Goal: Task Accomplishment & Management: Manage account settings

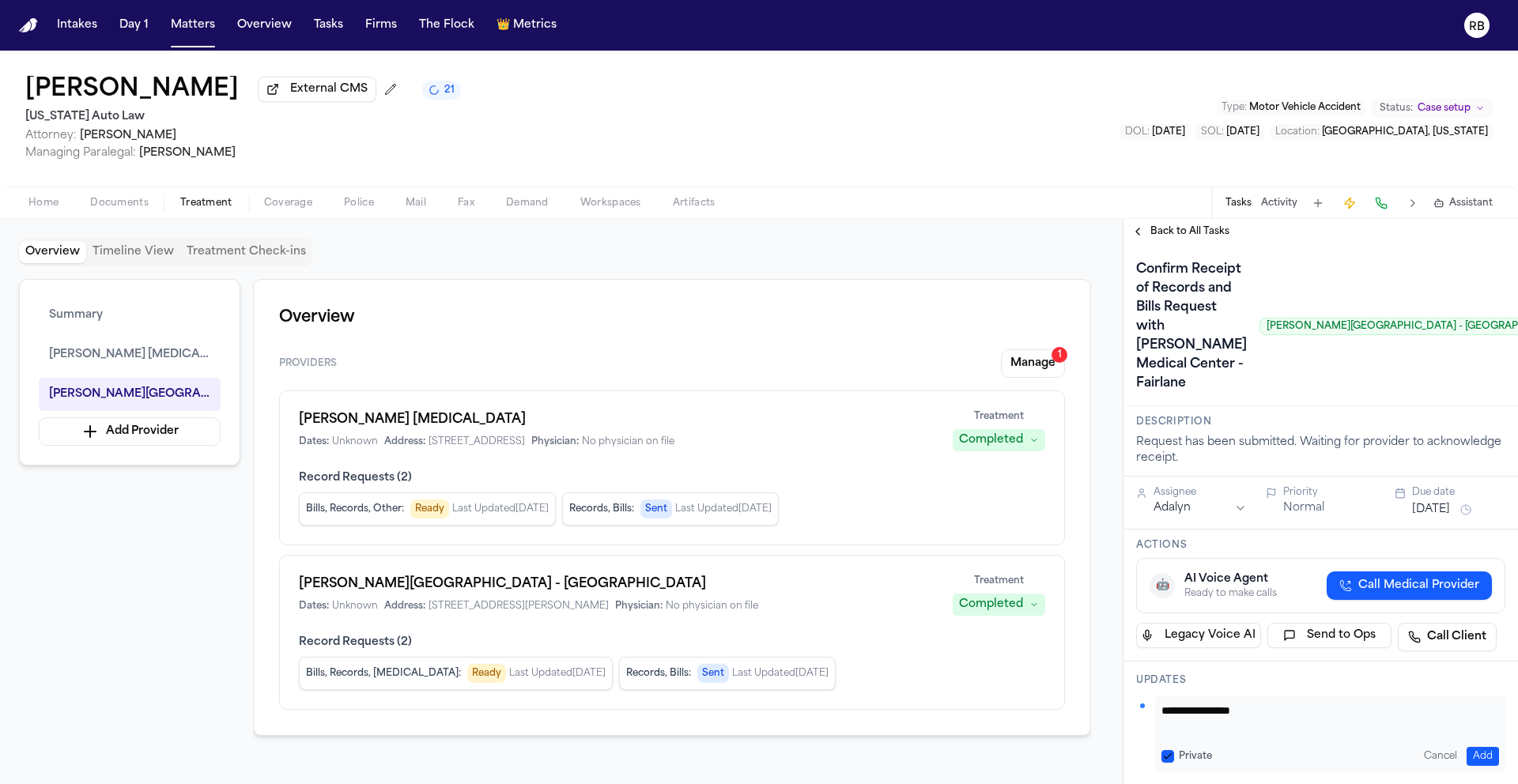
scroll to position [280, 0]
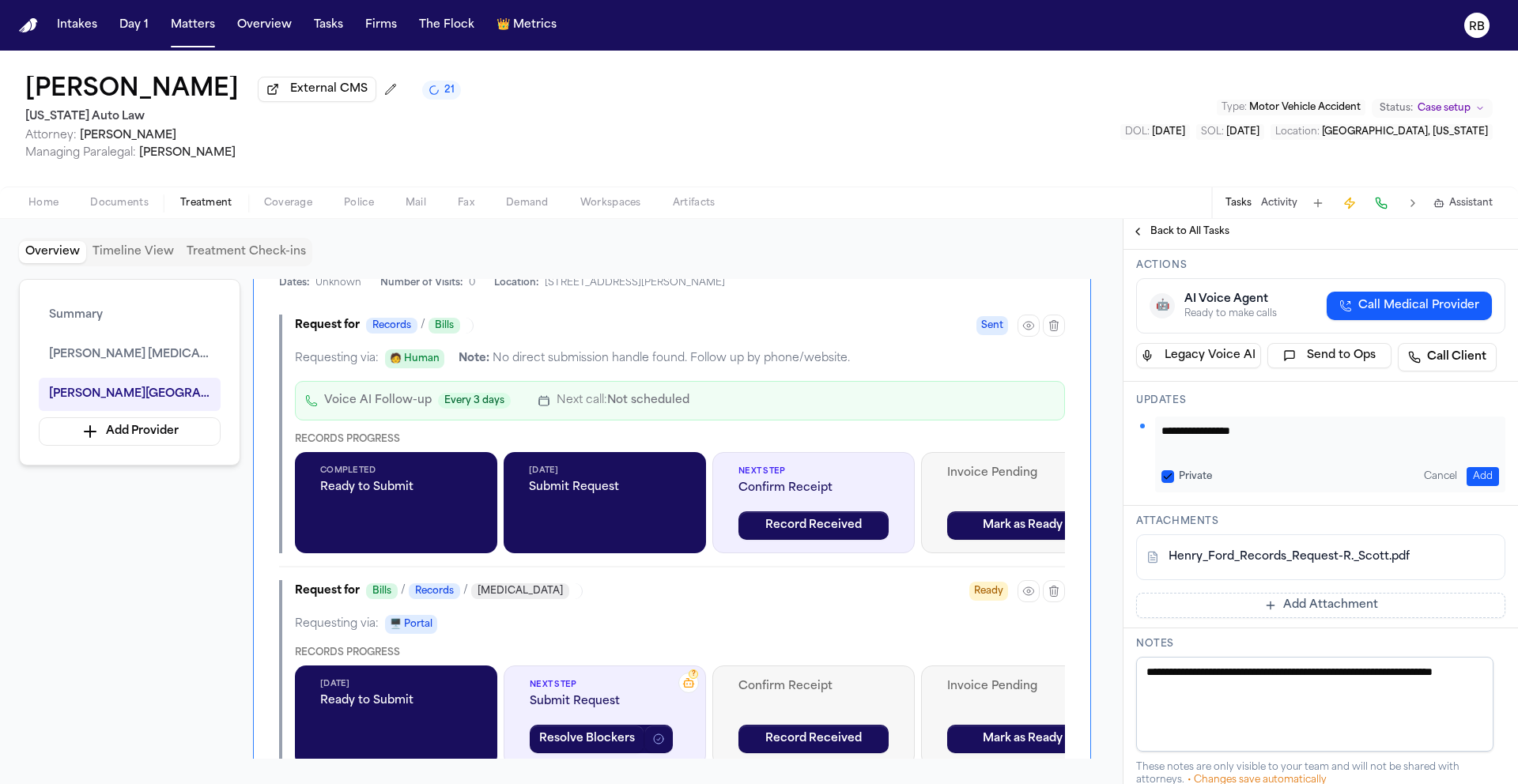
click at [1335, 454] on textarea "**********" at bounding box center [1324, 439] width 325 height 32
click at [1332, 454] on textarea "**********" at bounding box center [1324, 439] width 325 height 32
type textarea "**********"
click at [1484, 486] on button "Add" at bounding box center [1483, 477] width 33 height 19
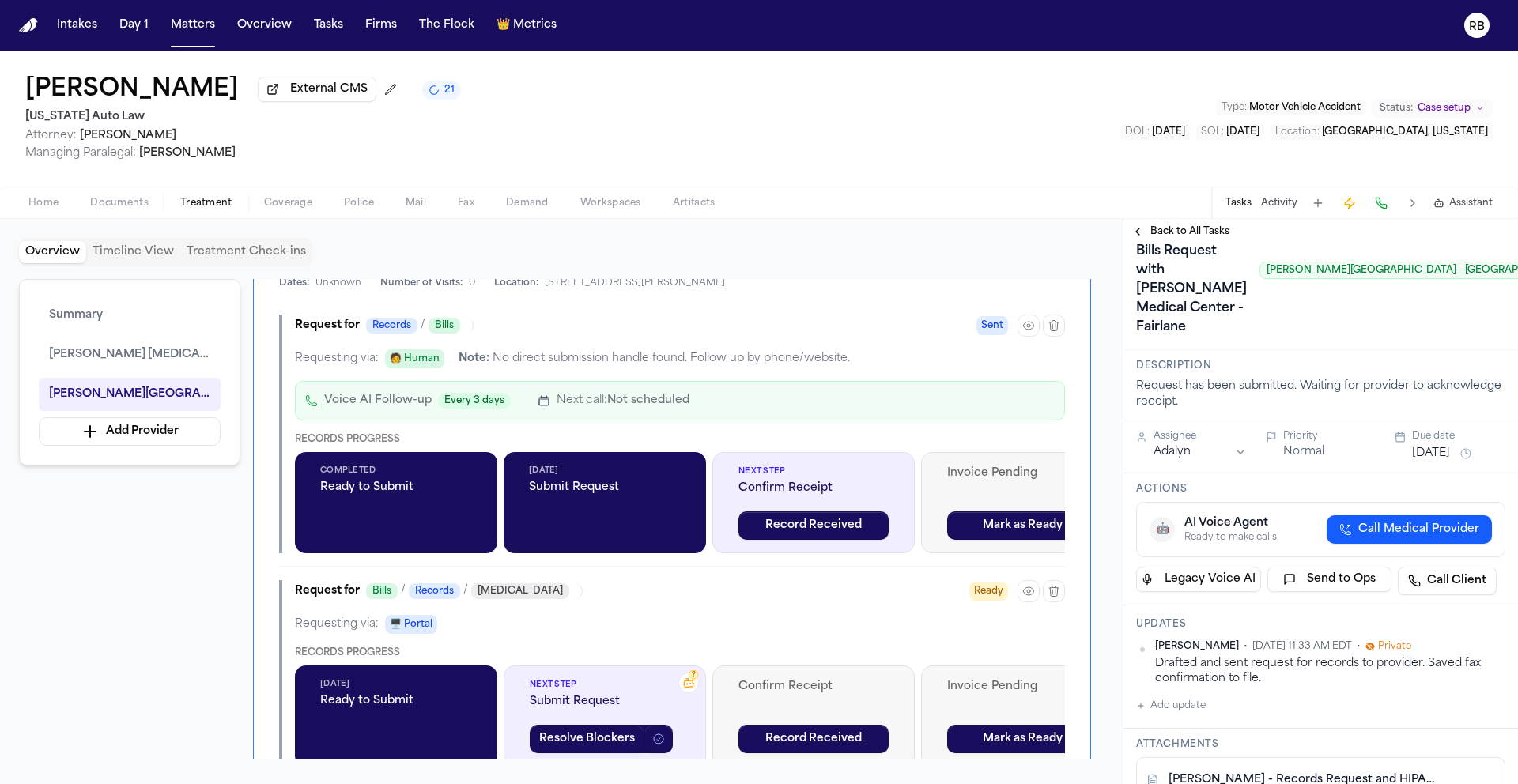
scroll to position [55, 0]
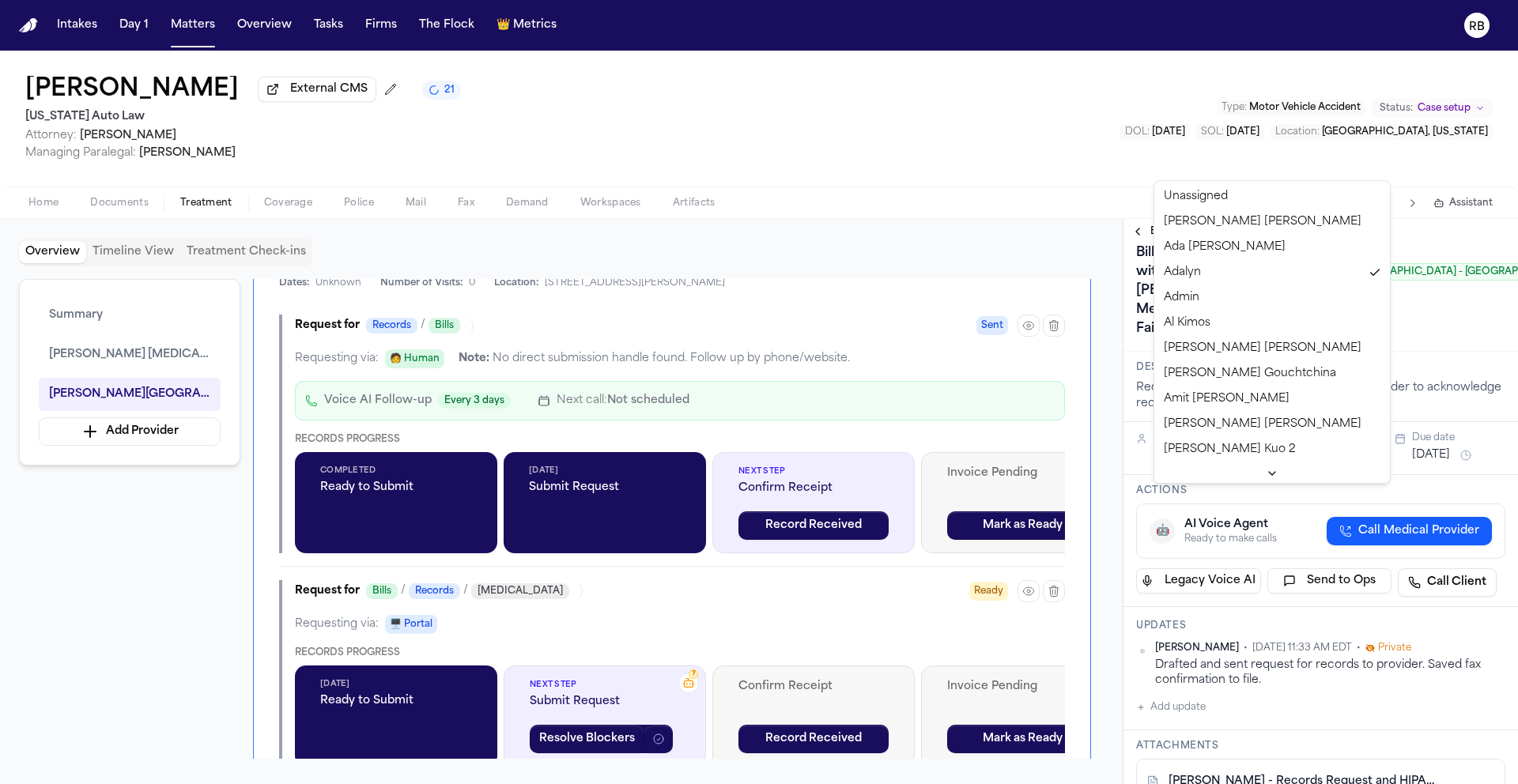
click at [1227, 492] on html "Intakes Day 1 Matters Overview Tasks Firms The Flock 👑 Metrics RB Robin Scott E…" at bounding box center [759, 392] width 1518 height 784
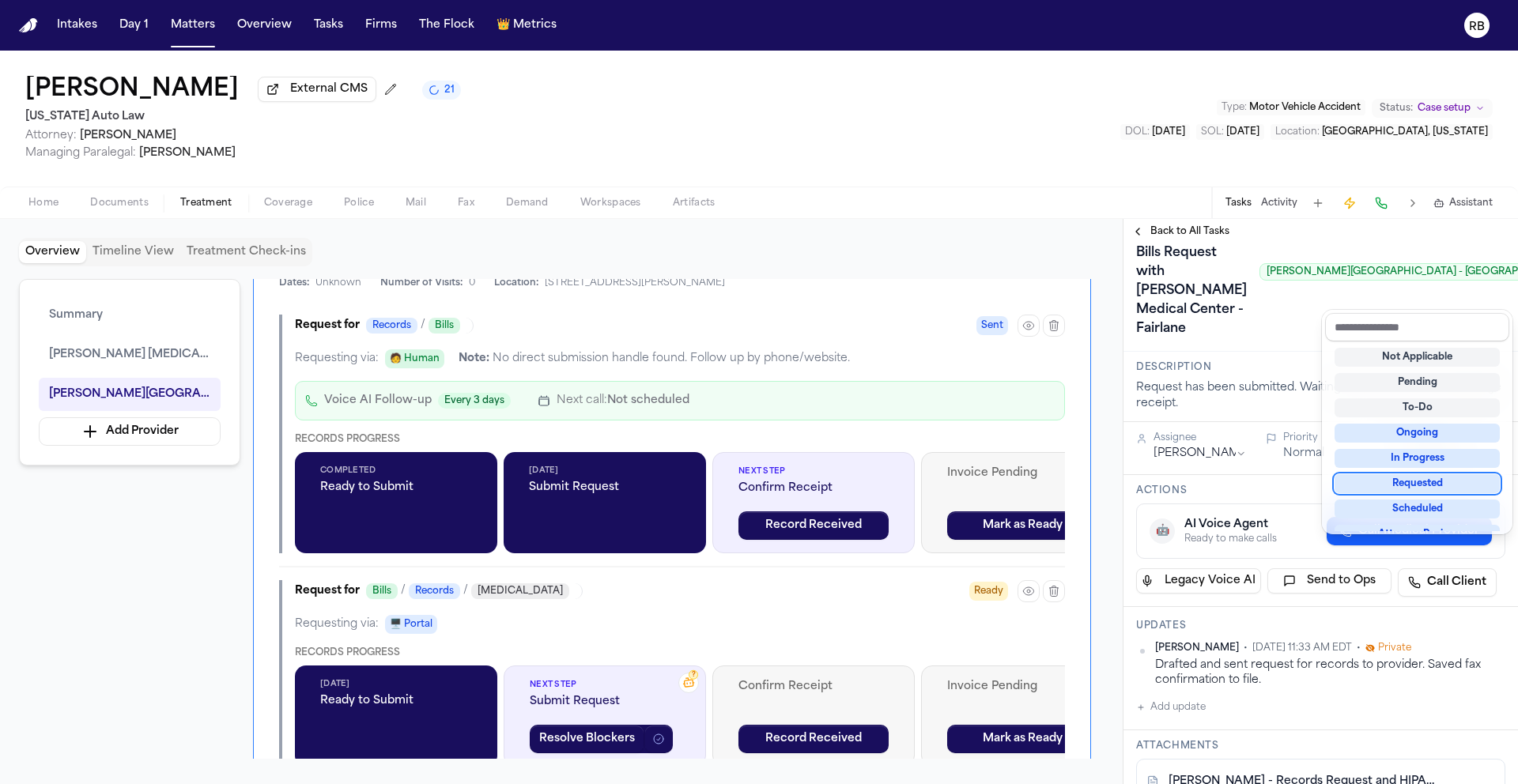
click at [1433, 479] on div "Requested" at bounding box center [1417, 484] width 165 height 19
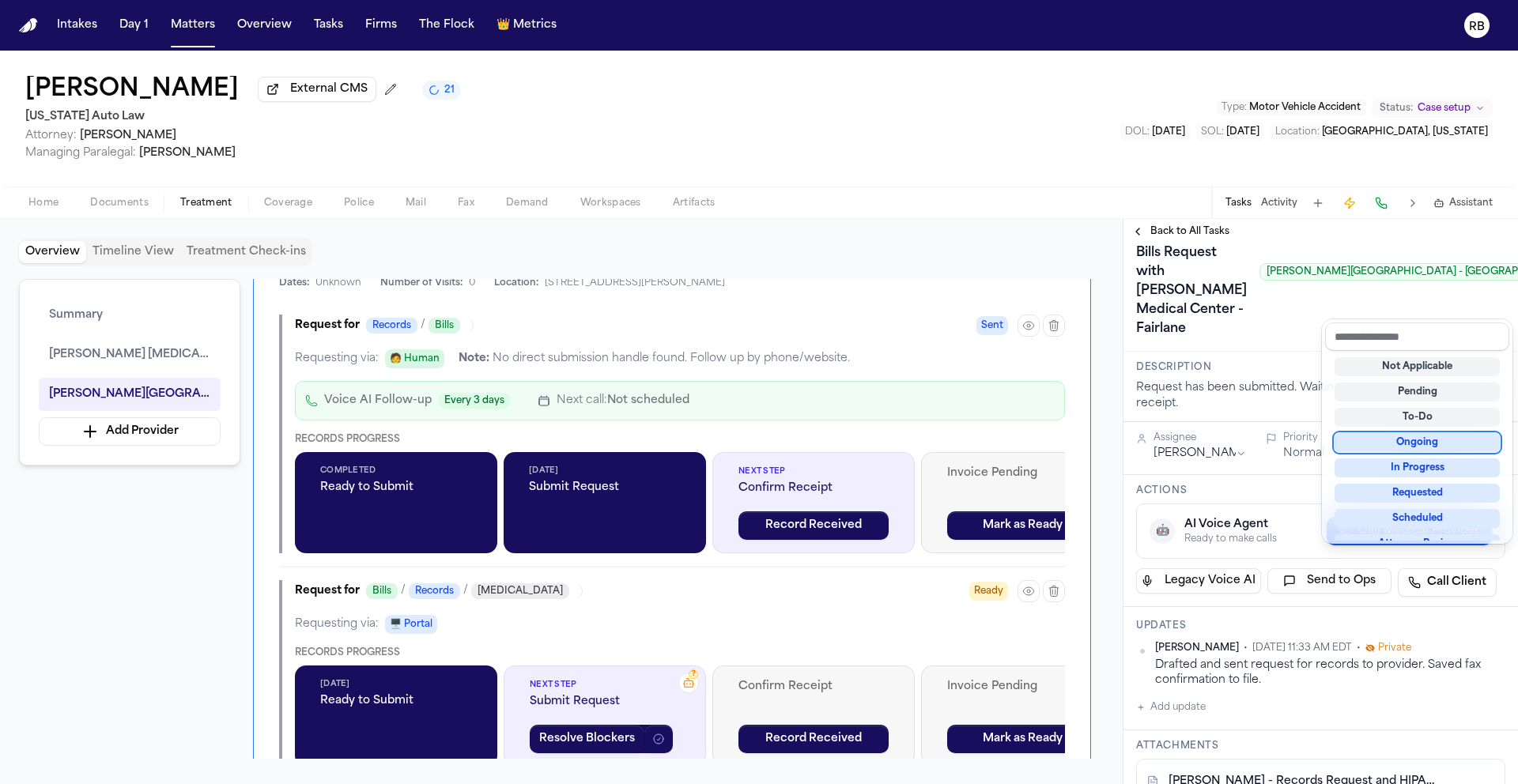
click at [1260, 341] on div "Confirm Receipt of Records and Bills Request with Henry Ford Medical Center - F…" at bounding box center [1320, 272] width 370 height 139
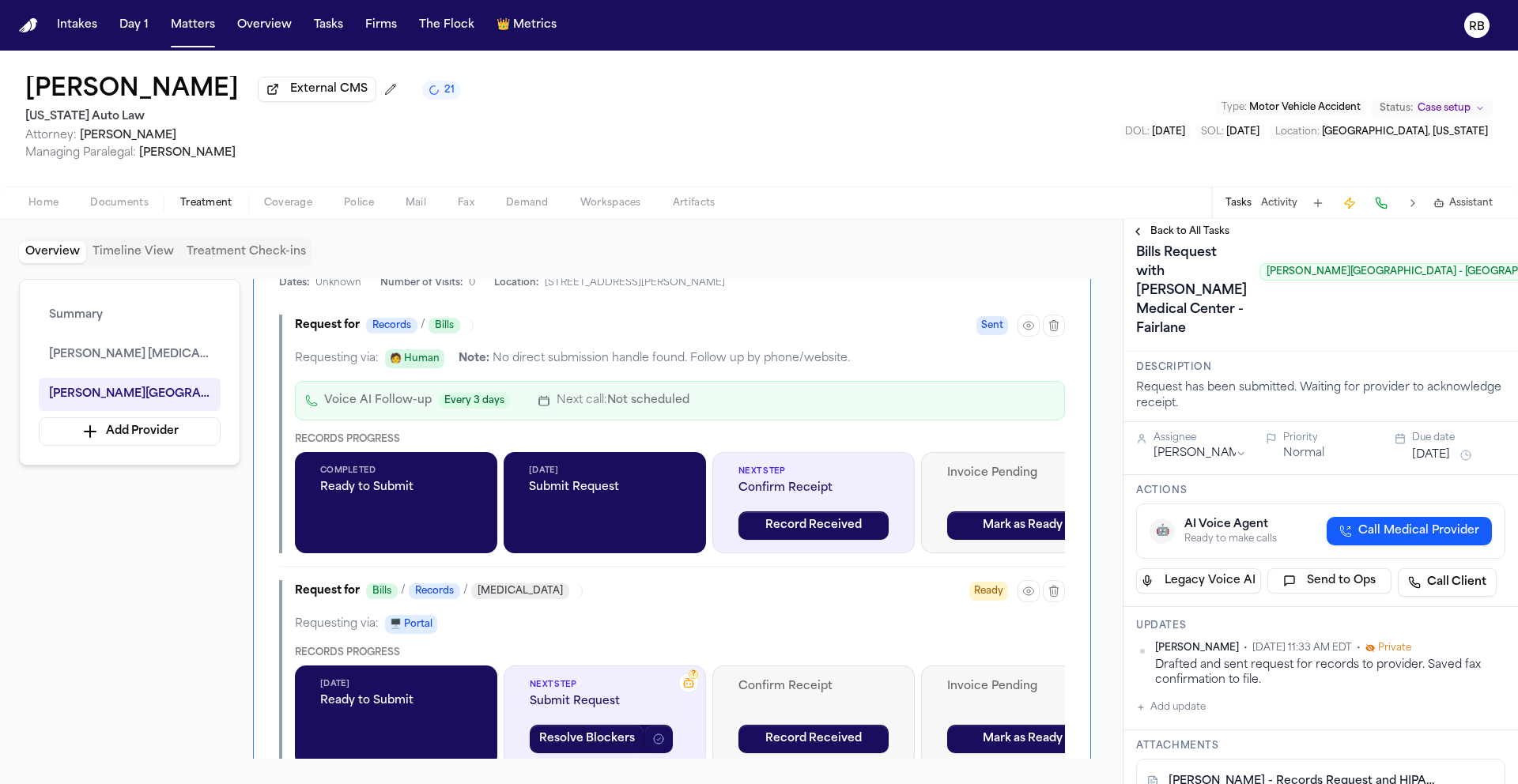
click at [1176, 328] on h1 "Confirm Receipt of Records and Bills Request with Henry Ford Medical Center - F…" at bounding box center [1192, 272] width 123 height 139
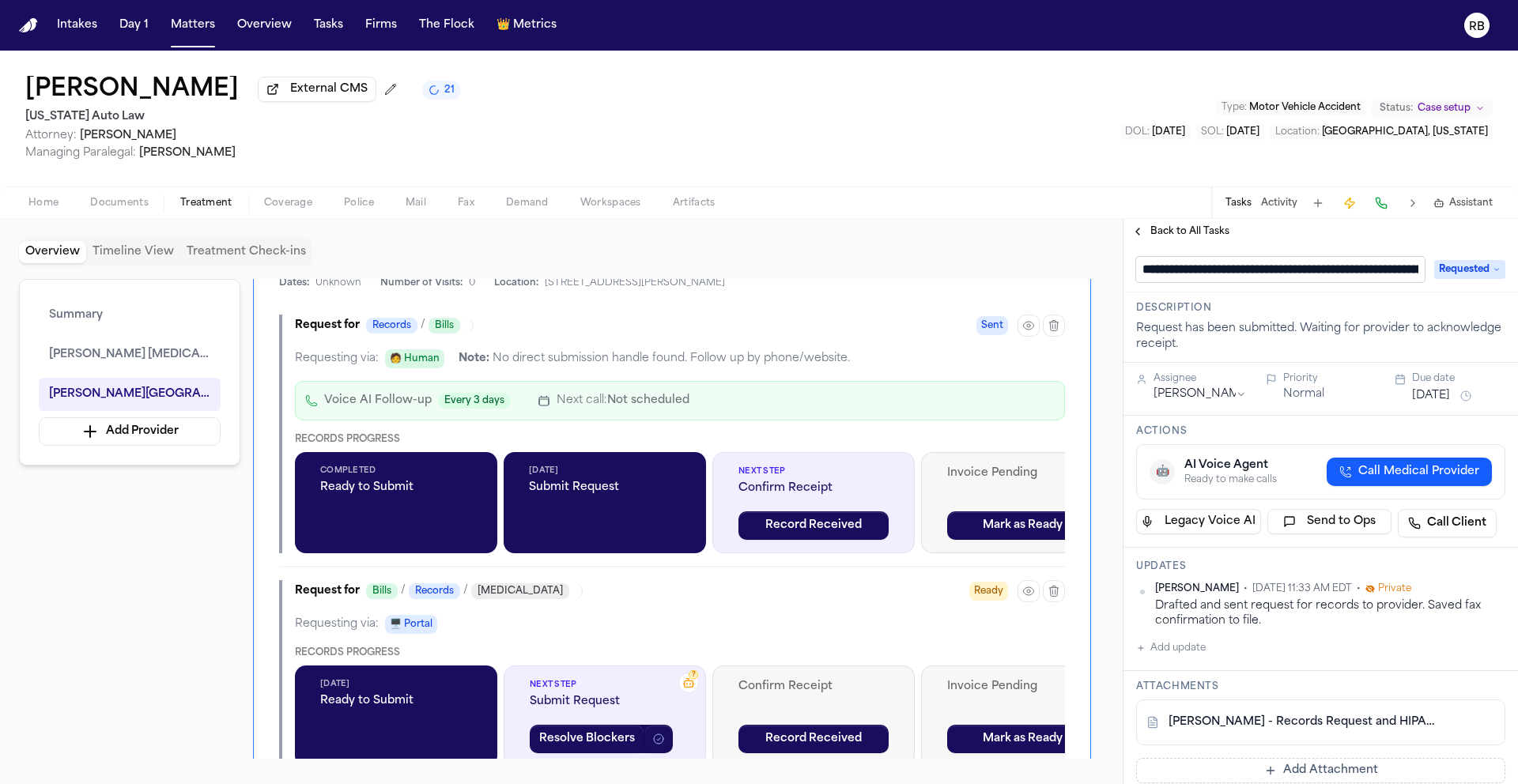
scroll to position [0, 294]
click at [1181, 271] on input "**********" at bounding box center [1274, 269] width 276 height 26
click at [1494, 321] on div "**********" at bounding box center [1320, 759] width 394 height 1030
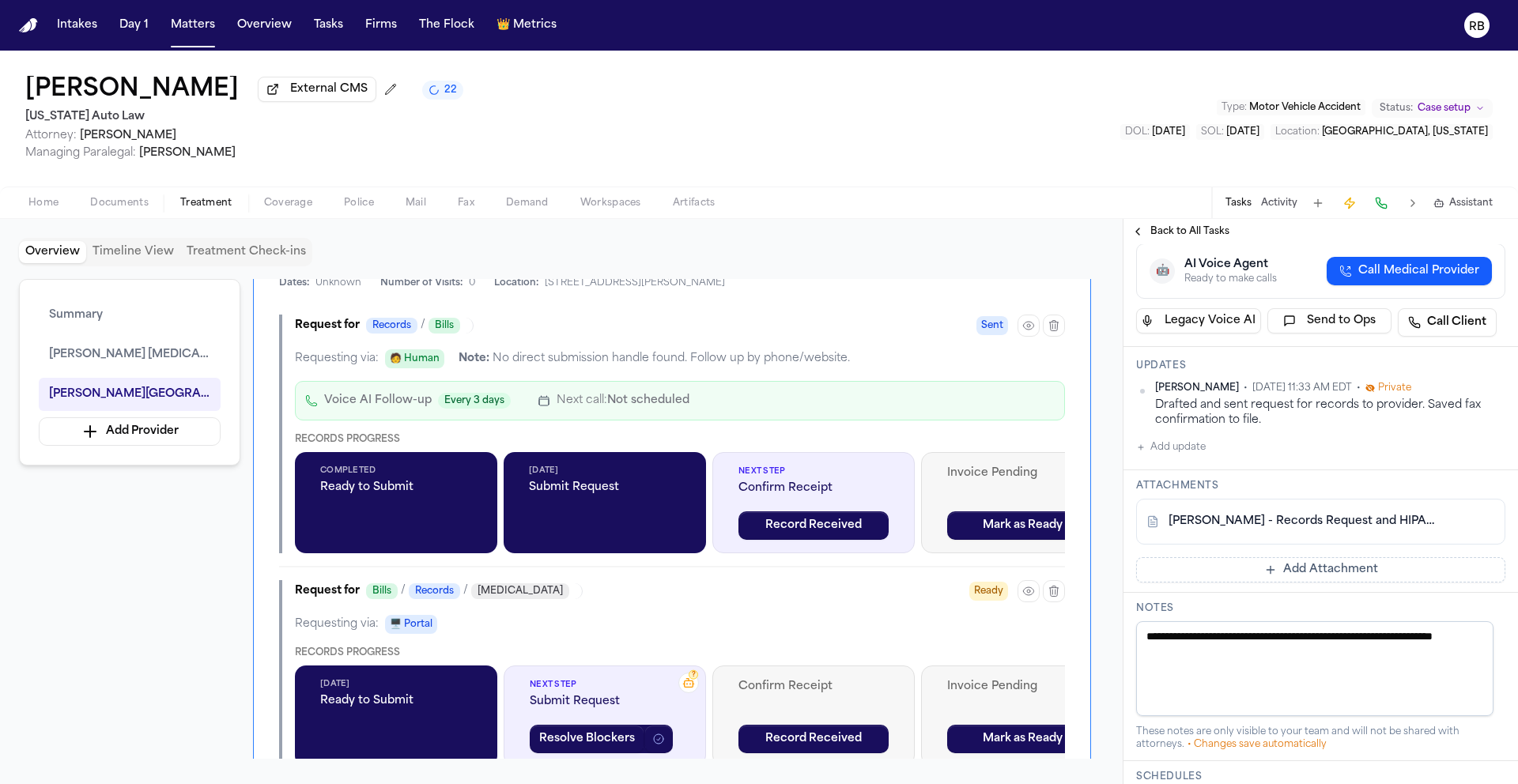
scroll to position [347, 0]
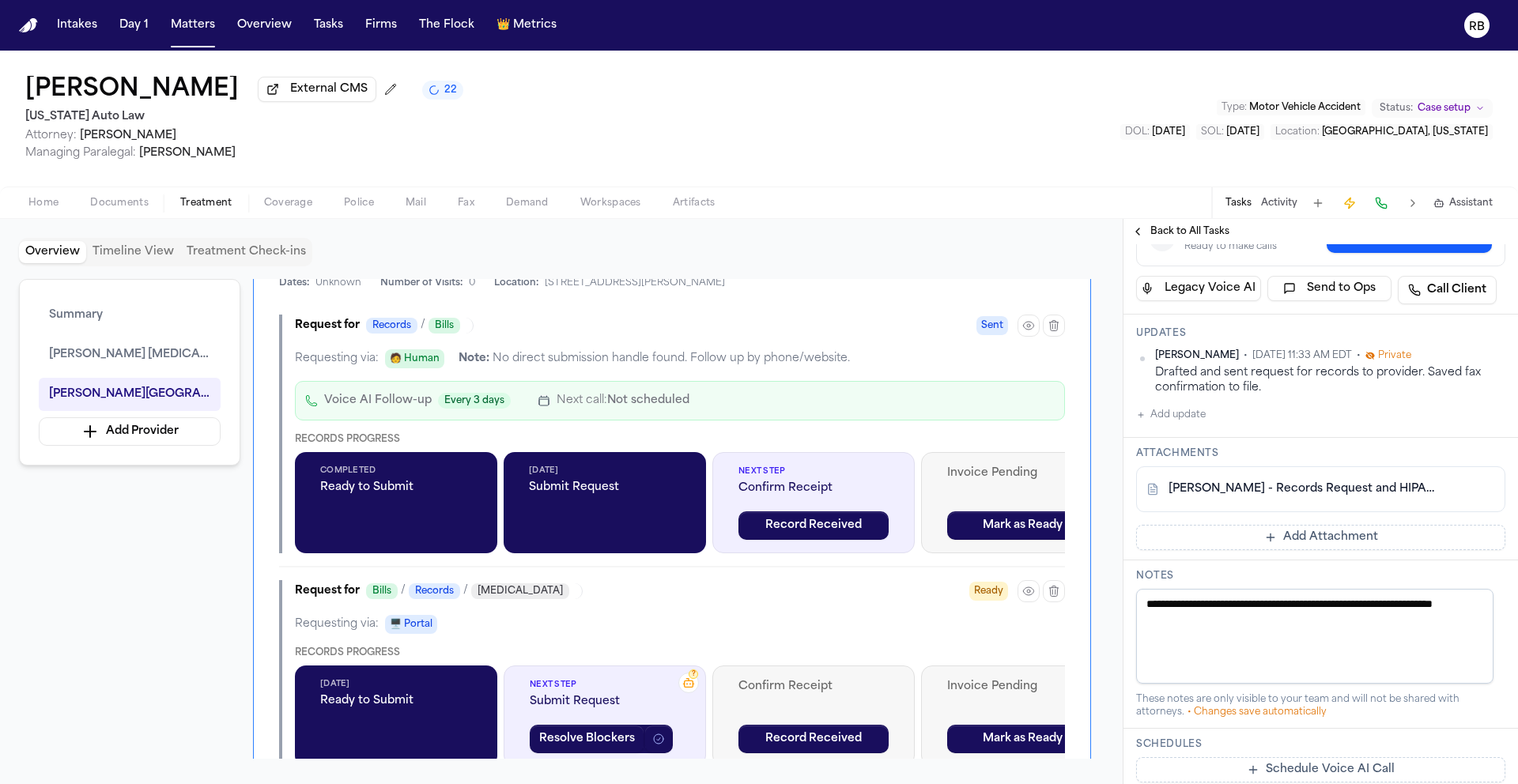
click at [1193, 424] on button "Add update" at bounding box center [1170, 415] width 70 height 19
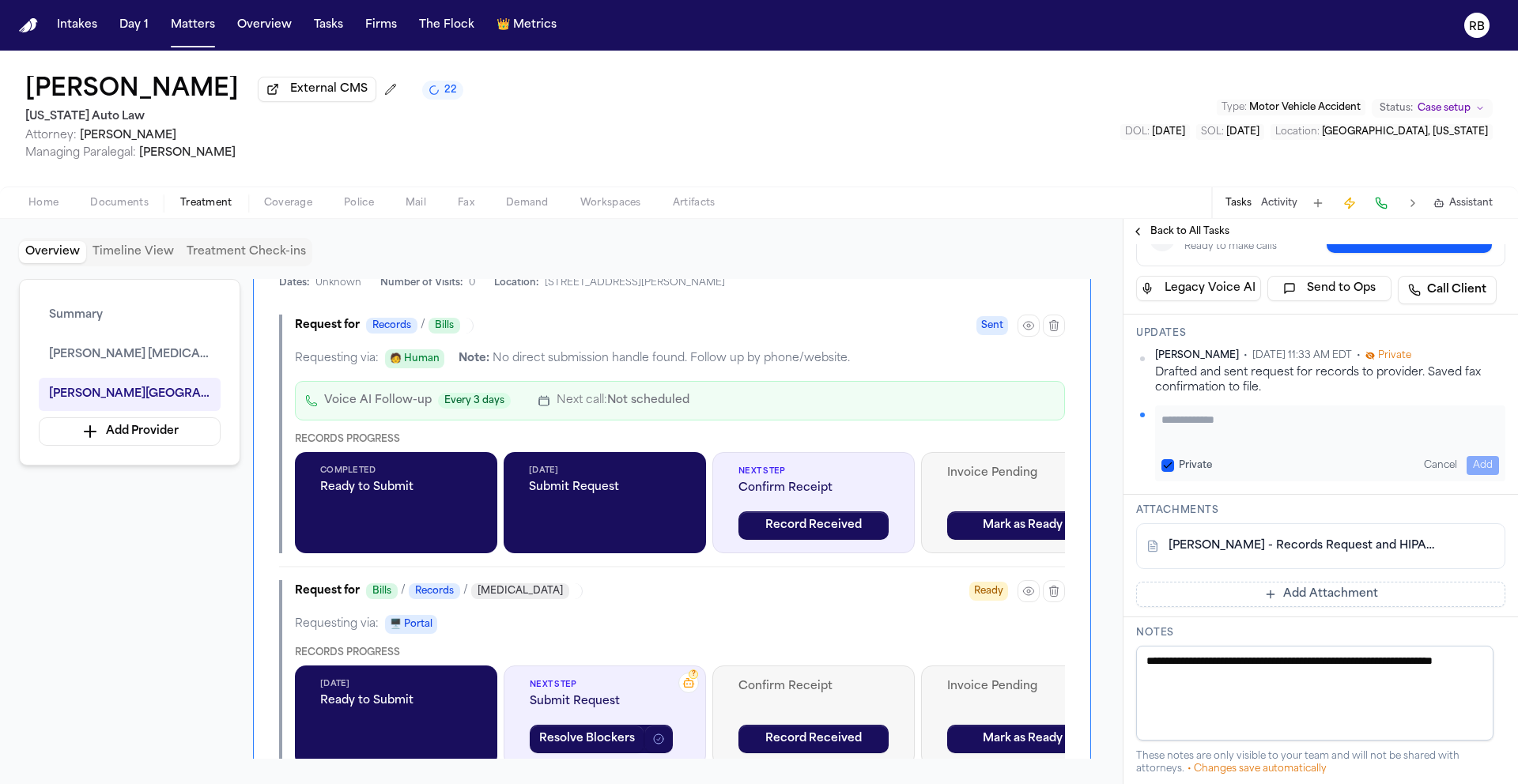
click at [1222, 444] on textarea "Add your update" at bounding box center [1330, 428] width 338 height 32
type textarea "**********"
click at [1474, 475] on button "Add" at bounding box center [1483, 466] width 33 height 19
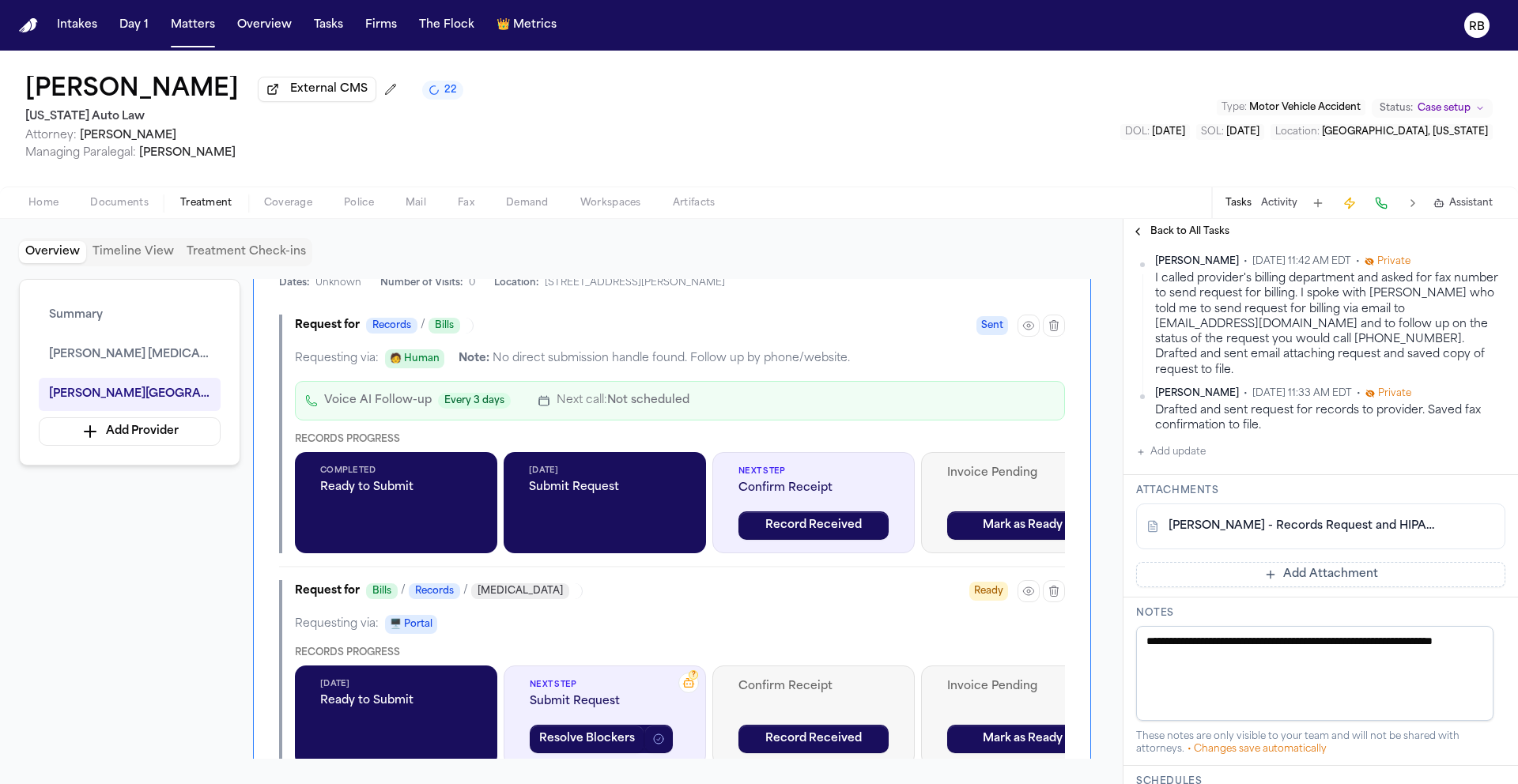
scroll to position [507, 0]
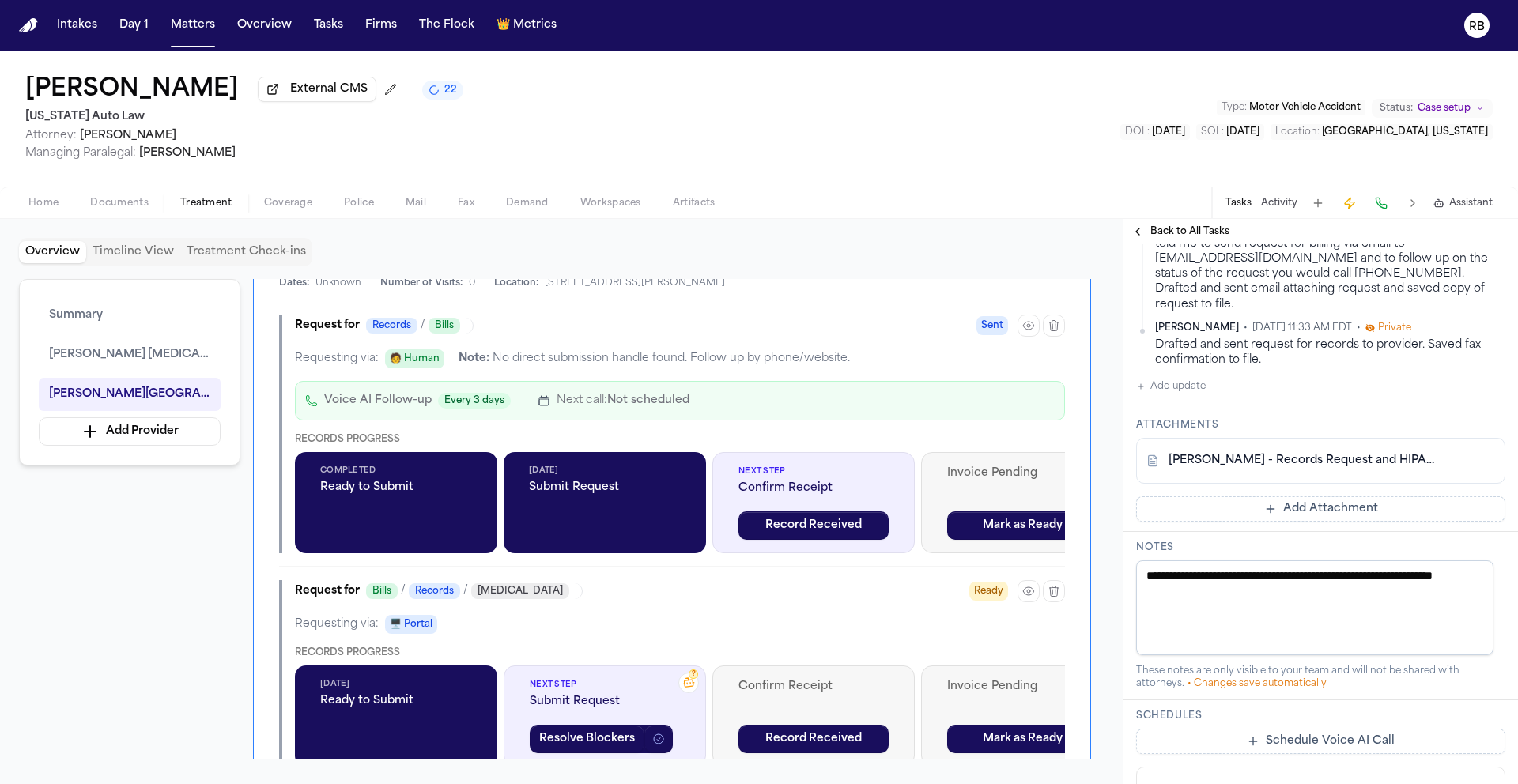
click at [1357, 522] on button "Add Attachment" at bounding box center [1320, 509] width 370 height 26
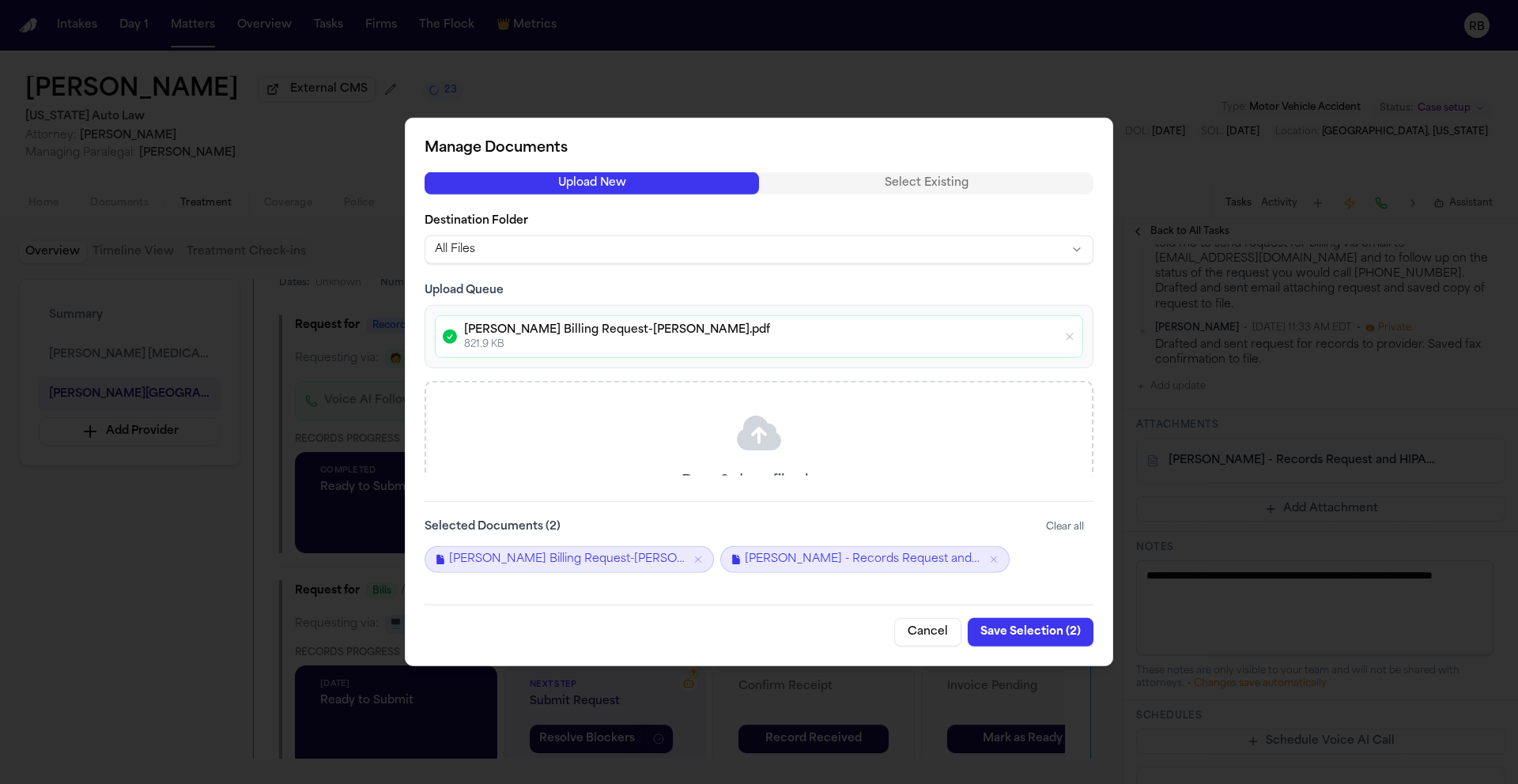
click at [1013, 631] on button "Save Selection ( 2 )" at bounding box center [1030, 632] width 126 height 28
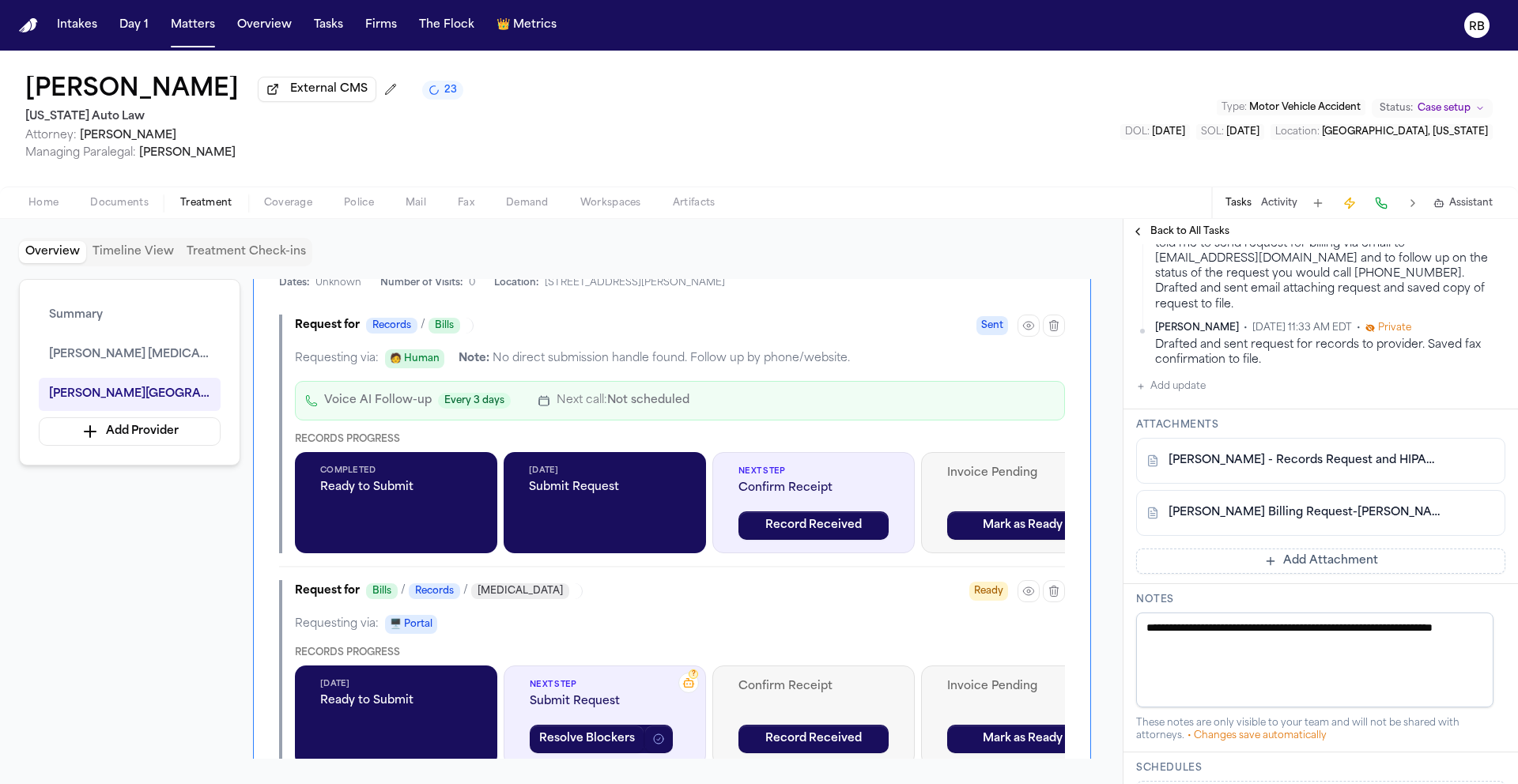
click at [726, 598] on div "Request for Bills / Records / Radiology Ready" at bounding box center [679, 591] width 770 height 22
click at [591, 749] on button "Resolve Blockers" at bounding box center [587, 739] width 115 height 28
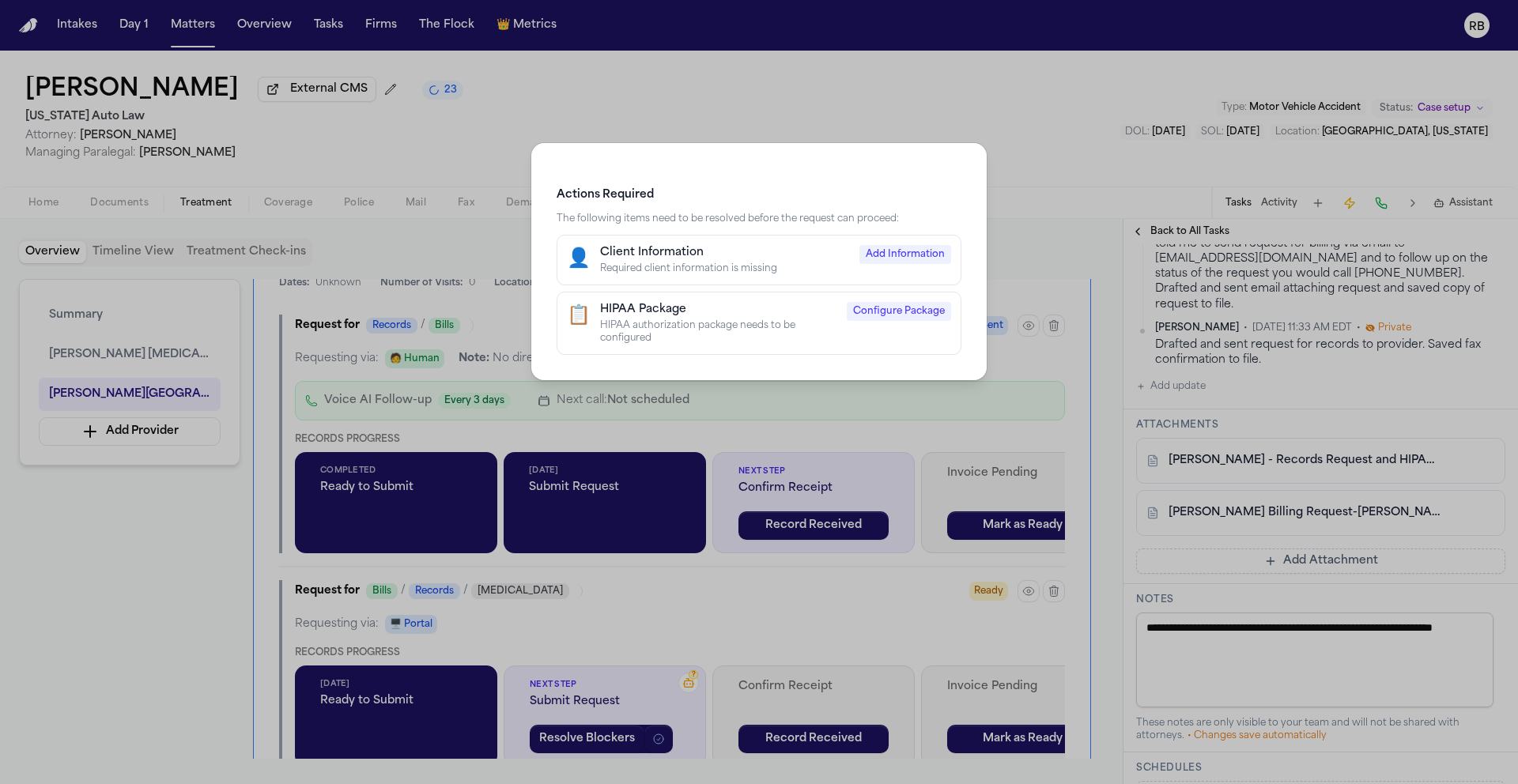
click at [766, 647] on div "Actions Required The following items need to be resolved before the request can…" at bounding box center [759, 392] width 1518 height 784
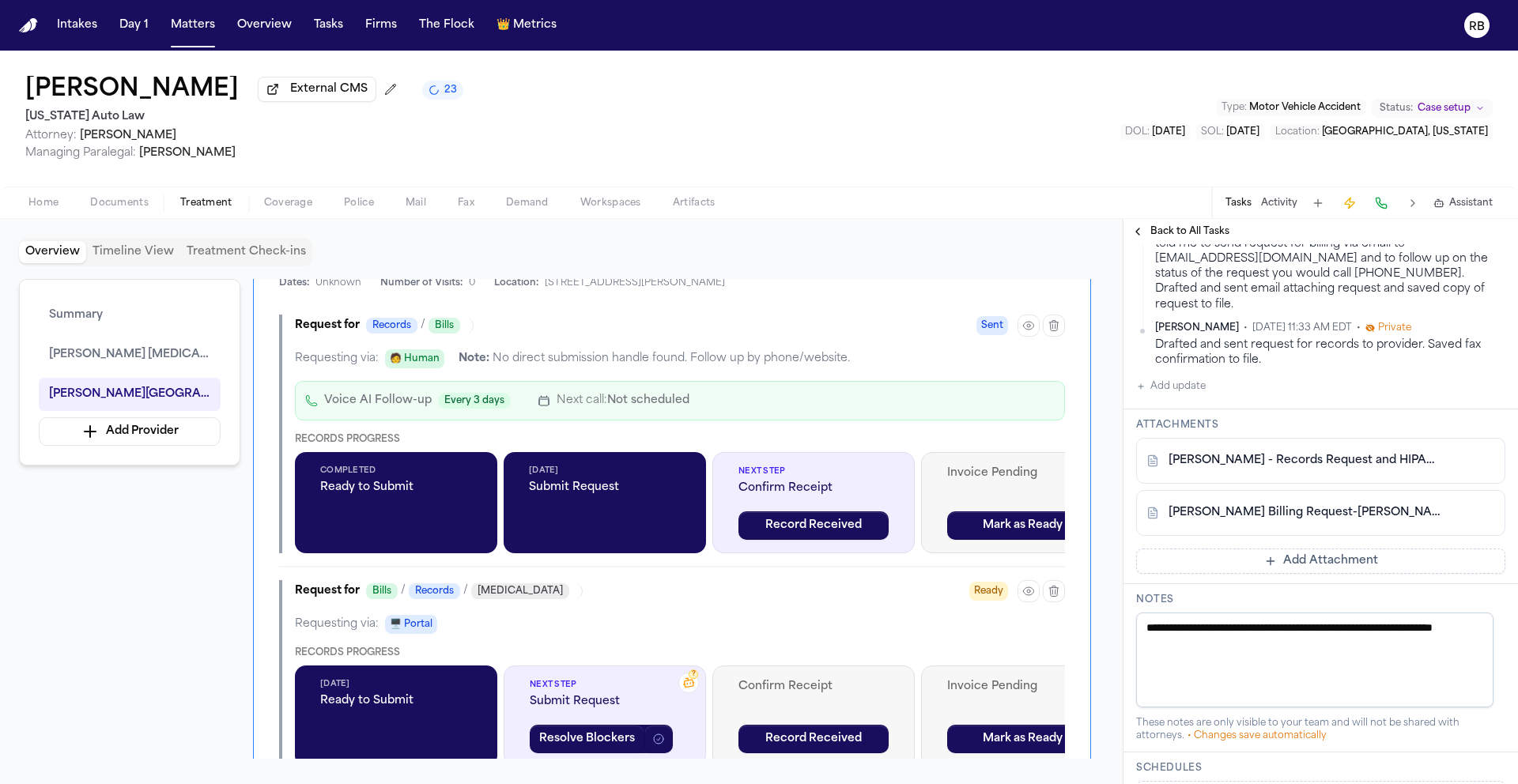
click at [111, 660] on div "Summary Ruffini Chiropractic Henry Ford Medical Center - Fairlane Add Provider …" at bounding box center [562, 519] width 1085 height 480
click at [1115, 615] on div "Overview Timeline View Treatment Check-ins Summary Ruffini Chiropractic Henry F…" at bounding box center [561, 501] width 1123 height 565
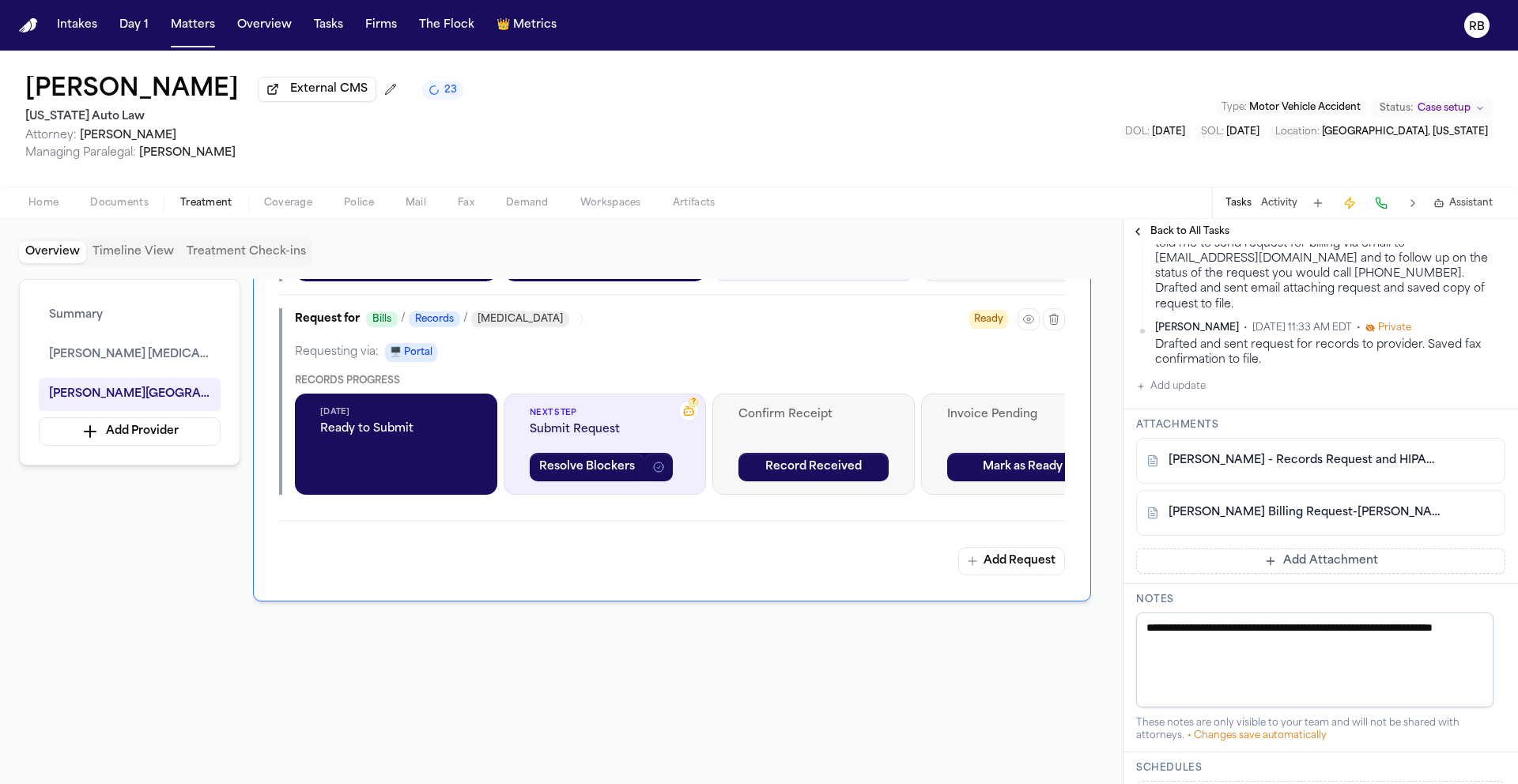
scroll to position [1713, 0]
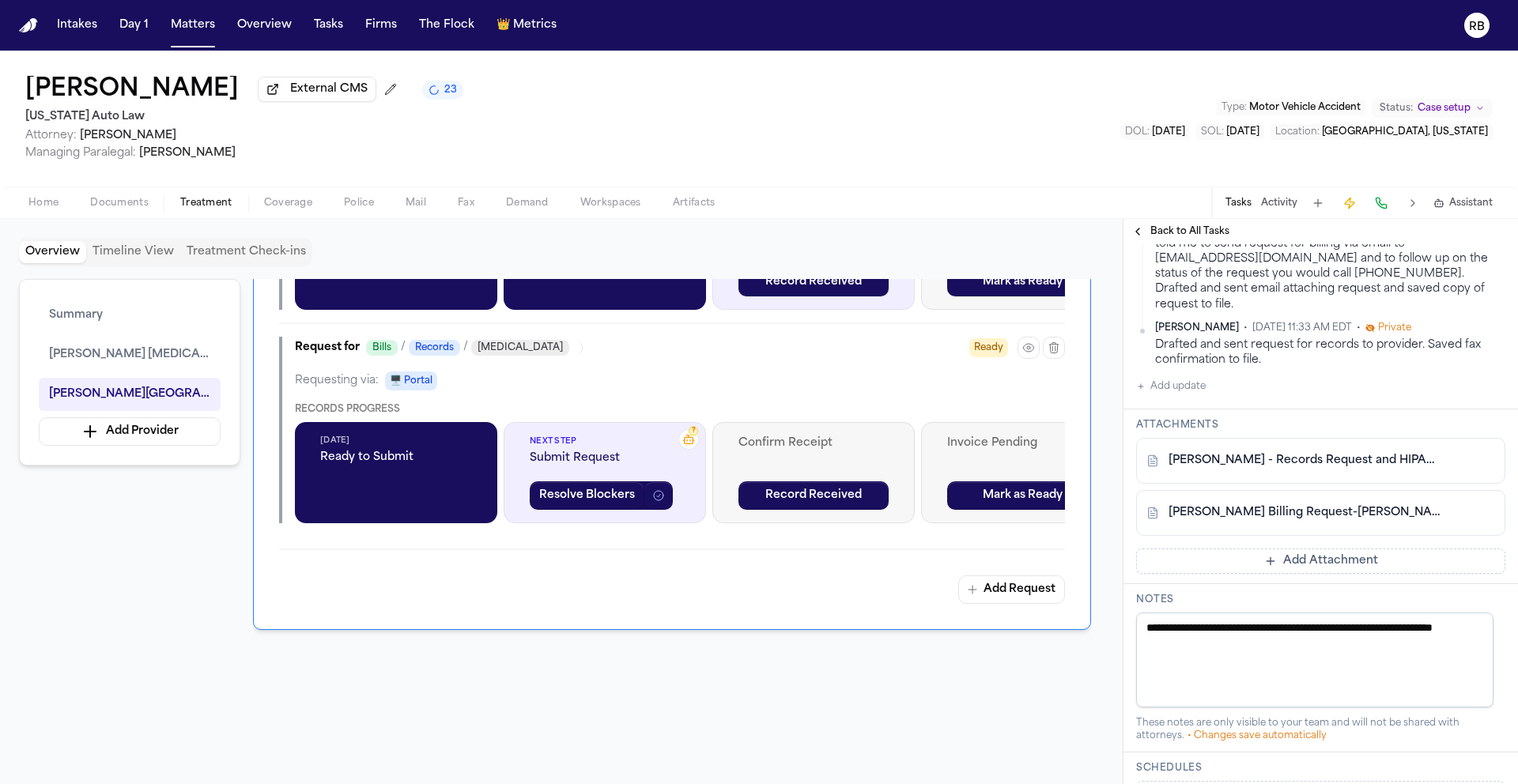
click at [377, 512] on div "Sep 30, 2025 Ready to Submit" at bounding box center [395, 473] width 202 height 101
click at [609, 501] on button "Resolve Blockers" at bounding box center [587, 496] width 115 height 28
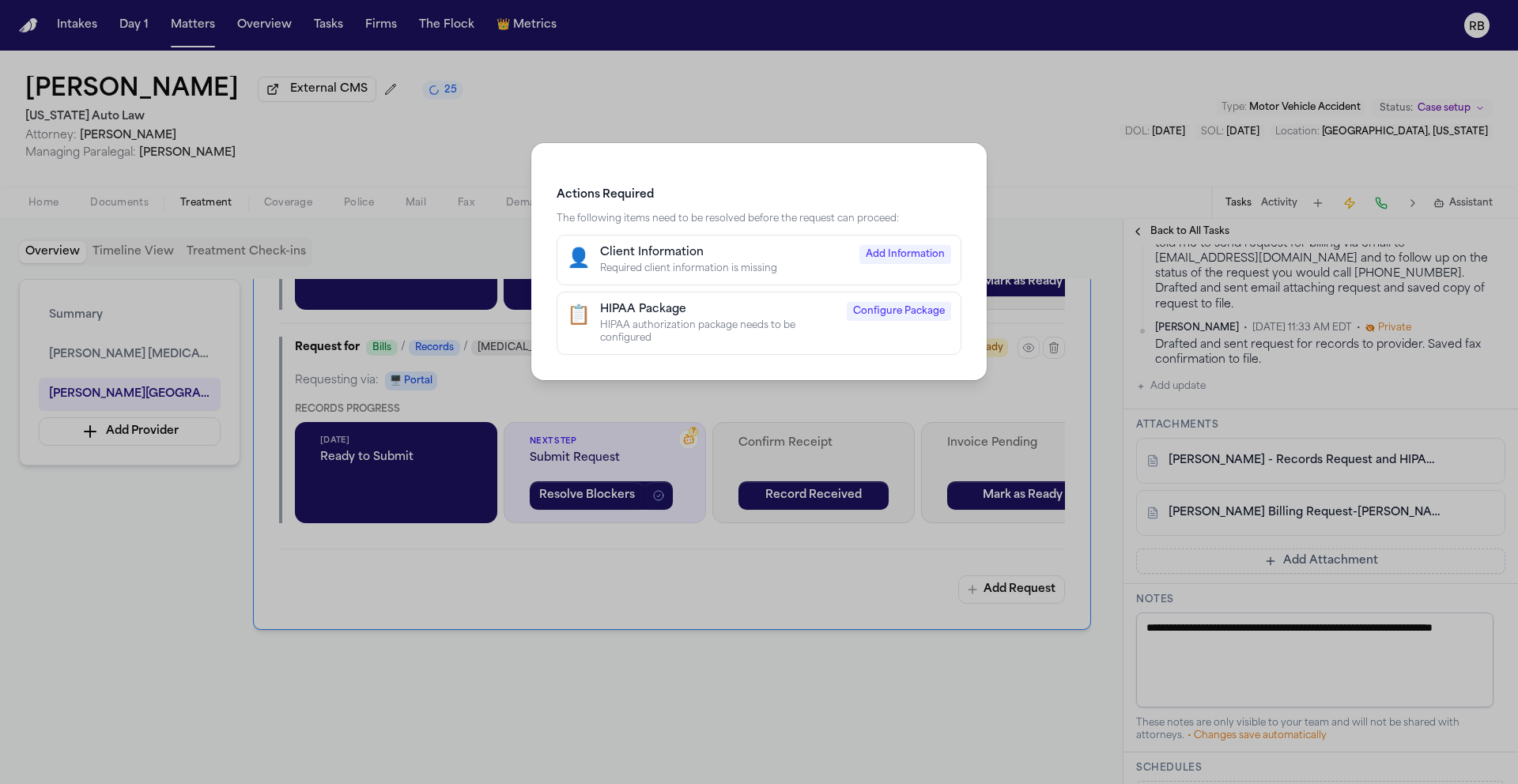
click at [692, 569] on div "Actions Required The following items need to be resolved before the request can…" at bounding box center [759, 392] width 1518 height 784
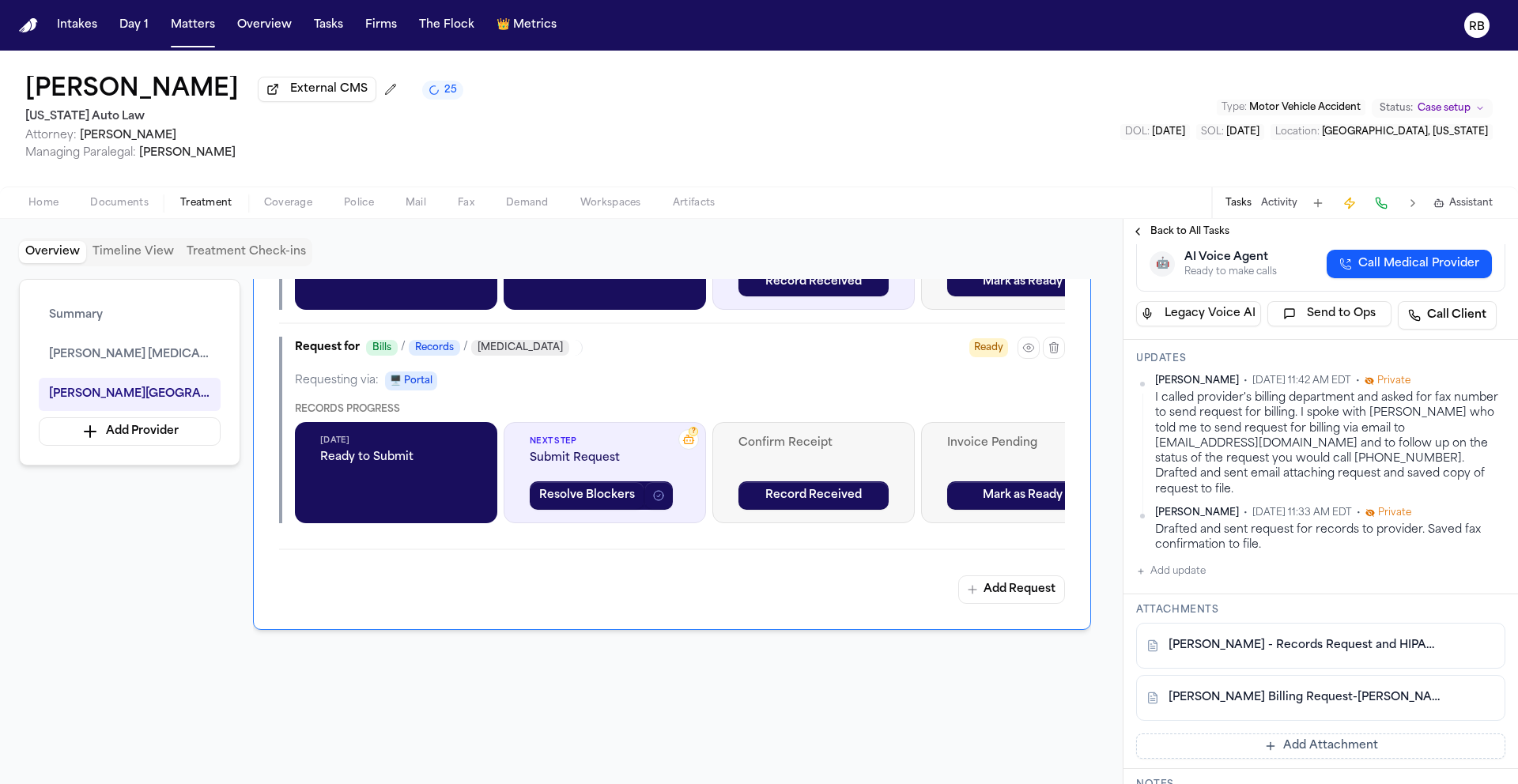
scroll to position [279, 0]
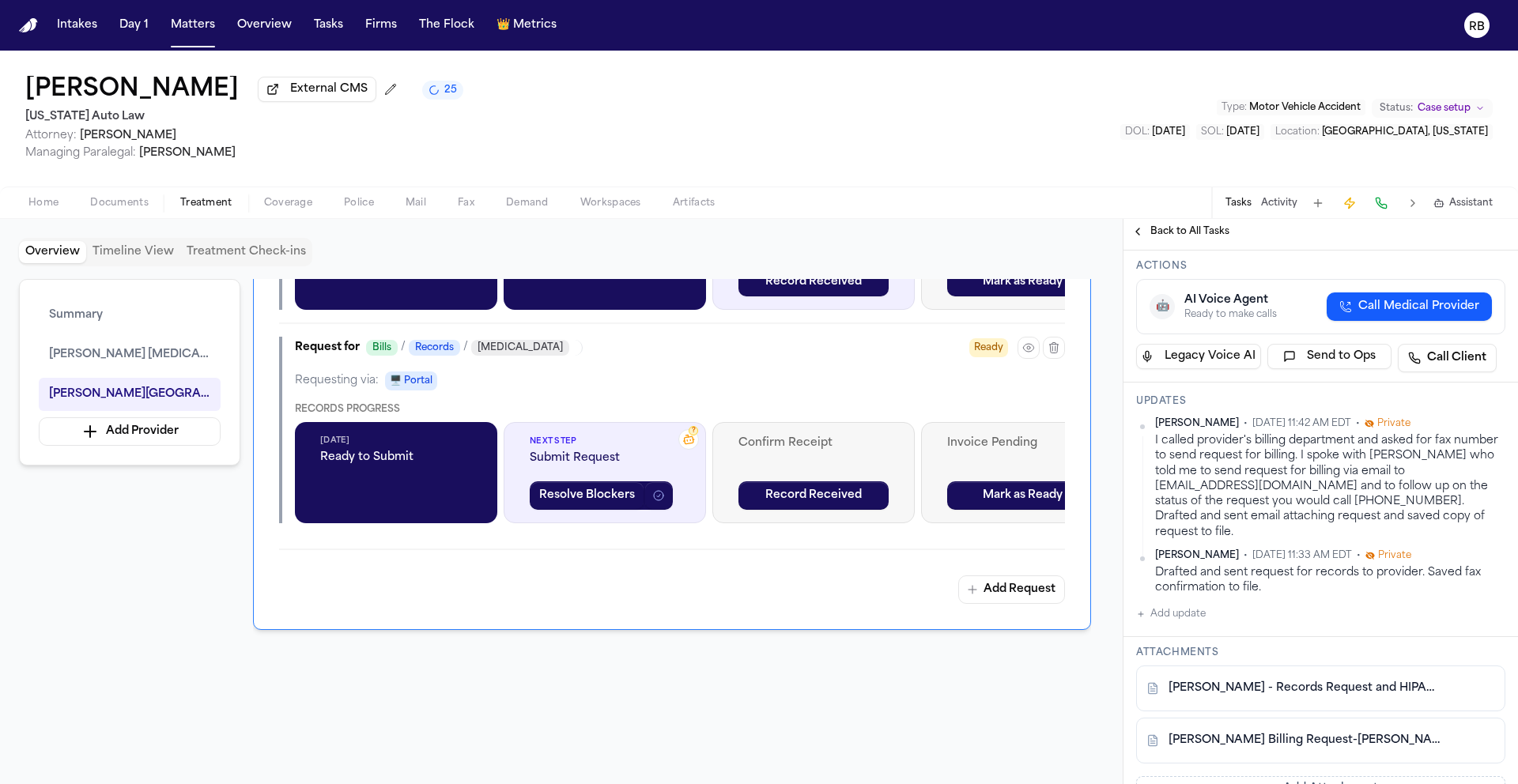
click at [200, 557] on div "Summary Ruffini Chiropractic Henry Ford Medical Center - Fairlane Add Provider …" at bounding box center [562, 519] width 1085 height 480
click at [133, 355] on span "Ruffini Chiropractic" at bounding box center [130, 355] width 161 height 19
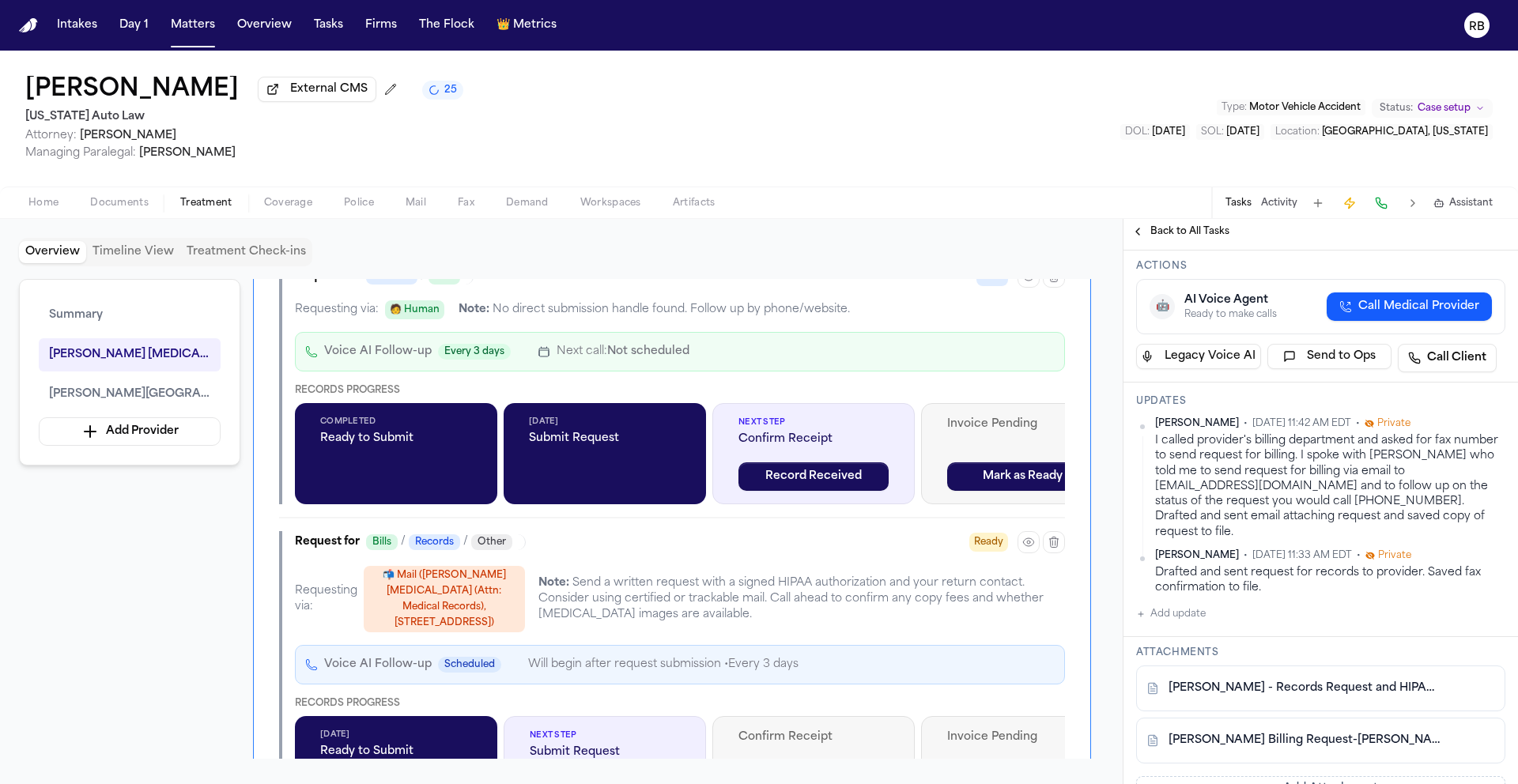
click at [1197, 237] on span "Back to All Tasks" at bounding box center [1190, 231] width 79 height 12
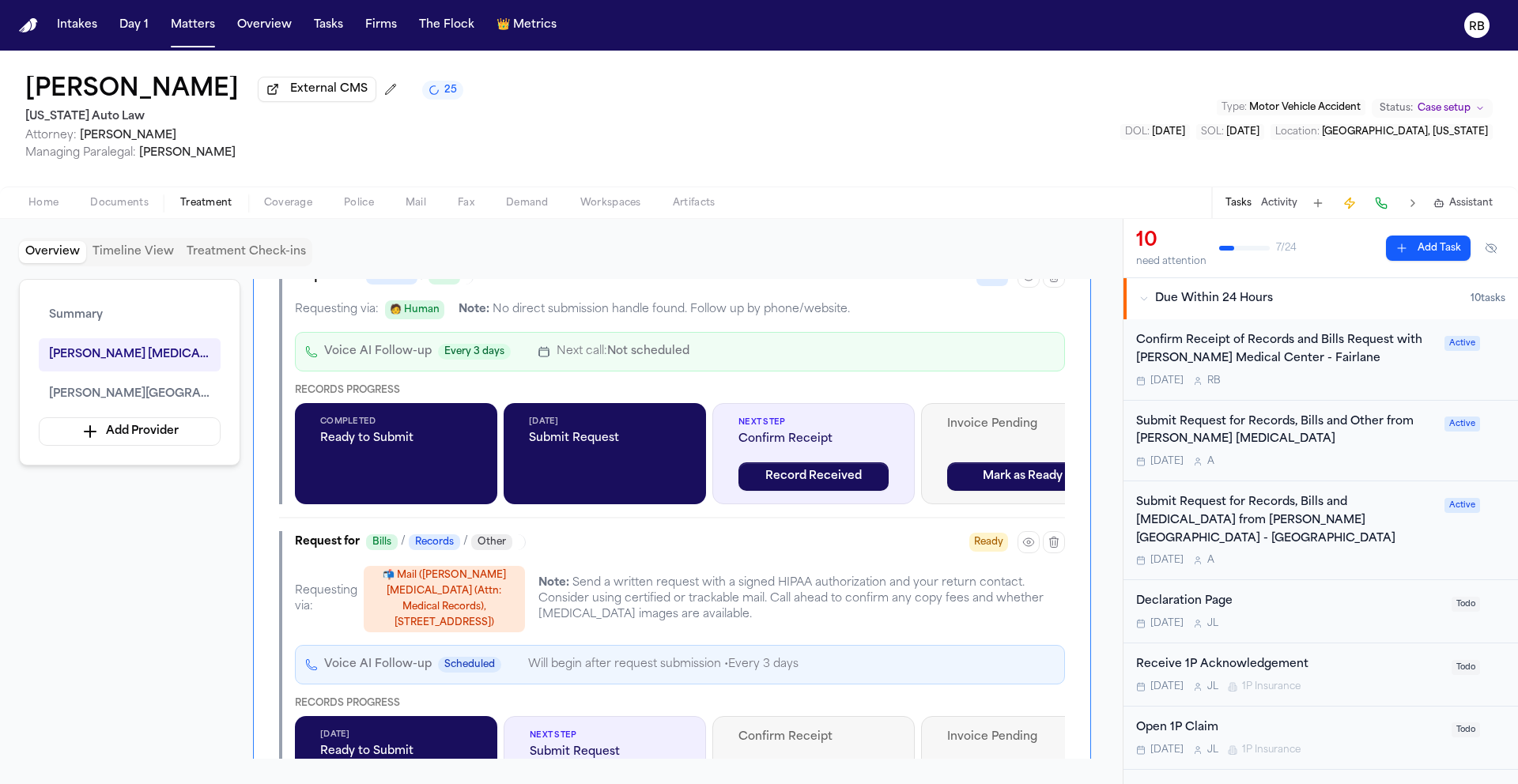
click at [1418, 369] on div "Confirm Receipt of Records and Bills Request with Henry Ford Medical Center - F…" at bounding box center [1285, 350] width 299 height 36
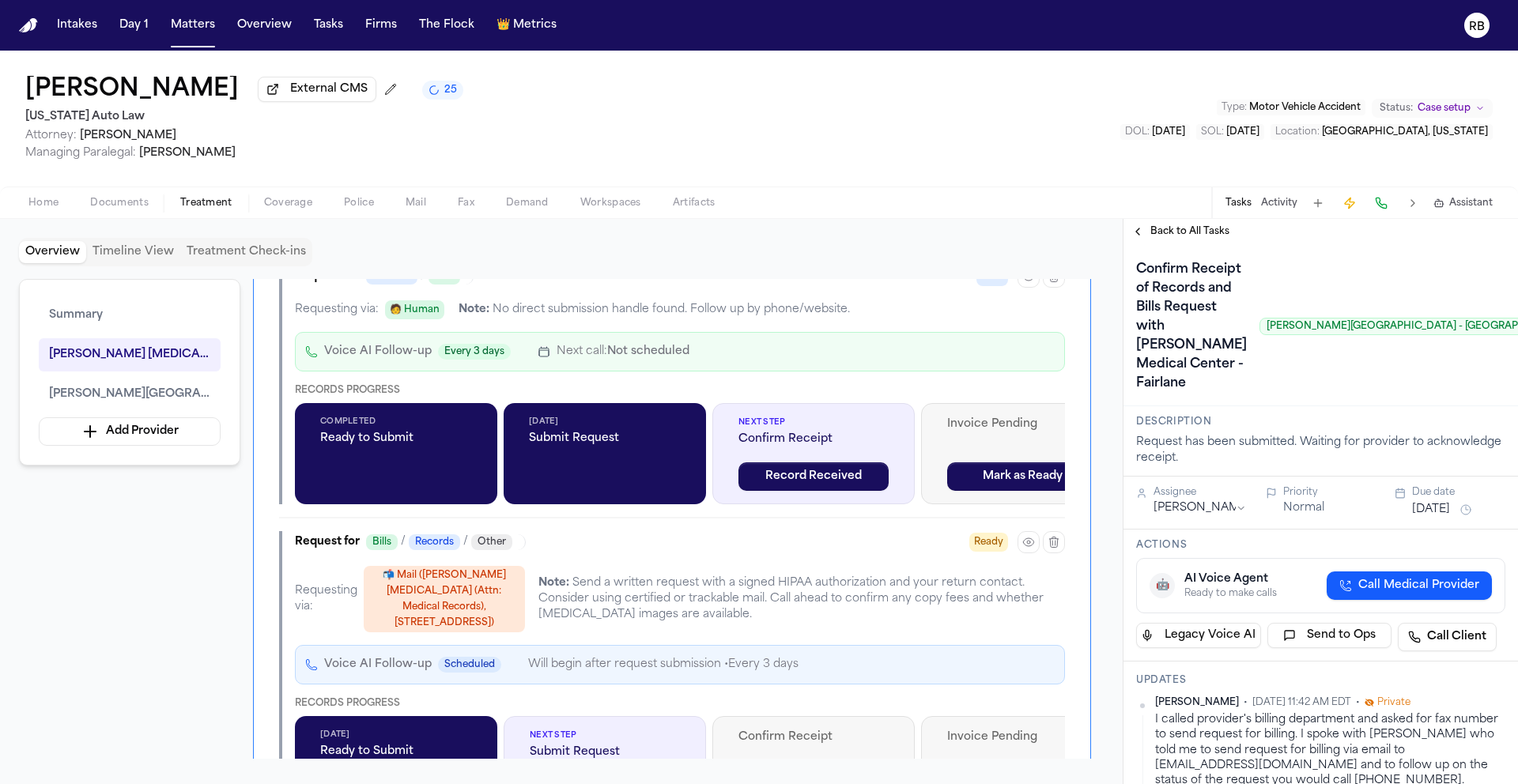
click at [1430, 518] on button "[DATE]" at bounding box center [1431, 510] width 38 height 16
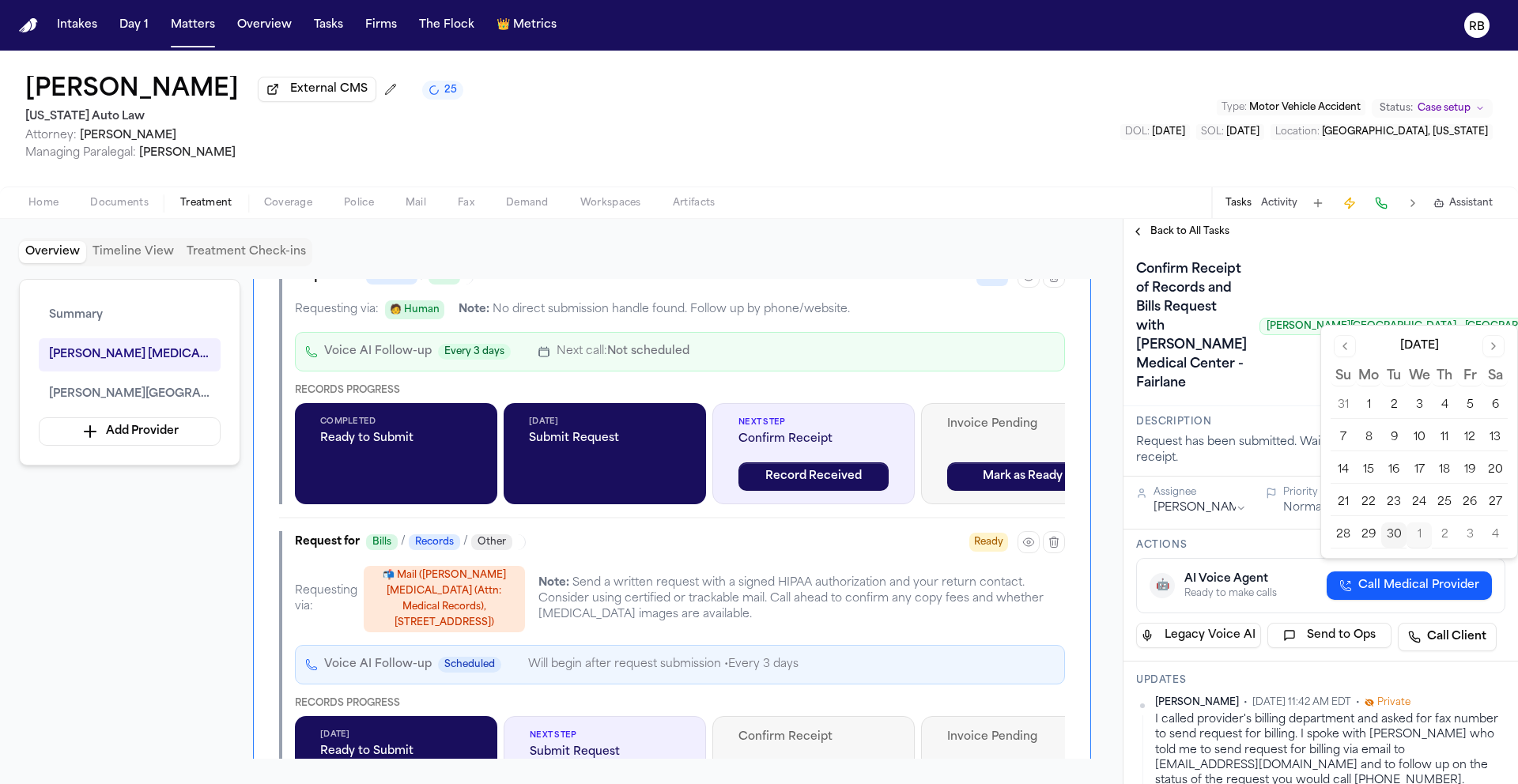
click at [1492, 349] on button "Go to next month" at bounding box center [1493, 346] width 22 height 22
click at [1398, 431] on button "7" at bounding box center [1394, 437] width 26 height 26
click at [1297, 396] on div "Confirm Receipt of Records and Bills Request with Henry Ford Medical Center - F…" at bounding box center [1357, 326] width 442 height 139
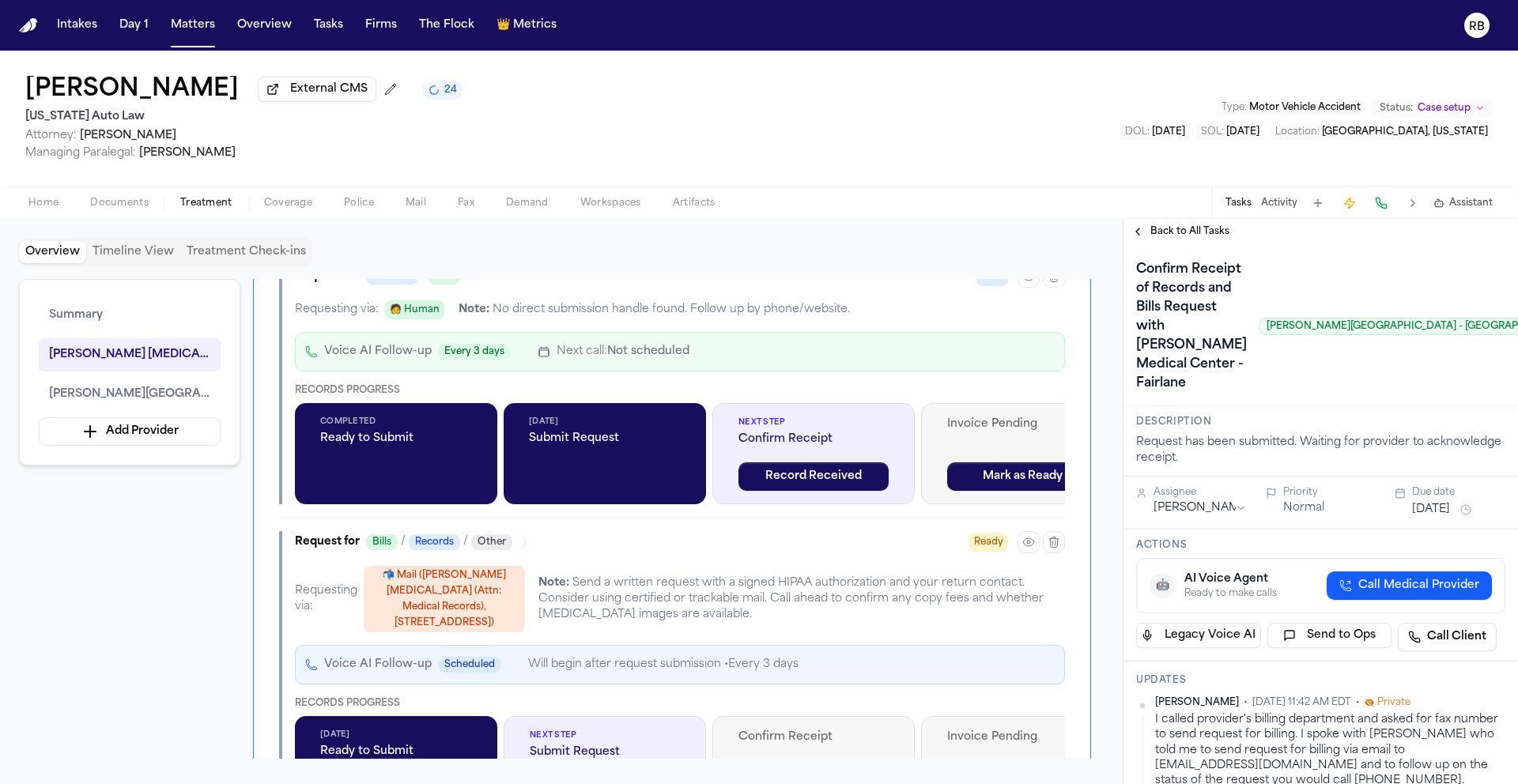
click at [1165, 234] on span "Back to All Tasks" at bounding box center [1190, 231] width 79 height 12
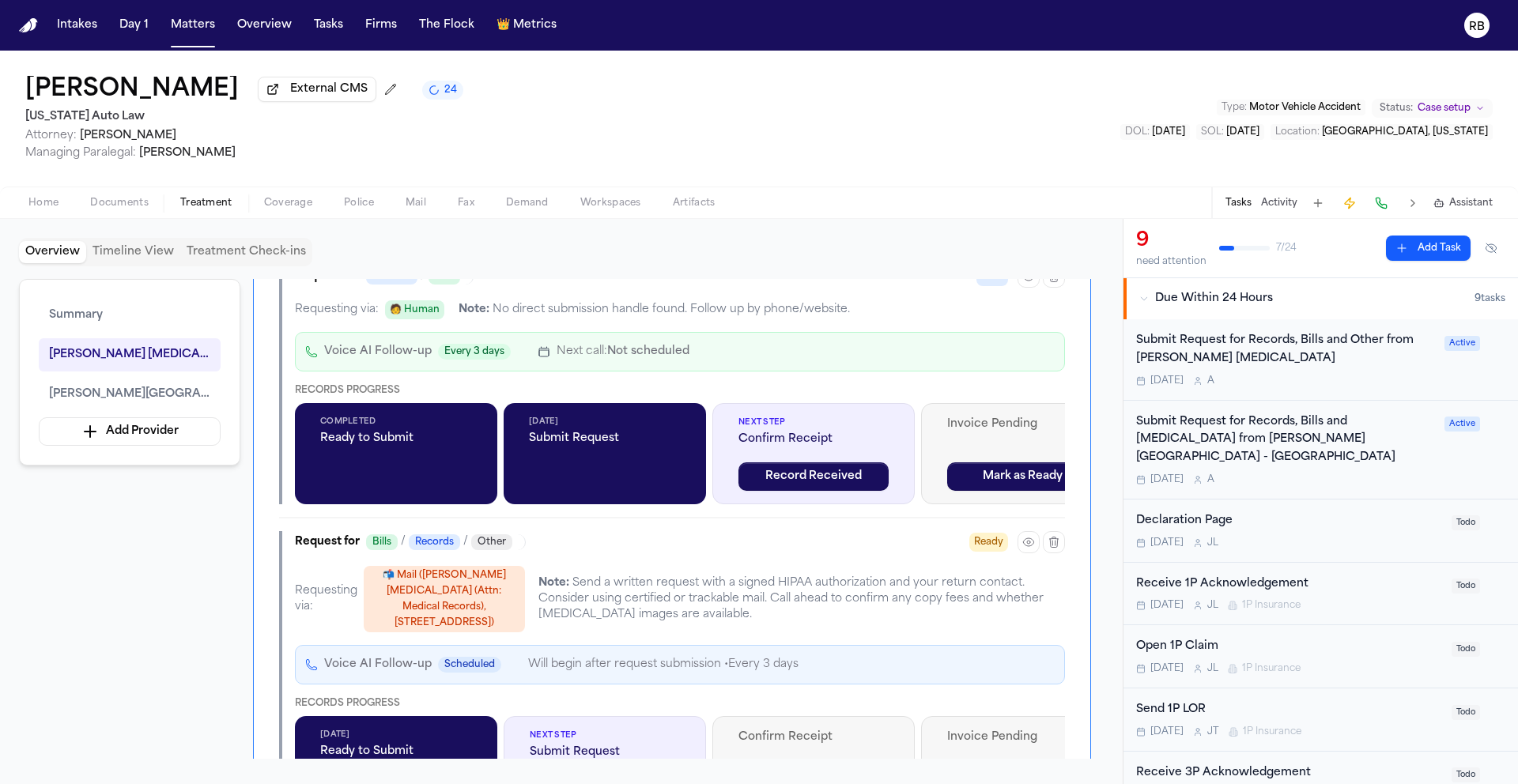
click at [1386, 378] on div "[DATE] A" at bounding box center [1285, 381] width 299 height 12
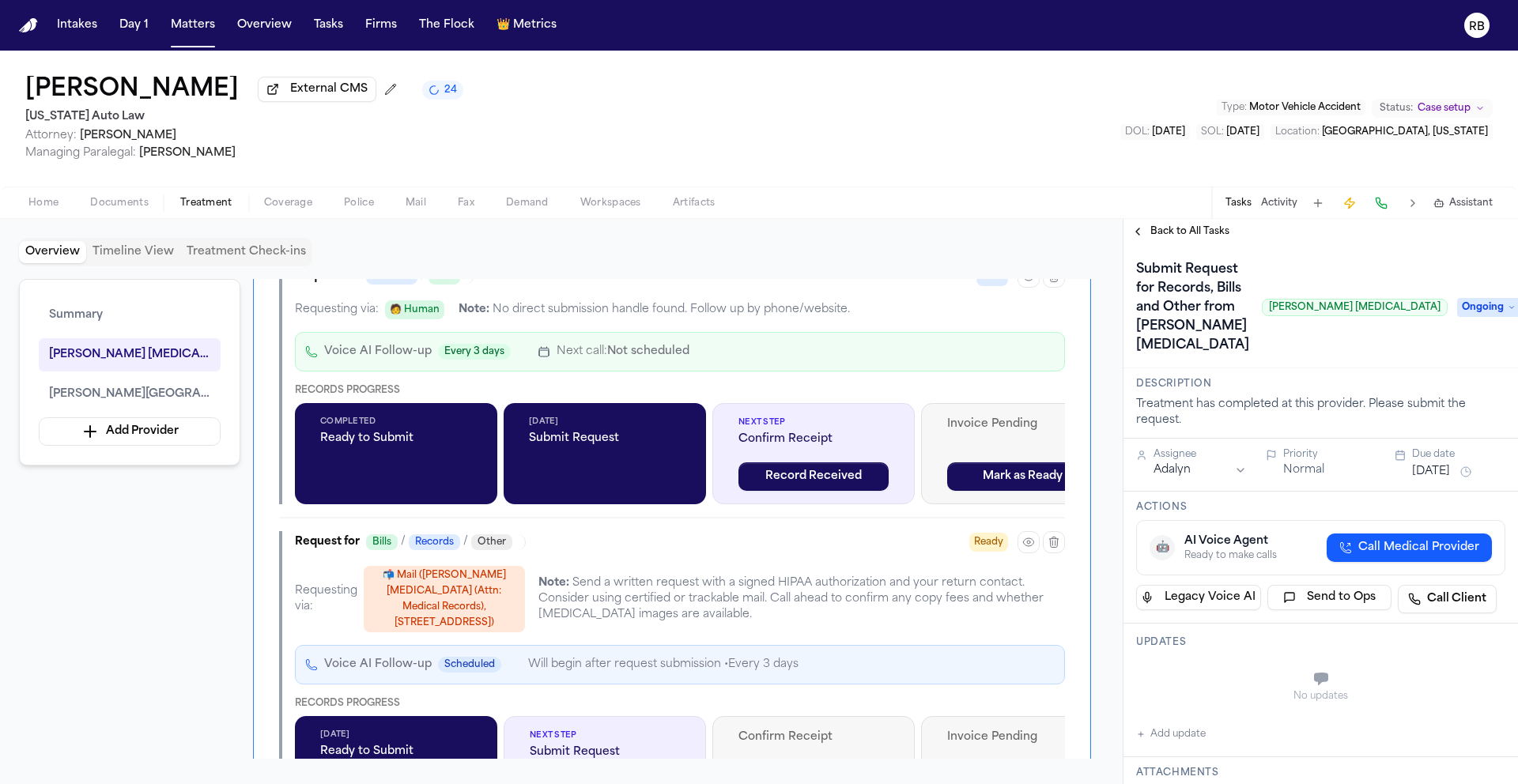
click at [1076, 256] on div "Overview Timeline View Treatment Check-ins" at bounding box center [562, 252] width 1085 height 28
click at [838, 117] on div "Robin Scott External CMS 24 Michigan Auto Law Attorney: Derek Brackon Managing …" at bounding box center [759, 118] width 1518 height 136
click at [49, 209] on span "Home" at bounding box center [43, 203] width 30 height 12
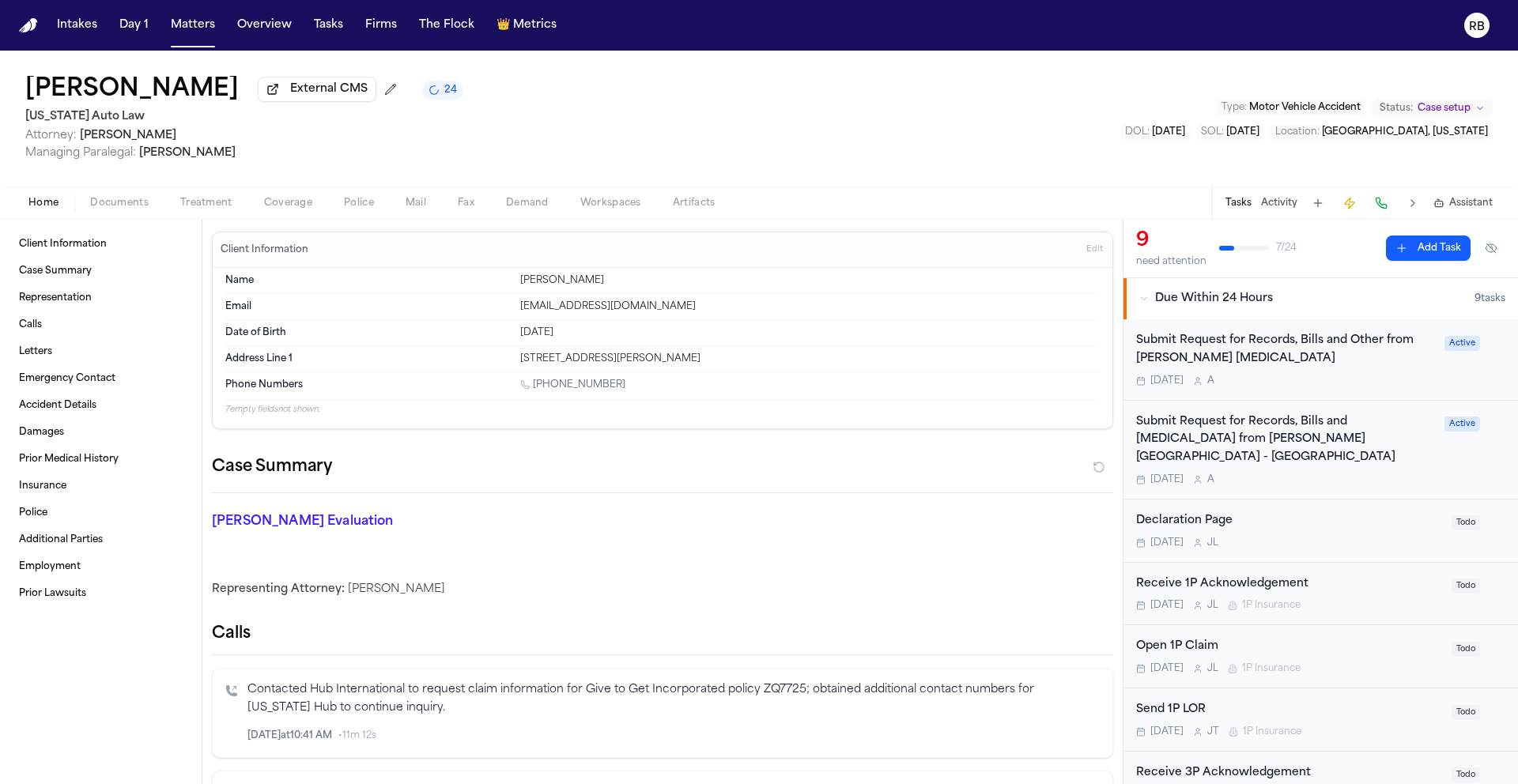
click at [894, 111] on div "Robin Scott External CMS 24 Michigan Auto Law Attorney: Derek Brackon Managing …" at bounding box center [759, 118] width 1518 height 136
click at [1375, 370] on div "Submit Request for Records, Bills and Other from Ruffini Chiropractic Tomorrow A" at bounding box center [1285, 360] width 299 height 56
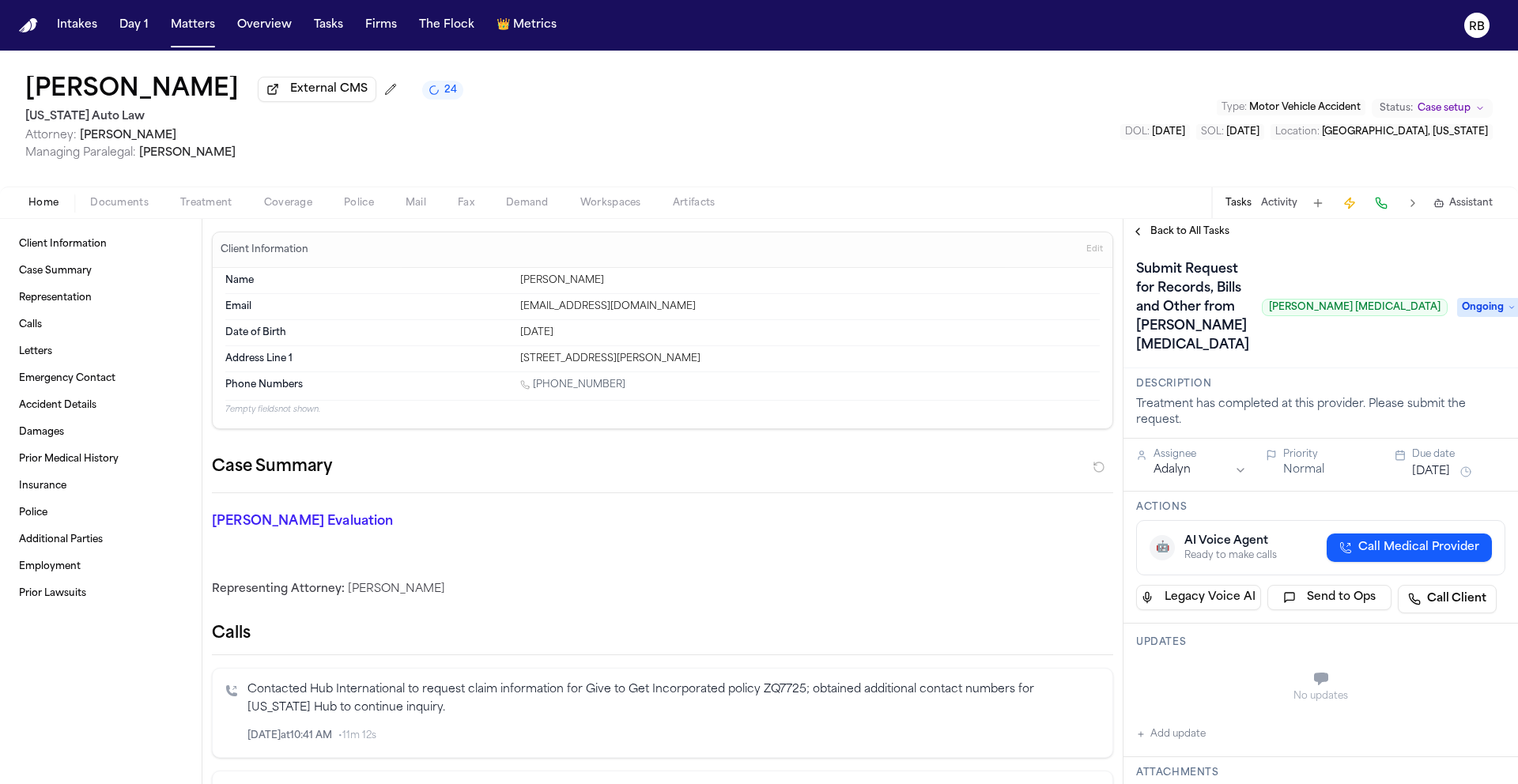
click at [1018, 161] on div "Robin Scott External CMS 24 Michigan Auto Law Attorney: Derek Brackon Managing …" at bounding box center [759, 118] width 1518 height 136
click at [1231, 436] on html "Intakes Day 1 Matters Overview Tasks Firms The Flock 👑 Metrics RB Robin Scott E…" at bounding box center [759, 392] width 1518 height 784
click at [1432, 464] on button "[DATE]" at bounding box center [1431, 472] width 38 height 16
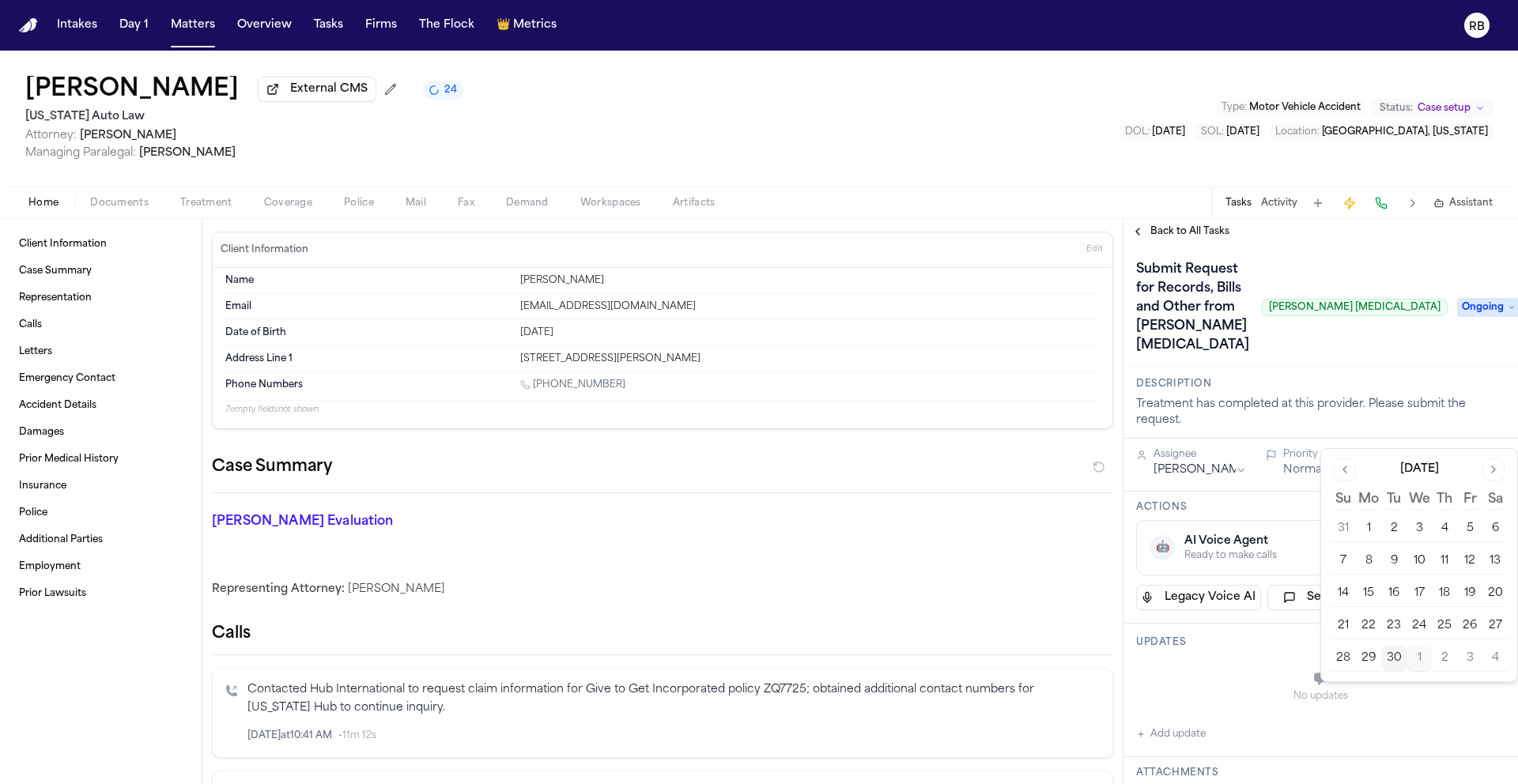
click at [1498, 470] on button "Go to next month" at bounding box center [1493, 469] width 22 height 22
click at [1401, 561] on button "7" at bounding box center [1394, 561] width 26 height 26
click at [1244, 691] on div "No updates" at bounding box center [1320, 697] width 370 height 12
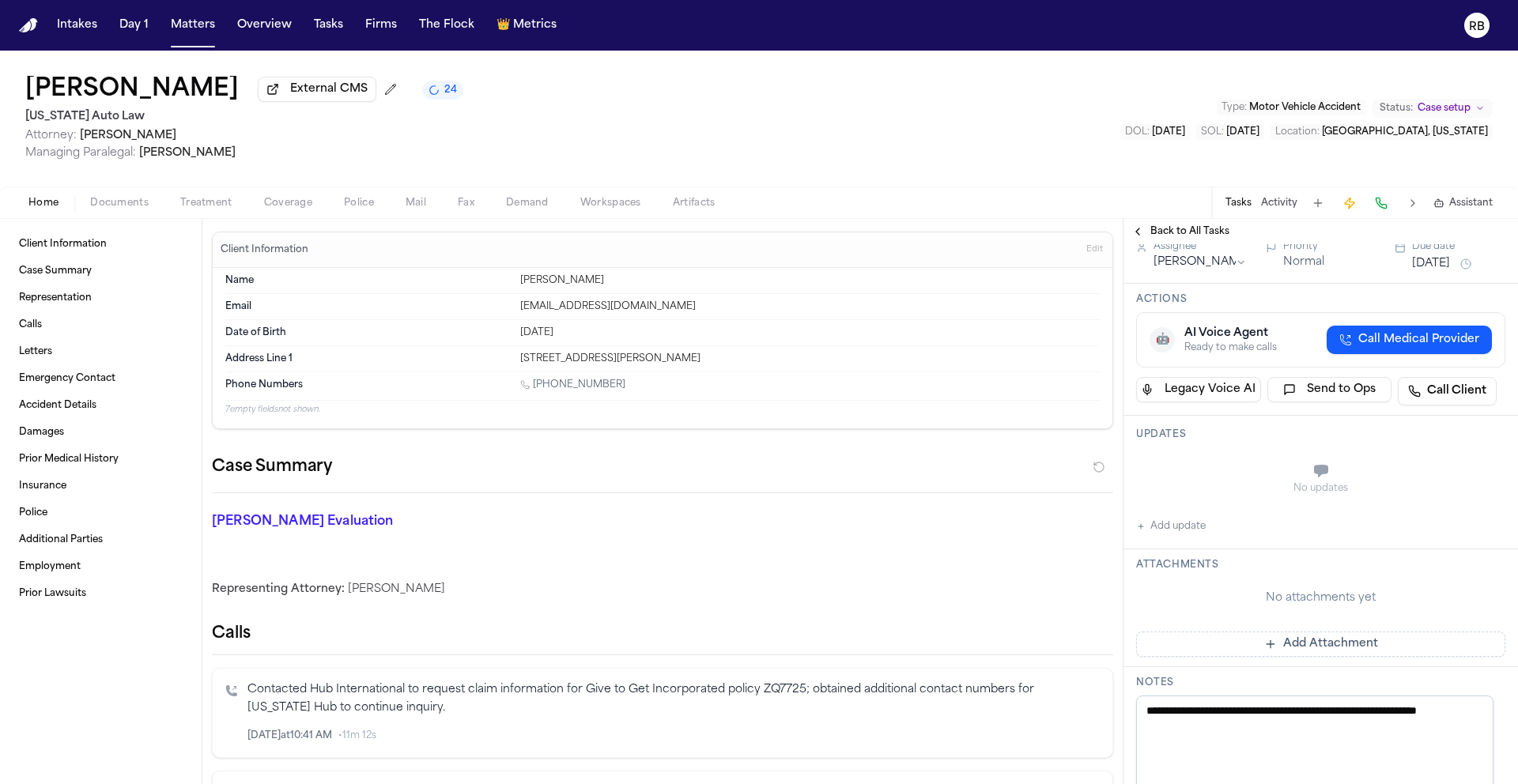
scroll to position [213, 0]
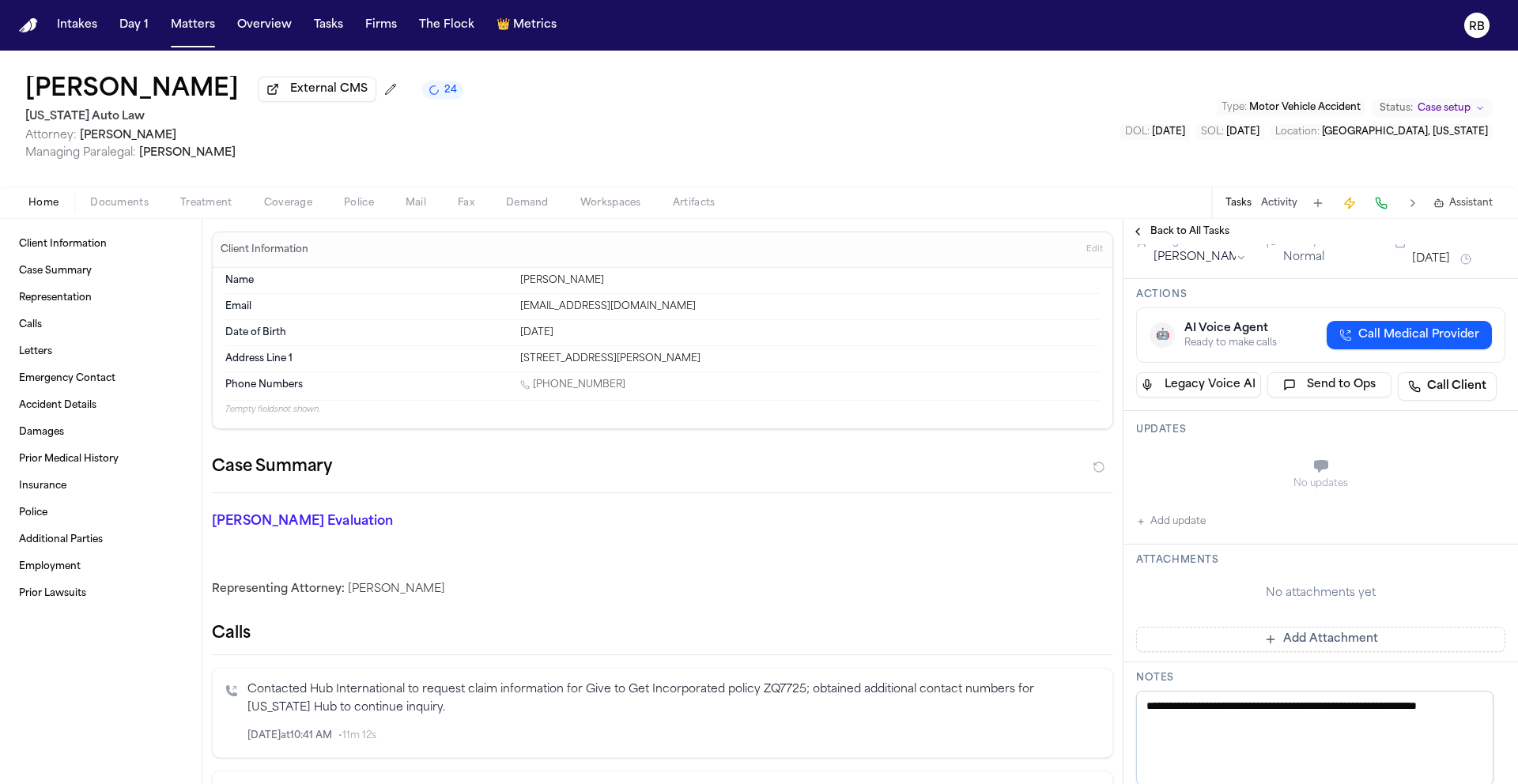
click at [1304, 627] on button "Add Attachment" at bounding box center [1320, 639] width 370 height 26
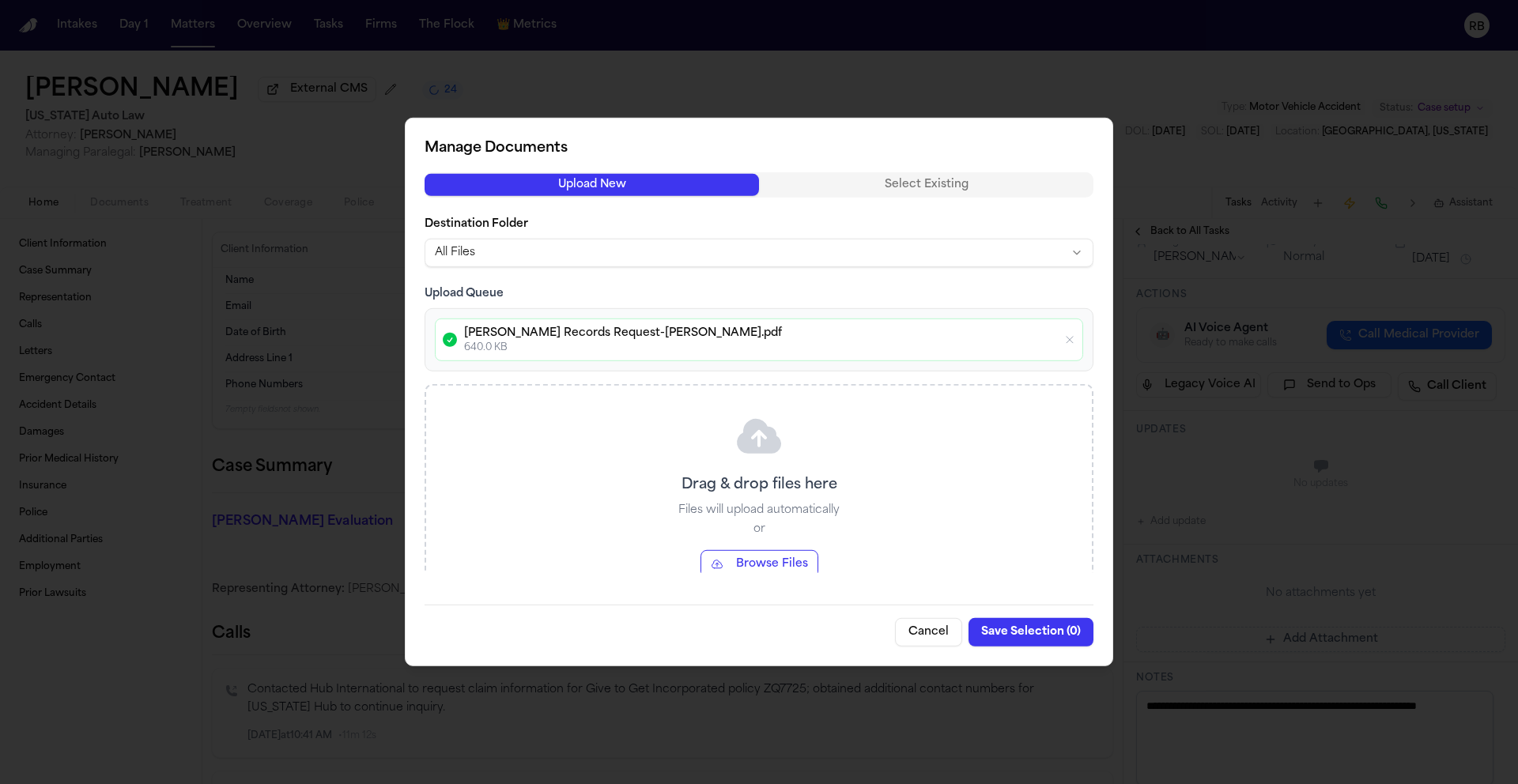
click at [1043, 631] on button "Save Selection ( 0 )" at bounding box center [1031, 632] width 125 height 28
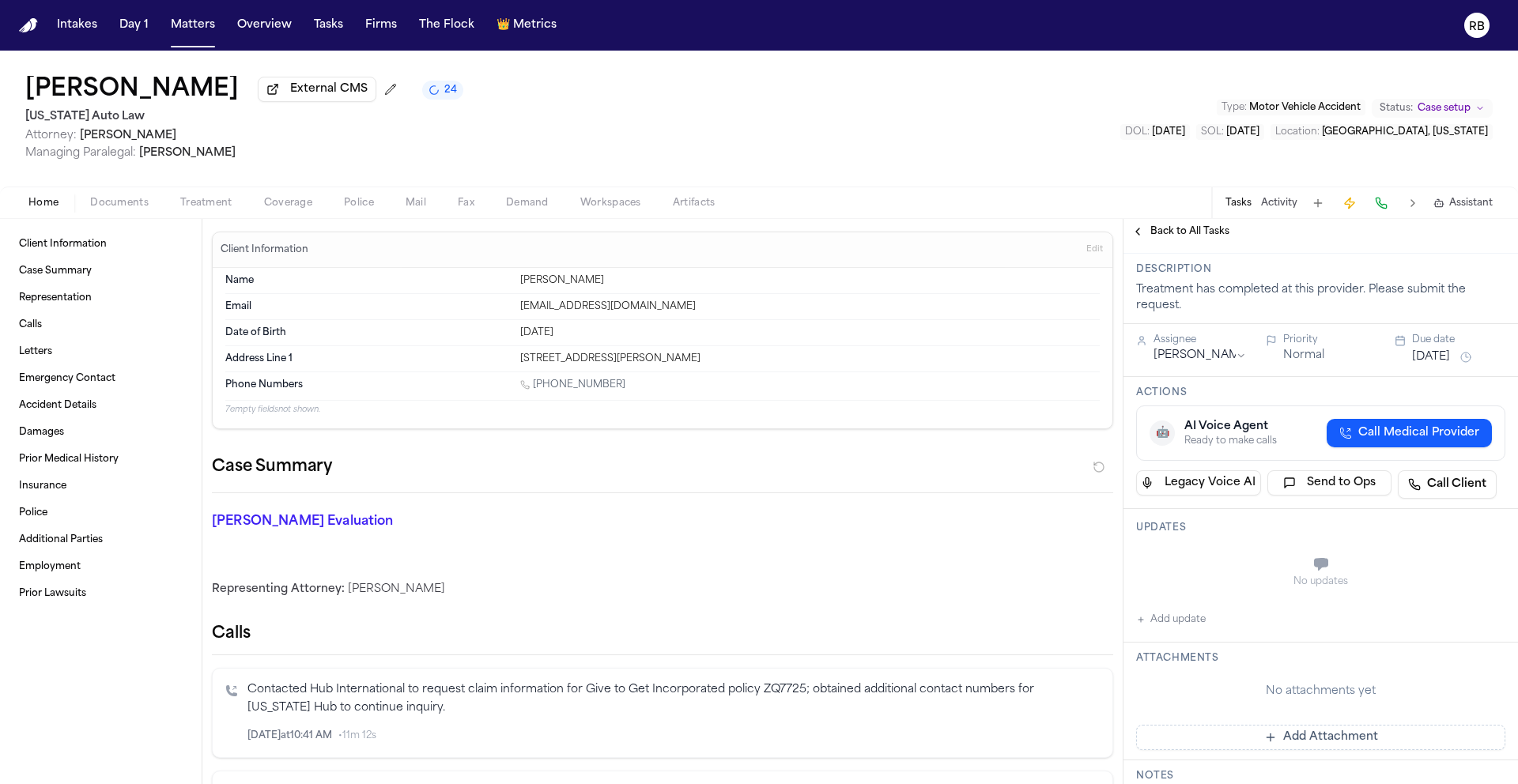
scroll to position [110, 0]
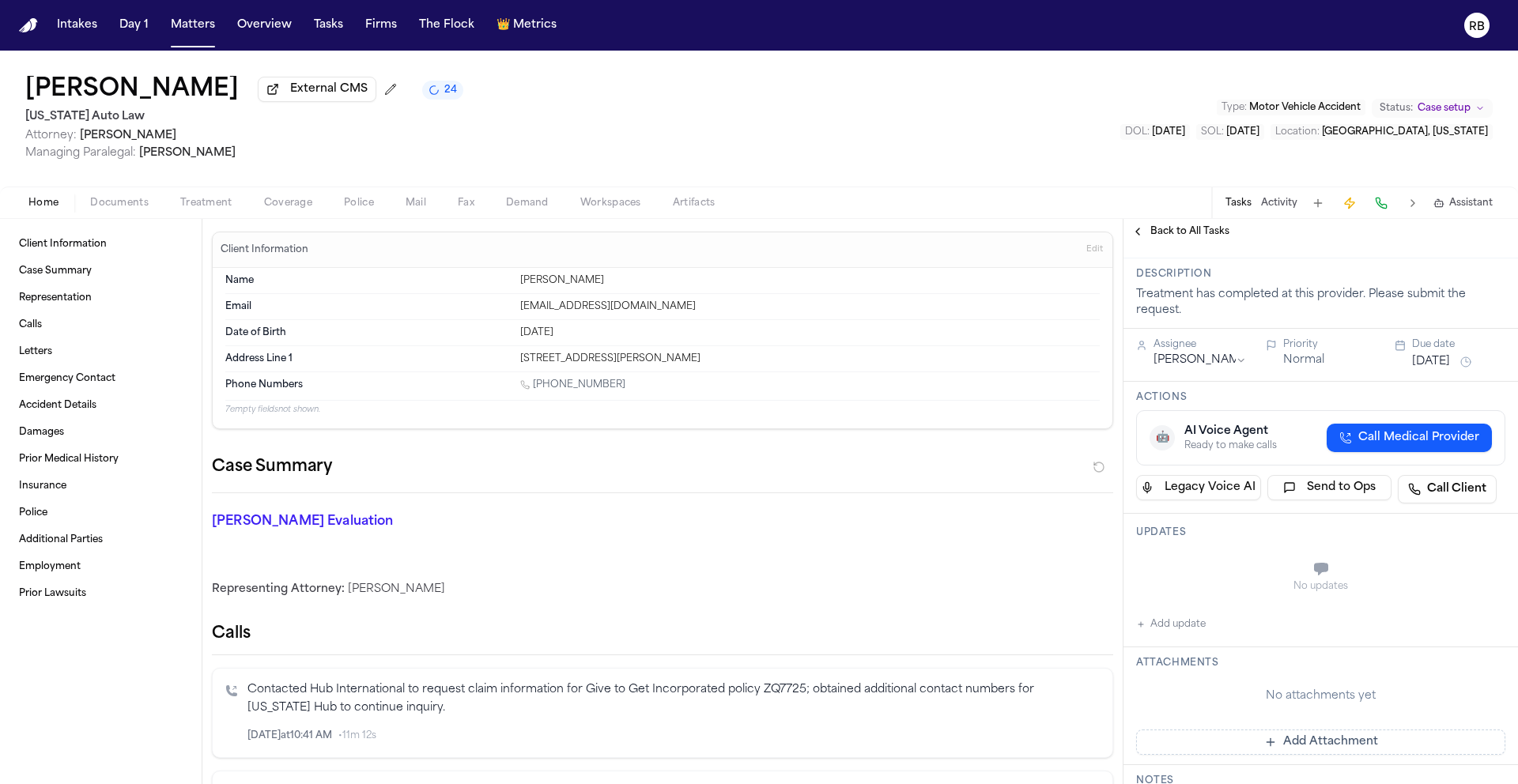
click at [1165, 615] on button "Add update" at bounding box center [1170, 624] width 70 height 19
click at [1246, 555] on textarea "Add your update" at bounding box center [1330, 571] width 338 height 32
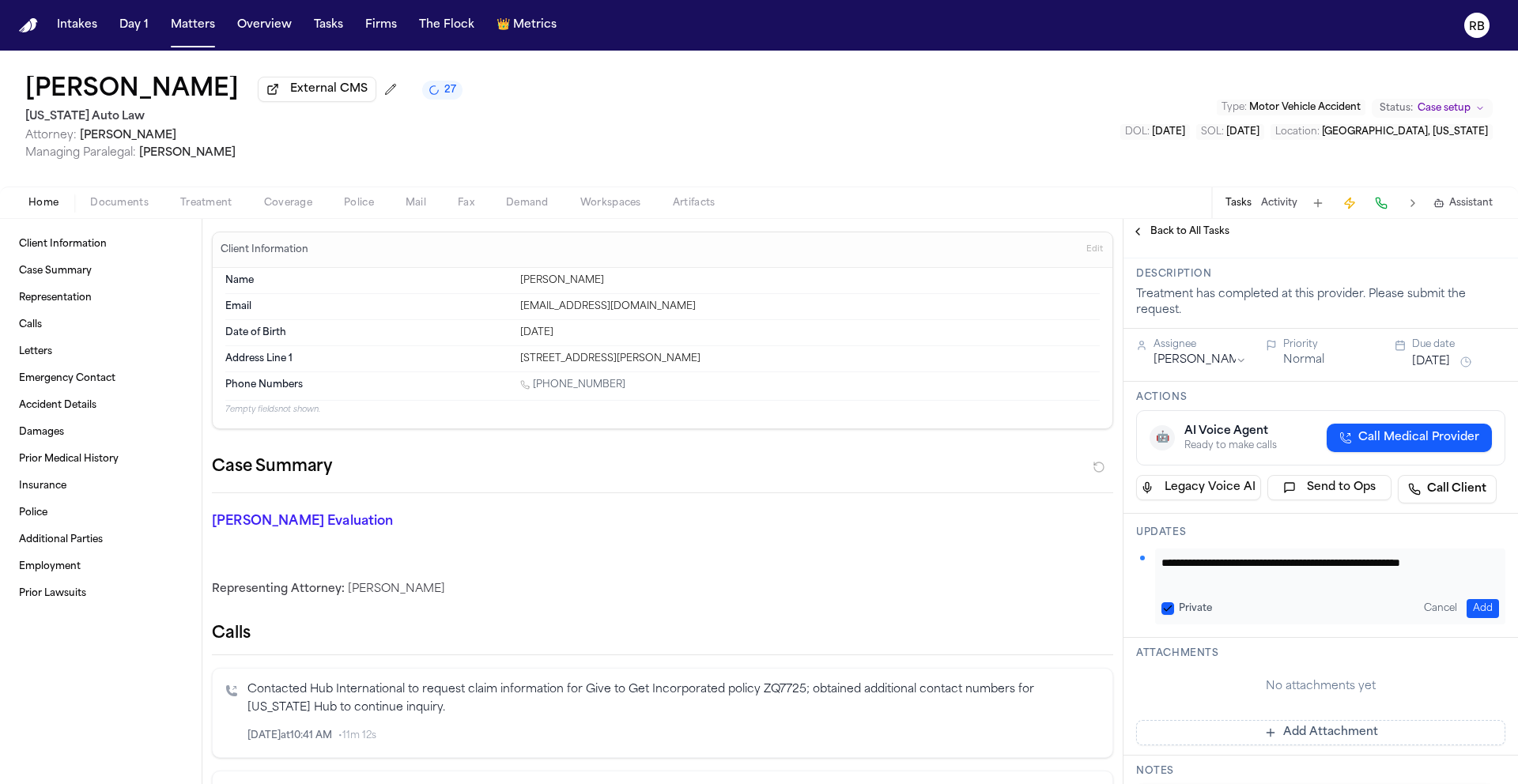
scroll to position [1, 0]
type textarea "**********"
click at [1470, 600] on button "Add" at bounding box center [1483, 609] width 33 height 19
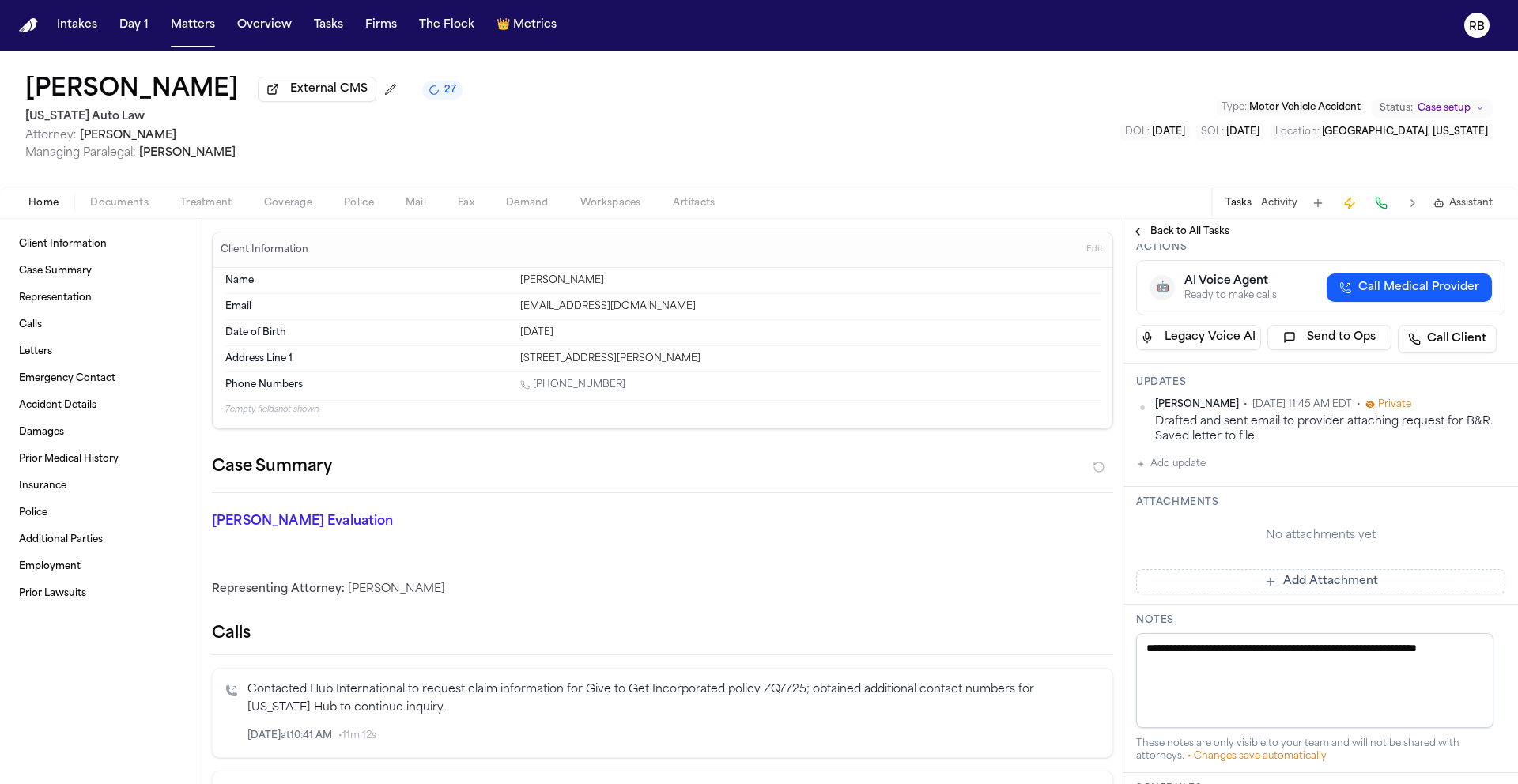
scroll to position [266, 0]
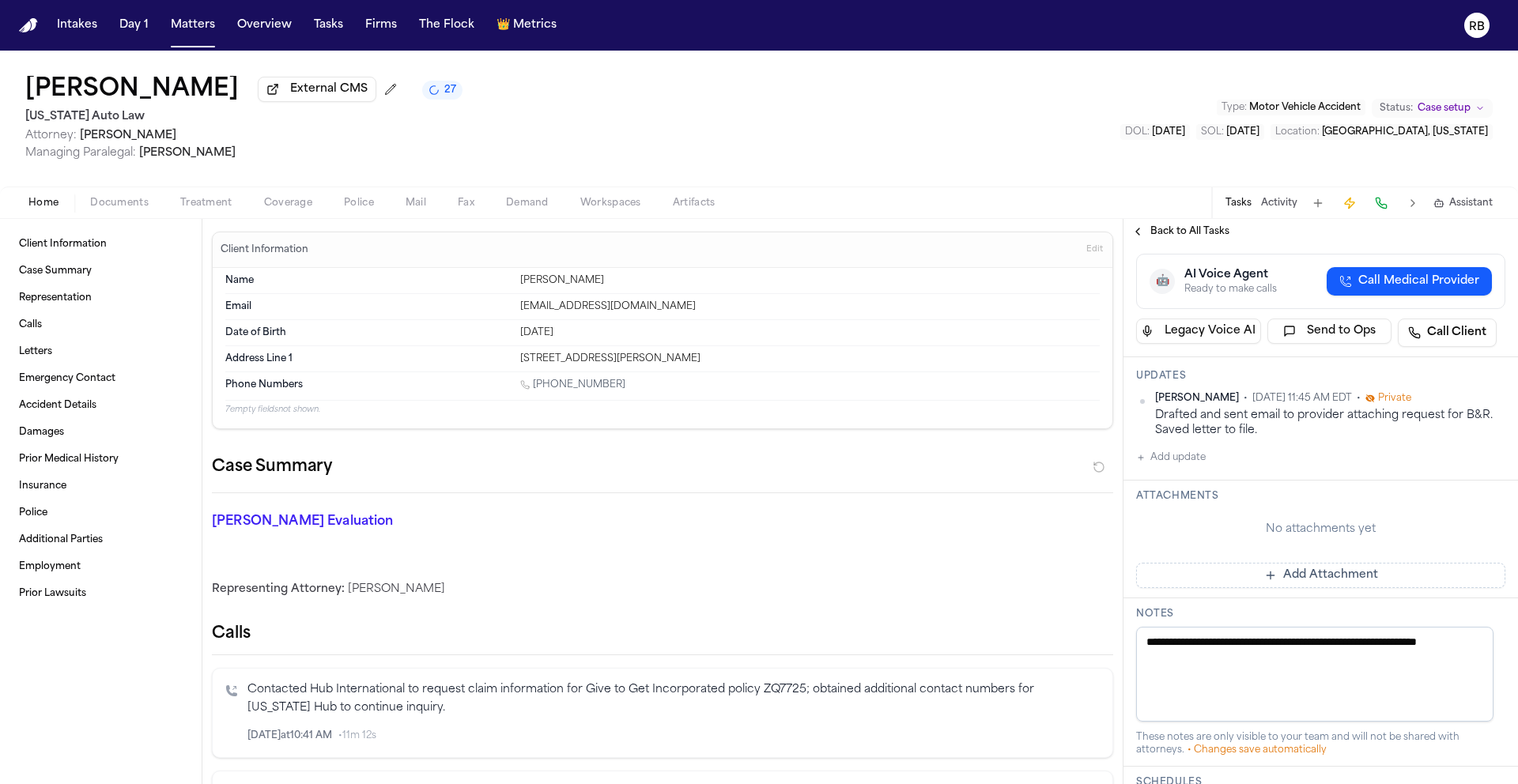
click at [1348, 563] on button "Add Attachment" at bounding box center [1320, 575] width 370 height 26
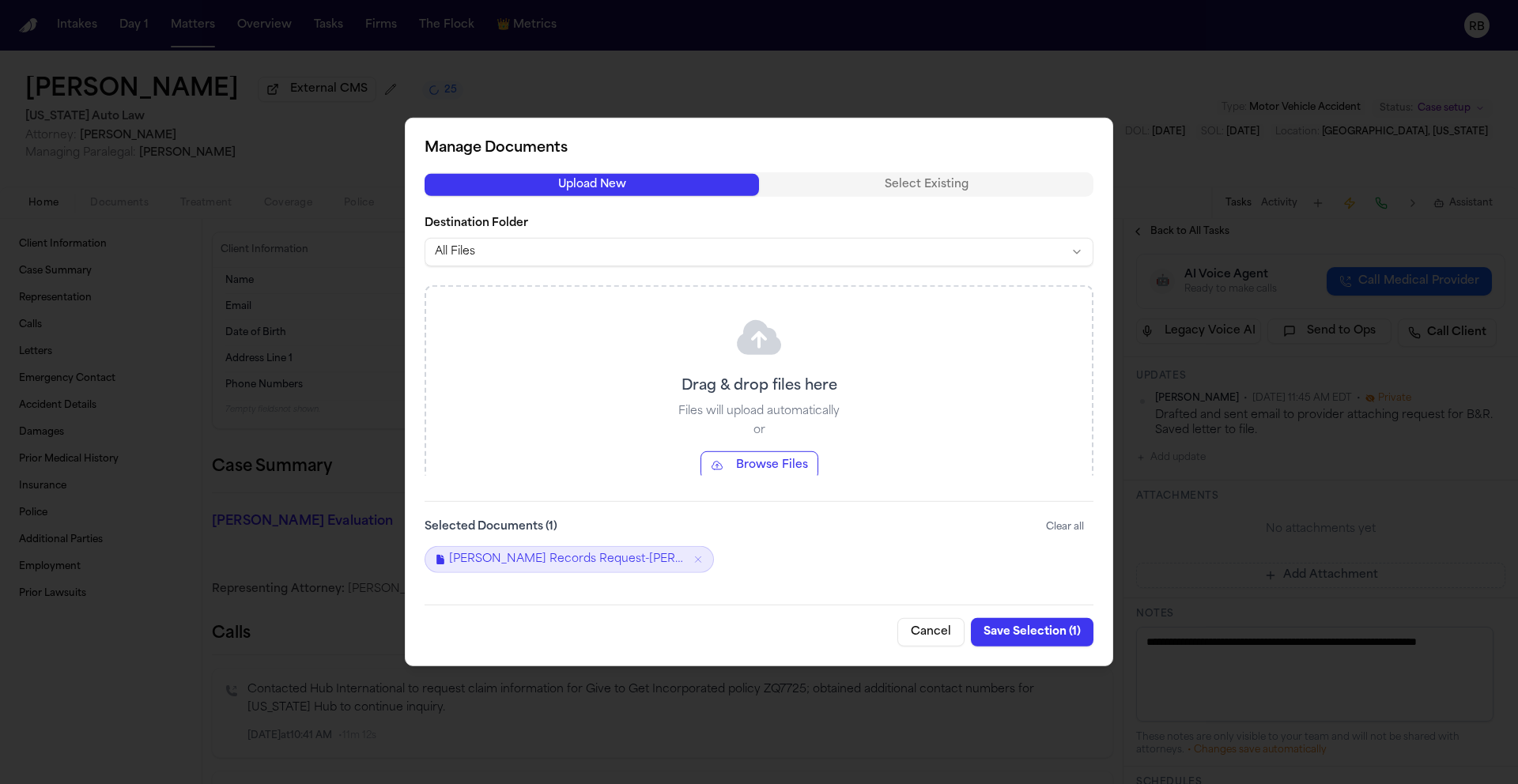
click at [1014, 624] on button "Save Selection ( 1 )" at bounding box center [1032, 632] width 123 height 28
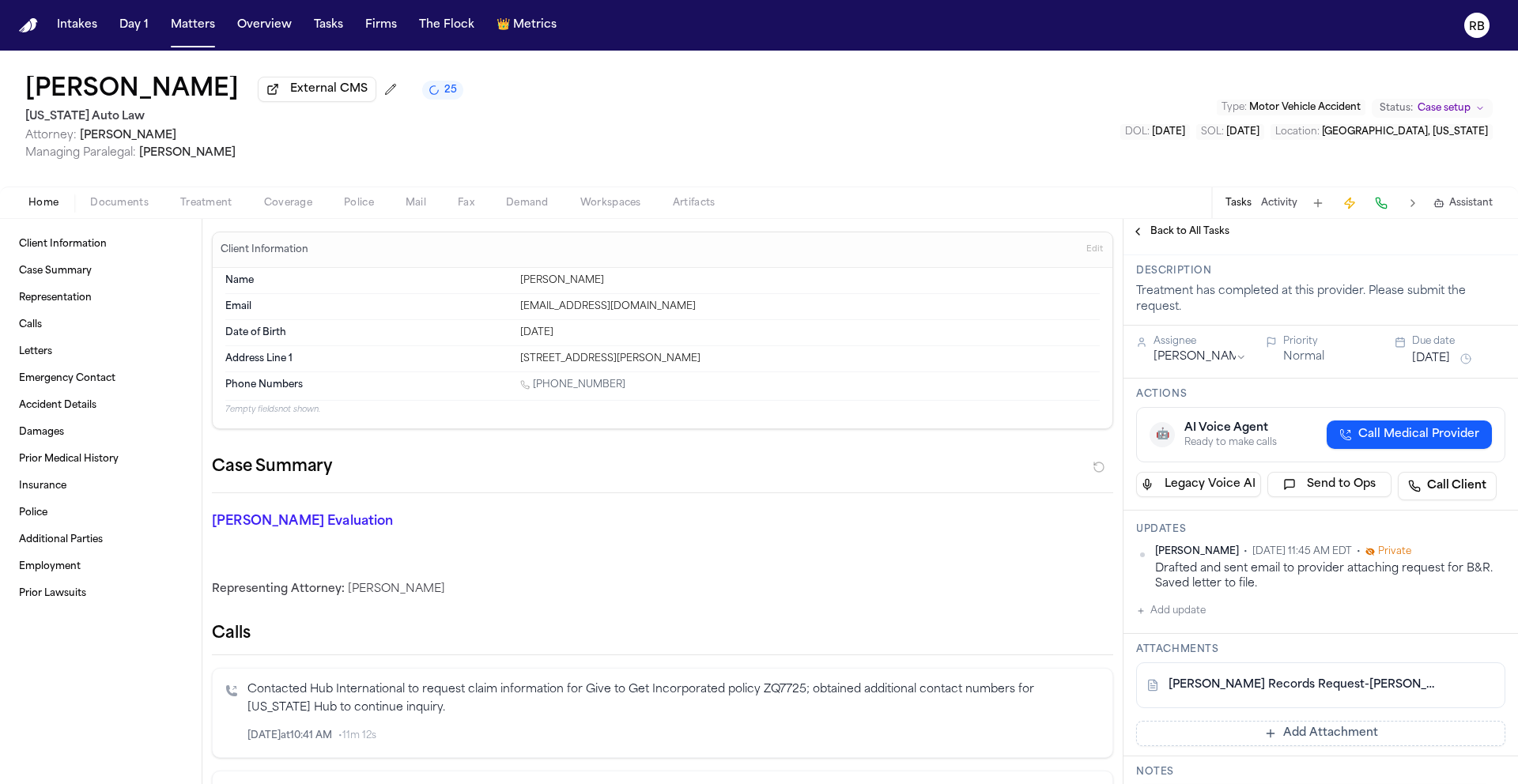
scroll to position [0, 0]
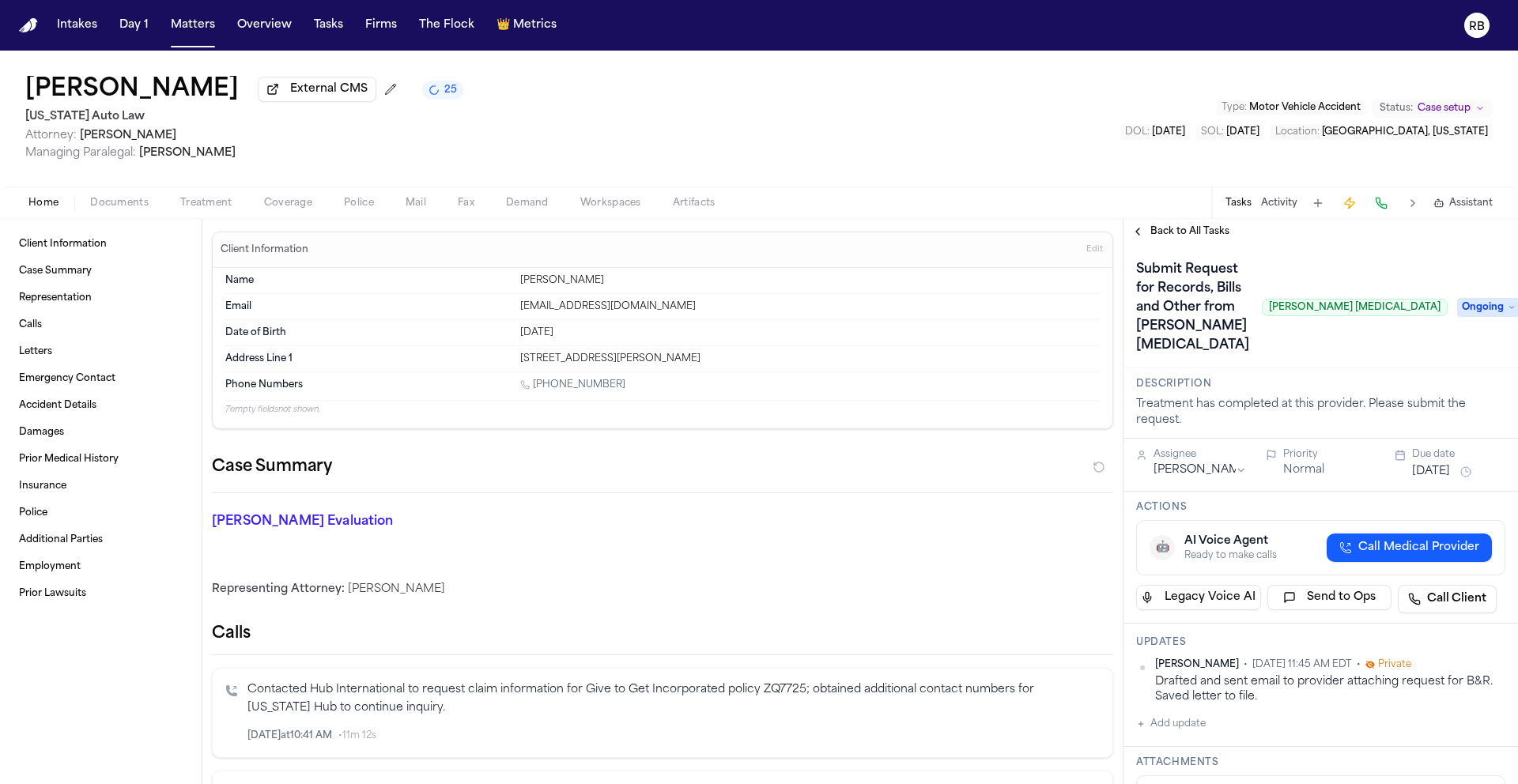
click at [1471, 298] on span "Ongoing" at bounding box center [1489, 308] width 64 height 19
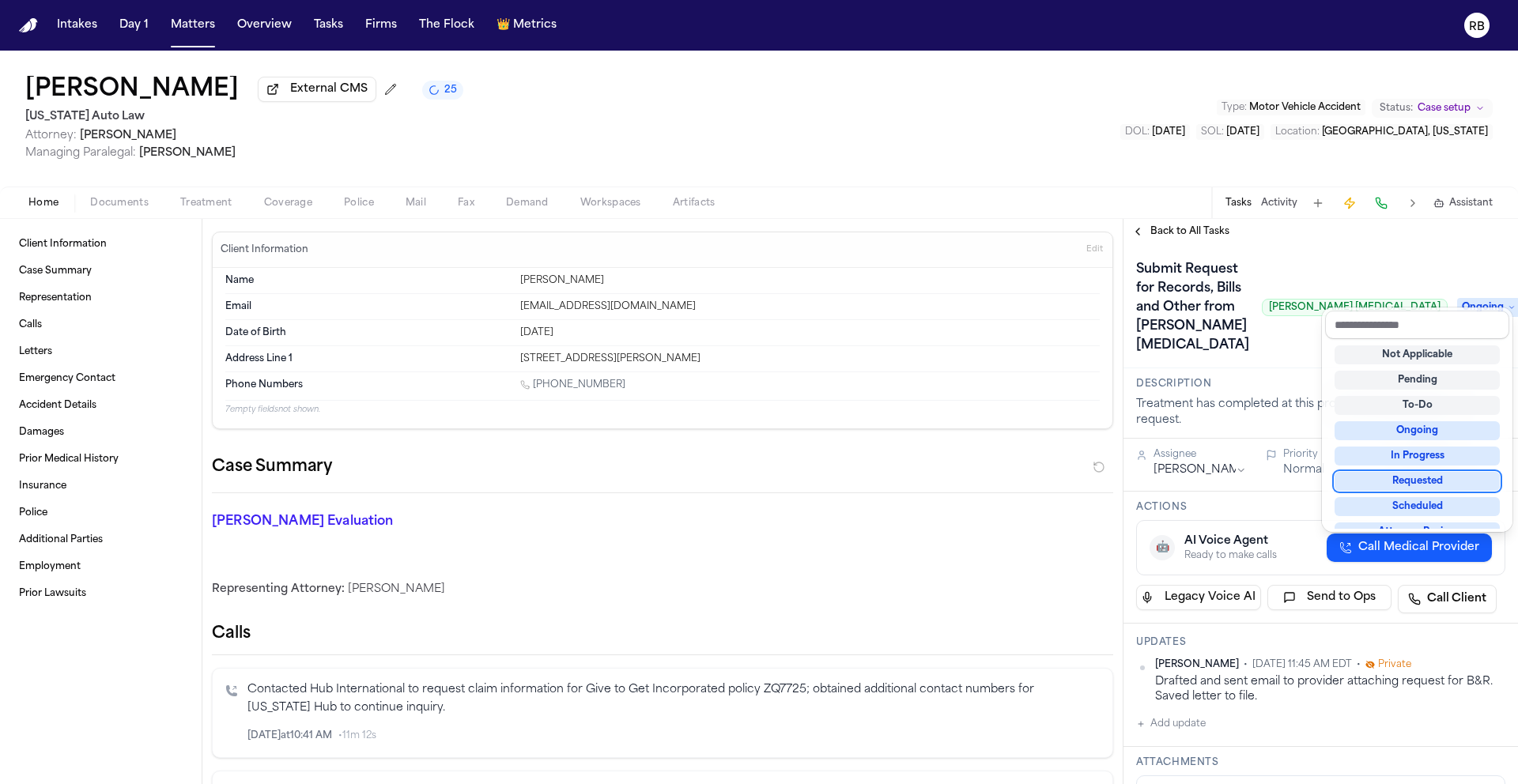
click at [1467, 479] on div "Requested" at bounding box center [1417, 482] width 165 height 19
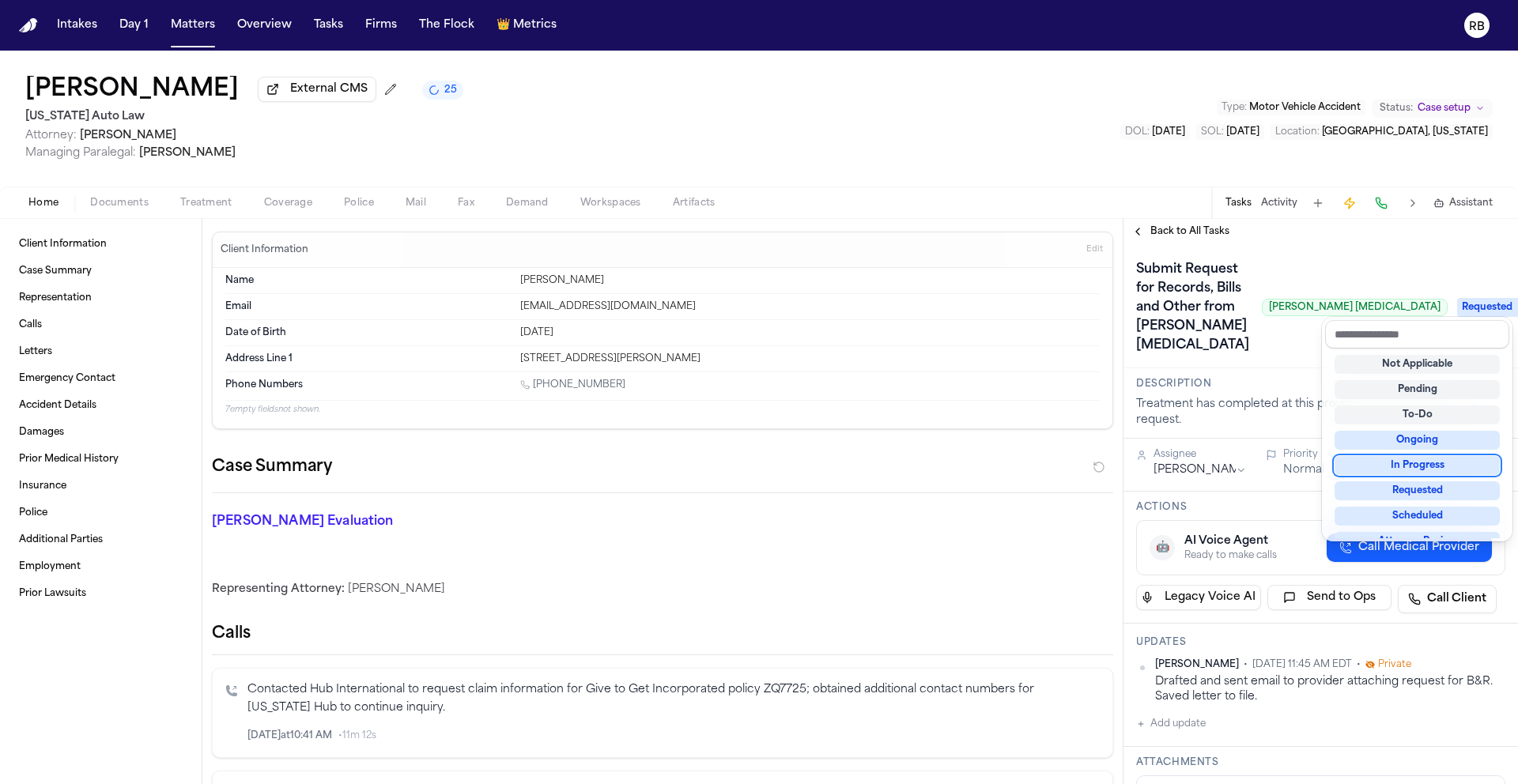
click at [1282, 332] on div "Submit Request for Records, Bills and Other from Ruffini Chiropractic Ruffini C…" at bounding box center [1320, 307] width 370 height 101
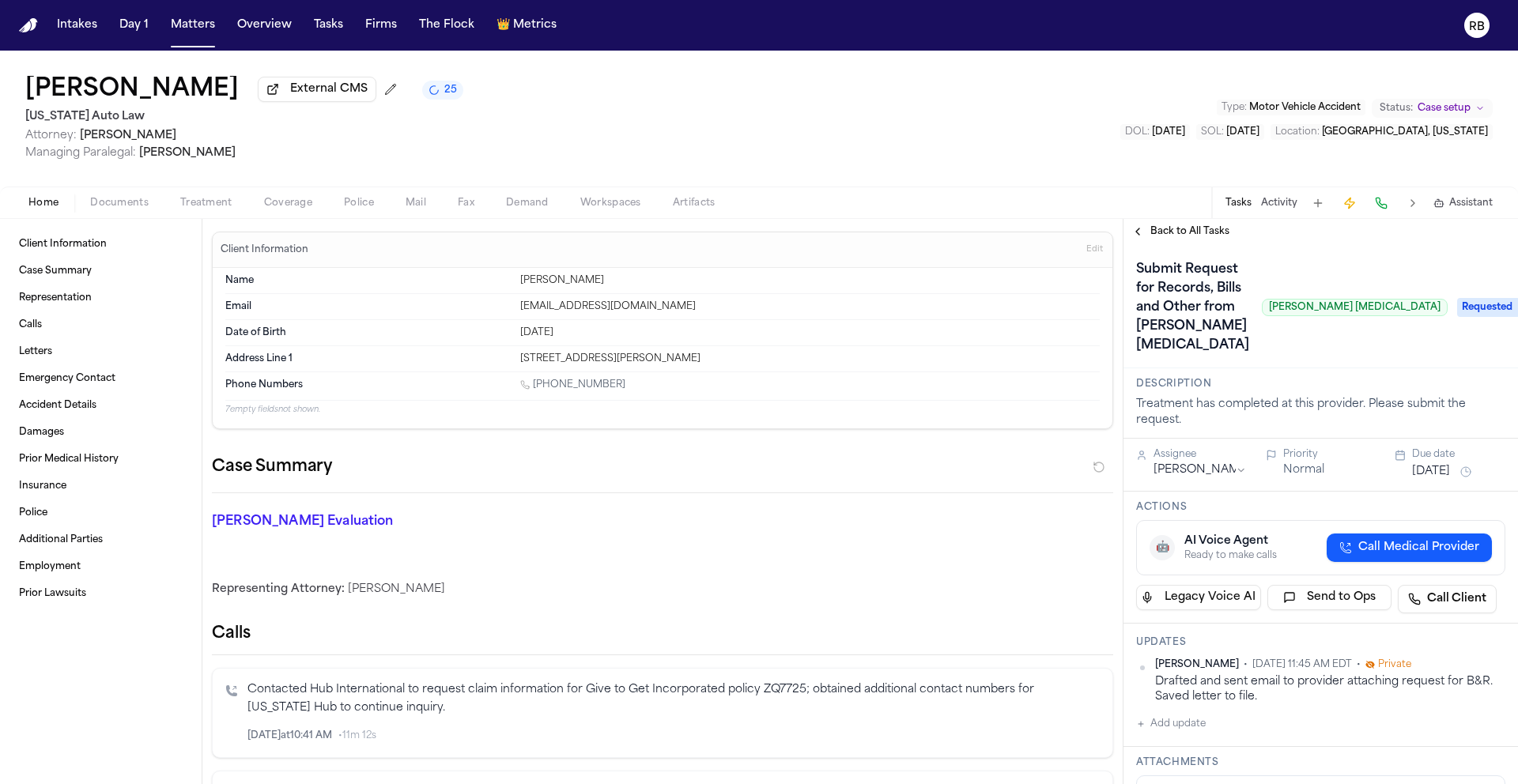
click at [1225, 298] on h1 "Submit Request for Records, Bills and Other from Ruffini Chiropractic" at bounding box center [1193, 307] width 126 height 101
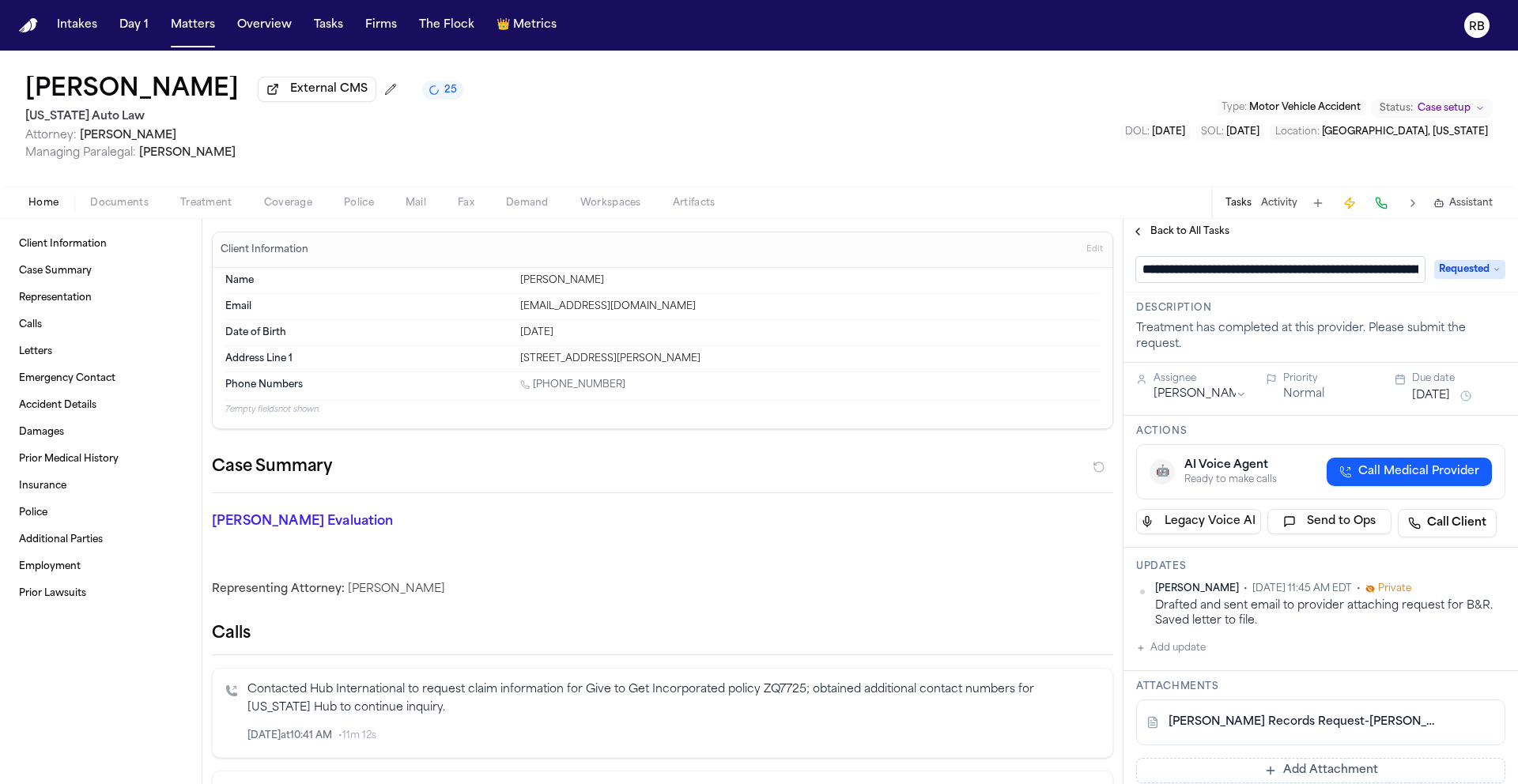
scroll to position [0, 176]
click at [1160, 270] on input "**********" at bounding box center [1274, 269] width 276 height 26
drag, startPoint x: 1189, startPoint y: 274, endPoint x: 1048, endPoint y: 273, distance: 141.0
click at [1049, 276] on div "Client Information Case Summary Representation Calls Letters Emergency Contact …" at bounding box center [759, 501] width 1518 height 565
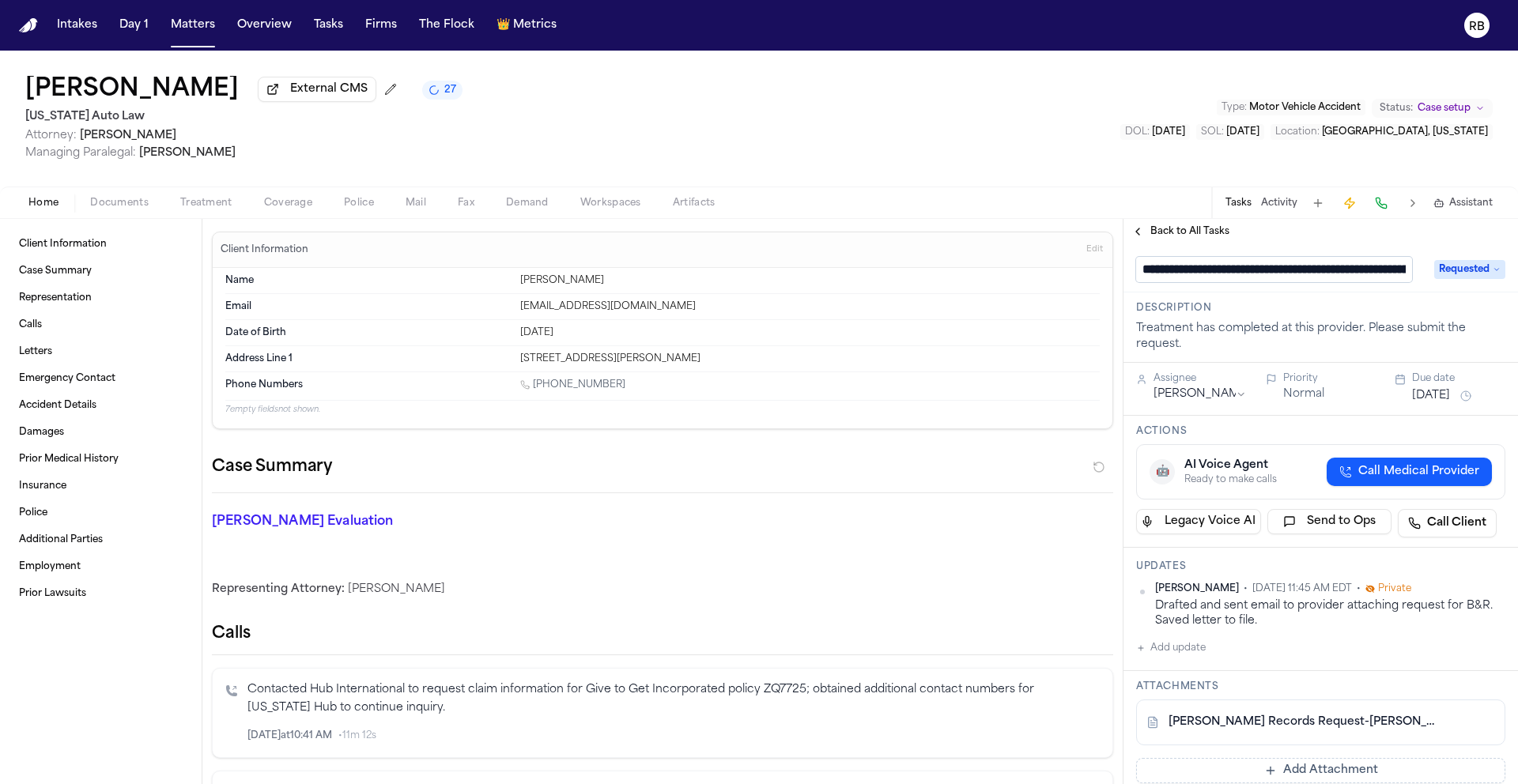
type input "**********"
click at [1264, 296] on div "**********" at bounding box center [1320, 759] width 394 height 1030
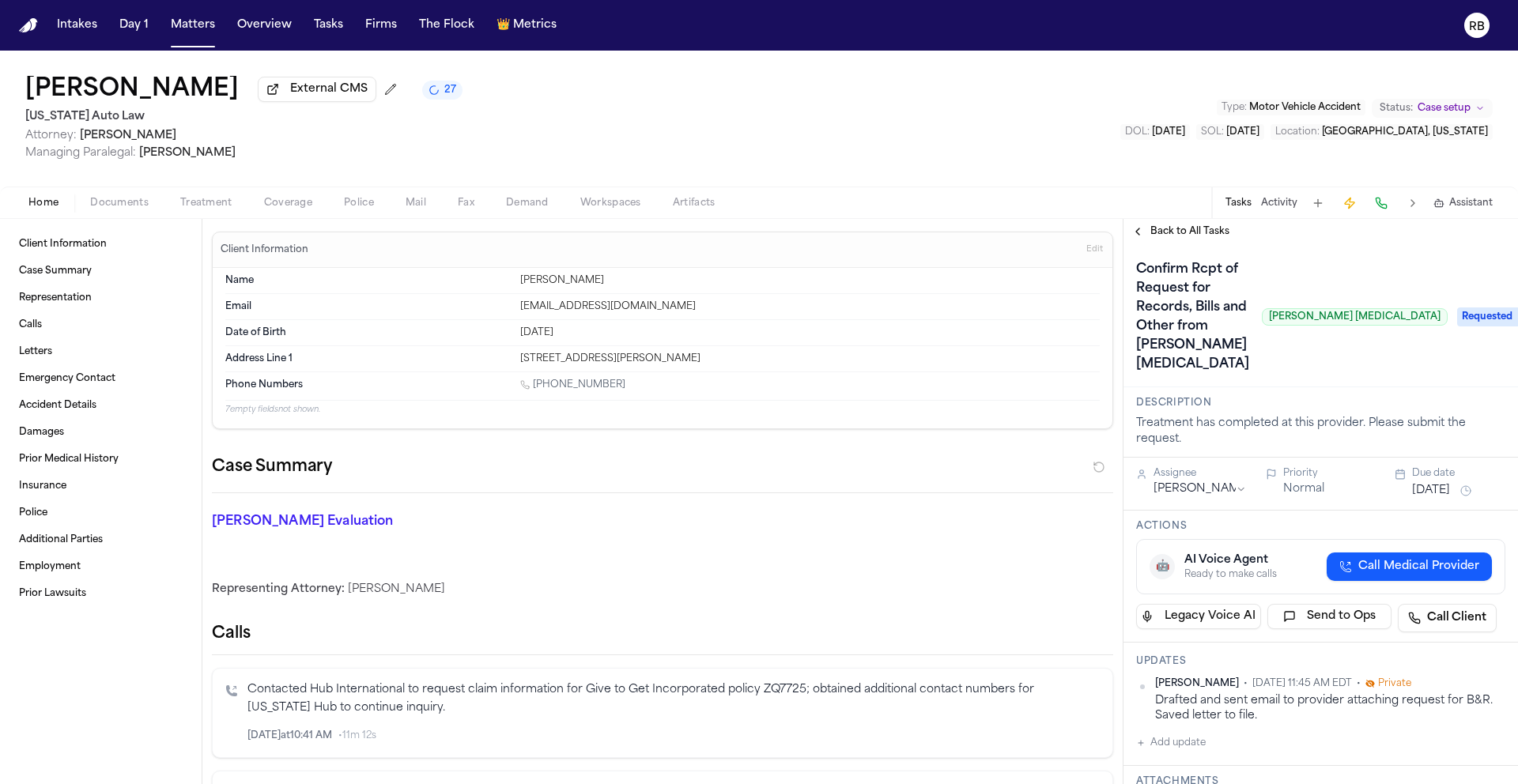
click at [1192, 227] on span "Back to All Tasks" at bounding box center [1190, 231] width 79 height 12
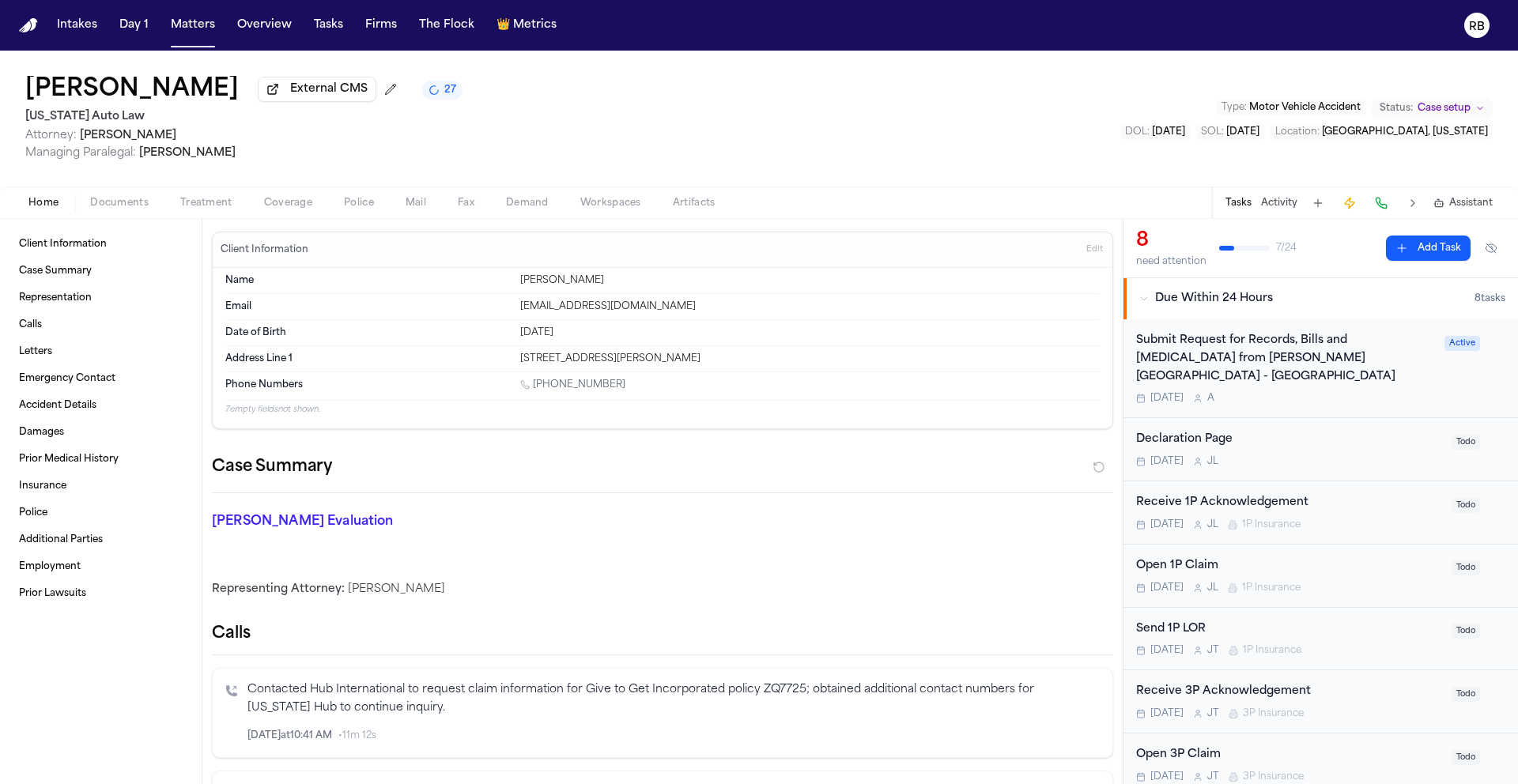
click at [1398, 371] on div "Submit Request for Records, Bills and Radiology from Henry Ford Medical Center …" at bounding box center [1285, 369] width 299 height 72
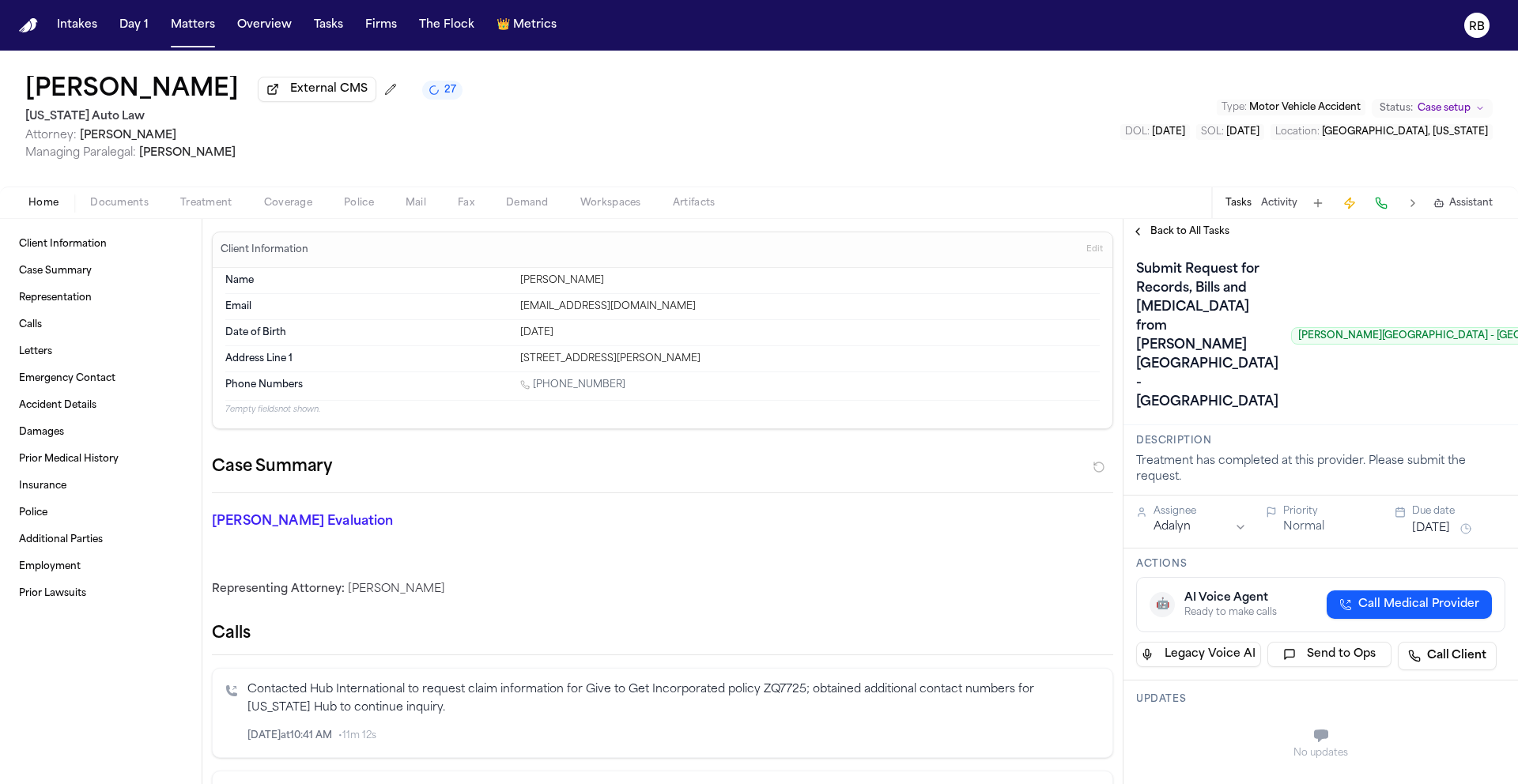
click at [1180, 332] on h1 "Submit Request for Records, Bills and Radiology from Henry Ford Medical Center …" at bounding box center [1208, 335] width 155 height 158
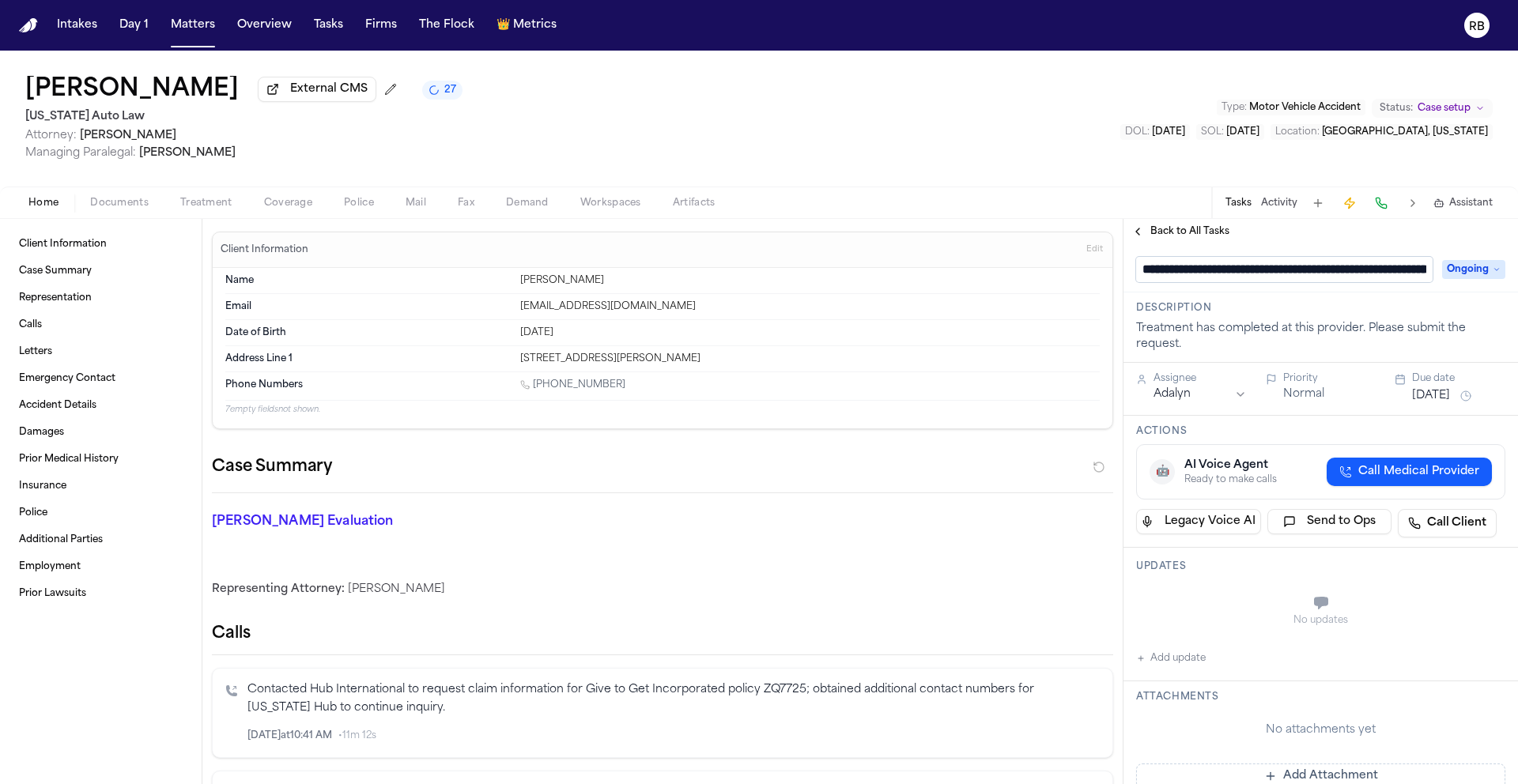
scroll to position [0, 303]
click at [1178, 279] on input "**********" at bounding box center [1278, 269] width 285 height 26
type input "**********"
click at [1202, 394] on body "Intakes Day 1 Matters Overview Tasks Firms The Flock 👑 Metrics RB Robin Scott E…" at bounding box center [759, 392] width 1518 height 784
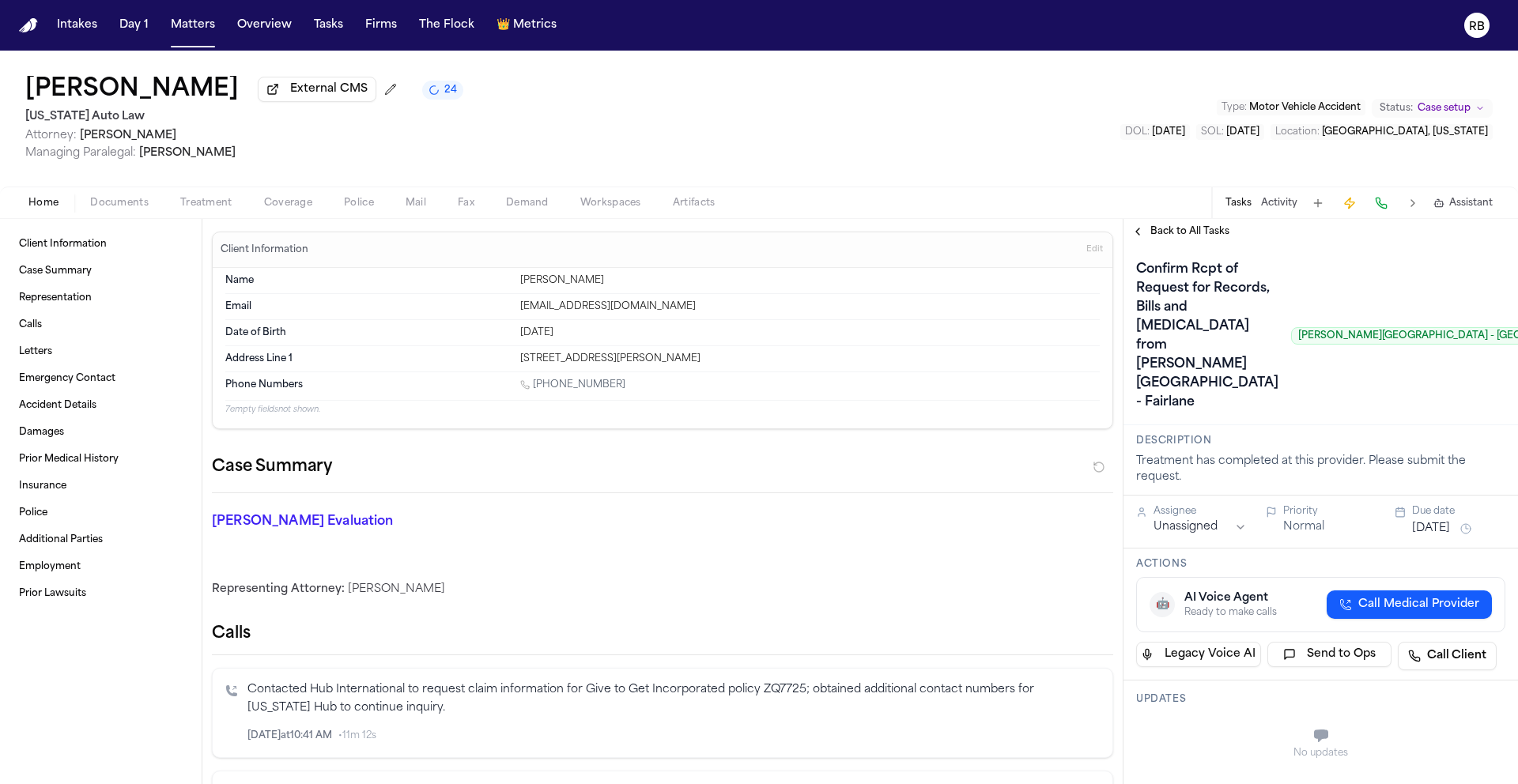
click at [1432, 537] on button "[DATE]" at bounding box center [1431, 529] width 38 height 16
click at [1499, 362] on button "Go to next month" at bounding box center [1493, 365] width 22 height 22
click at [1401, 458] on button "7" at bounding box center [1394, 457] width 26 height 26
click at [1227, 583] on html "Intakes Day 1 Matters Overview Tasks Firms The Flock 👑 Metrics RB Robin Scott E…" at bounding box center [759, 392] width 1518 height 784
click at [1441, 415] on div "Confirm Rcpt of Request for Records, Bills and Radiology from Henry Ford Medica…" at bounding box center [1320, 335] width 370 height 158
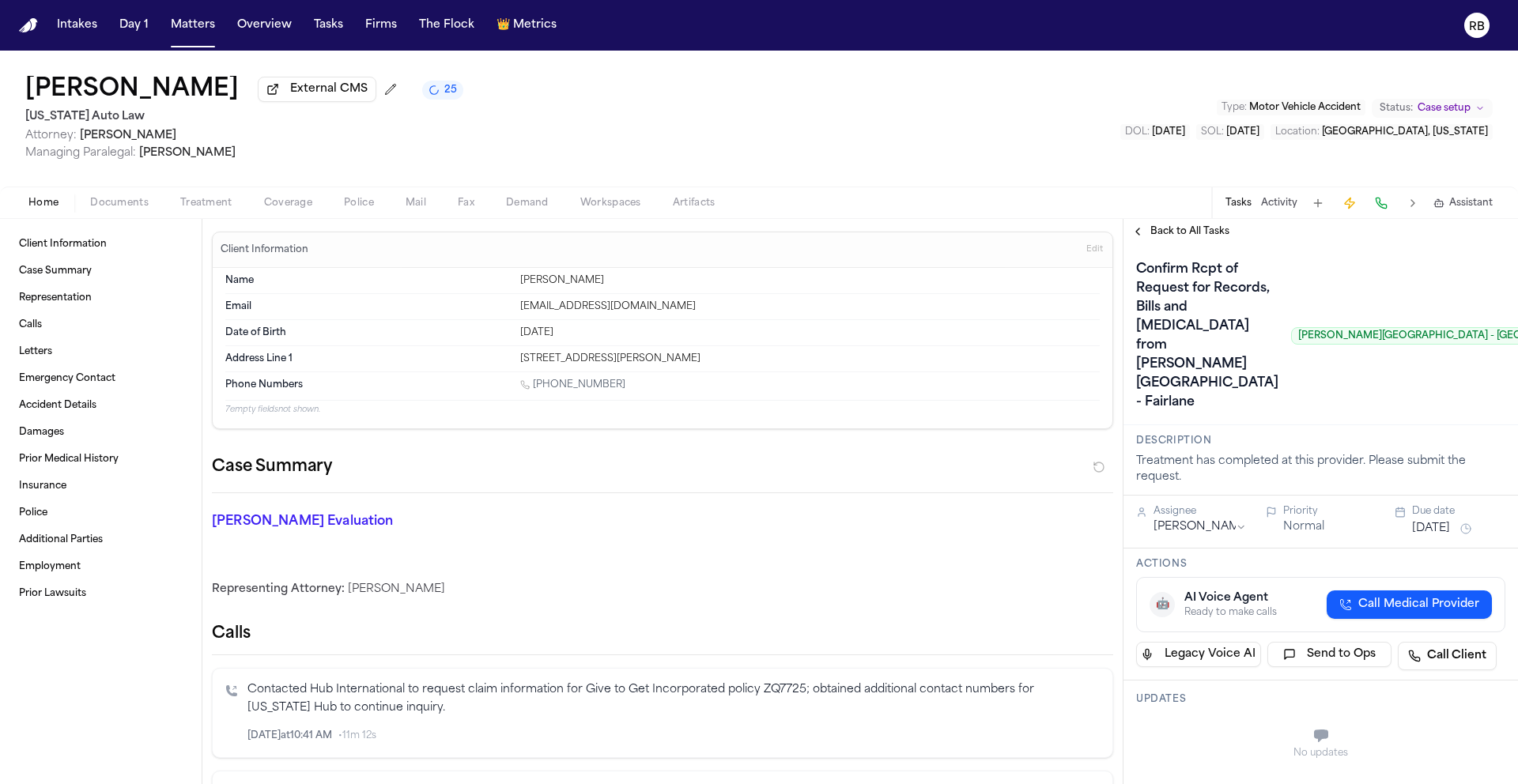
click at [1179, 231] on span "Back to All Tasks" at bounding box center [1190, 231] width 79 height 12
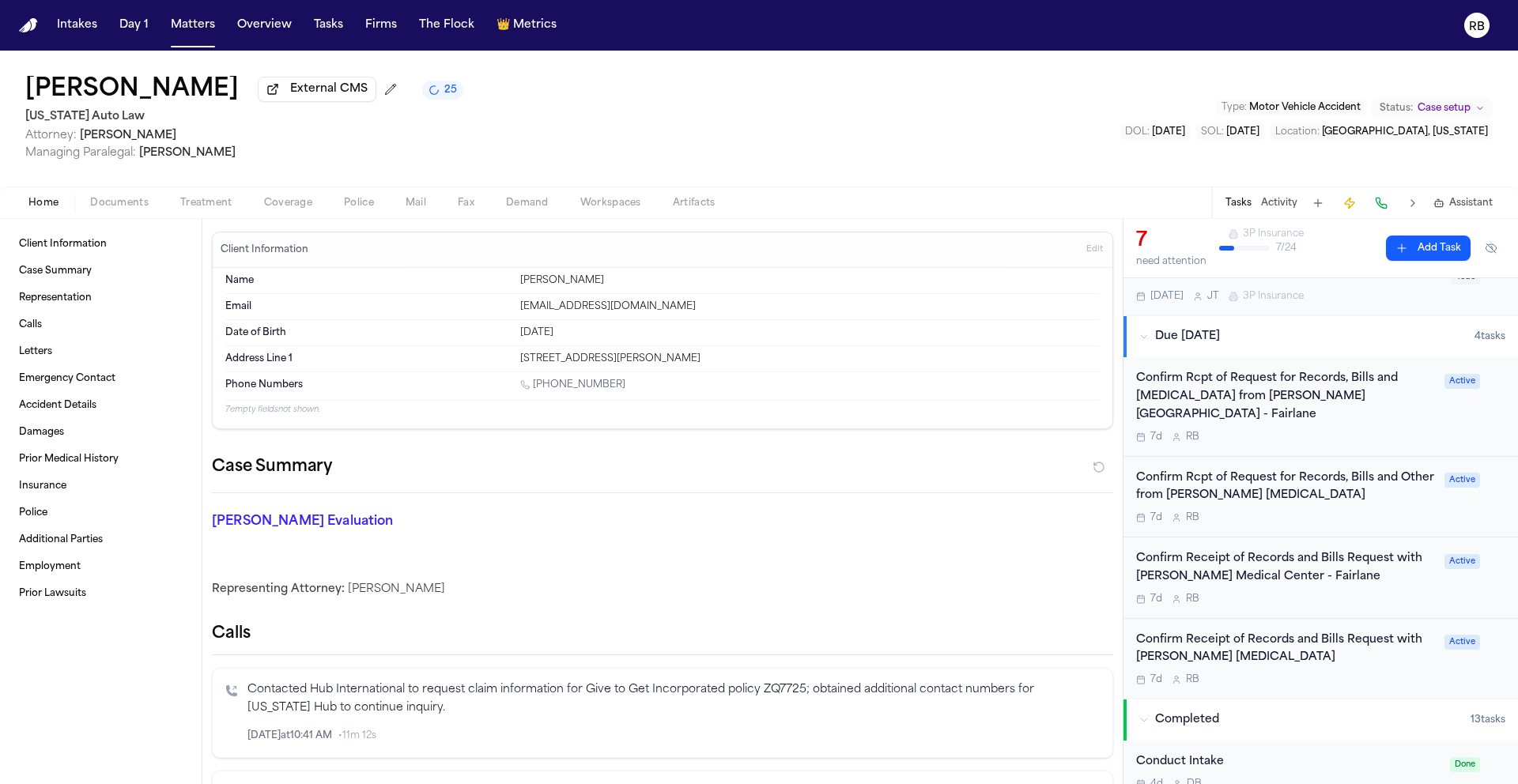
scroll to position [441, 0]
click at [883, 485] on div "Case Summary" at bounding box center [662, 474] width 901 height 39
click at [206, 203] on span "Treatment" at bounding box center [206, 203] width 52 height 12
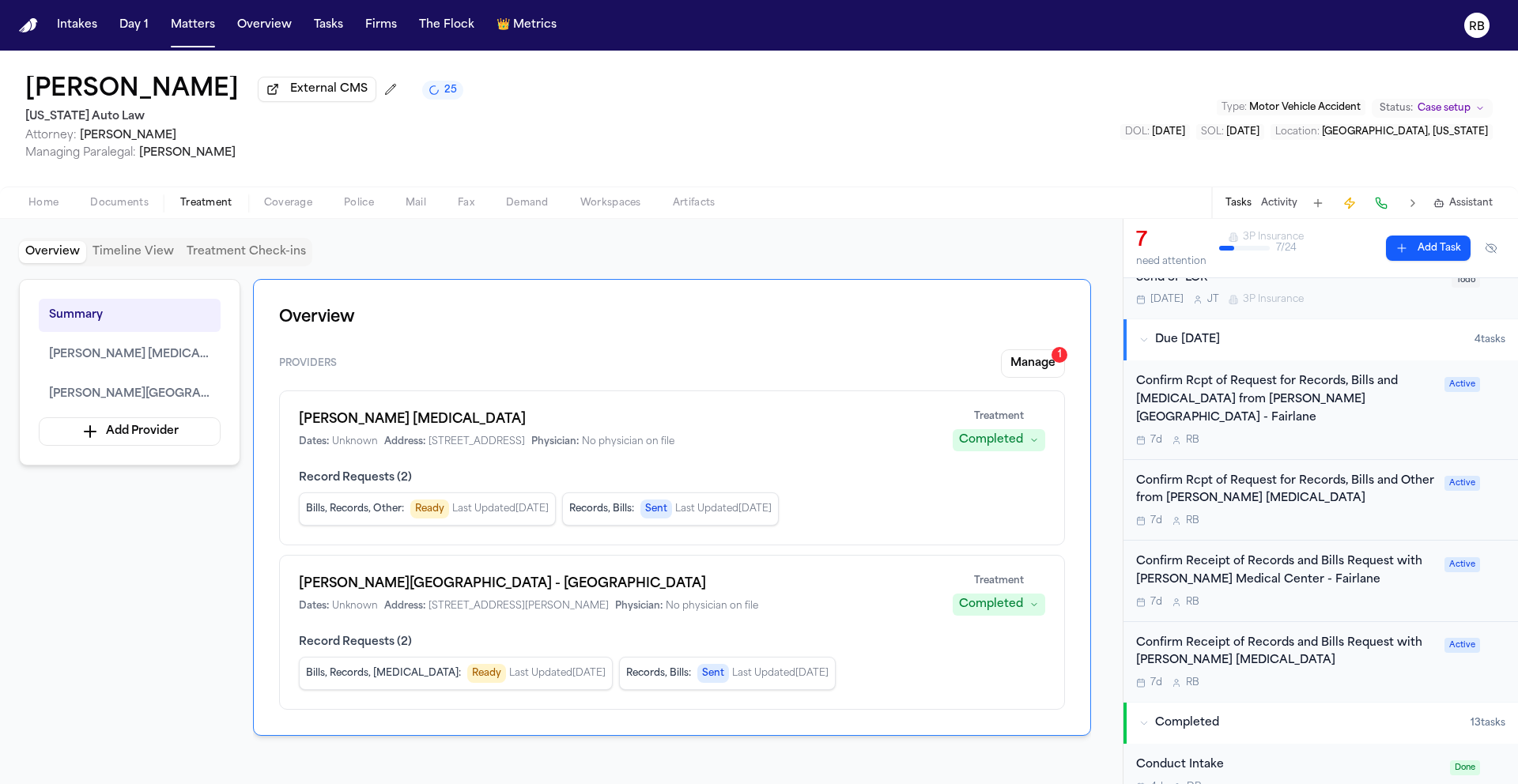
click at [1114, 435] on div "Overview Timeline View Treatment Check-ins Summary Ruffini Chiropractic Henry F…" at bounding box center [561, 501] width 1123 height 565
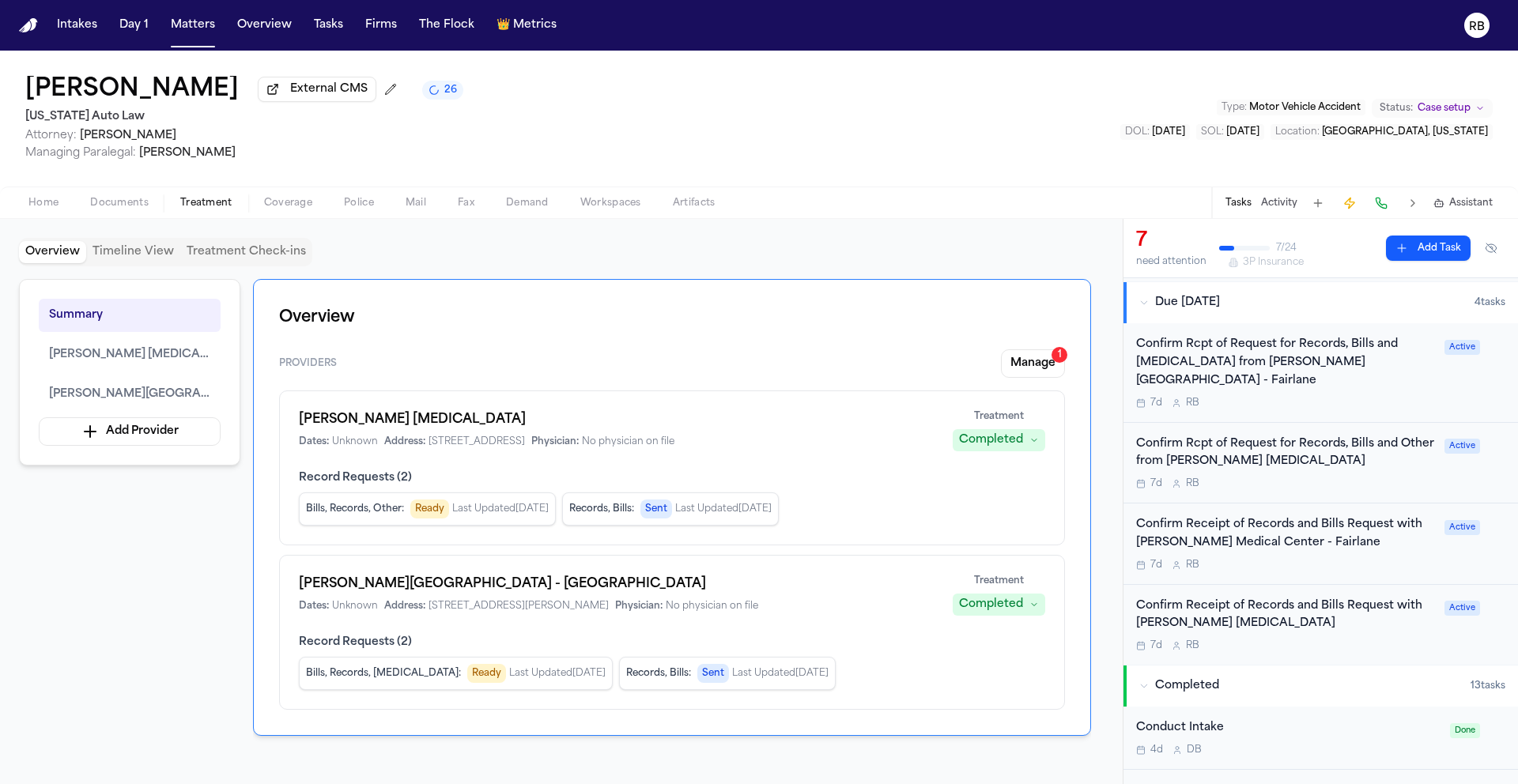
scroll to position [436, 0]
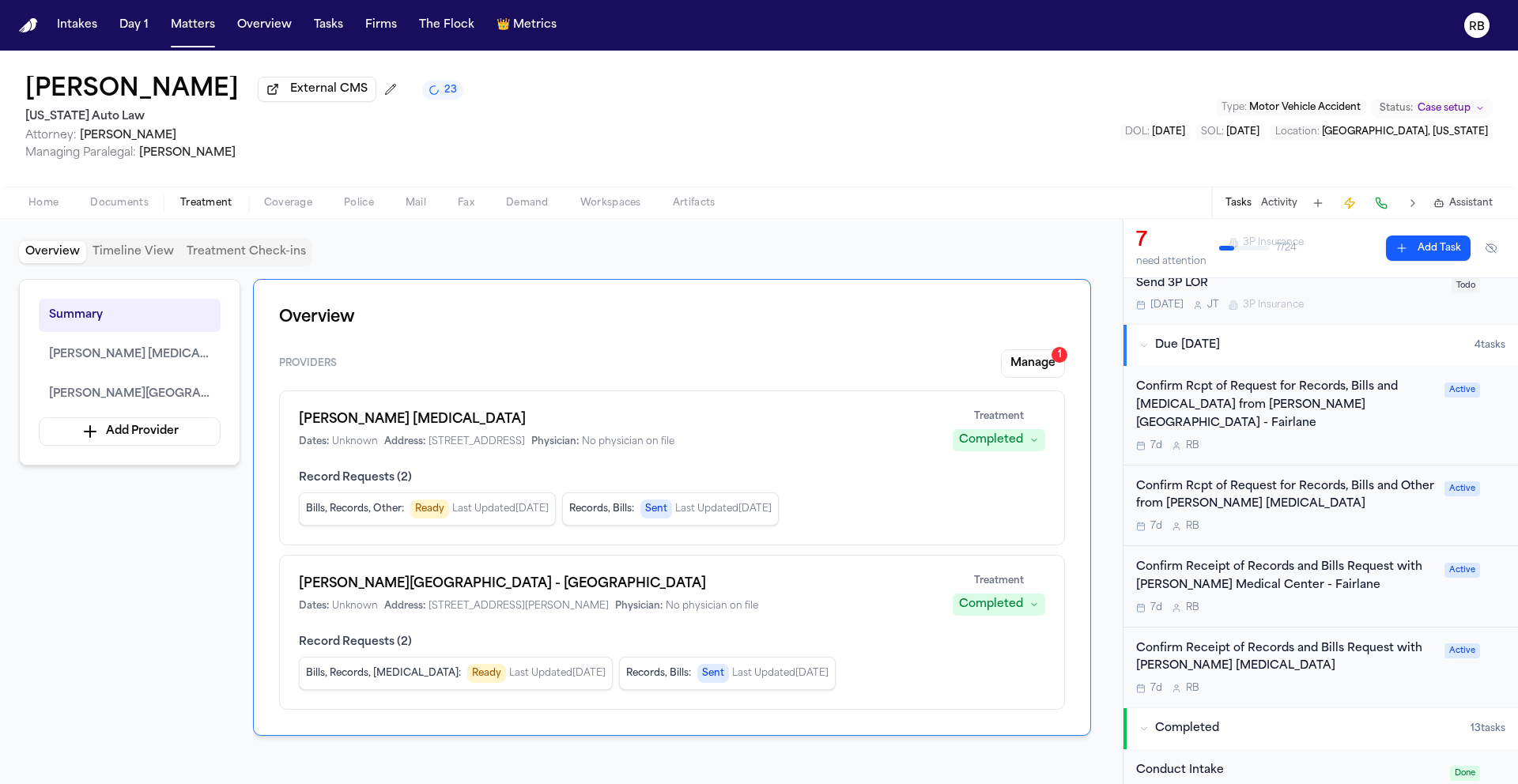
click at [897, 260] on div "Overview Timeline View Treatment Check-ins" at bounding box center [562, 252] width 1085 height 28
click at [1241, 209] on button "Tasks" at bounding box center [1238, 203] width 26 height 12
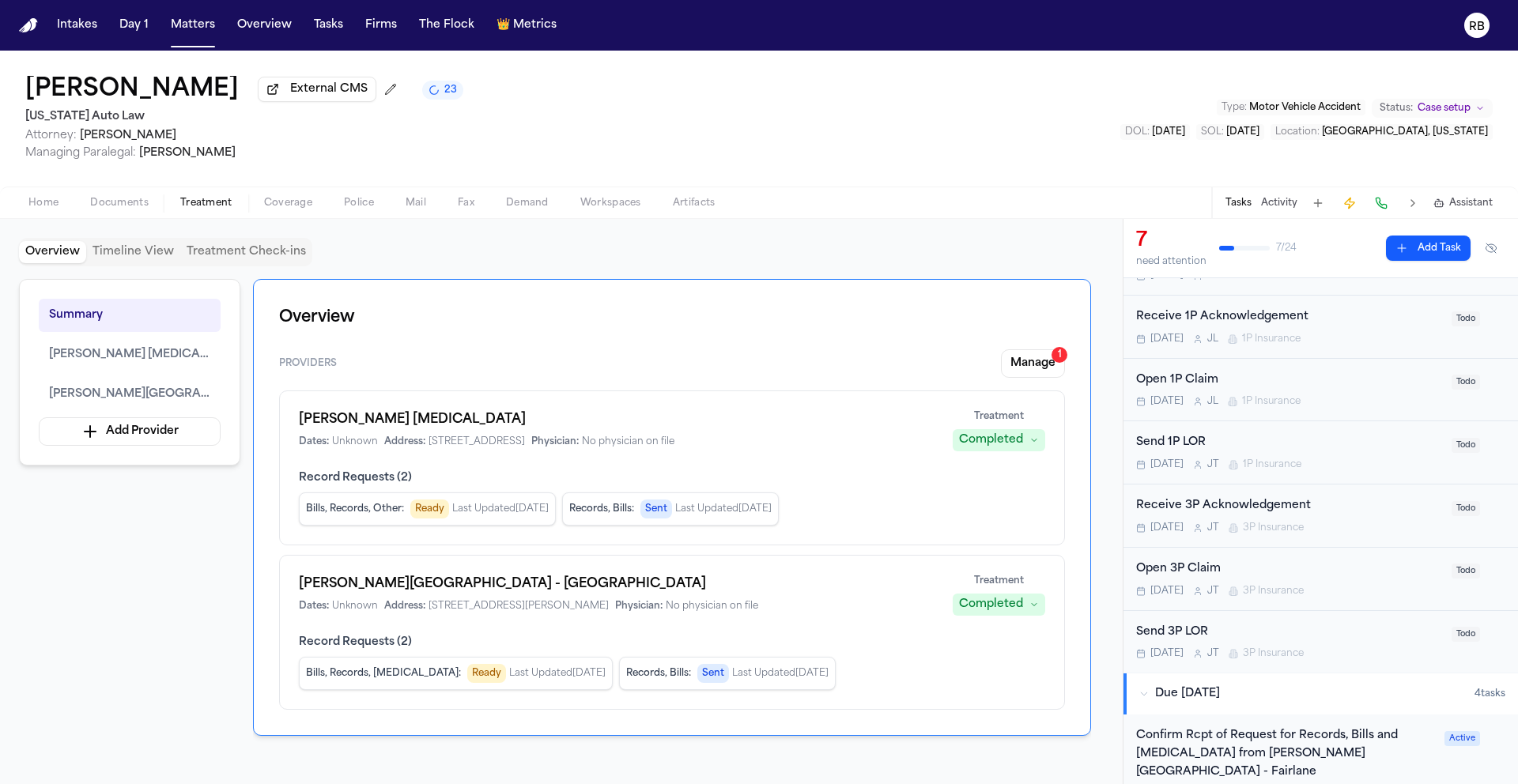
scroll to position [0, 0]
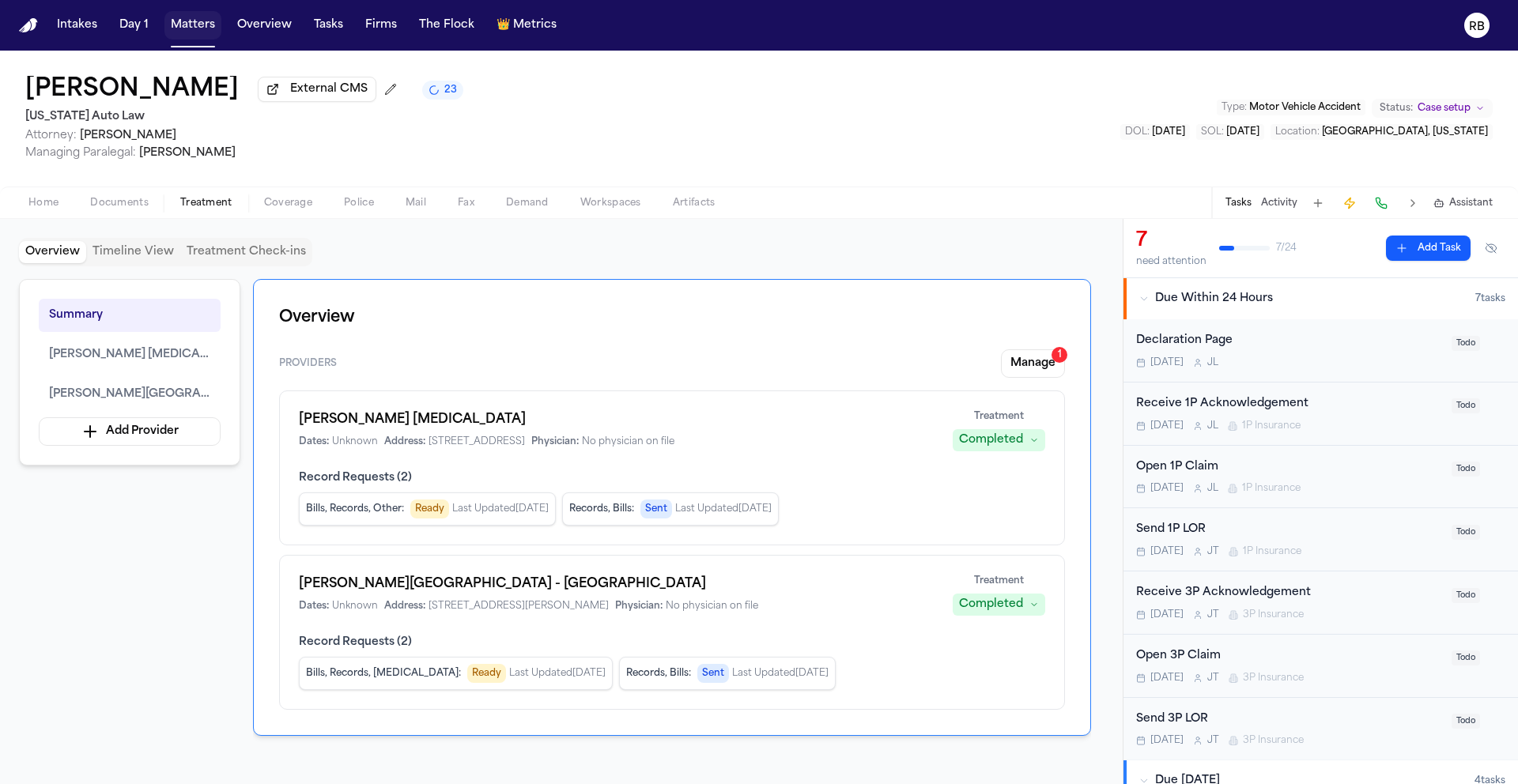
click at [196, 28] on button "Matters" at bounding box center [192, 26] width 57 height 28
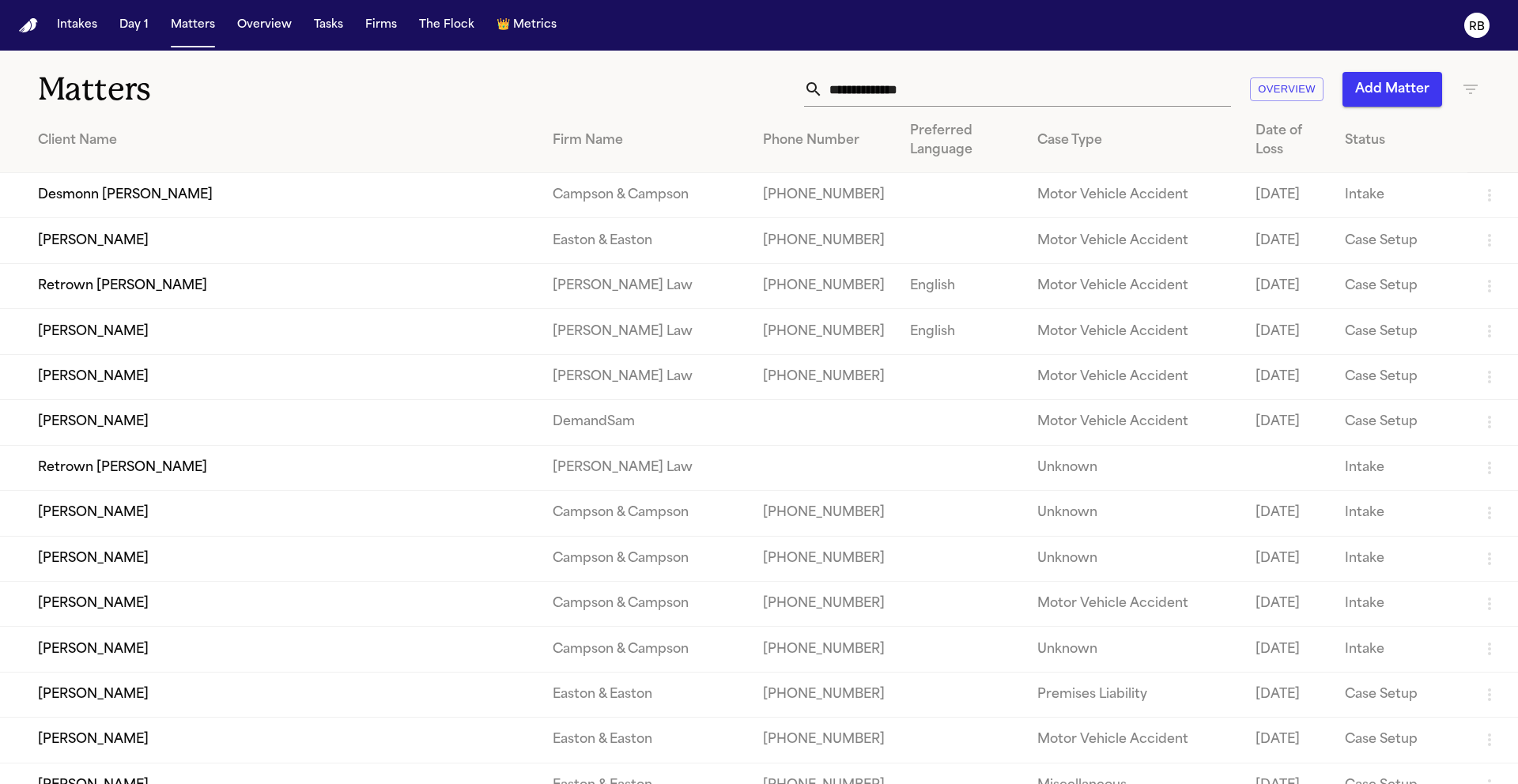
click at [940, 94] on input "text" at bounding box center [1027, 89] width 408 height 34
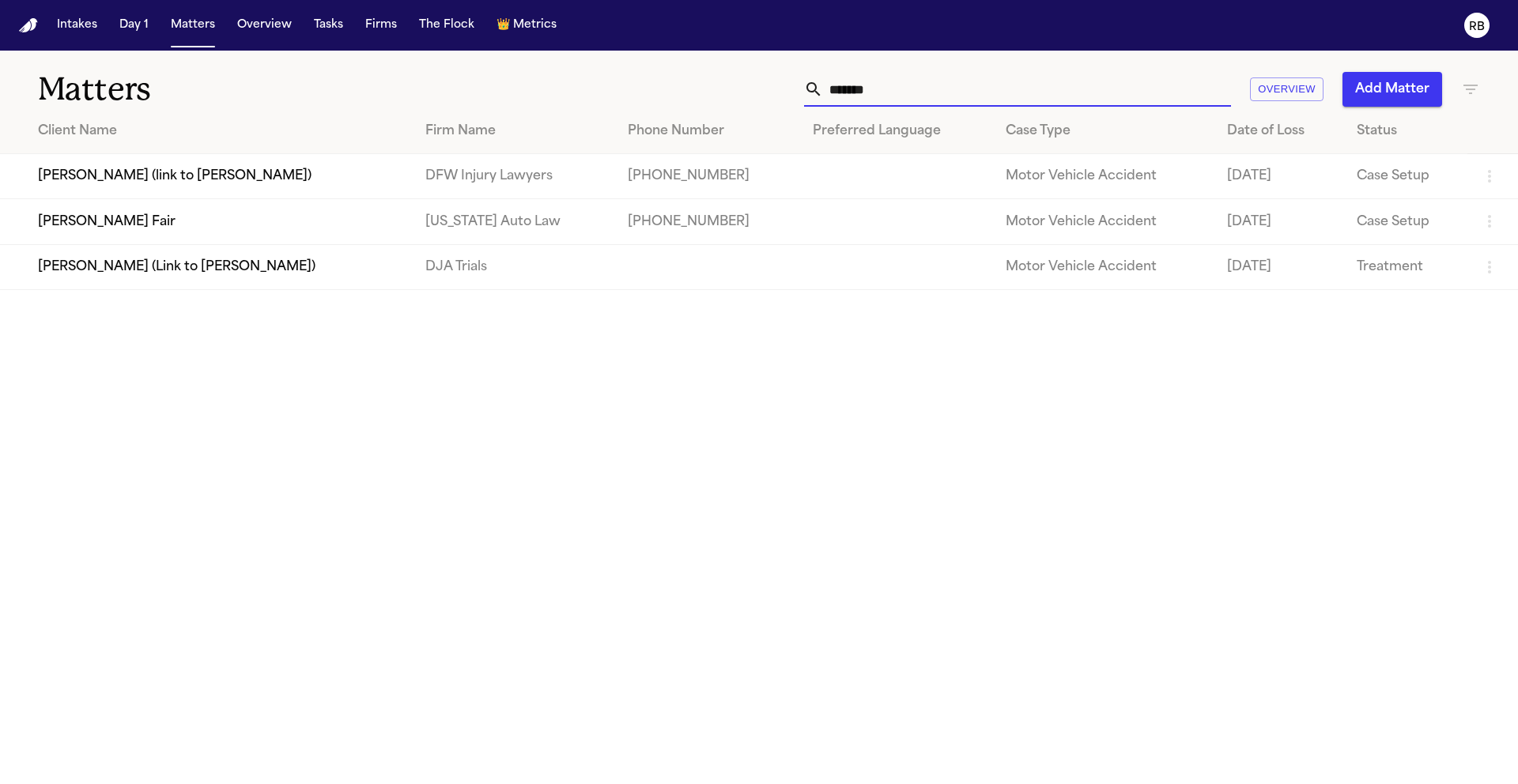
type input "*******"
click at [94, 228] on td "[PERSON_NAME] Fair" at bounding box center [206, 221] width 413 height 45
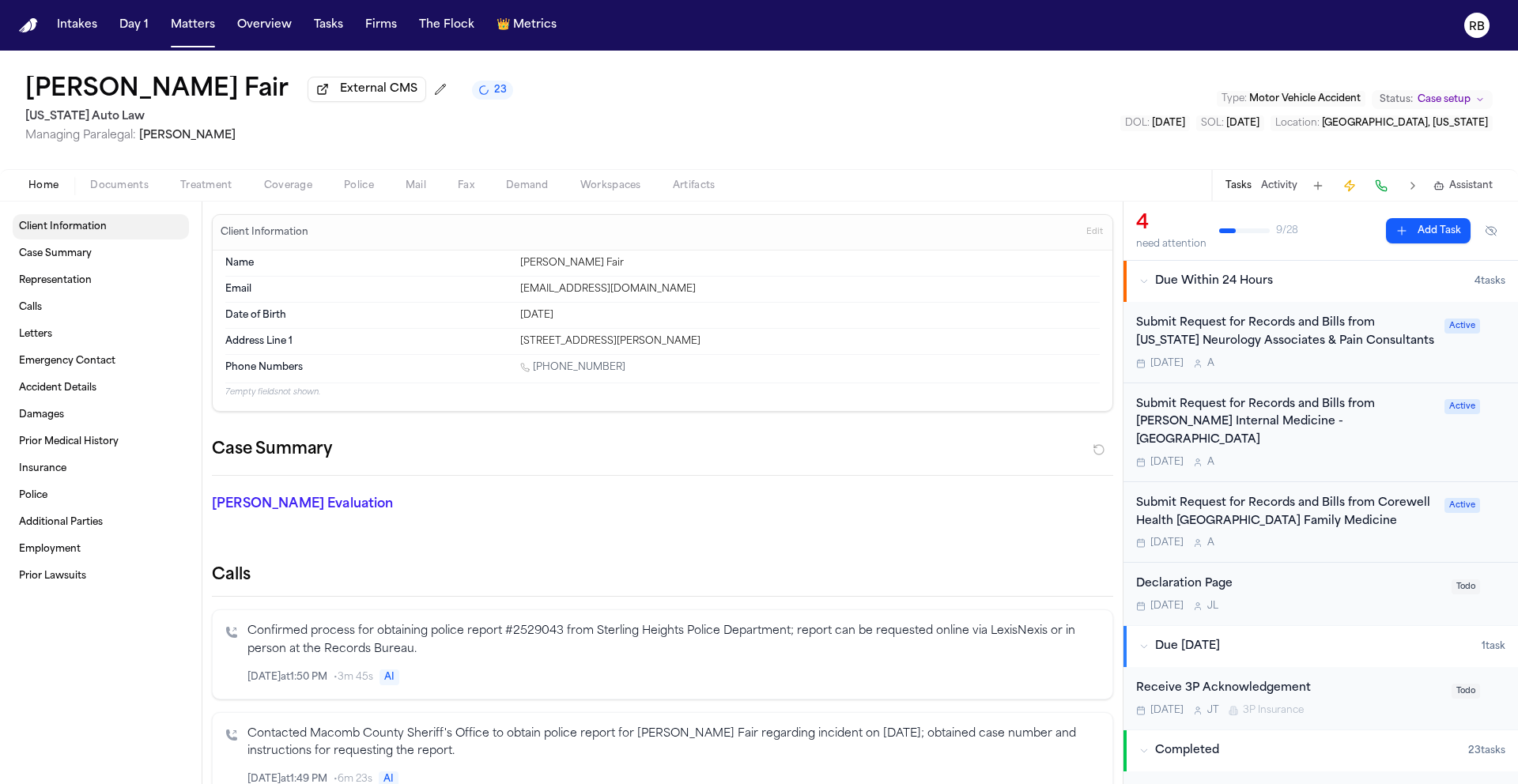
click at [93, 237] on link "Client Information" at bounding box center [101, 227] width 176 height 26
click at [57, 257] on span "Case Summary" at bounding box center [56, 254] width 72 height 12
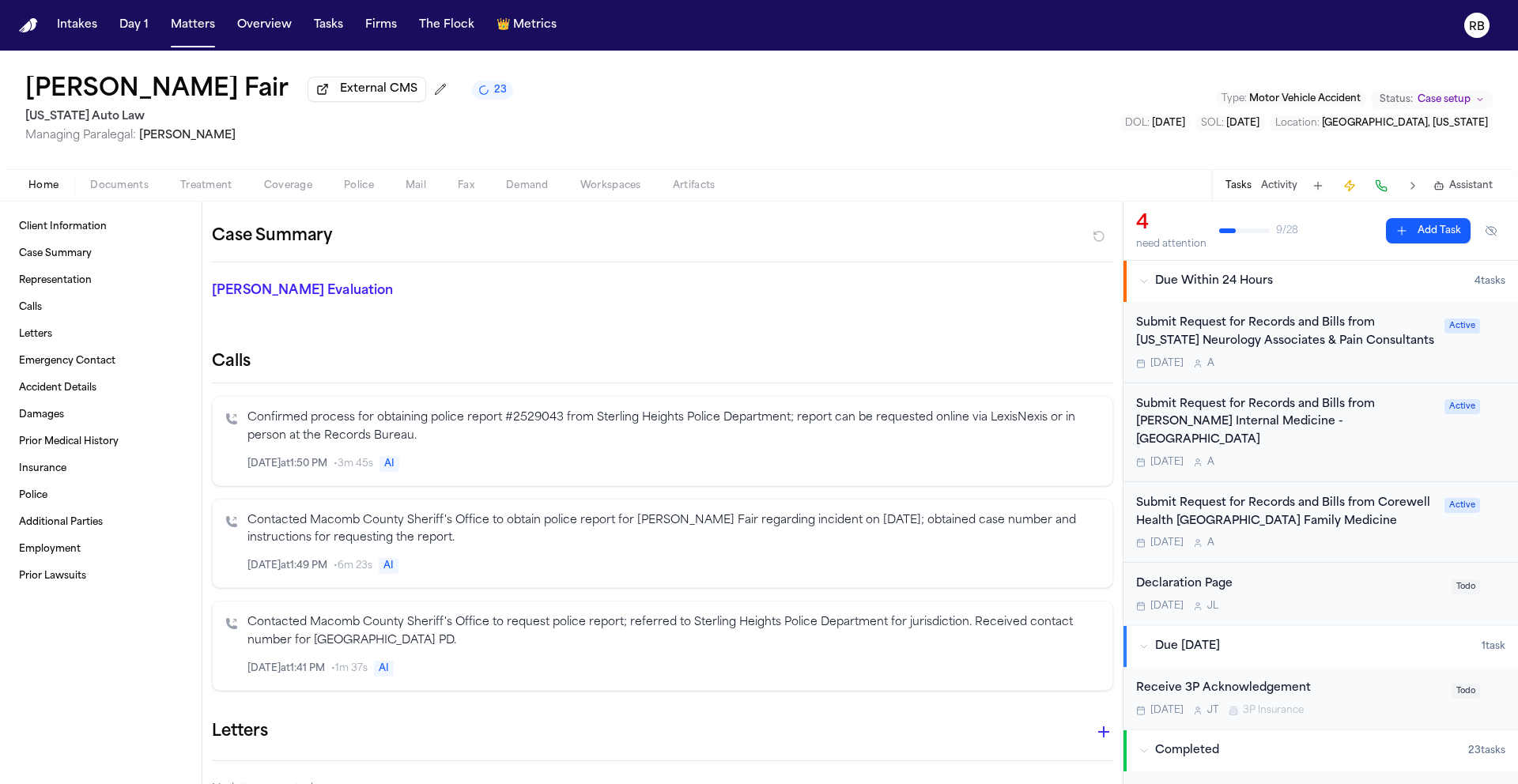
scroll to position [214, 0]
click at [77, 287] on span "Representation" at bounding box center [56, 280] width 72 height 12
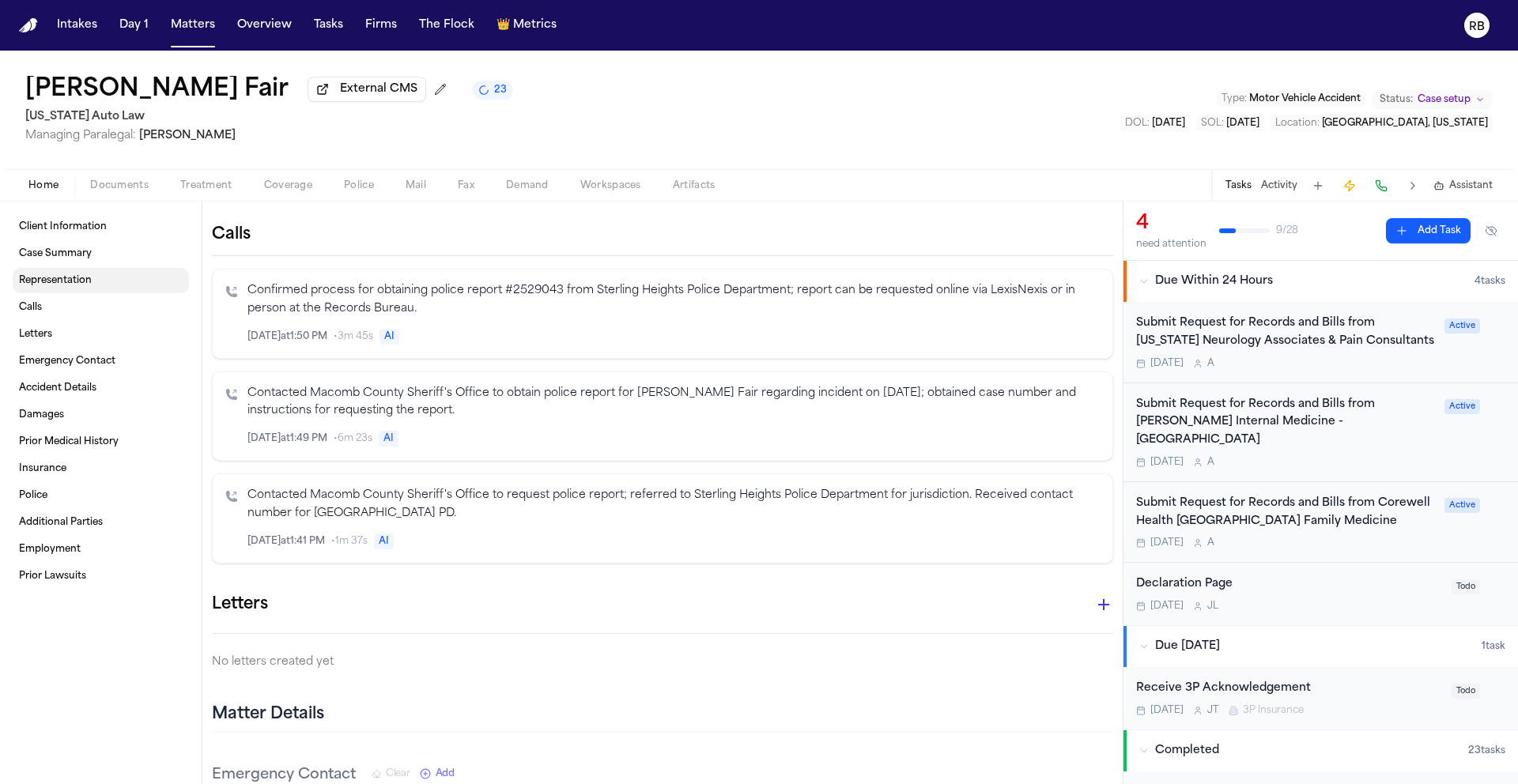
scroll to position [341, 0]
click at [49, 317] on link "Calls" at bounding box center [101, 307] width 176 height 26
click at [98, 364] on span "Emergency Contact" at bounding box center [67, 362] width 96 height 12
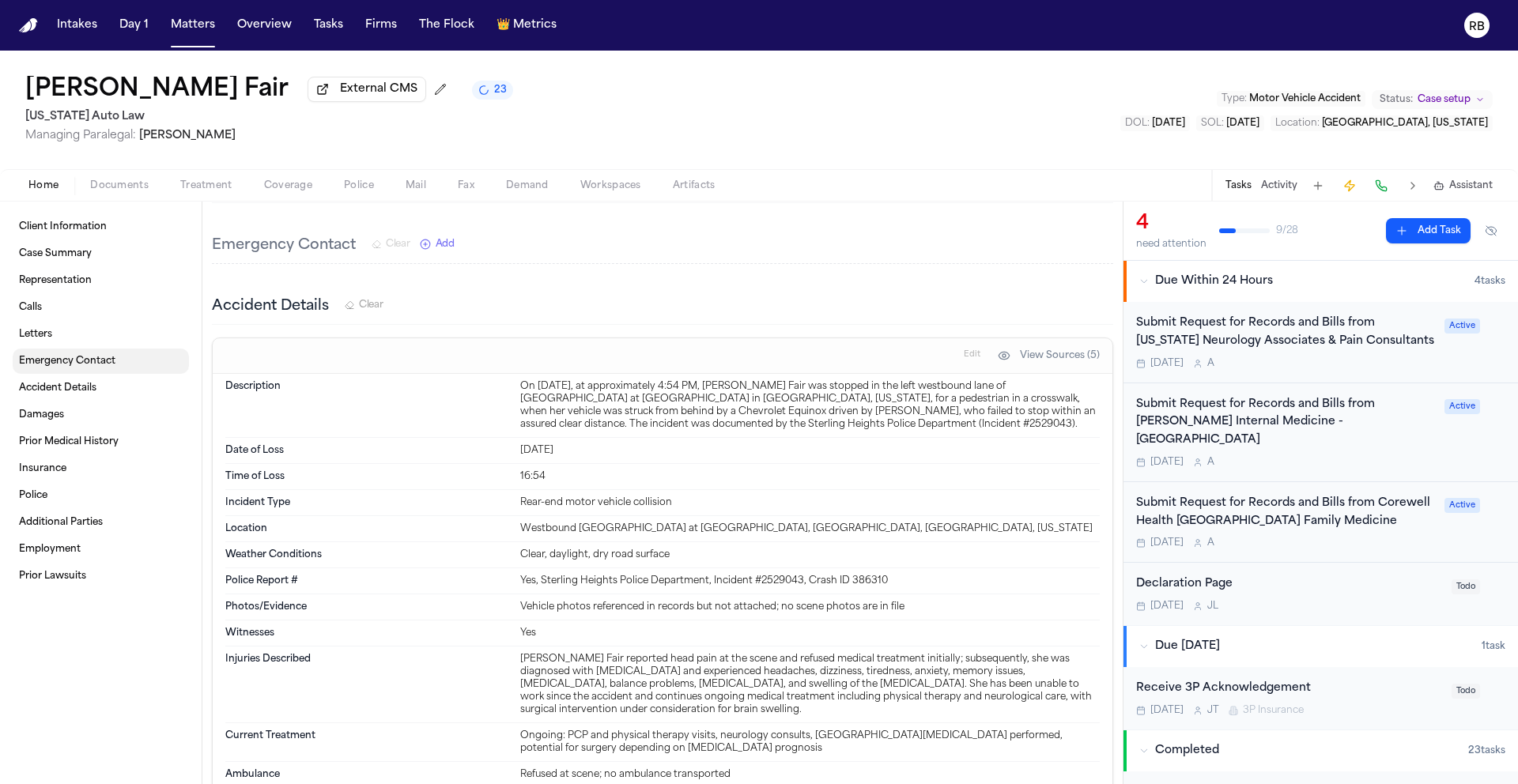
scroll to position [876, 0]
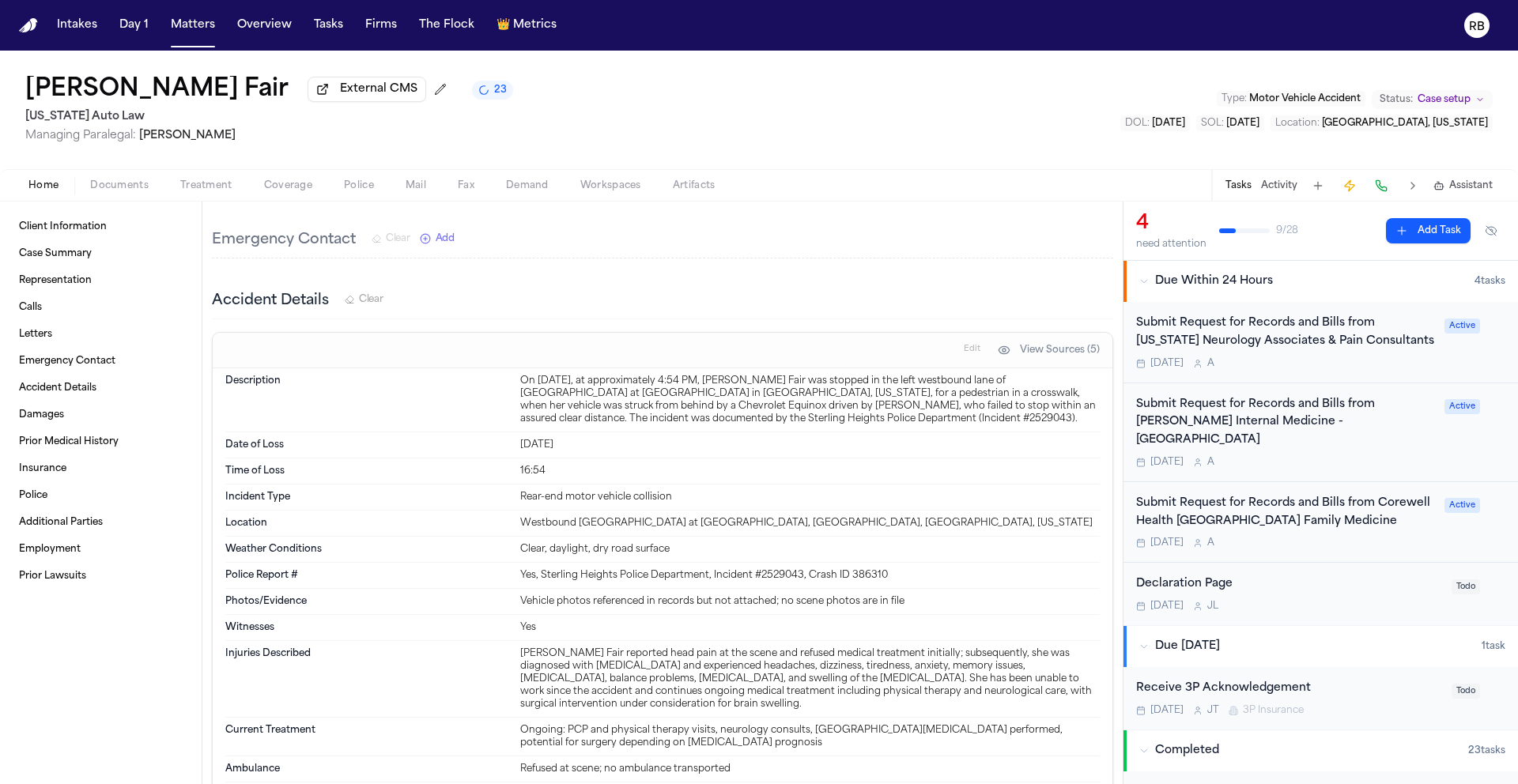
click at [922, 287] on div "Accident Details Clear" at bounding box center [662, 302] width 901 height 35
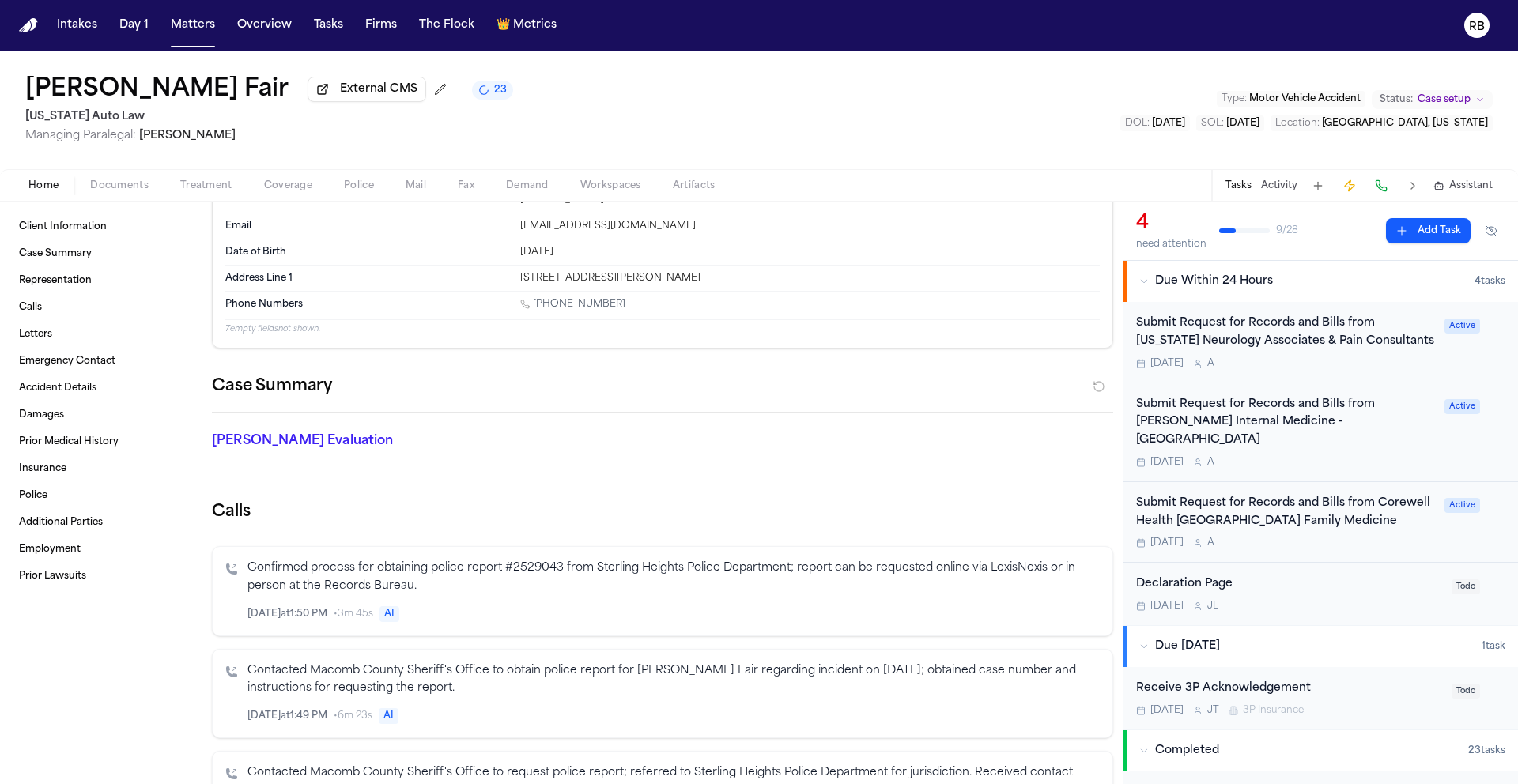
scroll to position [0, 0]
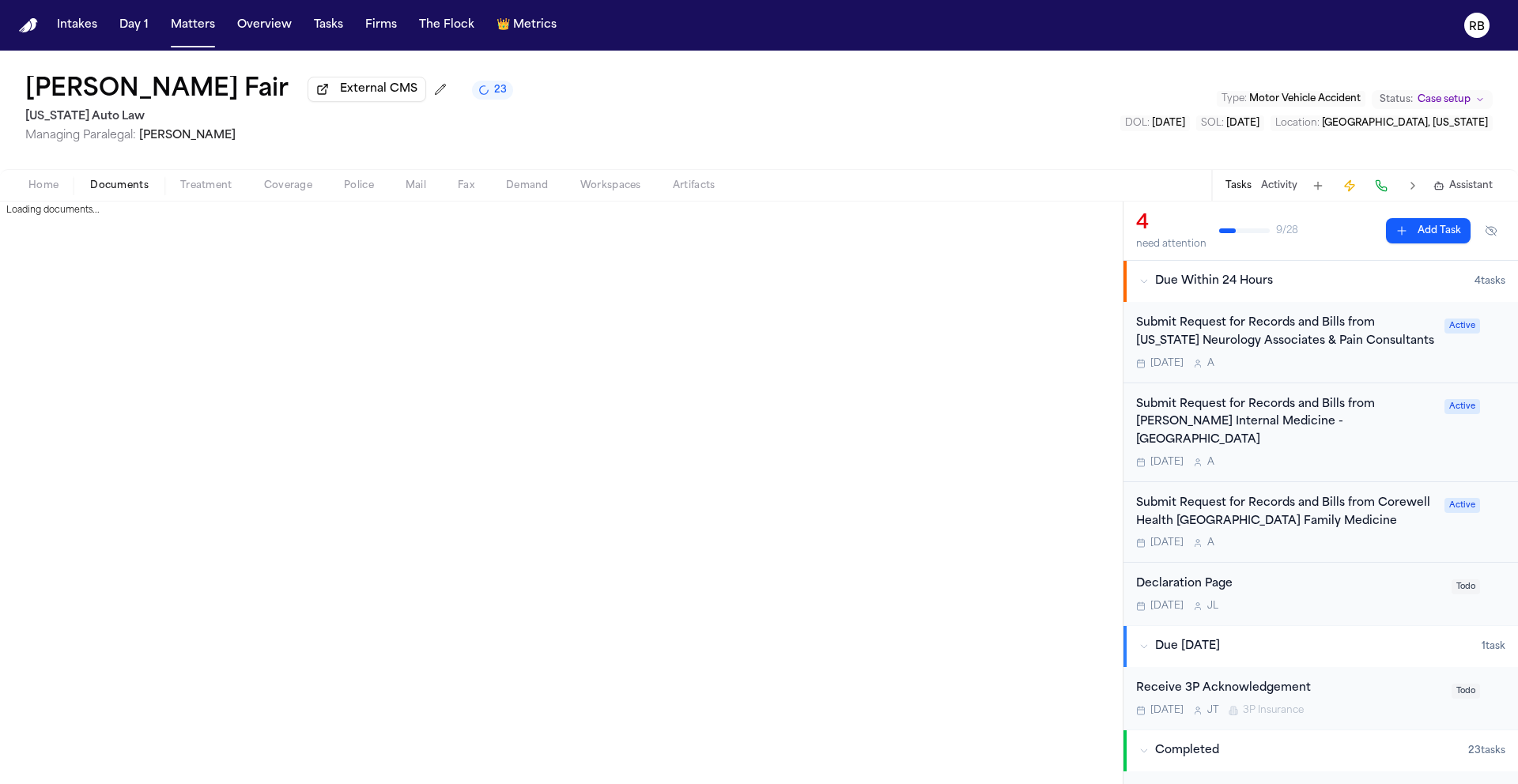
click at [112, 183] on span "Documents" at bounding box center [119, 185] width 58 height 12
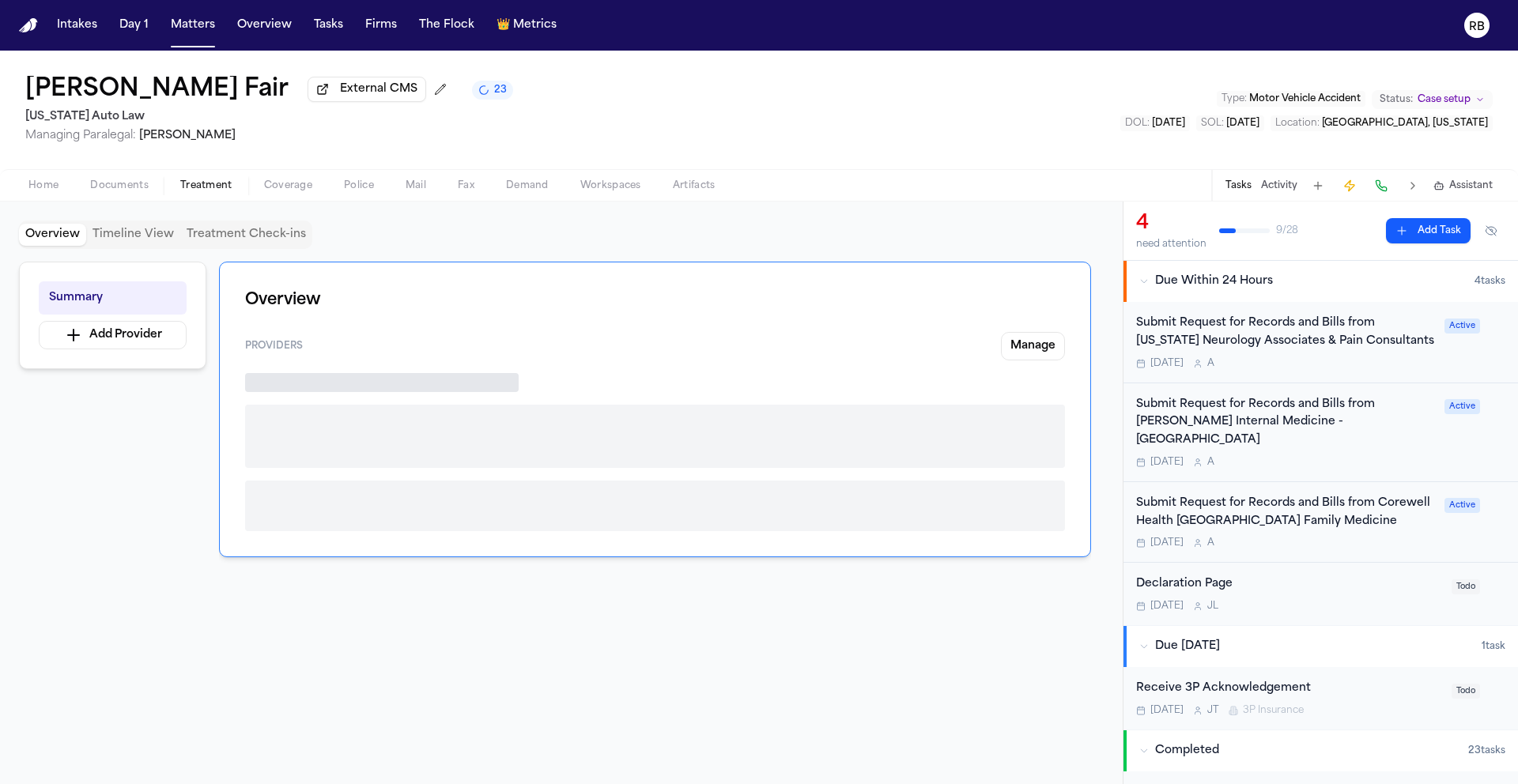
click at [200, 184] on span "Treatment" at bounding box center [206, 185] width 52 height 12
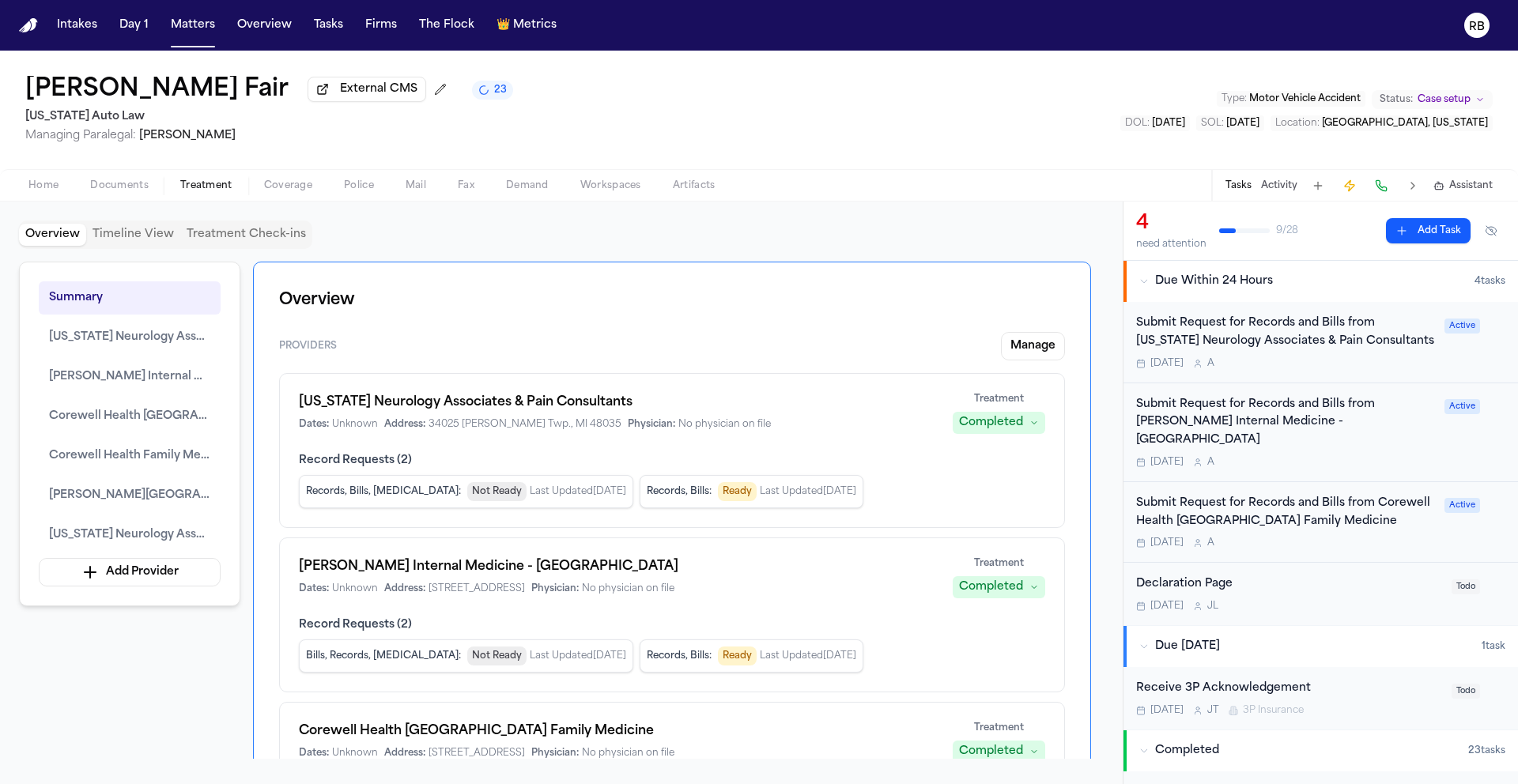
click at [920, 89] on div "Latanya Fair External CMS 23 Michigan Auto Law Managing Paralegal: Michelle Lan…" at bounding box center [759, 109] width 1518 height 118
click at [56, 192] on span "Home" at bounding box center [43, 185] width 30 height 12
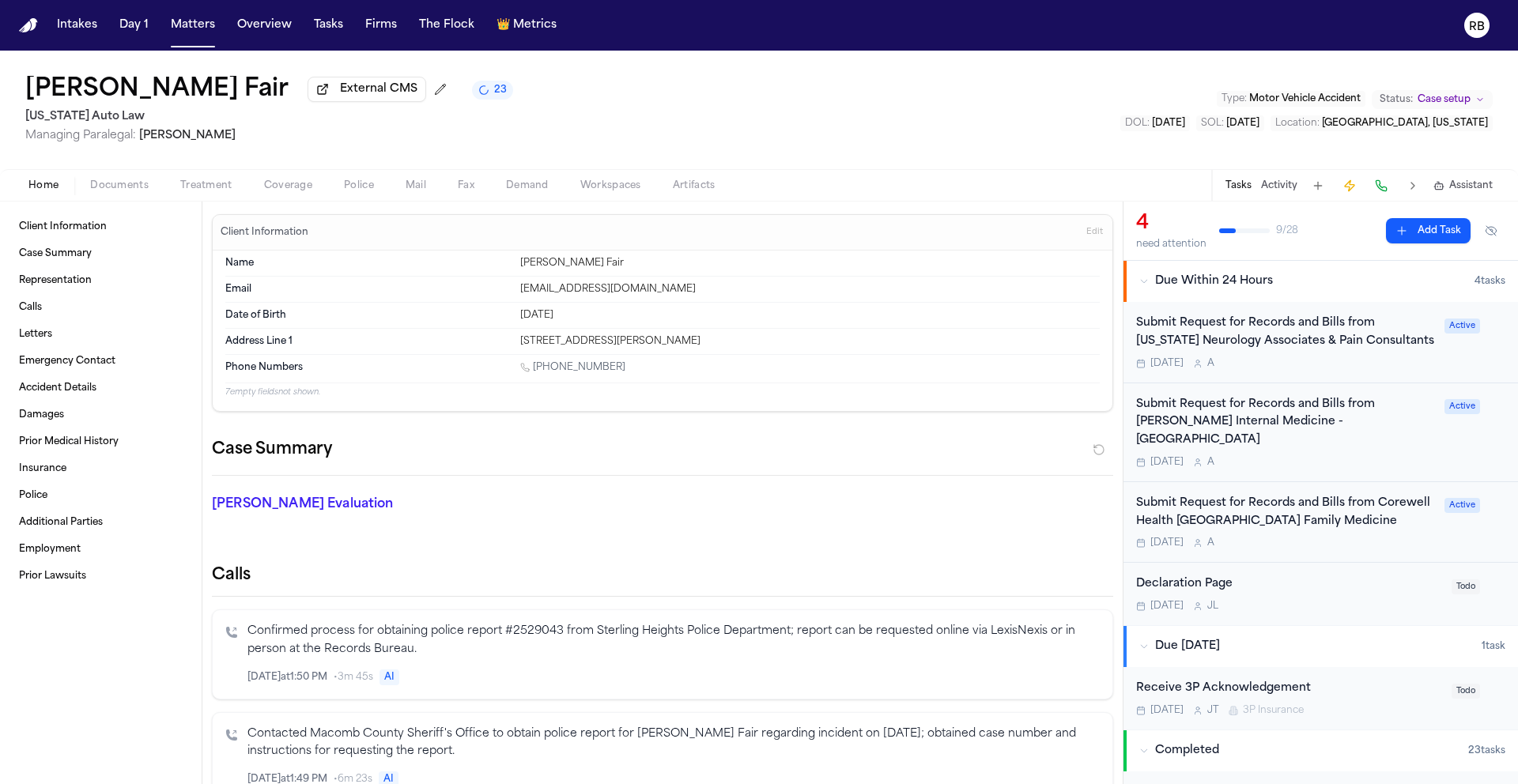
click at [829, 113] on div "Latanya Fair External CMS 23 Michigan Auto Law Managing Paralegal: Michelle Lan…" at bounding box center [759, 109] width 1518 height 118
click at [711, 93] on div "Latanya Fair External CMS 23 Michigan Auto Law Managing Paralegal: Michelle Lan…" at bounding box center [759, 109] width 1518 height 118
click at [1476, 101] on icon "Change status from Case setup" at bounding box center [1480, 100] width 10 height 10
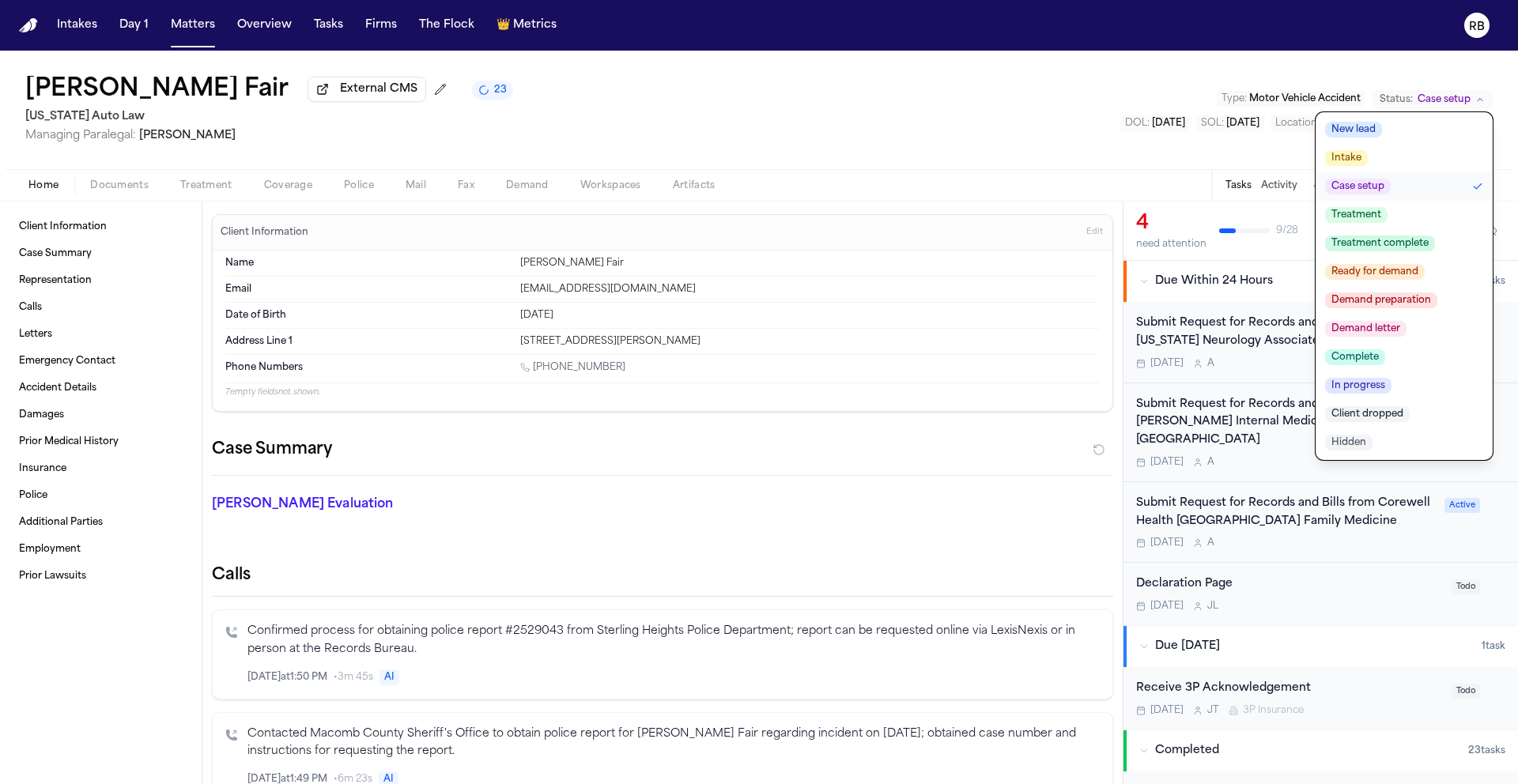
click at [894, 103] on div "Latanya Fair External CMS 23 Michigan Auto Law Managing Paralegal: Michelle Lan…" at bounding box center [759, 109] width 1518 height 118
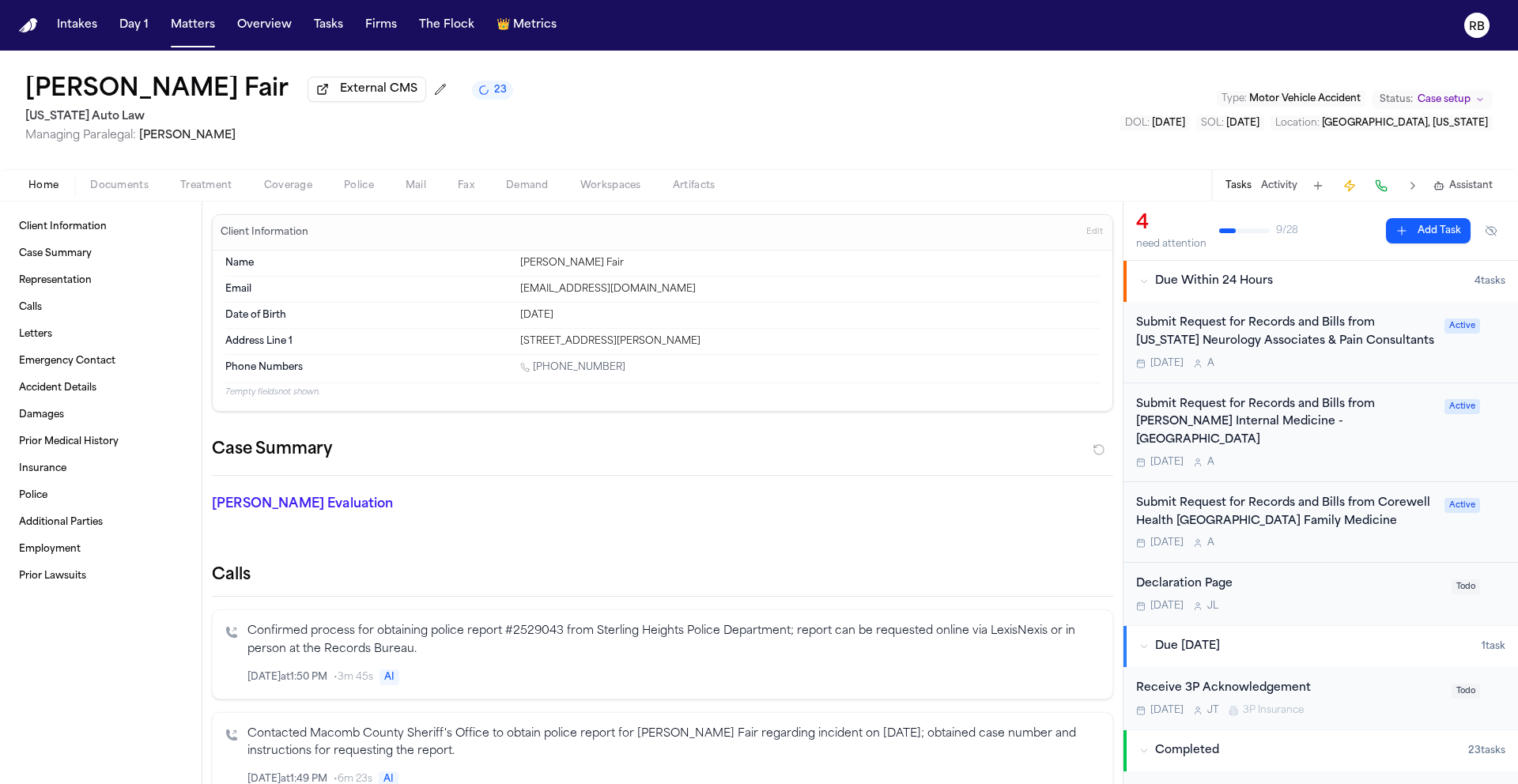
click at [782, 126] on div "Latanya Fair External CMS 23 Michigan Auto Law Managing Paralegal: Michelle Lan…" at bounding box center [759, 109] width 1518 height 118
click at [428, 93] on button at bounding box center [440, 89] width 26 height 26
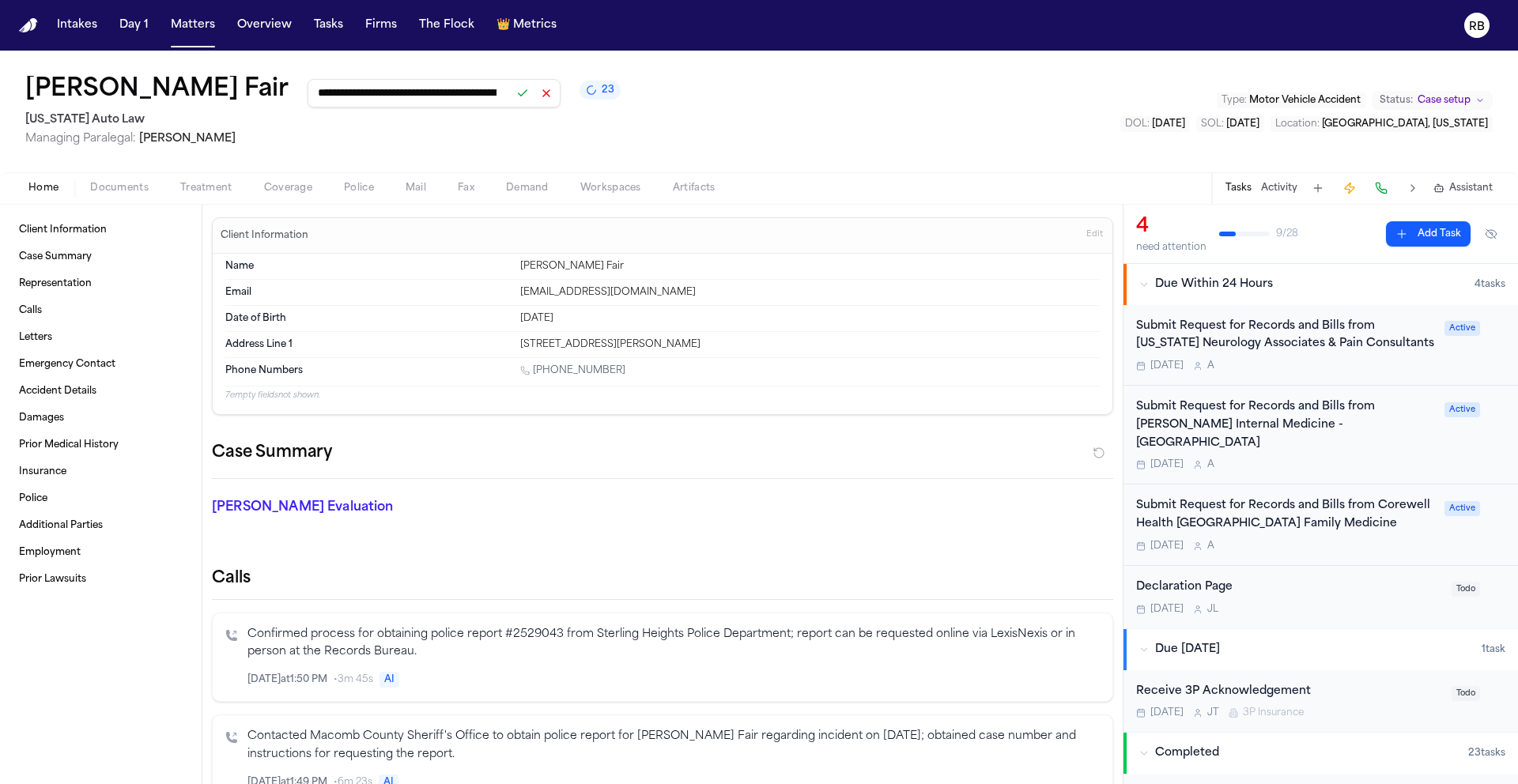
click at [744, 126] on div "**********" at bounding box center [759, 111] width 1518 height 122
click at [719, 138] on div "**********" at bounding box center [759, 111] width 1518 height 122
click at [512, 101] on button at bounding box center [522, 93] width 22 height 22
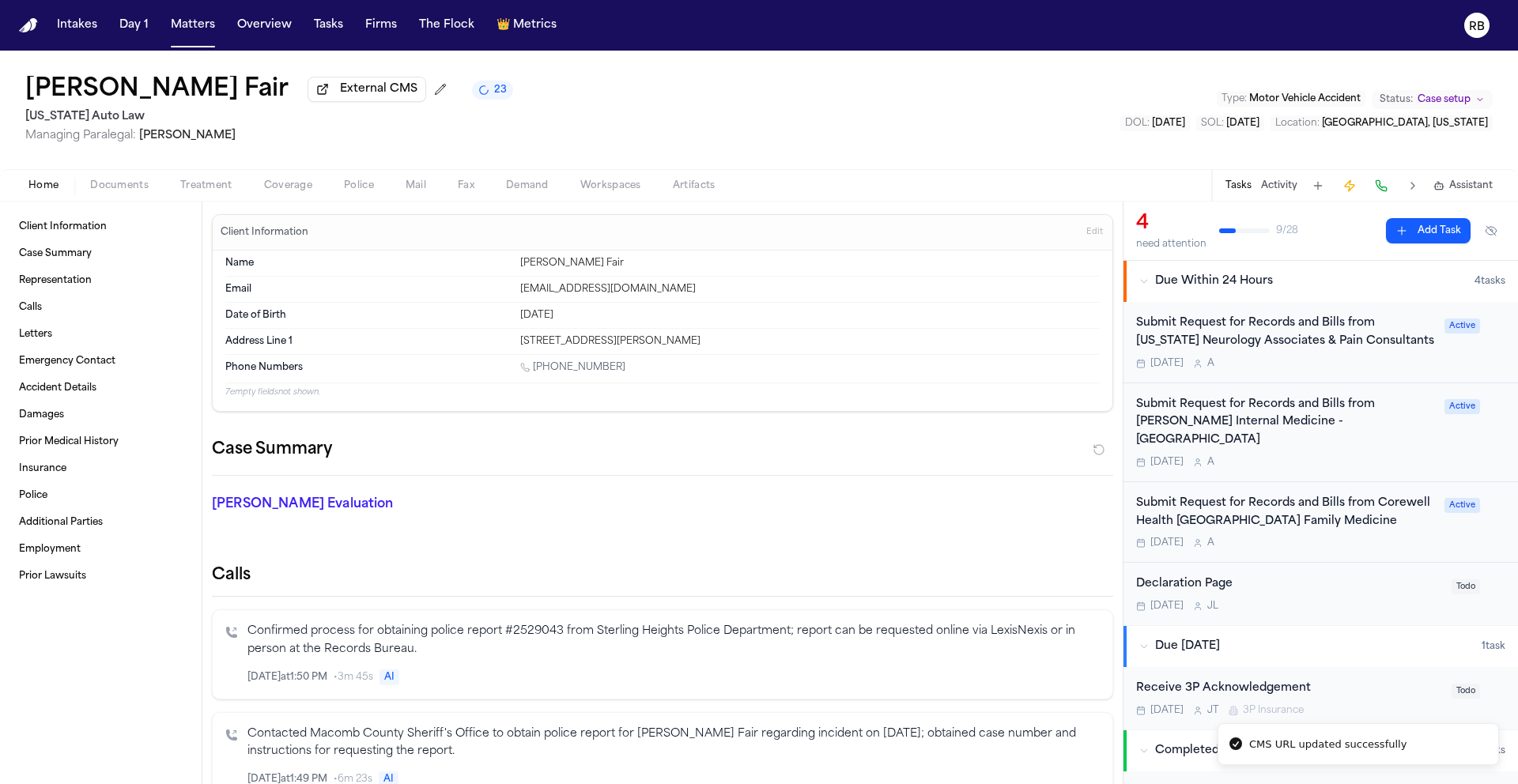
click at [742, 126] on div "Latanya Fair External CMS 23 Michigan Auto Law Managing Paralegal: Michelle Lan…" at bounding box center [759, 109] width 1518 height 118
click at [828, 124] on div "[PERSON_NAME] Fair External CMS 23 [US_STATE] Auto Law Managing Paralegal: [PER…" at bounding box center [759, 109] width 1518 height 118
click at [701, 192] on span "Artifacts" at bounding box center [694, 185] width 42 height 12
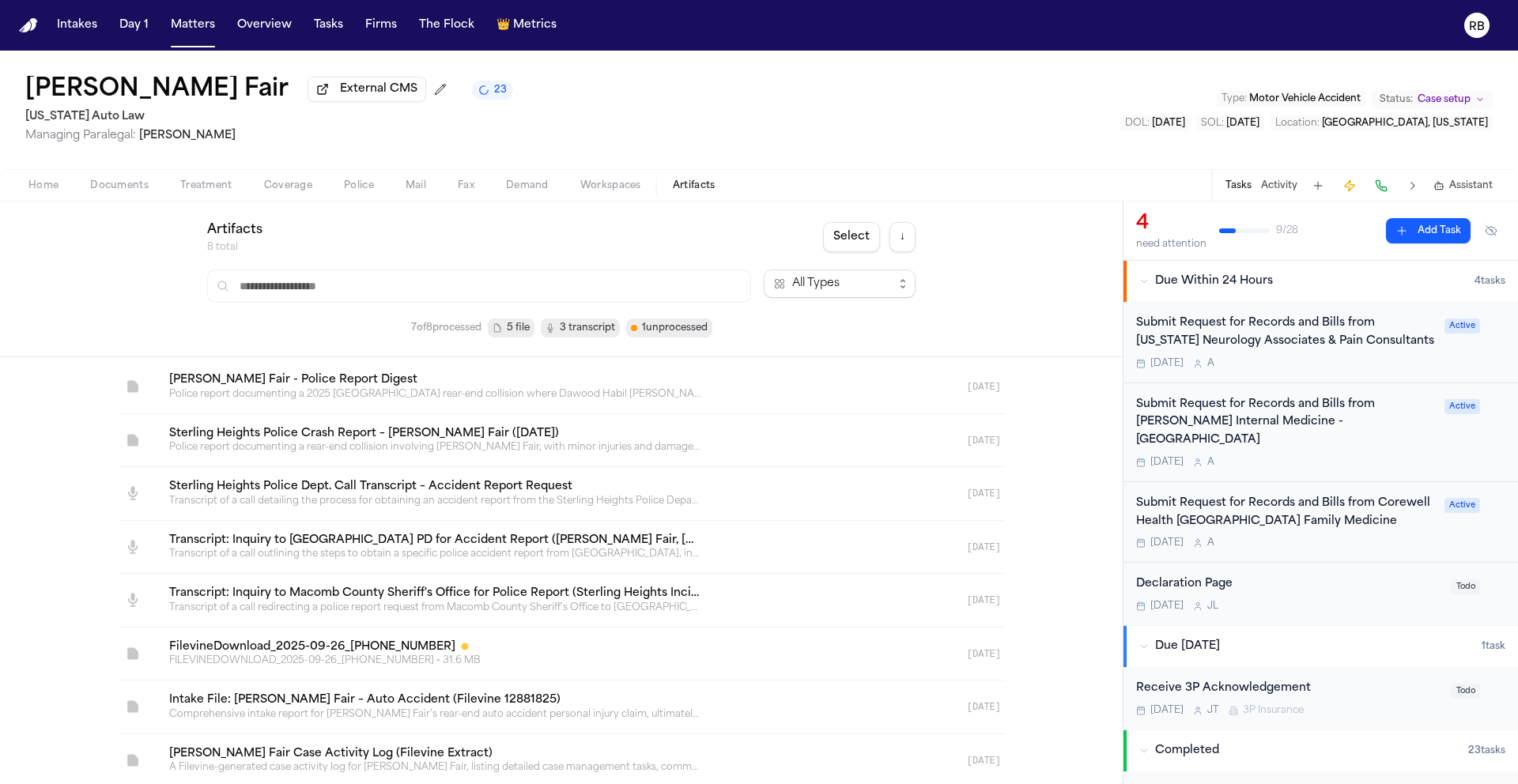
click at [611, 190] on span "Workspaces" at bounding box center [610, 185] width 61 height 12
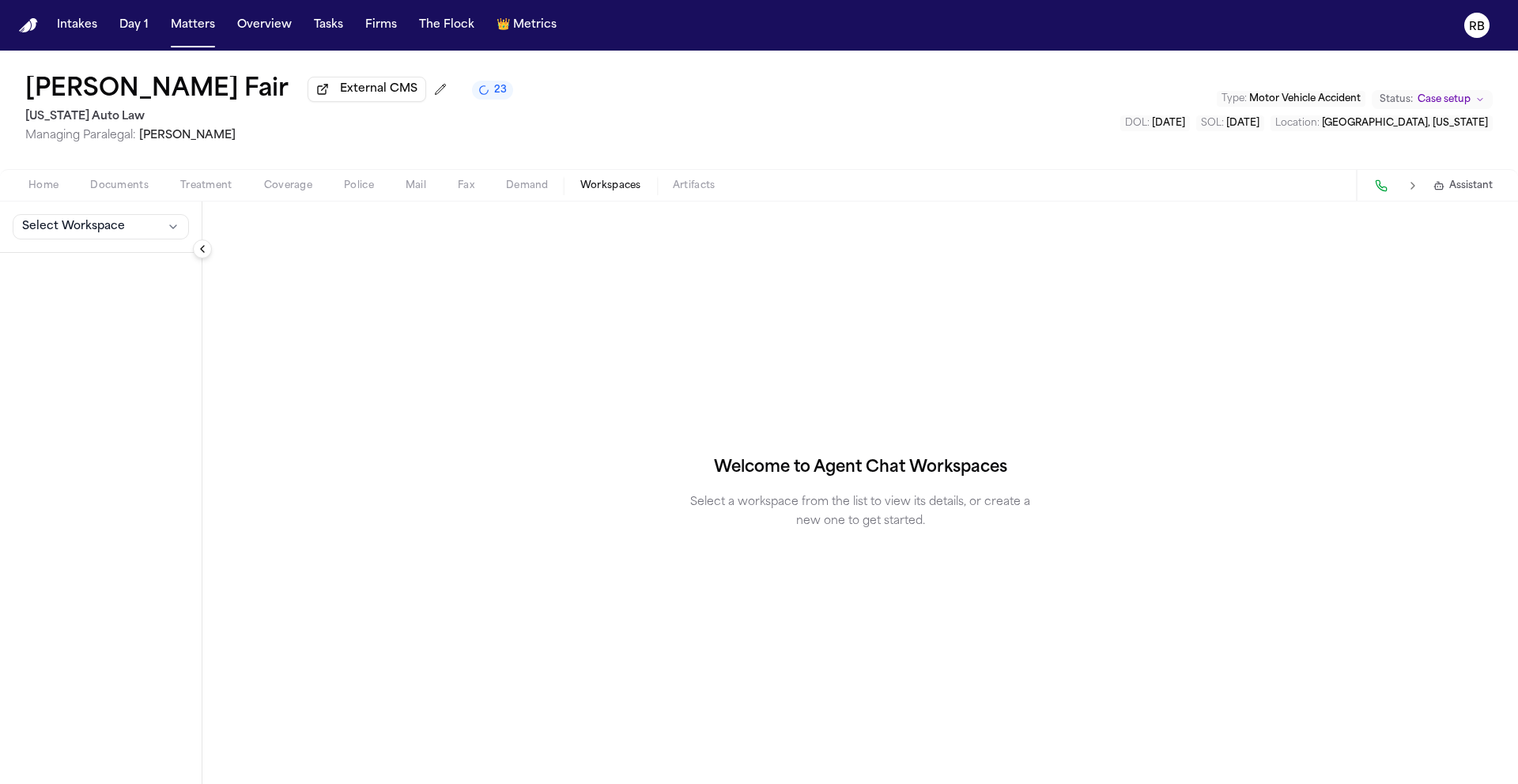
click at [545, 184] on span "Demand" at bounding box center [527, 185] width 42 height 12
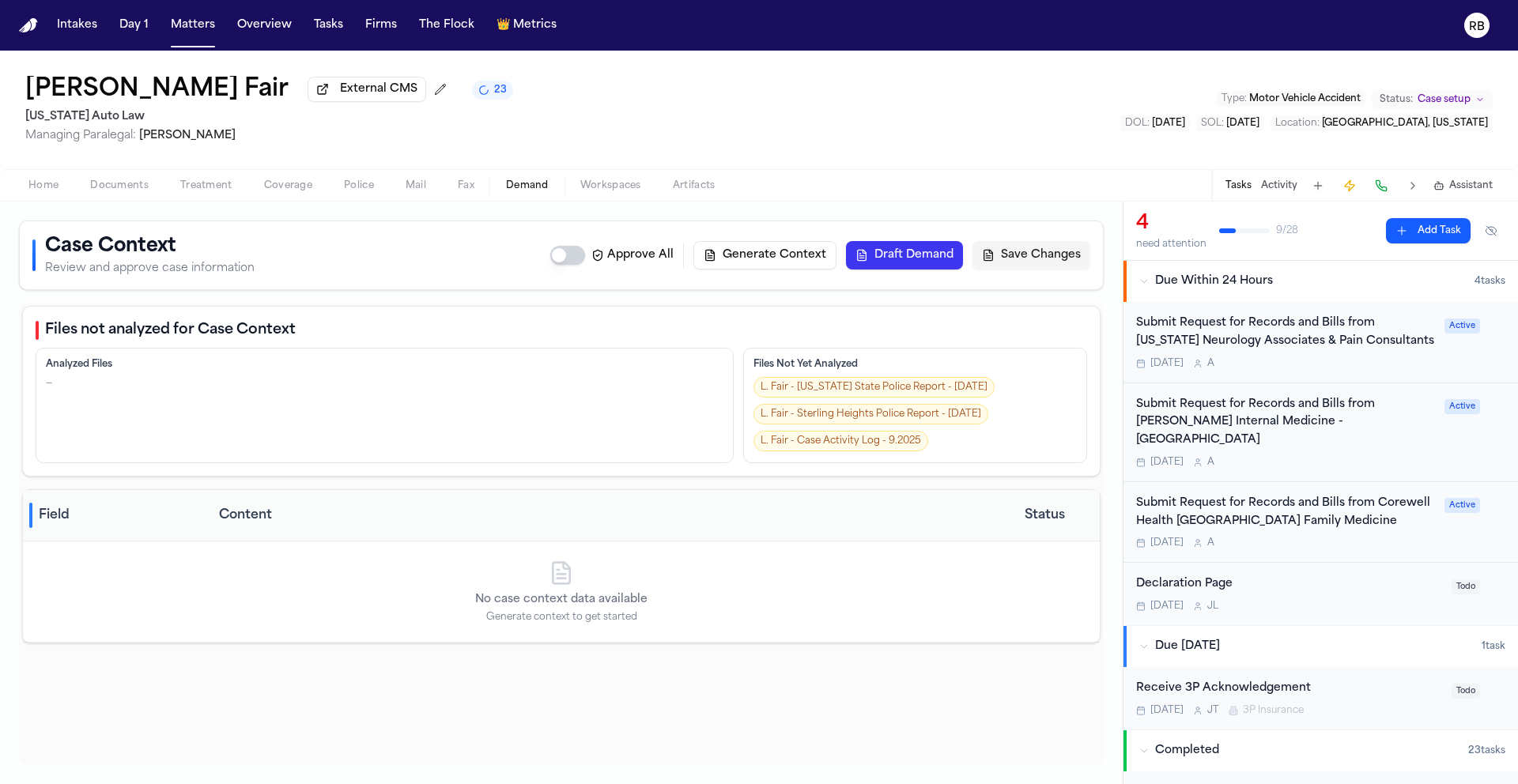
click at [472, 189] on span "Fax" at bounding box center [466, 185] width 17 height 12
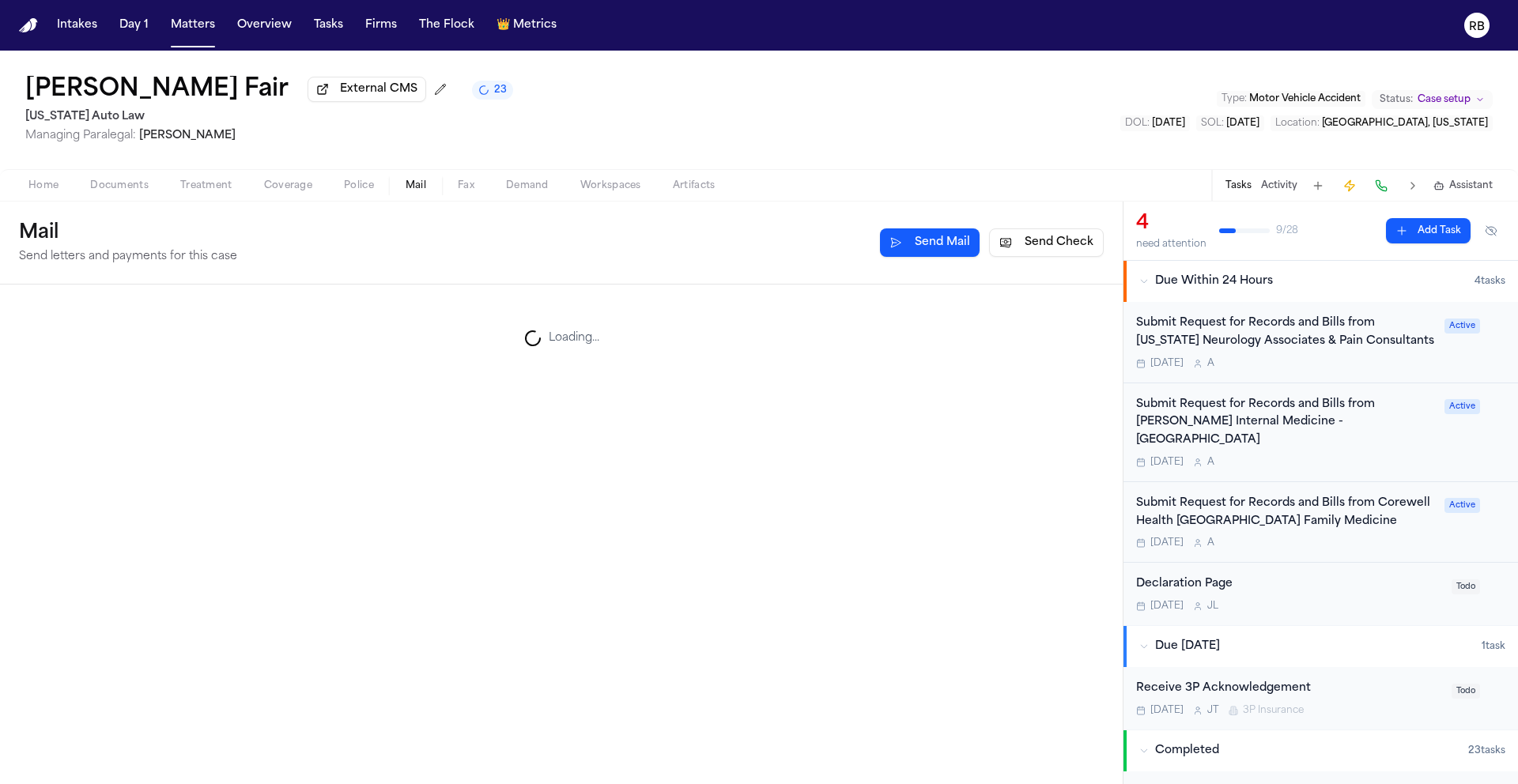
click at [417, 192] on span "Mail" at bounding box center [415, 185] width 20 height 12
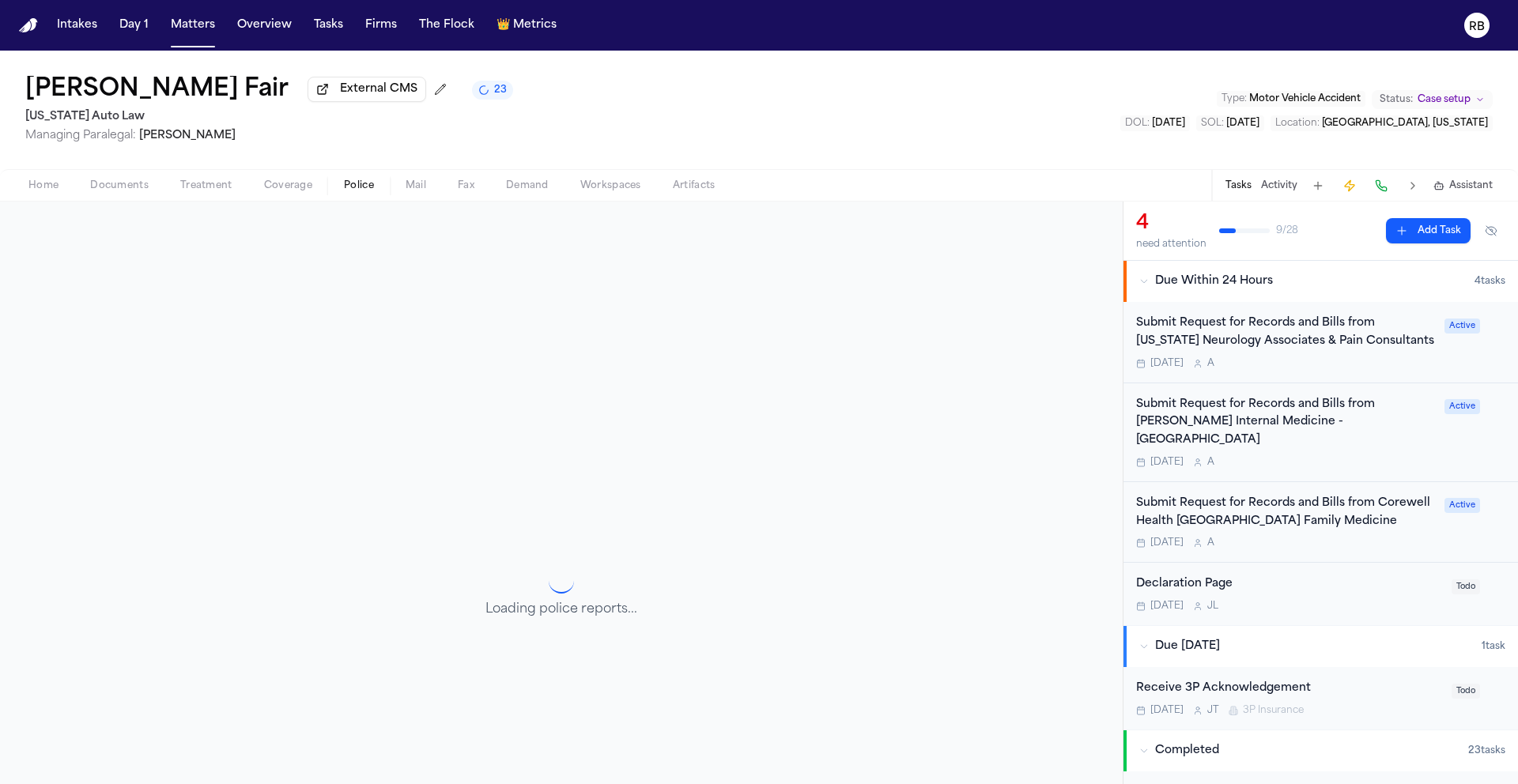
click at [368, 192] on span "Police" at bounding box center [359, 185] width 30 height 12
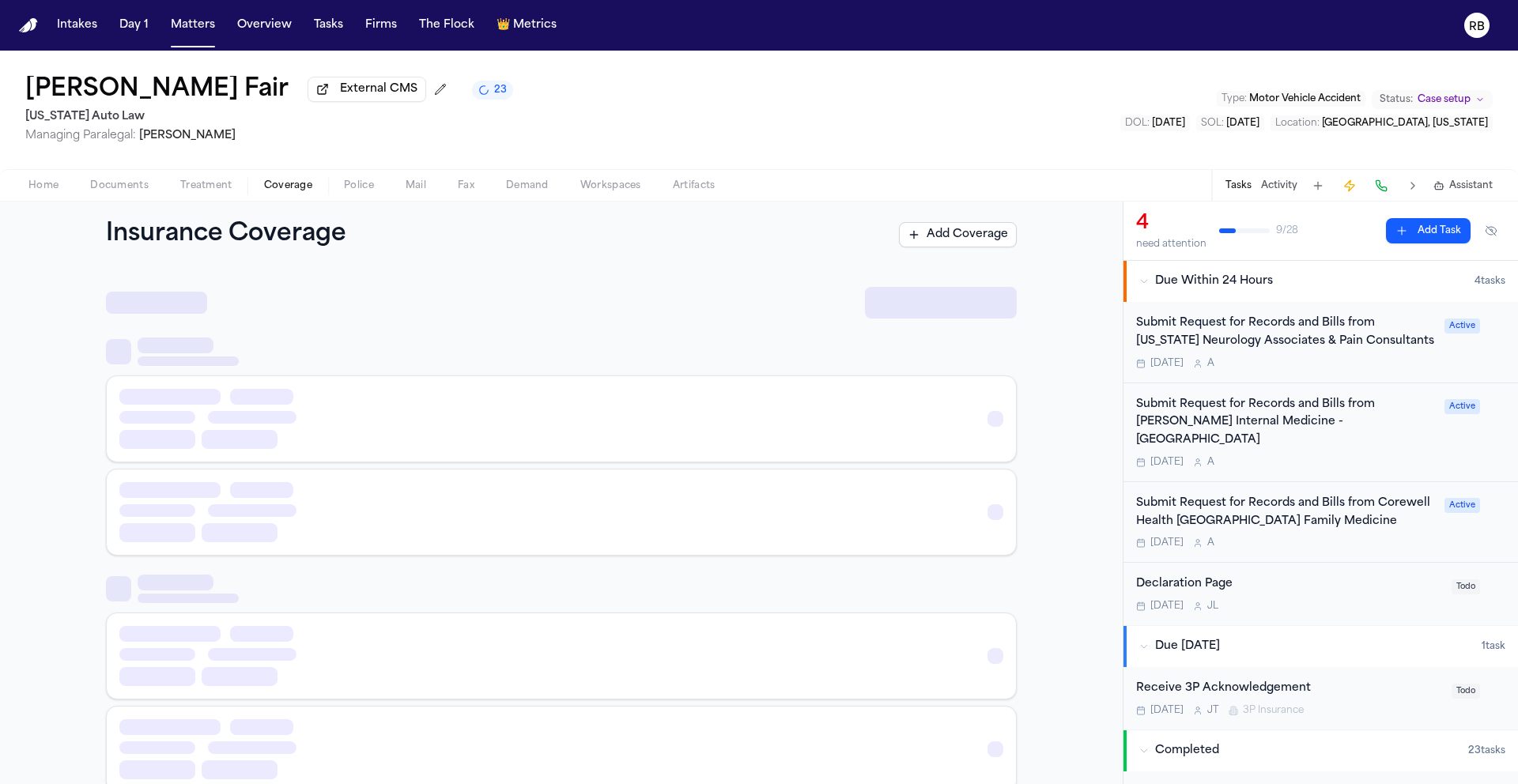
click at [302, 190] on span "Coverage" at bounding box center [288, 185] width 49 height 12
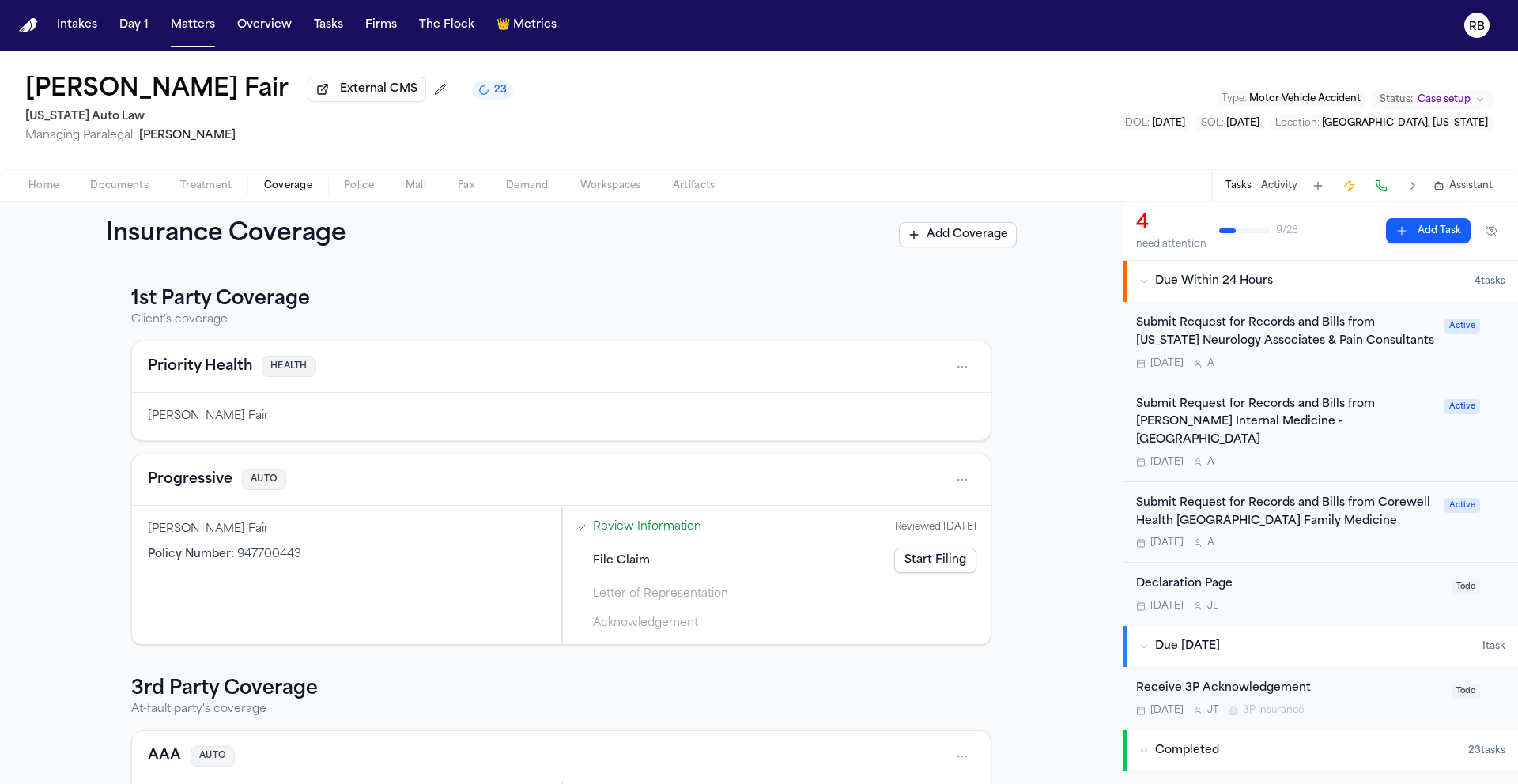
click at [206, 192] on span "Treatment" at bounding box center [206, 185] width 52 height 12
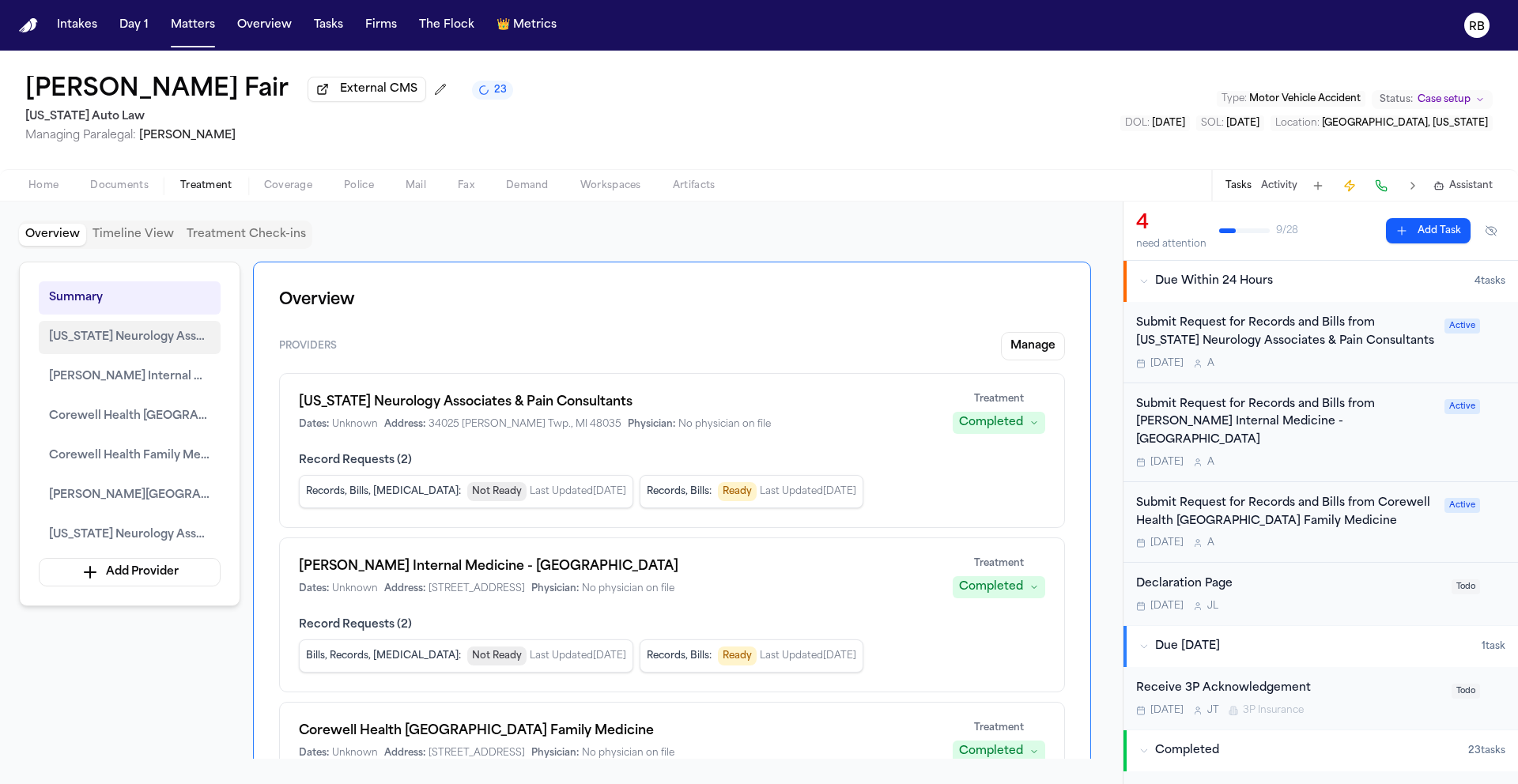
click at [153, 345] on span "[US_STATE] Neurology Associates & Pain Consultants" at bounding box center [130, 338] width 161 height 19
click at [158, 383] on span "[PERSON_NAME] Internal Medicine - [GEOGRAPHIC_DATA]" at bounding box center [130, 377] width 161 height 19
click at [925, 264] on div "Overview Timeline View Treatment Check-ins Summary Michigan Neurology Associate…" at bounding box center [562, 493] width 1085 height 545
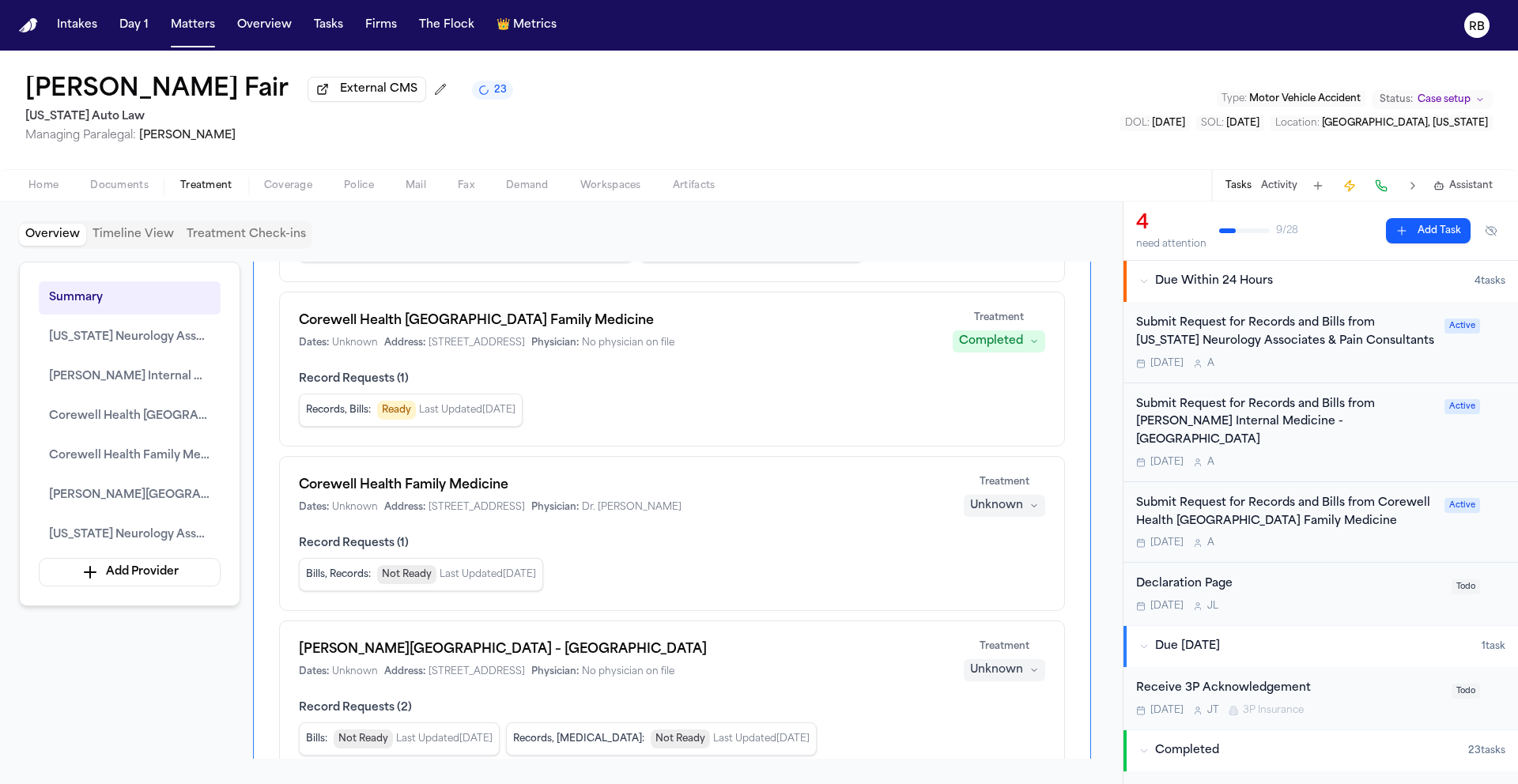
scroll to position [410, 0]
click at [871, 93] on div "Latanya Fair External CMS 23 Michigan Auto Law Managing Paralegal: Michelle Lan…" at bounding box center [759, 109] width 1518 height 118
click at [1111, 484] on div "Overview Timeline View Treatment Check-ins Summary Michigan Neurology Associate…" at bounding box center [561, 493] width 1123 height 583
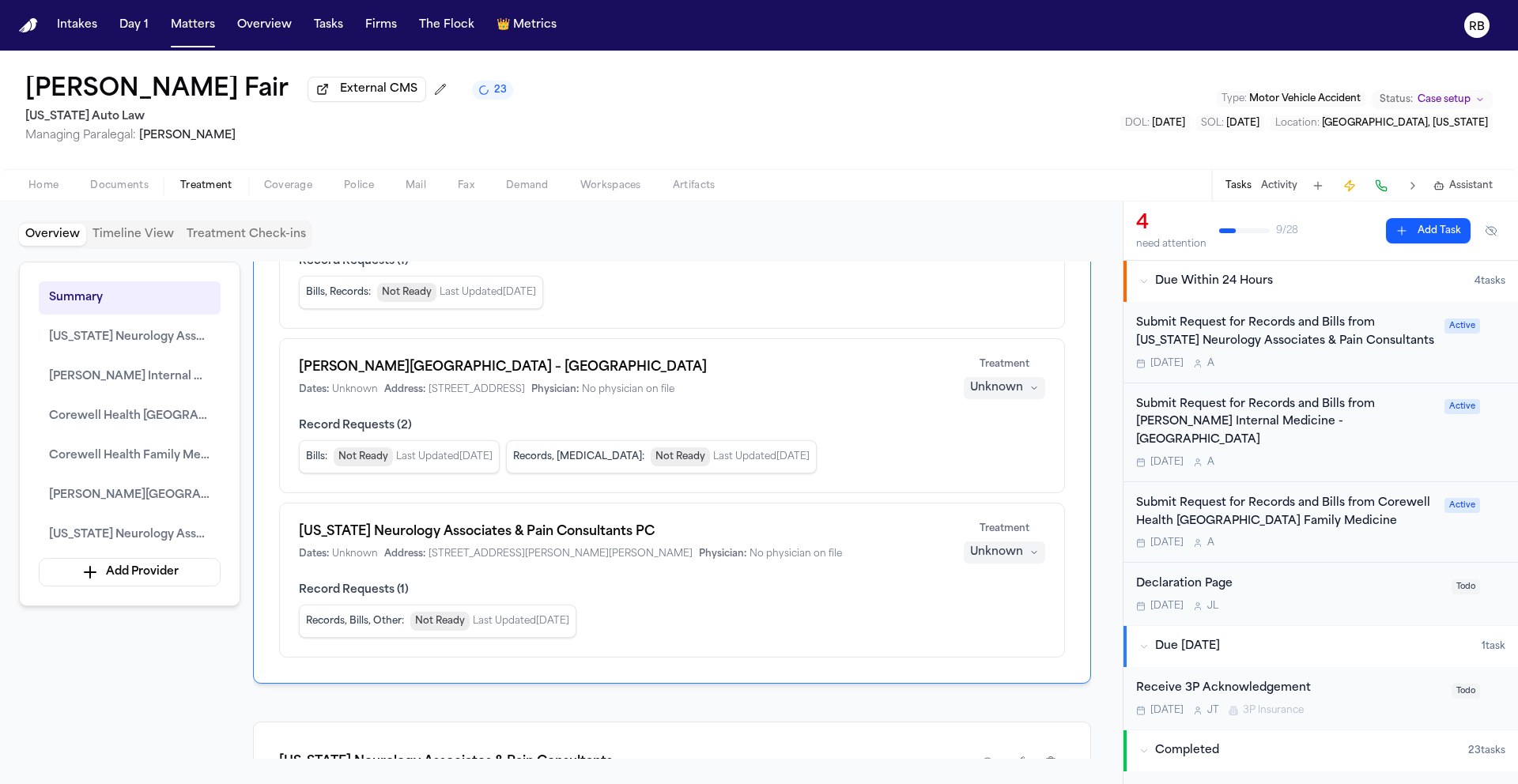
scroll to position [967, 0]
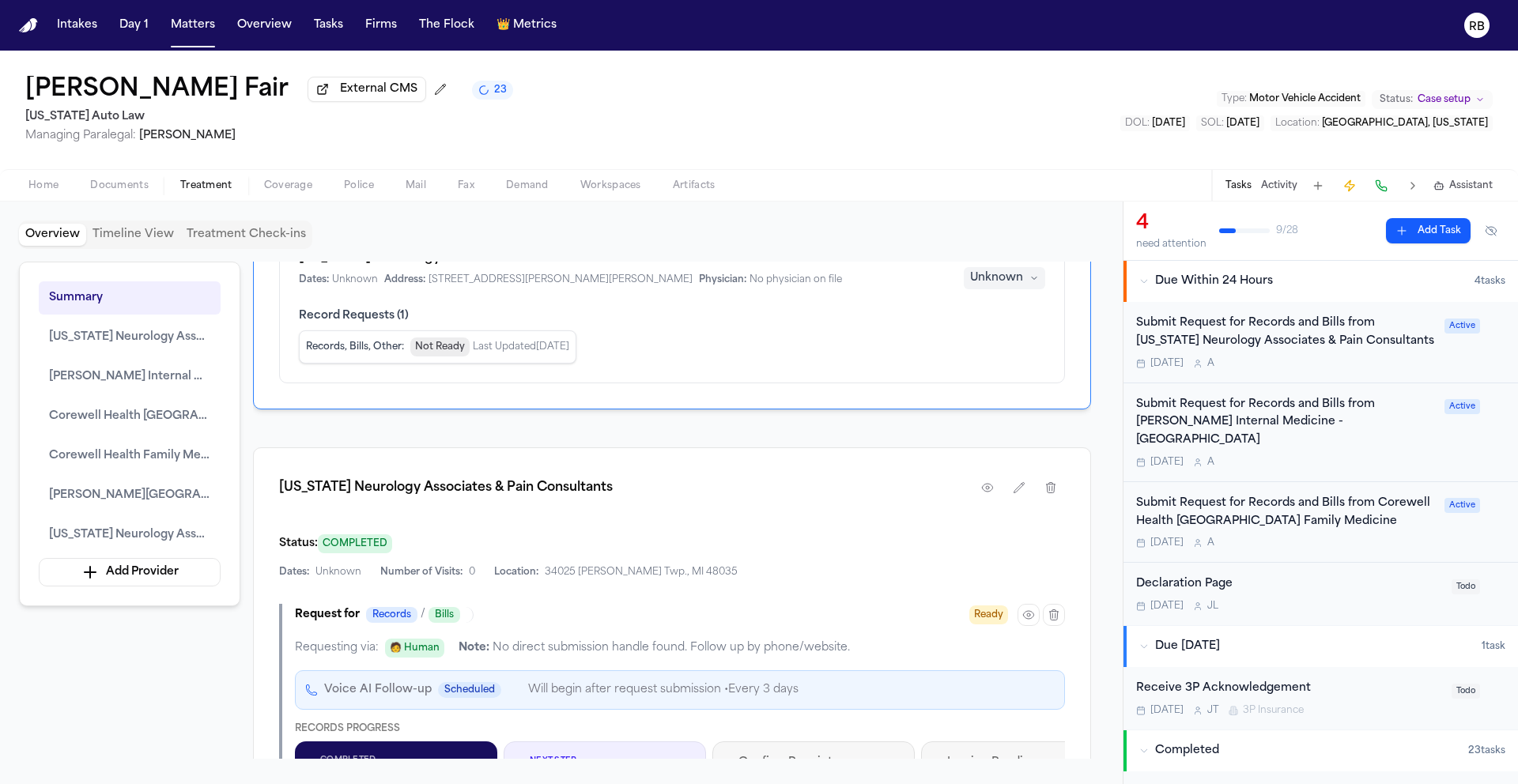
click at [1111, 389] on div "Overview Timeline View Treatment Check-ins Summary [US_STATE] Neurology Associa…" at bounding box center [561, 493] width 1123 height 583
click at [1103, 419] on div "Overview Timeline View Treatment Check-ins Summary [US_STATE] Neurology Associa…" at bounding box center [561, 493] width 1123 height 583
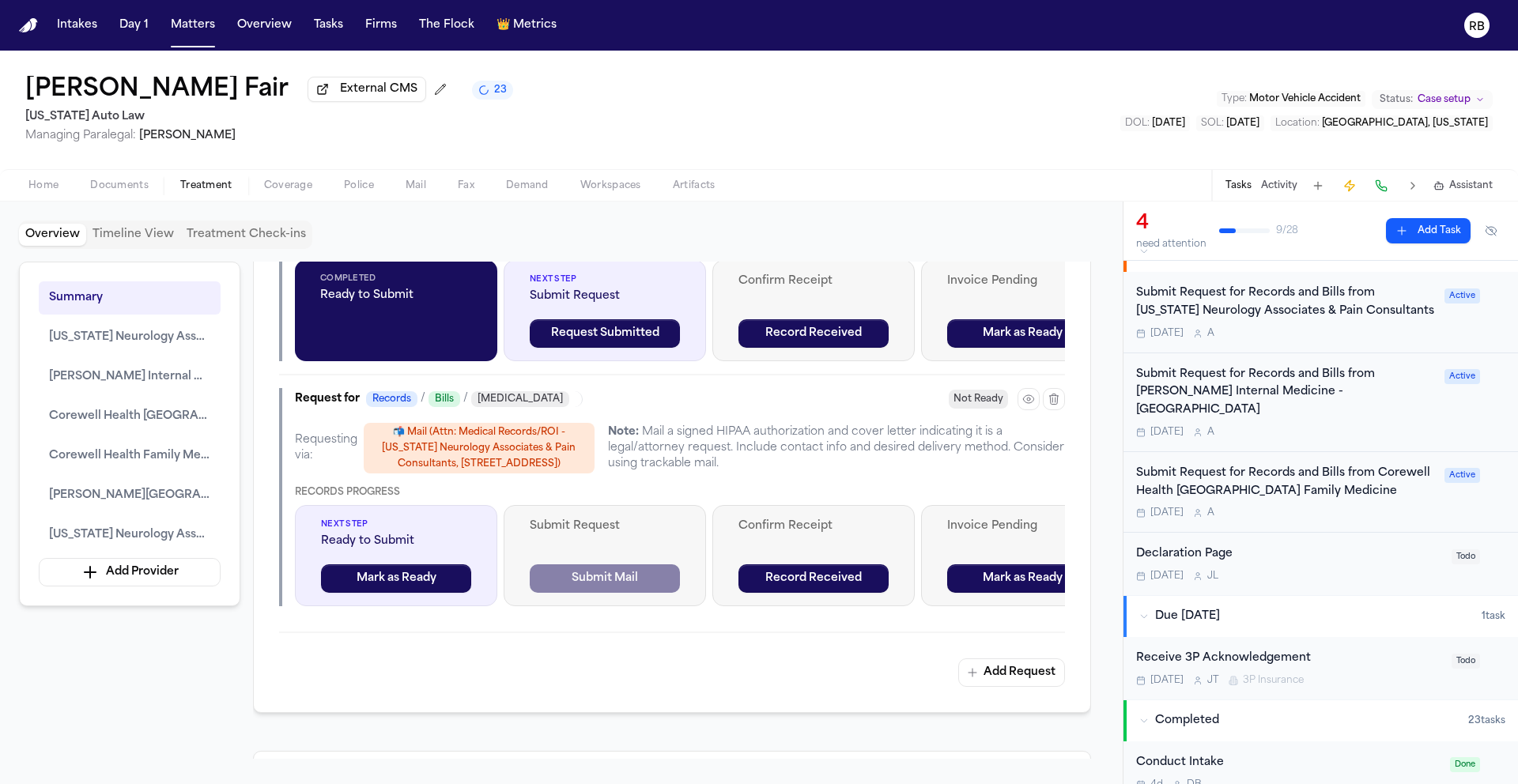
scroll to position [1469, 0]
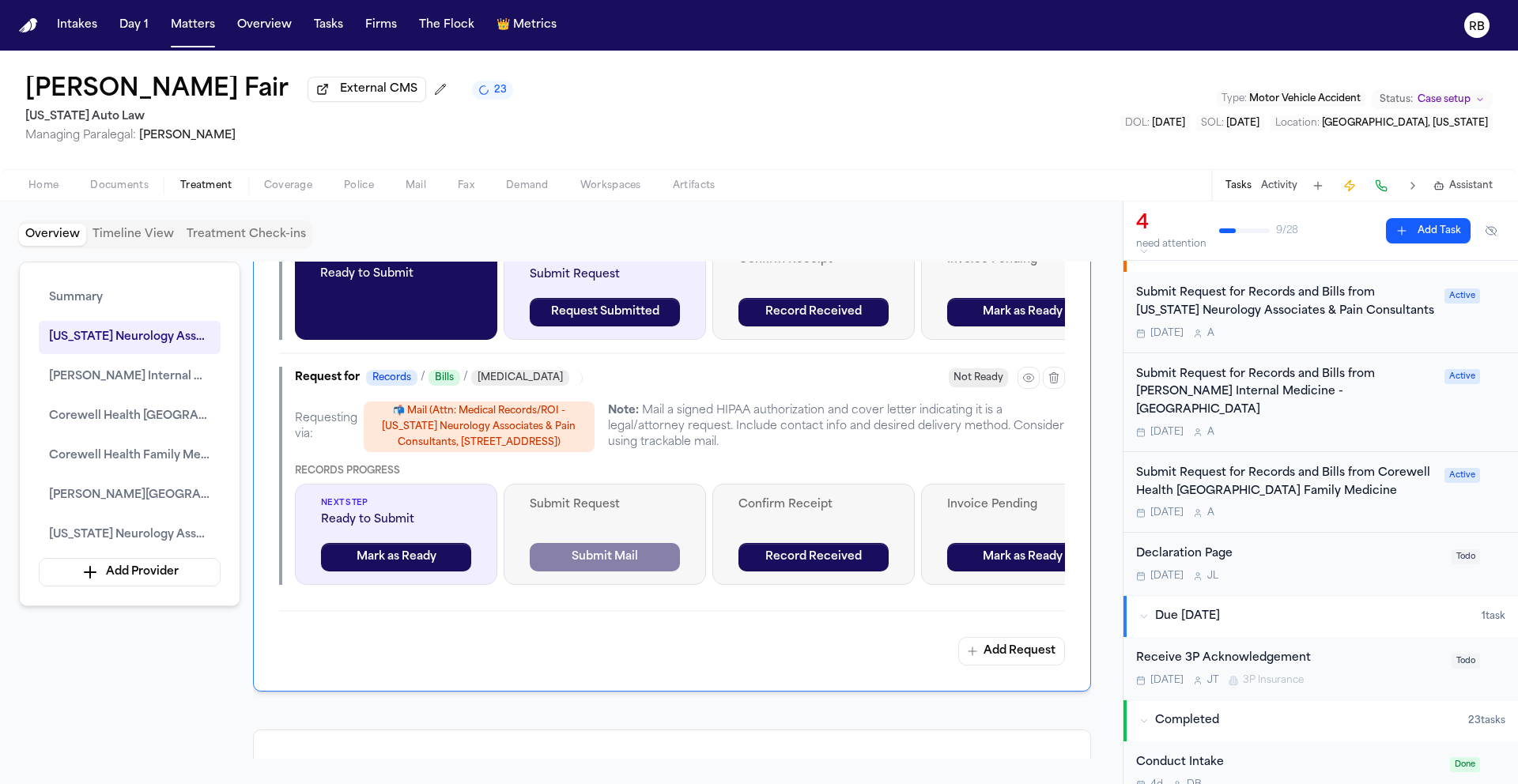
click at [102, 693] on div "Summary [US_STATE] Neurology Associates & Pain Consultants [PERSON_NAME] Intern…" at bounding box center [562, 511] width 1085 height 497
click at [1118, 615] on div "Overview Timeline View Treatment Check-ins Summary [US_STATE] Neurology Associa…" at bounding box center [561, 493] width 1123 height 583
click at [1116, 461] on div "Overview Timeline View Treatment Check-ins Summary [US_STATE] Neurology Associa…" at bounding box center [561, 493] width 1123 height 583
click at [1308, 513] on div "[DATE] A" at bounding box center [1285, 513] width 299 height 12
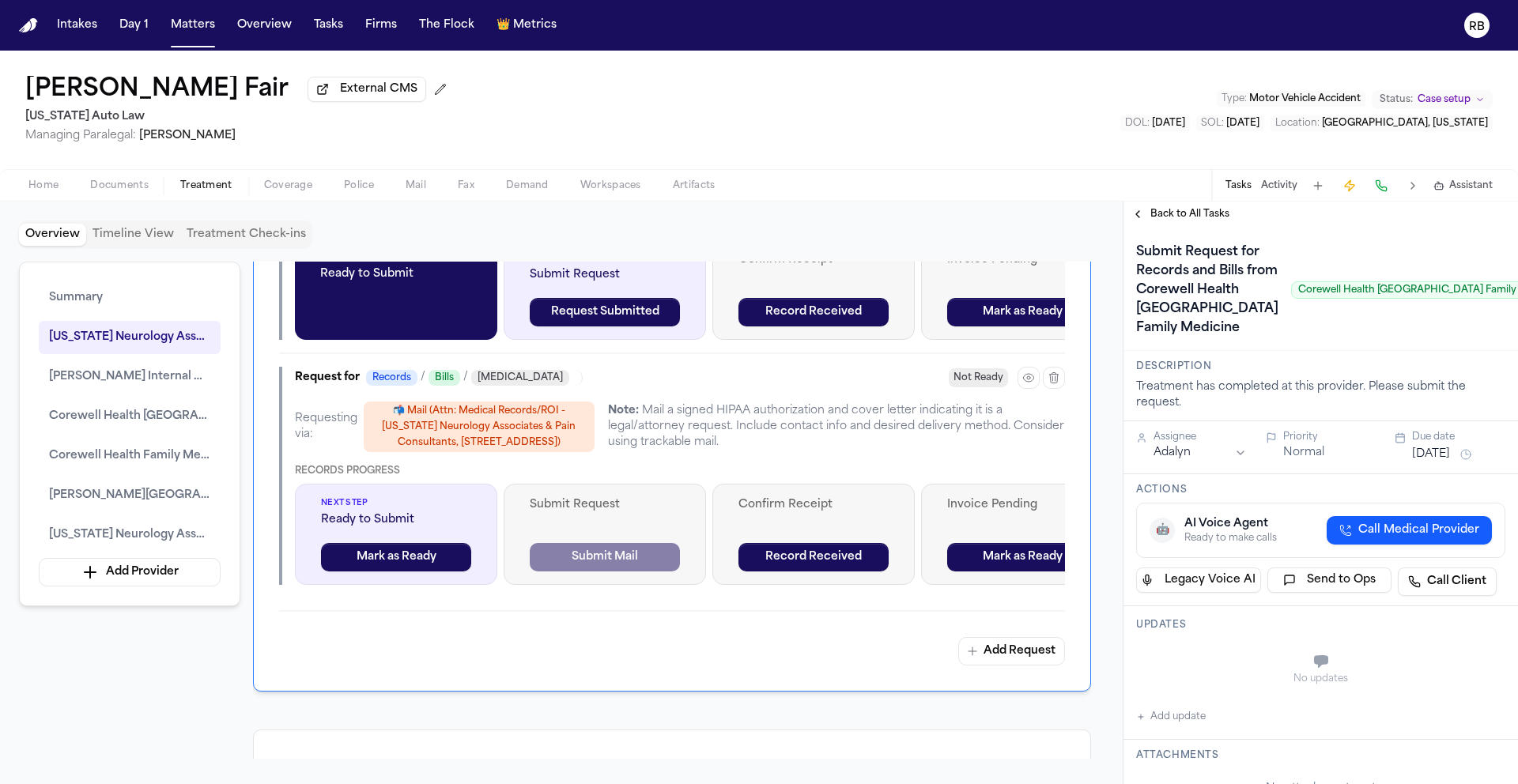
scroll to position [1469, 0]
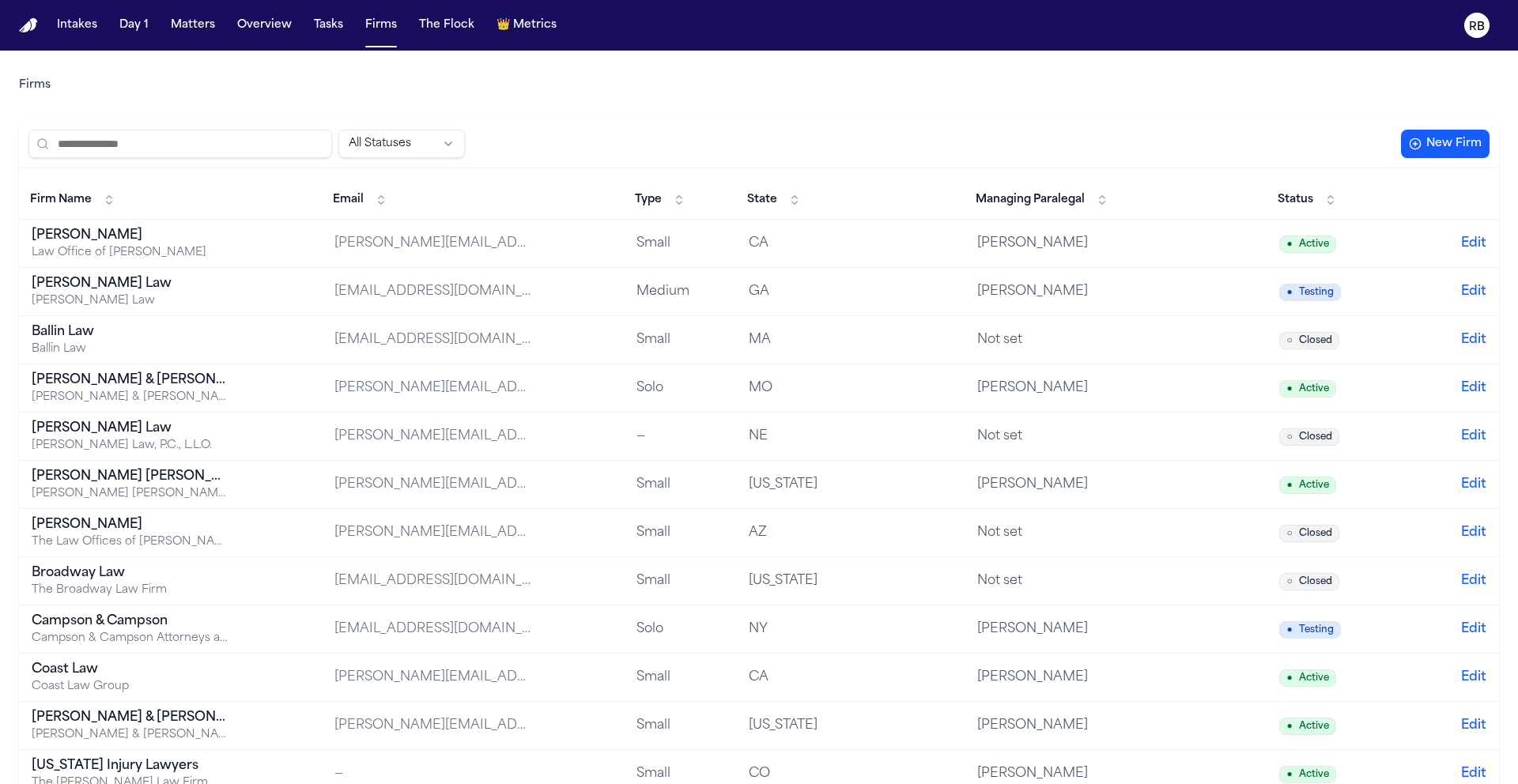
click at [195, 152] on input "search" at bounding box center [180, 144] width 303 height 28
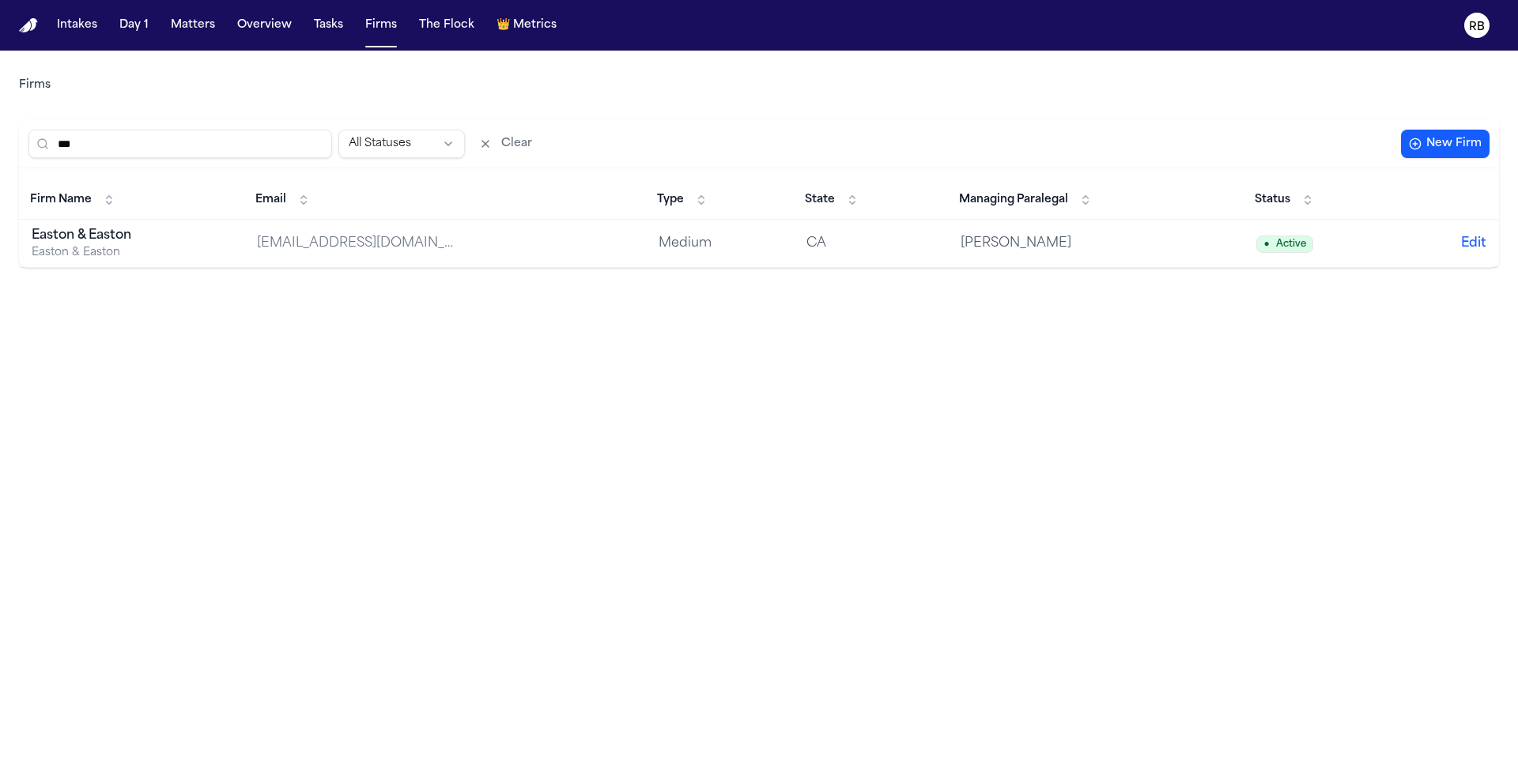
type input "***"
click at [222, 247] on div "Easton & Easton" at bounding box center [131, 253] width 198 height 16
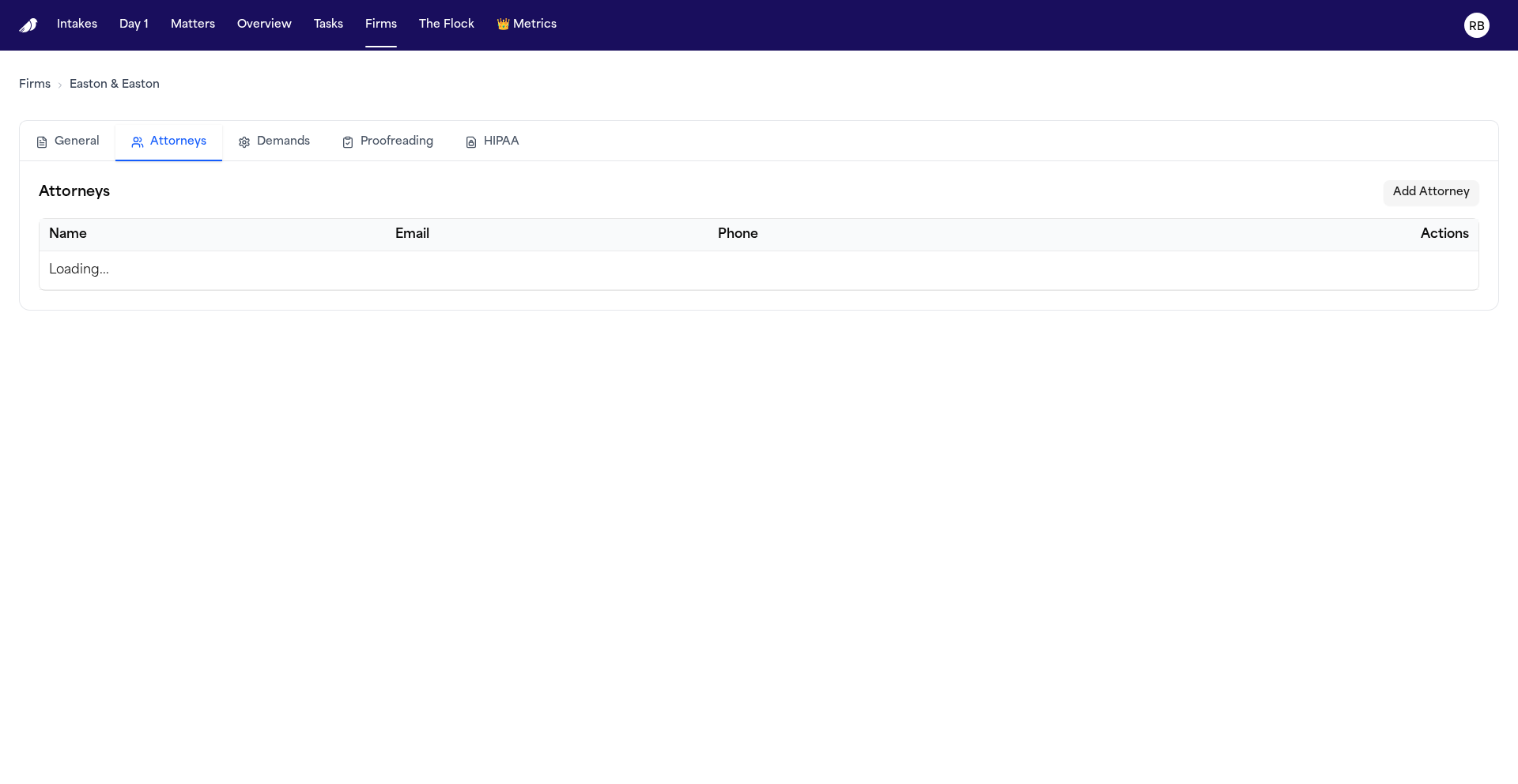
click at [157, 146] on button "Attorneys" at bounding box center [168, 143] width 107 height 36
click at [292, 139] on button "Demands" at bounding box center [273, 142] width 103 height 34
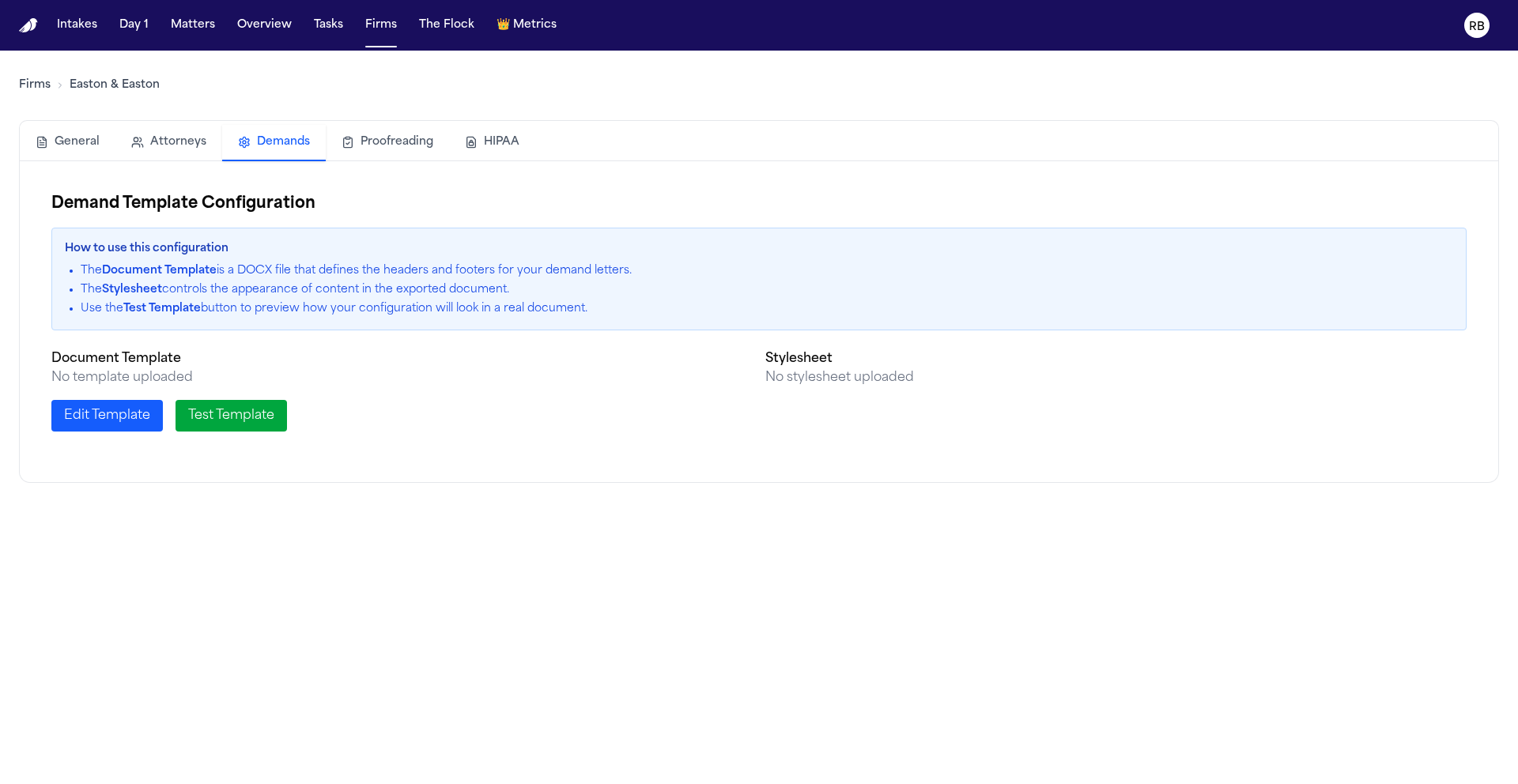
click at [407, 146] on button "Proofreading" at bounding box center [387, 142] width 123 height 34
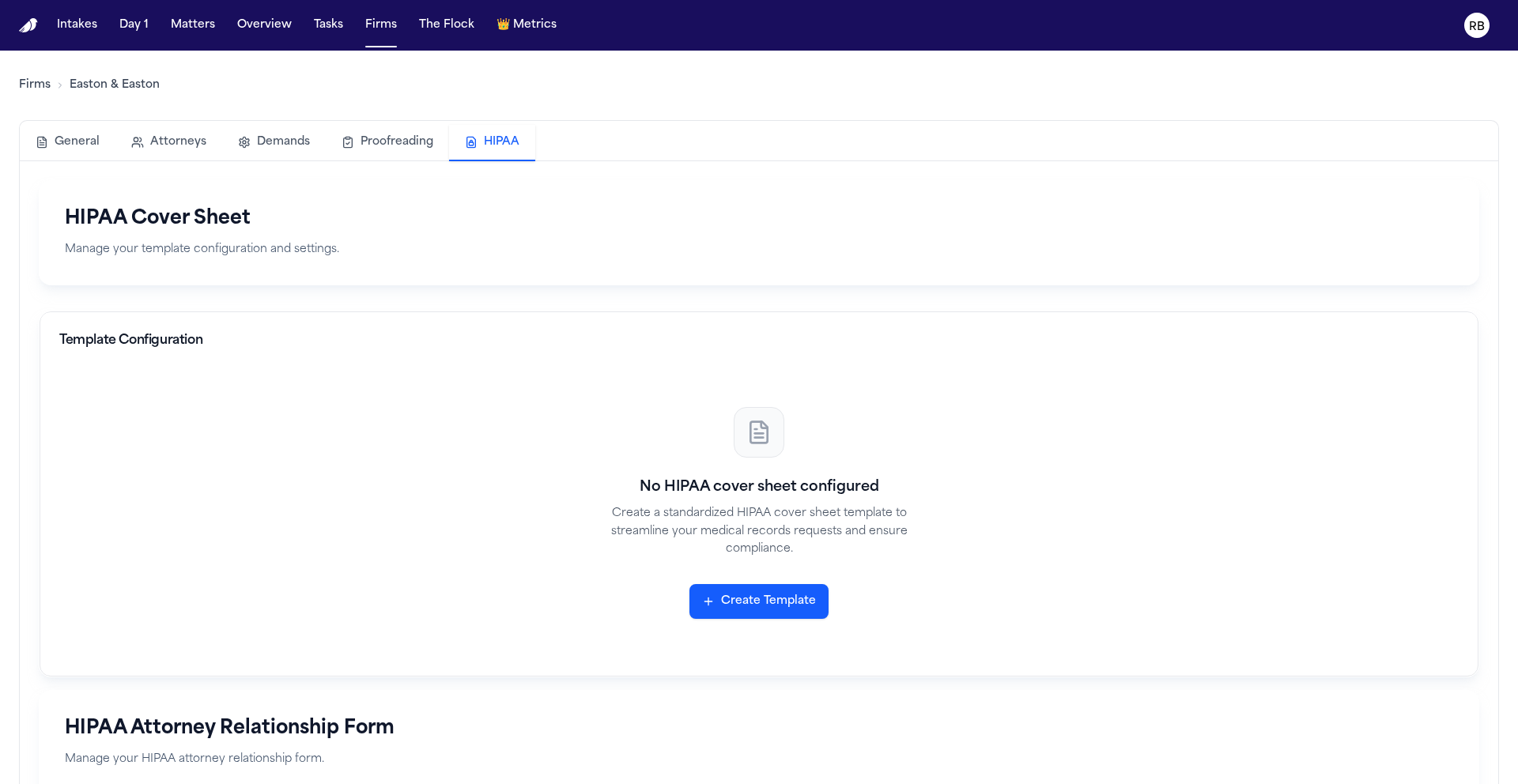
click at [500, 145] on button "HIPAA" at bounding box center [492, 143] width 86 height 36
click at [72, 148] on button "General" at bounding box center [67, 142] width 95 height 34
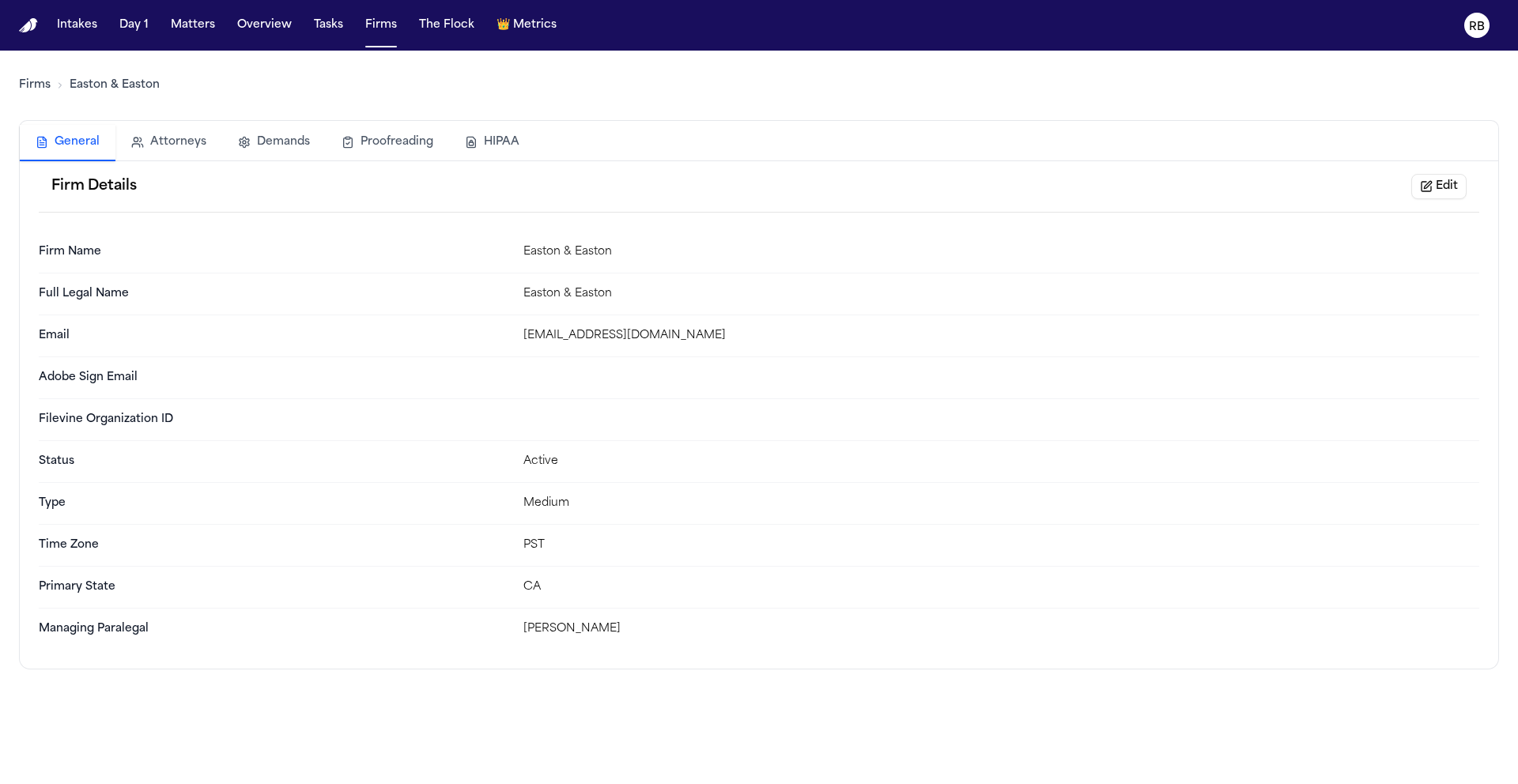
click at [734, 163] on div "Firm Details Edit" at bounding box center [759, 187] width 1440 height 51
click at [392, 26] on button "Firms" at bounding box center [381, 26] width 44 height 28
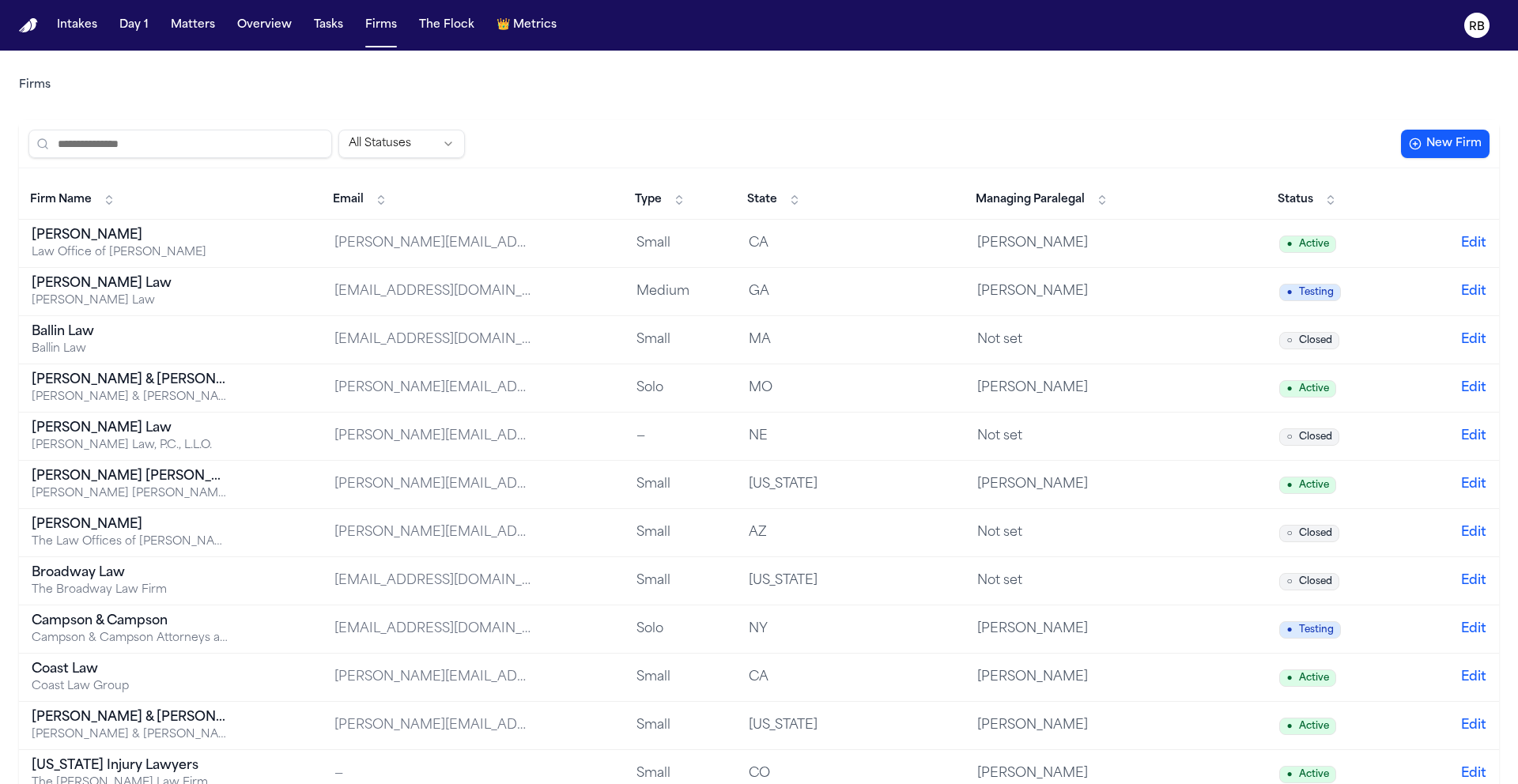
click at [1117, 203] on button "Managing Paralegal" at bounding box center [1042, 199] width 149 height 26
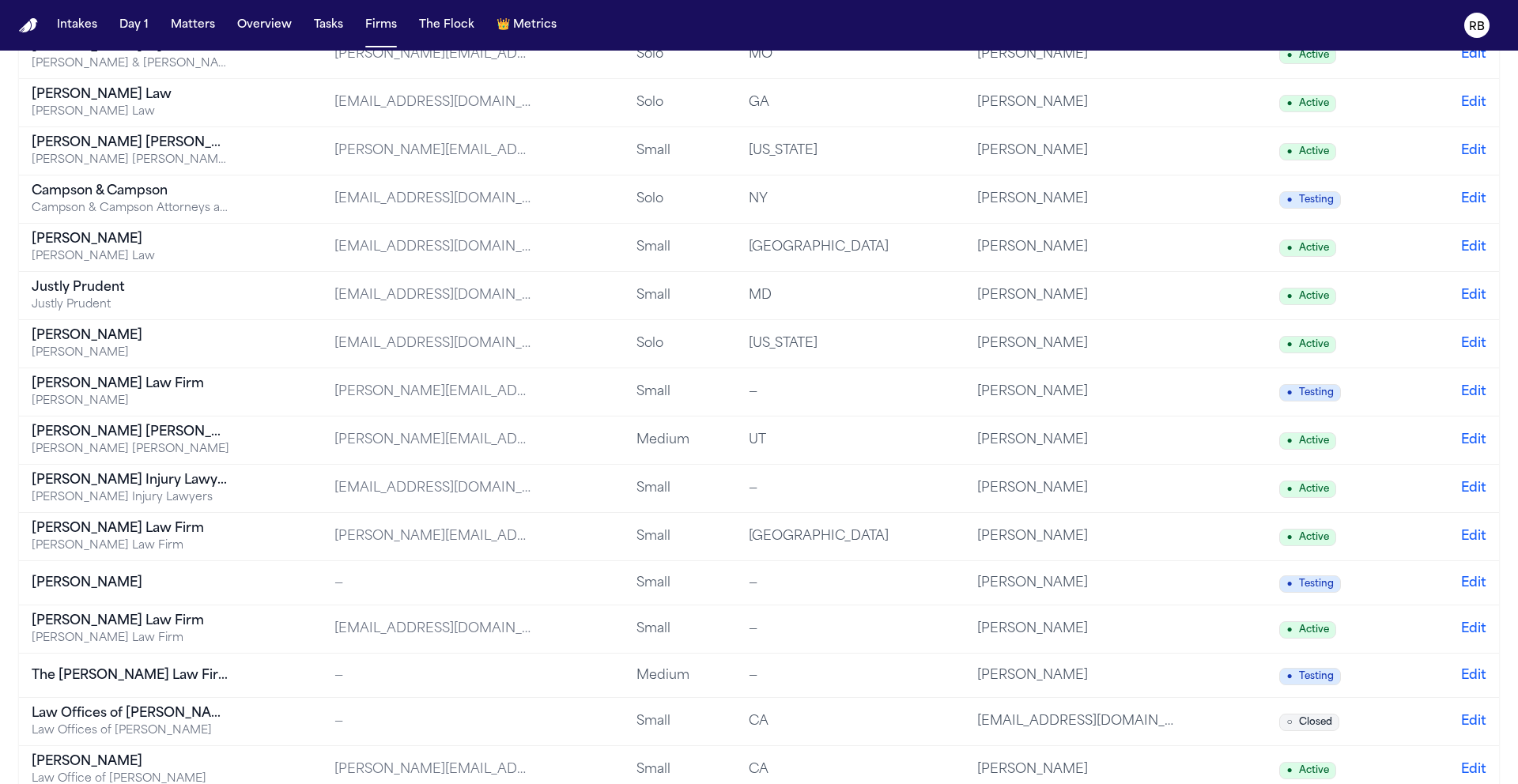
scroll to position [195, 0]
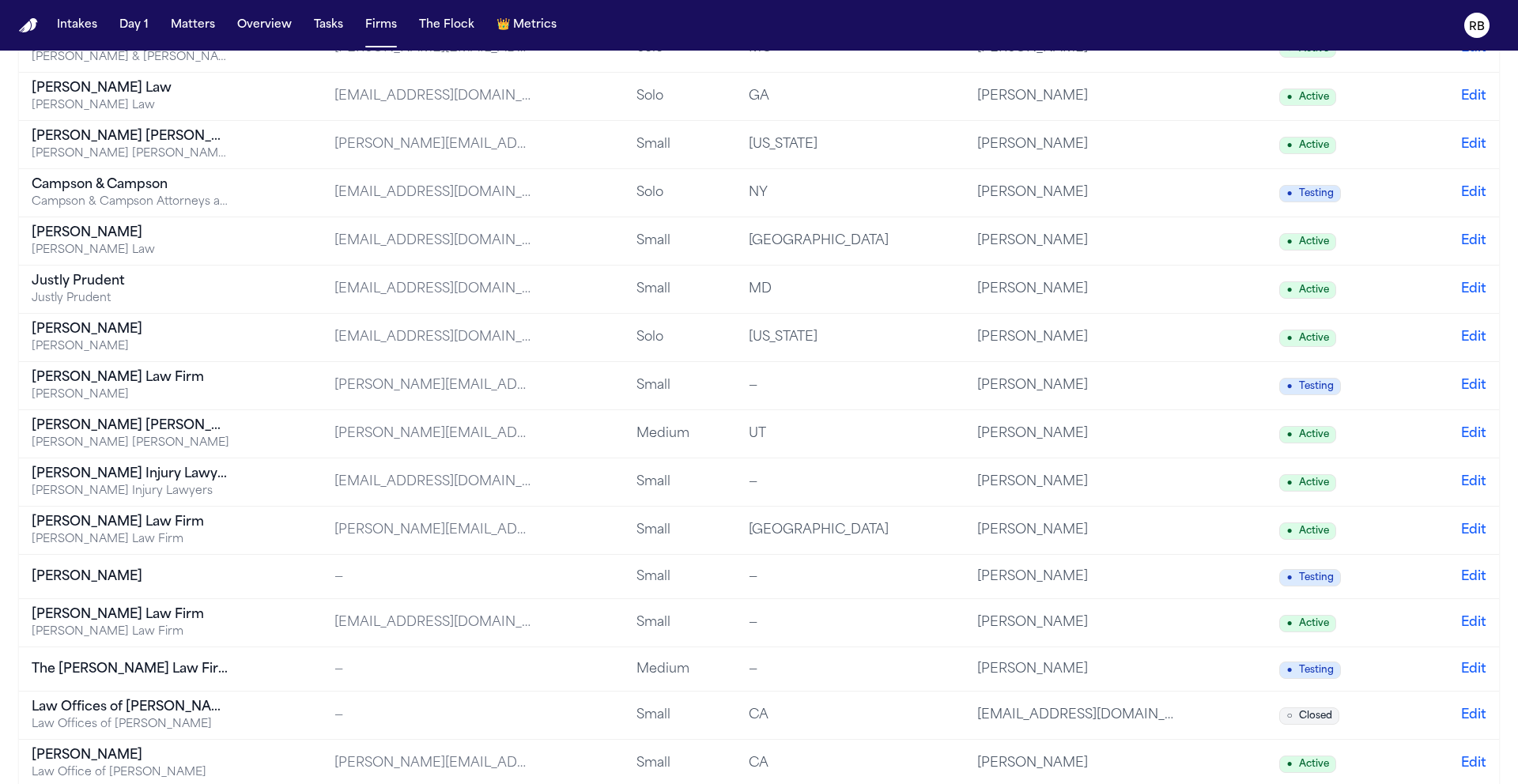
drag, startPoint x: 1512, startPoint y: 611, endPoint x: 1517, endPoint y: 385, distance: 226.1
click at [1517, 420] on main "Firms All Statuses New Firm Firm Name Email Type State Managing Paralegal Statu…" at bounding box center [759, 417] width 1518 height 734
drag, startPoint x: 1503, startPoint y: 273, endPoint x: 1508, endPoint y: 261, distance: 13.0
click at [1508, 263] on main "Firms All Statuses New Firm Firm Name Email Type State Managing Paralegal Statu…" at bounding box center [759, 417] width 1518 height 734
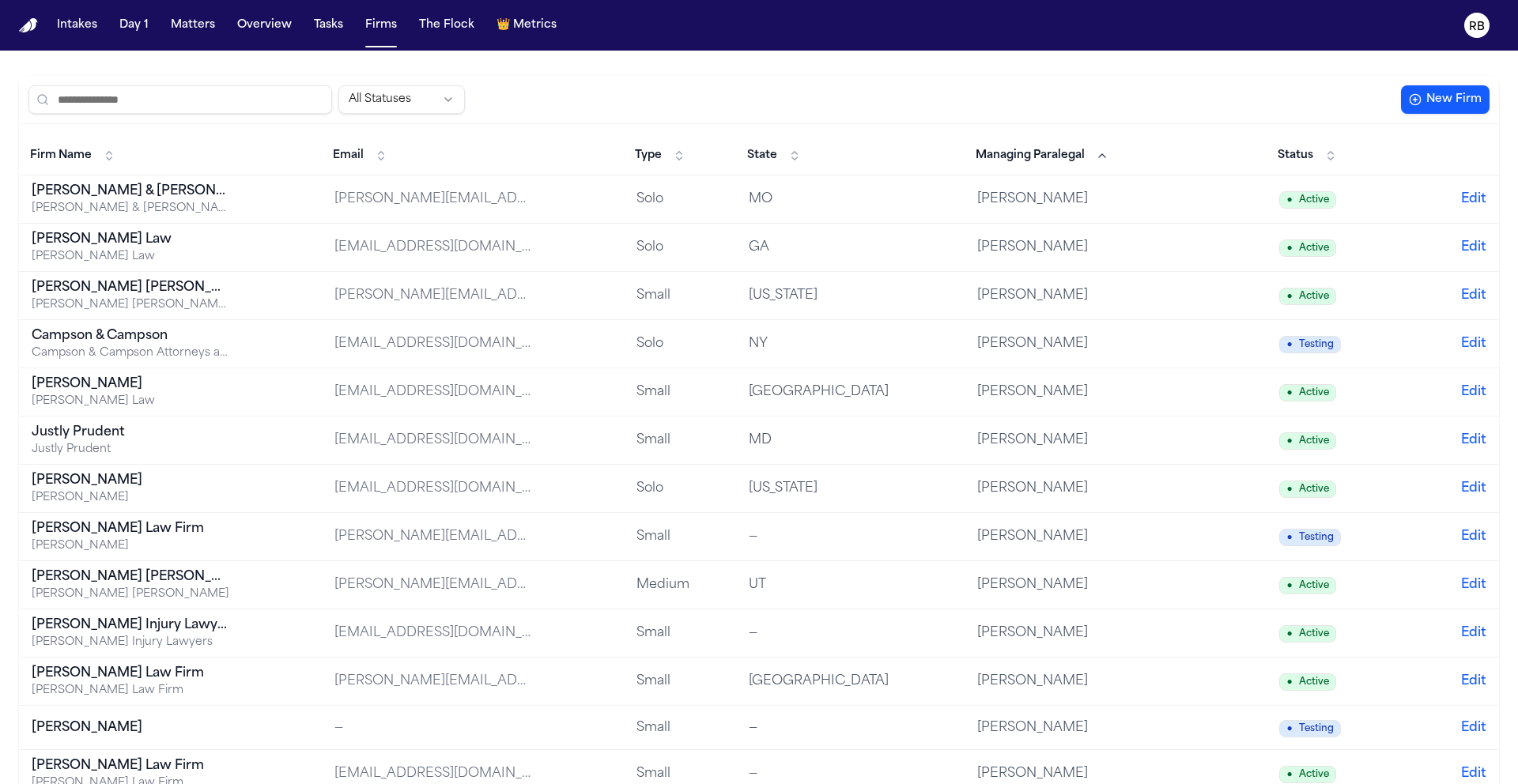
scroll to position [0, 0]
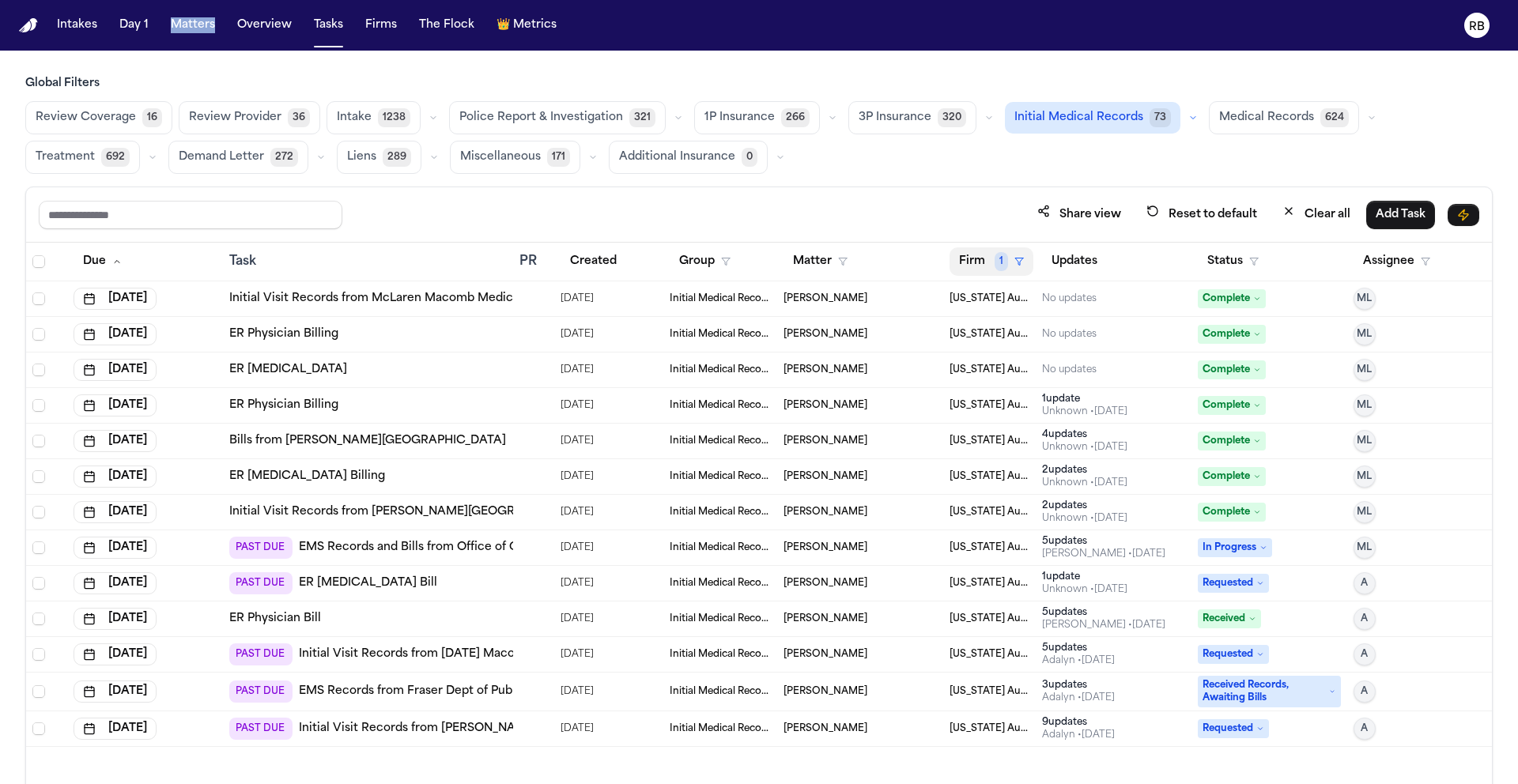
click at [958, 269] on button "Firm 1" at bounding box center [991, 262] width 84 height 28
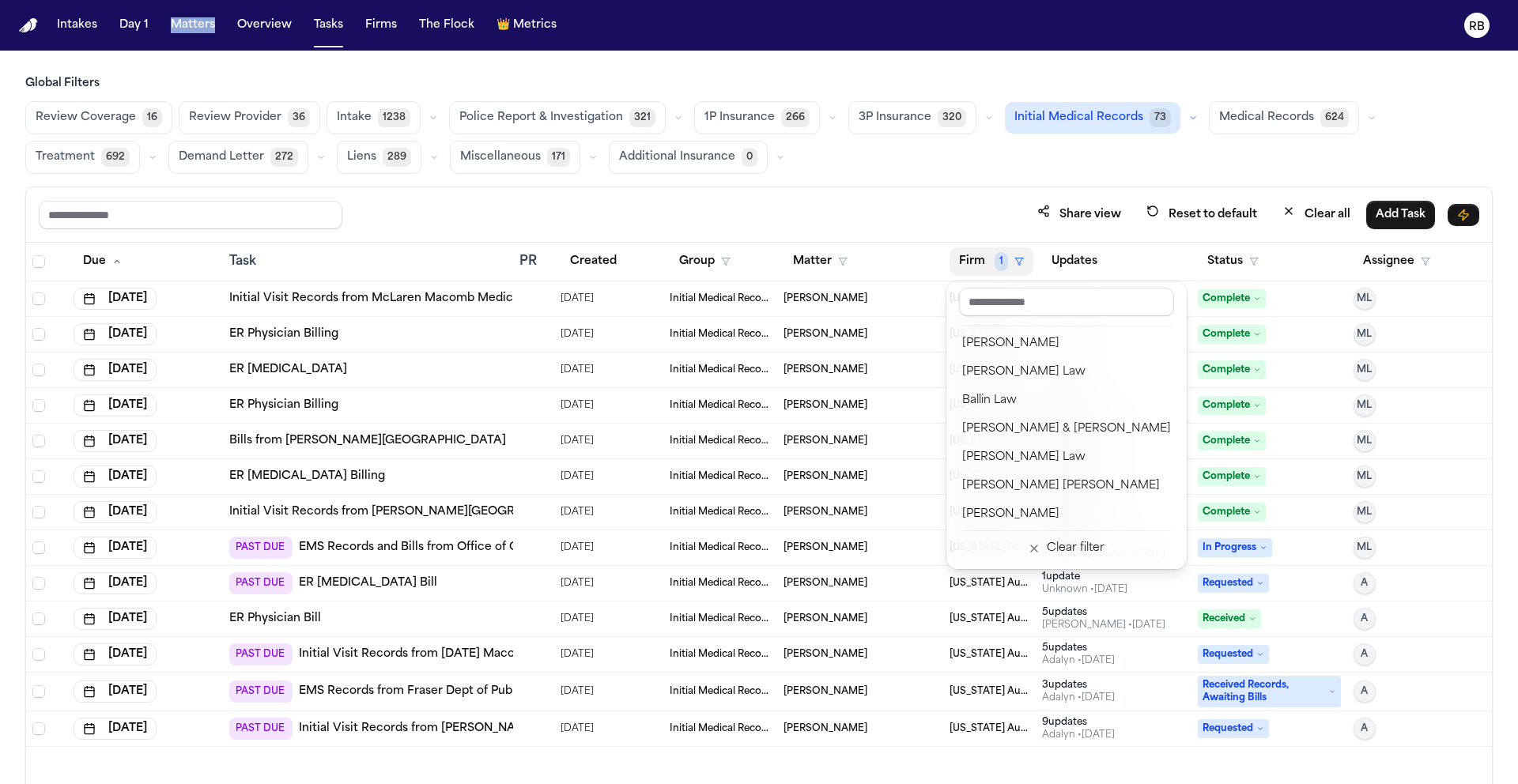
click at [961, 187] on div "Share view Reset to default Clear all Add Task Due Task PR Created Group Matter…" at bounding box center [759, 520] width 1468 height 668
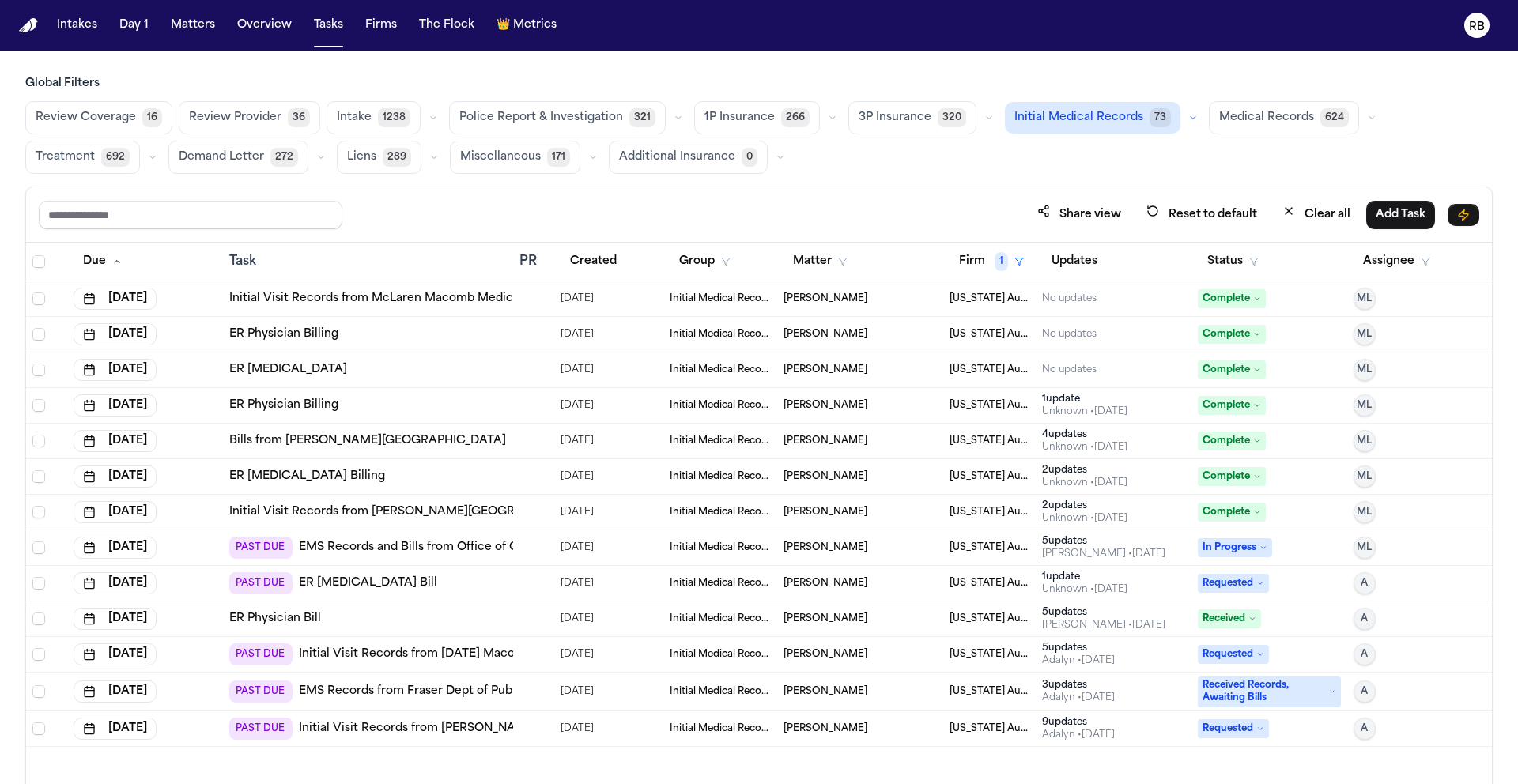
click at [1513, 295] on div "Global Filters Review Coverage 16 Review Provider 36 Intake 1238 Police Report …" at bounding box center [759, 465] width 1518 height 778
click at [811, 187] on div "Share view Reset to default Clear all Add Task" at bounding box center [759, 214] width 1466 height 56
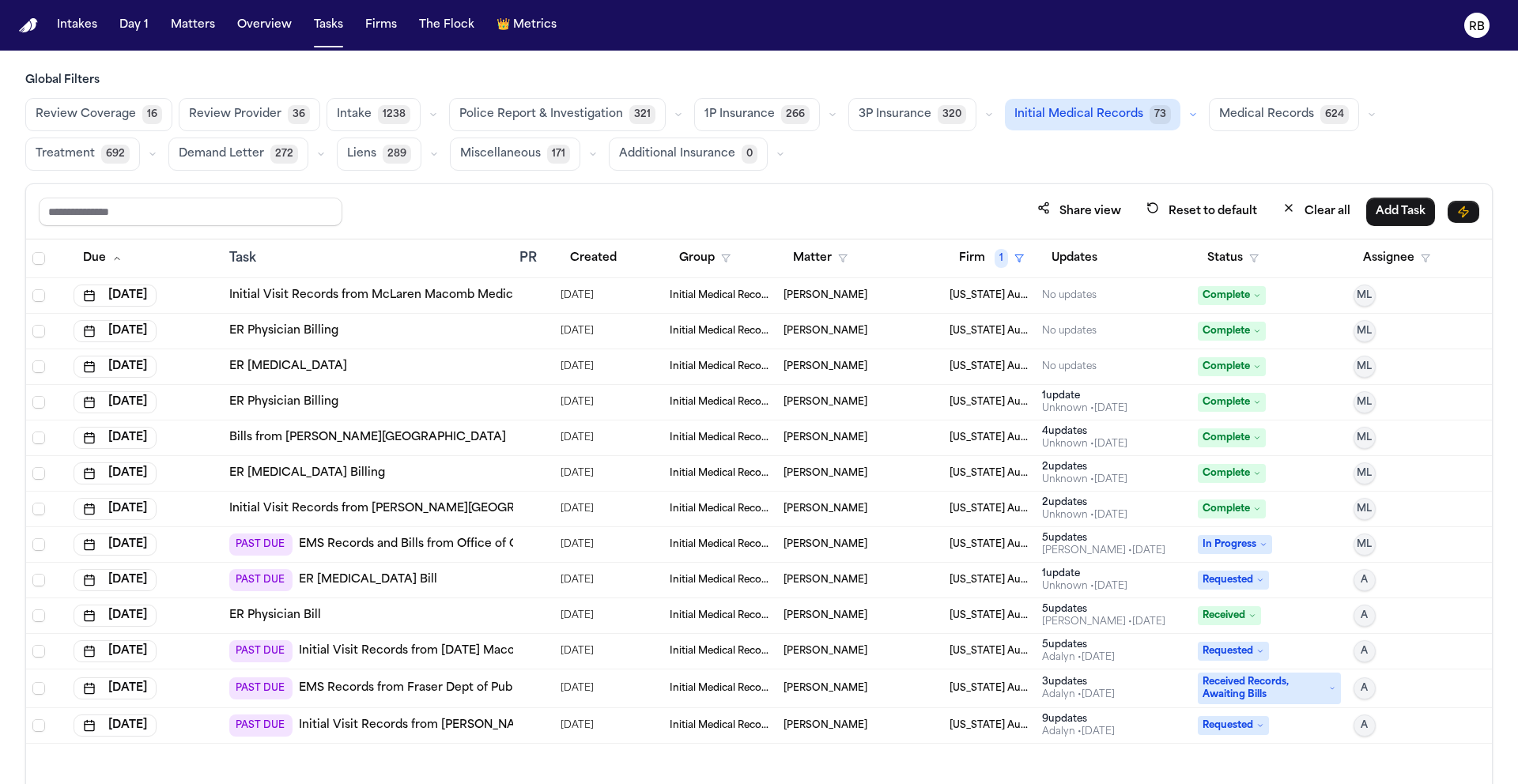
click at [472, 758] on div "Due Task PR Created Group Matter Firm 1 Updates Status Assignee Jun 16, 2025 In…" at bounding box center [759, 545] width 1466 height 610
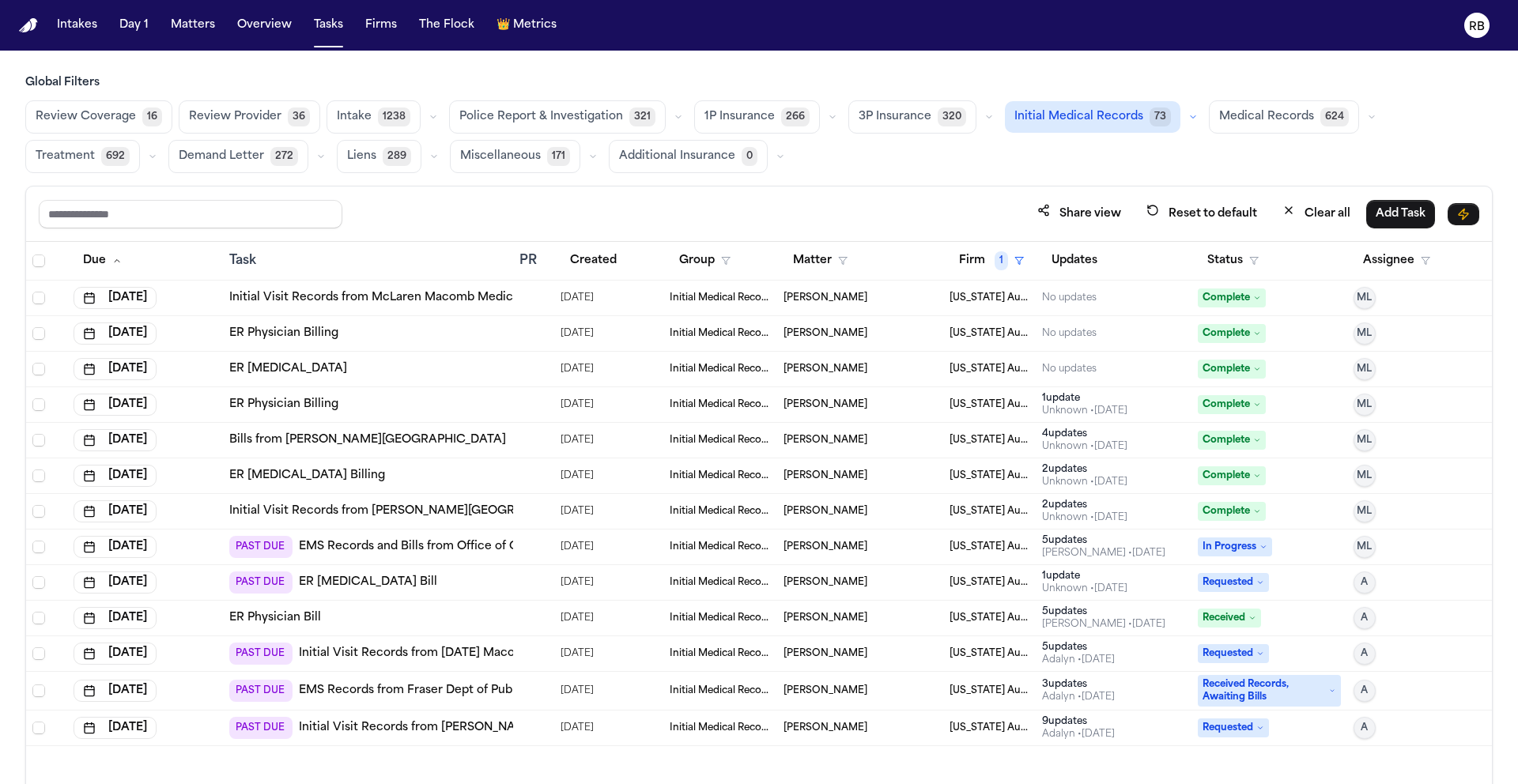
scroll to position [0, 0]
click at [546, 549] on div at bounding box center [534, 548] width 28 height 12
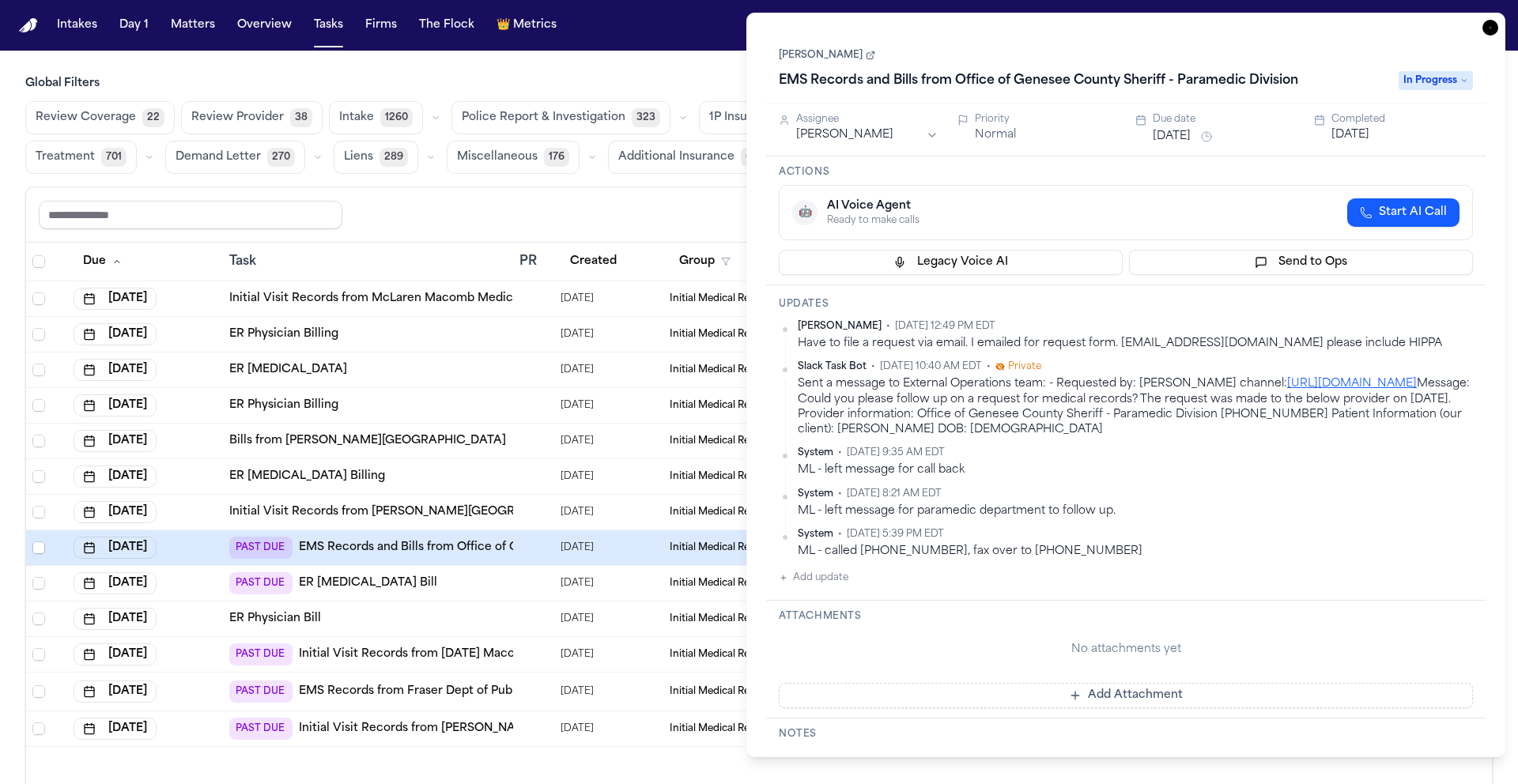
click at [1411, 205] on span "Start AI Call" at bounding box center [1412, 213] width 68 height 16
click at [1493, 26] on icon "button" at bounding box center [1491, 27] width 16 height 16
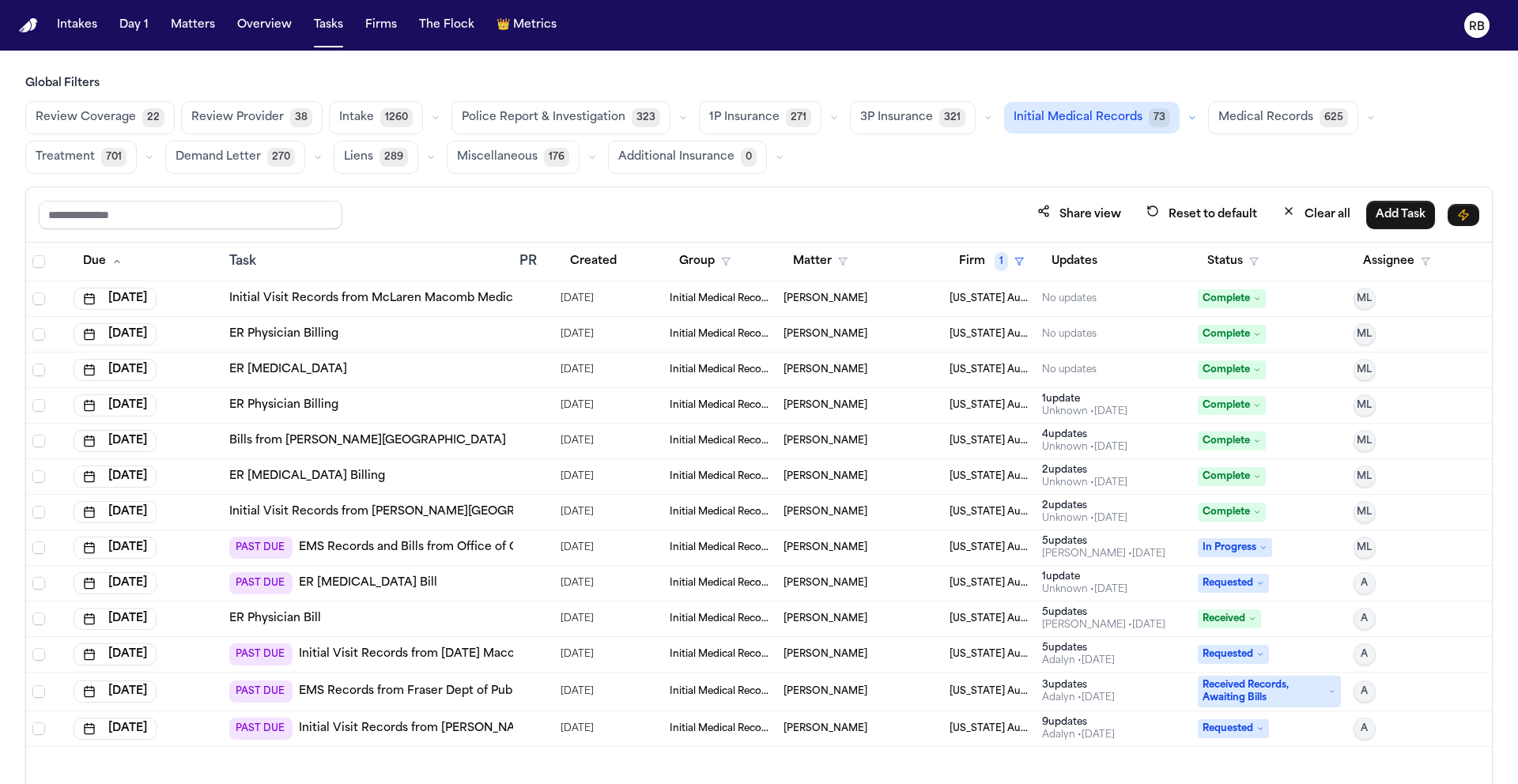
click at [668, 216] on div "Share view Reset to default Clear all Add Task" at bounding box center [759, 214] width 1440 height 29
click at [609, 218] on div "Share view Reset to default Clear all Add Task" at bounding box center [759, 214] width 1440 height 29
click at [915, 200] on div "Share view Reset to default Clear all Add Task" at bounding box center [759, 214] width 1440 height 29
click at [924, 207] on div "Share view Reset to default Clear all Add Task" at bounding box center [759, 214] width 1440 height 29
click at [1233, 118] on span "Medical Records" at bounding box center [1266, 118] width 95 height 16
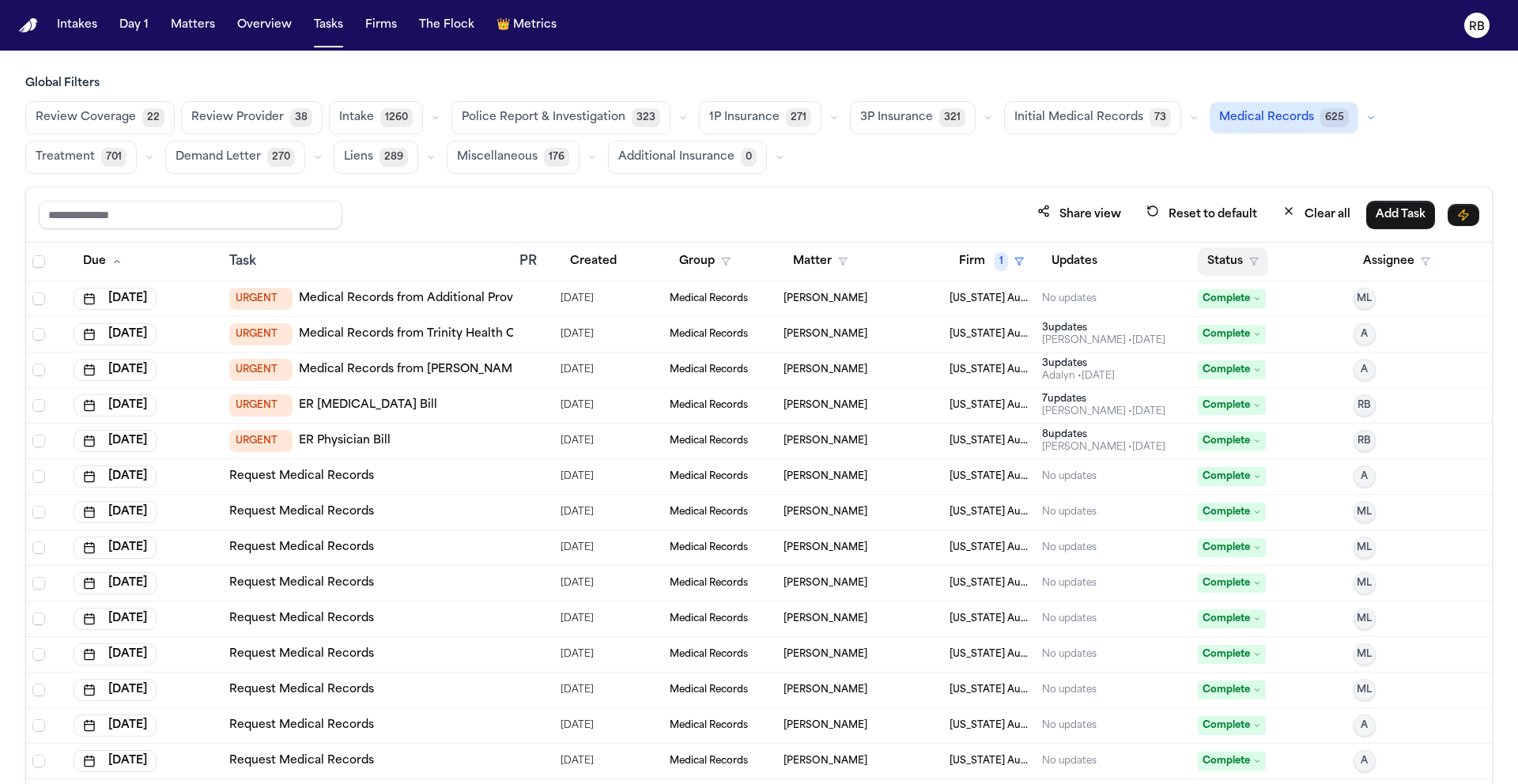
click at [1218, 257] on button "Status" at bounding box center [1233, 262] width 71 height 28
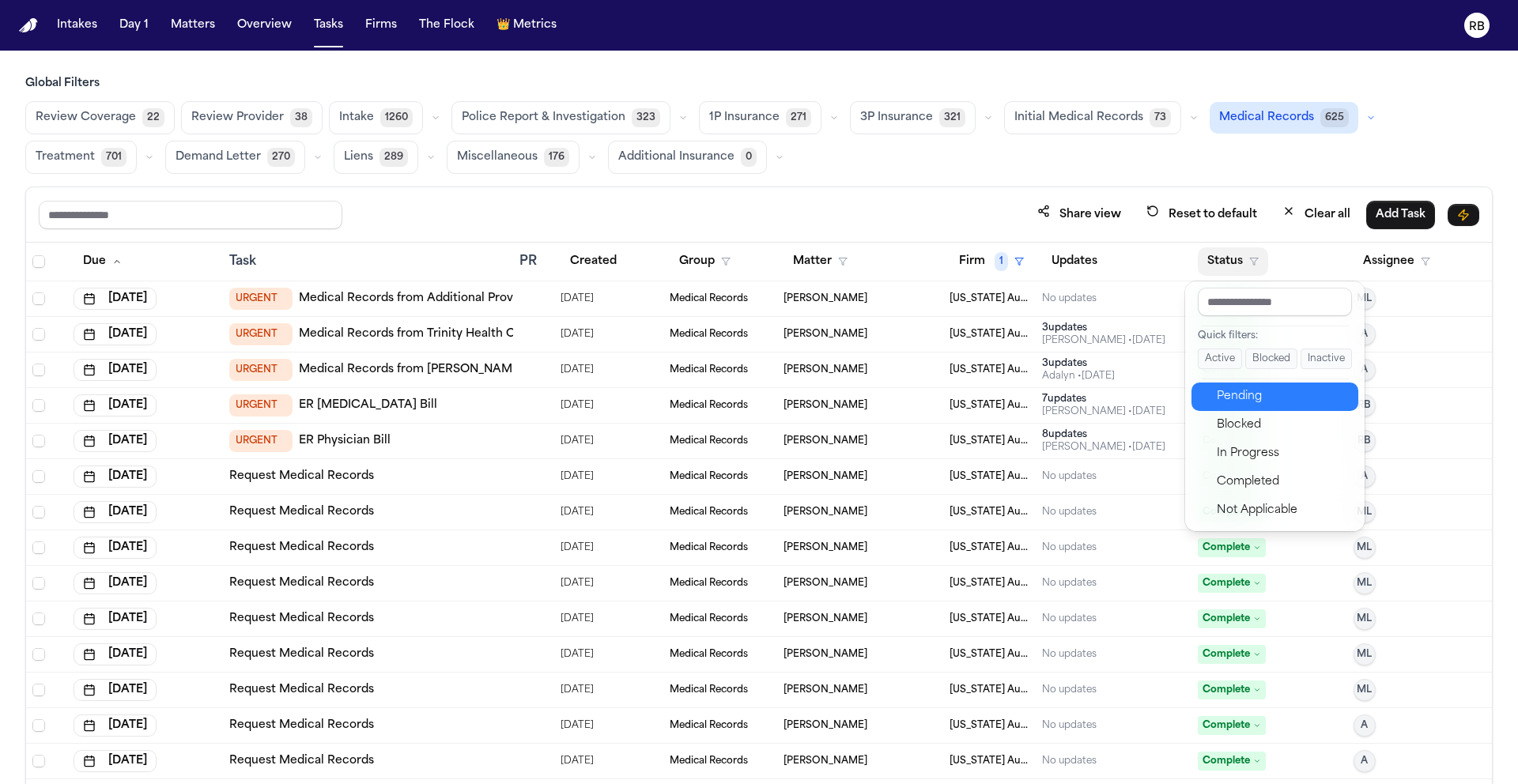
click at [1260, 385] on button "Pending" at bounding box center [1275, 397] width 167 height 28
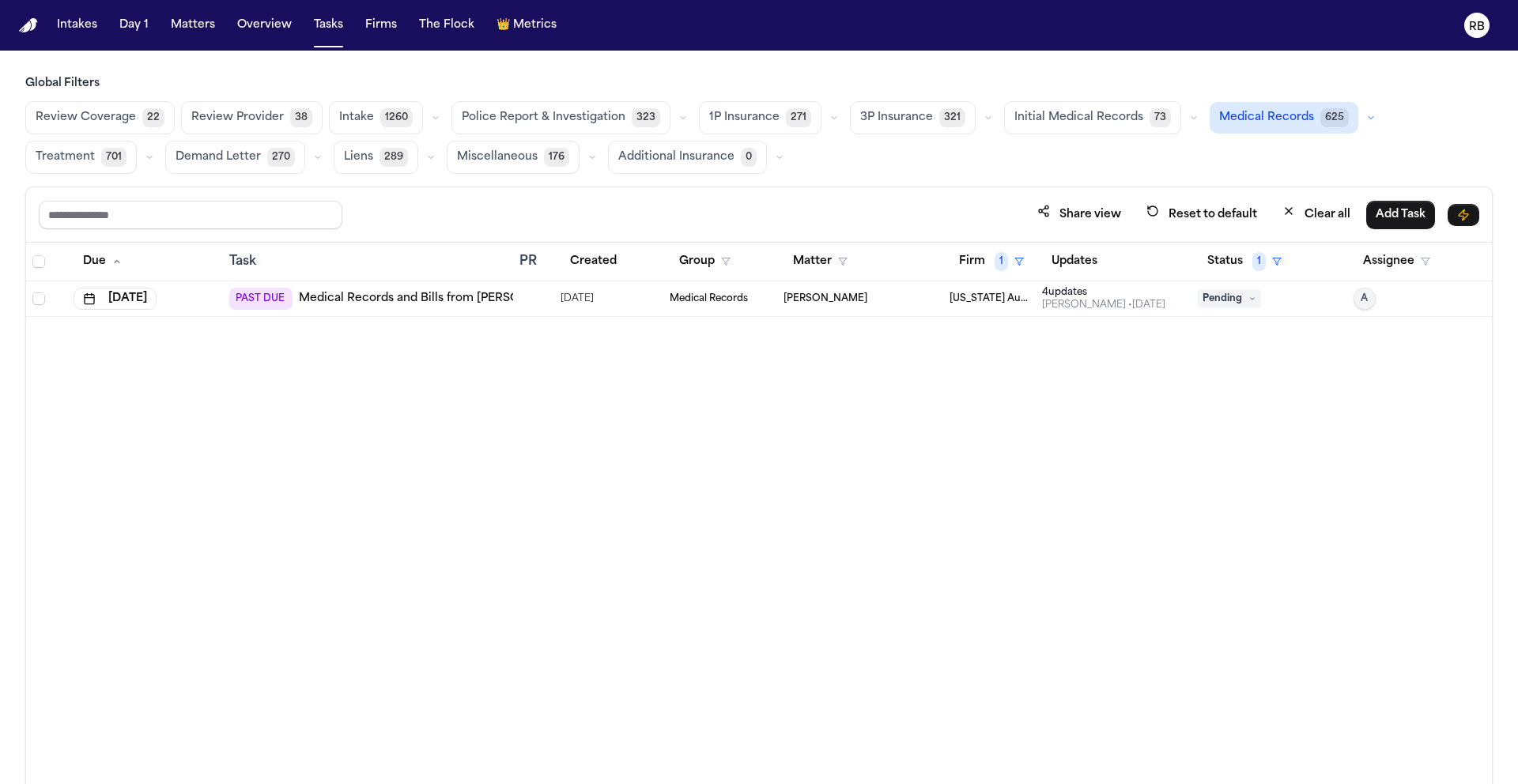
click at [986, 394] on div "Due Task PR Created Group Matter Firm 1 Updates Status 1 Assignee Sep 19, 2025 …" at bounding box center [759, 548] width 1466 height 610
click at [1212, 261] on button "Status 1" at bounding box center [1245, 262] width 93 height 28
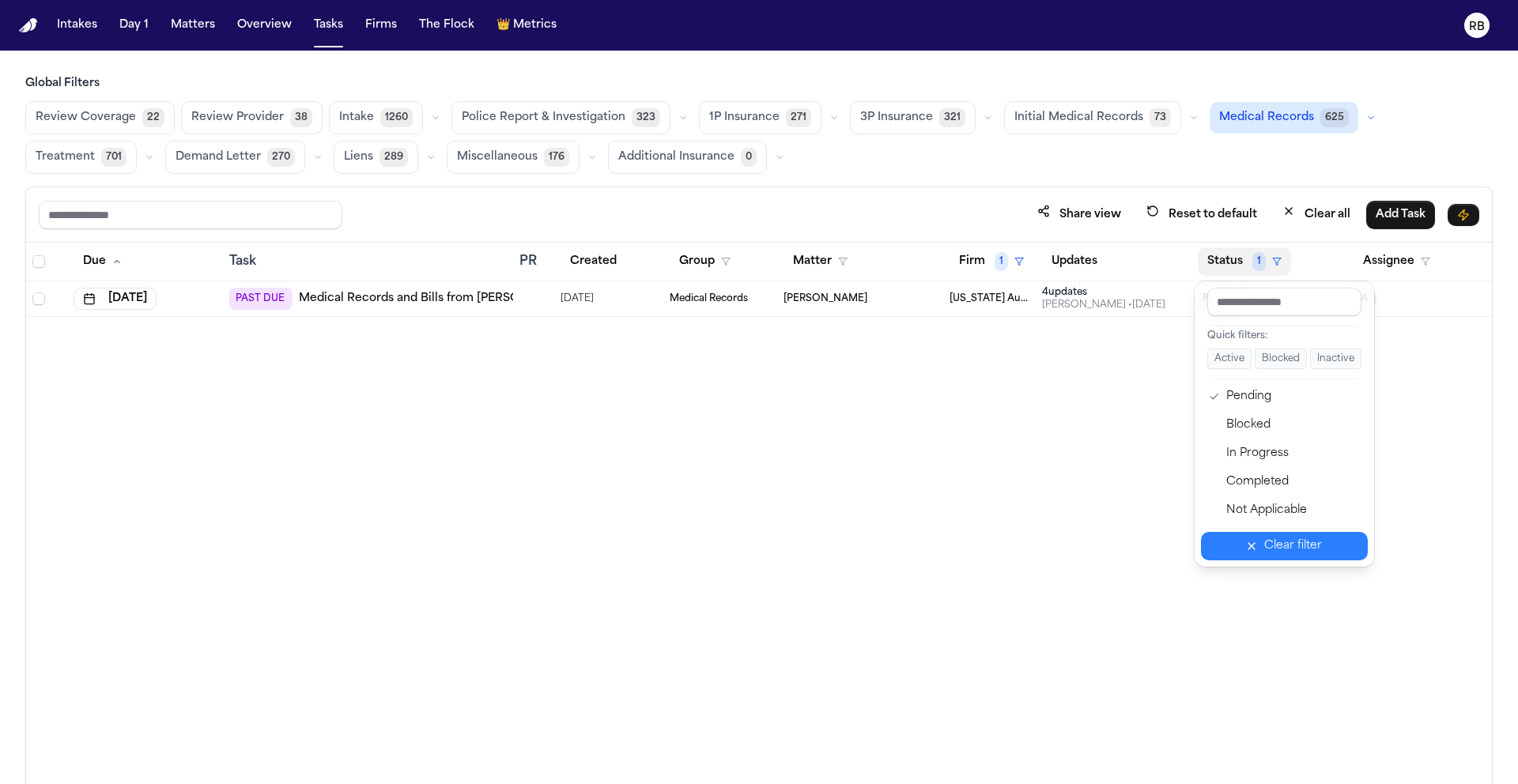
click at [1313, 554] on div "Clear filter" at bounding box center [1292, 547] width 57 height 19
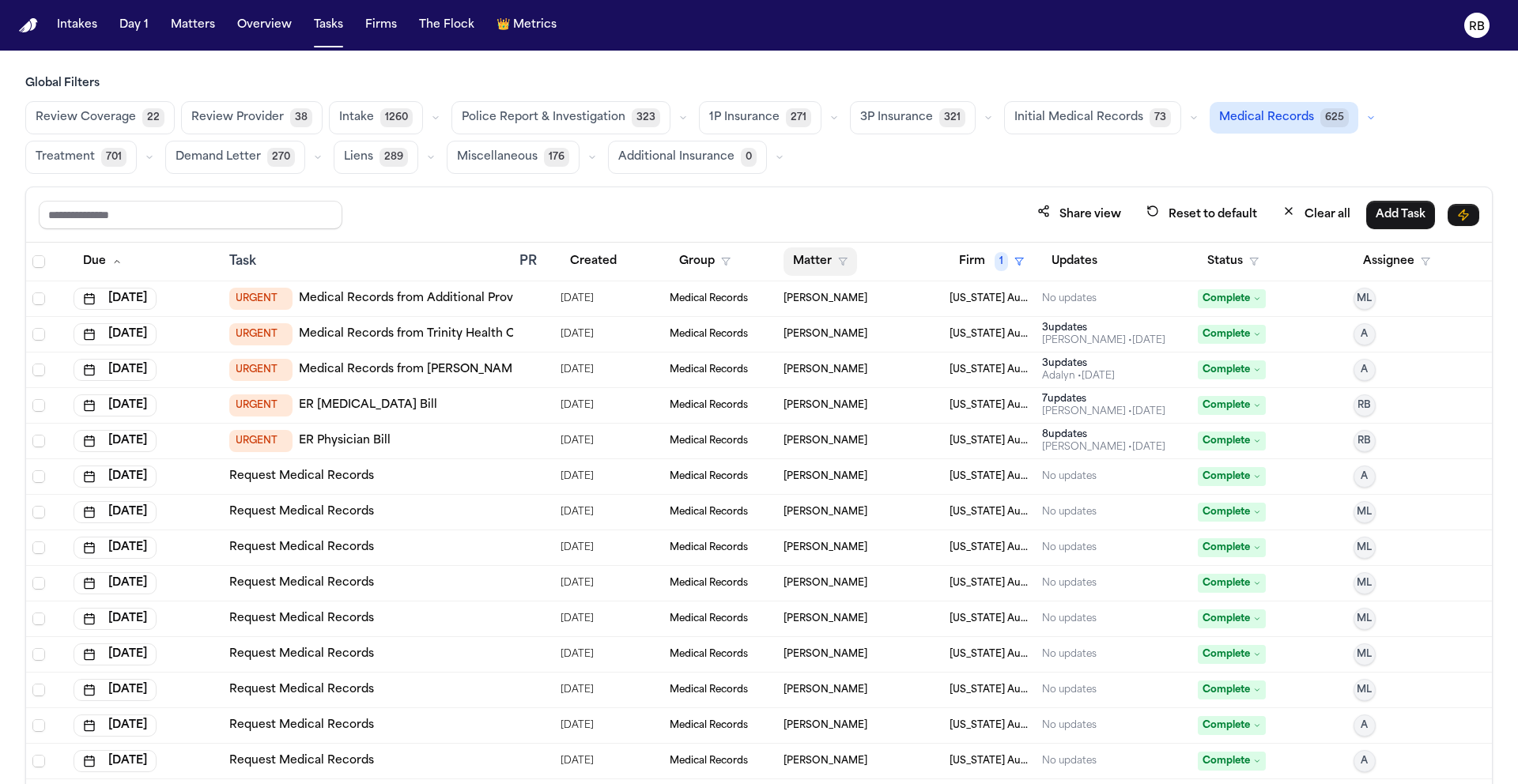
click at [816, 265] on button "Matter" at bounding box center [819, 262] width 73 height 28
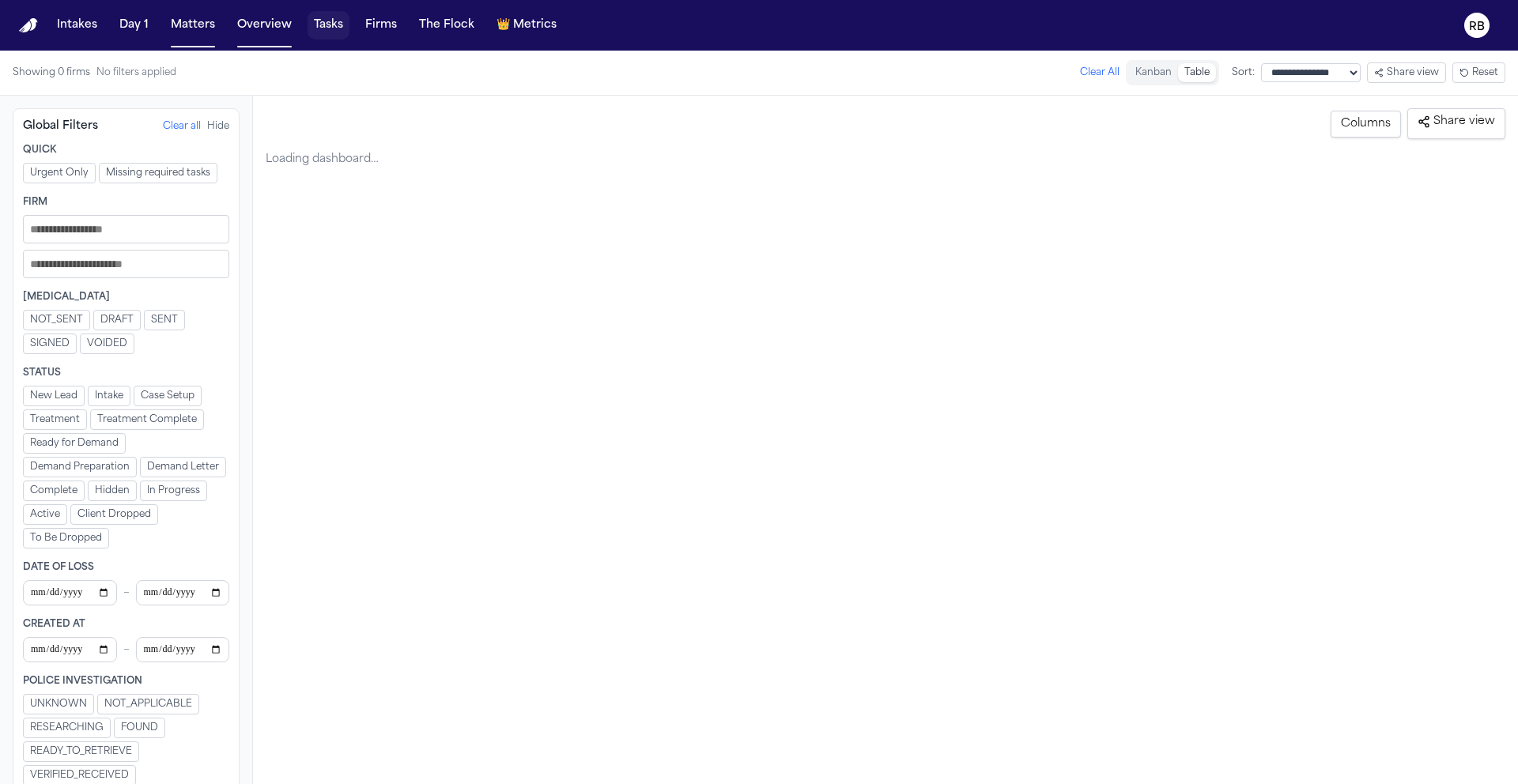
click at [333, 27] on button "Tasks" at bounding box center [329, 26] width 42 height 28
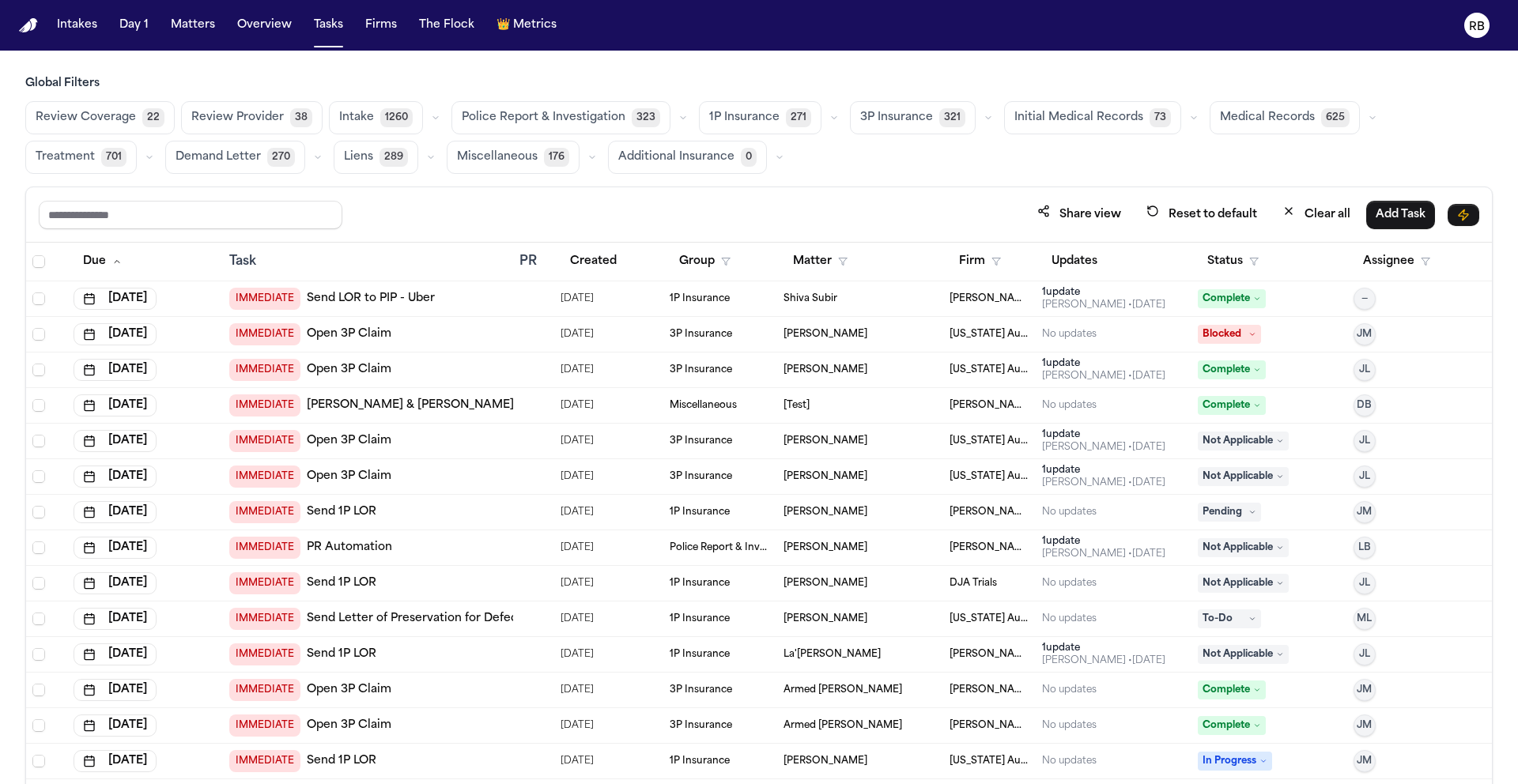
click at [1223, 156] on div "Review Coverage 22 Review Provider 38 Intake 1260 Police Report & Investigation…" at bounding box center [759, 138] width 1468 height 72
click at [1116, 162] on div "Review Coverage 22 Review Provider 38 Intake 1260 Police Report & Investigation…" at bounding box center [759, 138] width 1468 height 72
click at [971, 256] on button "Firm" at bounding box center [980, 262] width 61 height 28
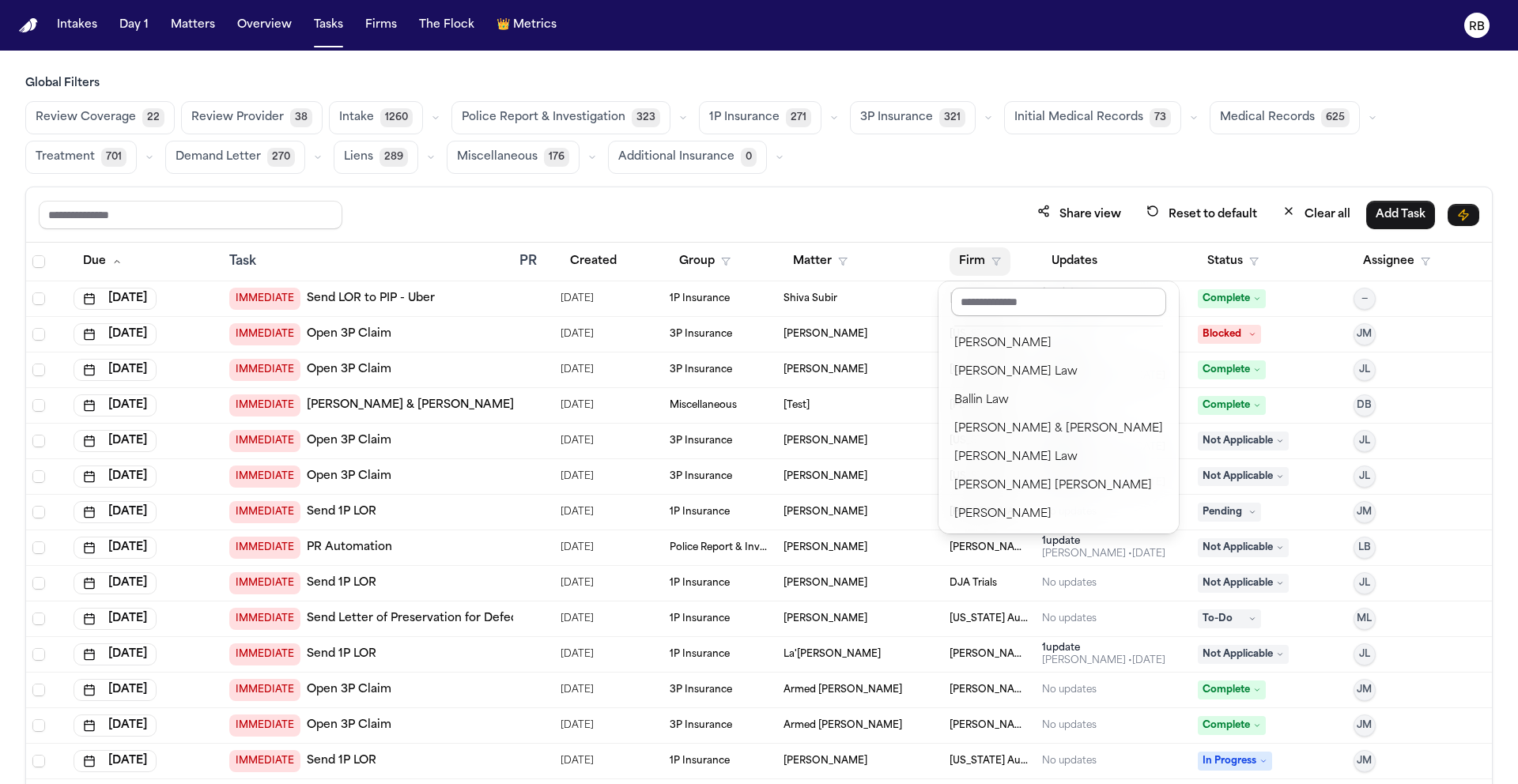
click at [995, 297] on input "text" at bounding box center [1058, 302] width 215 height 28
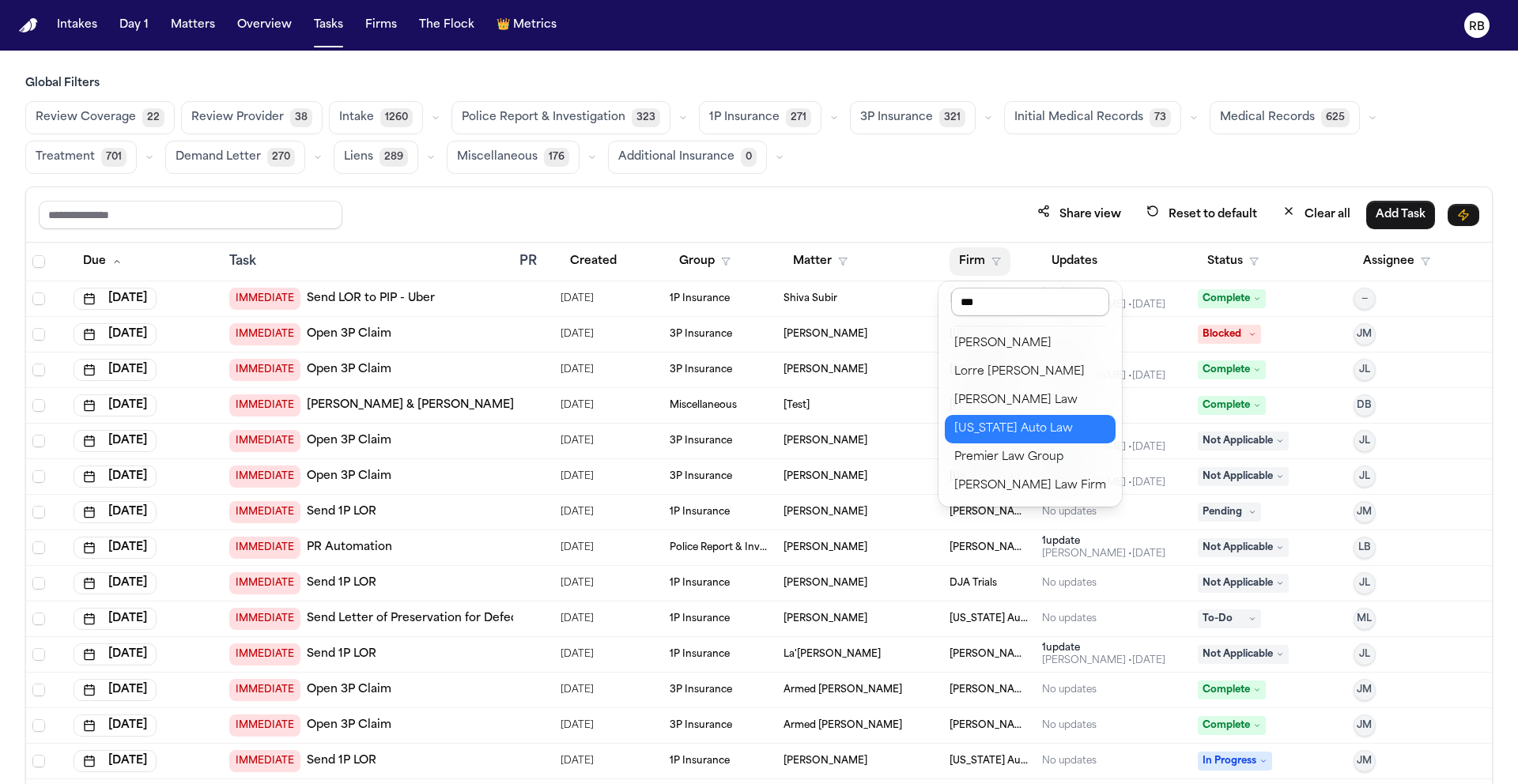
type input "****"
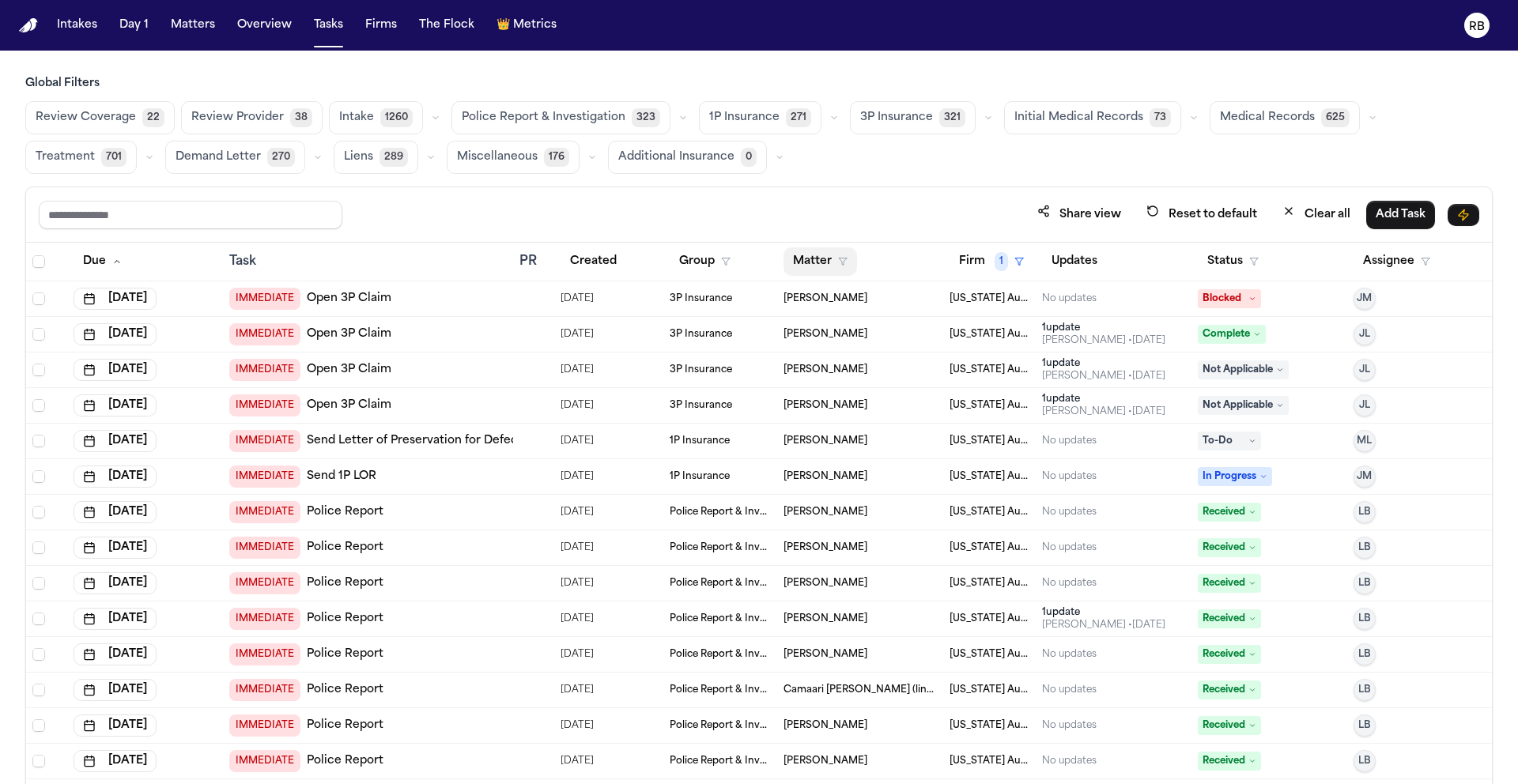
click at [797, 250] on button "Matter" at bounding box center [819, 262] width 73 height 28
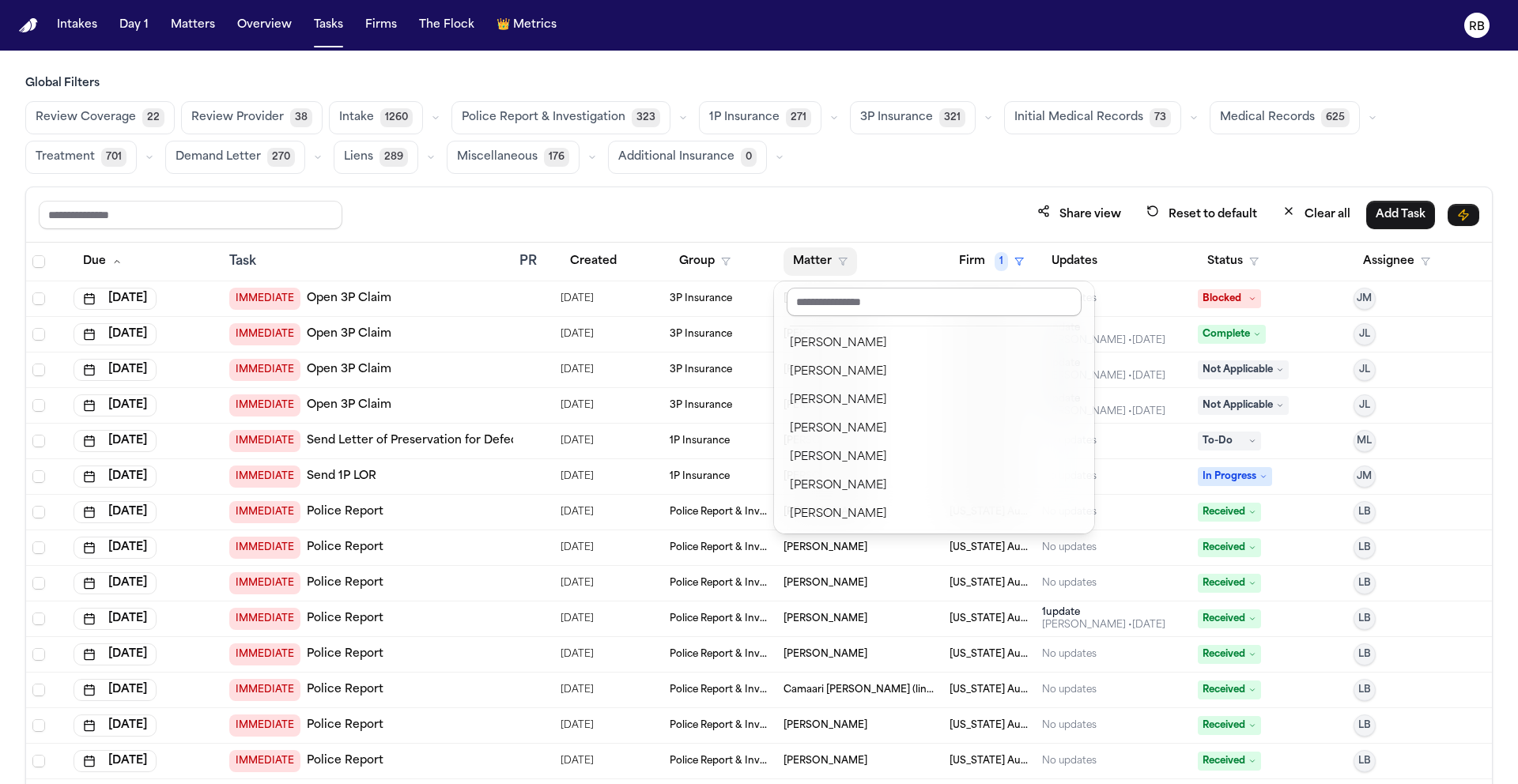
click at [817, 300] on input "text" at bounding box center [934, 302] width 295 height 28
type input "*"
click at [891, 166] on div "Global Filters Review Coverage 22 Review Provider 38 Intake 1260 Police Report …" at bounding box center [759, 465] width 1468 height 778
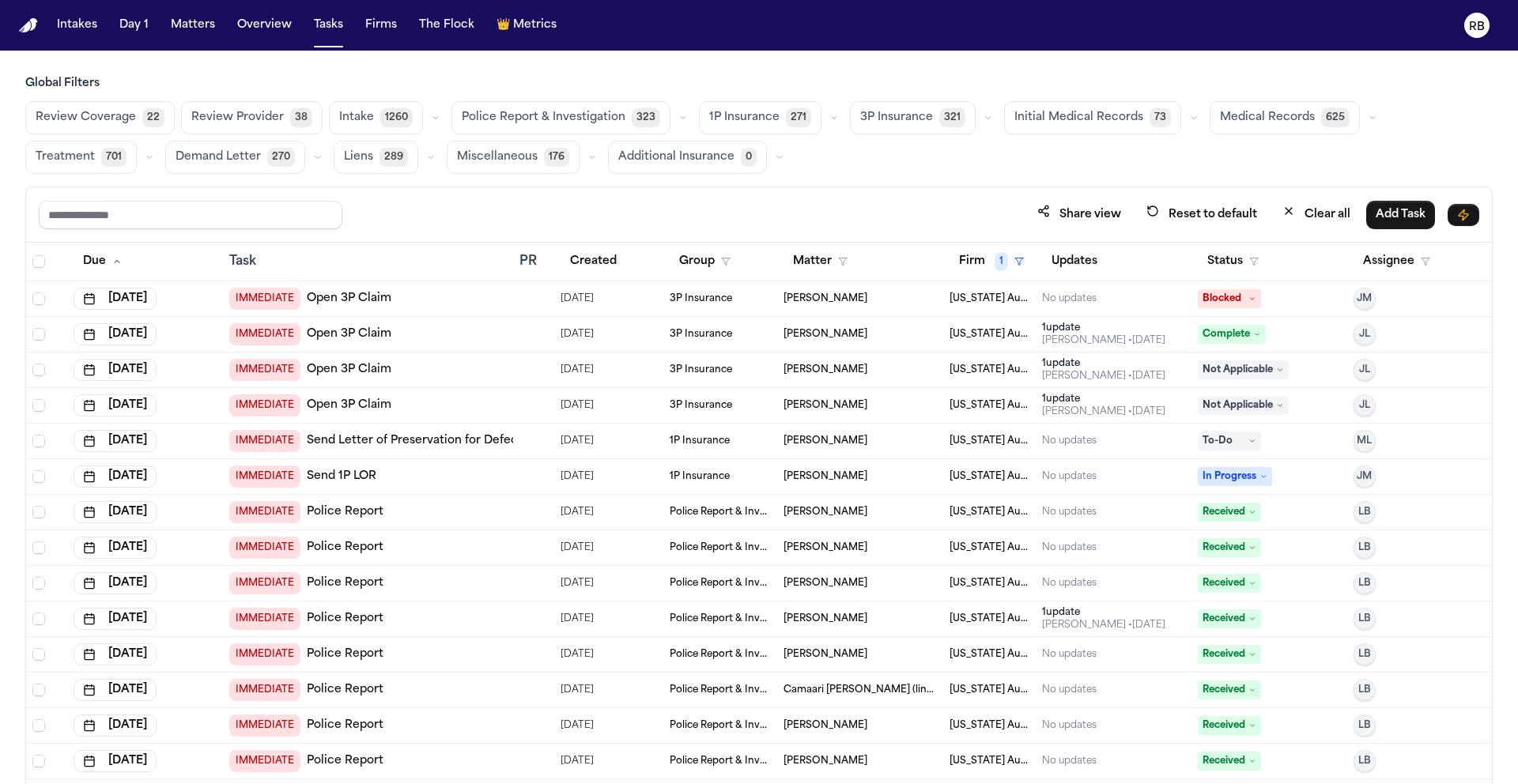
click at [938, 180] on div "Global Filters Review Coverage 22 Review Provider 38 Intake 1260 Police Report …" at bounding box center [759, 465] width 1468 height 778
click at [211, 30] on button "Matters" at bounding box center [192, 26] width 57 height 28
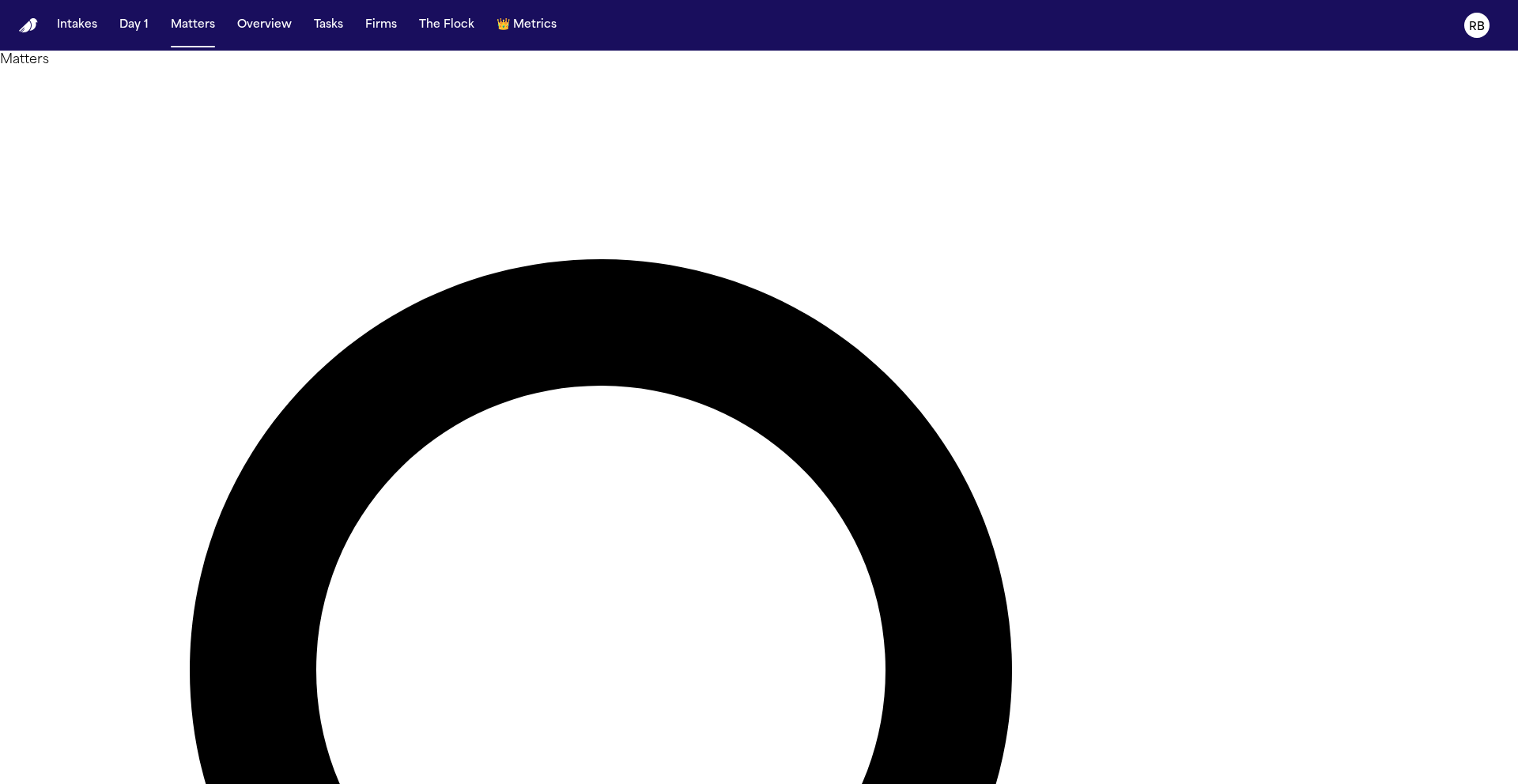
type input "*******"
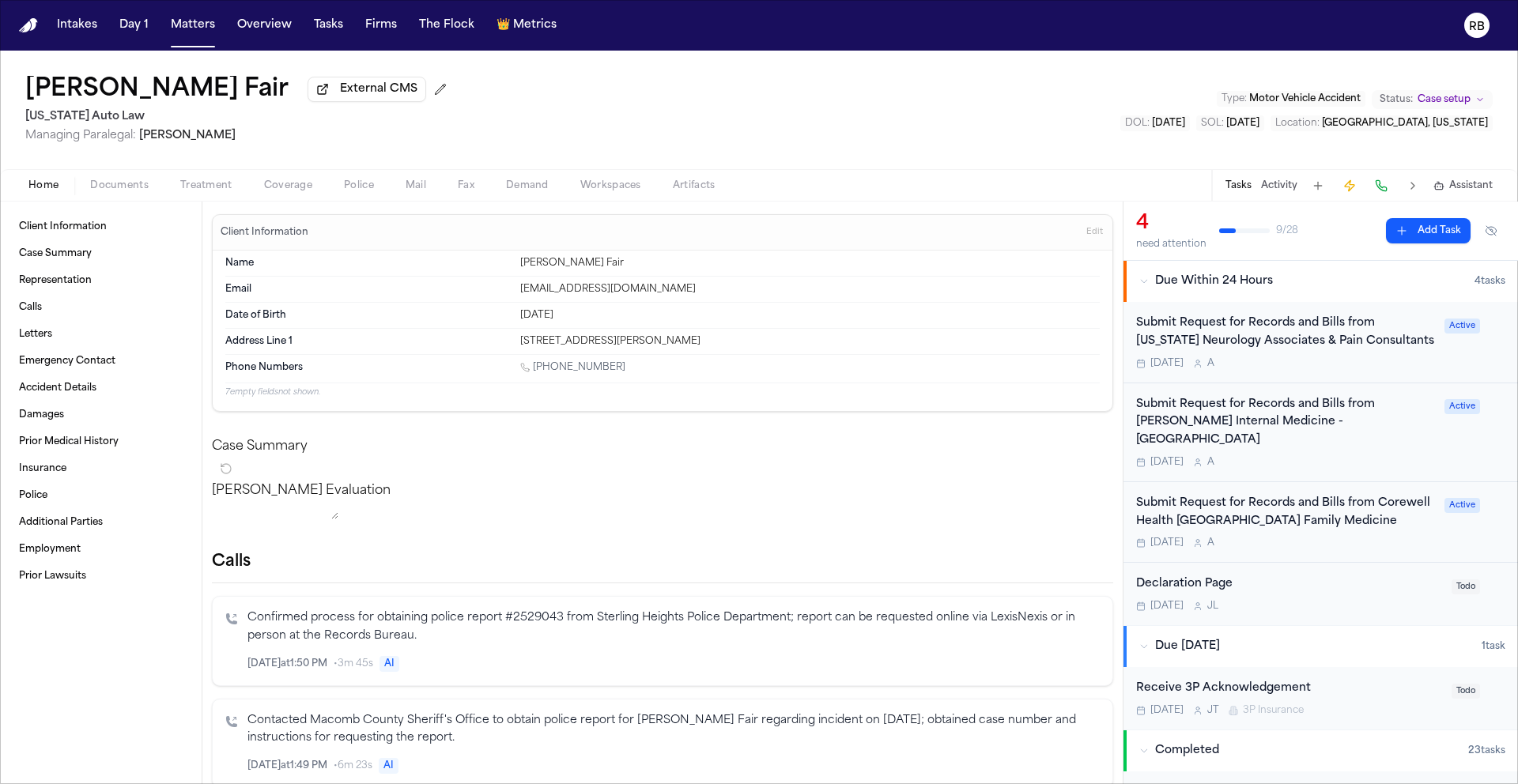
click at [1384, 555] on div "Submit Request for Records and Bills from Corewell Health Beaumont Grosse Point…" at bounding box center [1320, 523] width 394 height 81
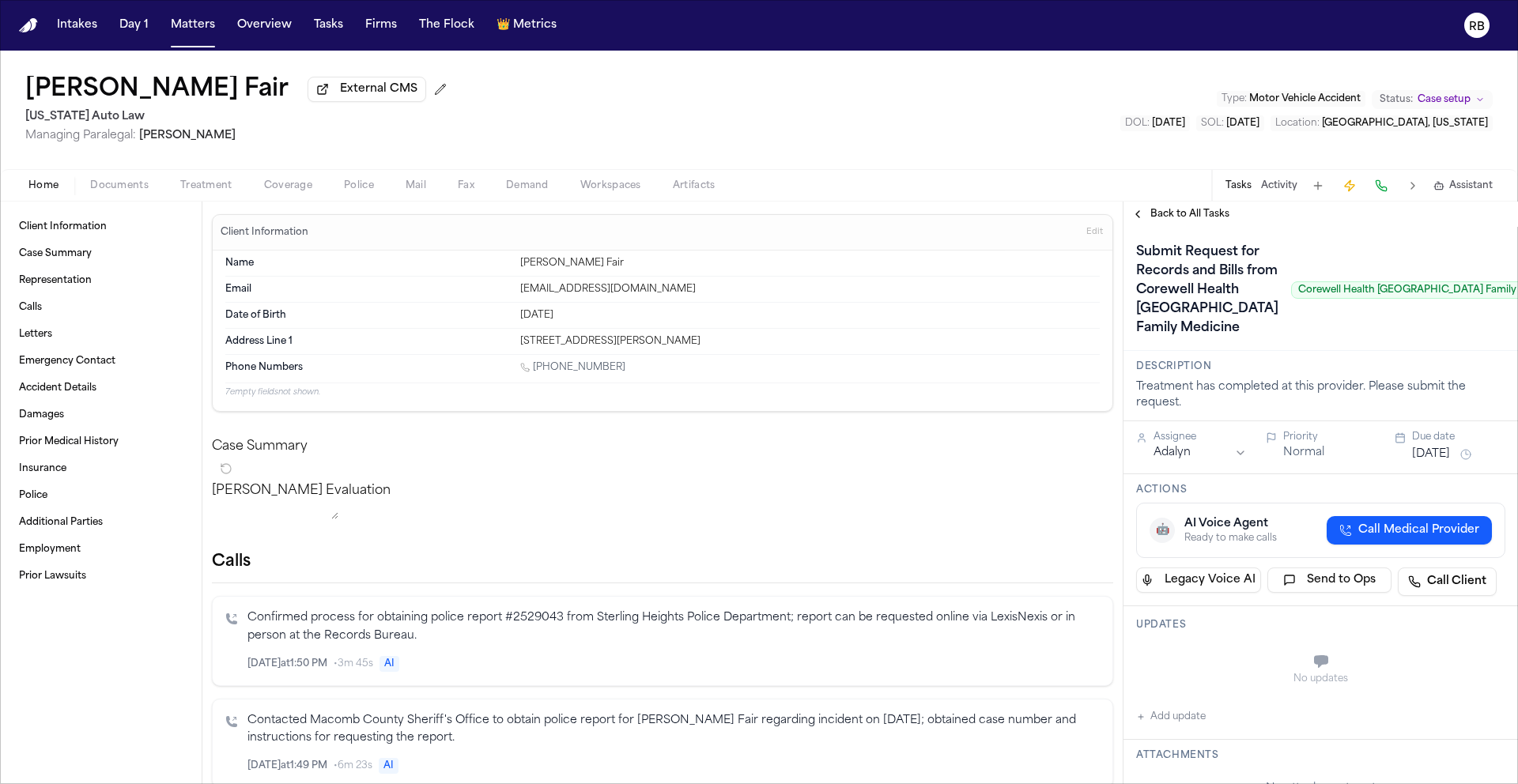
click at [1454, 340] on div "Submit Request for Records and Bills from Corewell Health Beaumont Grosse Point…" at bounding box center [1352, 290] width 433 height 101
click at [185, 185] on span "Treatment" at bounding box center [206, 185] width 52 height 12
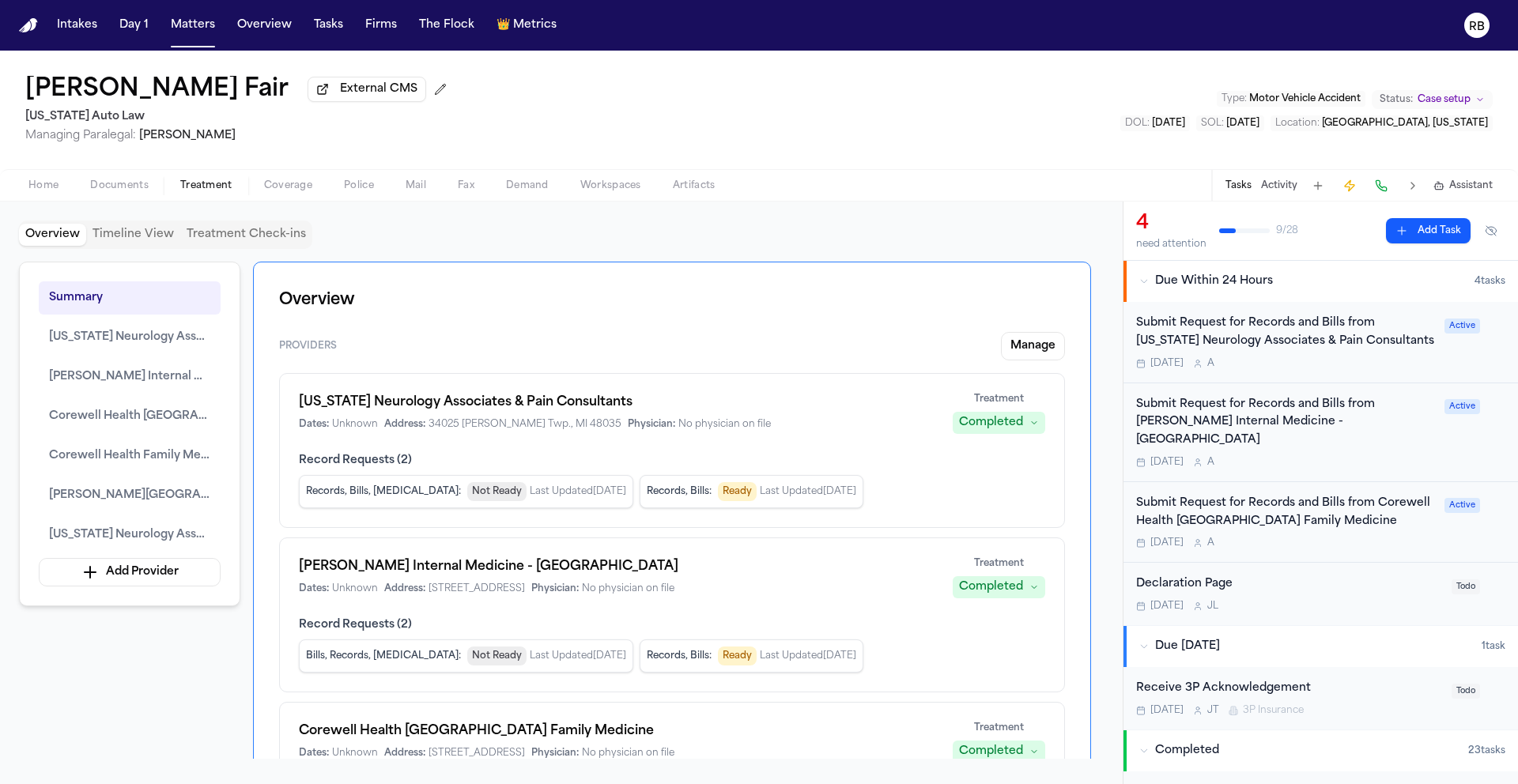
click at [901, 734] on h1 "Corewell Health Beaumont Grosse Pointe Hospital Family Medicine" at bounding box center [617, 731] width 635 height 19
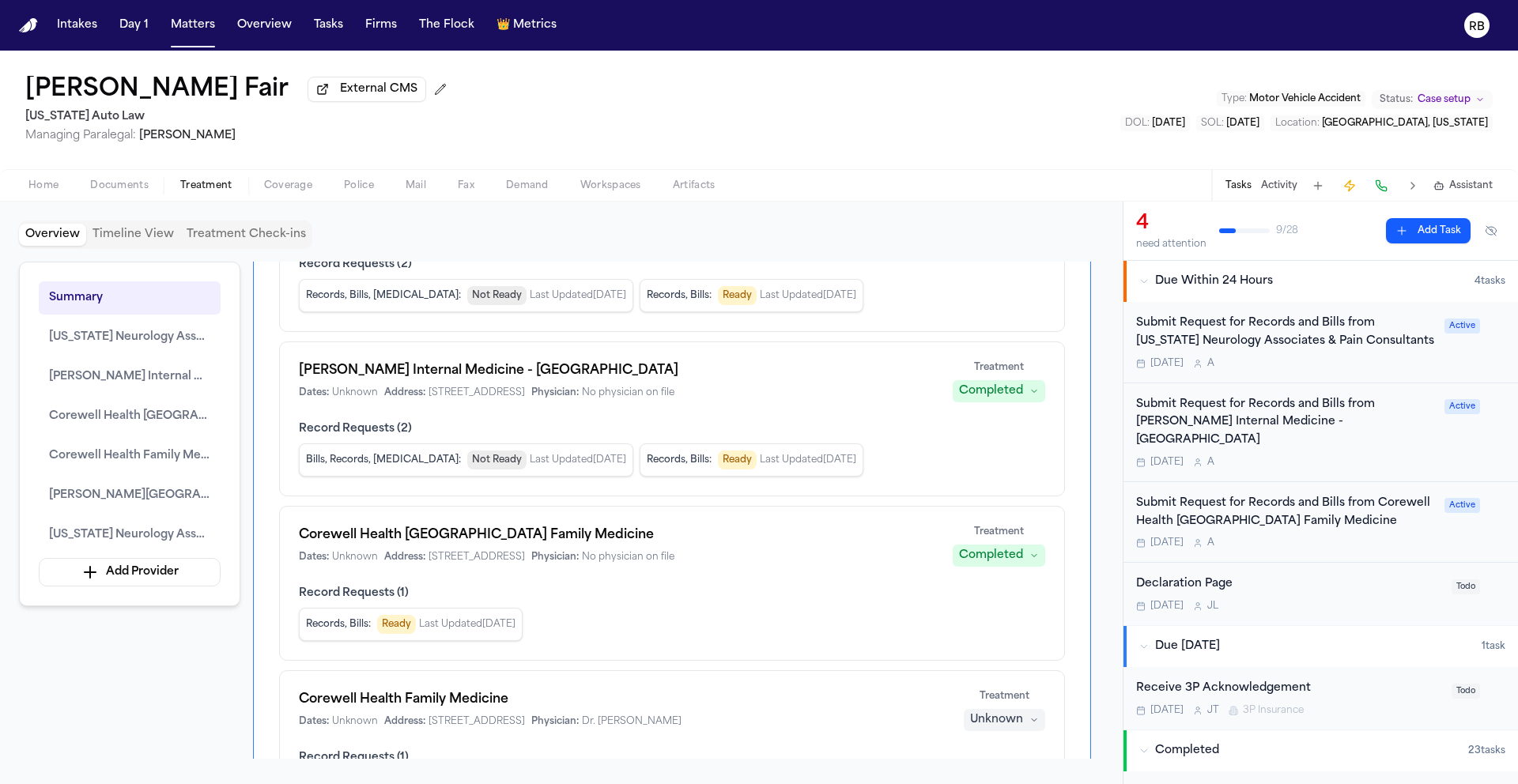
scroll to position [195, 0]
click at [880, 588] on div "Corewell Health Beaumont Grosse Pointe Hospital Family Medicine Dates: Unknown …" at bounding box center [671, 585] width 786 height 155
click at [602, 546] on h1 "Corewell Health Beaumont Grosse Pointe Hospital Family Medicine" at bounding box center [617, 536] width 635 height 19
click at [166, 415] on span "Corewell Health Beaumont Grosse Pointe Hospital Family Medicine" at bounding box center [130, 417] width 161 height 19
click at [128, 412] on span "Corewell Health Beaumont Grosse Pointe Hospital Family Medicine" at bounding box center [130, 417] width 161 height 19
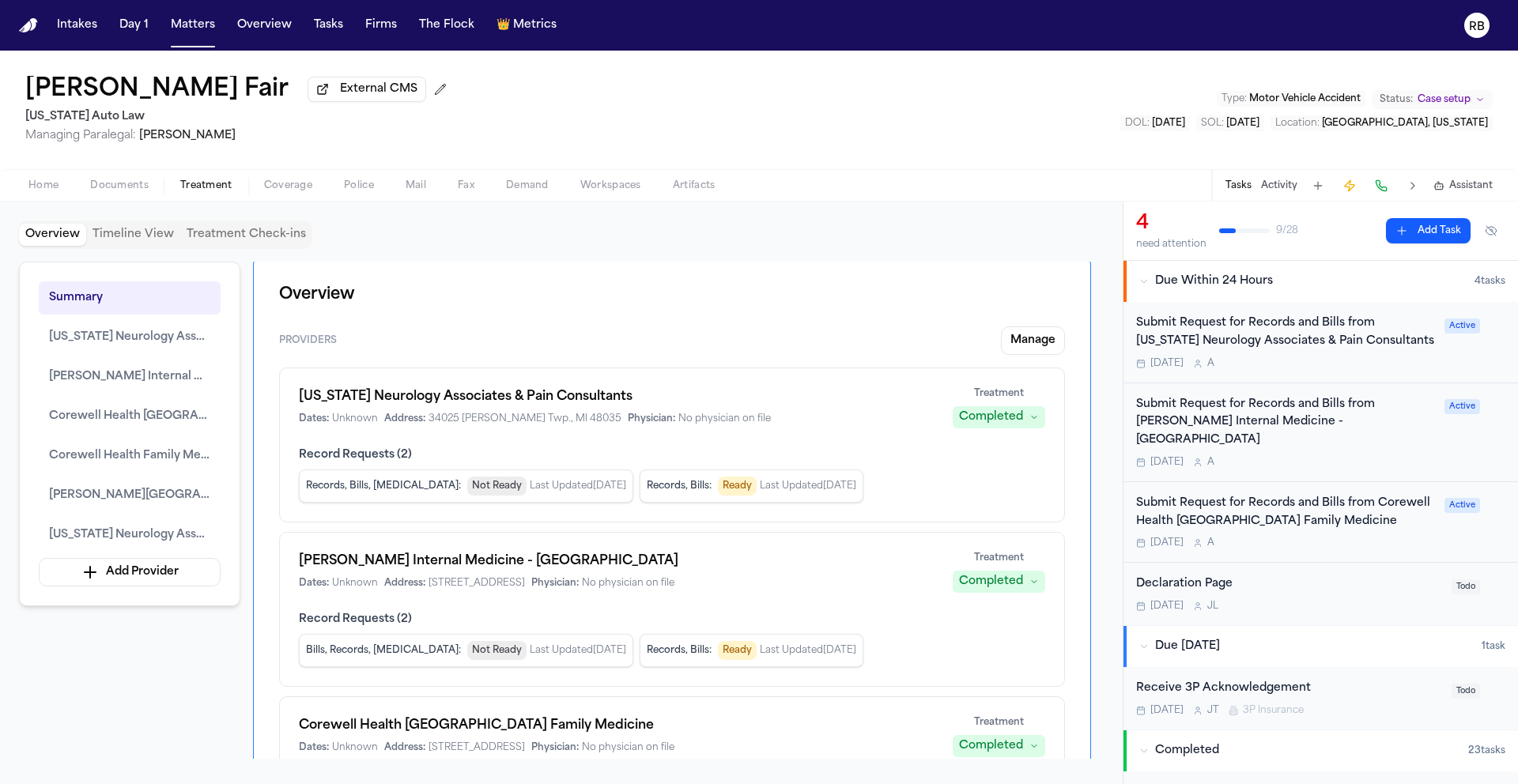
scroll to position [0, 0]
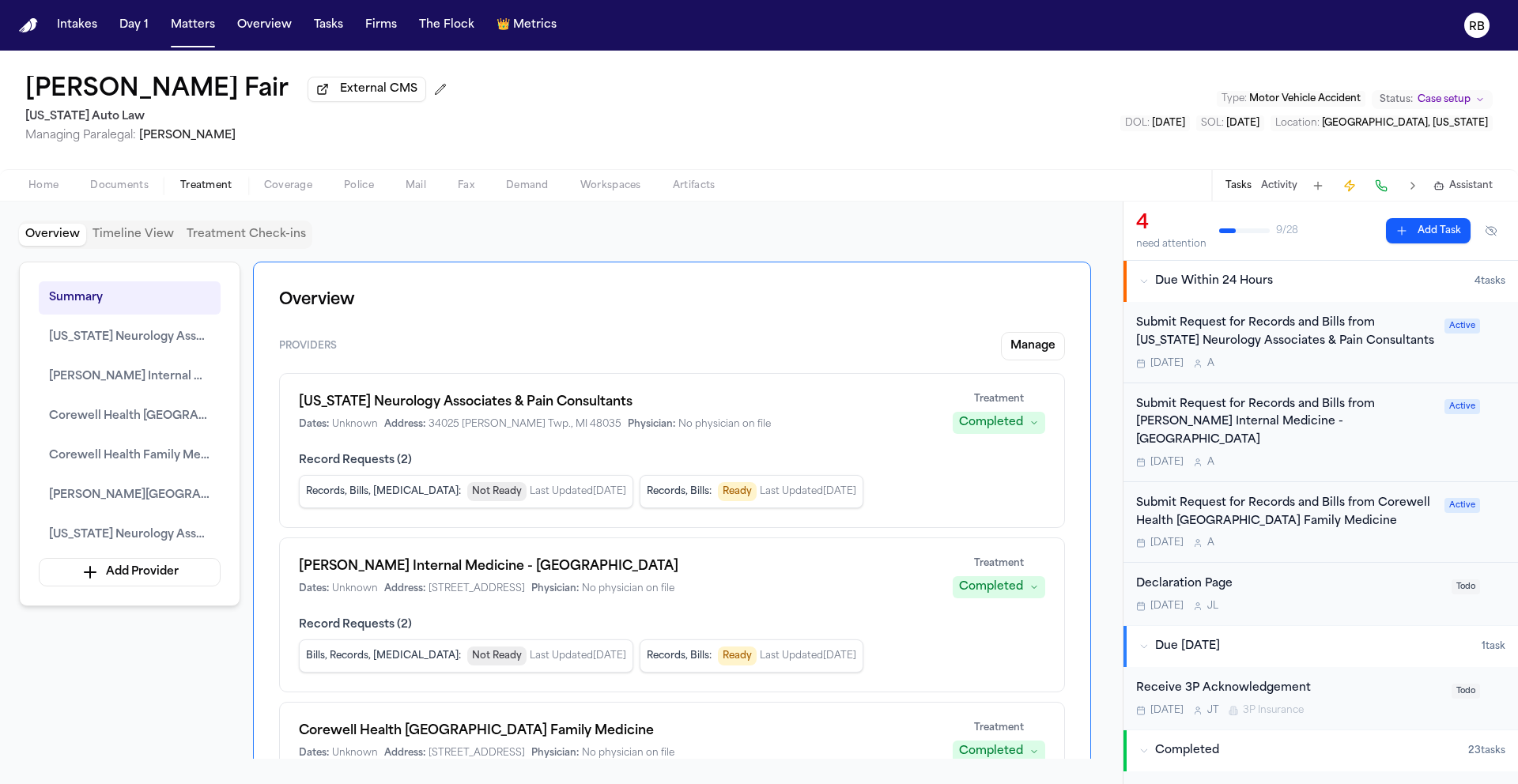
click at [216, 691] on div "Summary Michigan Neurology Associates & Pain Consultants Henry Ford Internal Me…" at bounding box center [562, 511] width 1085 height 497
click at [492, 729] on h1 "Corewell Health Beaumont Grosse Pointe Hospital Family Medicine" at bounding box center [617, 731] width 635 height 19
click at [1344, 536] on div "Submit Request for Records and Bills from Corewell Health Beaumont Grosse Point…" at bounding box center [1285, 522] width 299 height 56
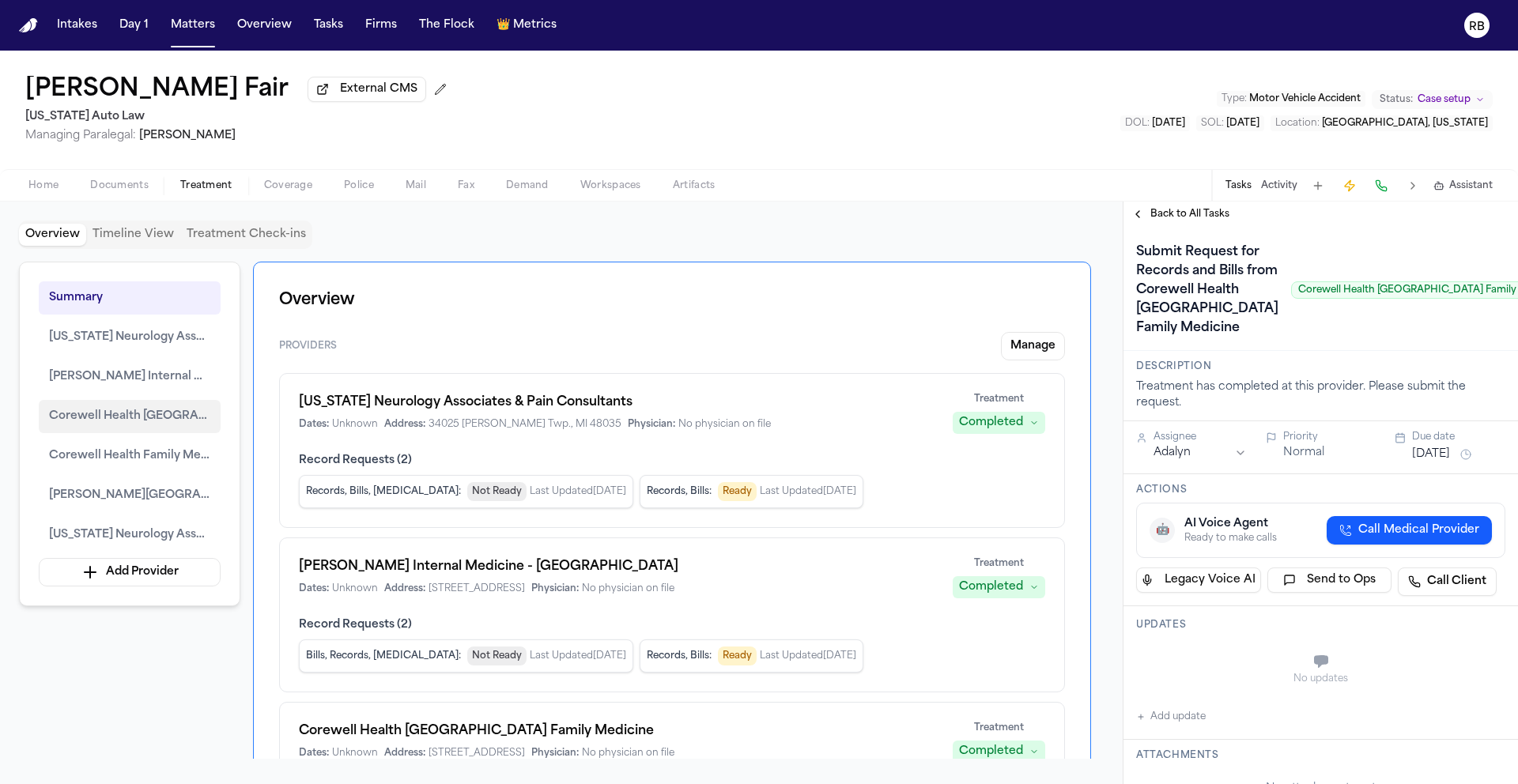
click at [153, 412] on span "Corewell Health Beaumont Grosse Pointe Hospital Family Medicine" at bounding box center [130, 417] width 161 height 19
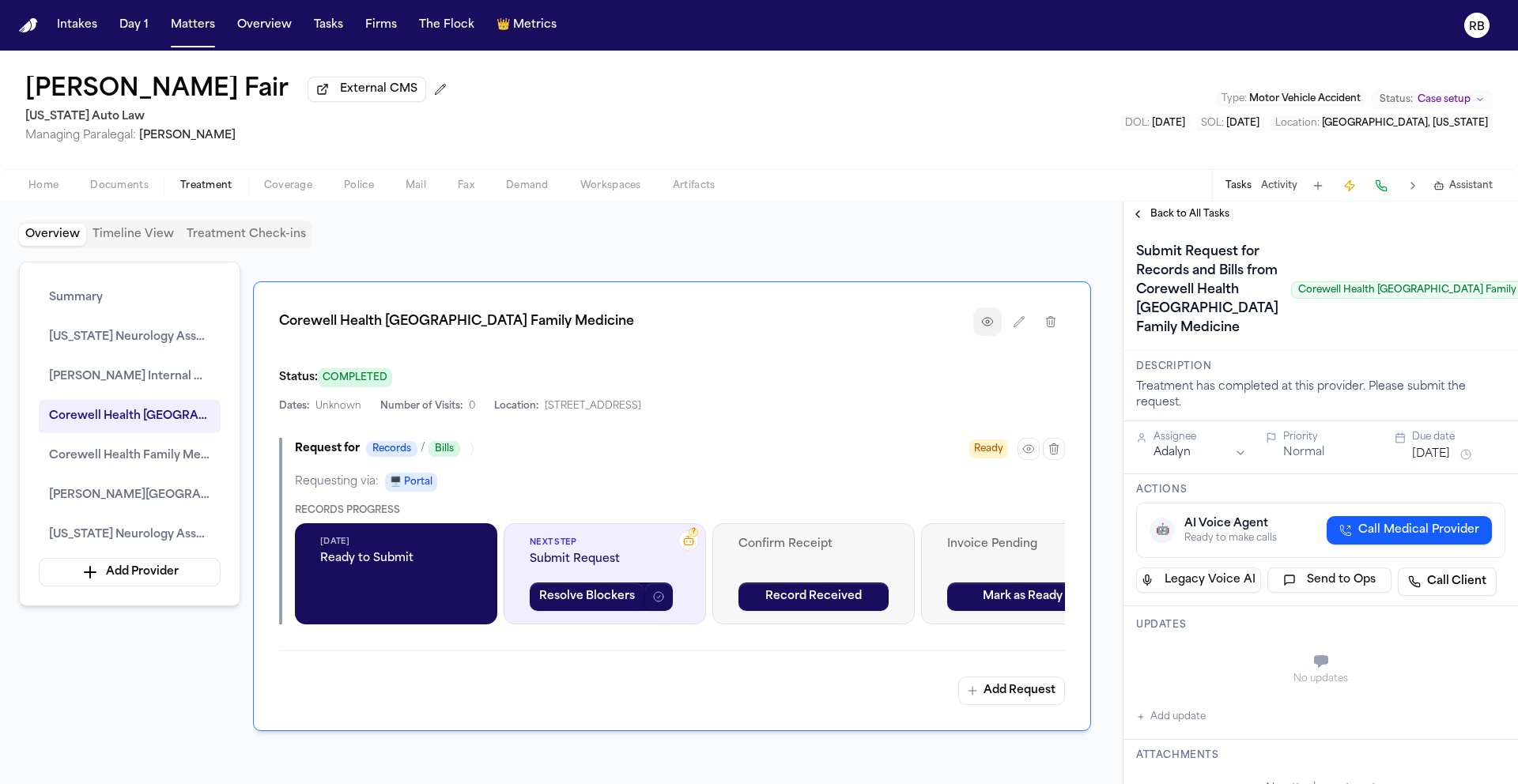
click at [995, 322] on button "button" at bounding box center [988, 322] width 28 height 28
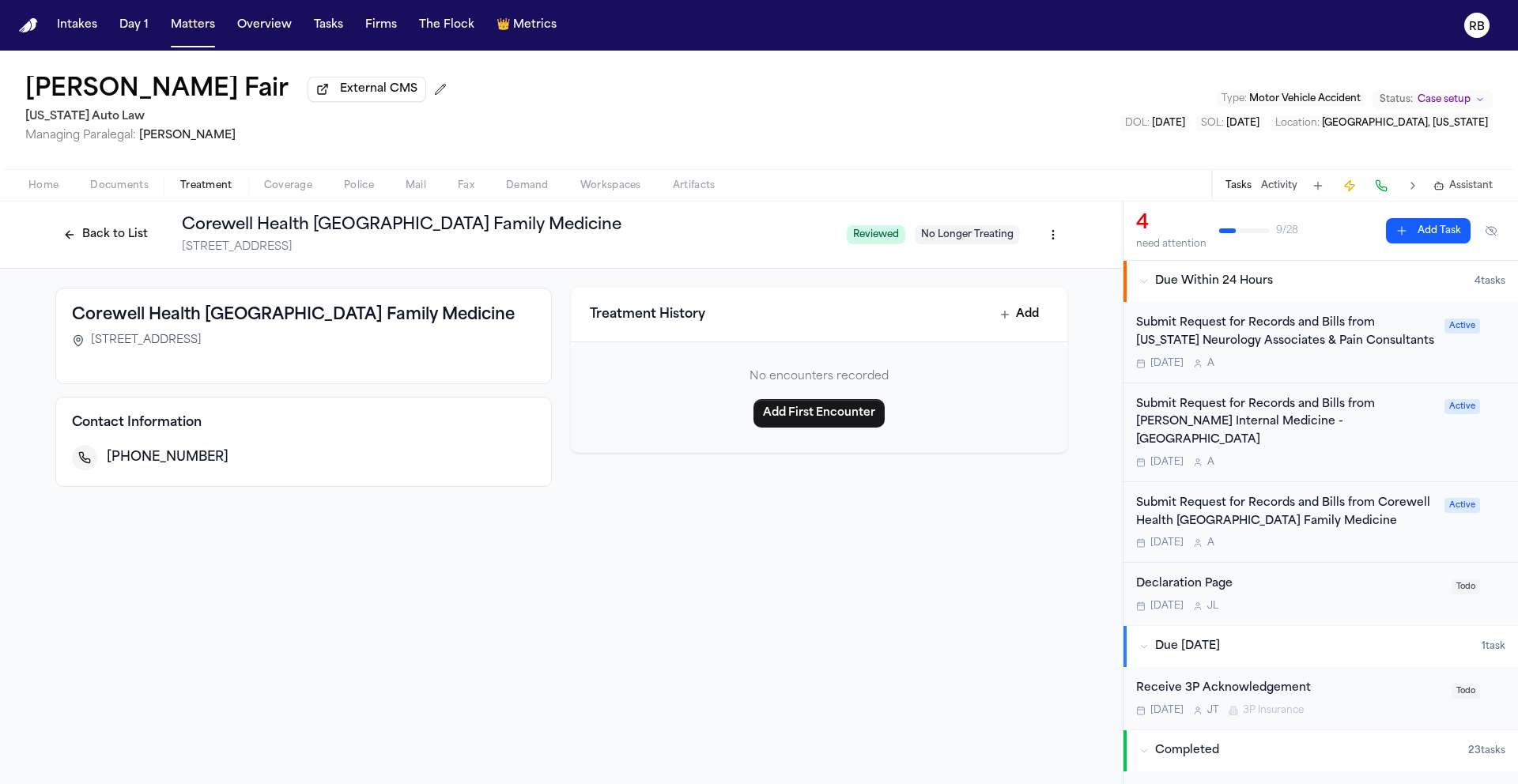
click at [1005, 629] on div "Back to List Corewell Health Beaumont Grosse Pointe Hospital Family Medicine 16…" at bounding box center [561, 493] width 1123 height 583
click at [119, 229] on button "Back to List" at bounding box center [106, 235] width 101 height 26
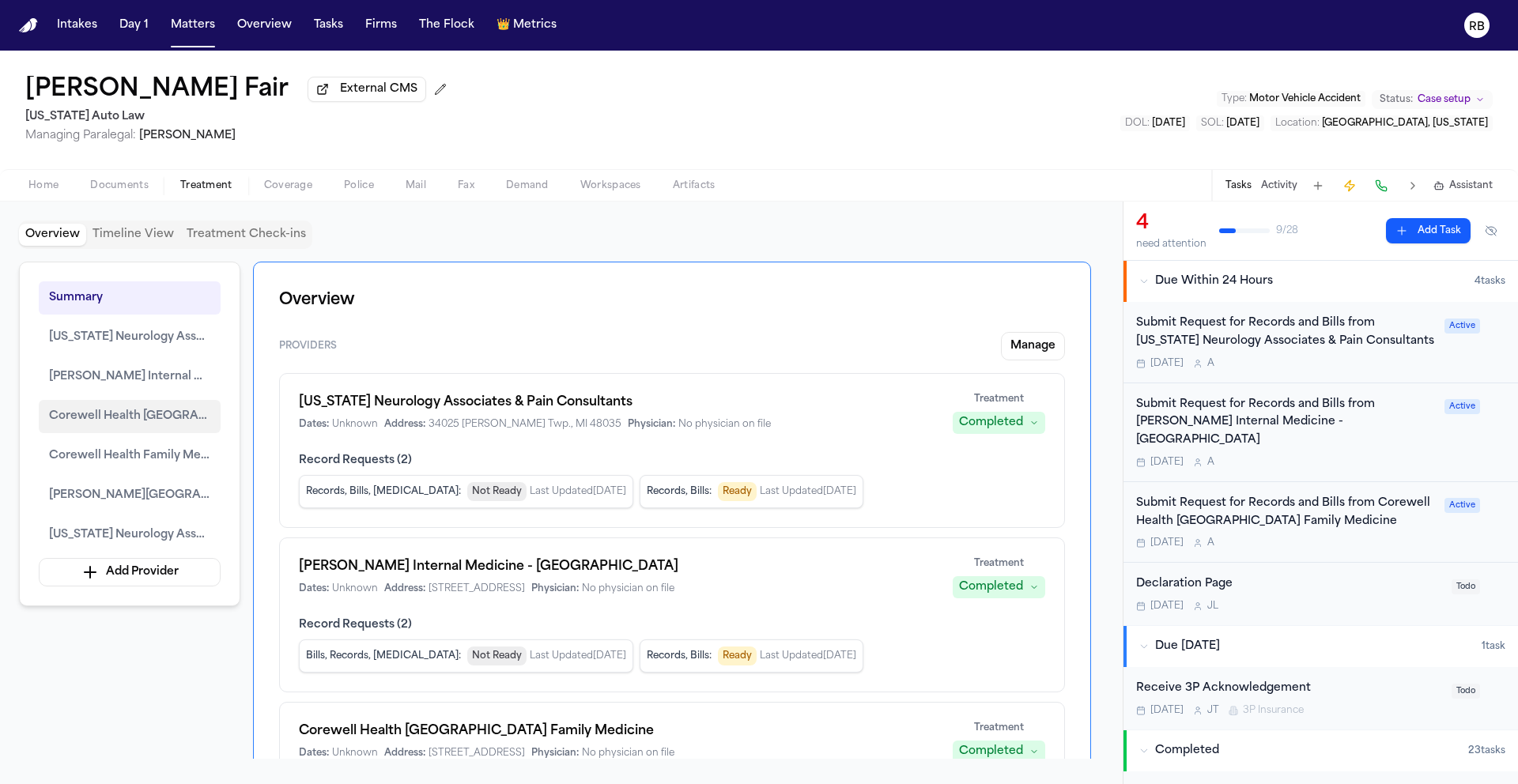
click at [162, 415] on span "Corewell Health Beaumont Grosse Pointe Hospital Family Medicine" at bounding box center [130, 417] width 161 height 19
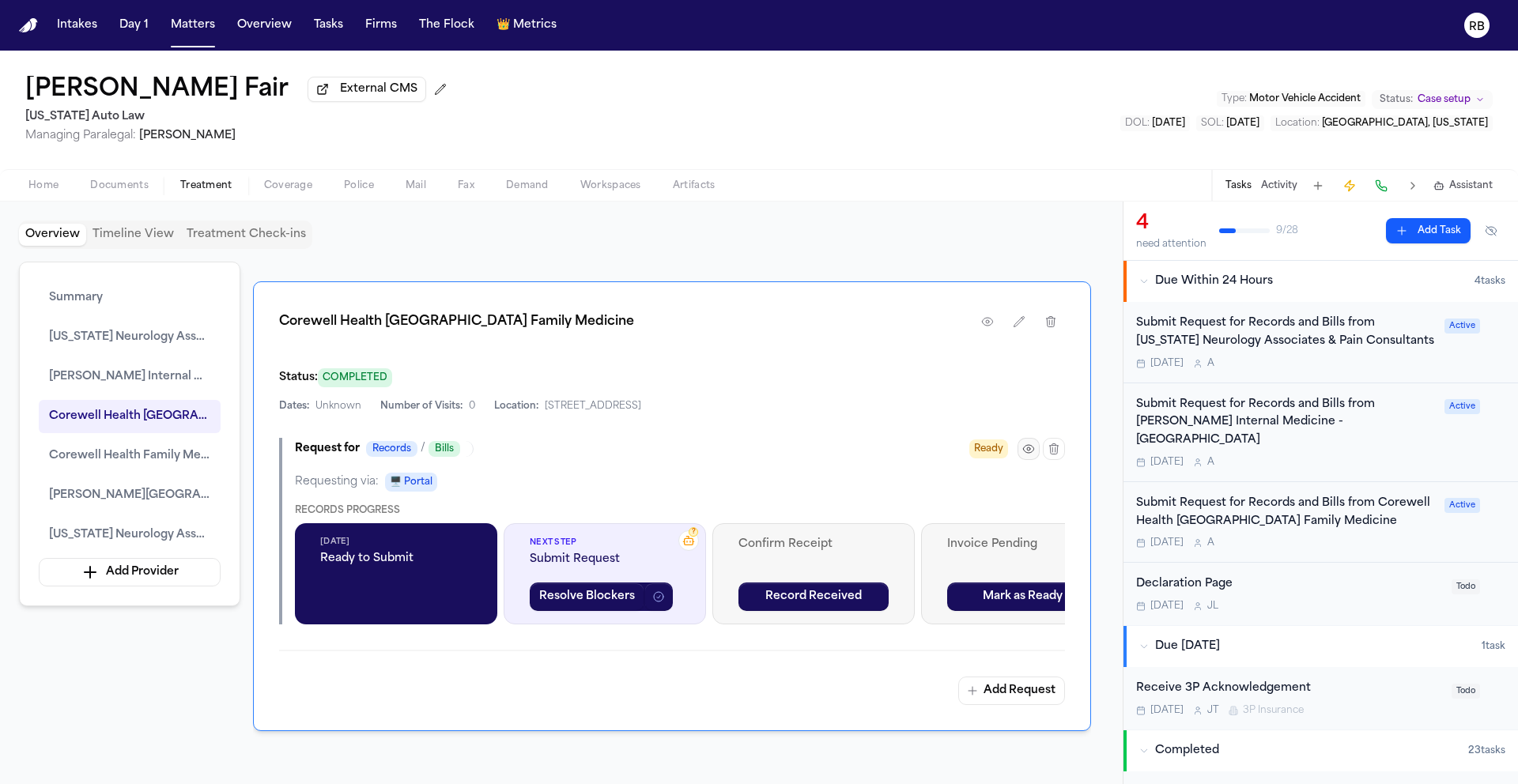
click at [1033, 453] on icon "button" at bounding box center [1028, 449] width 11 height 8
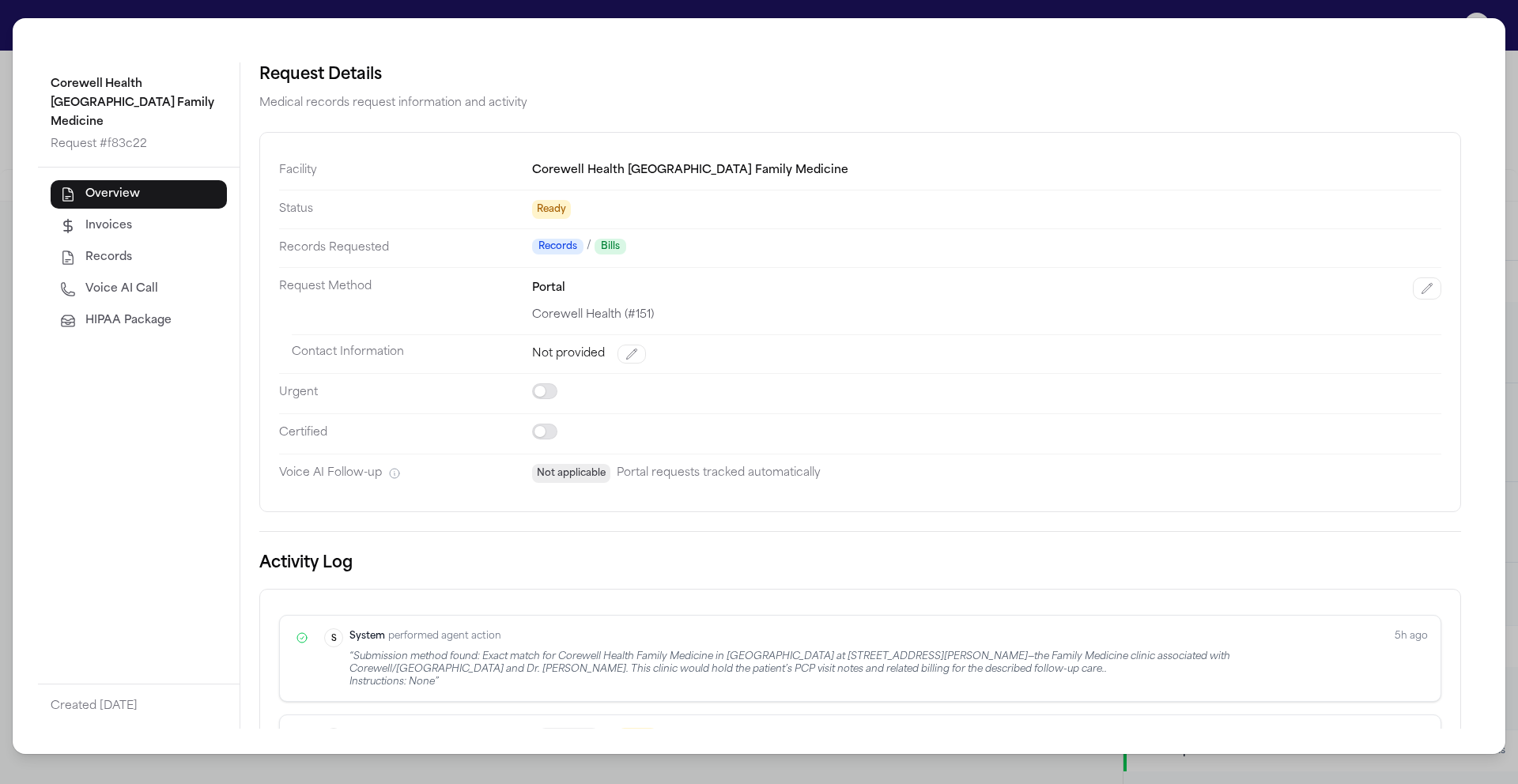
click at [9, 19] on div "Corewell Health Beaumont Grosse Pointe Hospital Family Medicine Request # f83c2…" at bounding box center [759, 392] width 1518 height 784
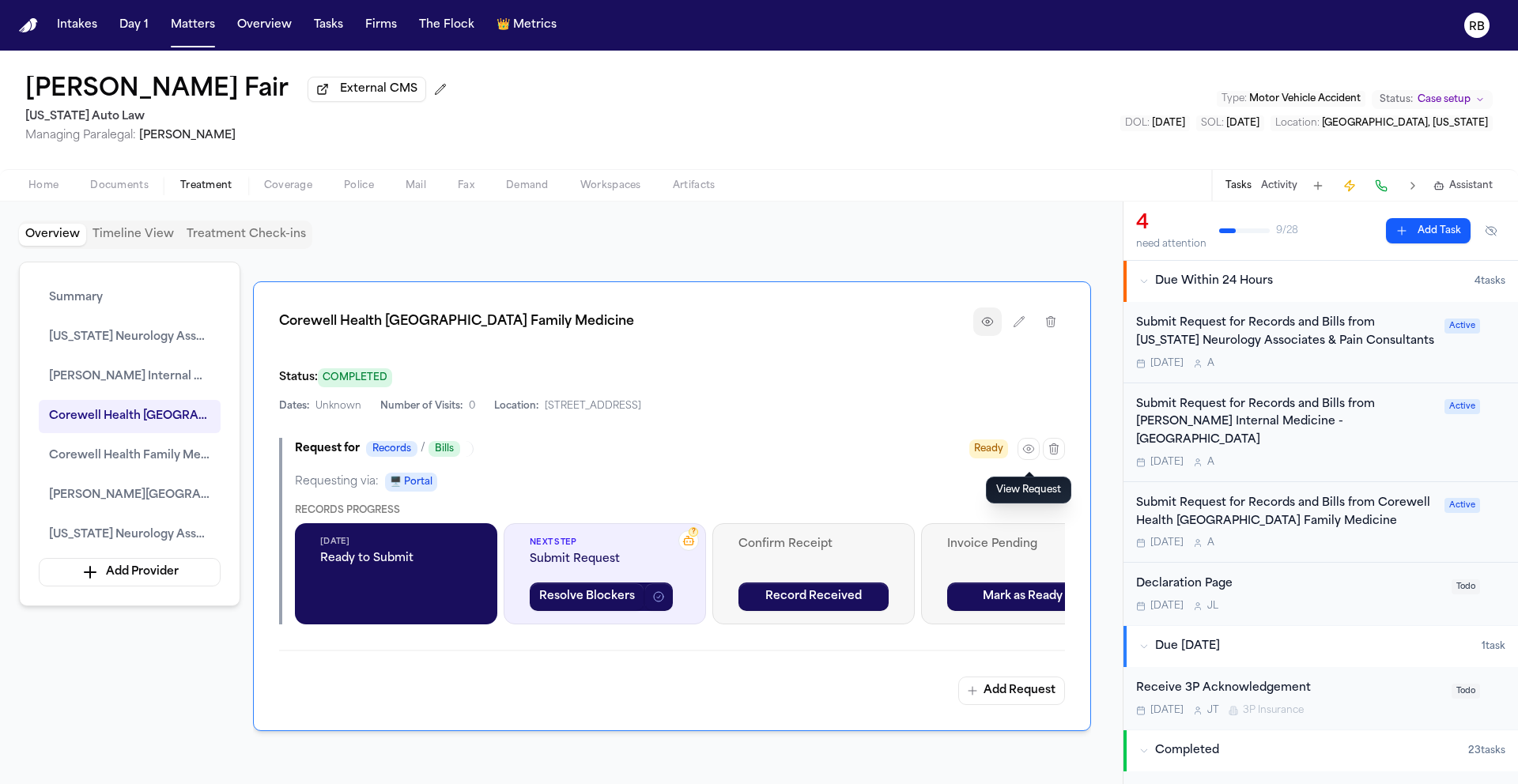
click at [986, 324] on icon "button" at bounding box center [988, 322] width 4 height 4
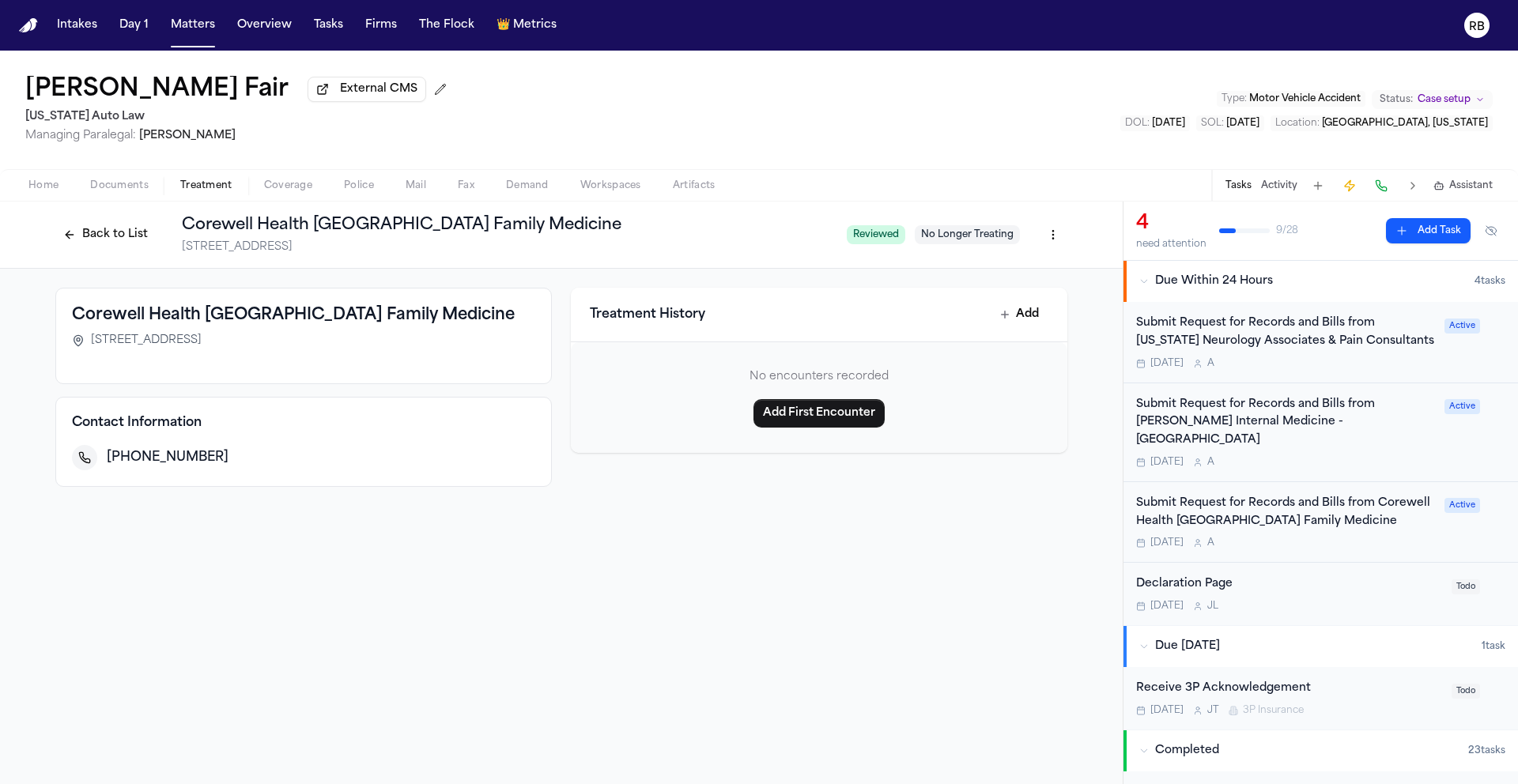
click at [738, 602] on div "Back to List Corewell Health Beaumont Grosse Pointe Hospital Family Medicine 16…" at bounding box center [561, 493] width 1123 height 583
click at [603, 124] on div "Latanya Fair External CMS Michigan Auto Law Managing Paralegal: Michelle Landaz…" at bounding box center [759, 109] width 1518 height 118
drag, startPoint x: 699, startPoint y: 495, endPoint x: 690, endPoint y: 493, distance: 9.2
click at [698, 487] on div "Treatment History Add No encounters recorded Add First Encounter" at bounding box center [819, 387] width 497 height 199
click at [46, 191] on span "Home" at bounding box center [43, 185] width 30 height 12
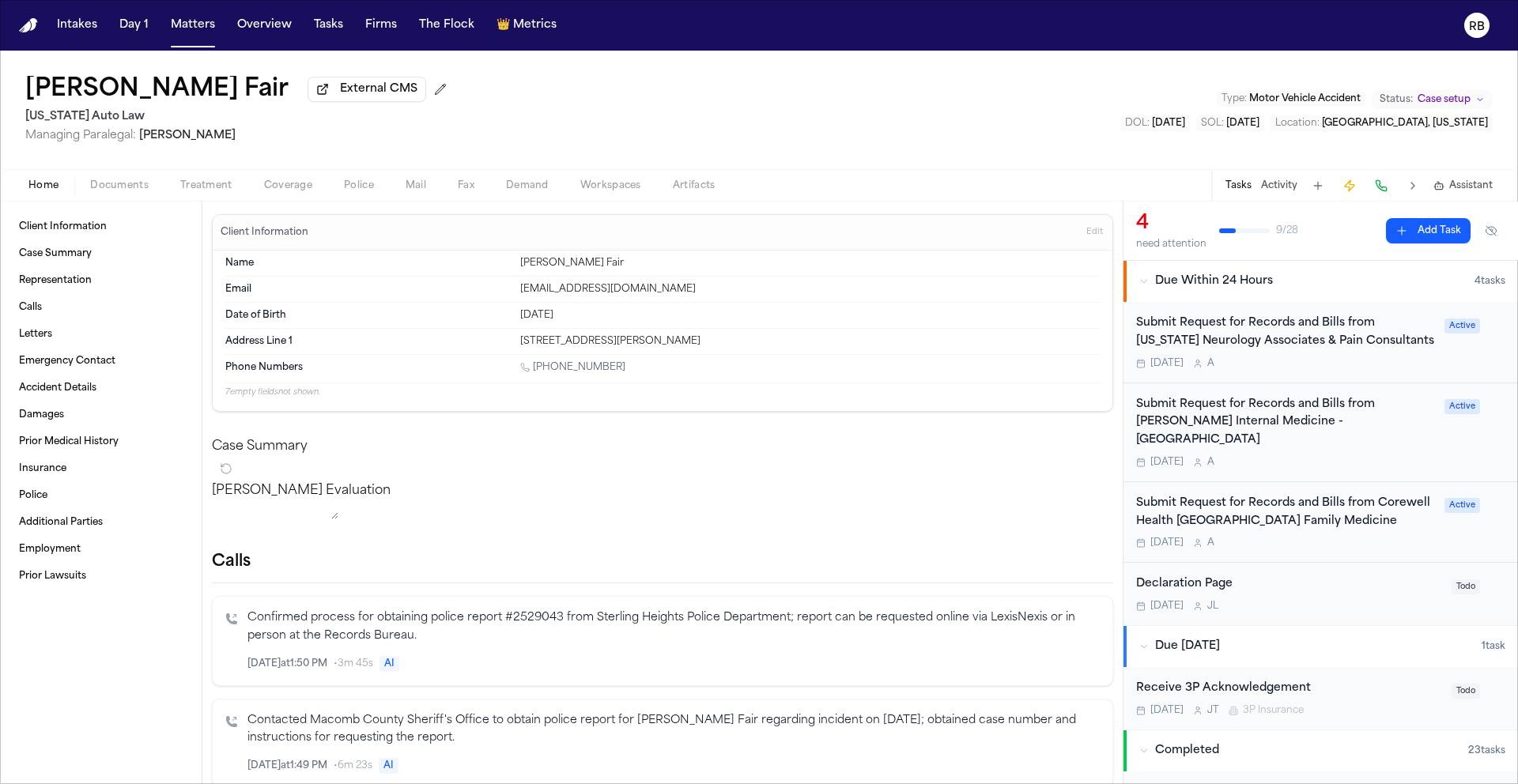
click at [729, 128] on div "Latanya Fair External CMS Michigan Auto Law Managing Paralegal: Michelle Landaz…" at bounding box center [759, 109] width 1518 height 118
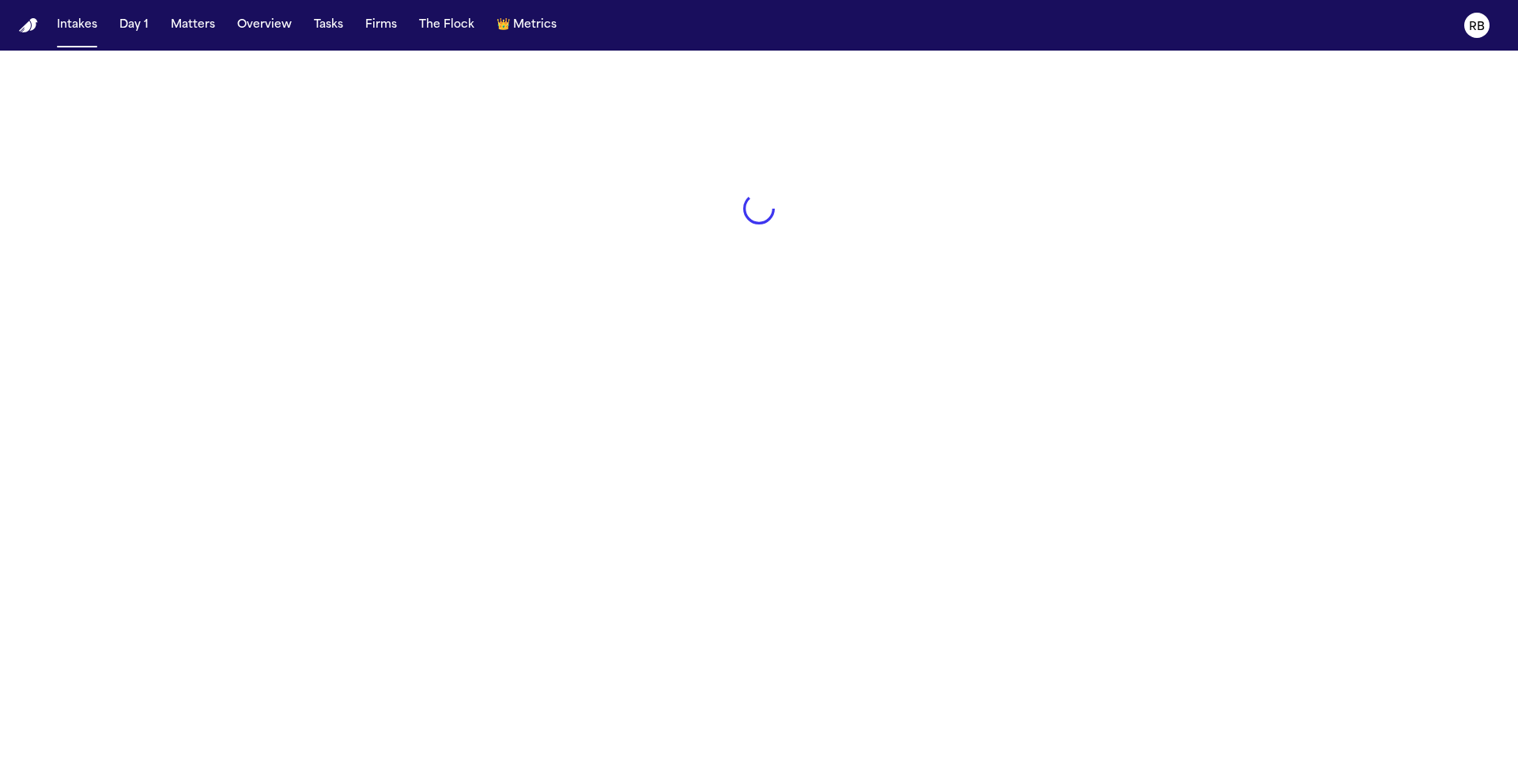
click at [838, 353] on div at bounding box center [759, 208] width 1518 height 317
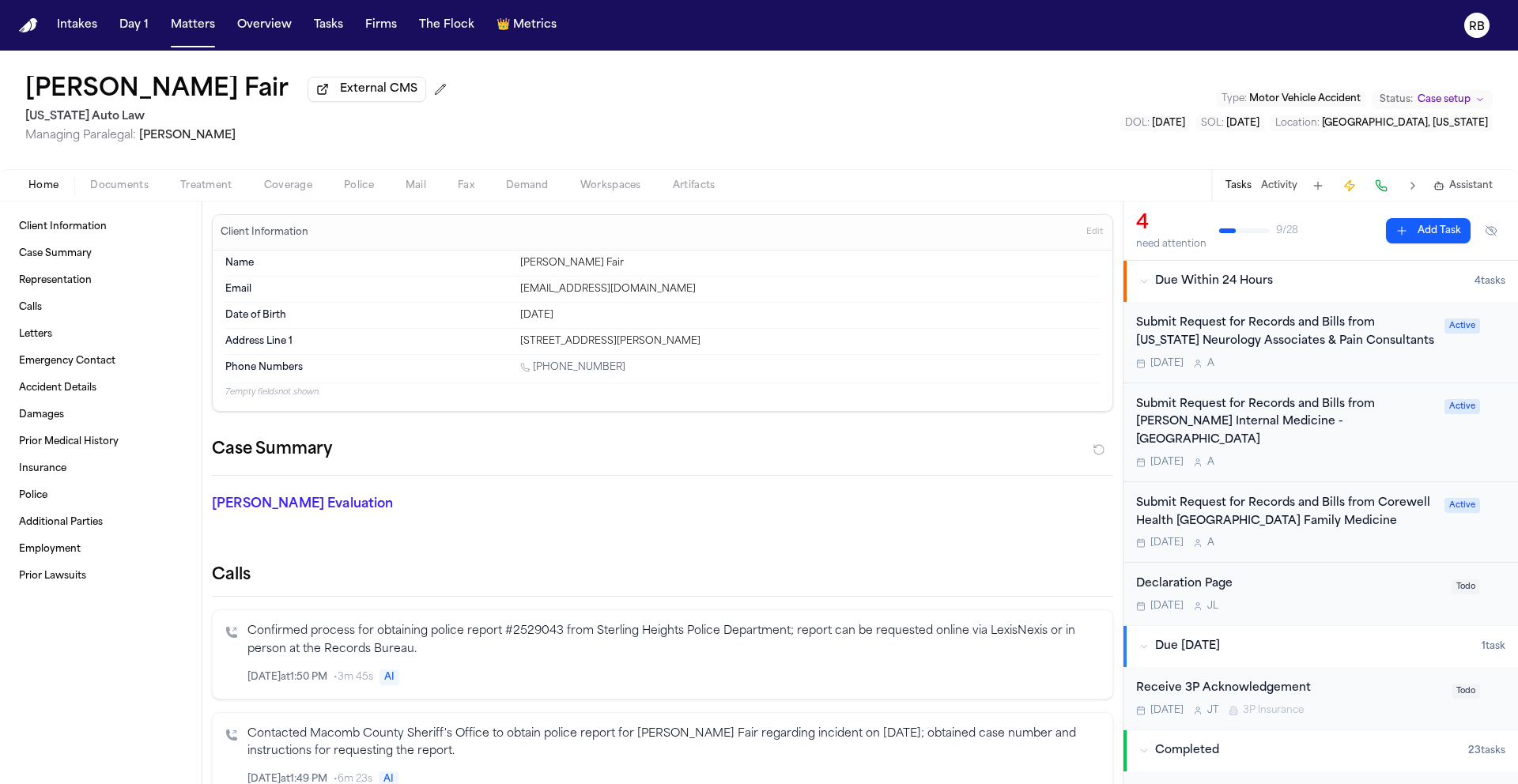
click at [659, 109] on div "[PERSON_NAME] Fair External CMS [US_STATE] Auto Law Managing Paralegal: [PERSON…" at bounding box center [759, 109] width 1518 height 118
click at [744, 107] on div "[PERSON_NAME] Fair External CMS [US_STATE] Auto Law Managing Paralegal: [PERSON…" at bounding box center [759, 109] width 1518 height 118
click at [46, 189] on span "Home" at bounding box center [43, 185] width 30 height 12
click at [128, 190] on span "Documents" at bounding box center [119, 185] width 58 height 12
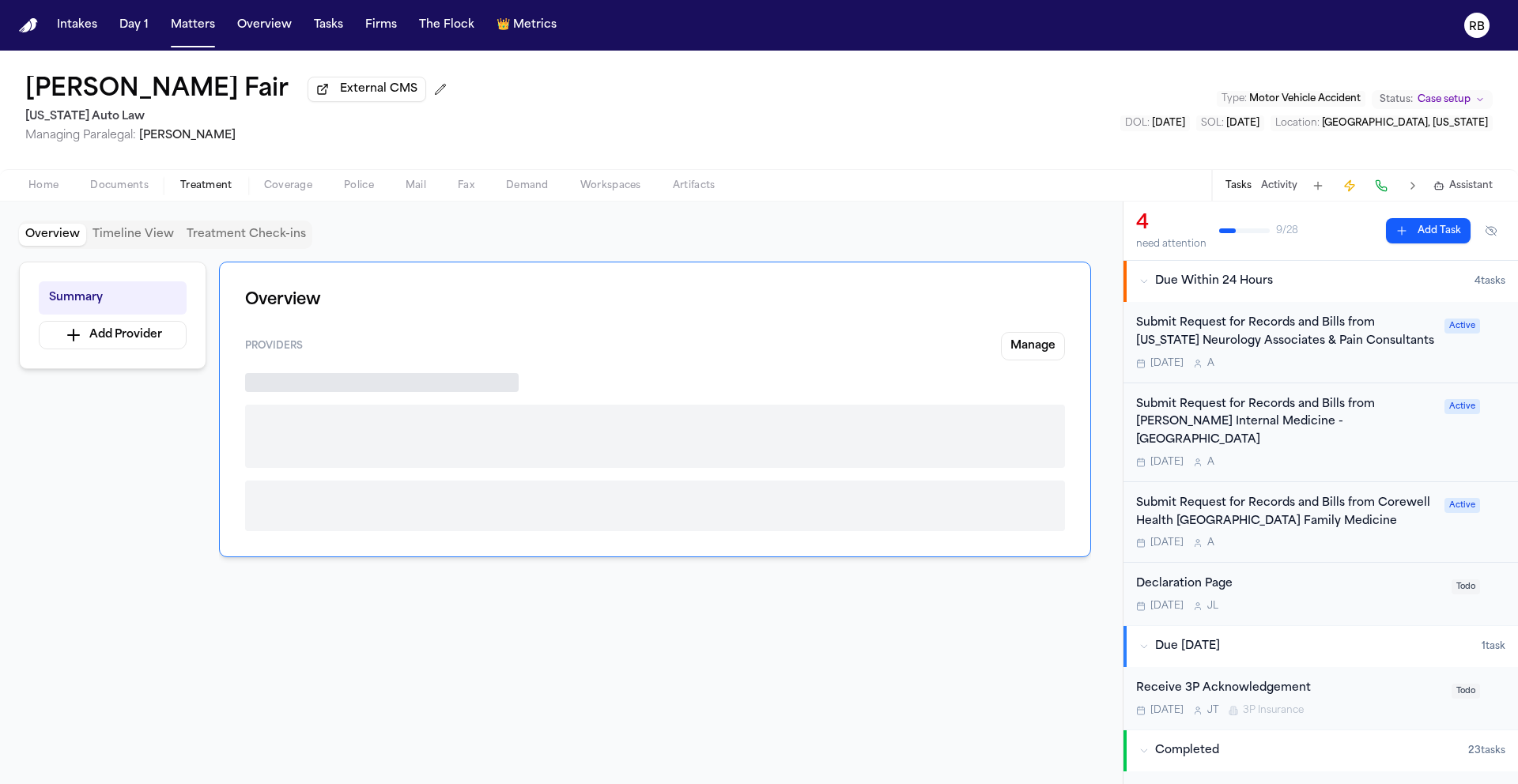
click at [193, 187] on span "Treatment" at bounding box center [206, 185] width 52 height 12
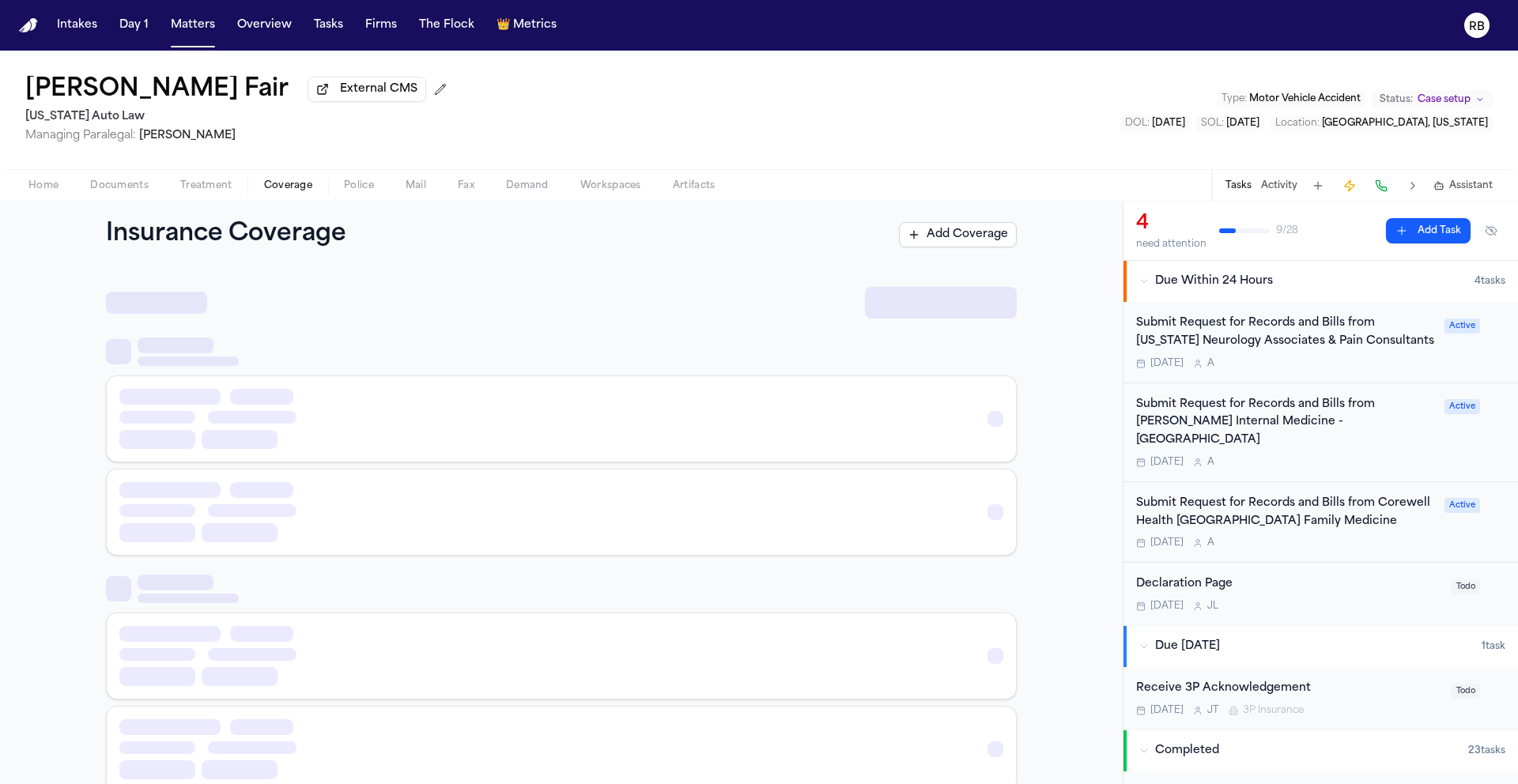
click at [277, 188] on span "Coverage" at bounding box center [288, 185] width 49 height 12
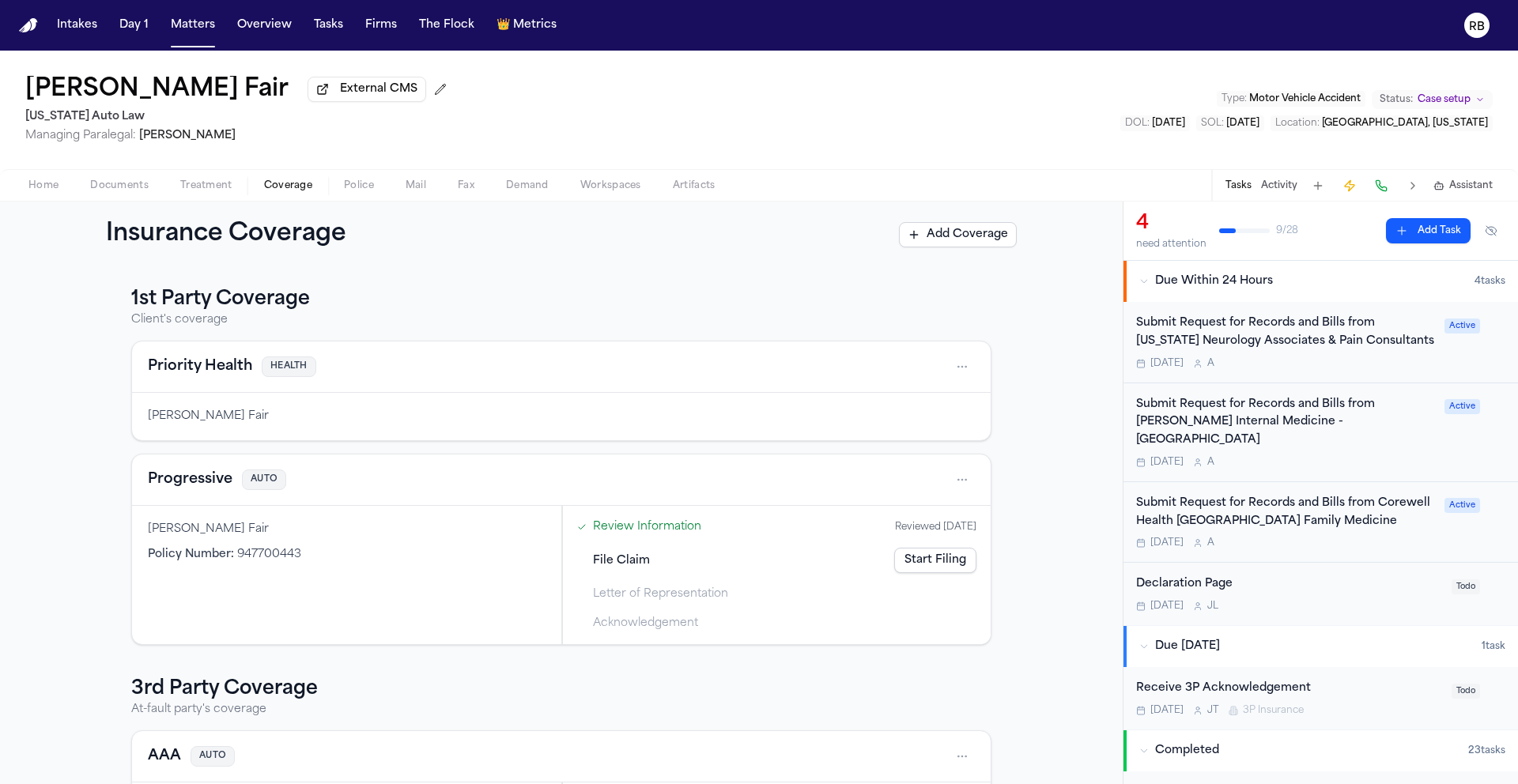
click at [718, 92] on div "[PERSON_NAME] Fair External CMS [US_STATE] Auto Law Managing Paralegal: [PERSON…" at bounding box center [759, 109] width 1518 height 118
click at [36, 192] on span "Home" at bounding box center [43, 185] width 30 height 12
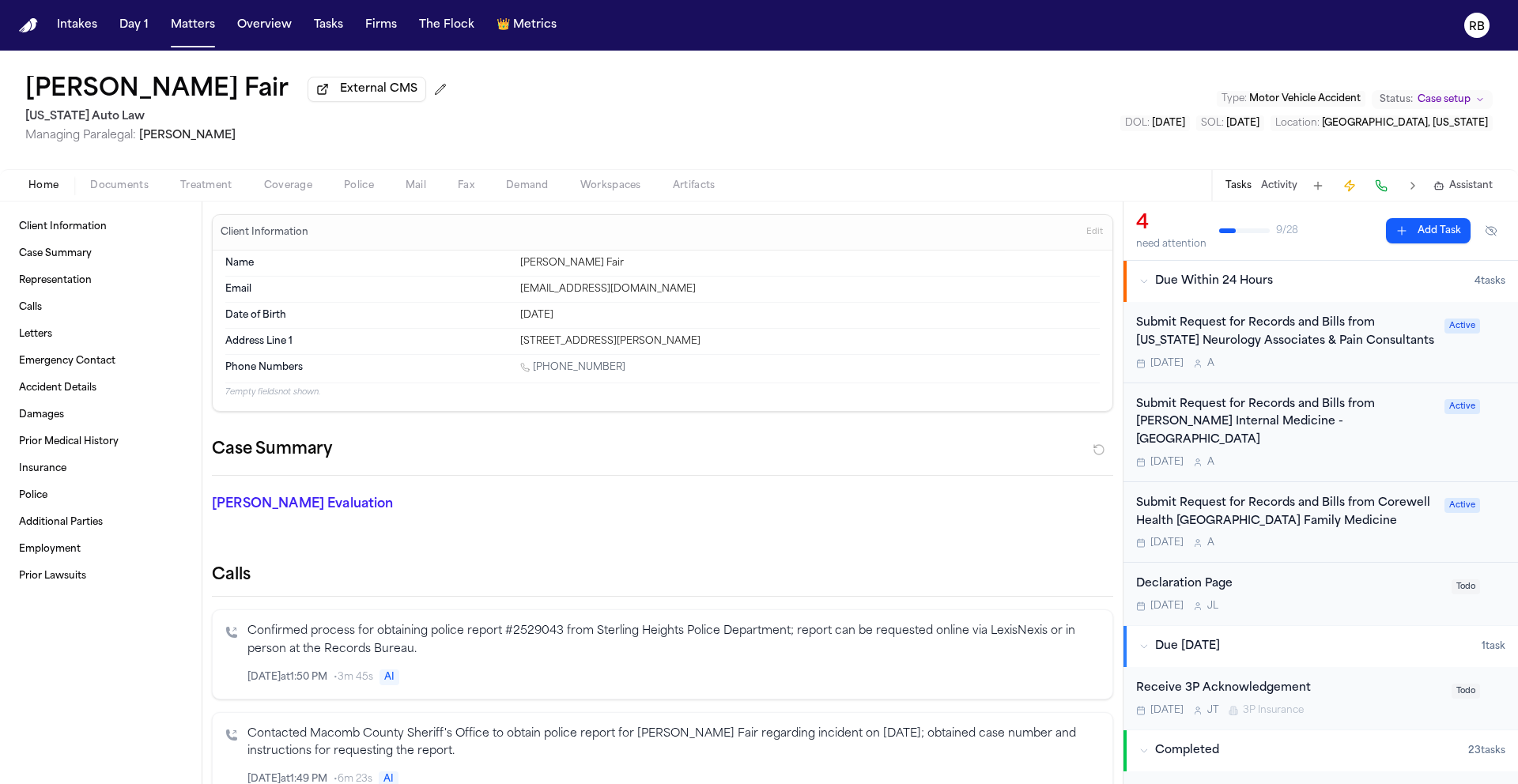
click at [631, 113] on div "[PERSON_NAME] Fair External CMS [US_STATE] Auto Law Managing Paralegal: [PERSON…" at bounding box center [759, 109] width 1518 height 118
click at [521, 134] on div "[PERSON_NAME] Fair External CMS [US_STATE] Auto Law Managing Paralegal: [PERSON…" at bounding box center [759, 109] width 1518 height 118
click at [423, 146] on div "[PERSON_NAME] Fair External CMS [US_STATE] Auto Law Managing Paralegal: [PERSON…" at bounding box center [759, 109] width 1518 height 118
click at [196, 26] on button "Matters" at bounding box center [192, 26] width 57 height 28
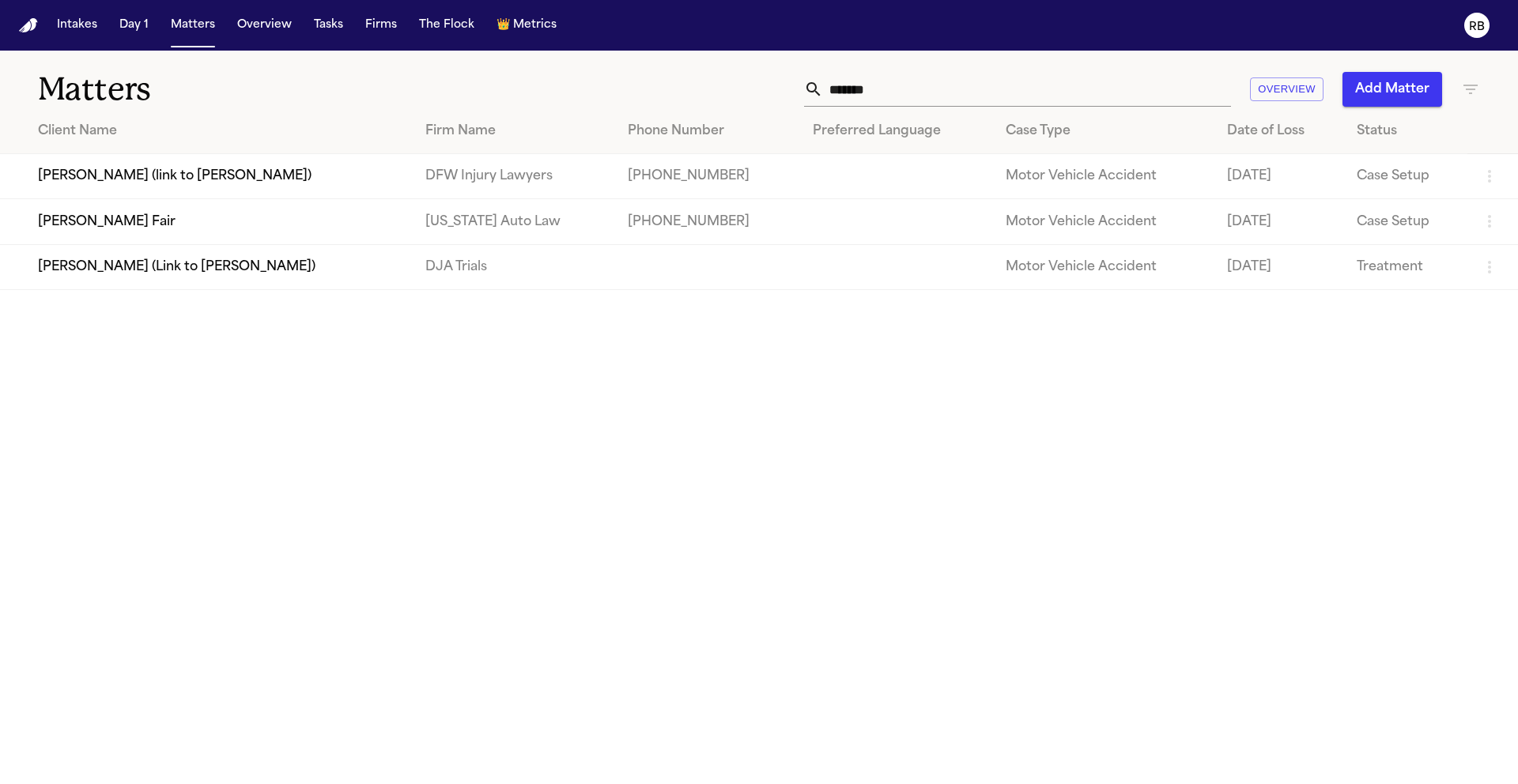
click at [96, 231] on td "[PERSON_NAME] Fair" at bounding box center [206, 221] width 413 height 45
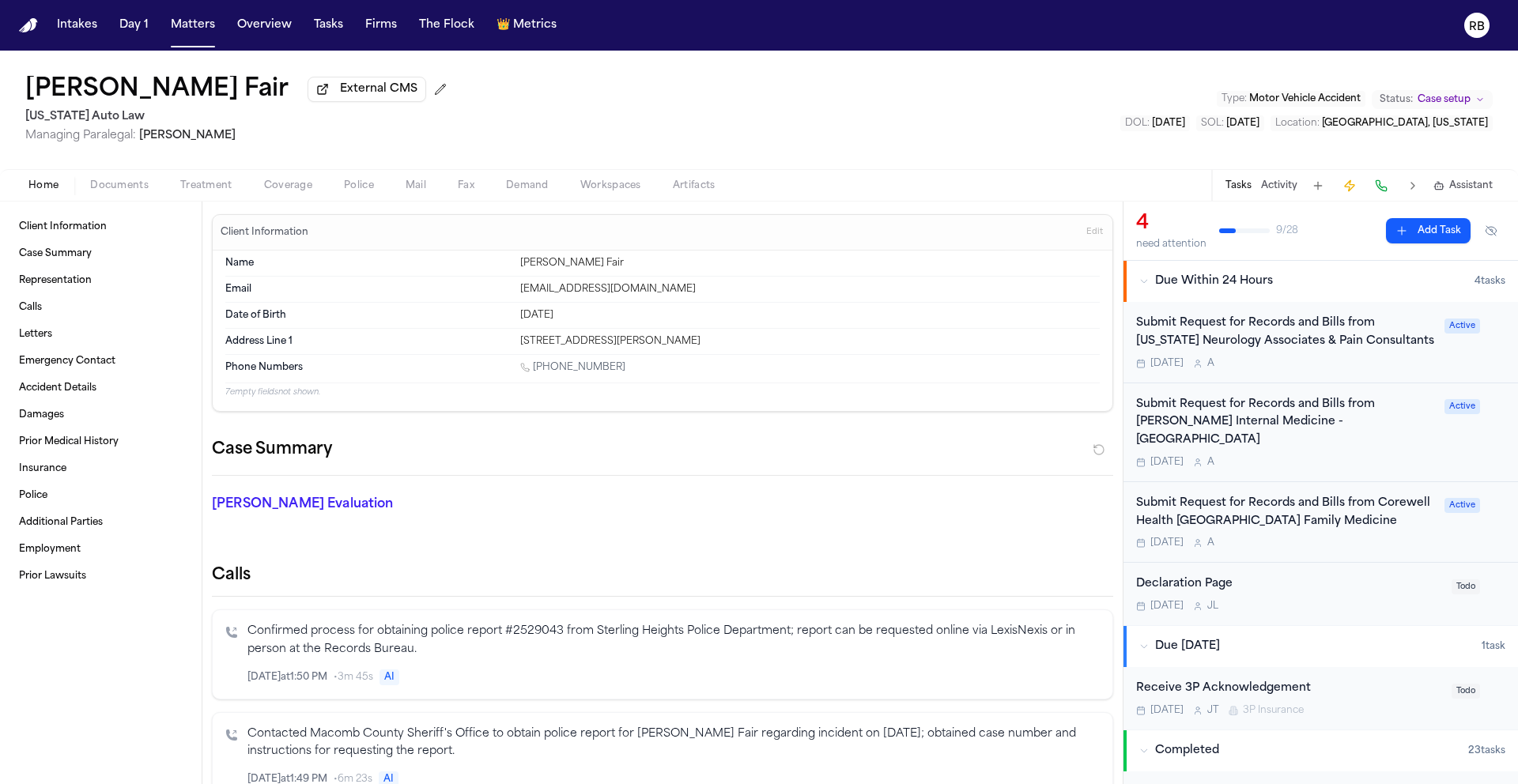
click at [711, 128] on div "[PERSON_NAME] Fair External CMS [US_STATE] Auto Law Managing Paralegal: [PERSON…" at bounding box center [759, 109] width 1518 height 118
click at [759, 123] on div "[PERSON_NAME] Fair External CMS [US_STATE] Auto Law Managing Paralegal: [PERSON…" at bounding box center [759, 109] width 1518 height 118
click at [1469, 101] on span "Case setup" at bounding box center [1444, 100] width 53 height 12
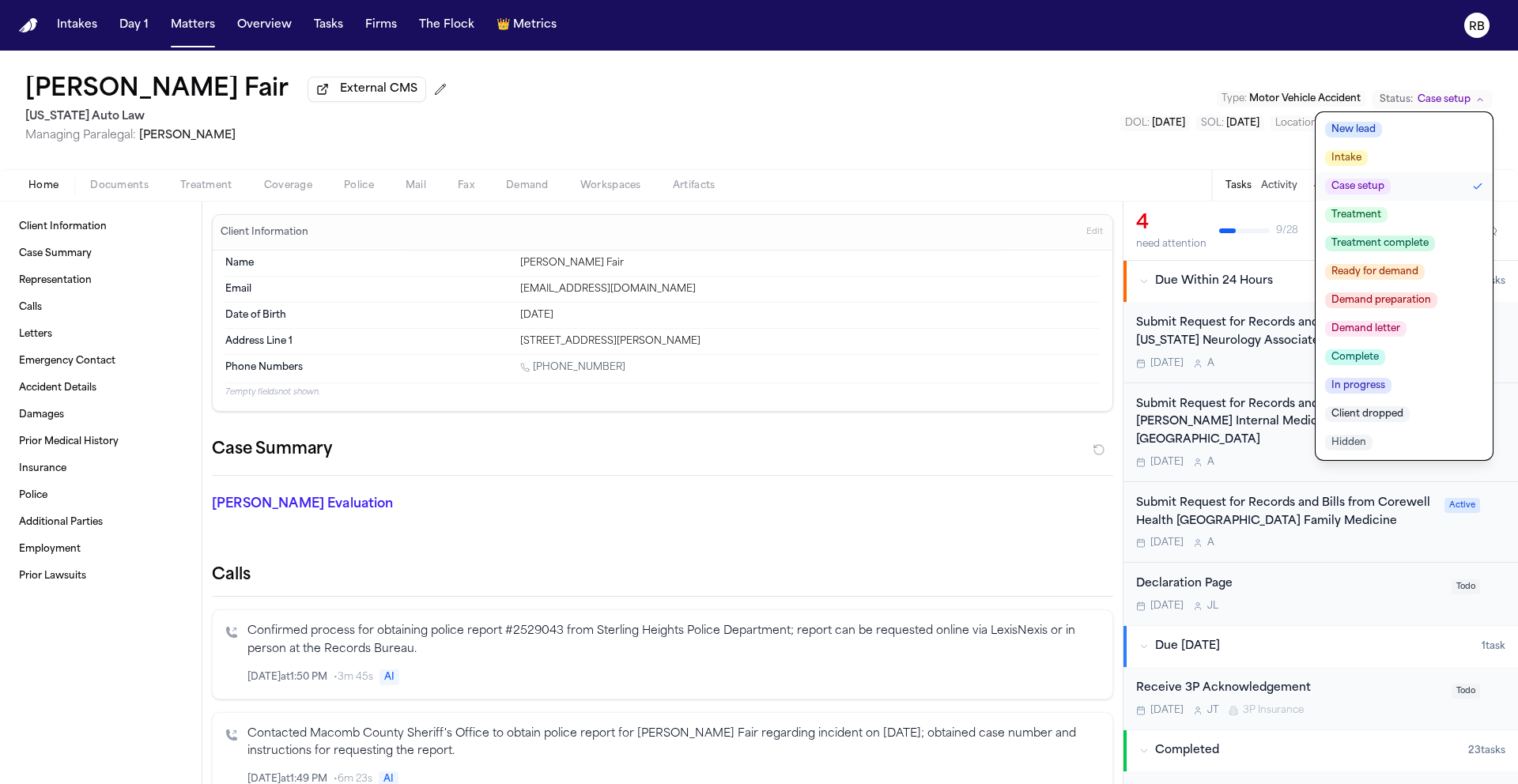
click at [1469, 102] on span "Case setup" at bounding box center [1444, 100] width 53 height 12
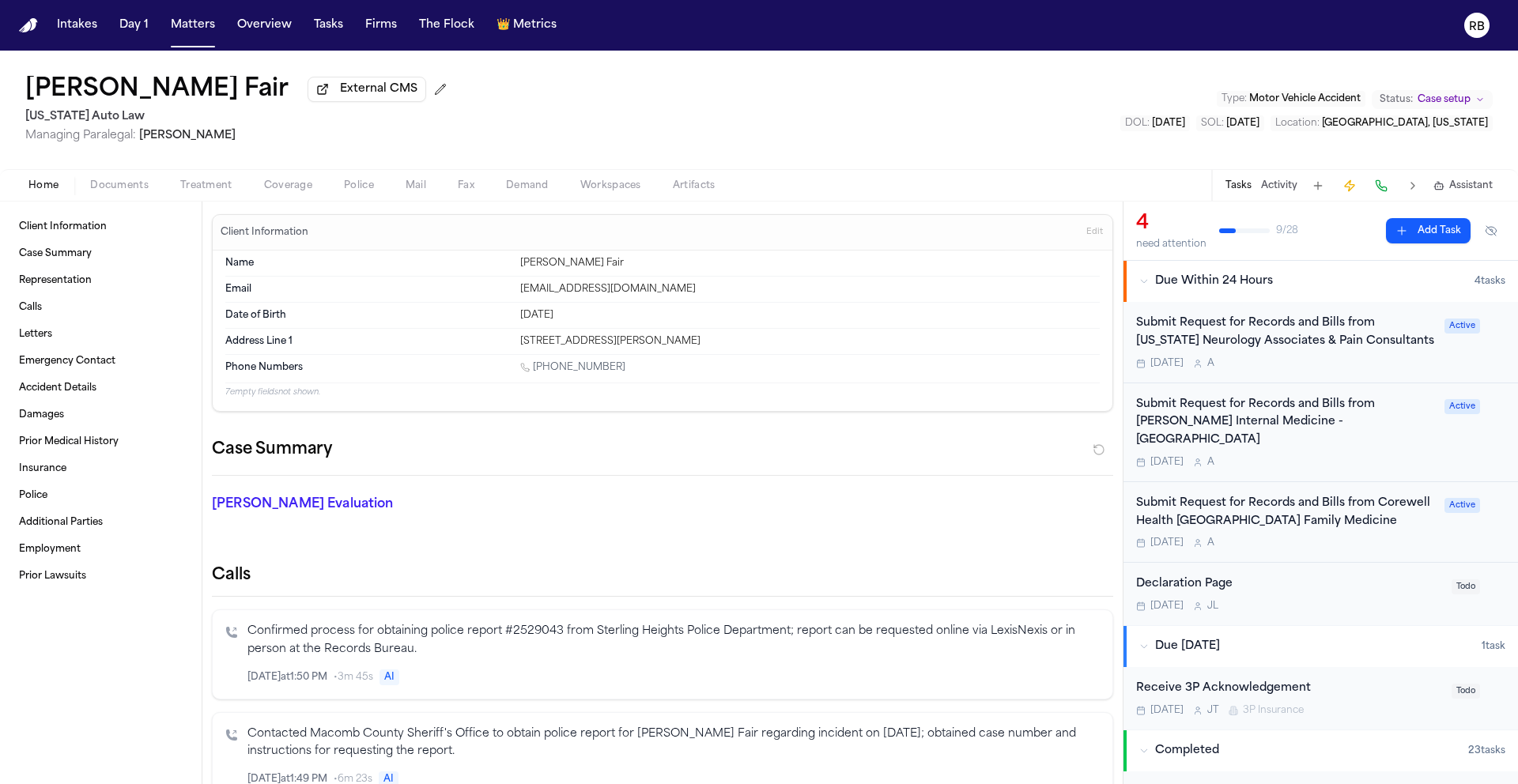
click at [905, 102] on div "[PERSON_NAME] Fair External CMS [US_STATE] Auto Law Managing Paralegal: [PERSON…" at bounding box center [759, 109] width 1518 height 118
click at [866, 100] on div "[PERSON_NAME] Fair External CMS [US_STATE] Auto Law Managing Paralegal: [PERSON…" at bounding box center [759, 109] width 1518 height 118
click at [813, 89] on div "[PERSON_NAME] Fair External CMS [US_STATE] Auto Law Managing Paralegal: [PERSON…" at bounding box center [759, 109] width 1518 height 118
click at [796, 101] on div "[PERSON_NAME] Fair External CMS [US_STATE] Auto Law Managing Paralegal: [PERSON…" at bounding box center [759, 109] width 1518 height 118
click at [915, 115] on div "[PERSON_NAME] Fair External CMS [US_STATE] Auto Law Managing Paralegal: [PERSON…" at bounding box center [759, 109] width 1518 height 118
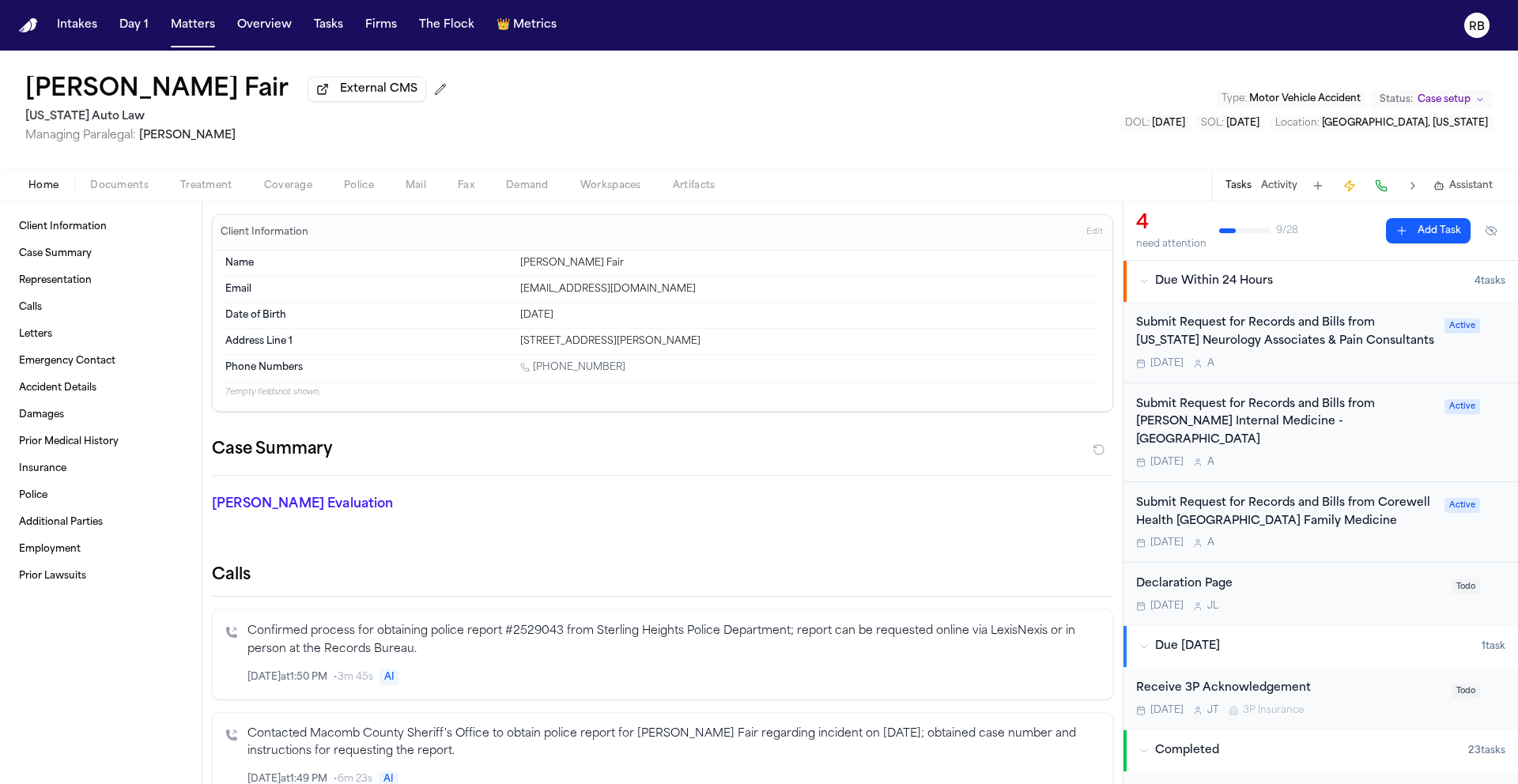
click at [93, 93] on h1 "[PERSON_NAME] Fair" at bounding box center [157, 90] width 264 height 28
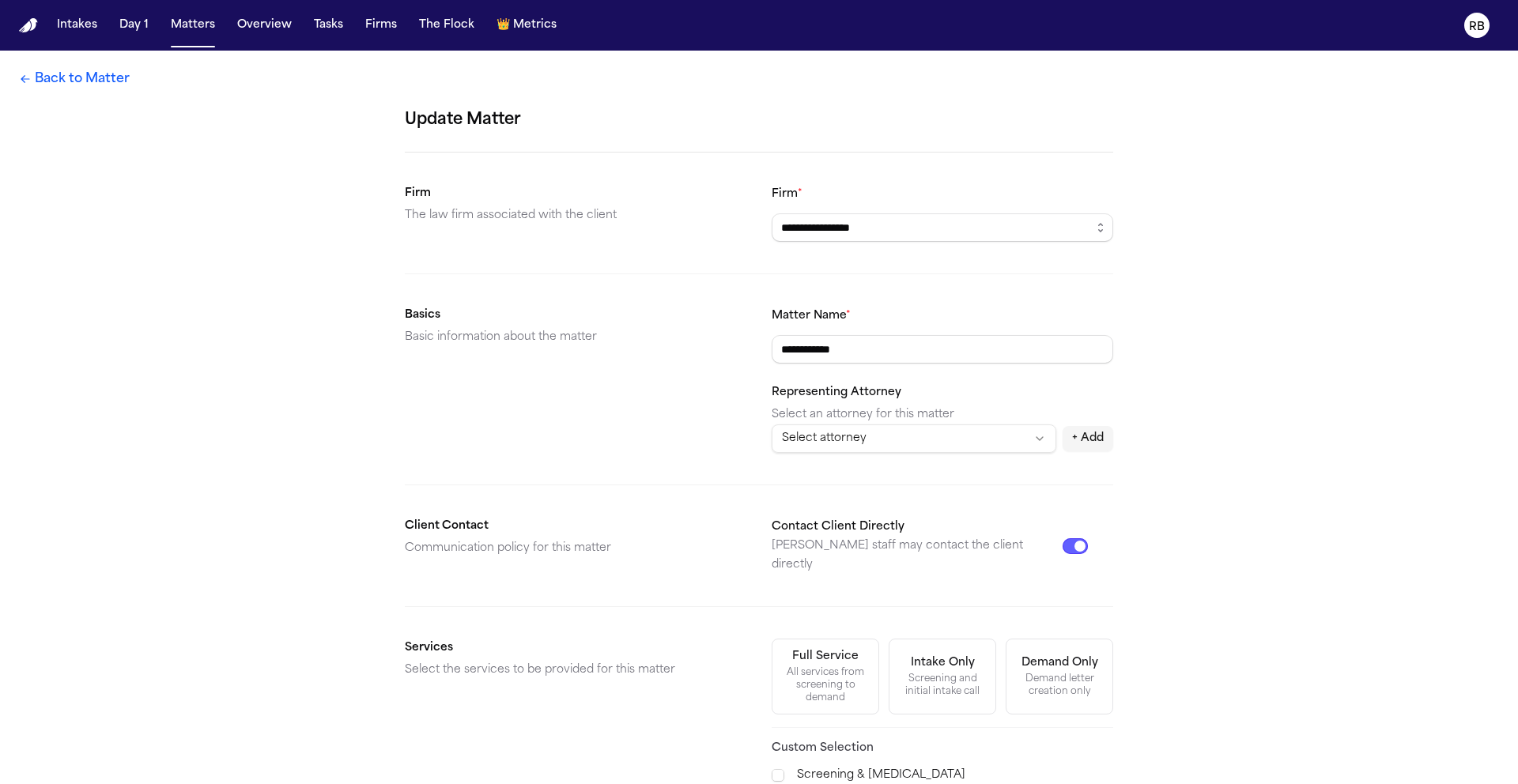
click at [1261, 372] on div "**********" at bounding box center [759, 633] width 1518 height 1166
click at [949, 442] on html "**********" at bounding box center [759, 392] width 1518 height 784
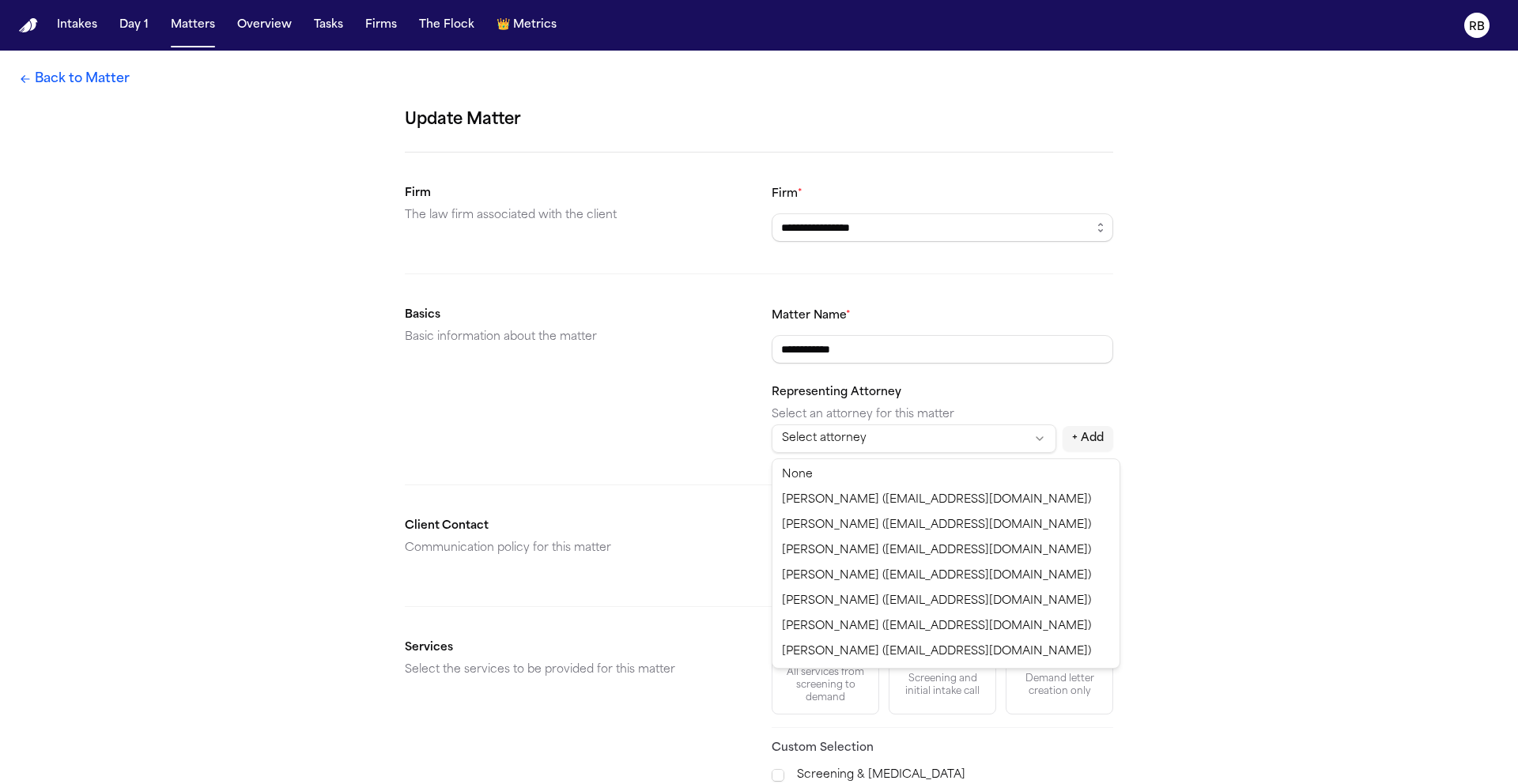
select select "**********"
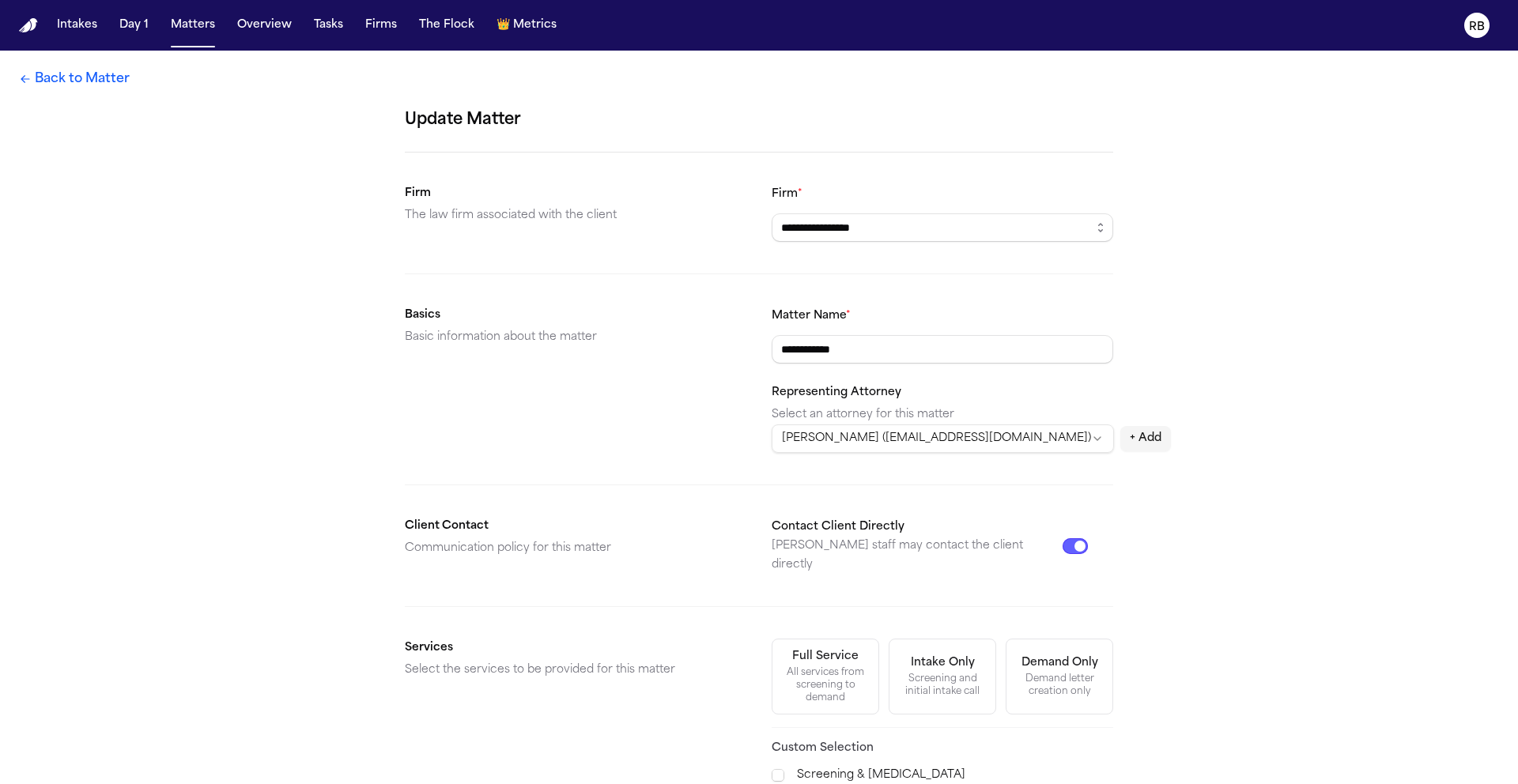
click at [1359, 446] on div "**********" at bounding box center [759, 633] width 1518 height 1166
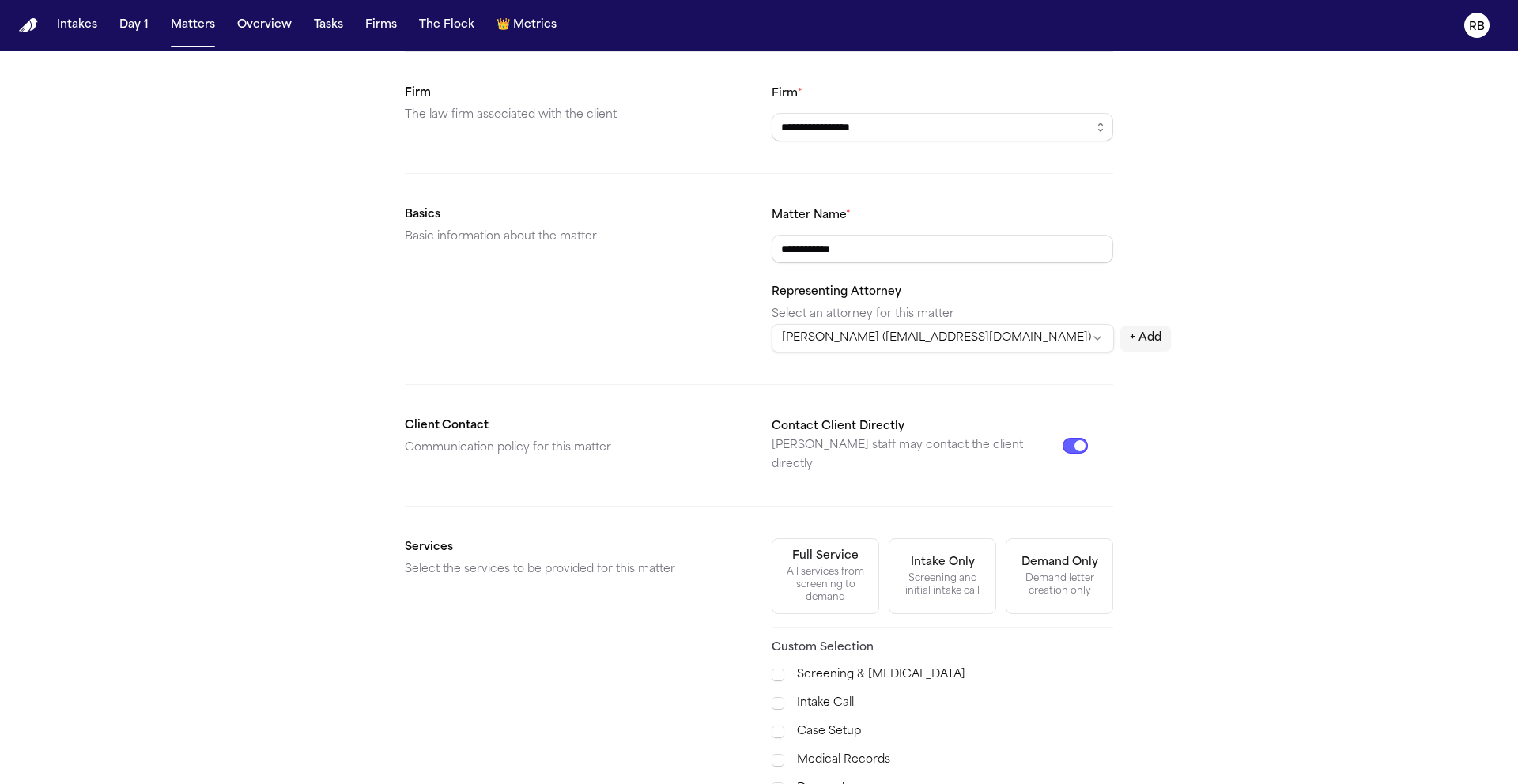
click at [1436, 489] on div "**********" at bounding box center [759, 534] width 1518 height 1166
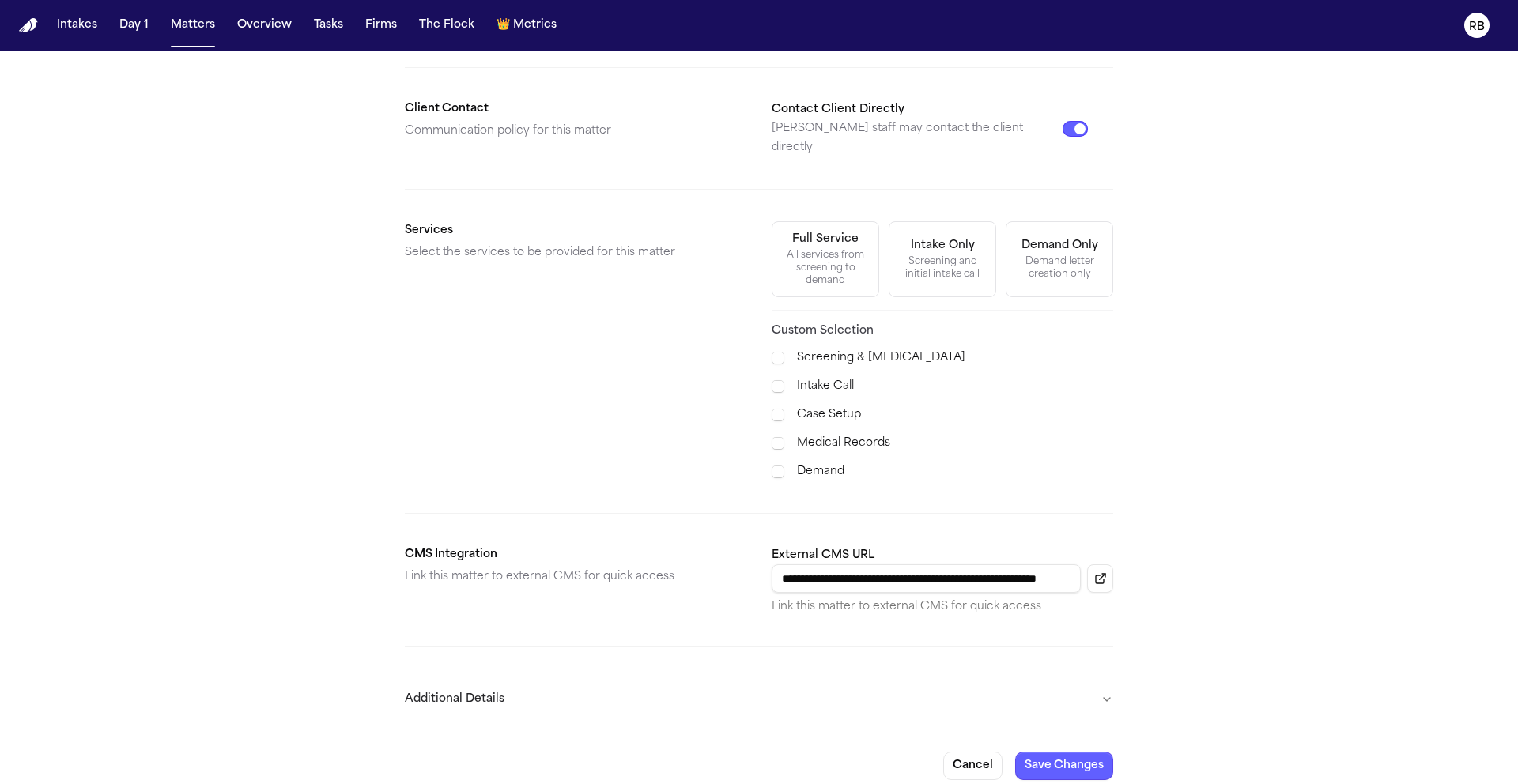
scroll to position [418, 0]
click at [1056, 751] on button "Save Changes" at bounding box center [1064, 765] width 98 height 28
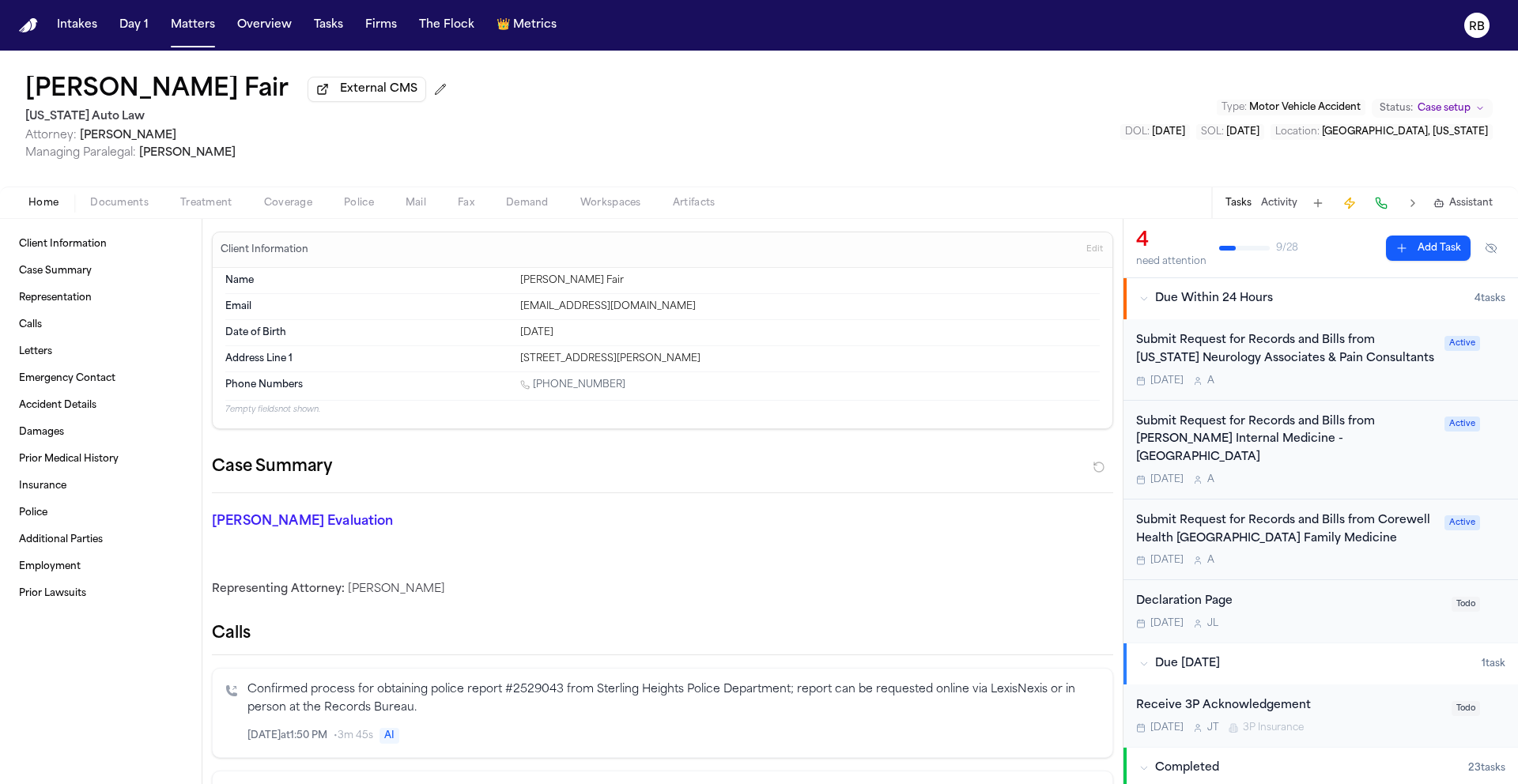
click at [754, 70] on div "[PERSON_NAME] Fair External CMS [US_STATE] Auto Law Attorney: [PERSON_NAME] Man…" at bounding box center [759, 118] width 1518 height 136
click at [732, 101] on div "[PERSON_NAME] Fair External CMS [US_STATE] Auto Law Attorney: [PERSON_NAME] Man…" at bounding box center [759, 118] width 1518 height 136
click at [857, 179] on div "[PERSON_NAME] Fair External CMS 1 [US_STATE] Auto Law Attorney: [PERSON_NAME] M…" at bounding box center [759, 118] width 1518 height 136
click at [871, 137] on div "[PERSON_NAME] Fair External CMS [US_STATE] Auto Law Attorney: [PERSON_NAME] Man…" at bounding box center [759, 118] width 1518 height 136
click at [691, 151] on div "[PERSON_NAME] Fair External CMS [US_STATE] Auto Law Attorney: [PERSON_NAME] Man…" at bounding box center [759, 118] width 1518 height 136
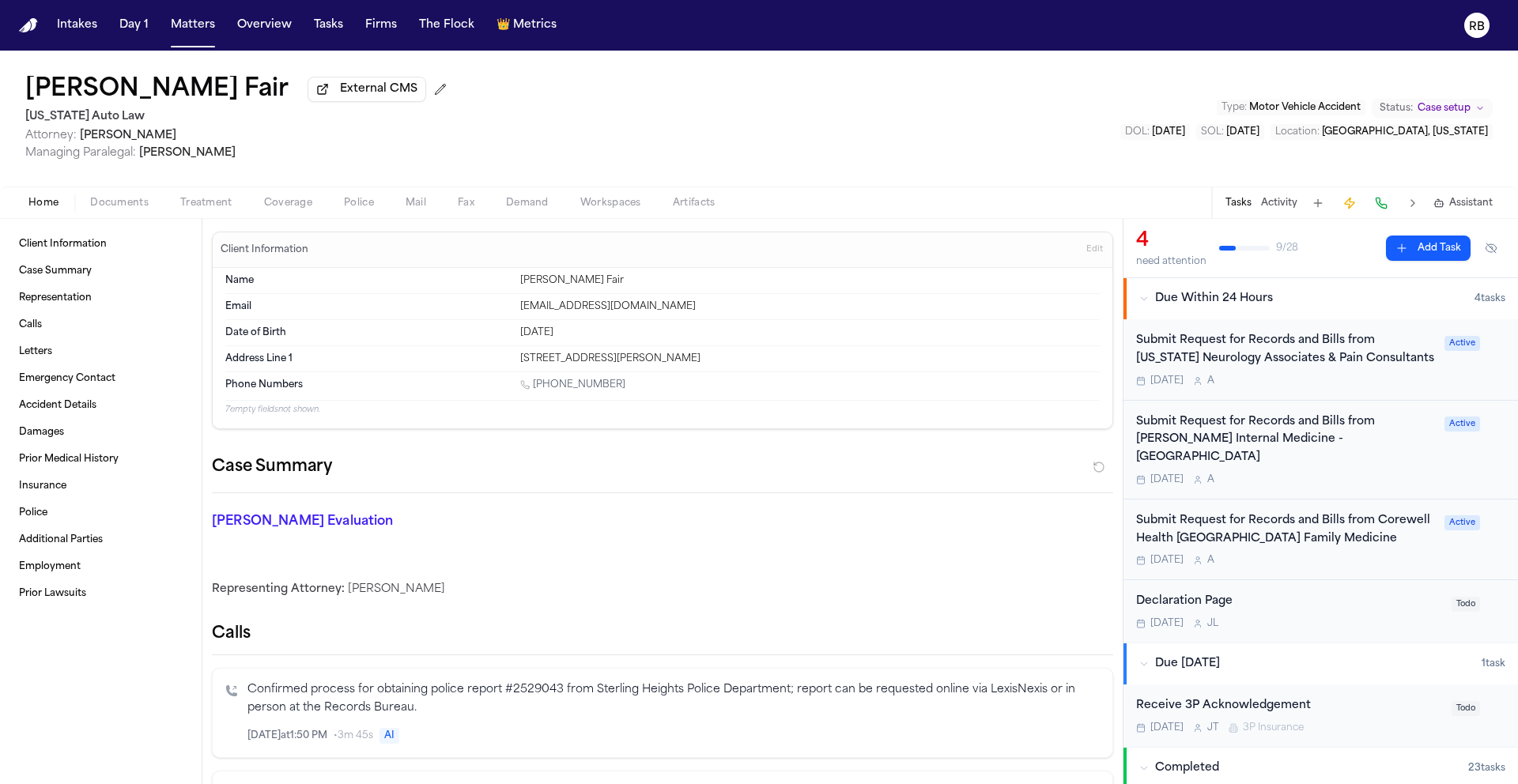
click at [593, 151] on div "[PERSON_NAME] Fair External CMS [US_STATE] Auto Law Attorney: [PERSON_NAME] Man…" at bounding box center [759, 118] width 1518 height 136
click at [841, 100] on div "[PERSON_NAME] Fair External CMS [US_STATE] Auto Law Attorney: [PERSON_NAME] Man…" at bounding box center [759, 118] width 1518 height 136
click at [705, 151] on div "[PERSON_NAME] Fair External CMS [US_STATE] Auto Law Attorney: [PERSON_NAME] Man…" at bounding box center [759, 118] width 1518 height 136
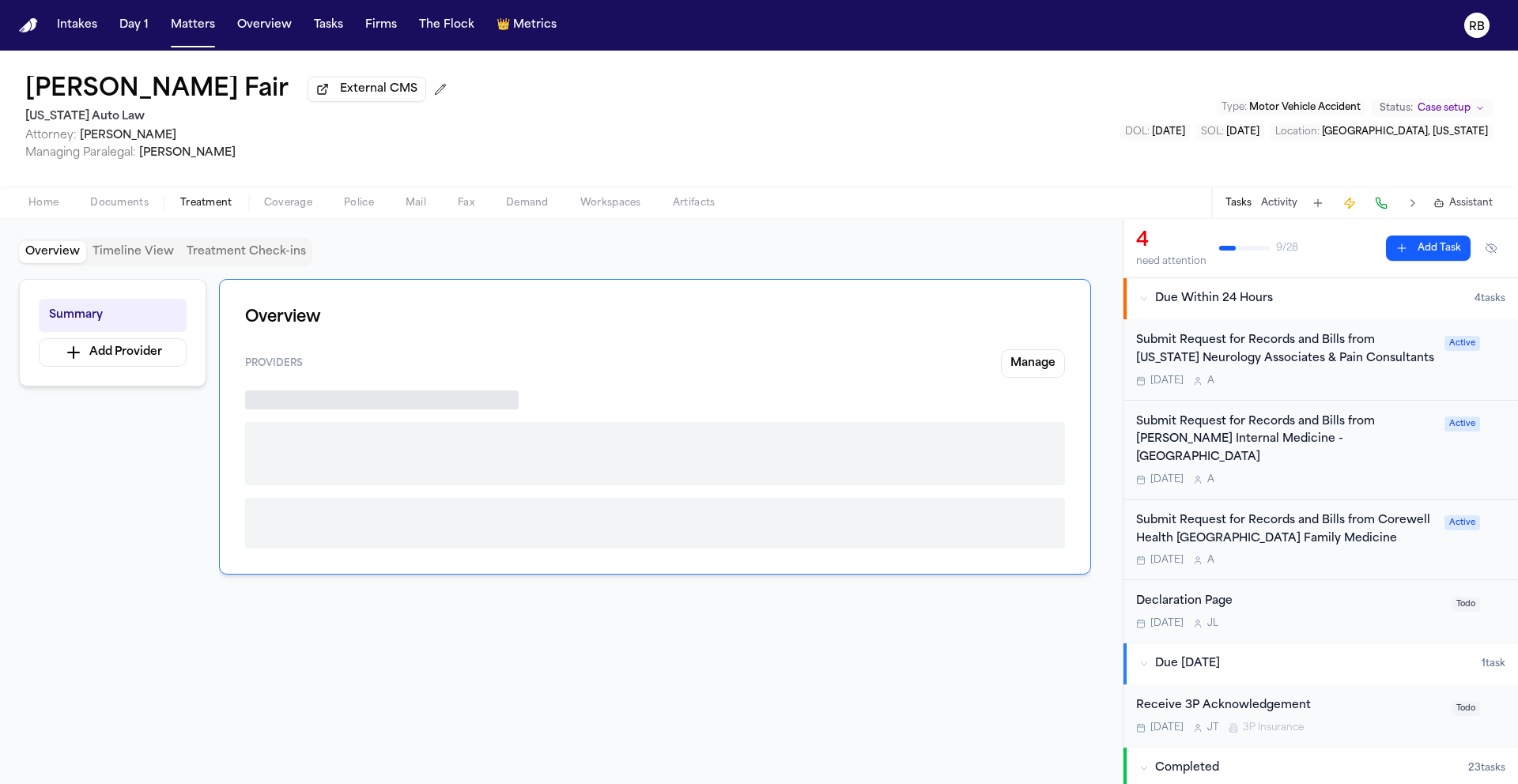
click at [195, 205] on span "Treatment" at bounding box center [206, 203] width 52 height 12
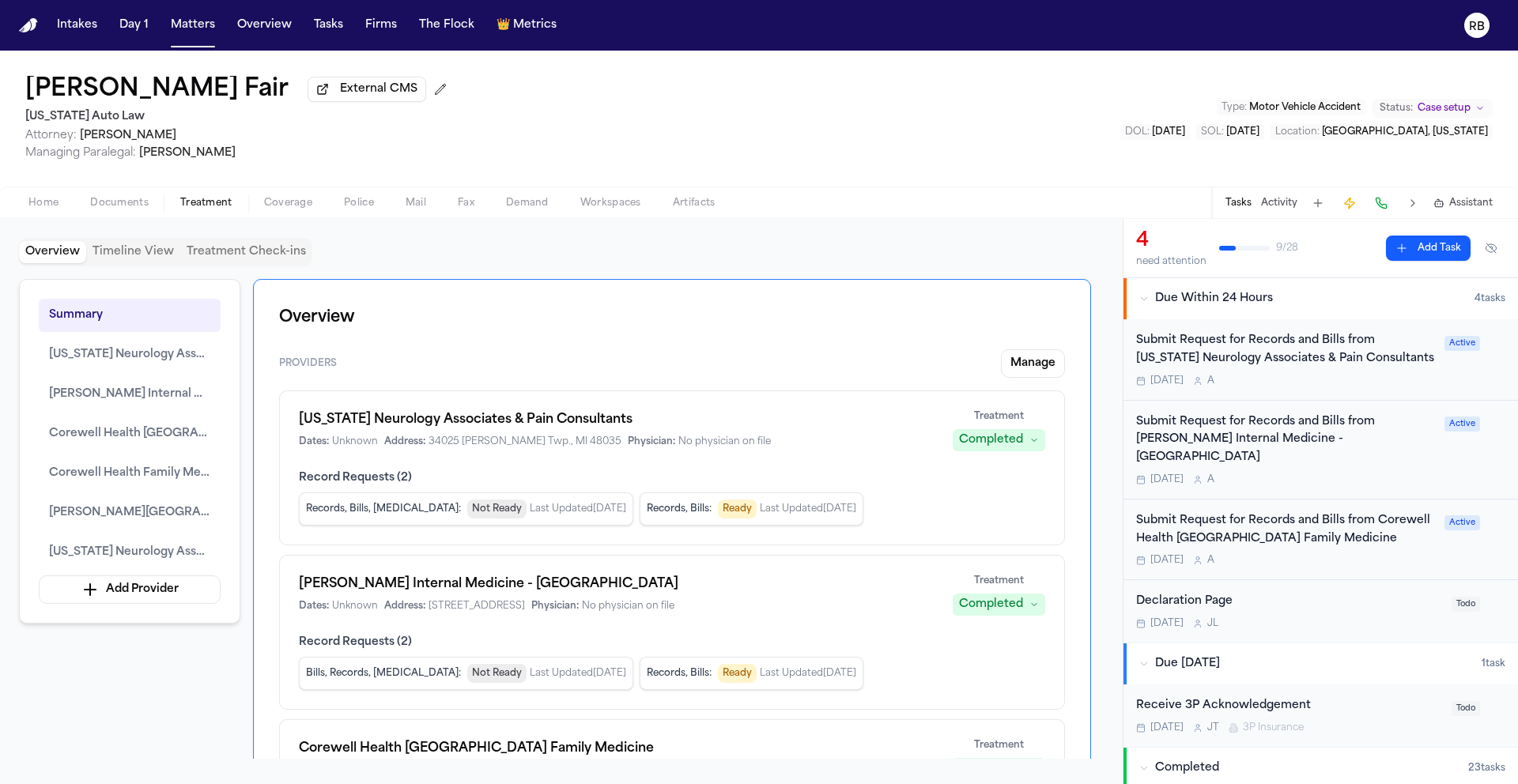
click at [431, 241] on div "Overview Timeline View Treatment Check-ins" at bounding box center [562, 252] width 1085 height 28
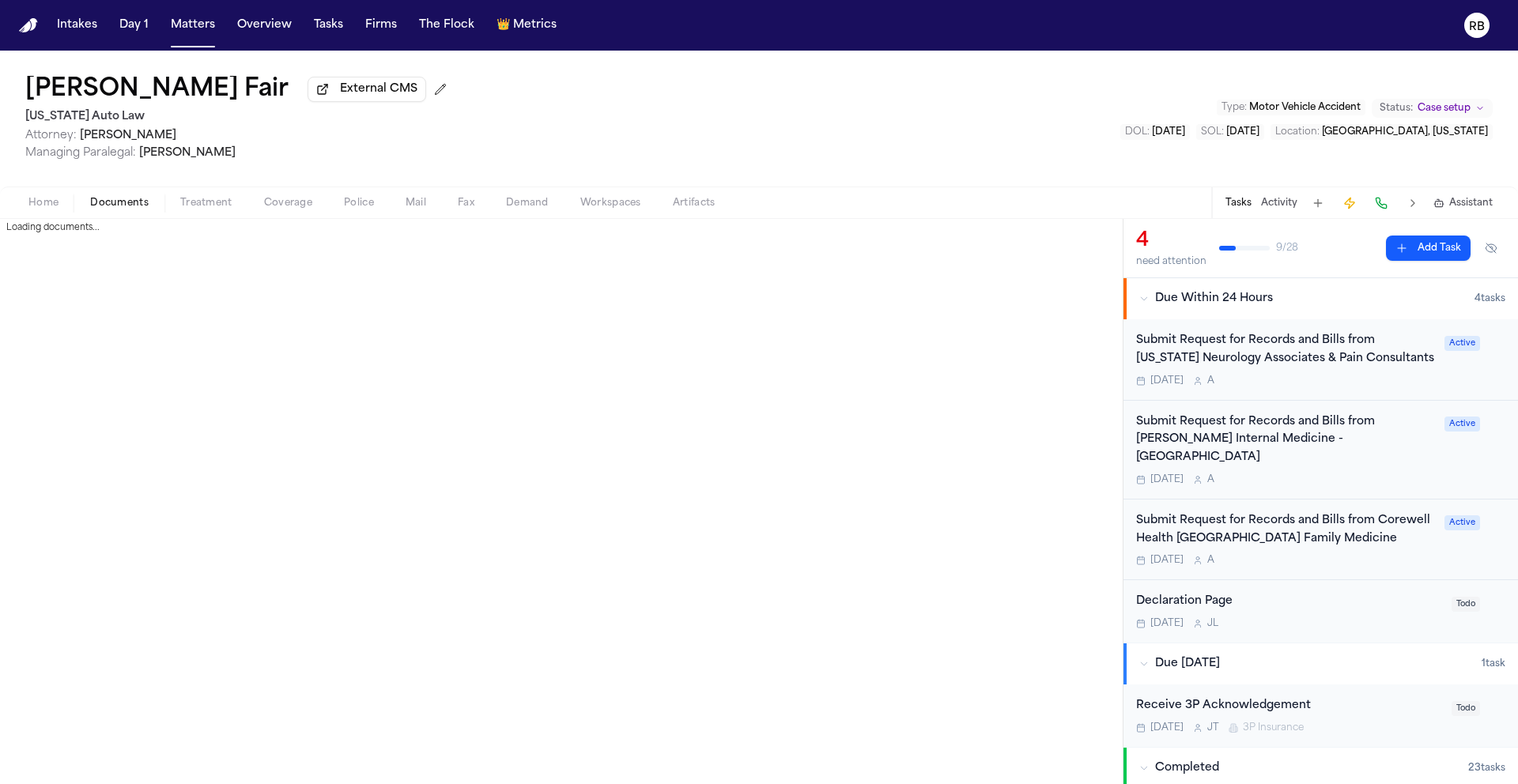
click at [131, 213] on span "button" at bounding box center [119, 212] width 78 height 2
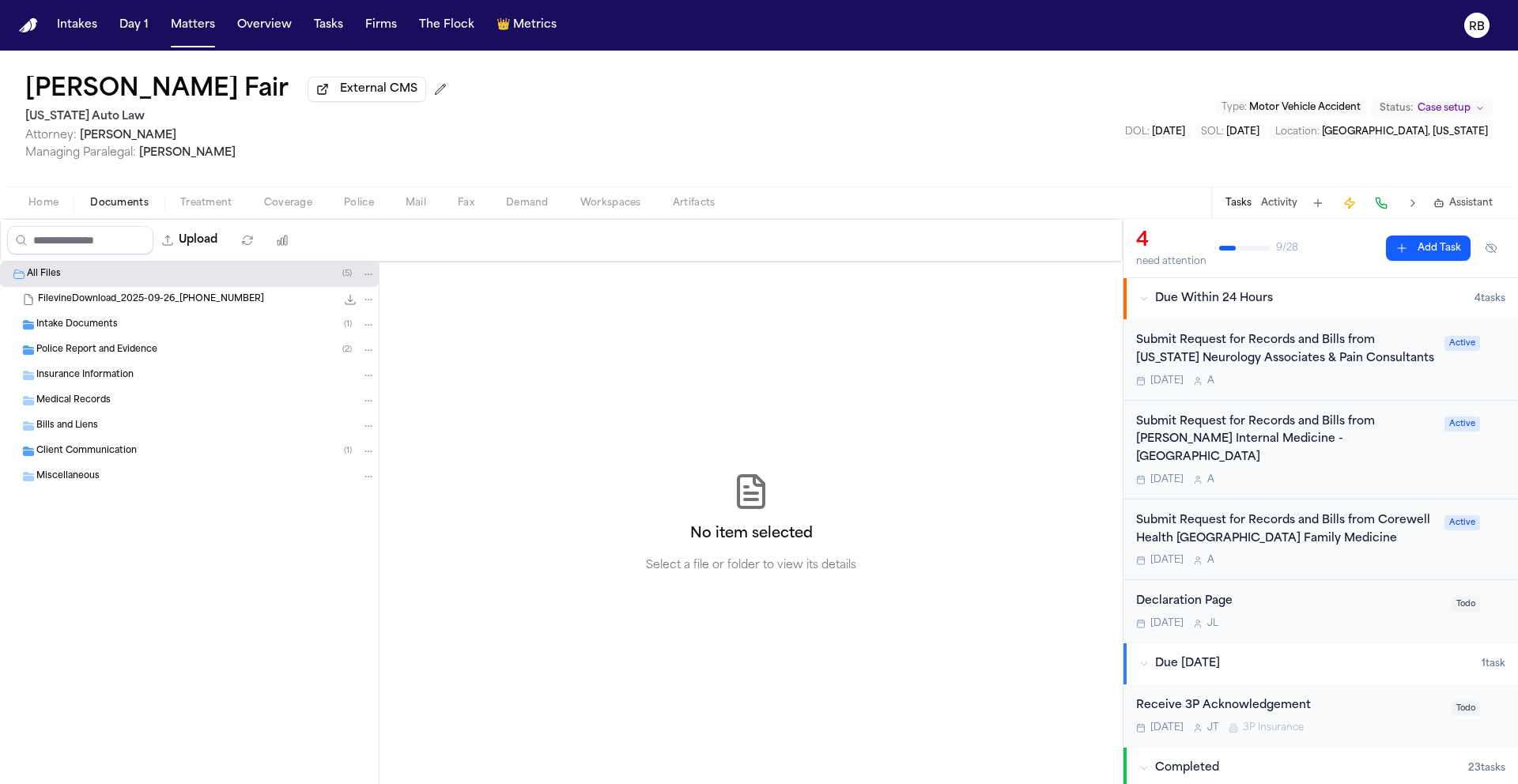
click at [144, 604] on div "All Files ( 5 ) FilevineDownload_2025-09-26_[PHONE_NUMBER] 31.6 MB Intake Docum…" at bounding box center [190, 523] width 379 height 523
click at [202, 203] on span "Treatment" at bounding box center [206, 203] width 52 height 12
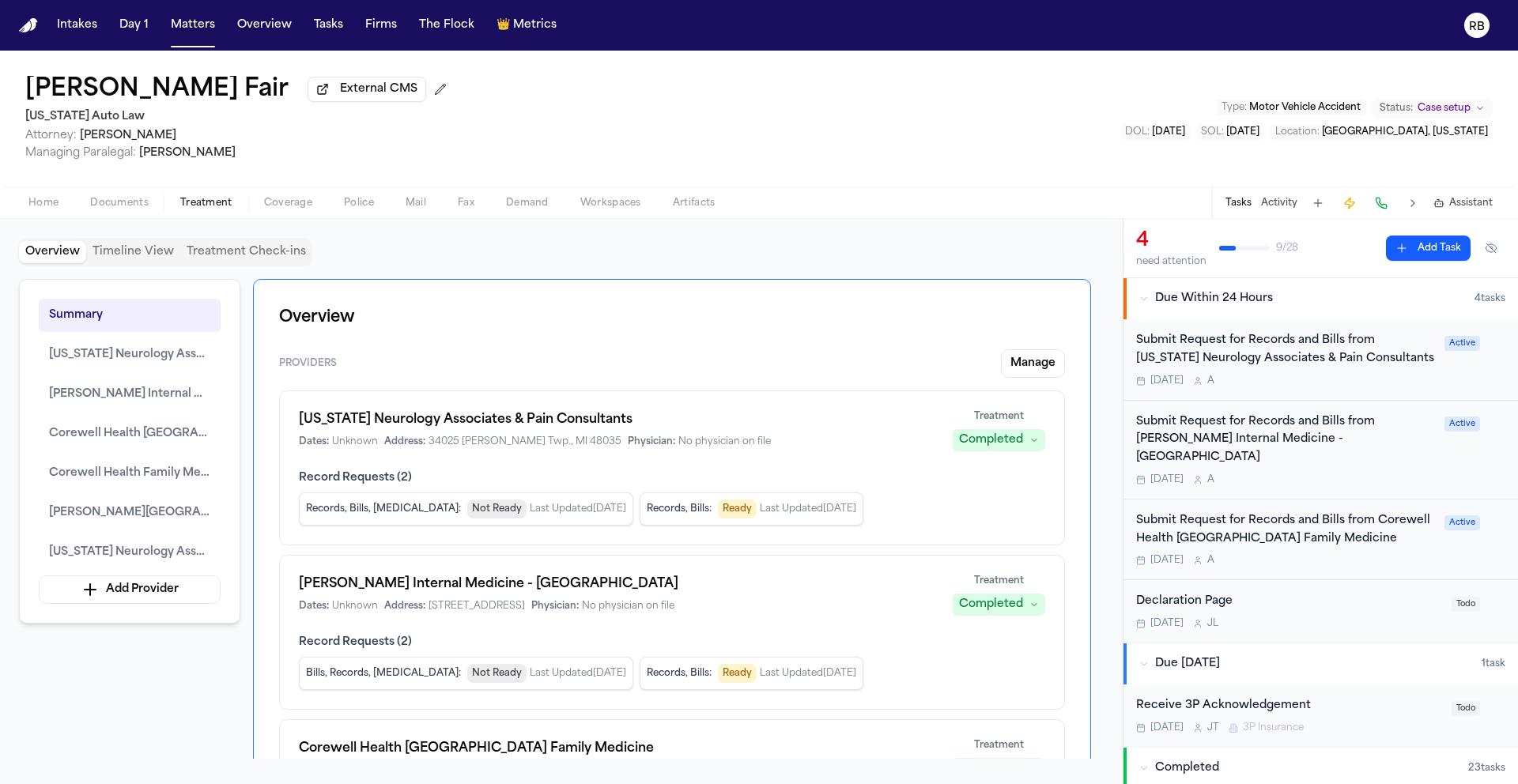
click at [664, 748] on h1 "Corewell Health [GEOGRAPHIC_DATA] Family Medicine" at bounding box center [617, 749] width 635 height 19
click at [1101, 657] on div "Summary [US_STATE] Neurology Associates & Pain Consultants [PERSON_NAME] Intern…" at bounding box center [562, 519] width 1085 height 480
click at [184, 439] on span "Corewell Health [GEOGRAPHIC_DATA] Family Medicine" at bounding box center [130, 434] width 161 height 19
click at [153, 428] on span "Corewell Health [GEOGRAPHIC_DATA] Family Medicine" at bounding box center [130, 434] width 161 height 19
click at [1360, 549] on div "Submit Request for Records and Bills from Corewell Health [GEOGRAPHIC_DATA] Fam…" at bounding box center [1285, 530] width 299 height 36
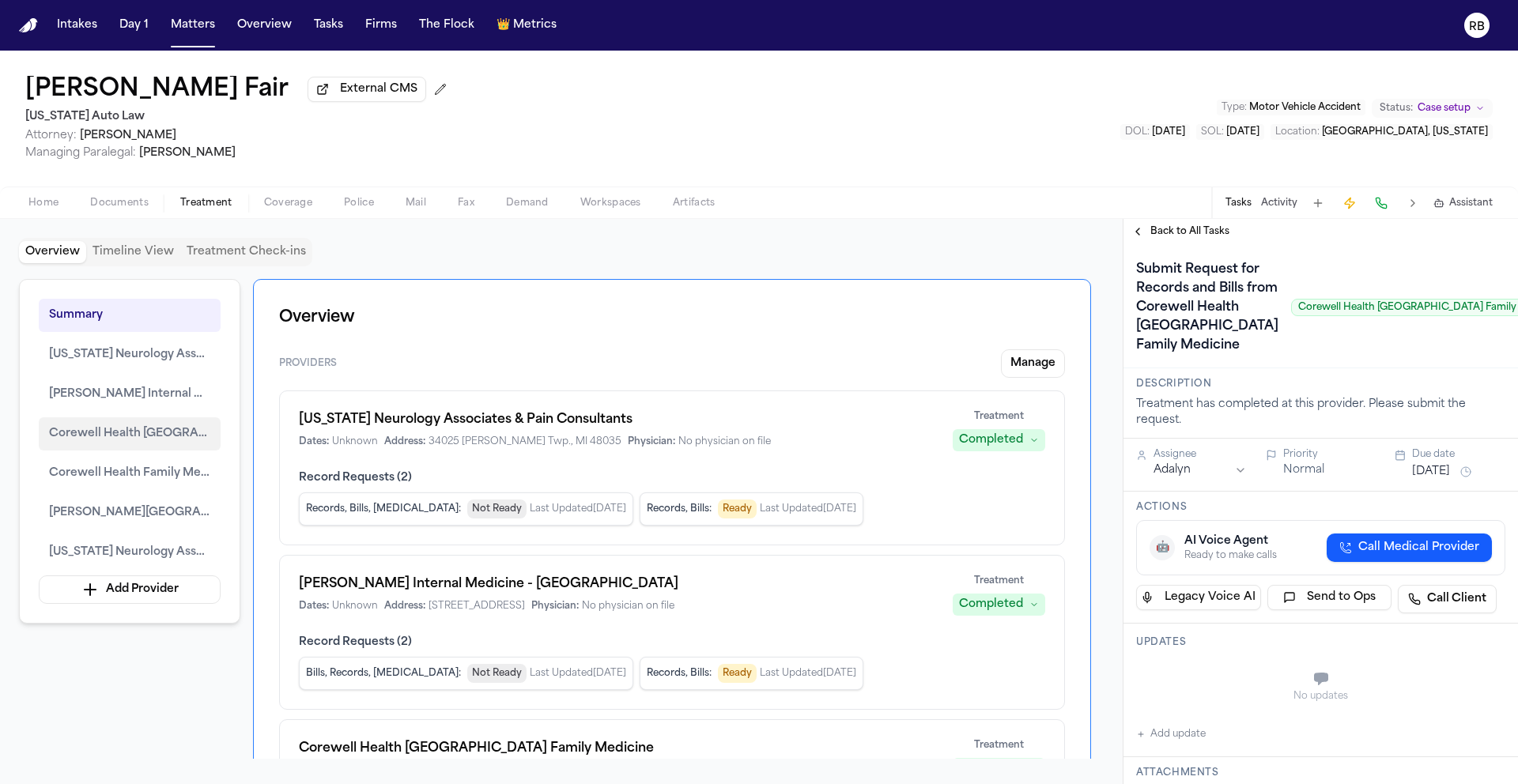
click at [167, 441] on span "Corewell Health [GEOGRAPHIC_DATA] Family Medicine" at bounding box center [130, 434] width 161 height 19
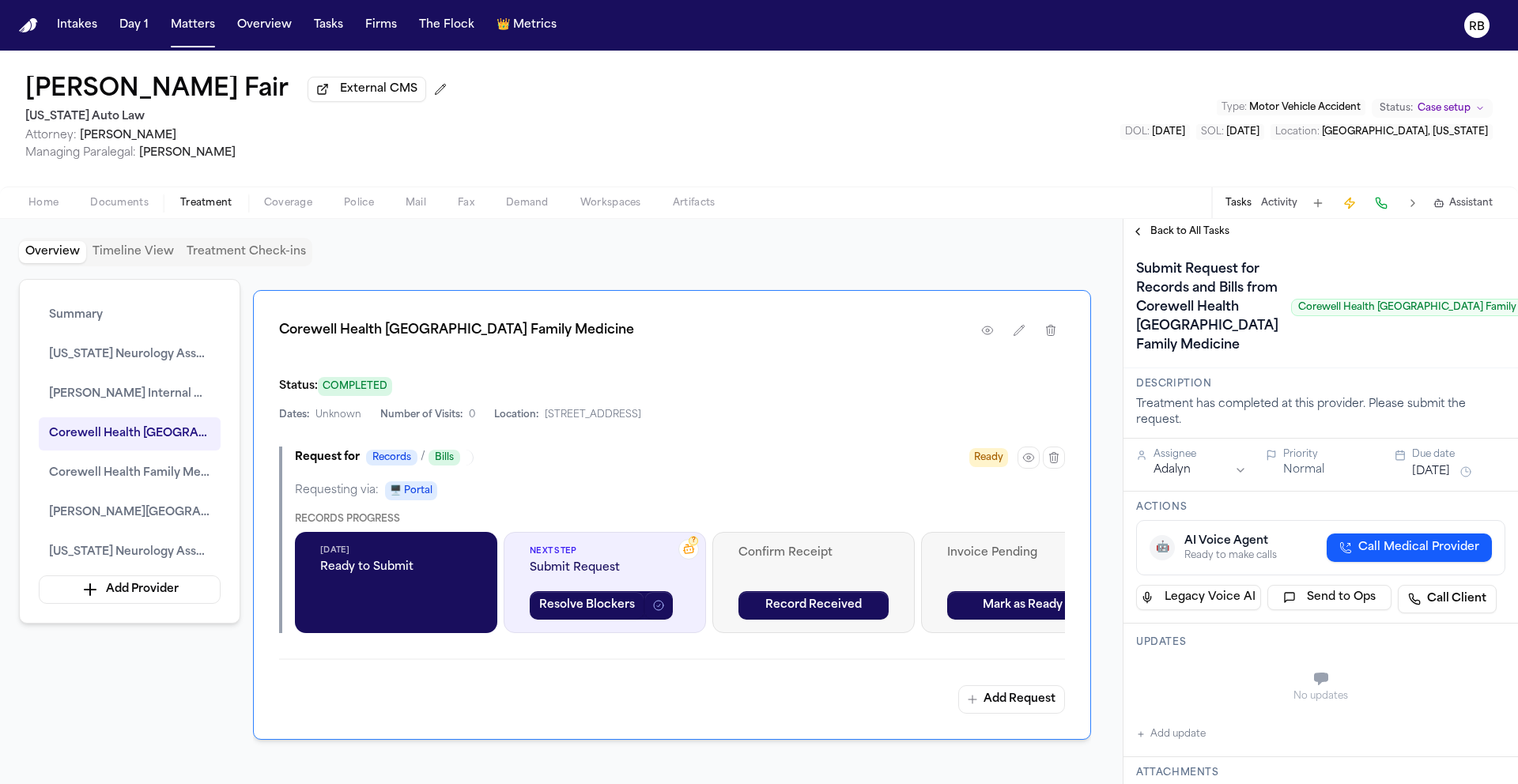
scroll to position [2680, 0]
click at [953, 225] on div "Overview Timeline View Treatment Check-ins Summary [US_STATE] Neurology Associa…" at bounding box center [561, 501] width 1123 height 565
click at [460, 205] on span "Fax" at bounding box center [466, 203] width 17 height 12
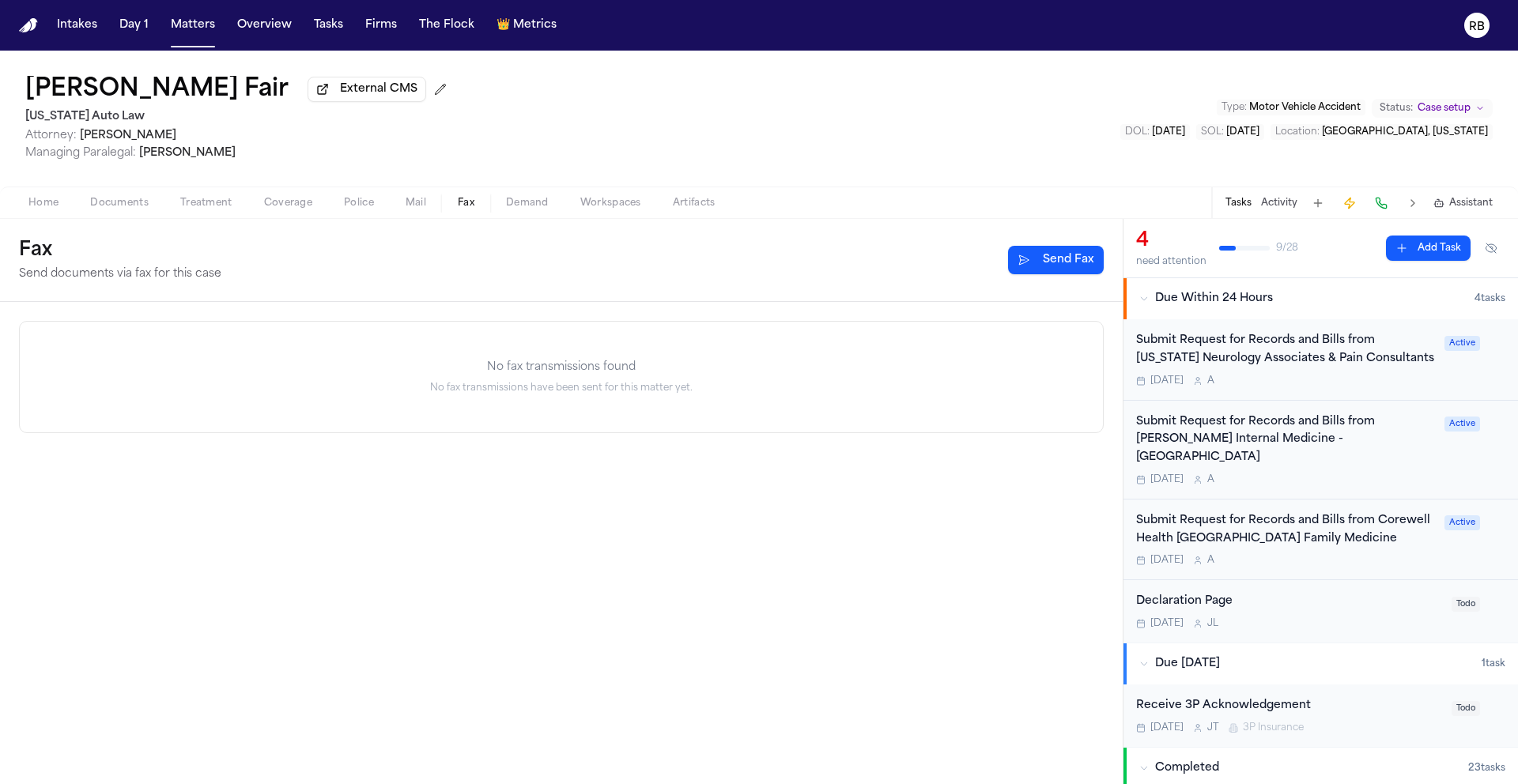
click at [1087, 263] on button "Send Fax" at bounding box center [1056, 260] width 95 height 28
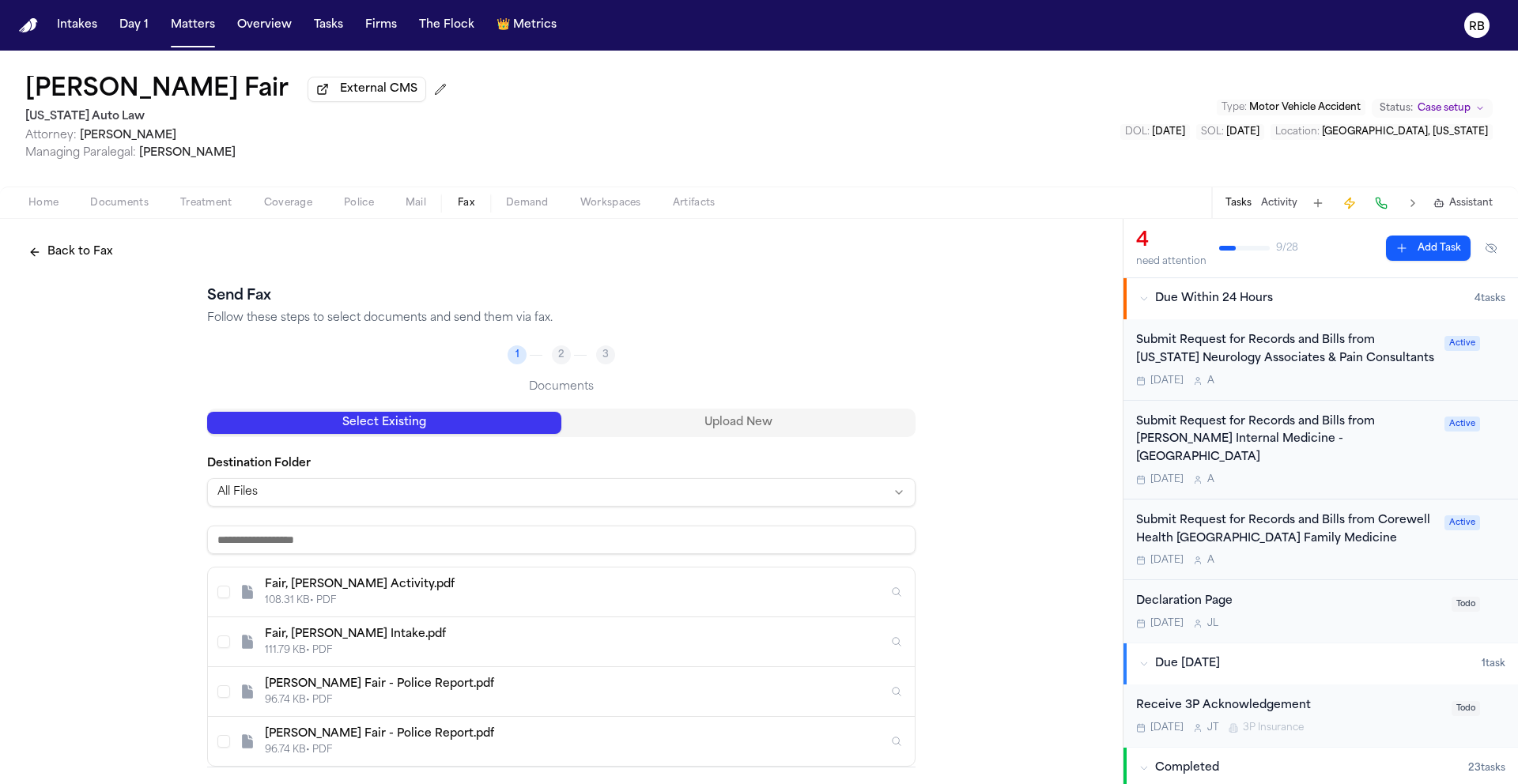
click at [788, 423] on button "Upload New" at bounding box center [738, 422] width 355 height 22
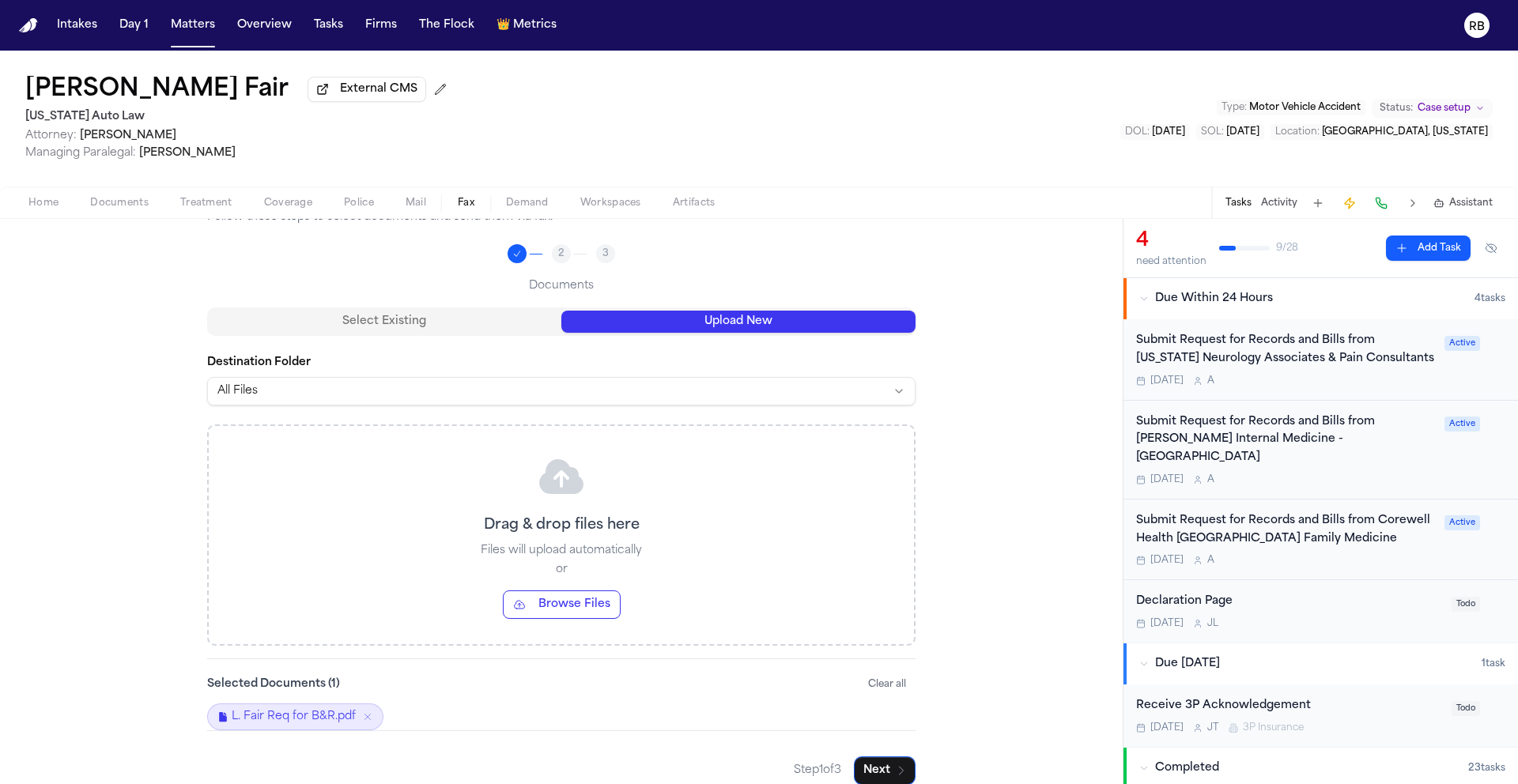
scroll to position [124, 0]
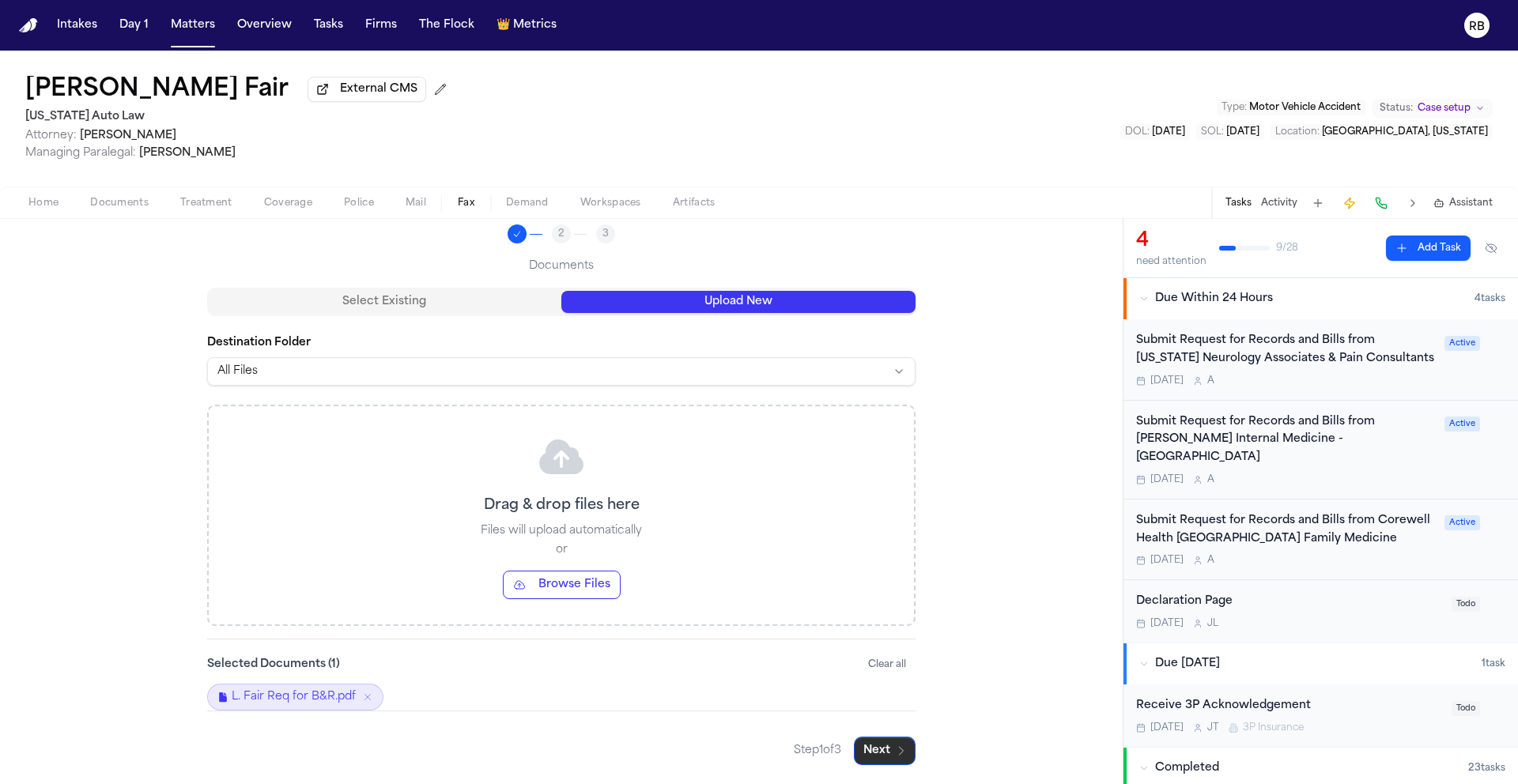
click at [877, 744] on button "Next" at bounding box center [885, 750] width 62 height 28
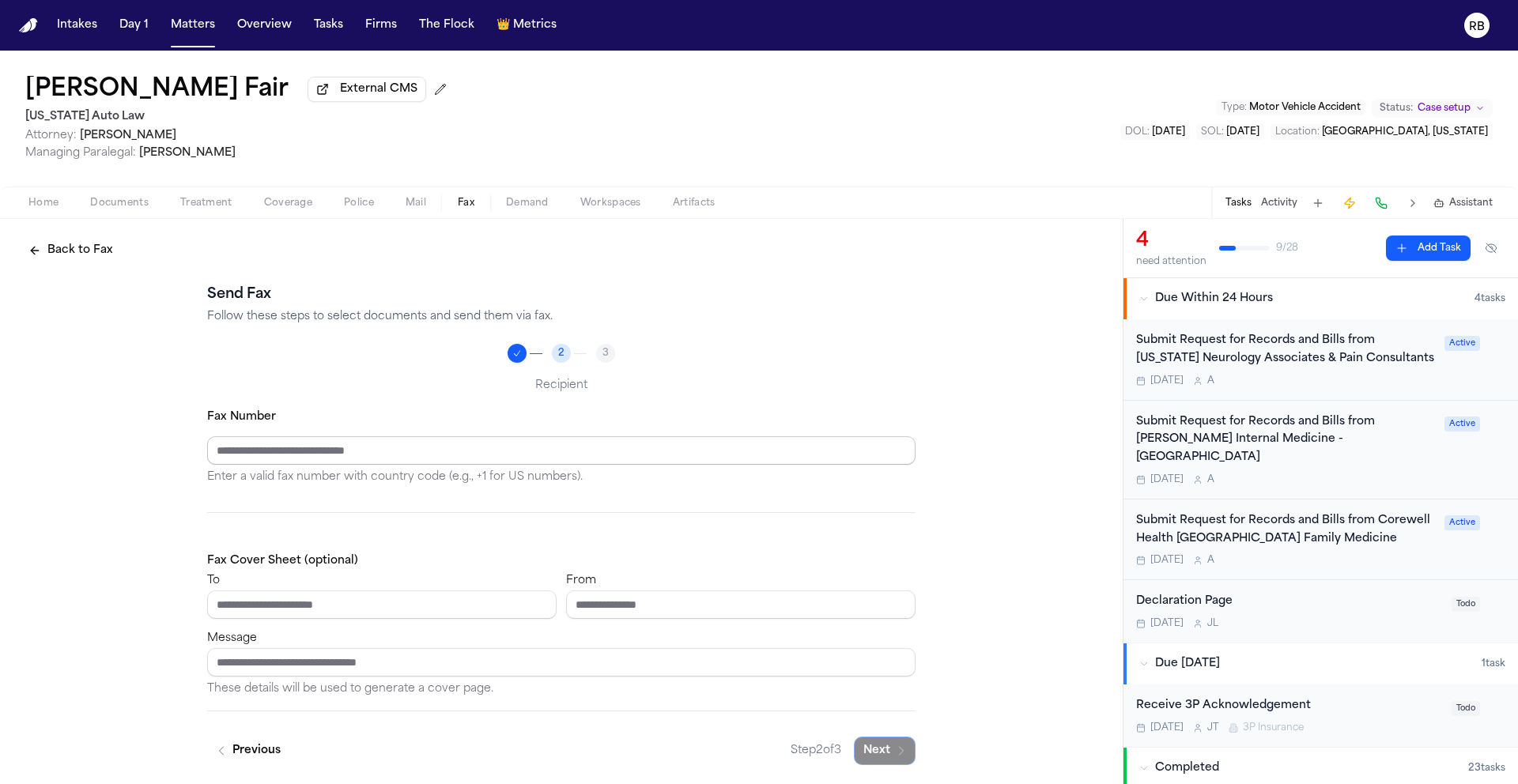
click at [367, 455] on input "Fax Number" at bounding box center [561, 451] width 708 height 28
type input "**********"
click at [317, 600] on input "To" at bounding box center [382, 605] width 349 height 28
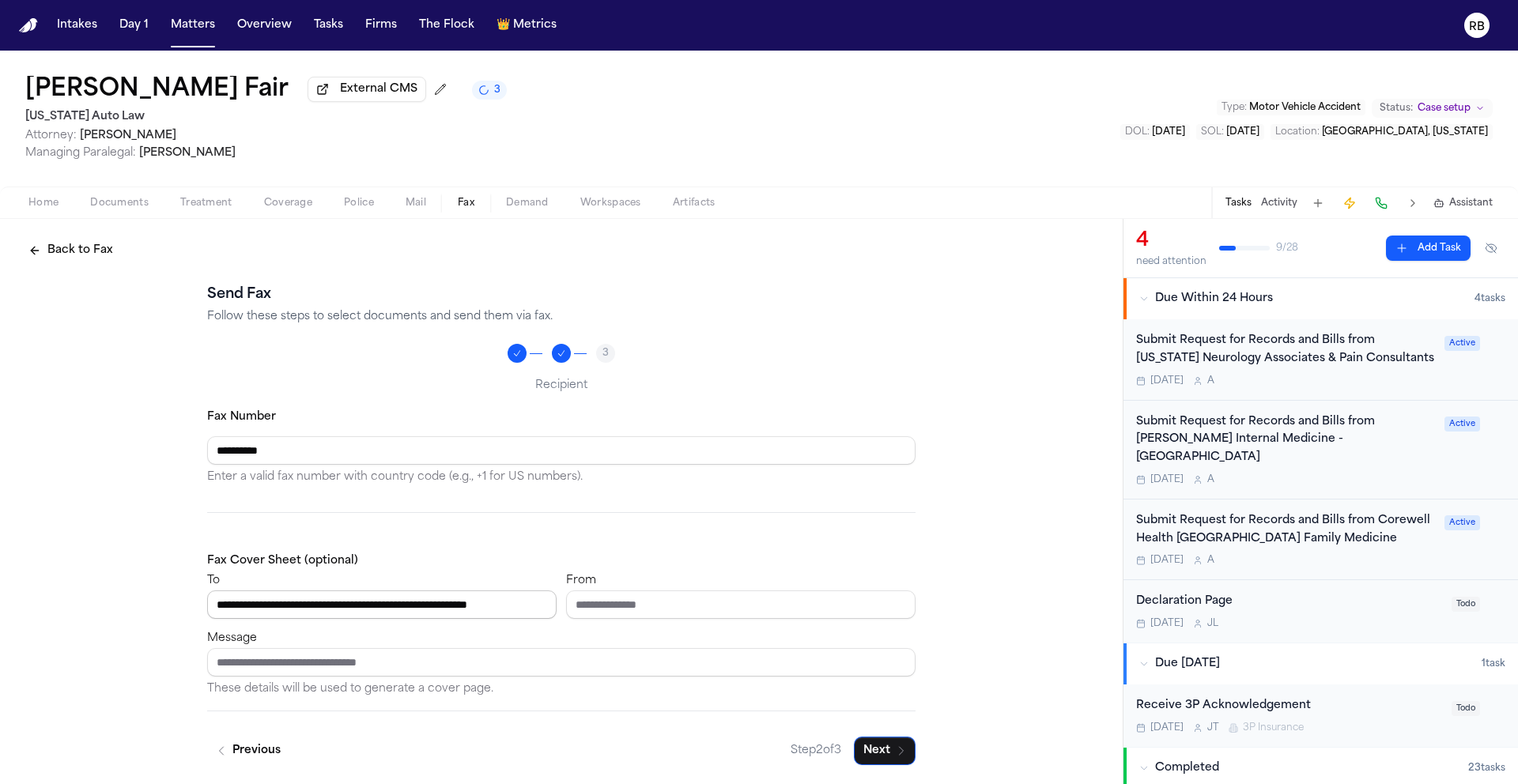
scroll to position [0, 39]
type input "**********"
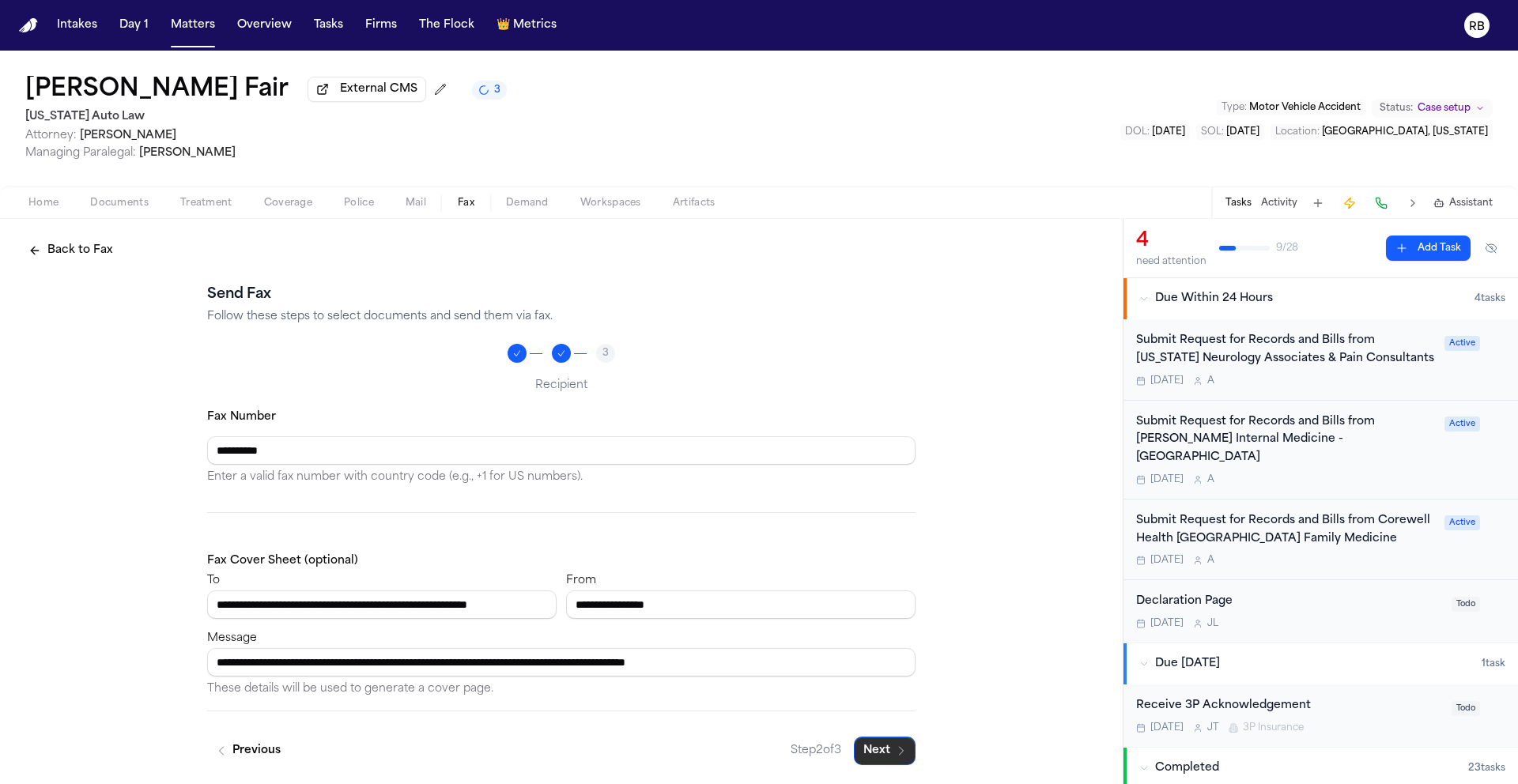
click at [874, 750] on button "Next" at bounding box center [885, 750] width 62 height 28
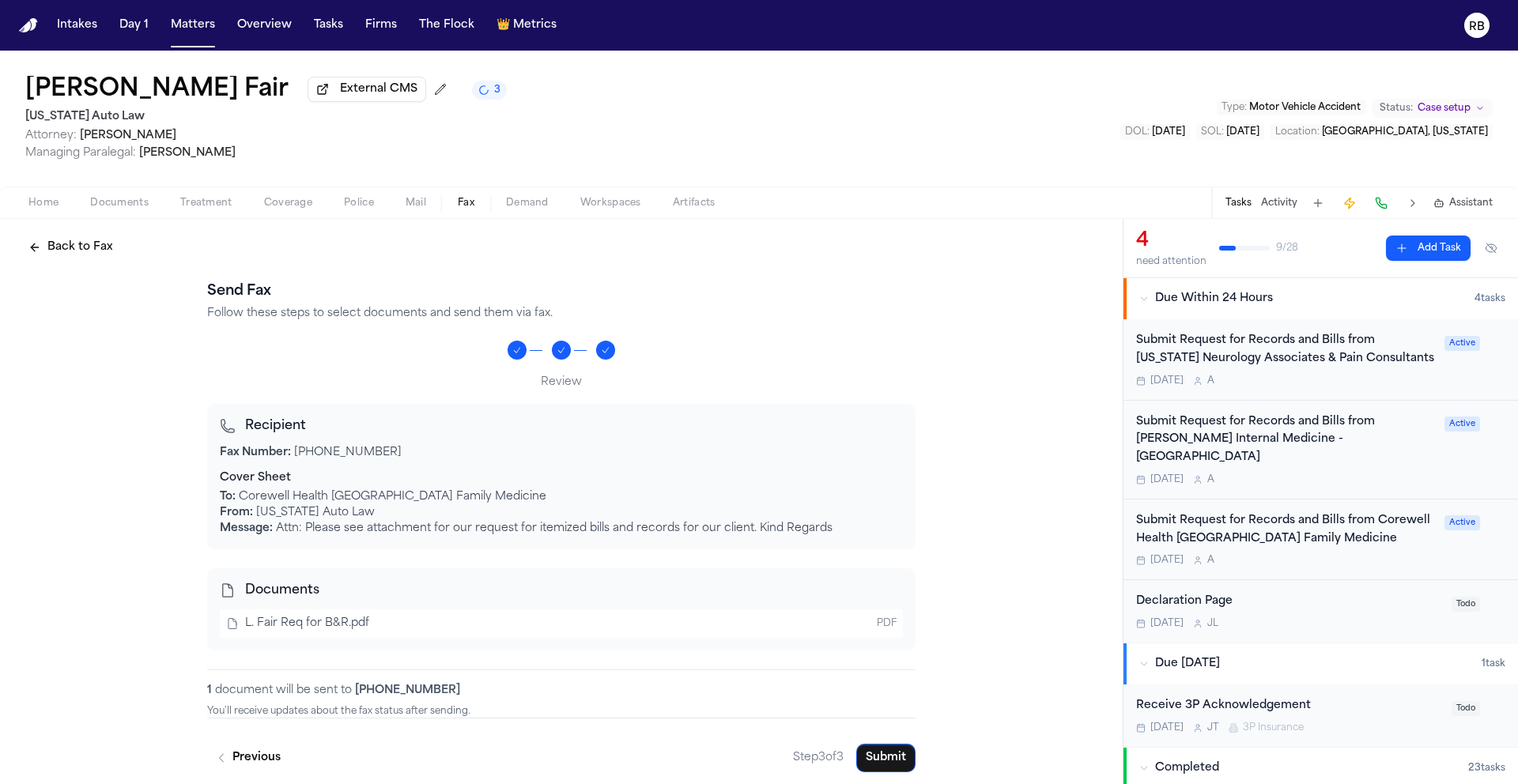
scroll to position [15, 0]
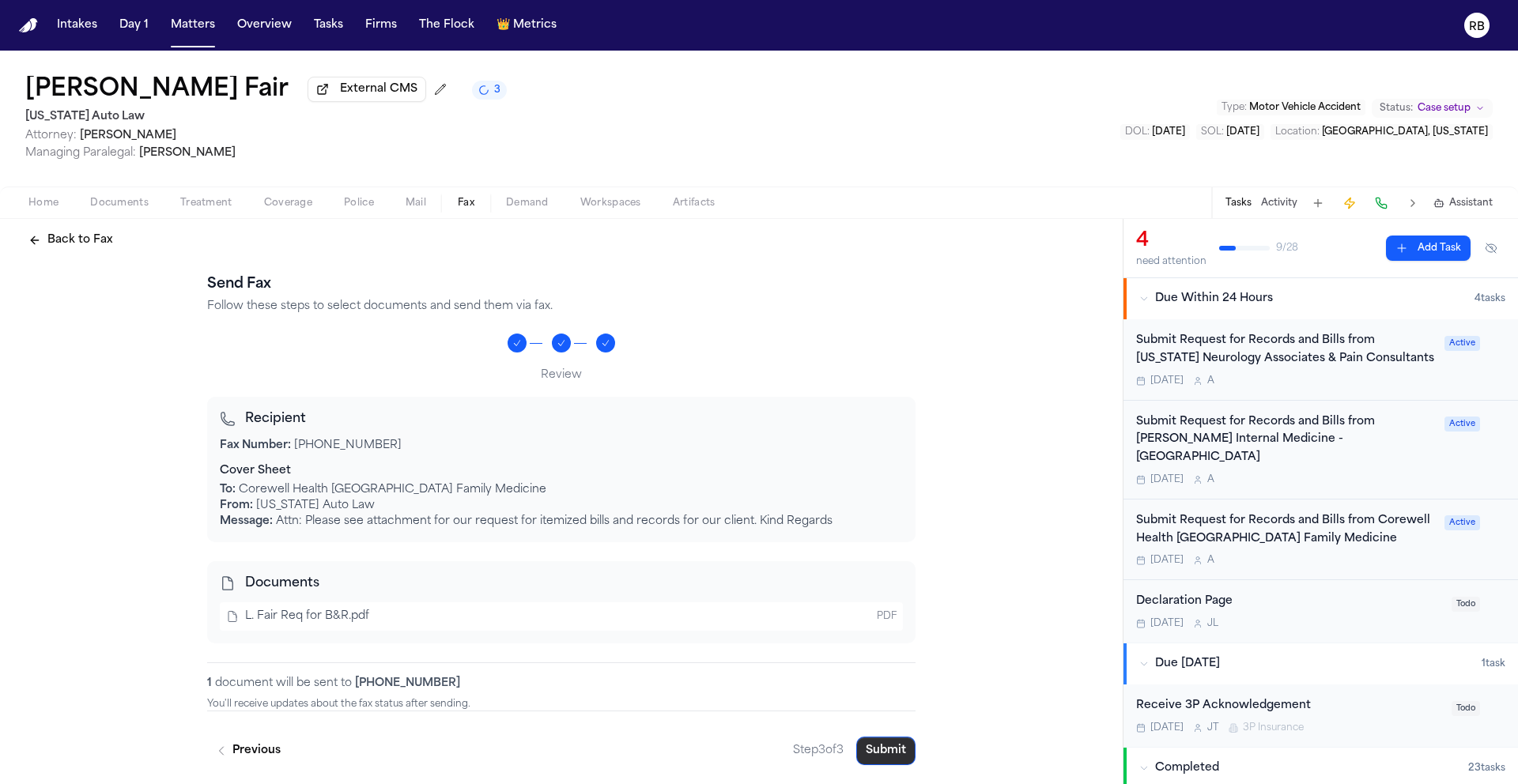
click at [871, 741] on button "Submit" at bounding box center [886, 750] width 59 height 28
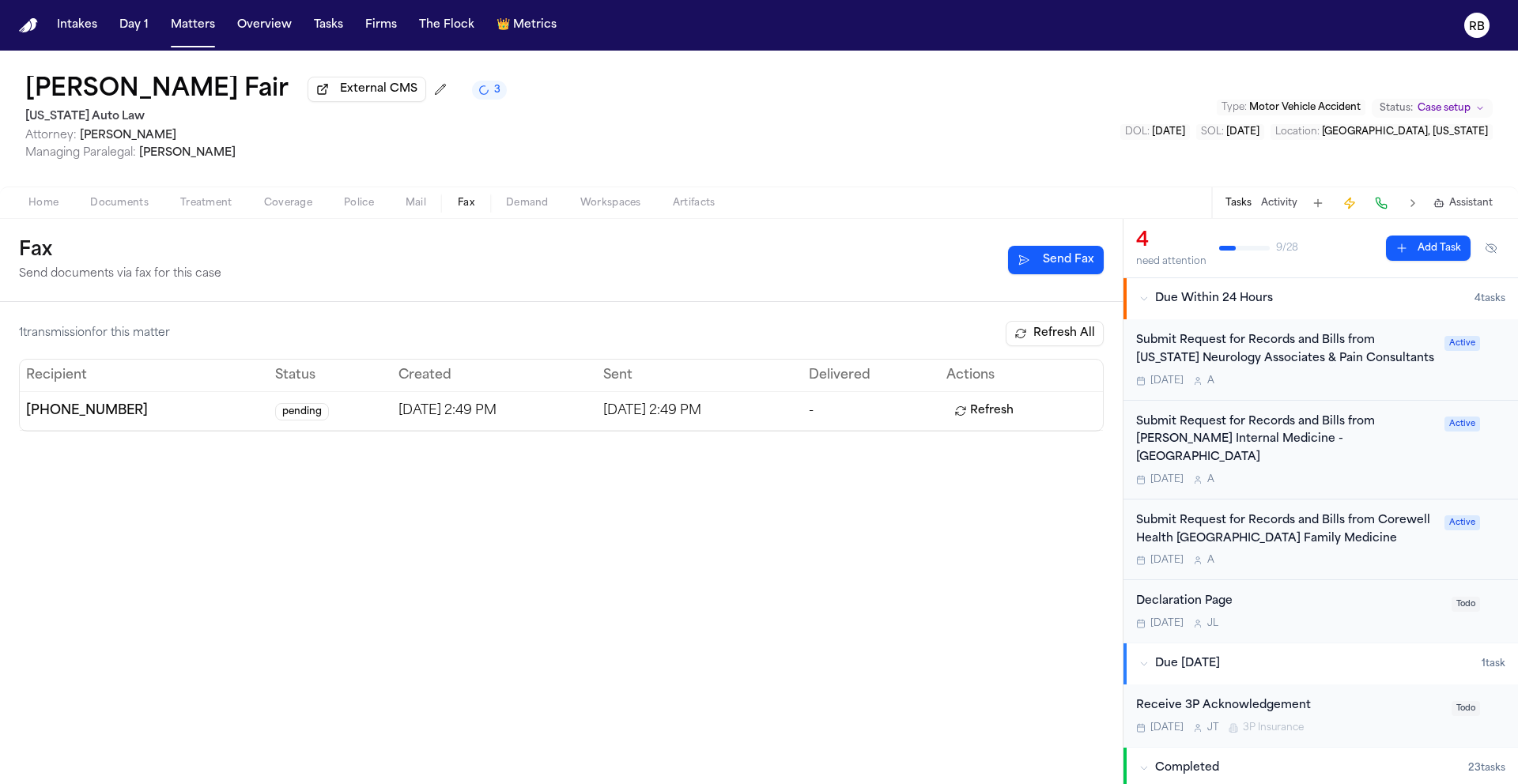
click at [1283, 546] on div "Submit Request for Records and Bills from Corewell Health [GEOGRAPHIC_DATA] Fam…" at bounding box center [1285, 530] width 299 height 36
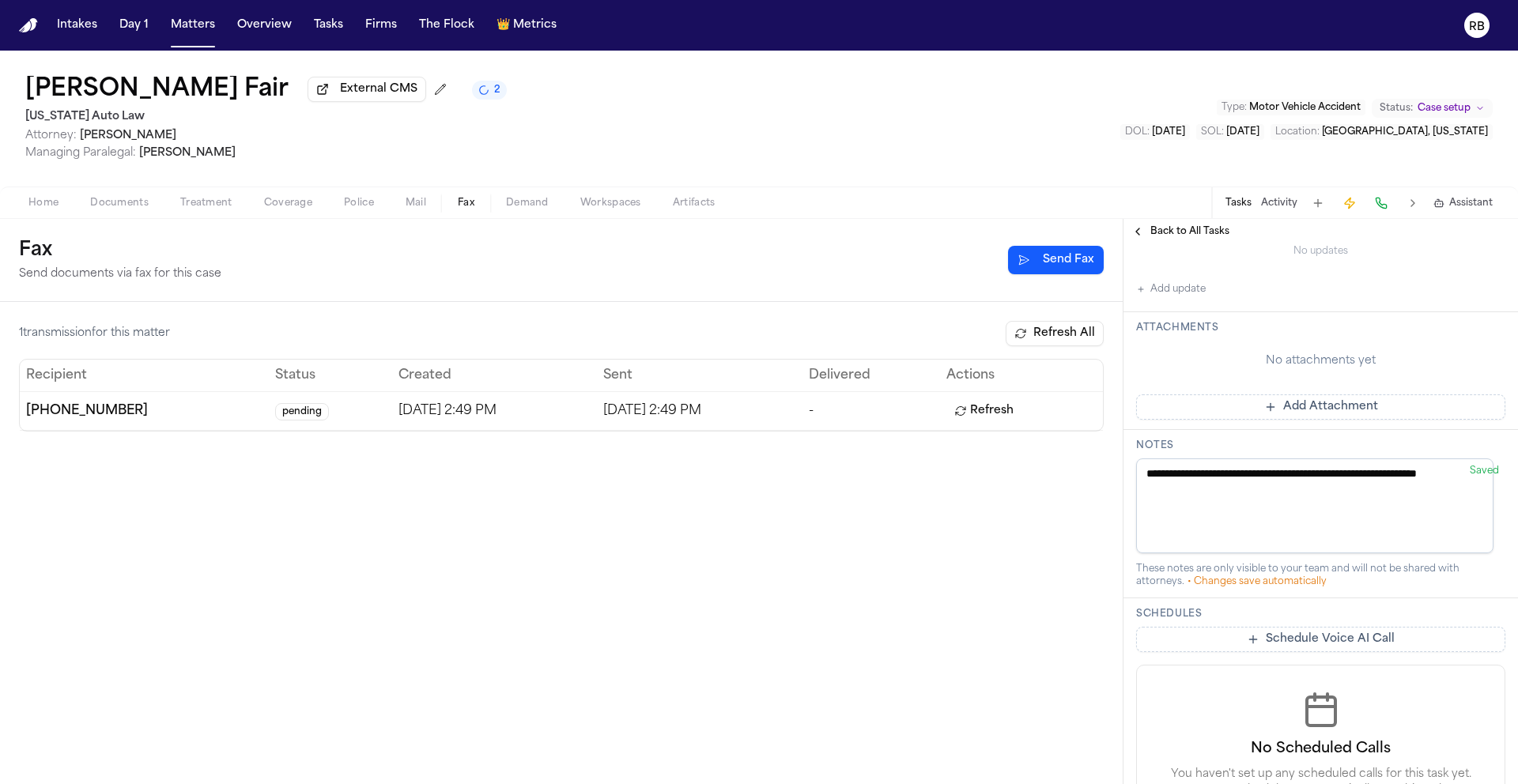
scroll to position [461, 0]
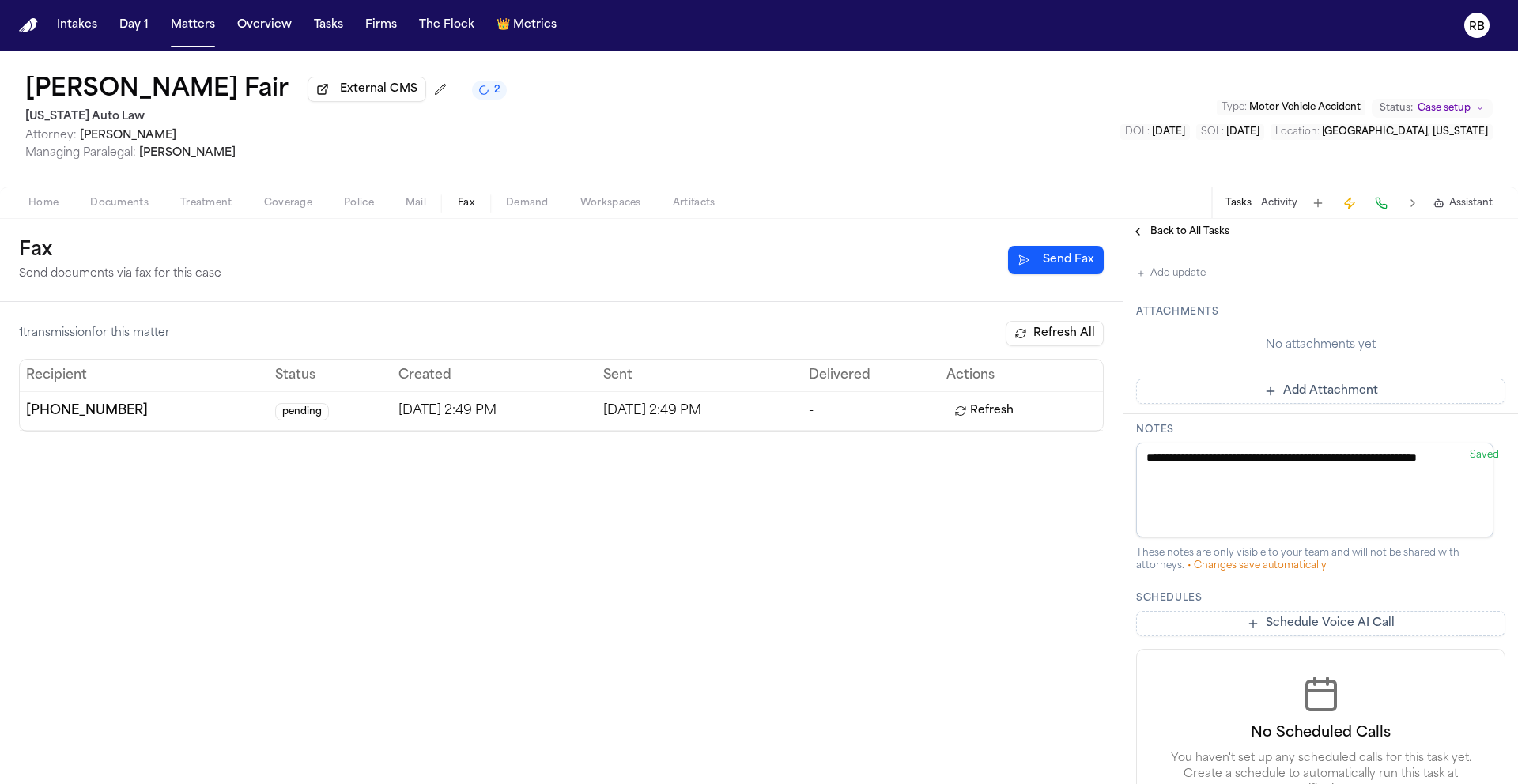
click at [1200, 283] on button "Add update" at bounding box center [1170, 273] width 70 height 19
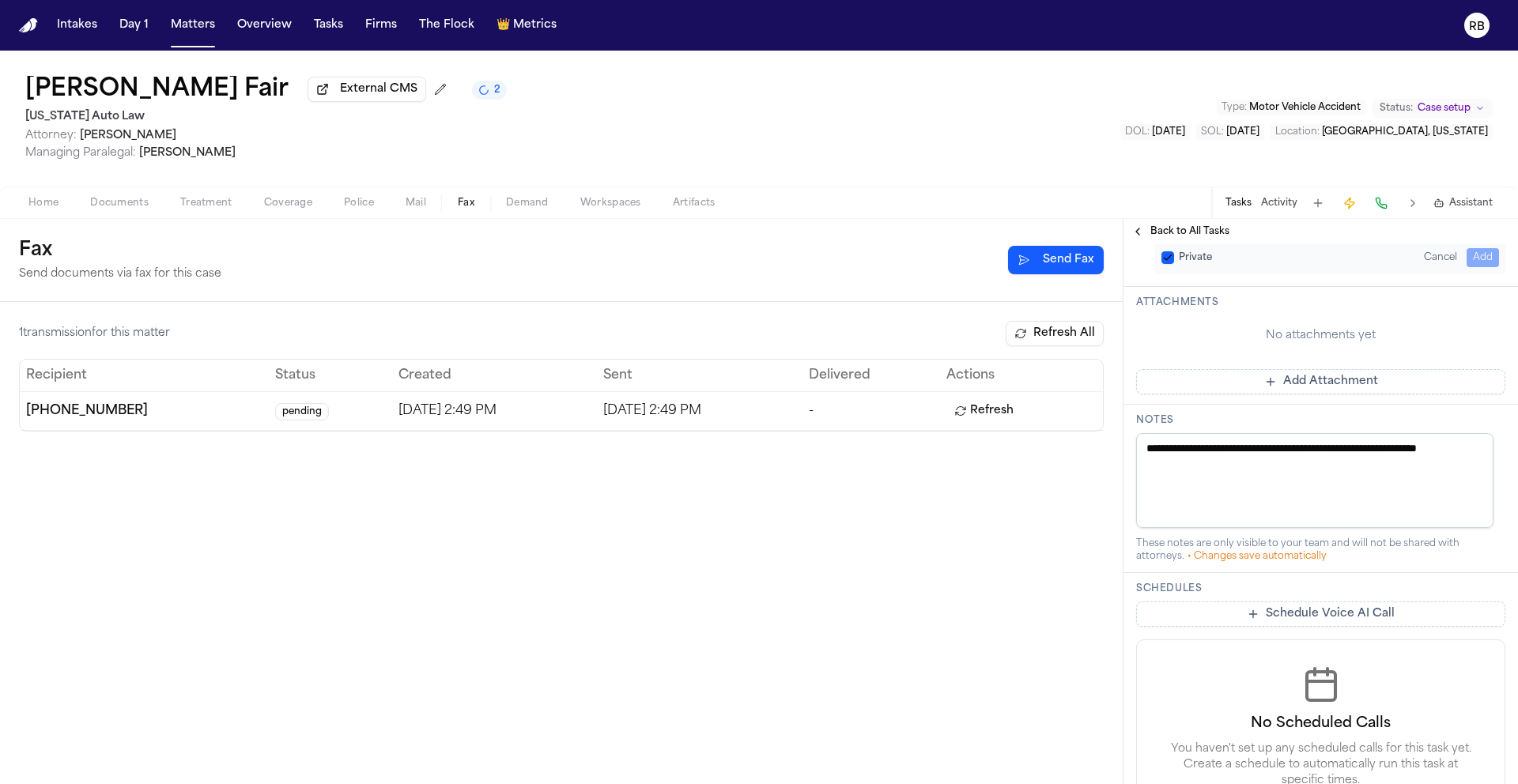
click at [1258, 235] on textarea "Add your update" at bounding box center [1330, 220] width 338 height 32
type textarea "**********"
click at [1477, 267] on button "Add" at bounding box center [1483, 258] width 33 height 19
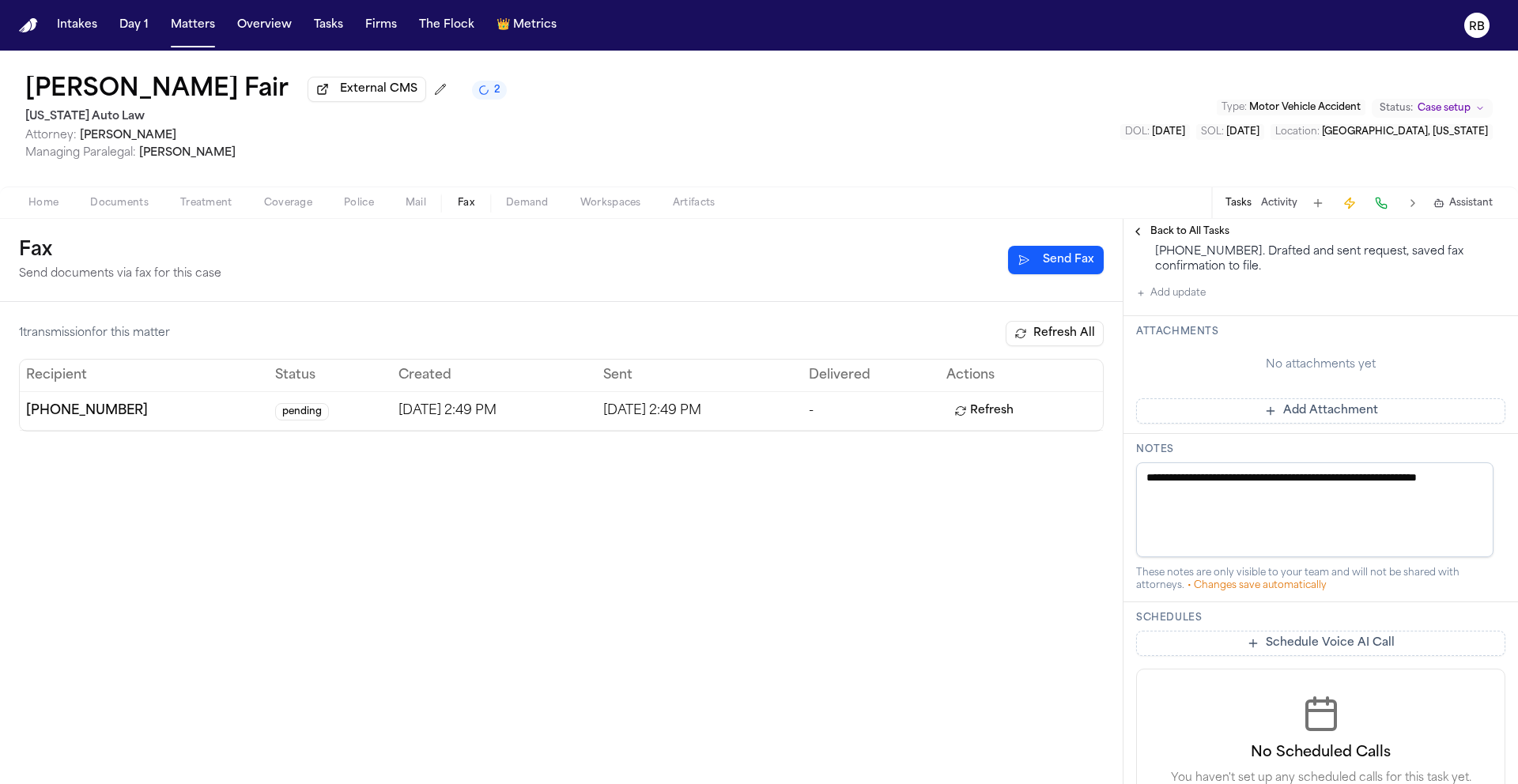
click at [977, 409] on button "Refresh" at bounding box center [983, 411] width 75 height 26
drag, startPoint x: 1270, startPoint y: 445, endPoint x: 1156, endPoint y: 401, distance: 122.2
click at [1156, 274] on div "Called provider at [PHONE_NUMBER] and spoke with front desk who provided me wit…" at bounding box center [1330, 243] width 350 height 61
copy div "Called provider at [PHONE_NUMBER] and spoke with front desk who provided me wit…"
click at [1012, 417] on button "Refresh" at bounding box center [983, 411] width 75 height 26
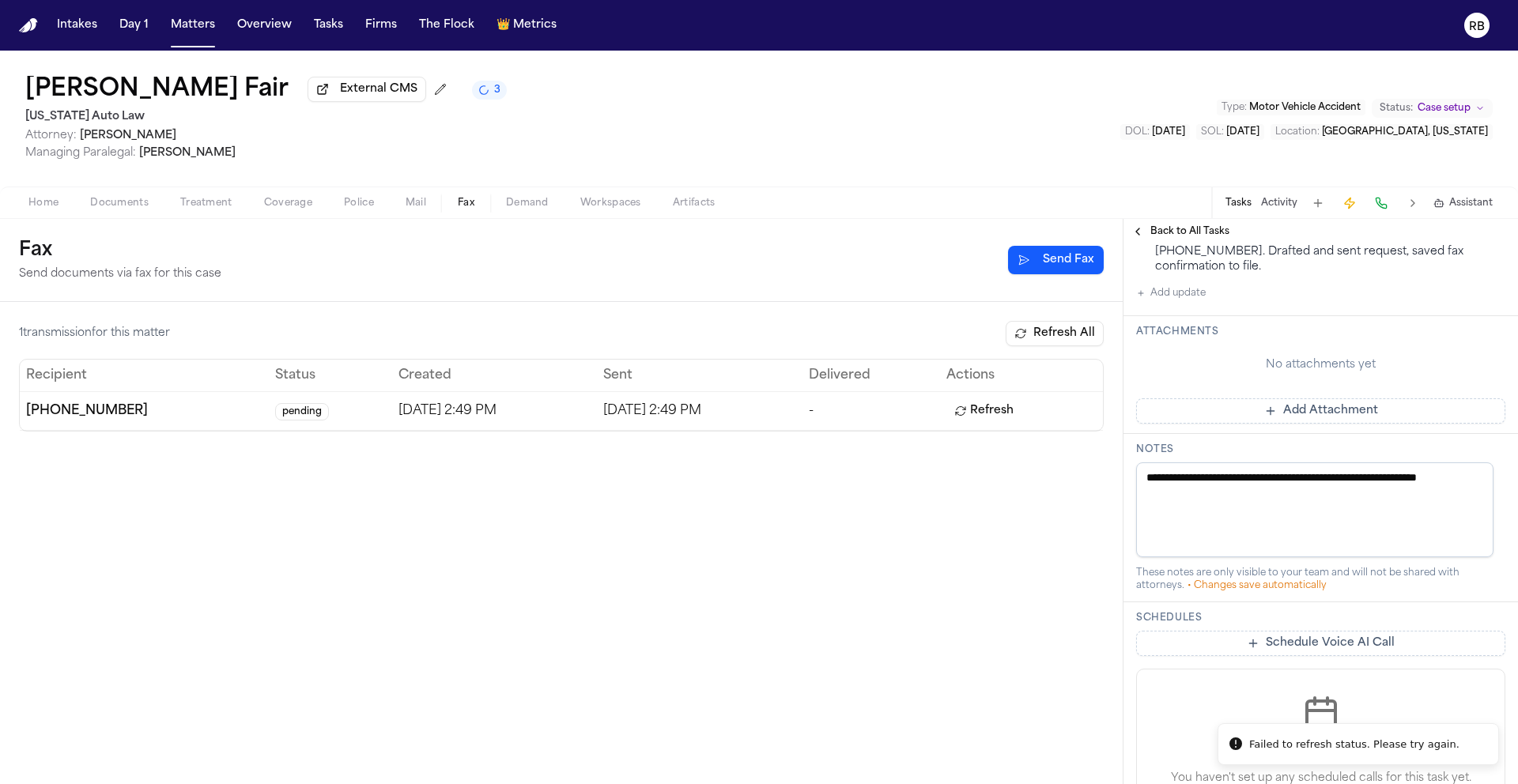
click at [952, 638] on div "1 transmission for this matter Refresh All Recipient Status Created Sent Delive…" at bounding box center [561, 542] width 1123 height 482
click at [760, 277] on div "Fax Send documents via fax for this case Send Fax" at bounding box center [562, 260] width 1085 height 44
click at [964, 500] on div "1 transmission for this matter Refresh All Recipient Status Created Sent Delive…" at bounding box center [561, 542] width 1123 height 482
click at [1080, 332] on button "Refresh All" at bounding box center [1054, 333] width 98 height 26
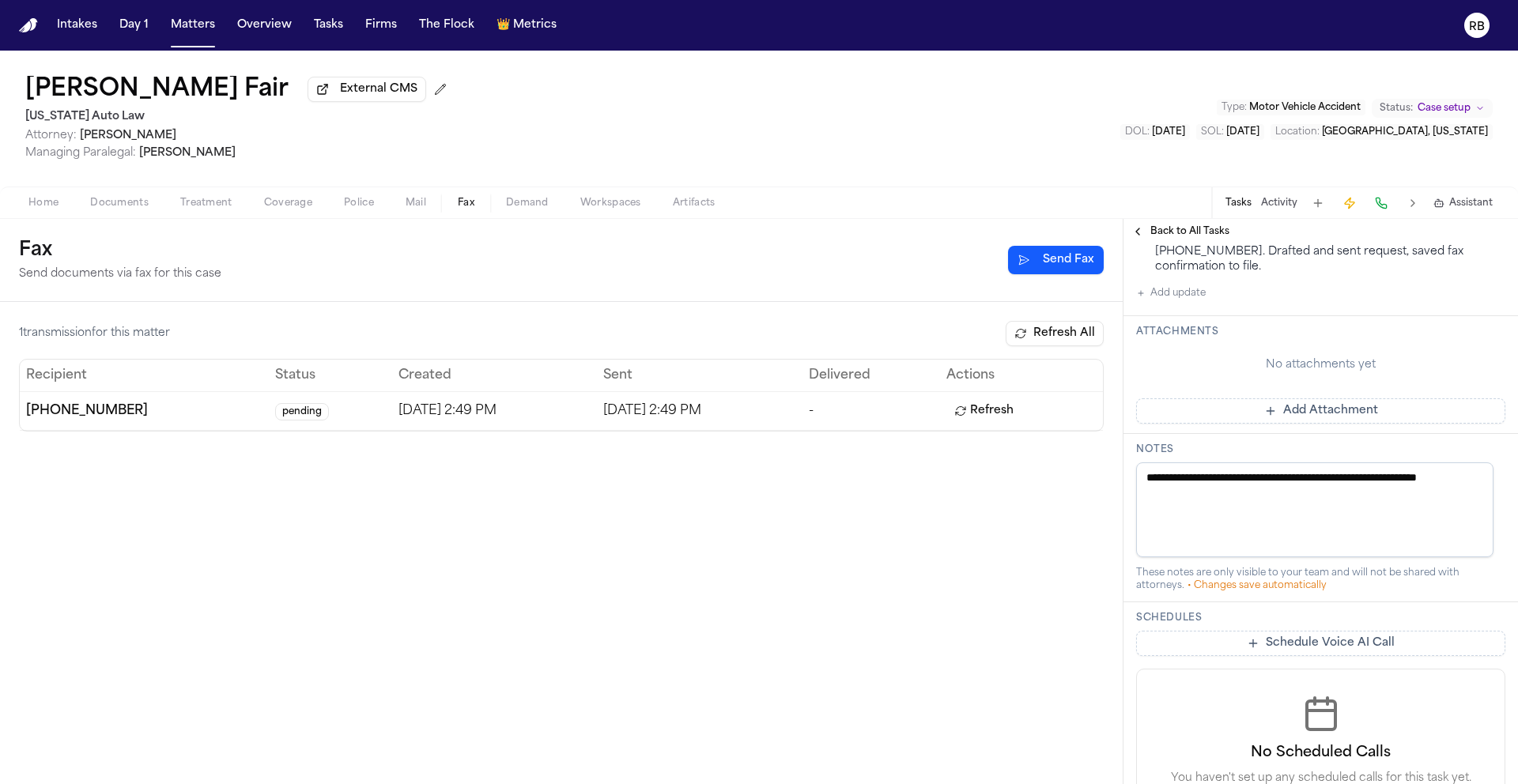
click at [1088, 340] on button "Refresh All" at bounding box center [1054, 333] width 98 height 26
click at [1065, 342] on button "Refresh All" at bounding box center [1054, 333] width 98 height 26
click at [1004, 409] on button "Refresh" at bounding box center [983, 411] width 75 height 26
click at [973, 661] on div "1 transmission for this matter Refresh All Recipient Status Created Sent Delive…" at bounding box center [561, 542] width 1123 height 482
click at [1043, 571] on div "1 transmission for this matter Refresh All Recipient Status Created Sent Delive…" at bounding box center [561, 542] width 1123 height 482
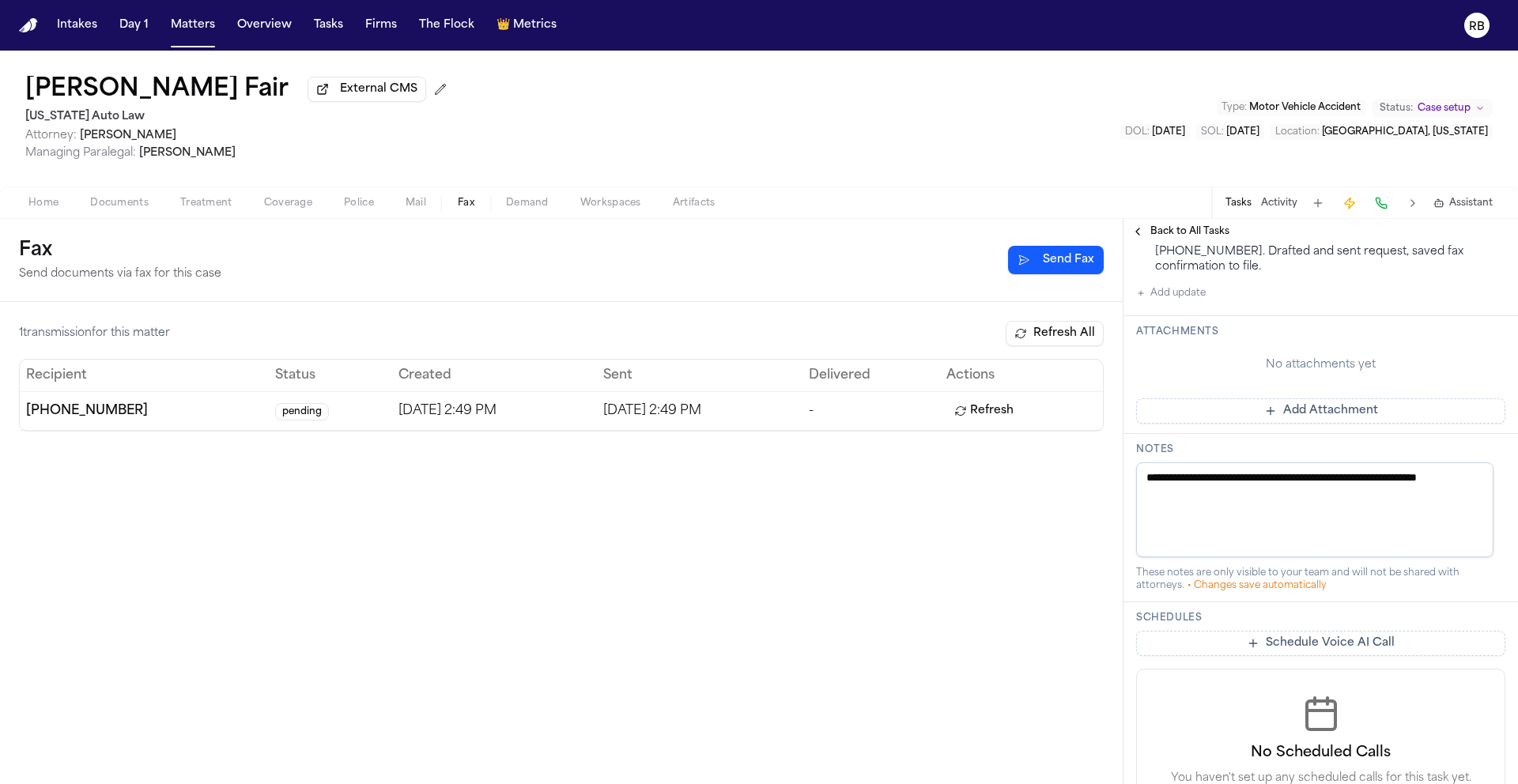
click at [1020, 408] on button "Refresh" at bounding box center [983, 411] width 75 height 26
click at [1043, 605] on div "1 transmission for this matter Refresh All Recipient Status Created Sent Delive…" at bounding box center [561, 542] width 1123 height 482
click at [212, 210] on span "Treatment" at bounding box center [206, 203] width 52 height 12
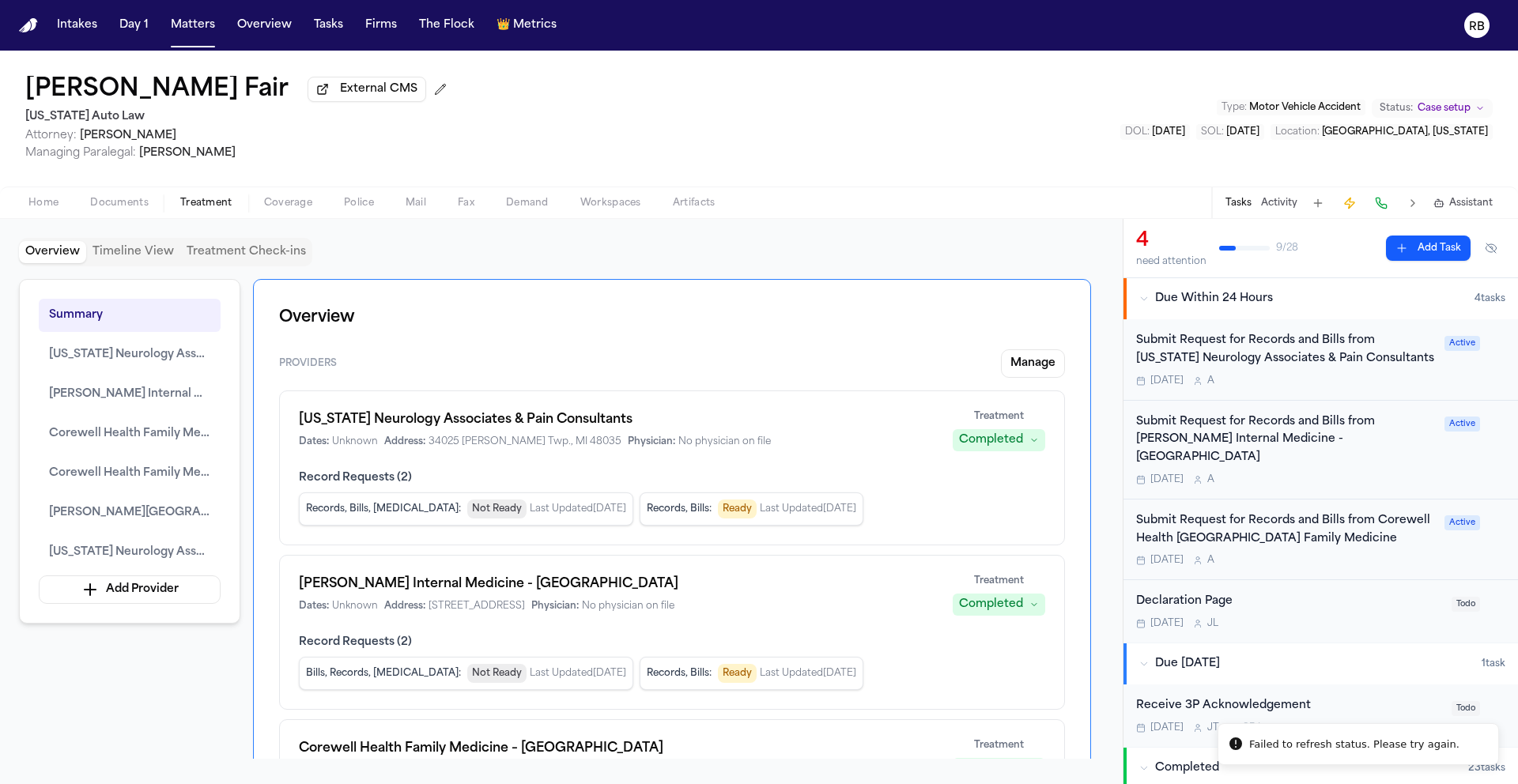
click at [1099, 389] on div "Summary [US_STATE] Neurology Associates & Pain Consultants [PERSON_NAME] Intern…" at bounding box center [562, 519] width 1085 height 480
click at [961, 240] on div "Overview Timeline View Treatment Check-ins Summary [US_STATE] Neurology Associa…" at bounding box center [561, 501] width 1123 height 565
click at [195, 438] on span "Corewell Health Family Medicine – [GEOGRAPHIC_DATA]" at bounding box center [130, 434] width 161 height 19
click at [1346, 545] on div "Submit Request for Records and Bills from Corewell Health Beaumont Grosse Point…" at bounding box center [1285, 530] width 299 height 36
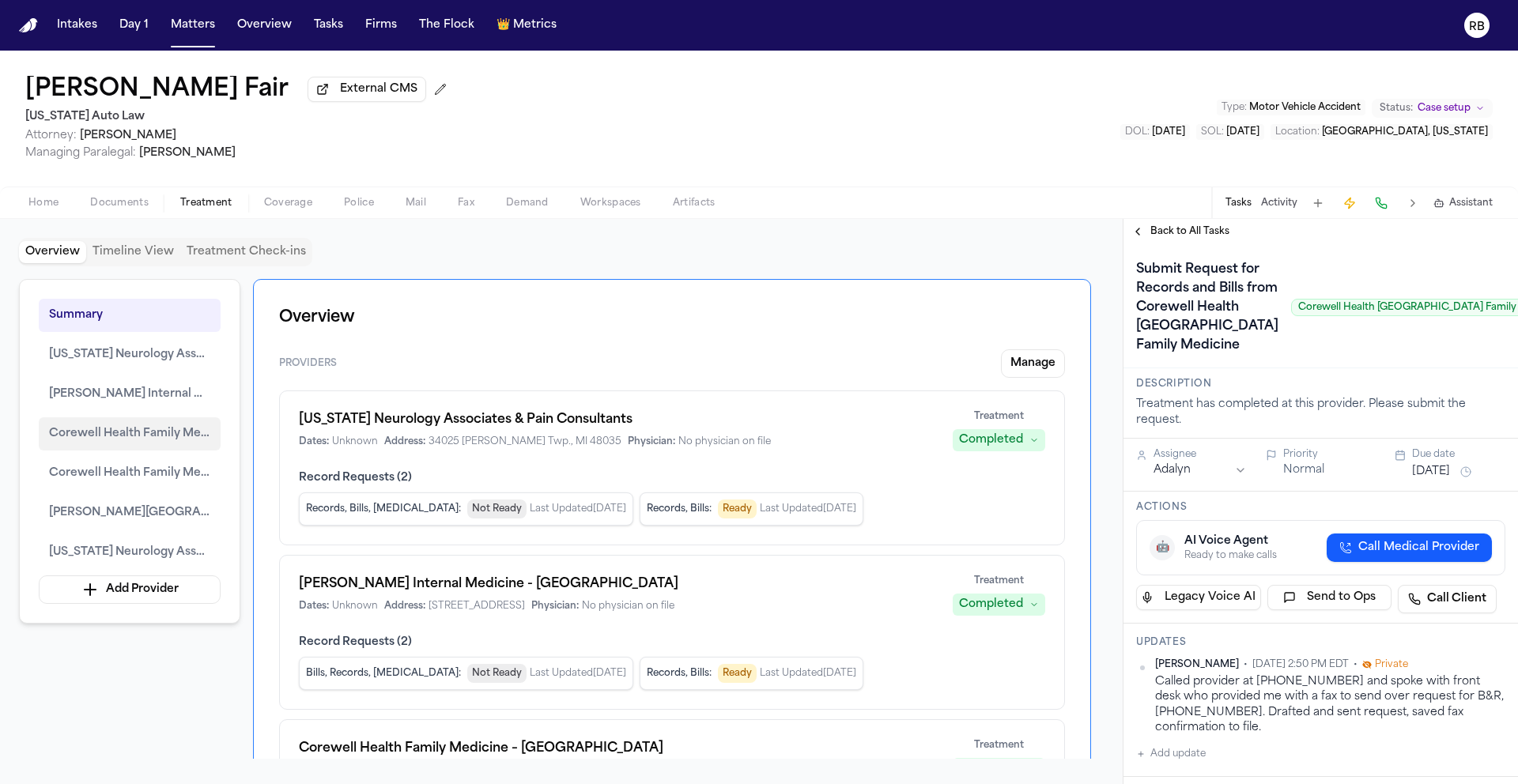
click at [153, 432] on span "Corewell Health Family Medicine – Grosse Pointe" at bounding box center [130, 434] width 161 height 19
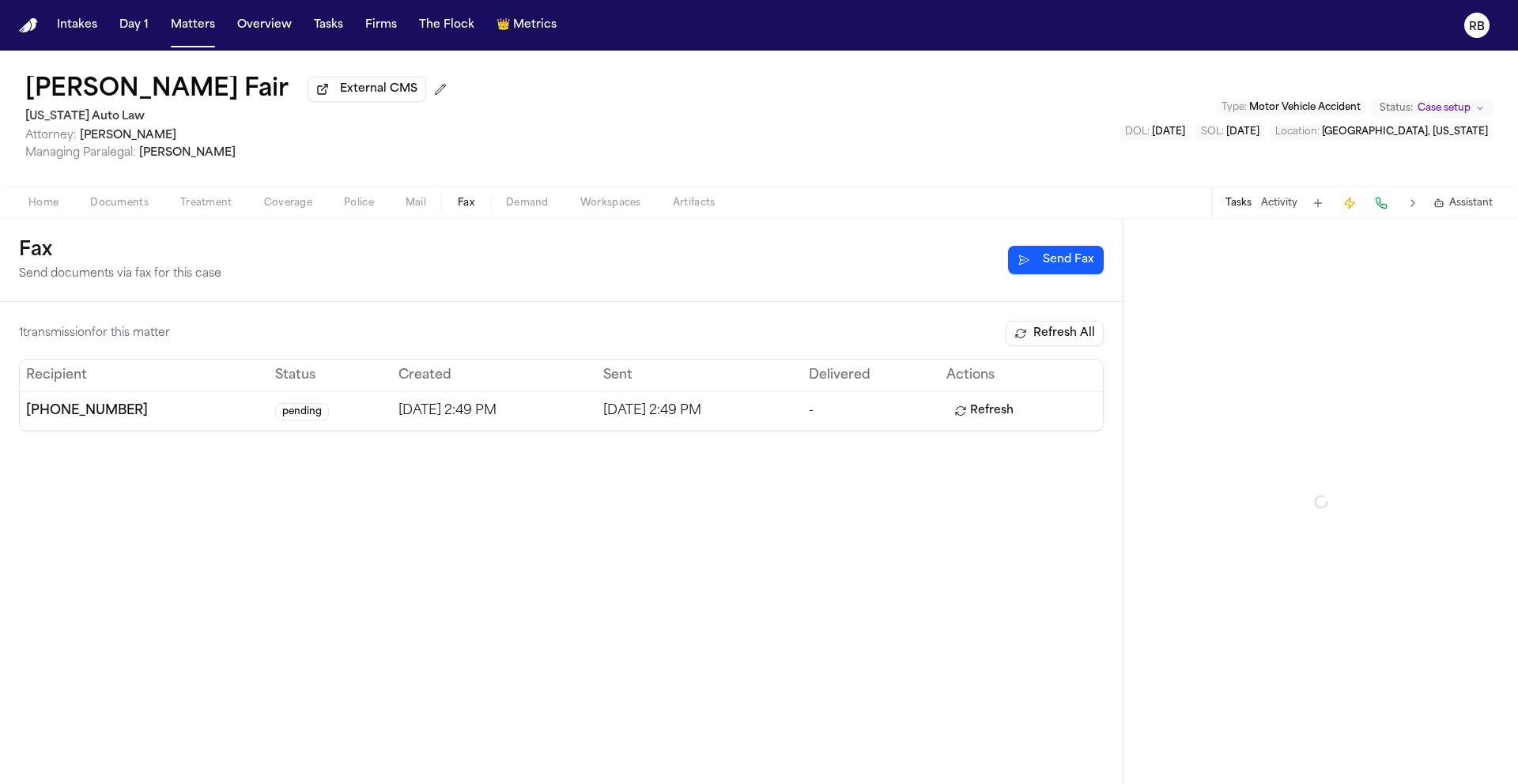
click at [469, 209] on span "Fax" at bounding box center [466, 203] width 17 height 12
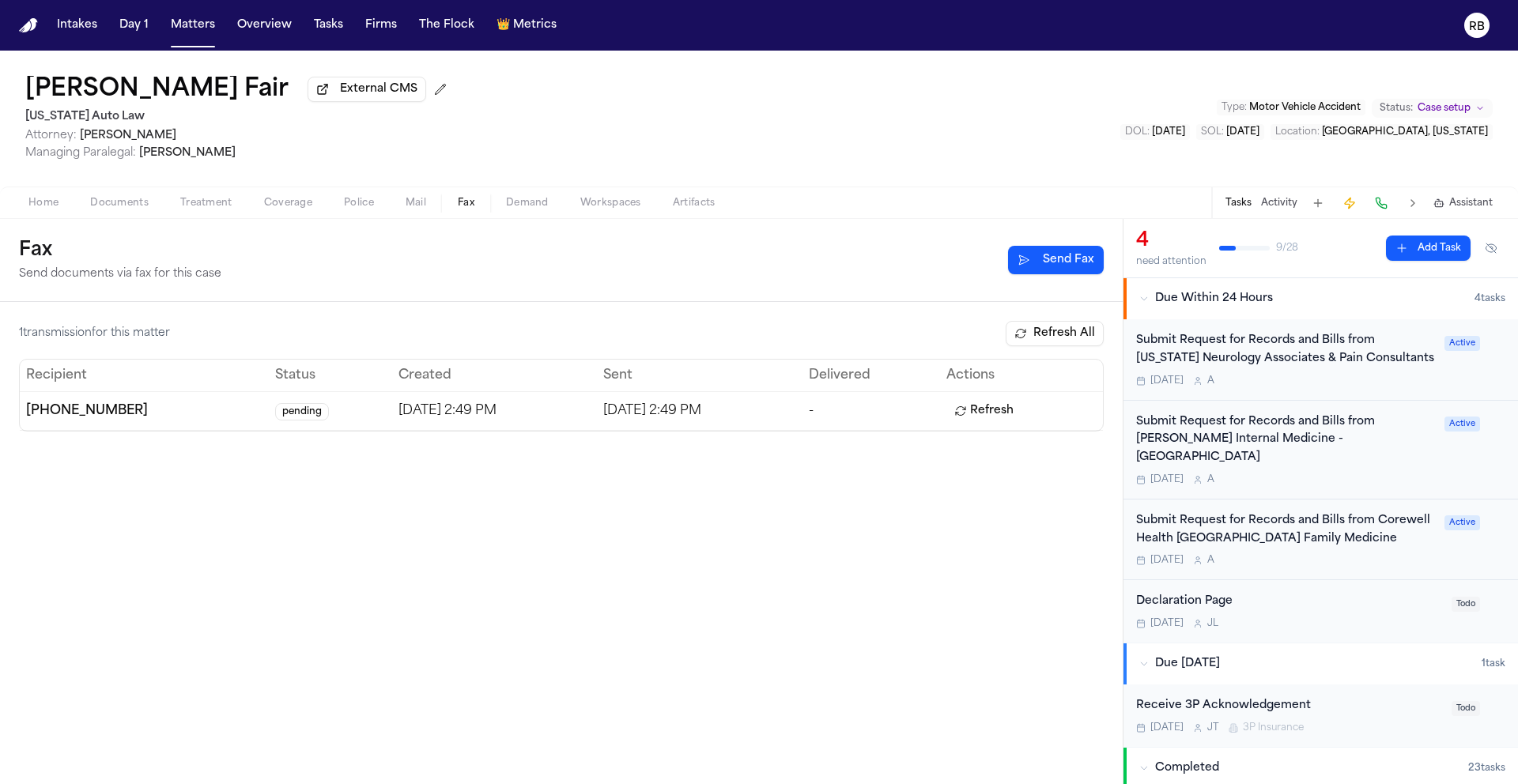
click at [700, 295] on div "Fax Send documents via fax for this case Send Fax" at bounding box center [561, 260] width 1123 height 83
click at [1006, 410] on button "Refresh" at bounding box center [983, 411] width 75 height 26
click at [1083, 325] on button "Refresh All" at bounding box center [1054, 333] width 98 height 26
click at [610, 531] on div "1 transmission for this matter Refresh All Recipient Status Created Sent Delive…" at bounding box center [561, 542] width 1123 height 482
click at [1350, 561] on div "Tomorrow A" at bounding box center [1285, 560] width 299 height 12
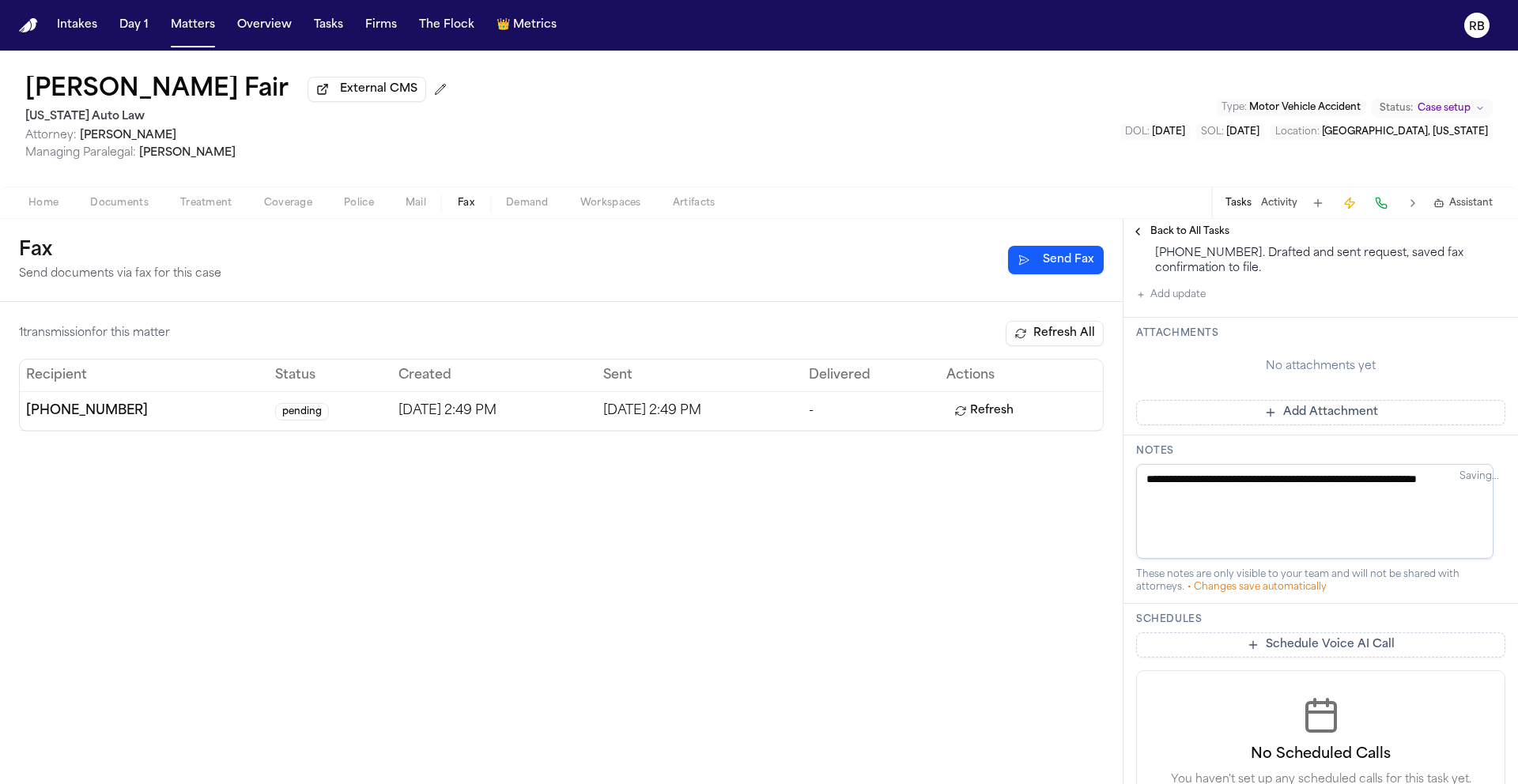
scroll to position [469, 0]
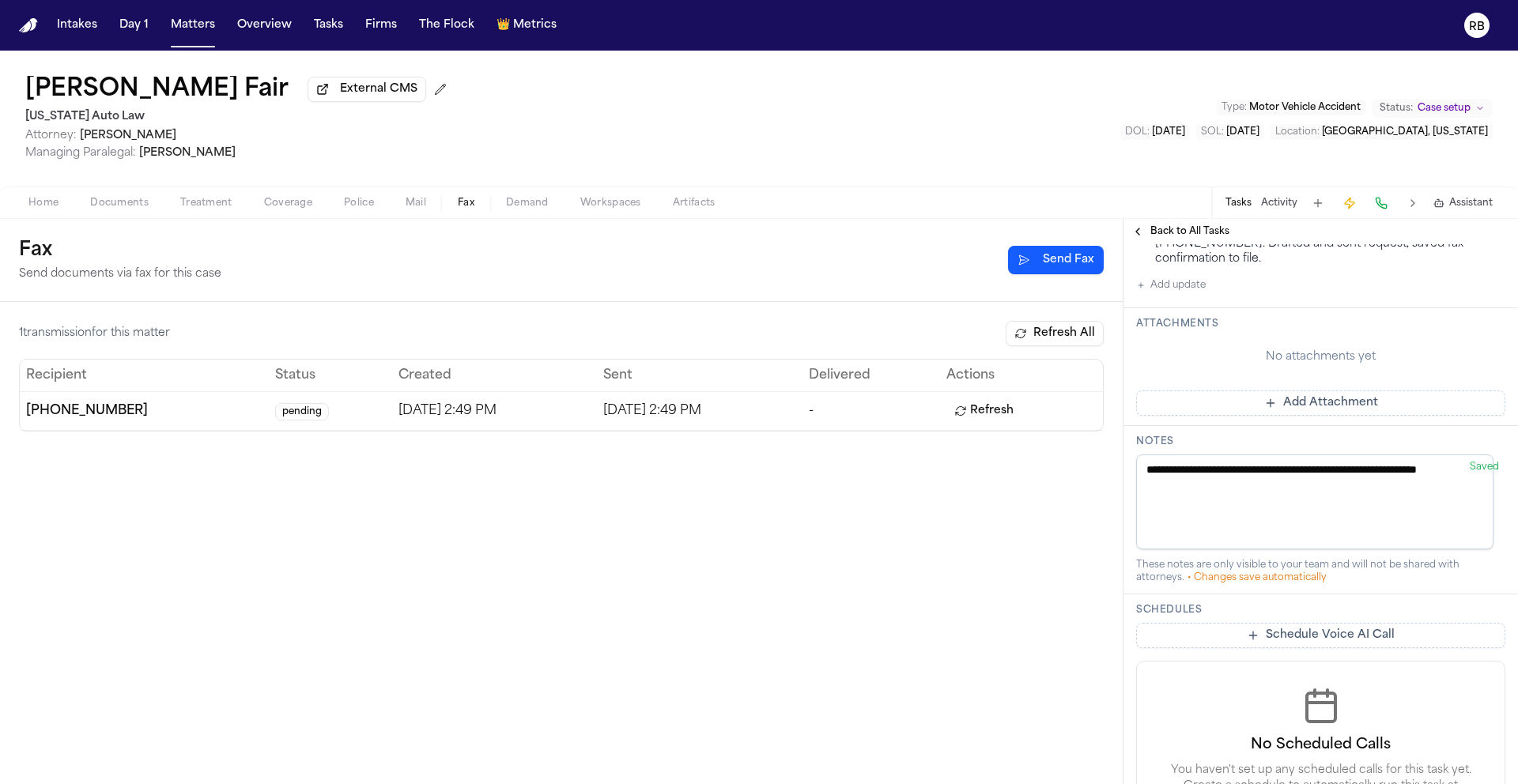
click at [1350, 416] on button "Add Attachment" at bounding box center [1320, 403] width 370 height 26
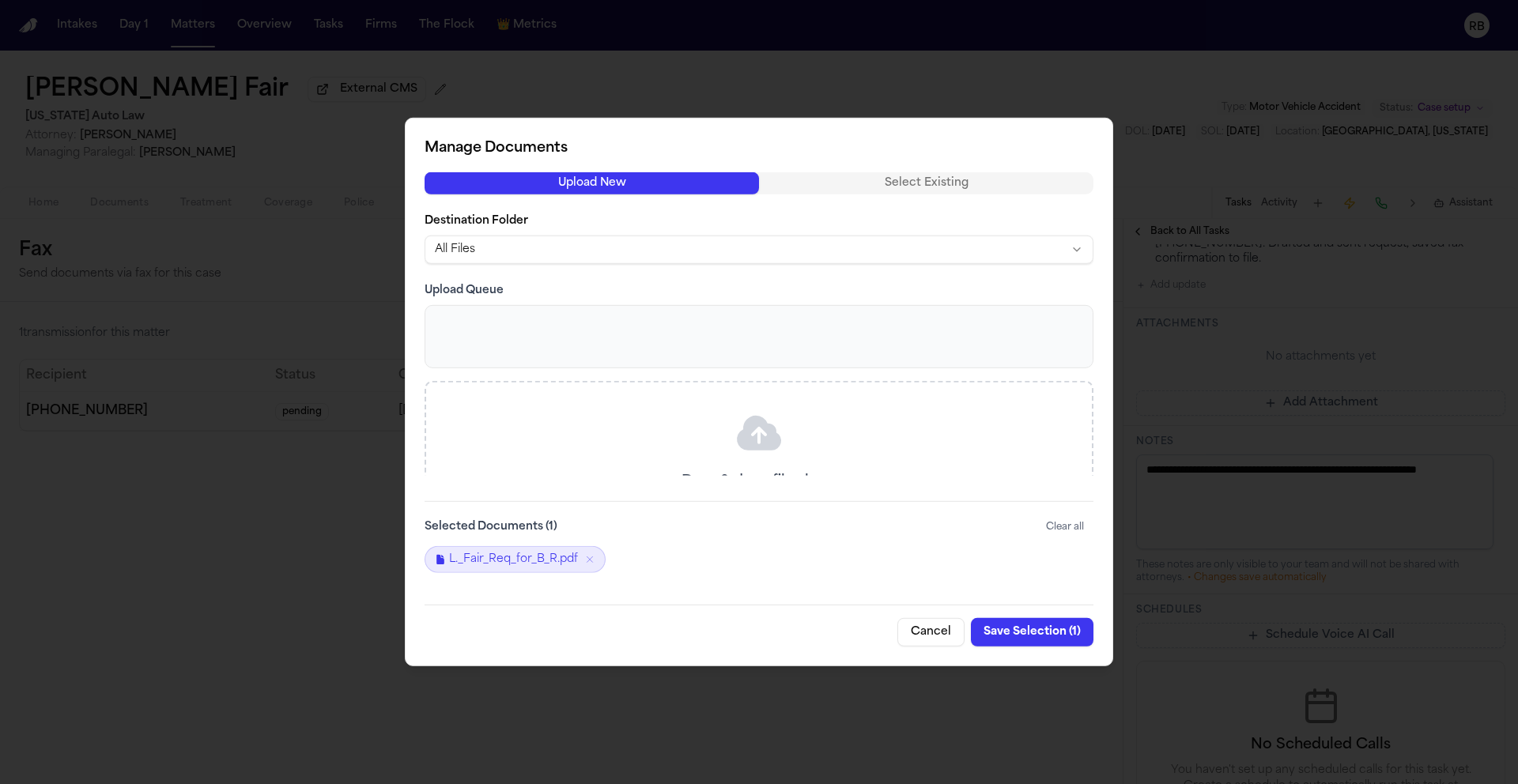
click at [1039, 637] on button "Save Selection ( 1 )" at bounding box center [1032, 632] width 123 height 28
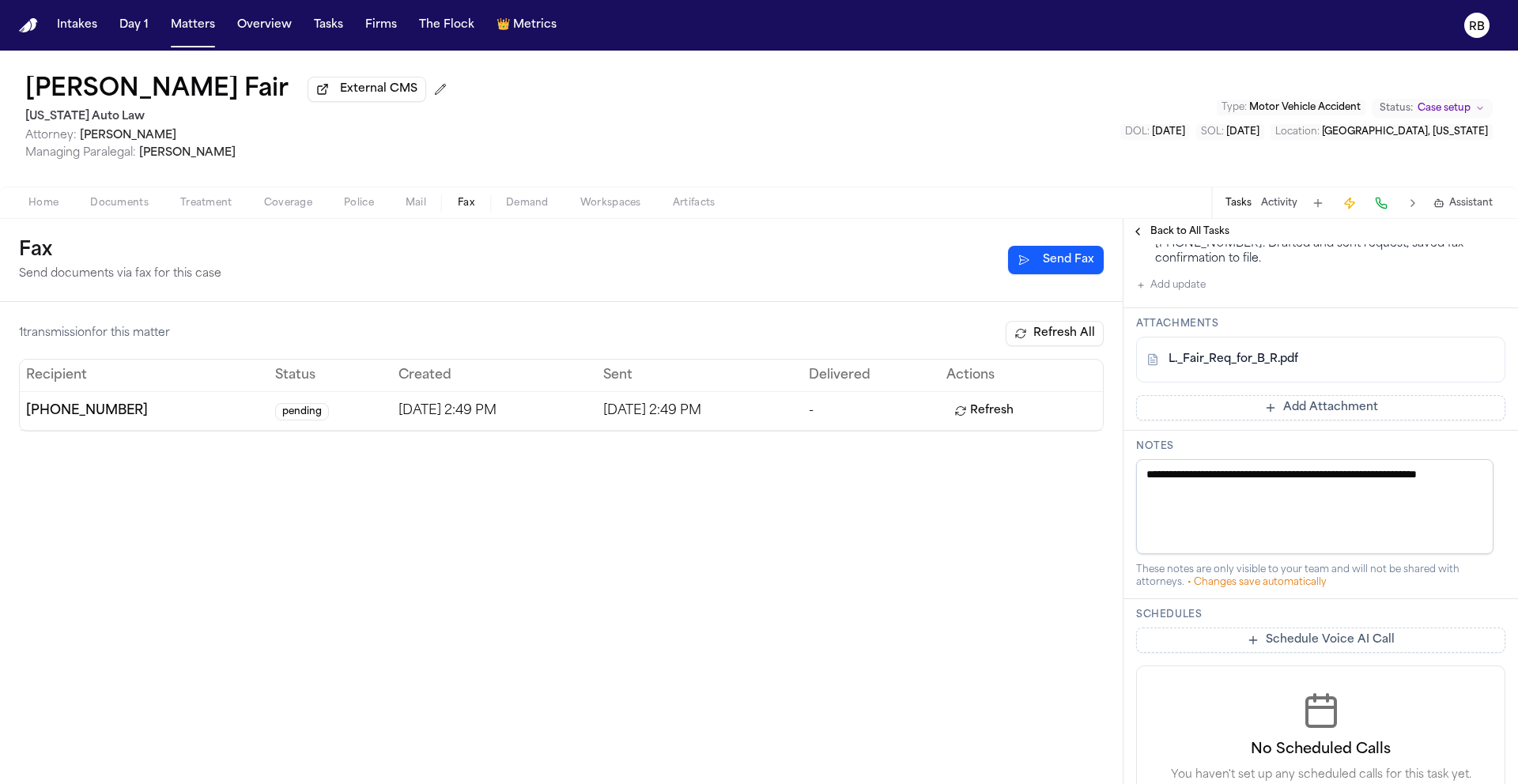
click at [214, 208] on span "Treatment" at bounding box center [206, 203] width 52 height 12
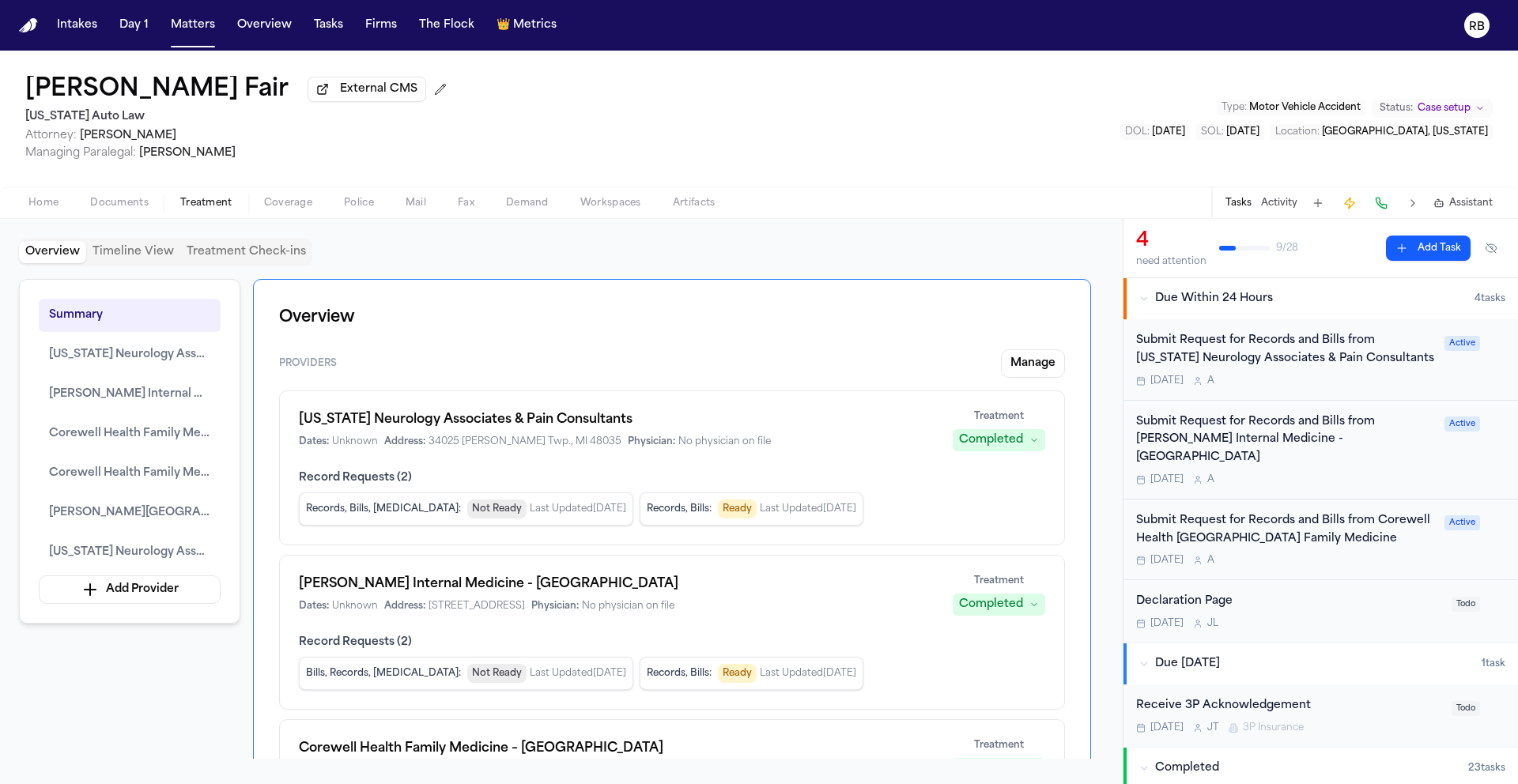
click at [1365, 557] on div "Tomorrow A" at bounding box center [1285, 560] width 299 height 12
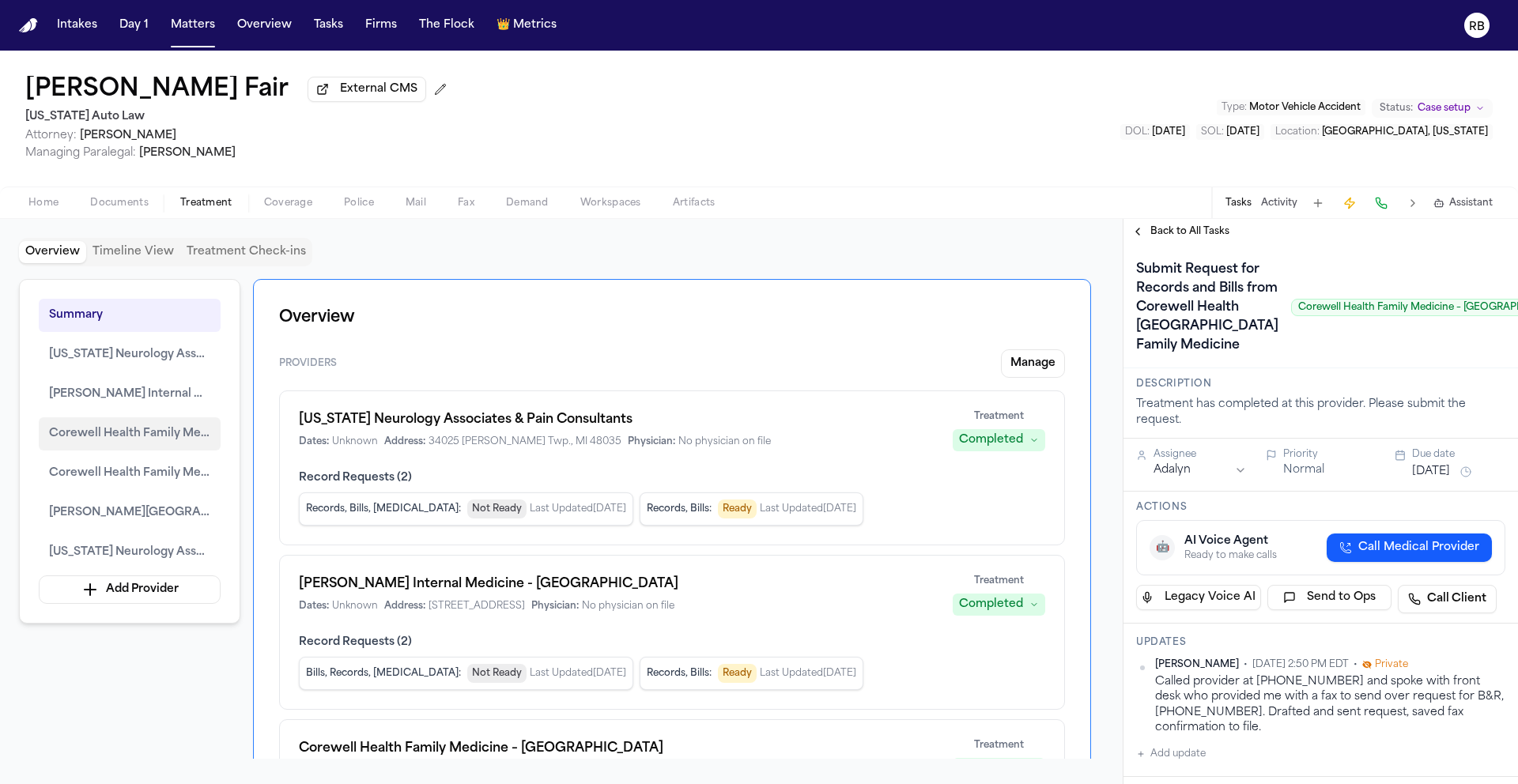
click at [154, 433] on span "Corewell Health Family Medicine – Grosse Pointe" at bounding box center [130, 434] width 161 height 19
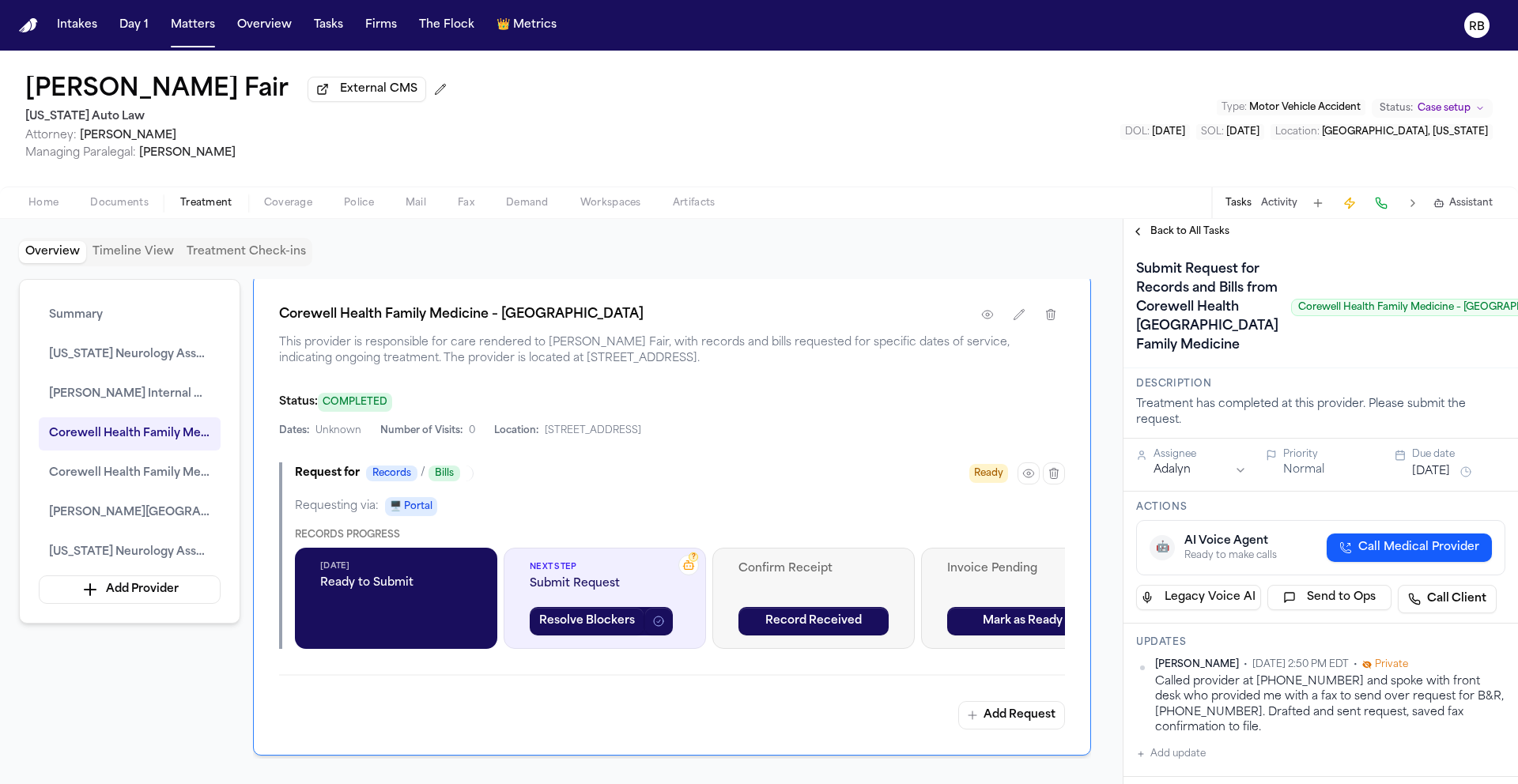
click at [681, 475] on div "Request for Records / Bills Ready" at bounding box center [679, 473] width 770 height 22
click at [692, 567] on div "?" at bounding box center [689, 565] width 12 height 12
click at [580, 635] on button "Resolve Blockers" at bounding box center [587, 621] width 115 height 28
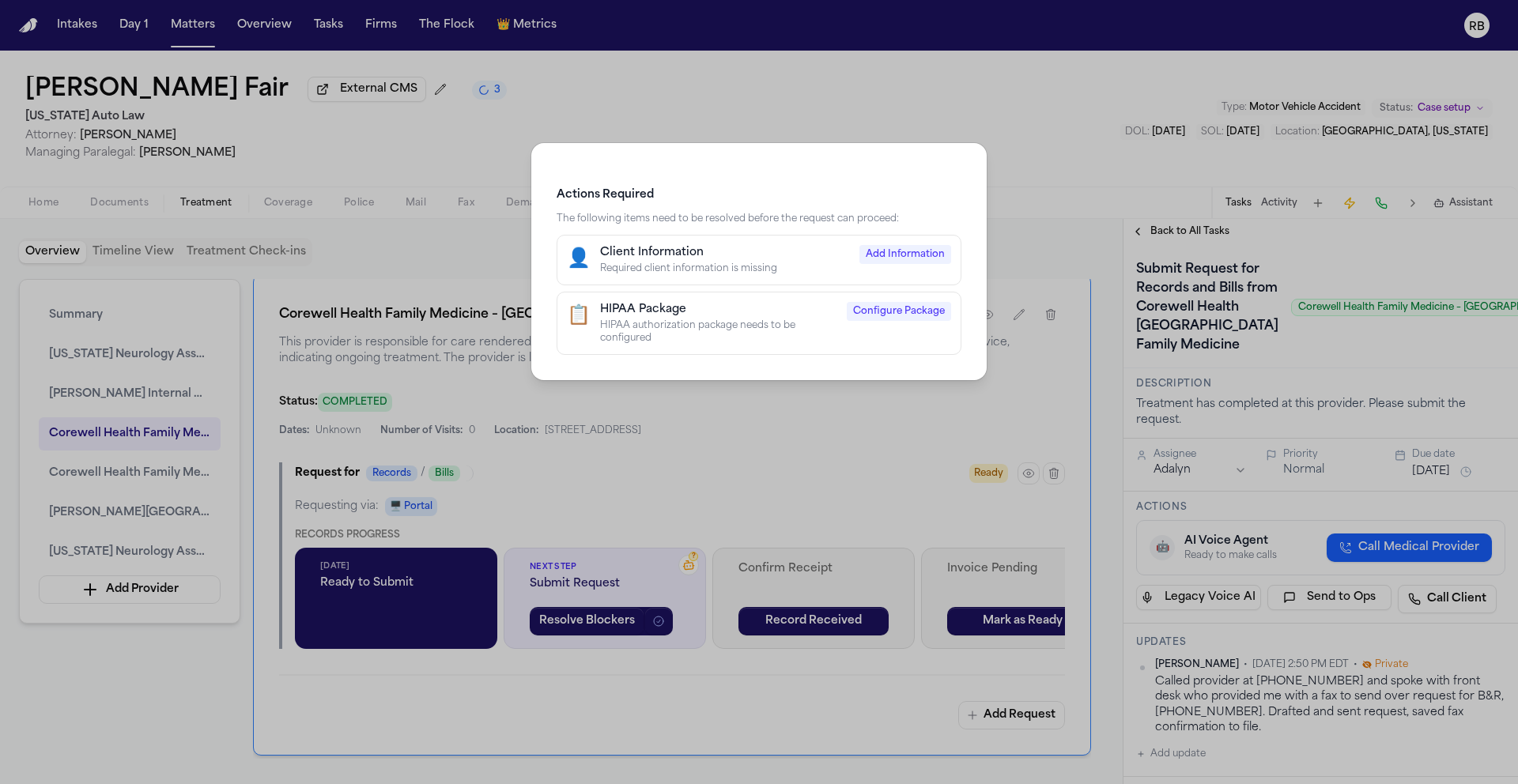
click at [752, 265] on div "Required client information is missing" at bounding box center [724, 269] width 250 height 12
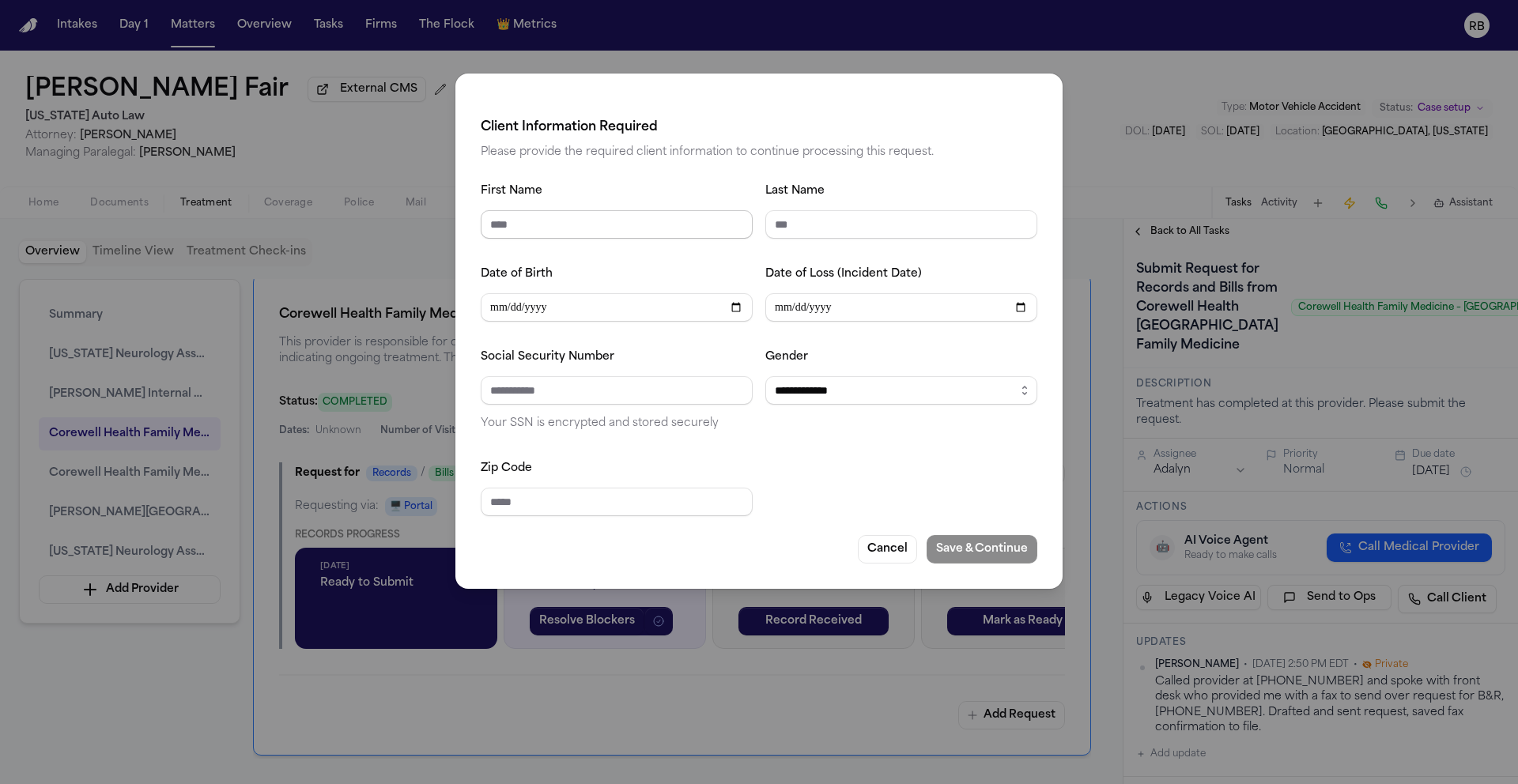
click at [661, 225] on input "First Name" at bounding box center [617, 224] width 272 height 28
type input "*******"
type input "****"
click at [635, 395] on input "Social Security Number" at bounding box center [617, 391] width 272 height 28
click at [813, 393] on select "**********" at bounding box center [901, 391] width 272 height 28
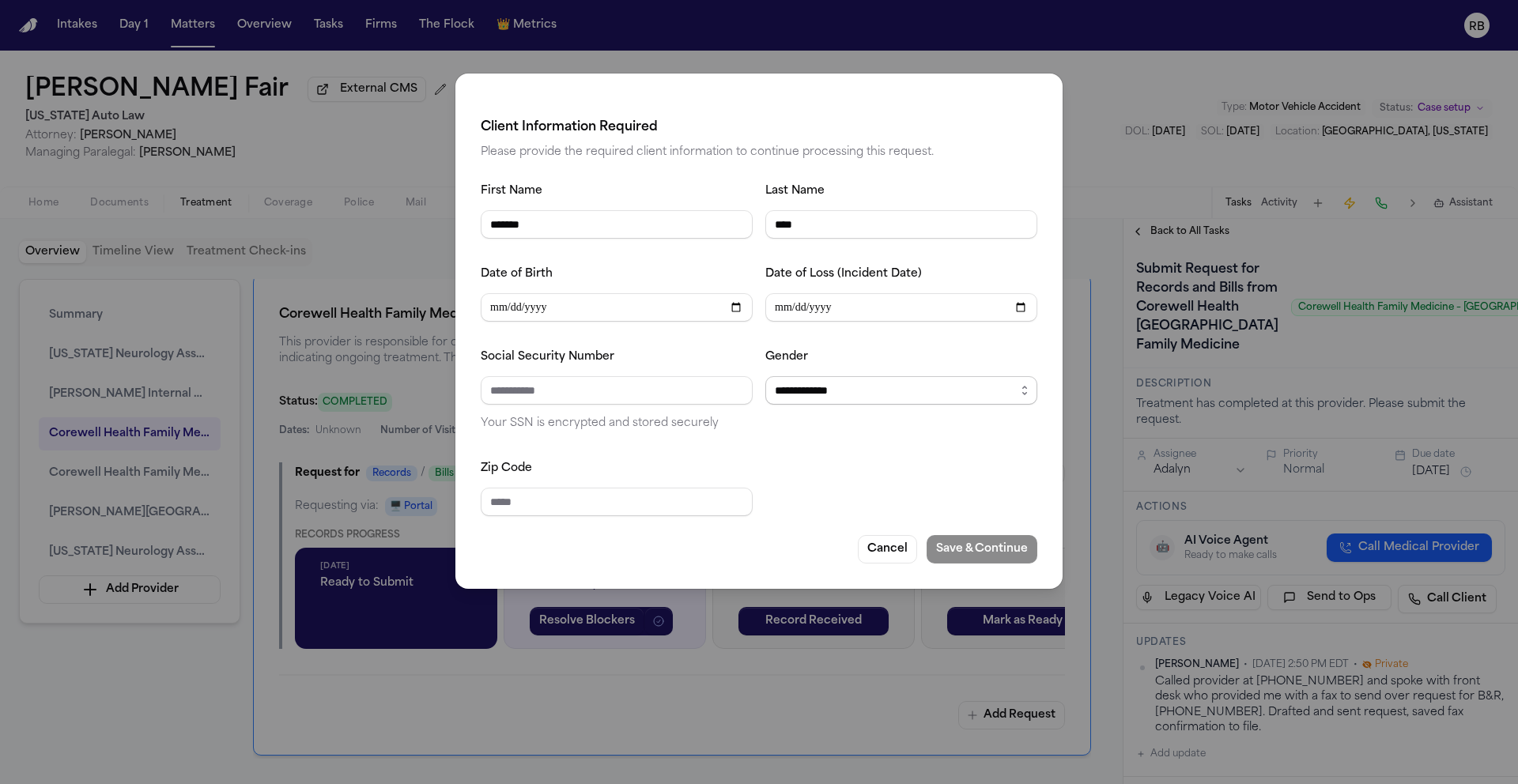
select select "******"
click at [766, 377] on select "**********" at bounding box center [901, 391] width 272 height 28
click at [799, 482] on div at bounding box center [901, 487] width 272 height 57
click at [654, 492] on input "Zip Code" at bounding box center [617, 502] width 272 height 28
type input "*****"
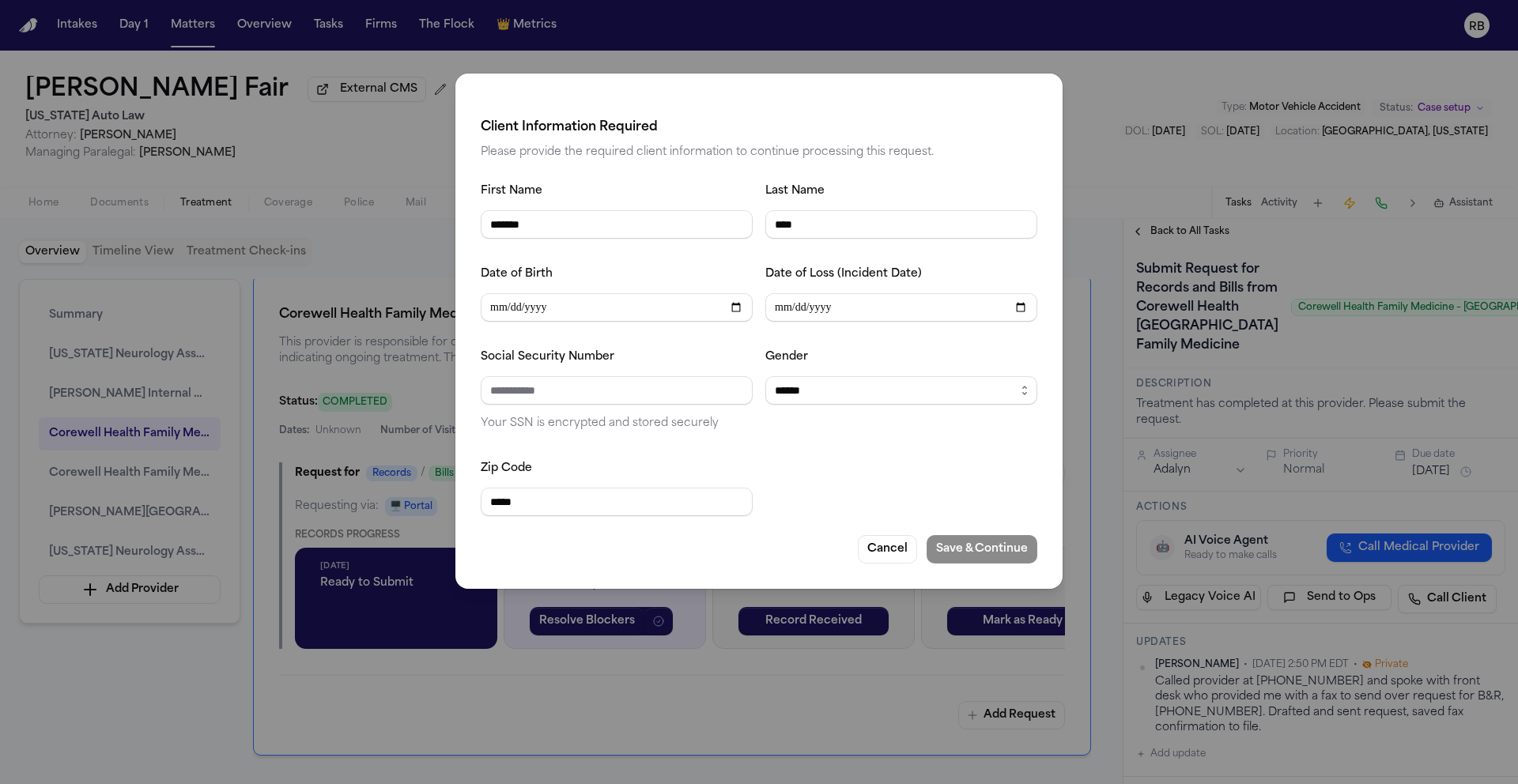
click at [941, 484] on div at bounding box center [901, 487] width 272 height 57
click at [691, 390] on input "Social Security Number" at bounding box center [617, 391] width 272 height 28
type input "**********"
click at [987, 549] on button "Save & Continue" at bounding box center [983, 549] width 111 height 28
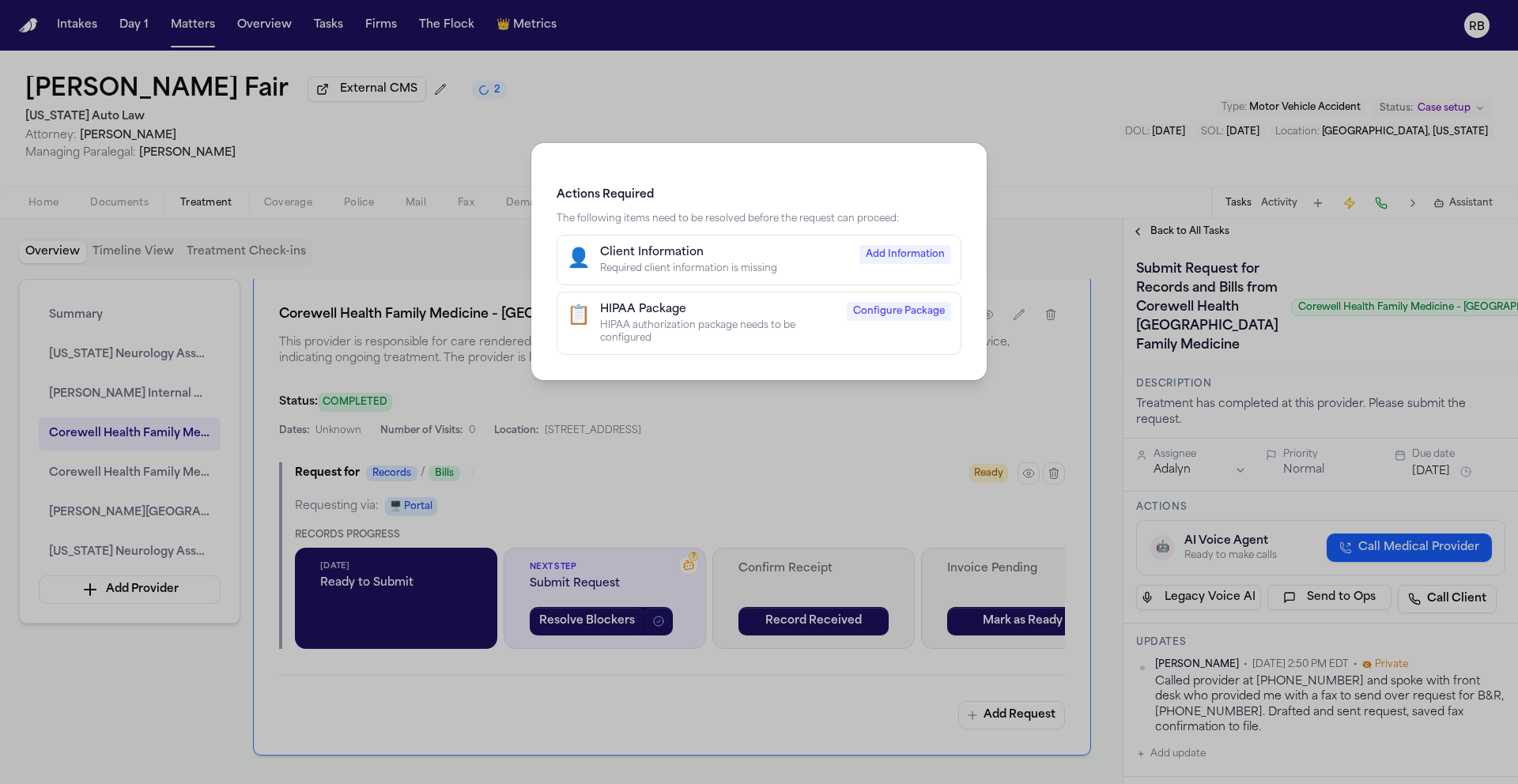
click at [784, 319] on div "HIPAA authorization package needs to be configured" at bounding box center [718, 332] width 237 height 26
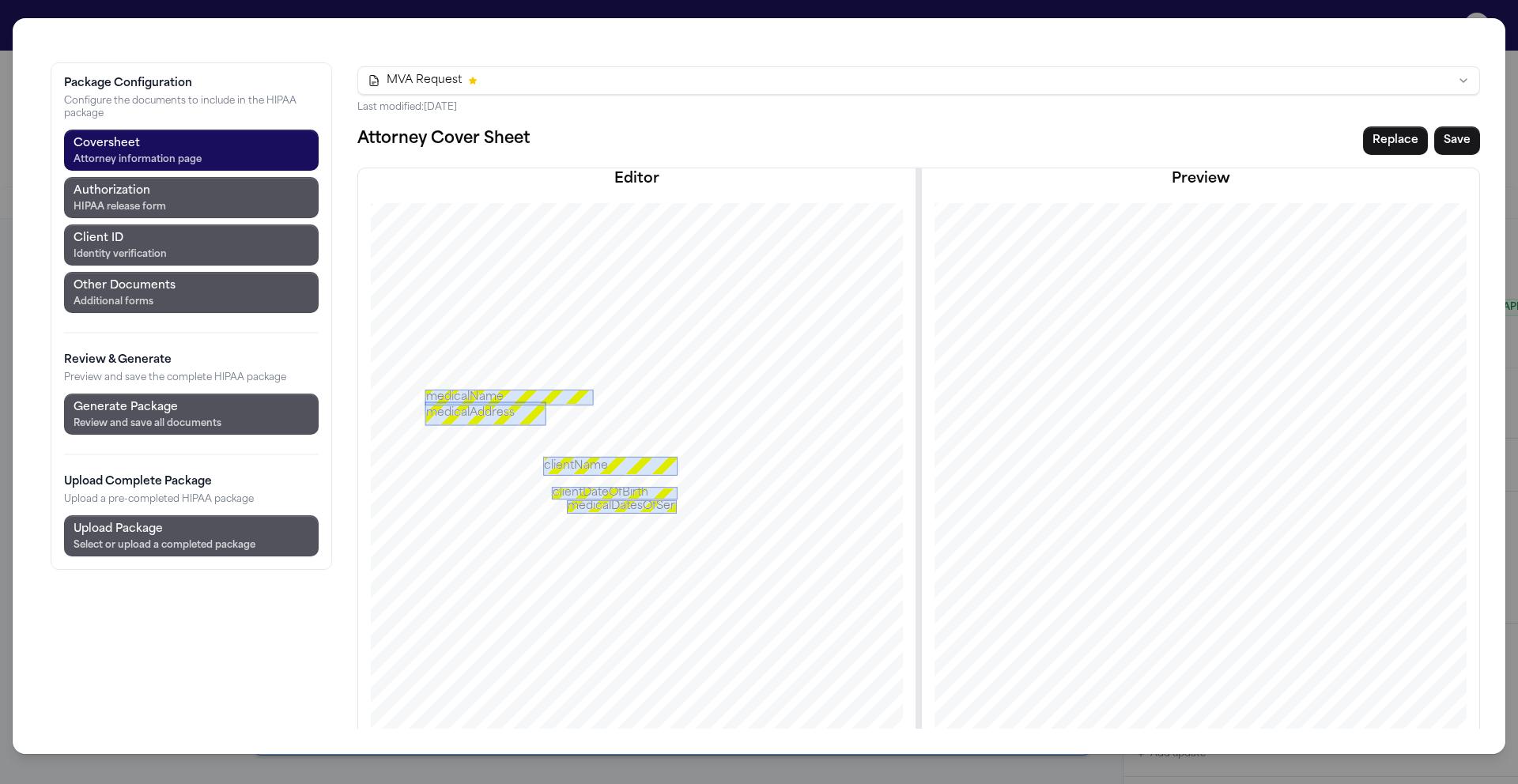
scroll to position [0, 0]
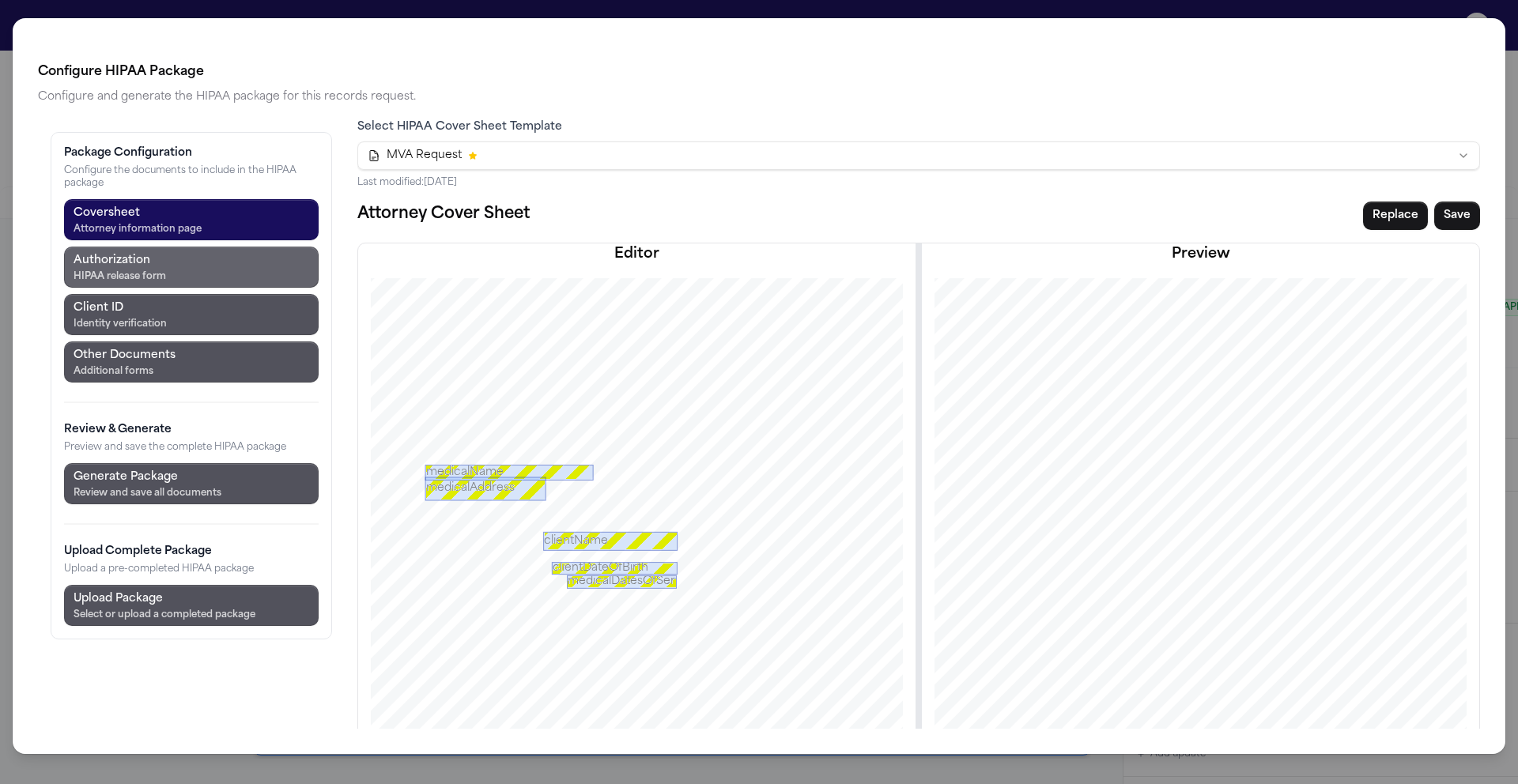
click at [242, 269] on button "Authorization HIPAA release form" at bounding box center [191, 267] width 255 height 41
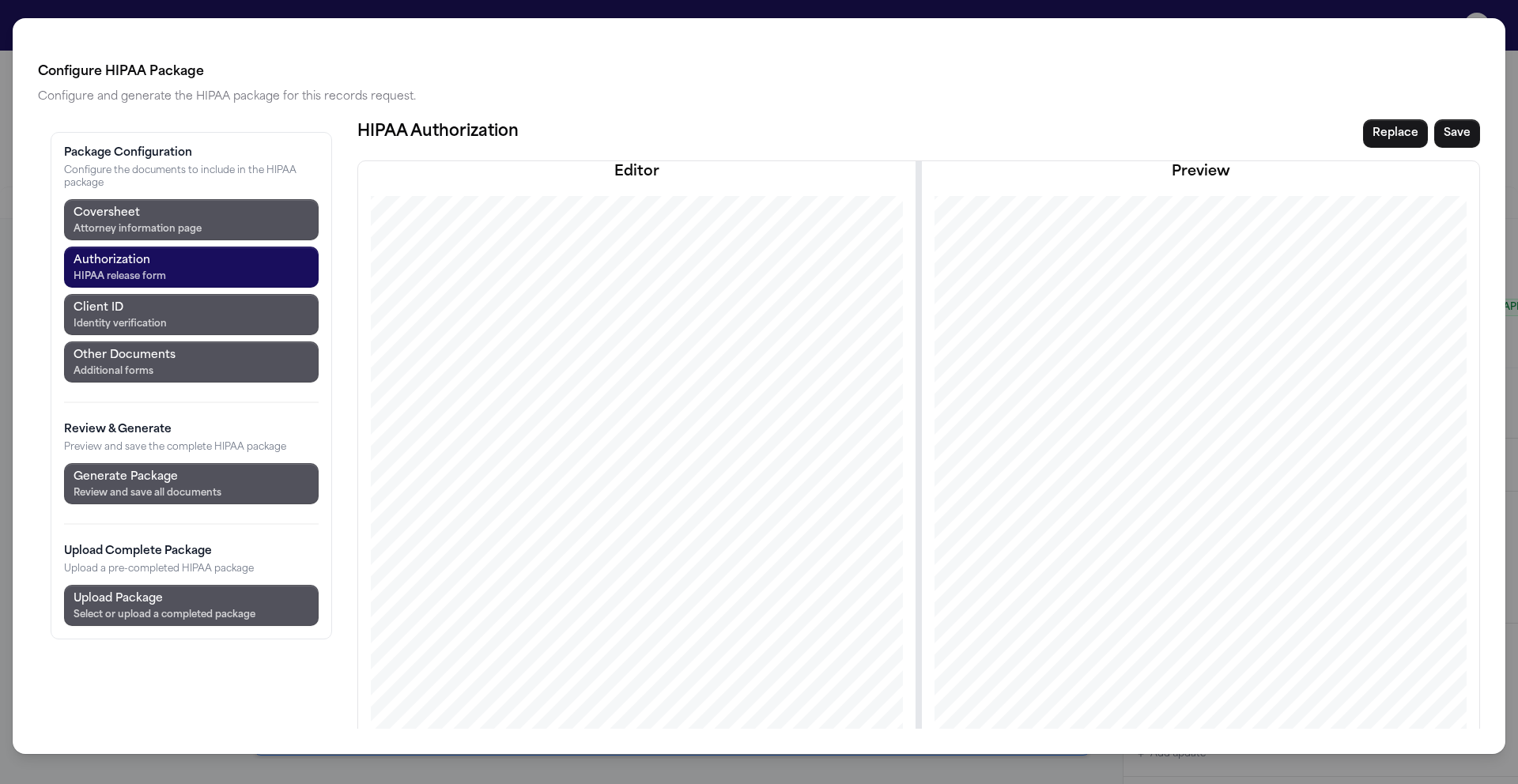
click at [1435, 228] on div "HIPAA Privacy Authorization For Disclosure of Protected Health Information Rele…" at bounding box center [1200, 555] width 555 height 718
click at [1282, 238] on div "HIPAA Privacy Authorization For Disclosure of Protected Health Information Rele…" at bounding box center [1200, 555] width 555 height 718
click at [1436, 134] on button "Save" at bounding box center [1457, 133] width 46 height 28
click at [241, 218] on button "Coversheet Attorney information page" at bounding box center [191, 220] width 255 height 41
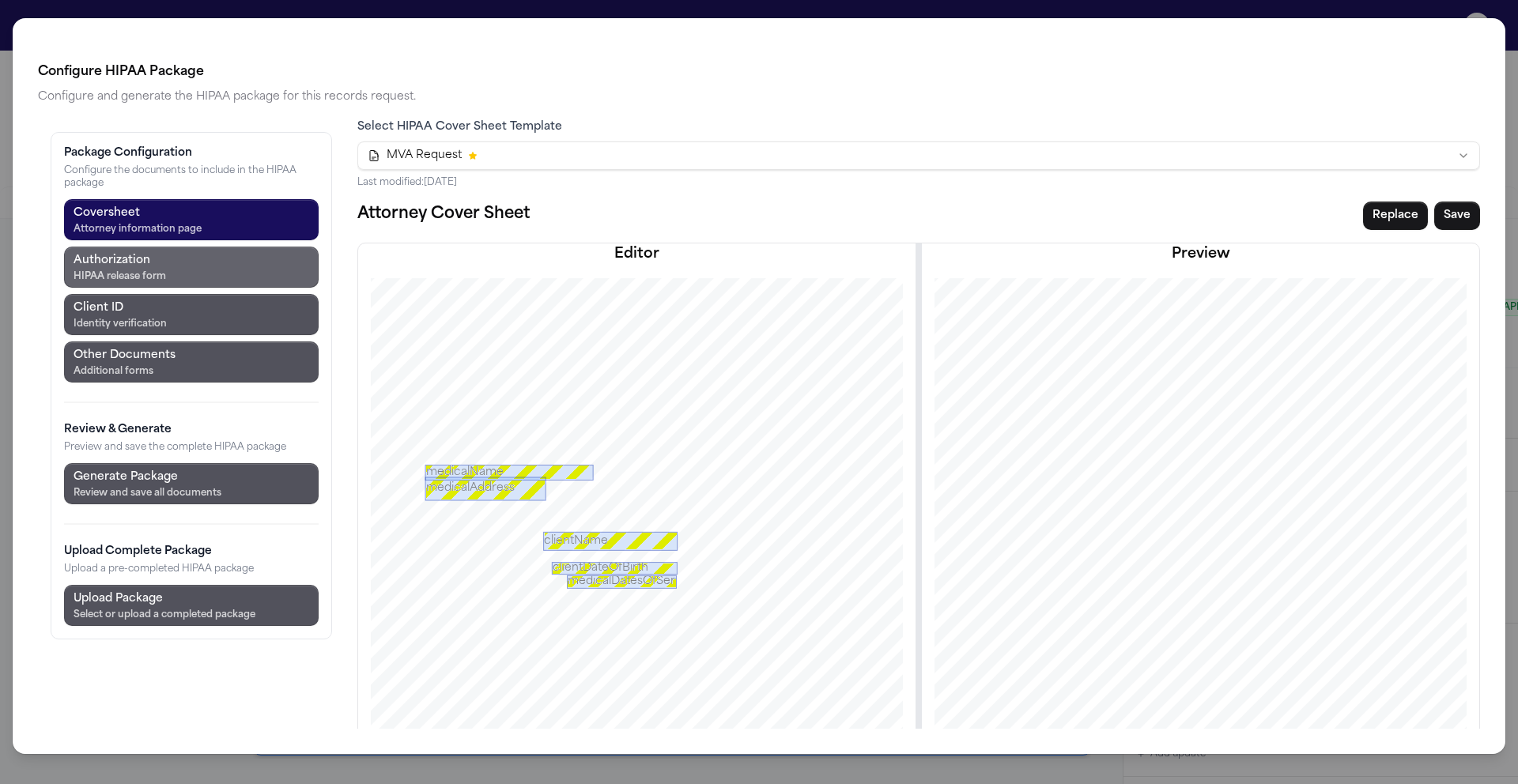
click at [254, 258] on button "Authorization HIPAA release form" at bounding box center [191, 267] width 255 height 41
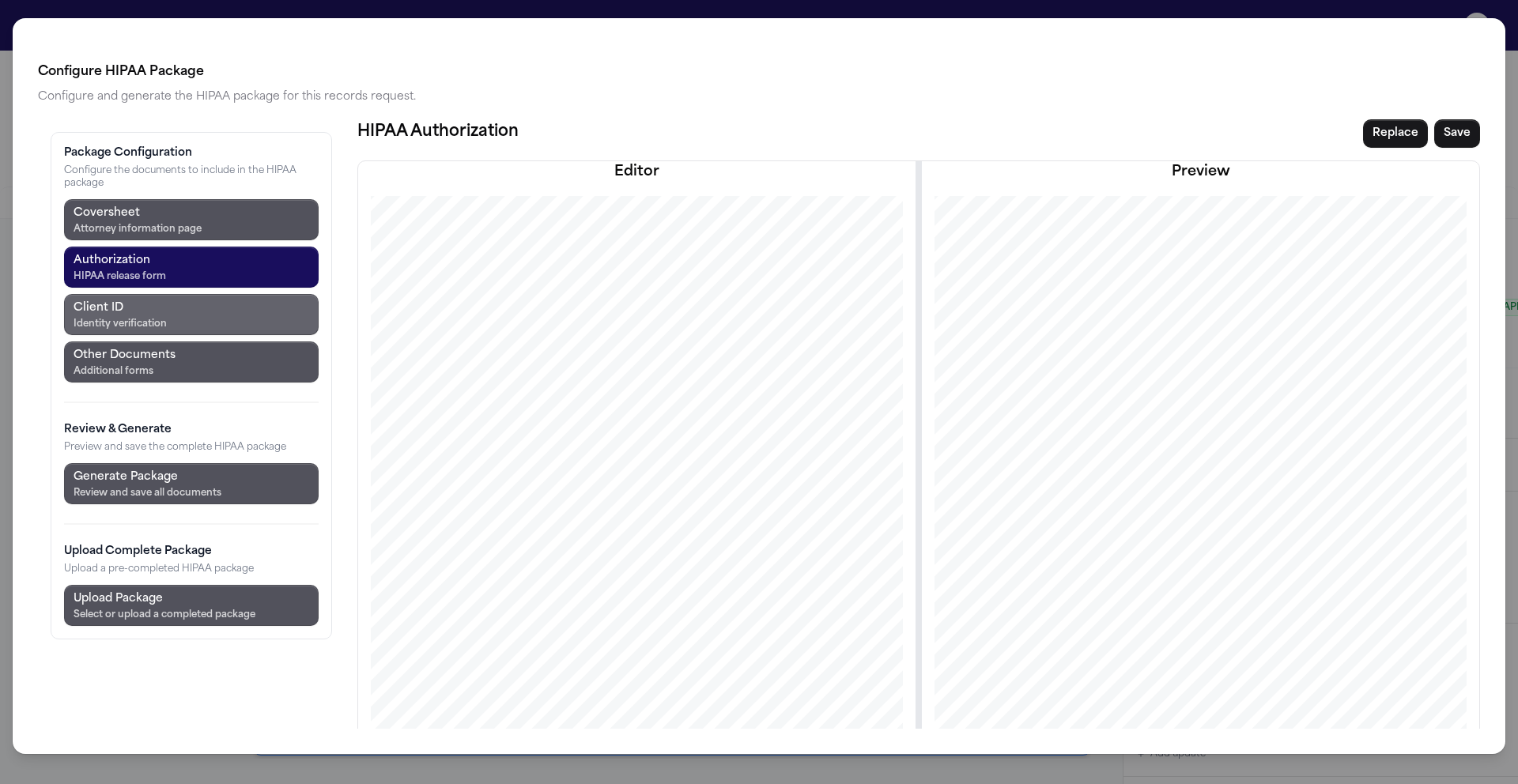
click at [241, 334] on button "Client ID Identity verification" at bounding box center [191, 314] width 255 height 41
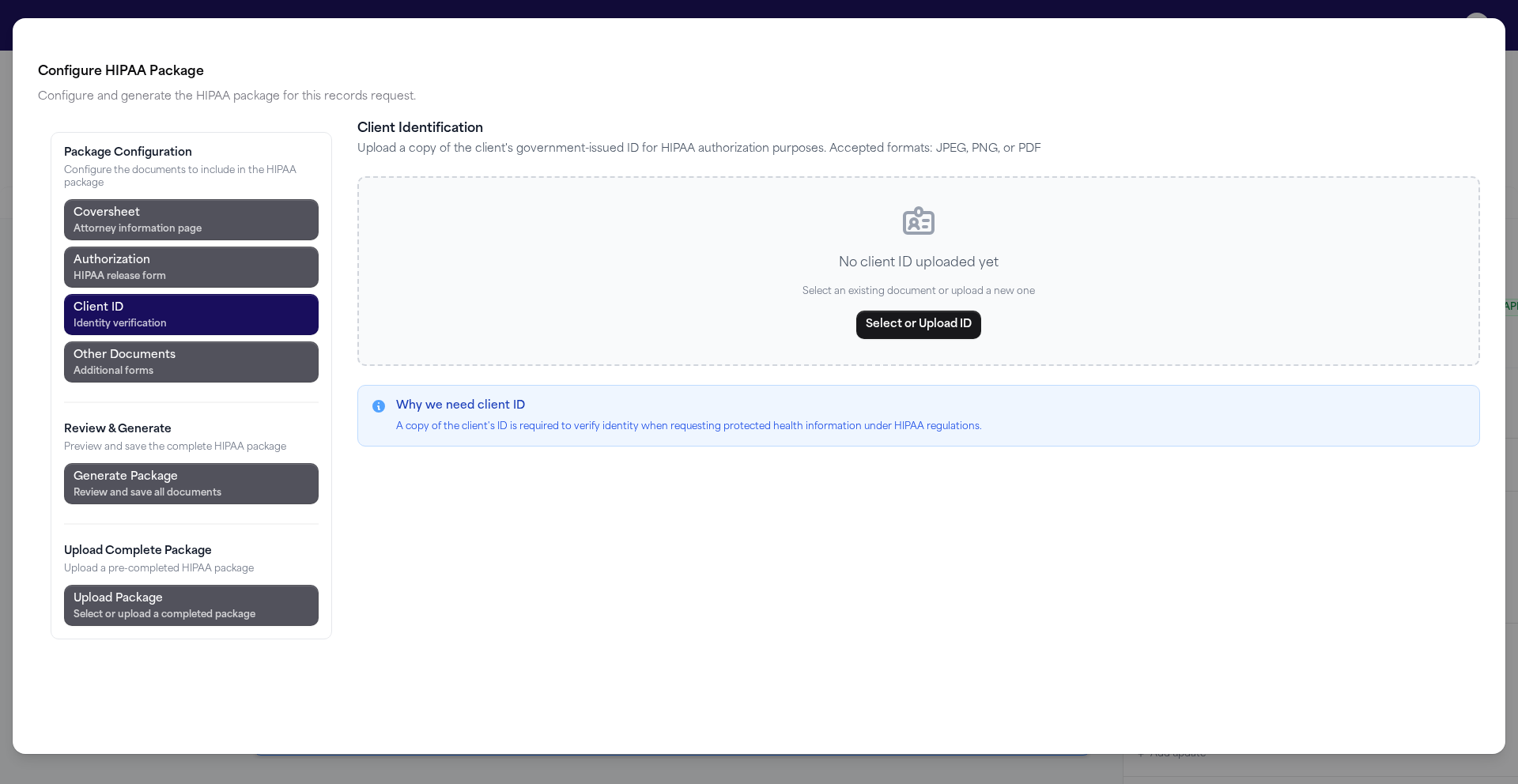
scroll to position [2696, 0]
click at [946, 322] on button "Select or Upload ID" at bounding box center [919, 325] width 125 height 28
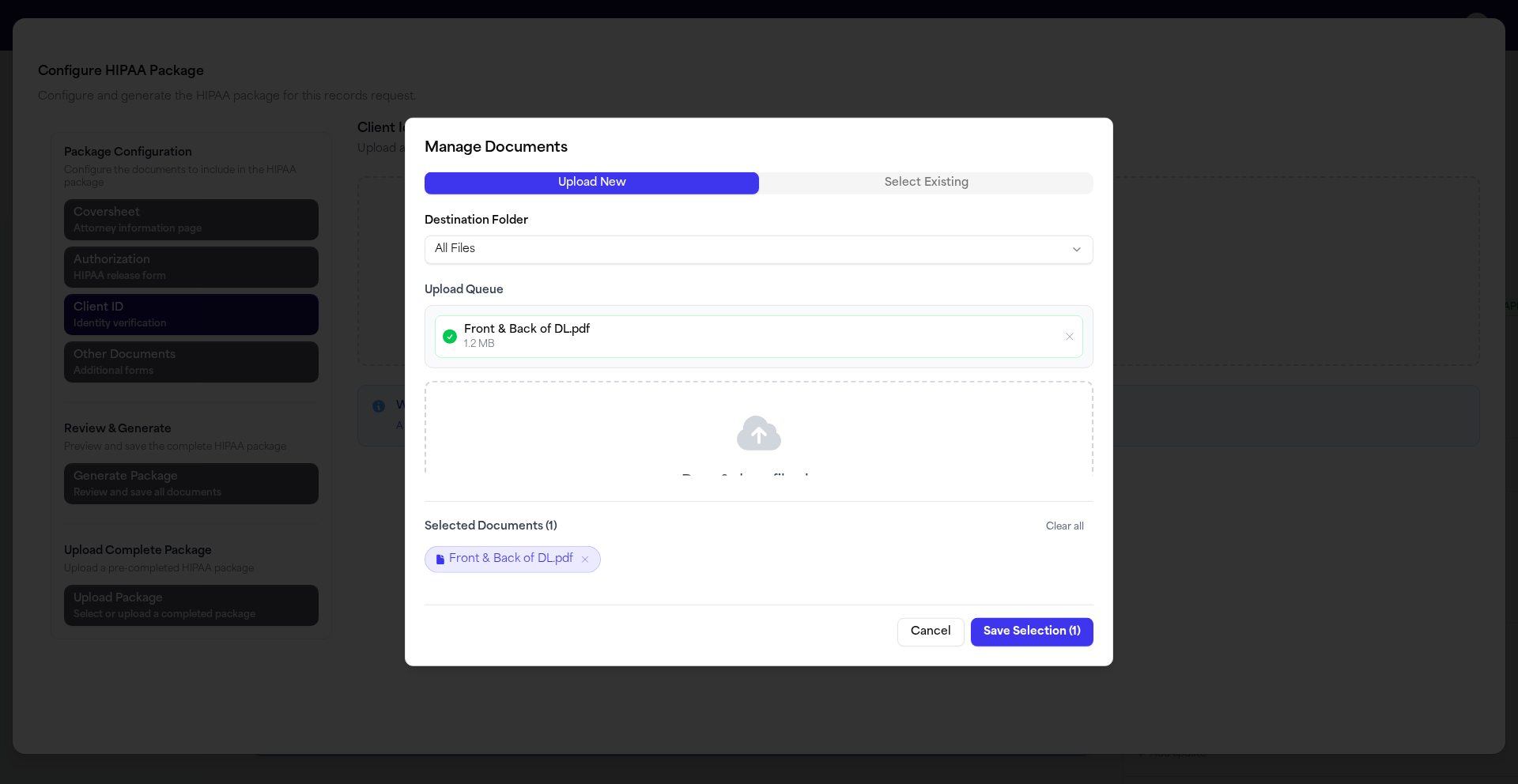
click at [1049, 636] on button "Save Selection ( 1 )" at bounding box center [1032, 632] width 123 height 28
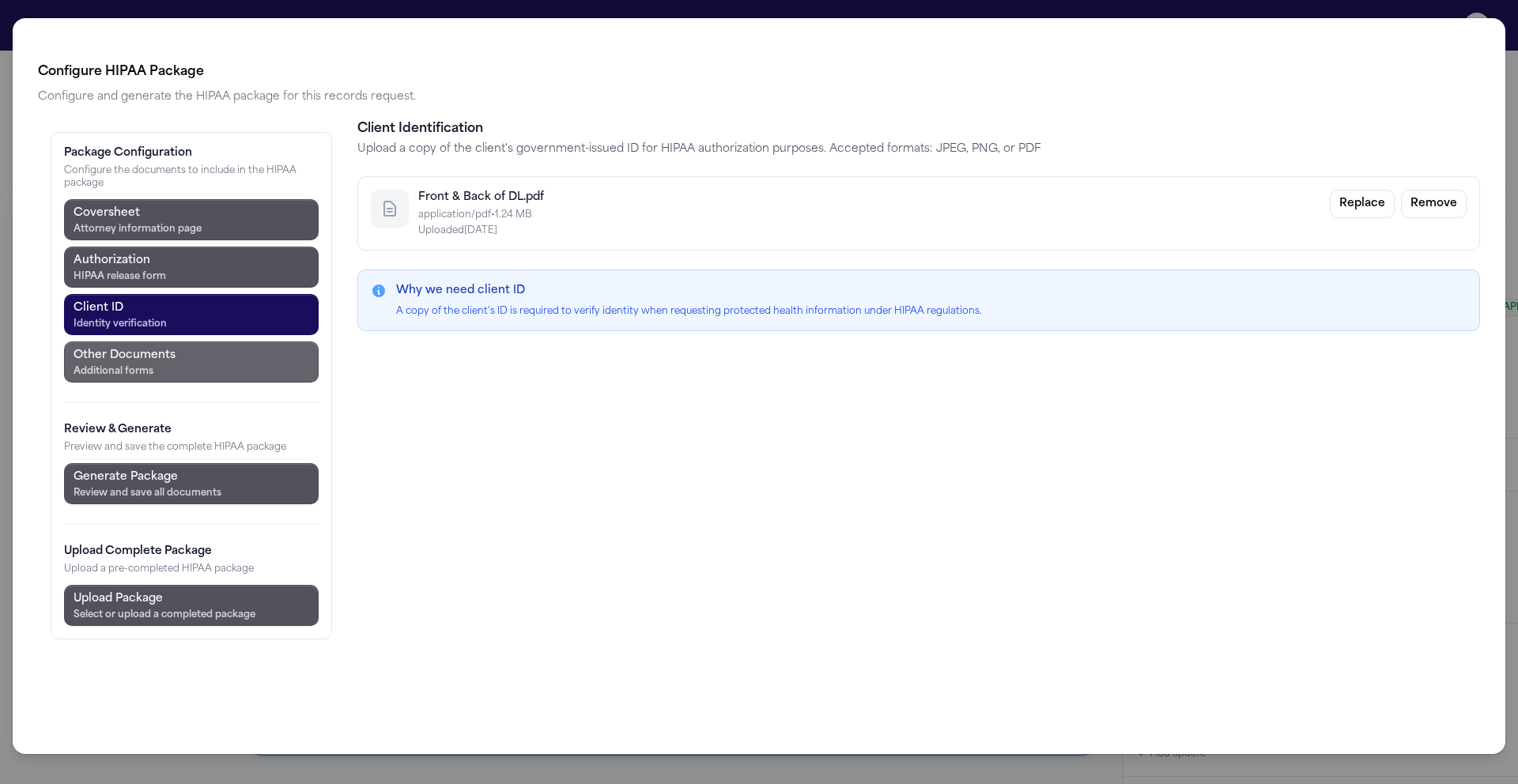
click at [237, 369] on button "Other Documents Additional forms" at bounding box center [191, 362] width 255 height 41
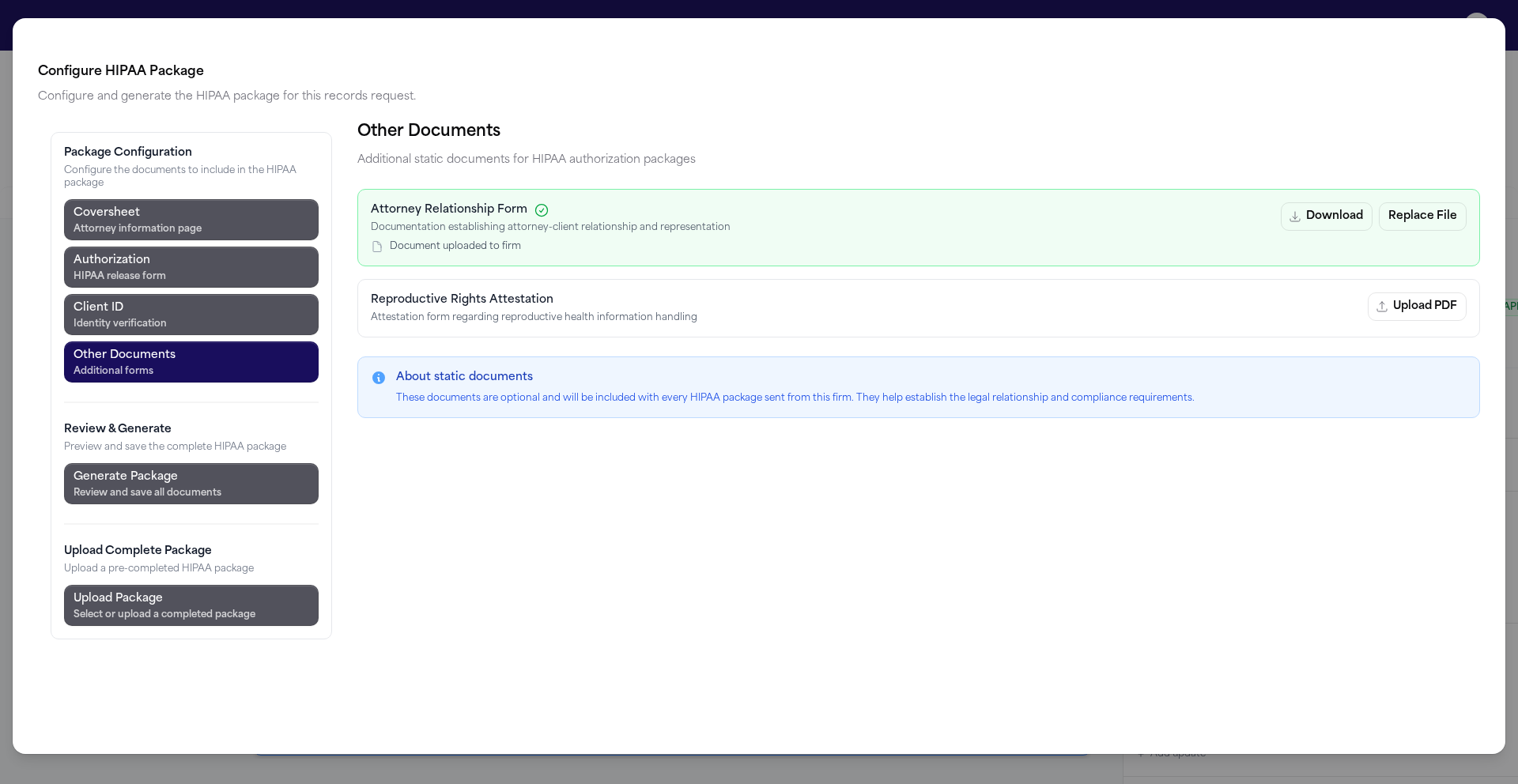
click at [803, 533] on div "Other Documents Additional static documents for HIPAA authorization packages At…" at bounding box center [918, 385] width 1123 height 533
click at [275, 599] on button "Upload Package Select or upload a completed package" at bounding box center [191, 605] width 255 height 41
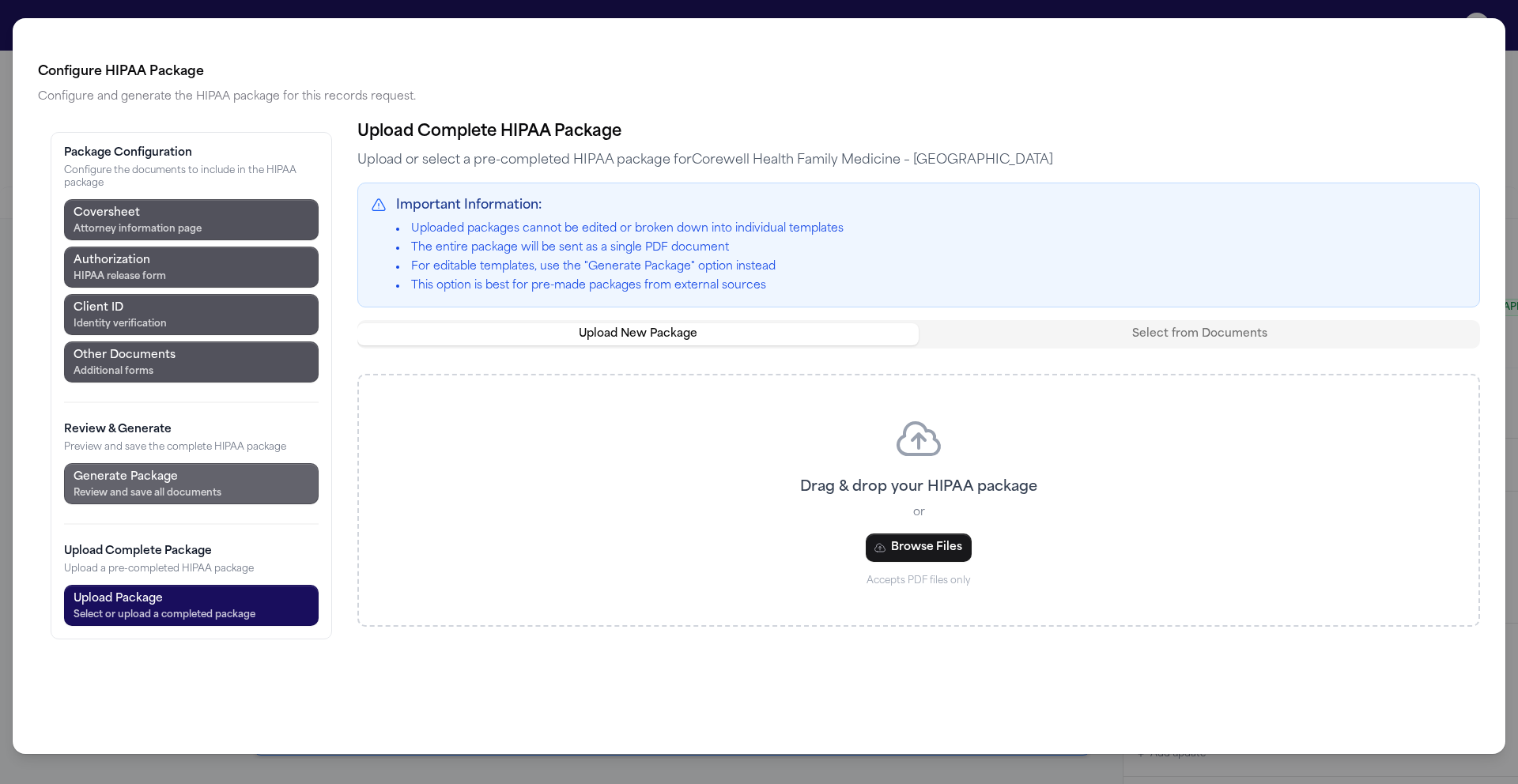
click at [185, 481] on div "Generate Package" at bounding box center [147, 478] width 148 height 19
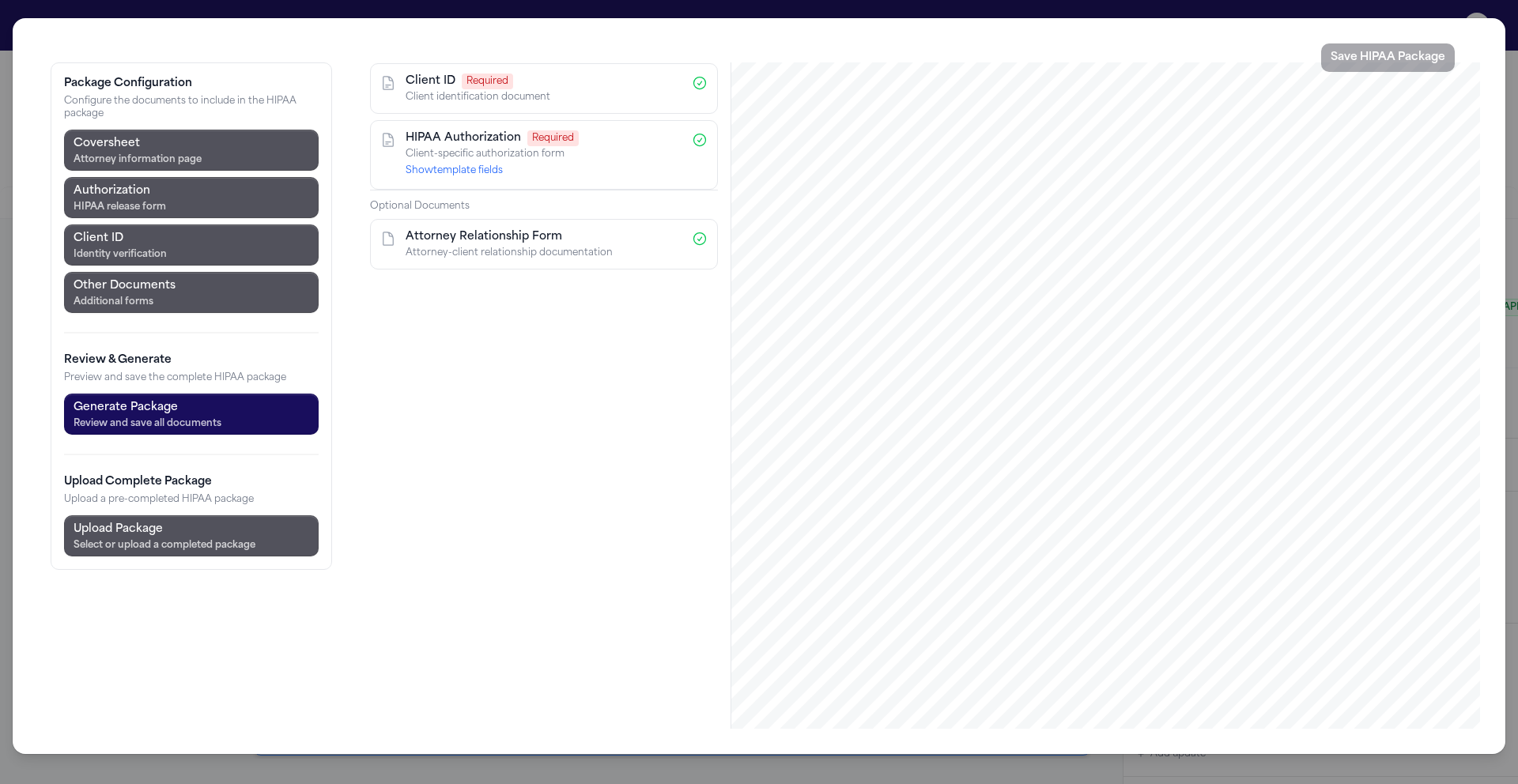
scroll to position [0, 0]
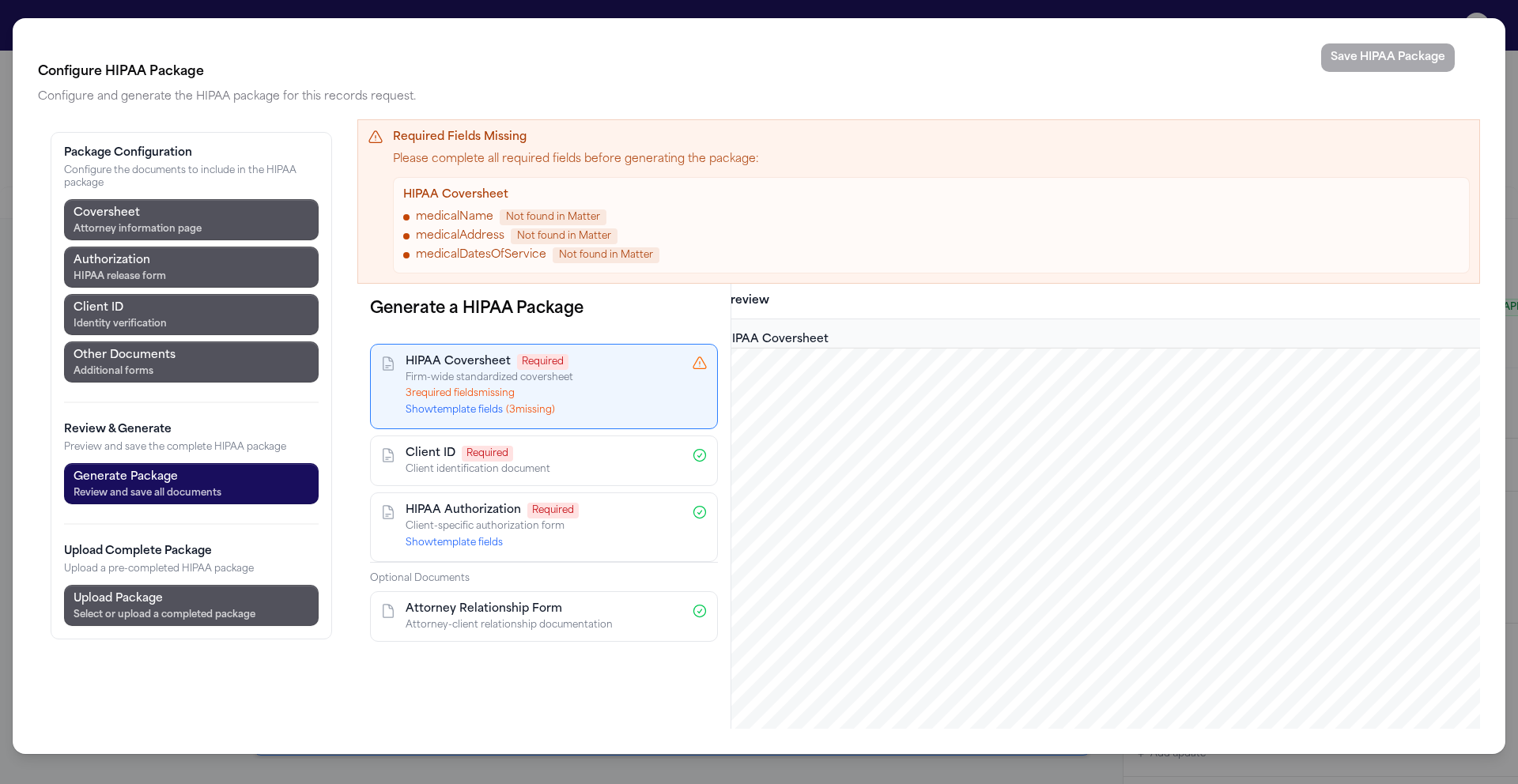
click at [1510, 71] on div "Configure HIPAA Package Configure and generate the HIPAA package for this recor…" at bounding box center [759, 392] width 1518 height 784
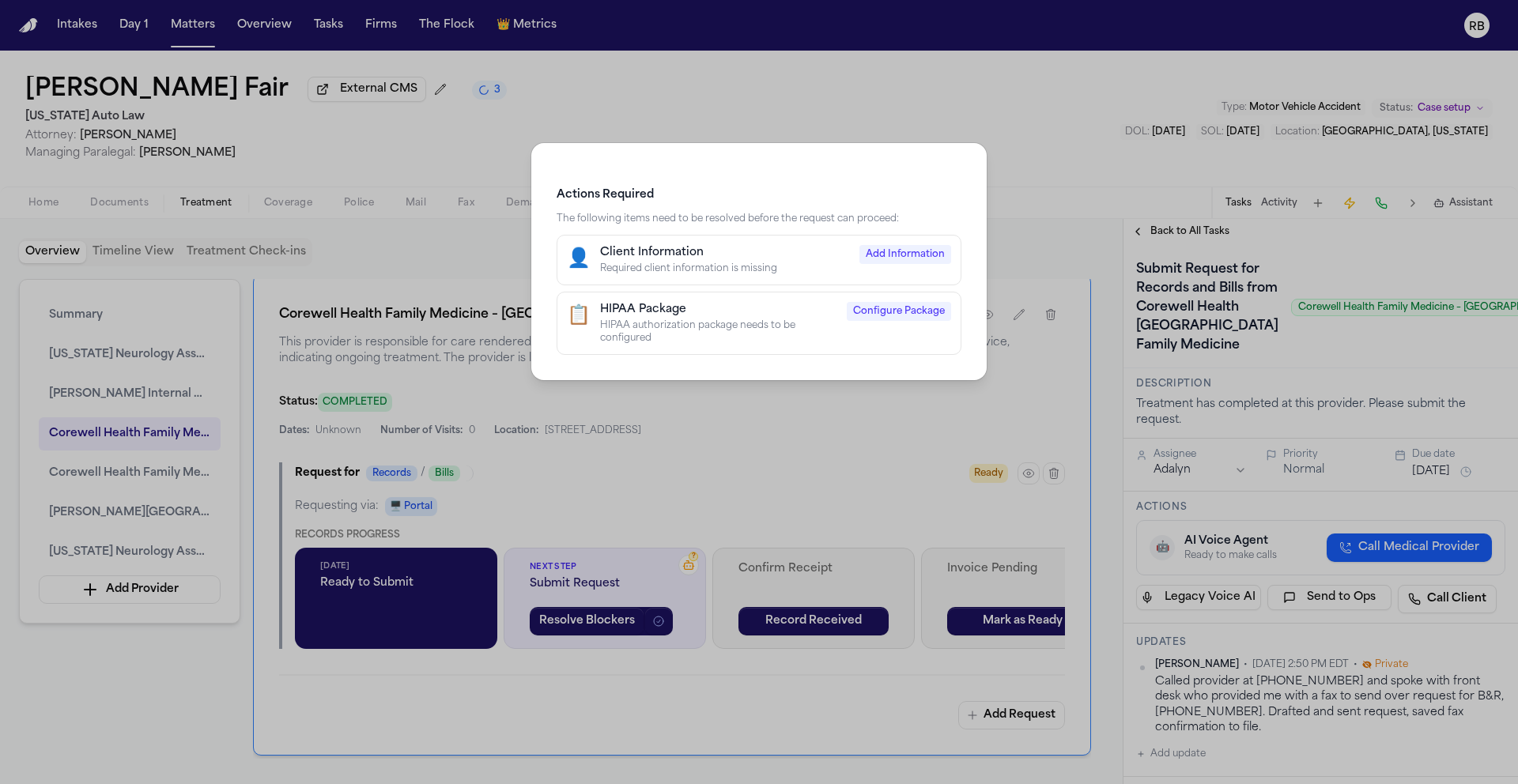
click at [1058, 427] on div "Actions Required The following items need to be resolved before the request can…" at bounding box center [759, 392] width 1518 height 784
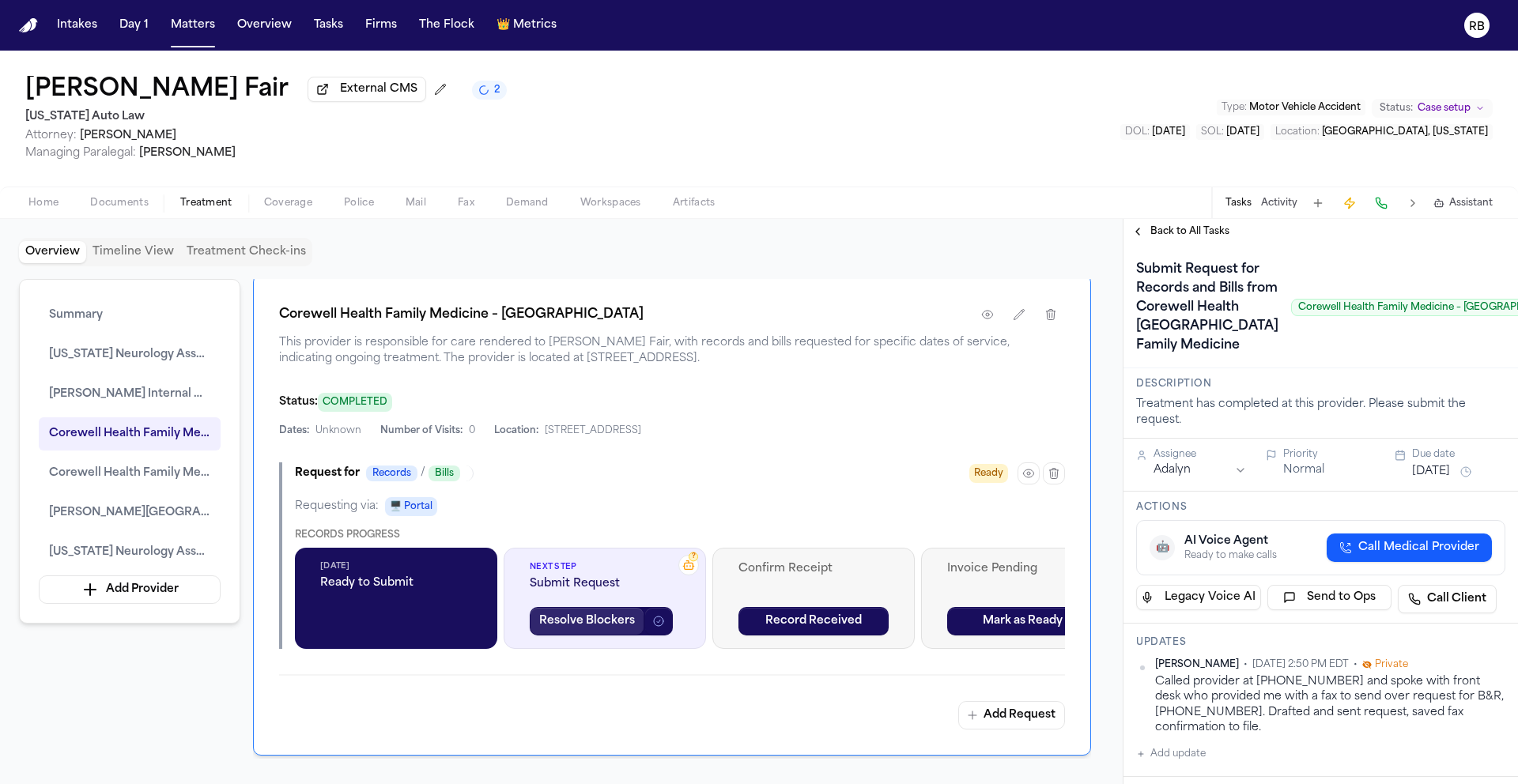
click at [603, 631] on button "Resolve Blockers" at bounding box center [587, 621] width 115 height 28
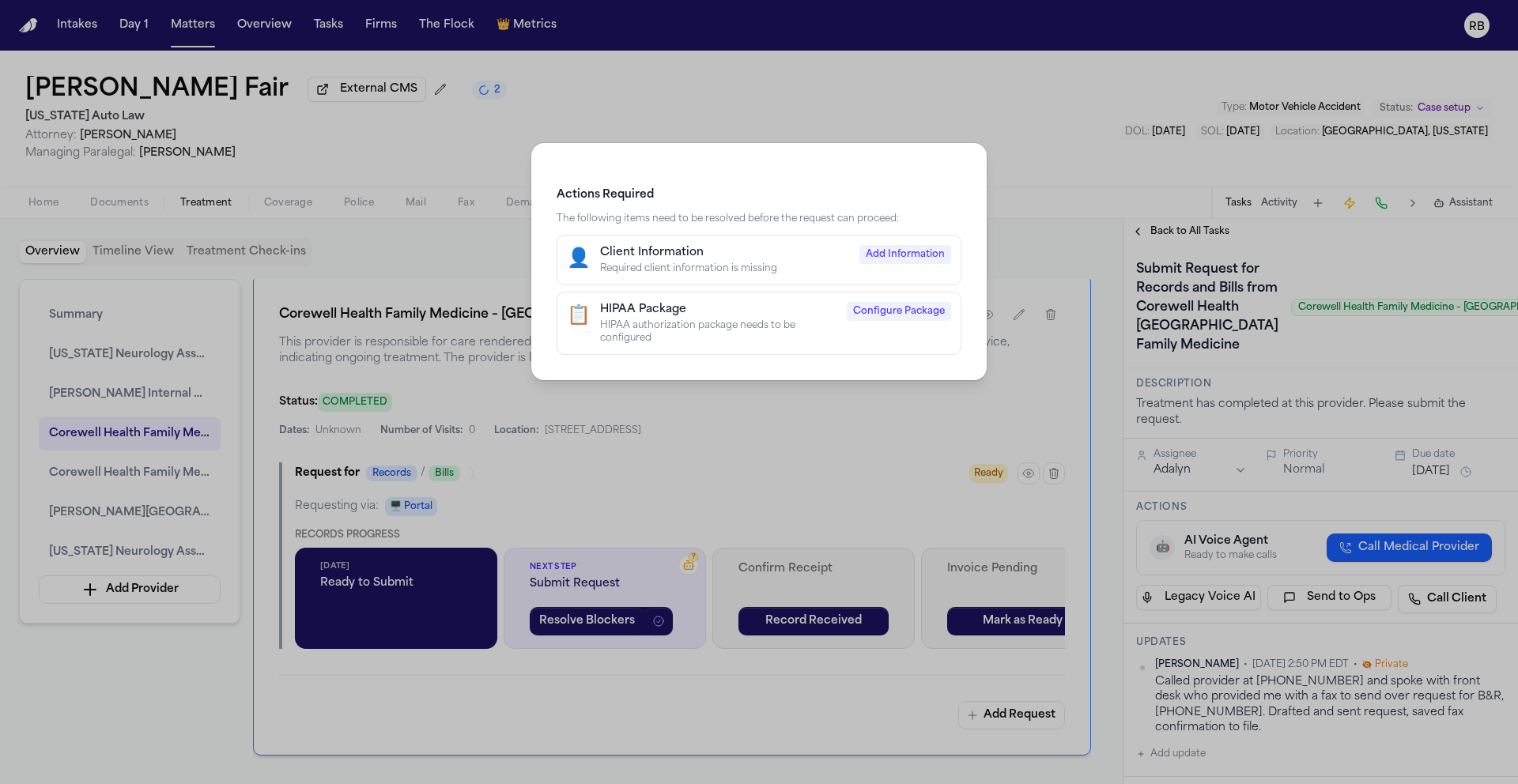
click at [719, 511] on div "Actions Required The following items need to be resolved before the request can…" at bounding box center [759, 392] width 1518 height 784
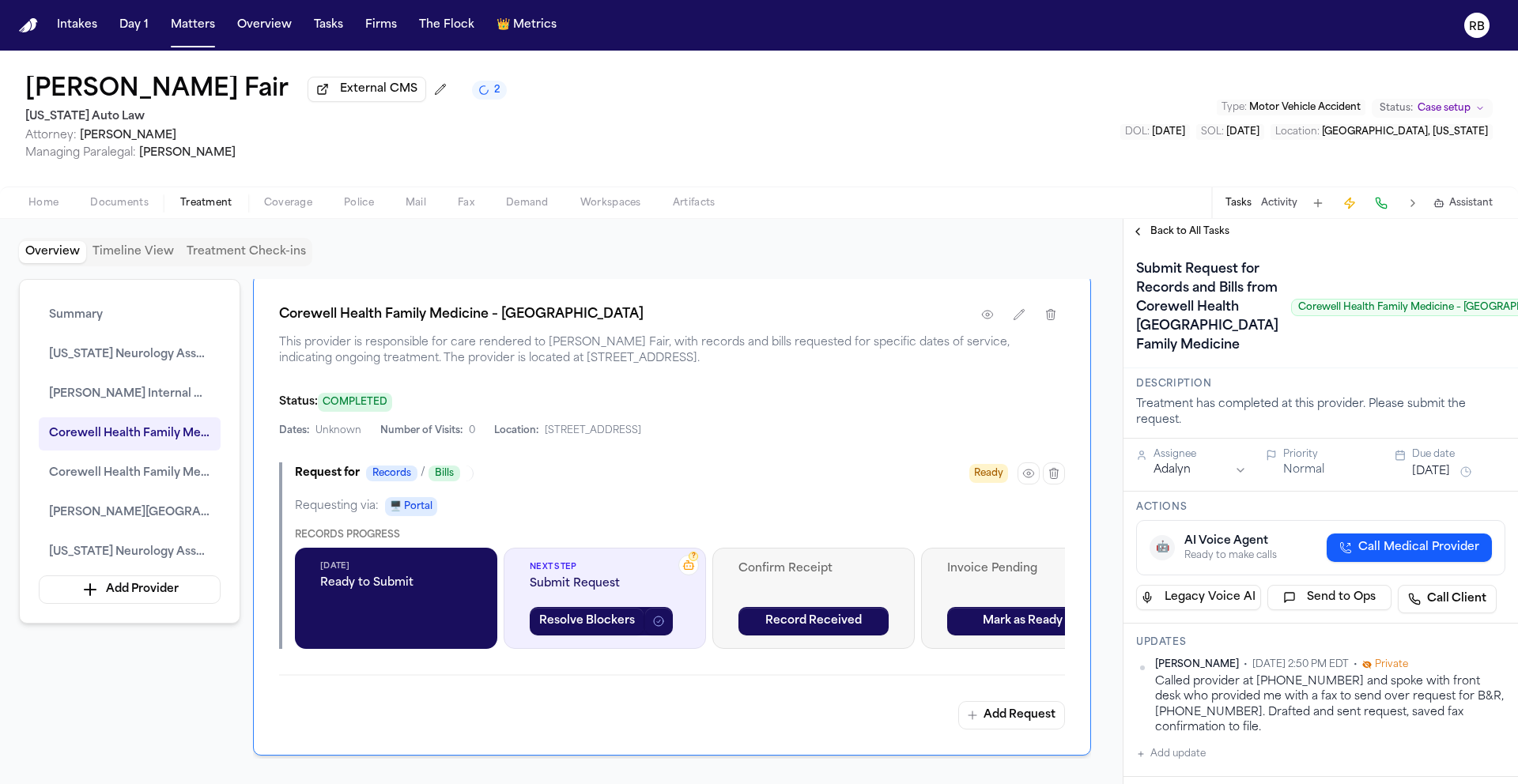
click at [892, 501] on div "Request for Records / Bills Ready Requesting via: 🖥️ Portal Records Progress Se…" at bounding box center [671, 556] width 786 height 187
click at [615, 621] on button "Resolve Blockers" at bounding box center [587, 621] width 115 height 28
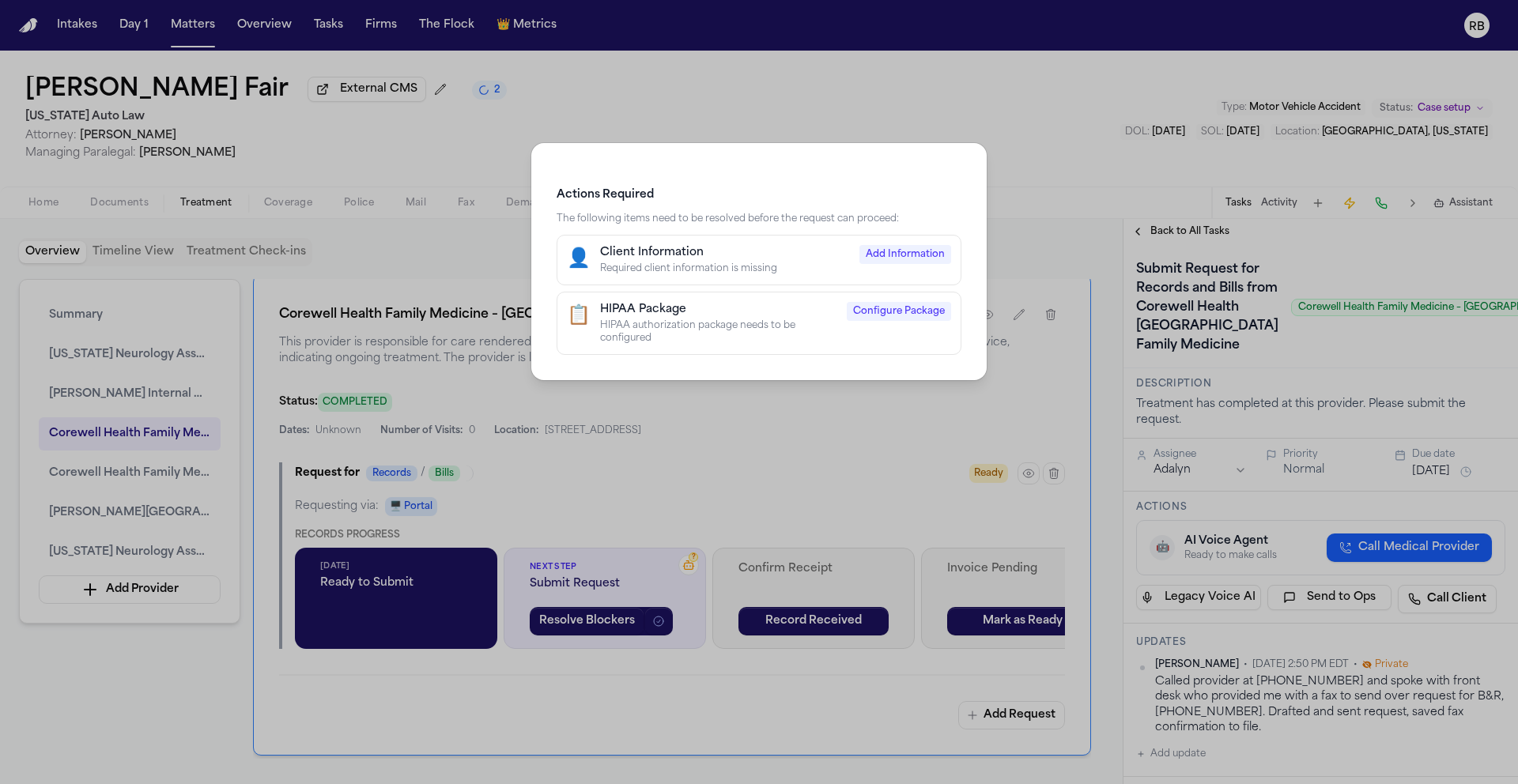
click at [755, 306] on div "HIPAA Package" at bounding box center [718, 310] width 237 height 16
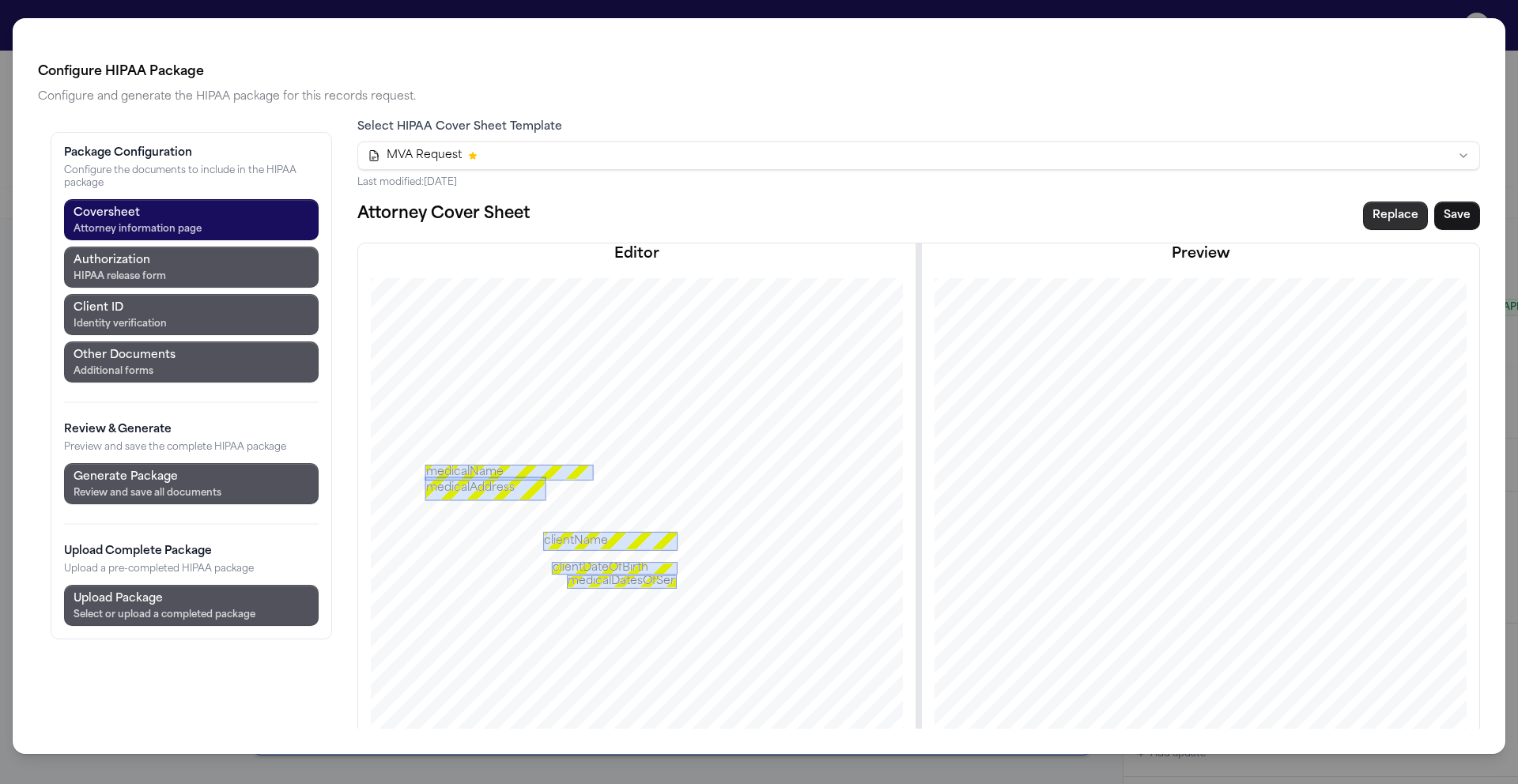
click at [1385, 212] on button "Replace" at bounding box center [1395, 216] width 65 height 28
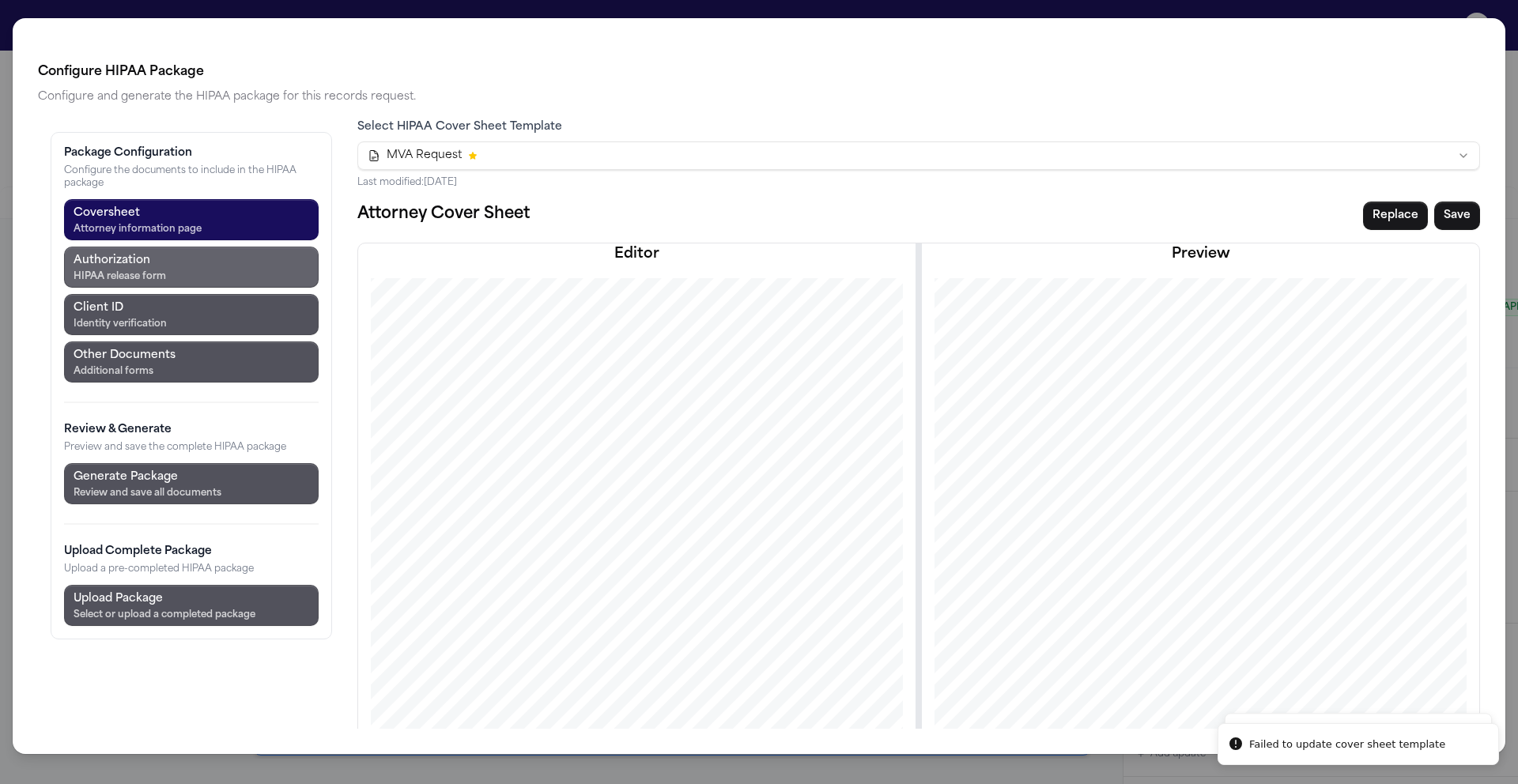
click at [273, 266] on button "Authorization HIPAA release form" at bounding box center [191, 267] width 255 height 41
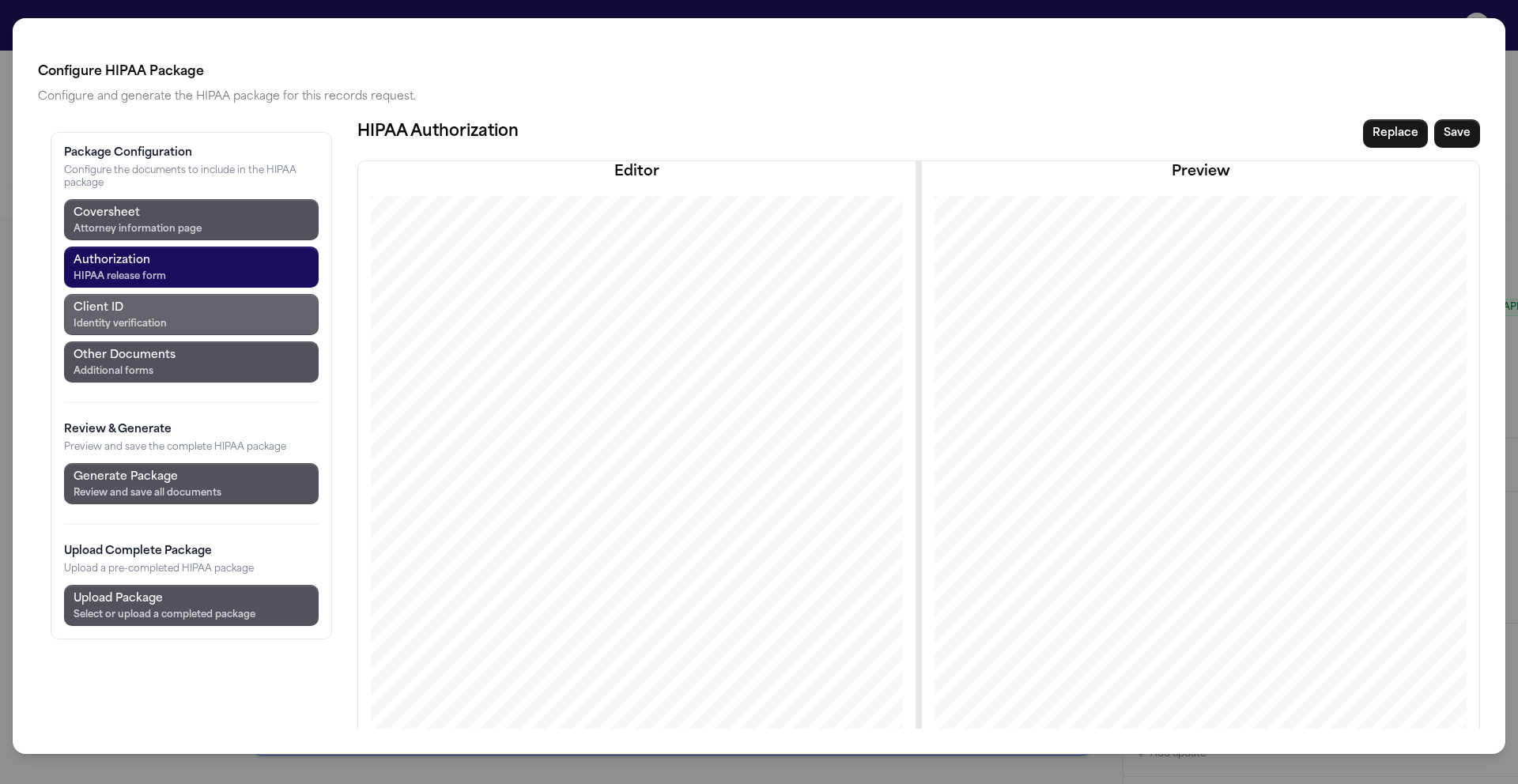
click at [242, 307] on button "Client ID Identity verification" at bounding box center [191, 314] width 255 height 41
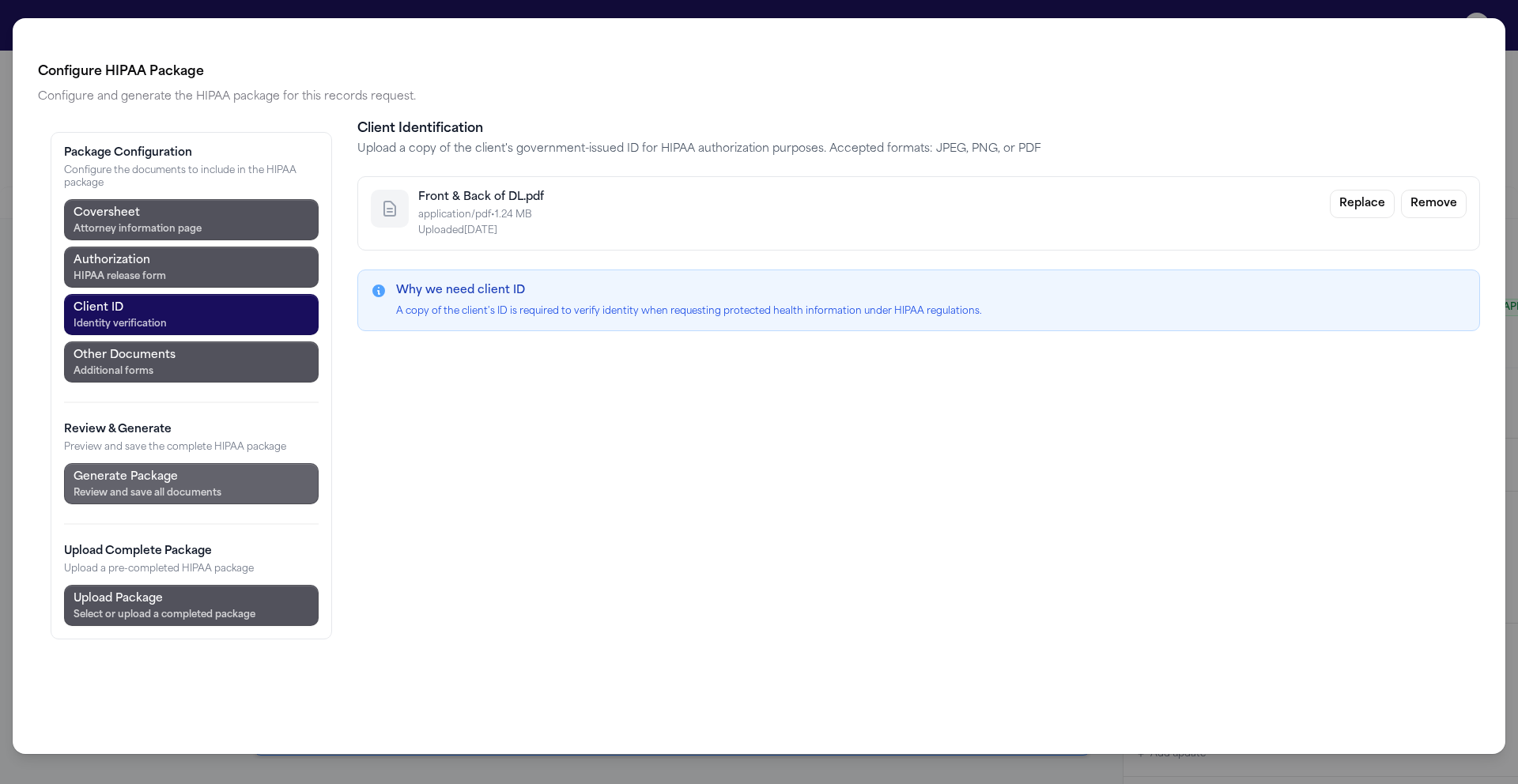
click at [236, 496] on button "Generate Package Review and save all documents" at bounding box center [191, 483] width 255 height 41
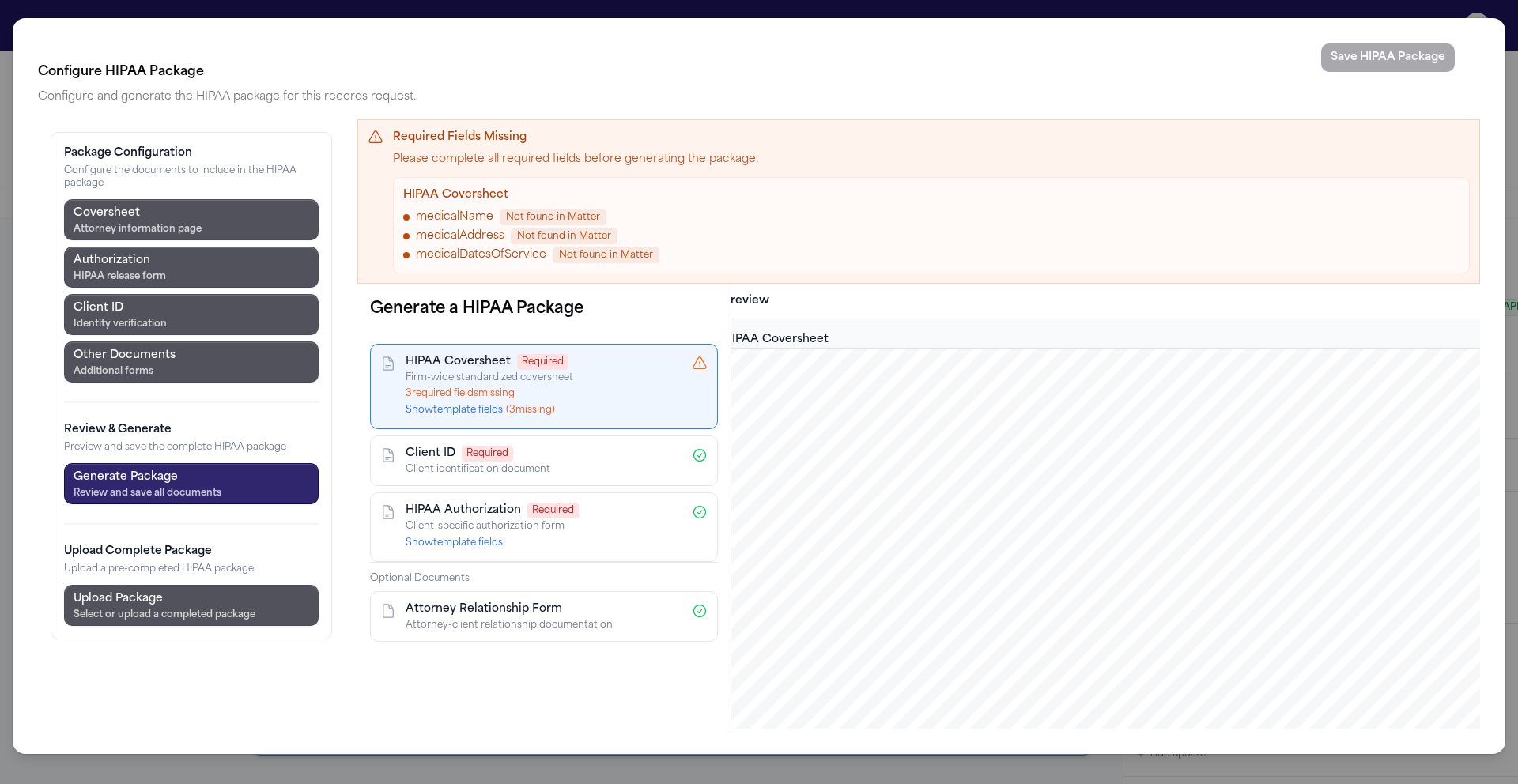
click at [257, 485] on button "Generate Package Review and save all documents" at bounding box center [191, 483] width 255 height 41
click at [231, 486] on button "Generate Package Review and save all documents" at bounding box center [191, 483] width 255 height 41
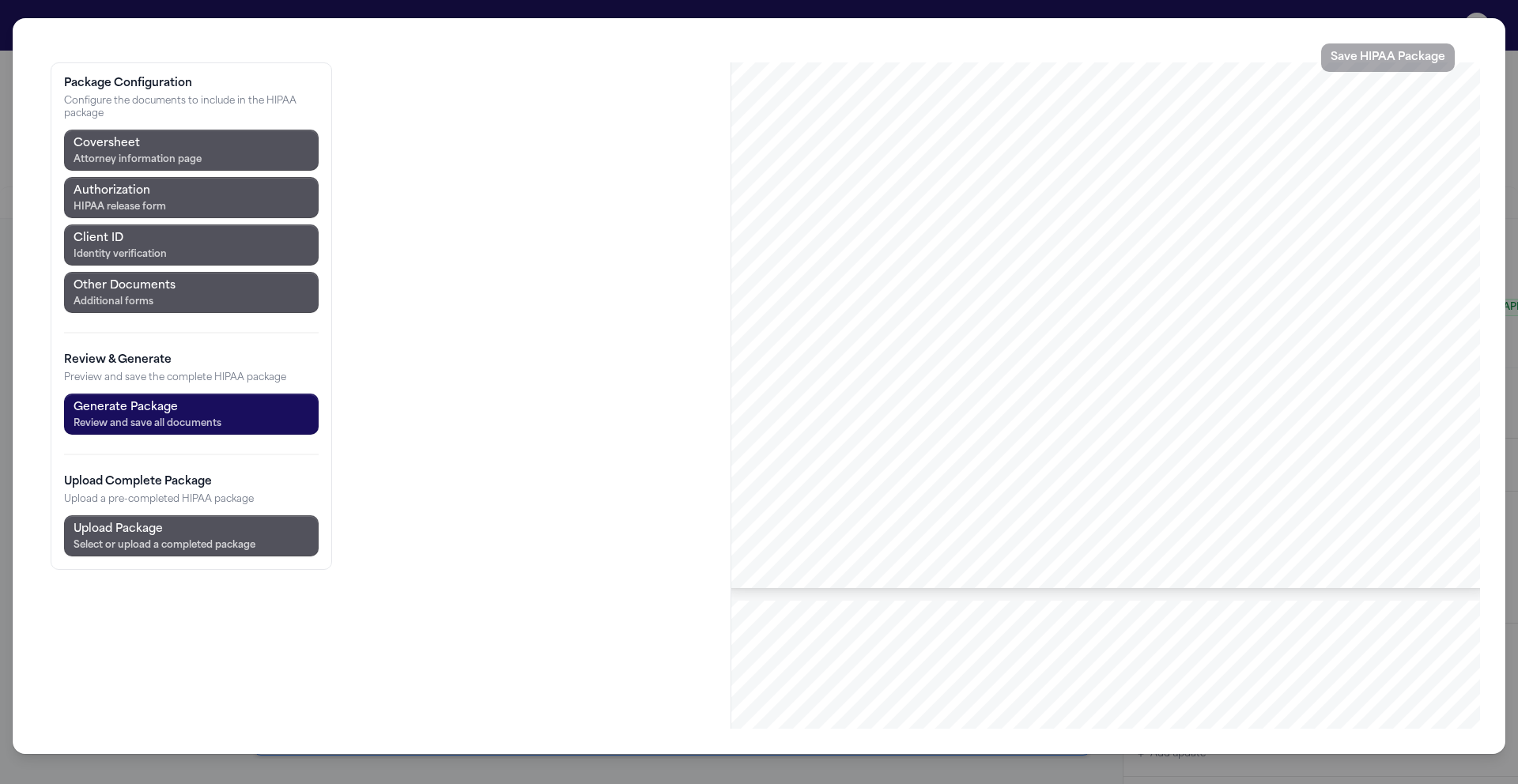
scroll to position [3799, 0]
click at [250, 533] on div "Upload Package" at bounding box center [164, 530] width 182 height 19
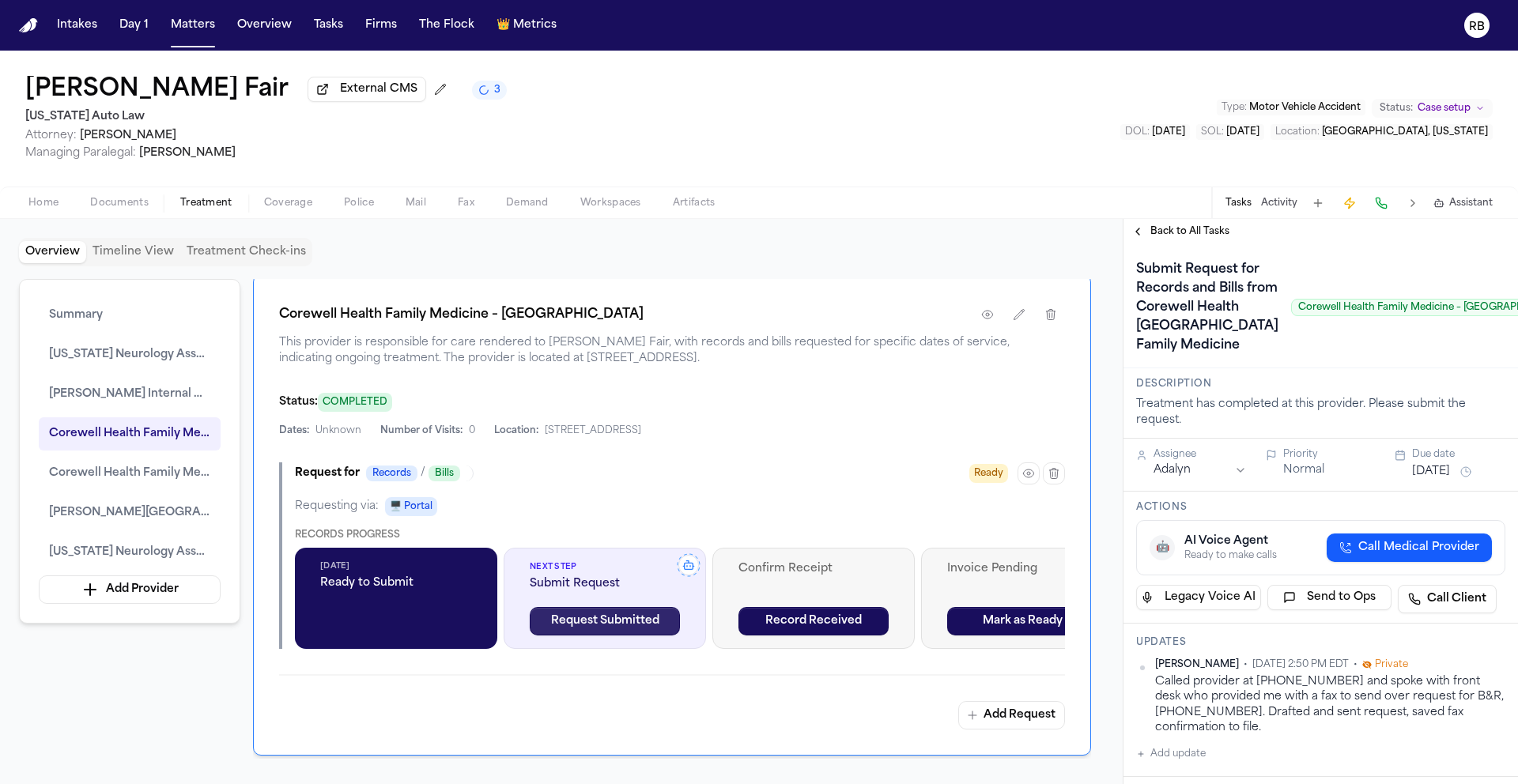
click at [624, 631] on button "Request Submitted" at bounding box center [605, 621] width 150 height 28
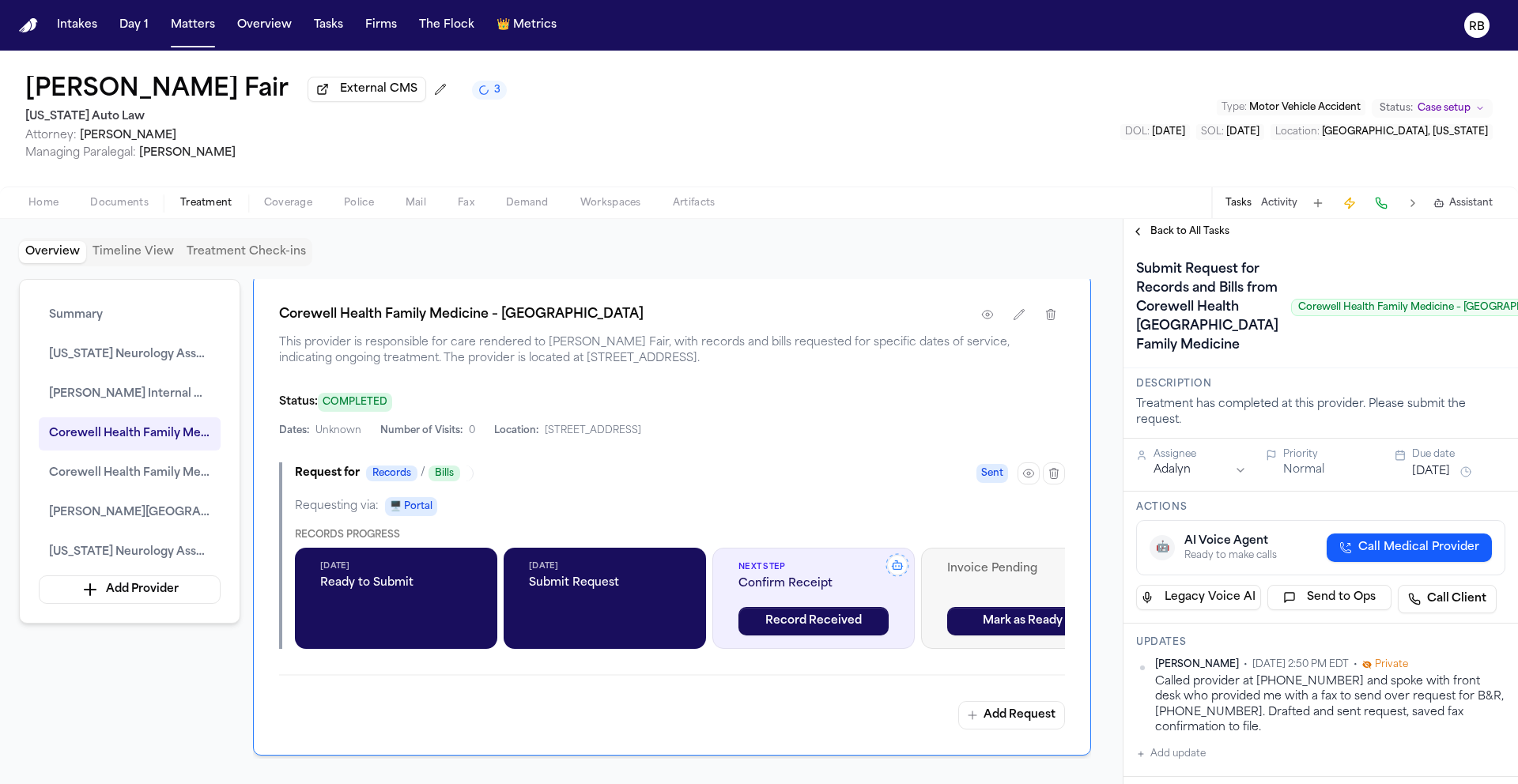
drag, startPoint x: 1512, startPoint y: 237, endPoint x: 1513, endPoint y: 245, distance: 8.1
click at [1513, 244] on div "Back to All Tasks" at bounding box center [1320, 231] width 394 height 26
click at [1202, 237] on span "Back to All Tasks" at bounding box center [1190, 231] width 79 height 12
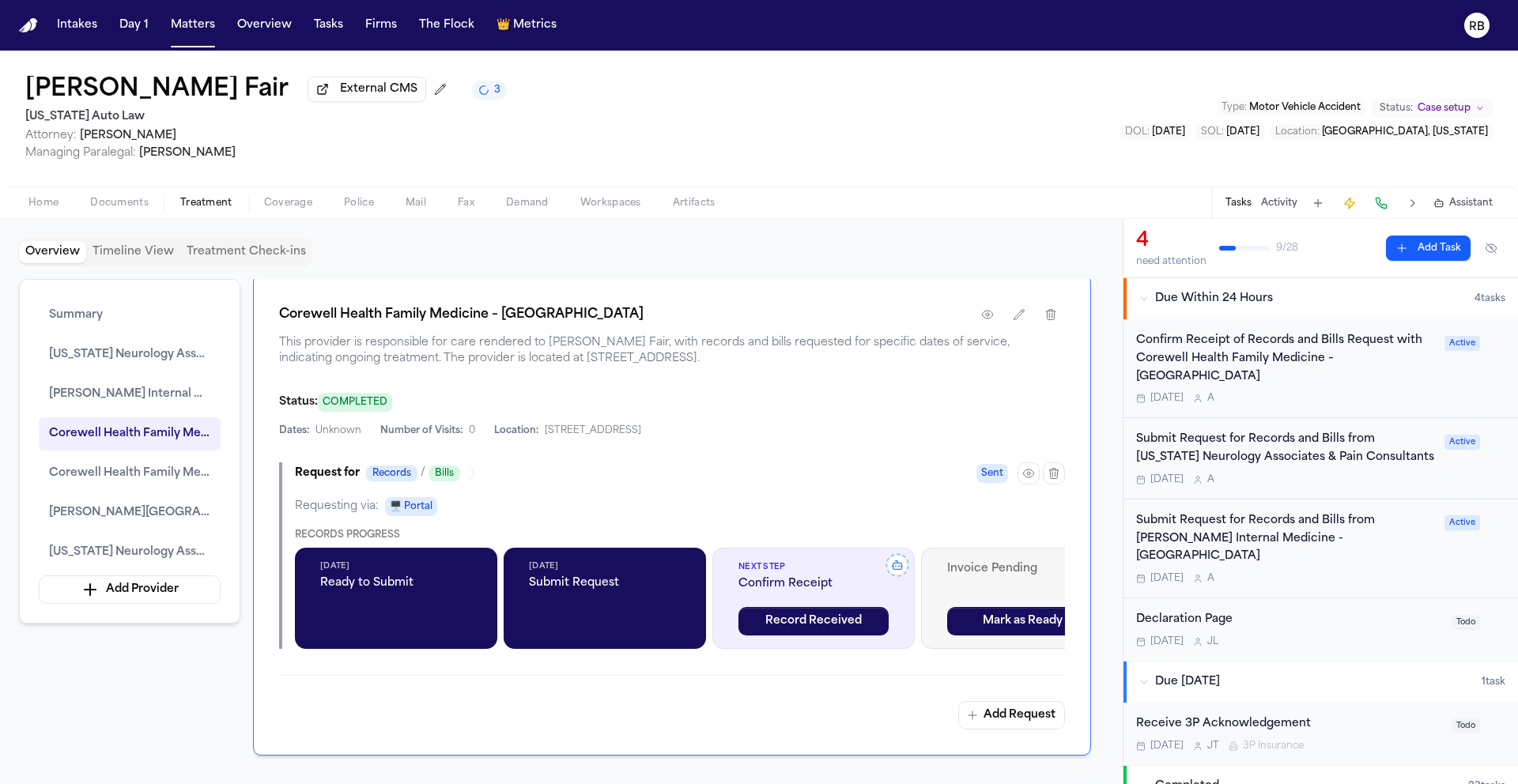
click at [1427, 377] on div "Confirm Receipt of Records and Bills Request with Corewell Health Family Medici…" at bounding box center [1320, 369] width 370 height 72
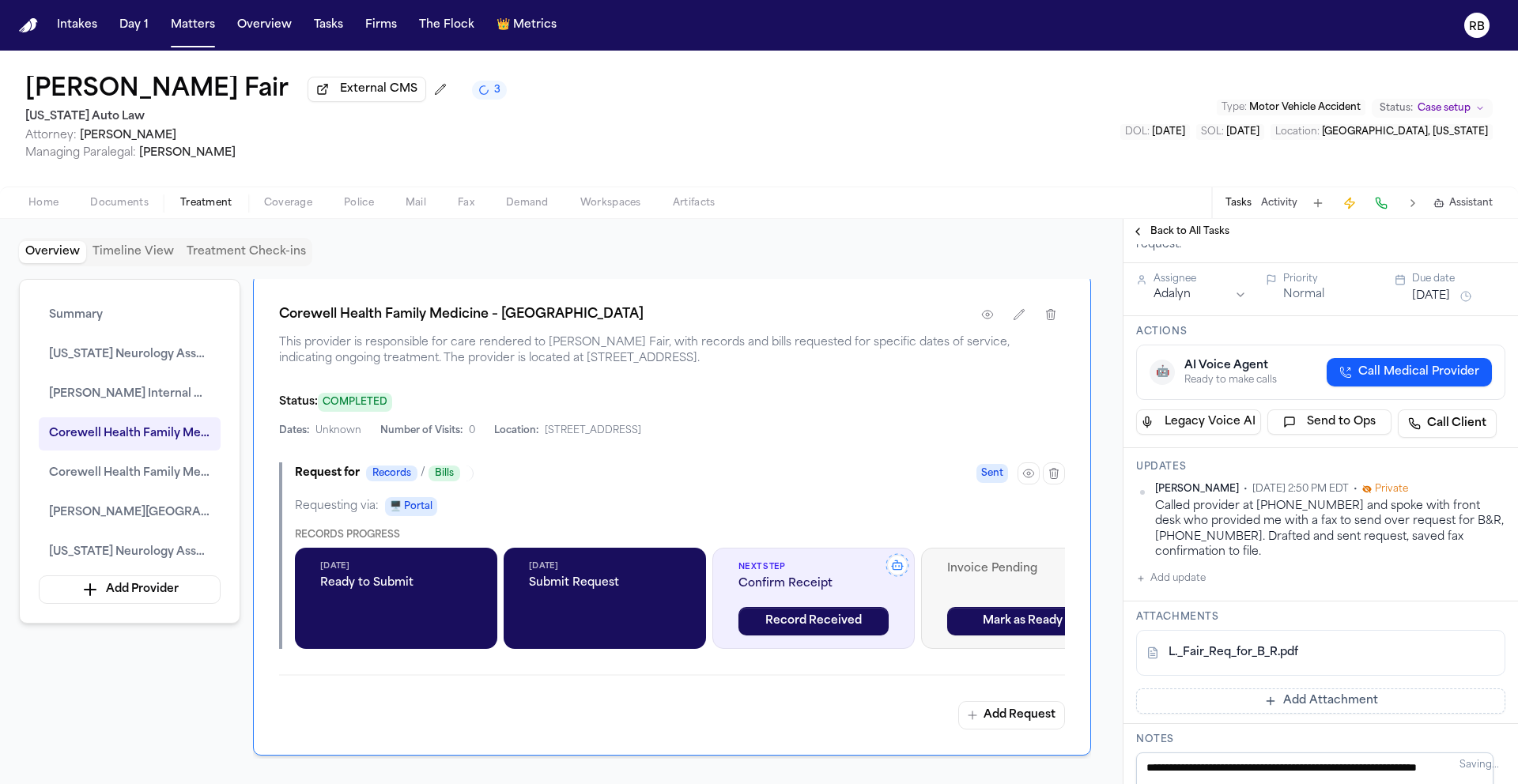
scroll to position [179, 0]
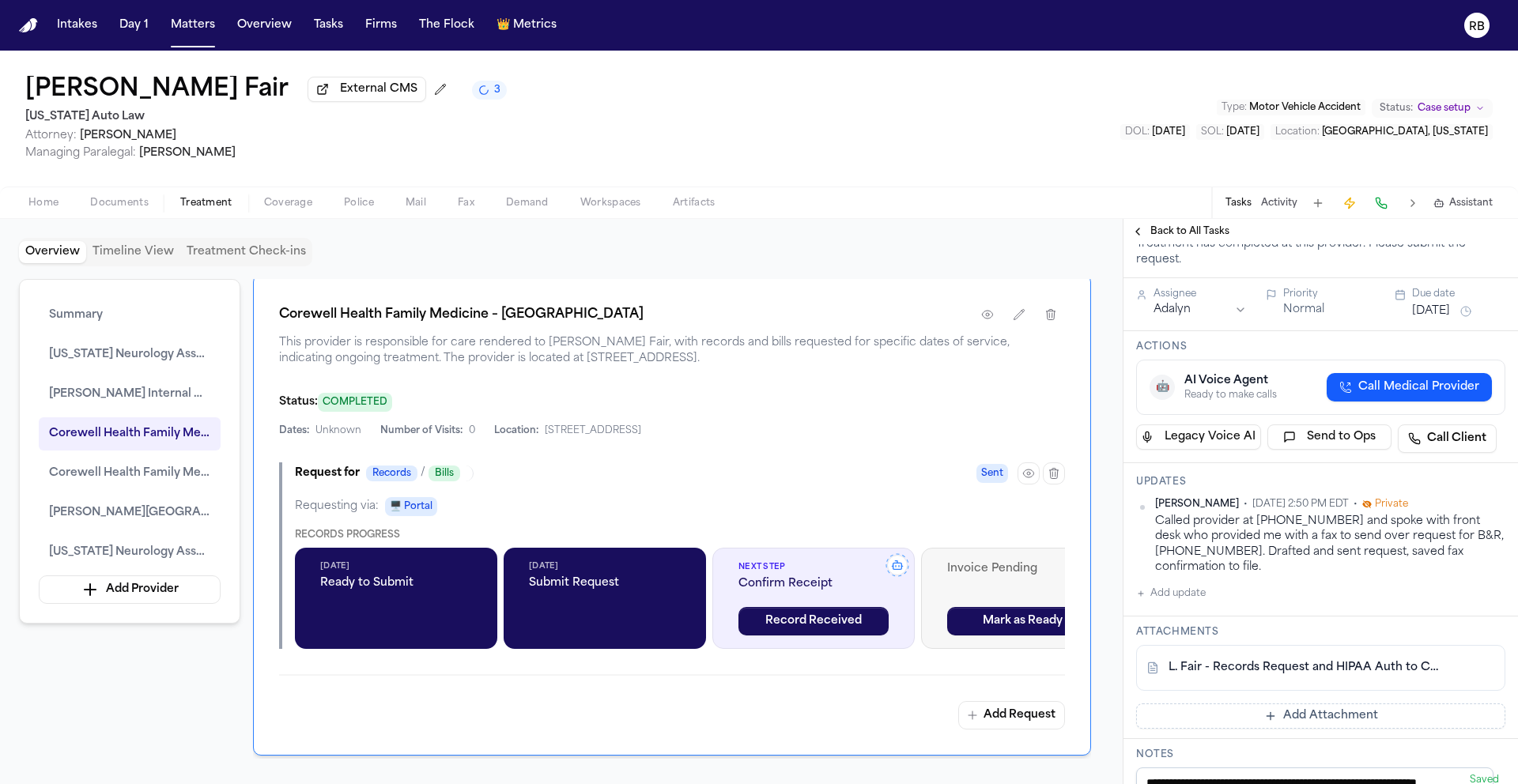
click at [1450, 319] on button "Oct 1, 2025" at bounding box center [1431, 311] width 38 height 16
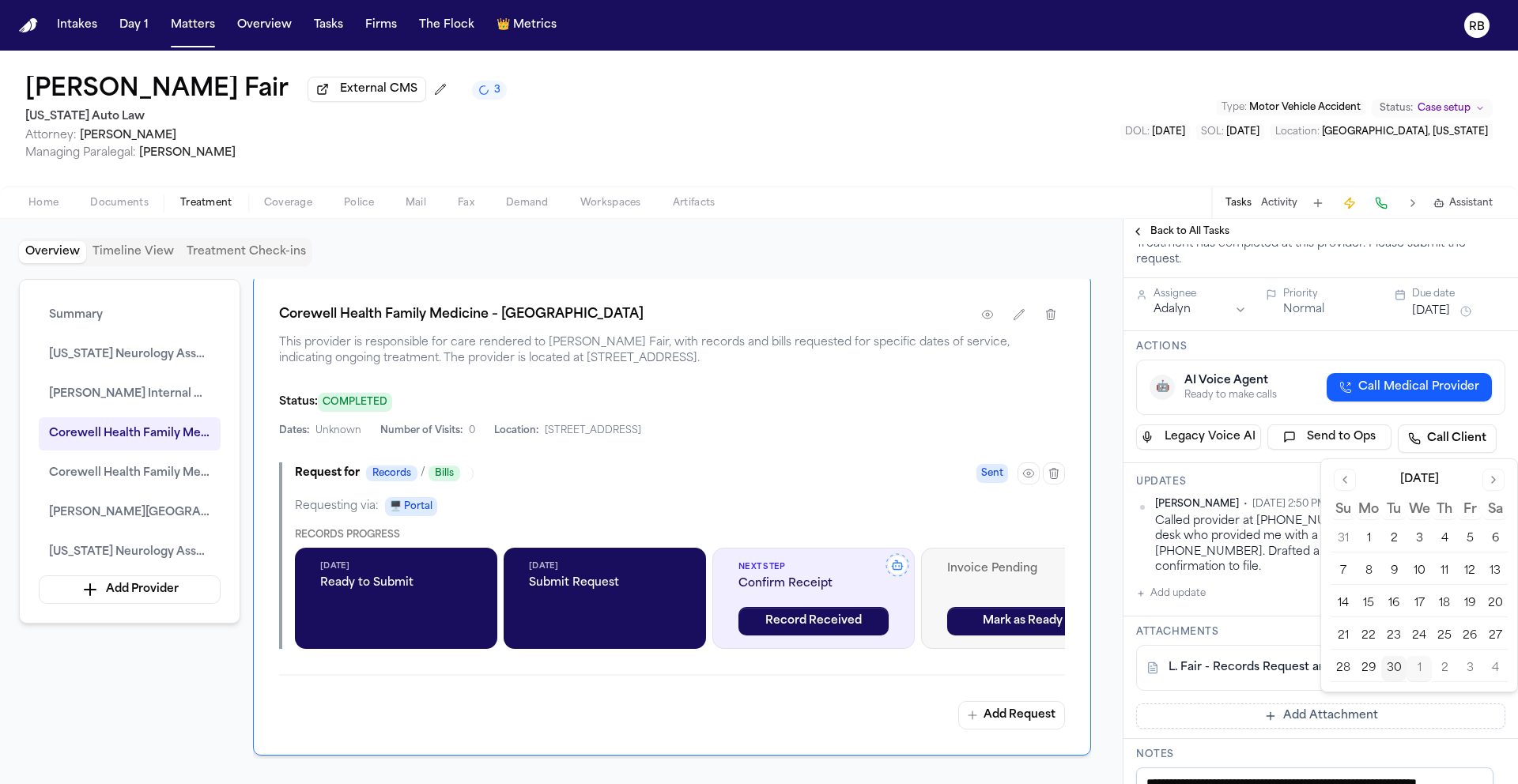
click at [1492, 477] on button "Go to next month" at bounding box center [1493, 480] width 22 height 22
click at [1394, 565] on button "7" at bounding box center [1394, 571] width 26 height 26
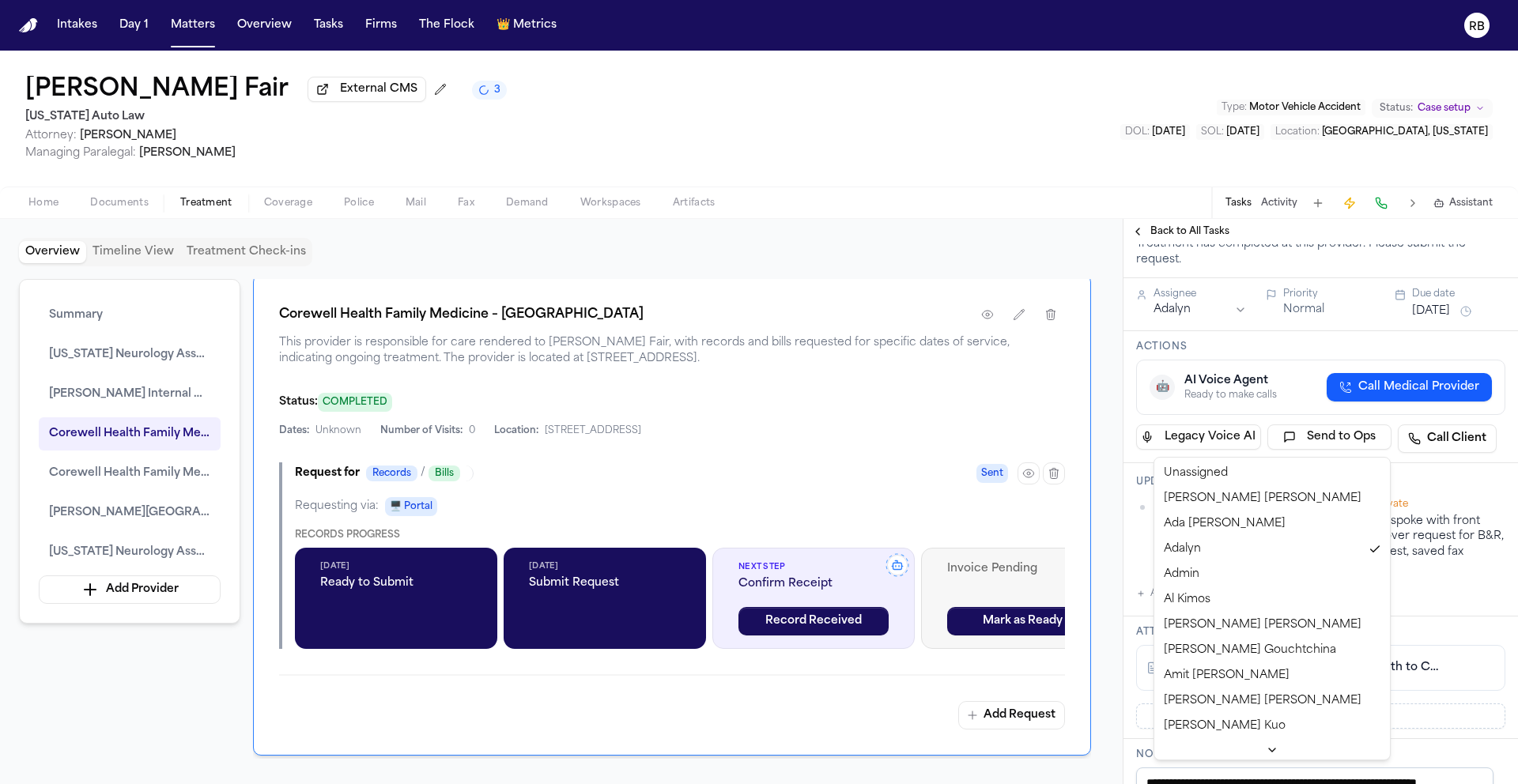
click at [1237, 445] on html "Intakes Day 1 Matters Overview Tasks Firms The Flock 👑 Metrics RB Latanya Fair …" at bounding box center [759, 392] width 1518 height 784
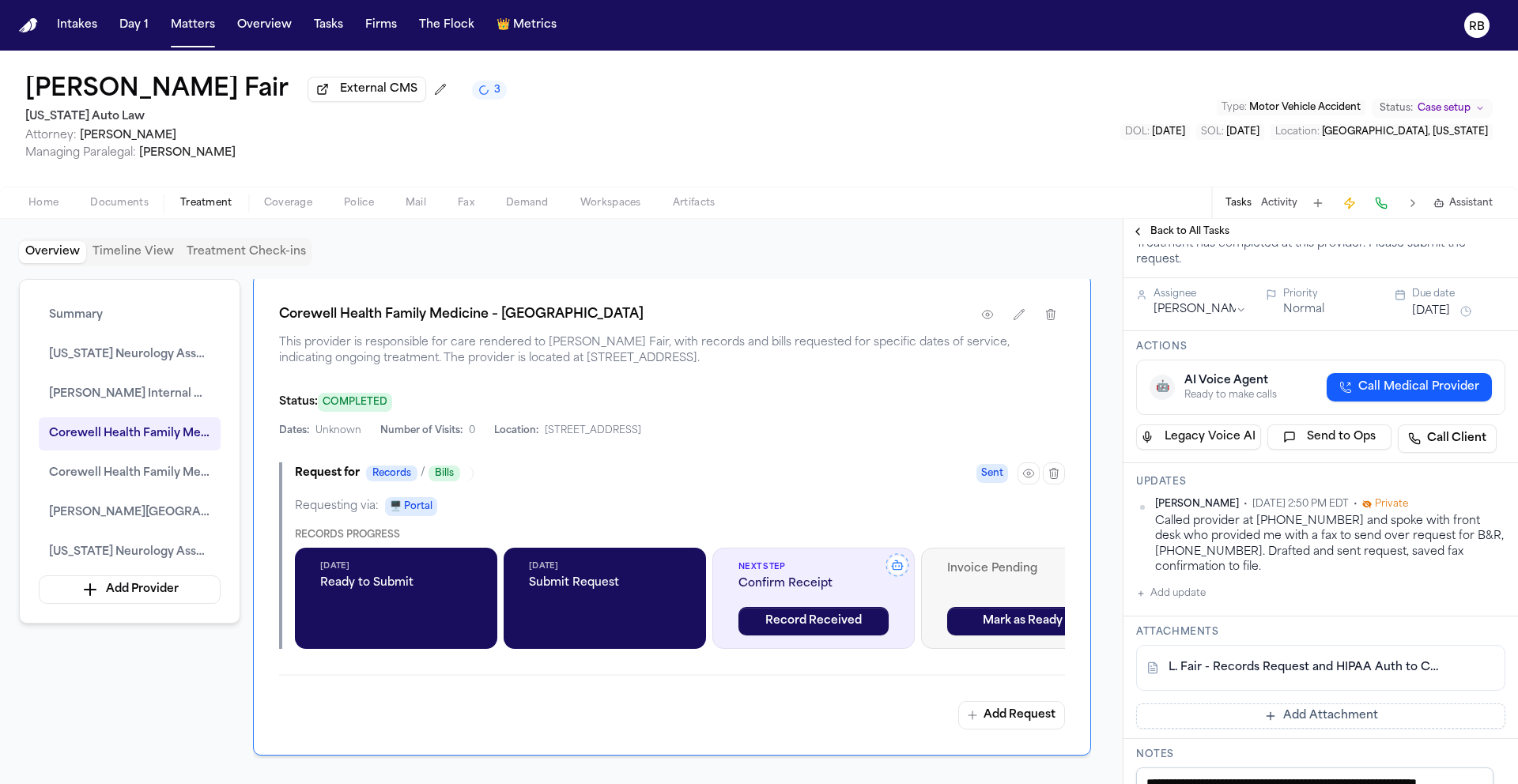
click at [1204, 235] on span "Back to All Tasks" at bounding box center [1190, 231] width 79 height 12
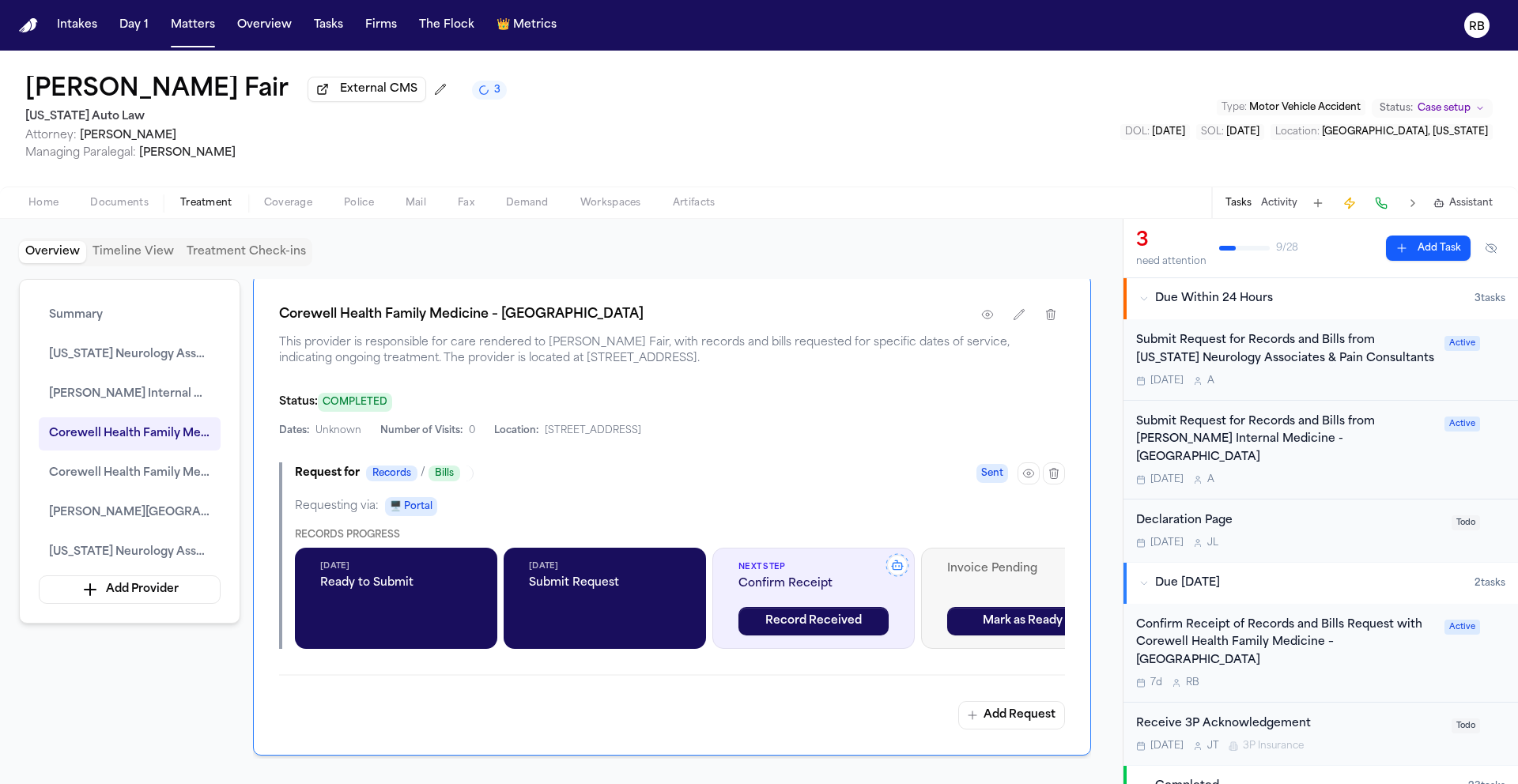
click at [1015, 271] on div "Overview Timeline View Treatment Check-ins Summary Michigan Neurology Associate…" at bounding box center [562, 502] width 1085 height 527
click at [1327, 474] on div "Tomorrow A" at bounding box center [1285, 480] width 299 height 12
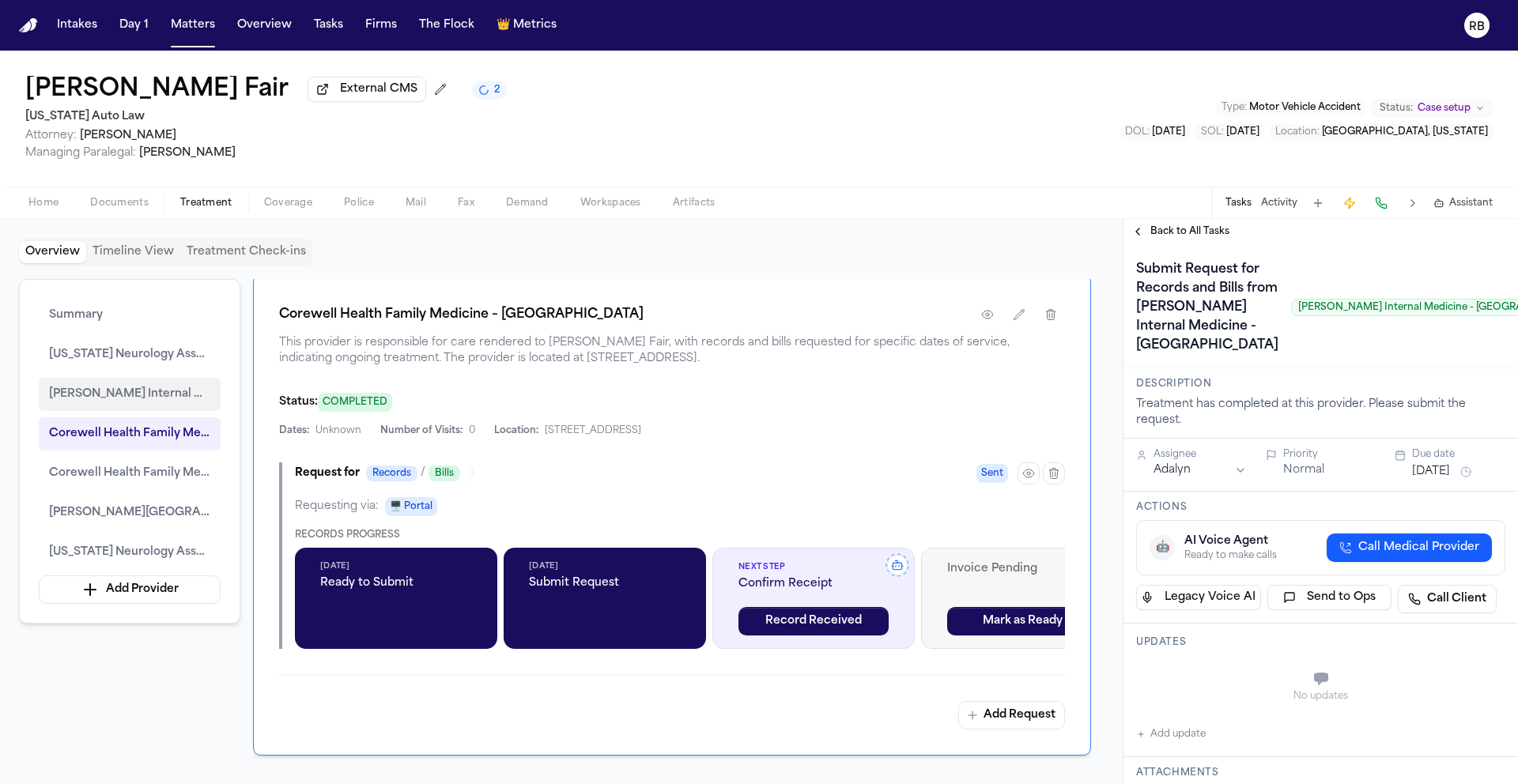
click at [138, 383] on button "Henry Ford Internal Medicine - Sterling Heights" at bounding box center [130, 394] width 182 height 34
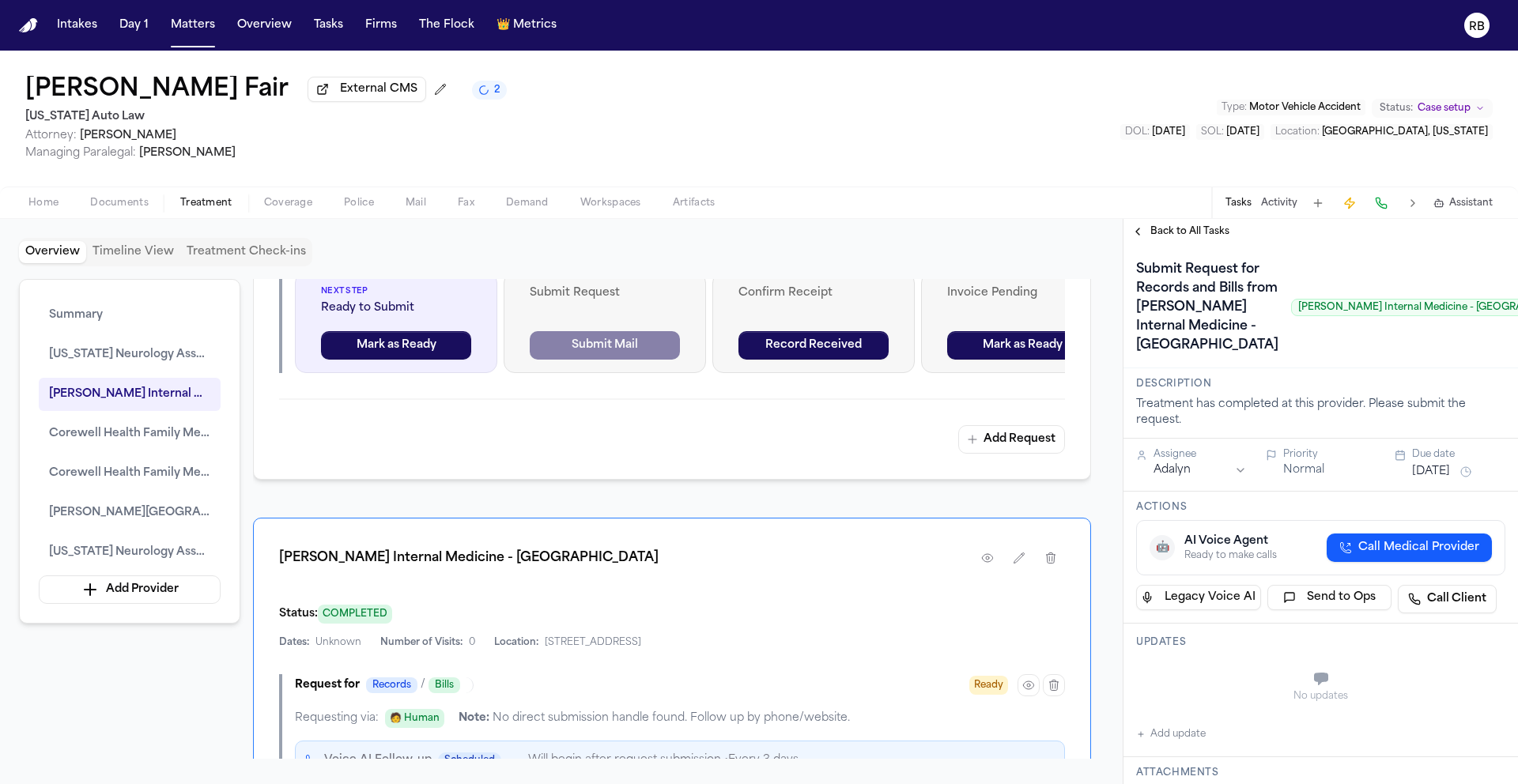
scroll to position [1689, 0]
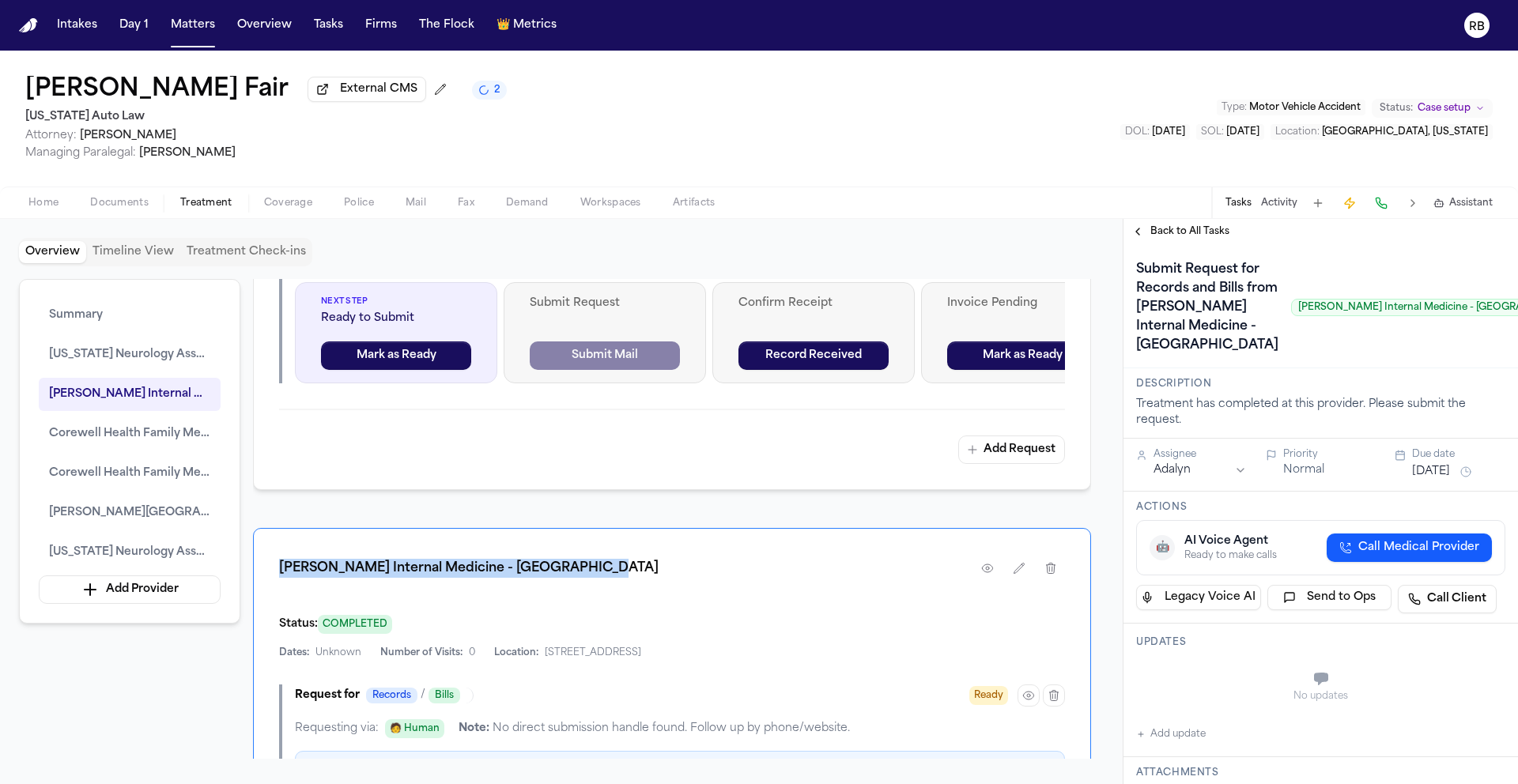
drag, startPoint x: 623, startPoint y: 576, endPoint x: 281, endPoint y: 571, distance: 342.0
click at [281, 571] on div "Henry Ford Internal Medicine - Sterling Heights" at bounding box center [671, 568] width 786 height 28
copy h1 "Henry Ford Internal Medicine - Sterling Heights"
click at [716, 145] on div "Latanya Fair External CMS 2 Michigan Auto Law Attorney: Christopher Hunter Mana…" at bounding box center [759, 118] width 1518 height 136
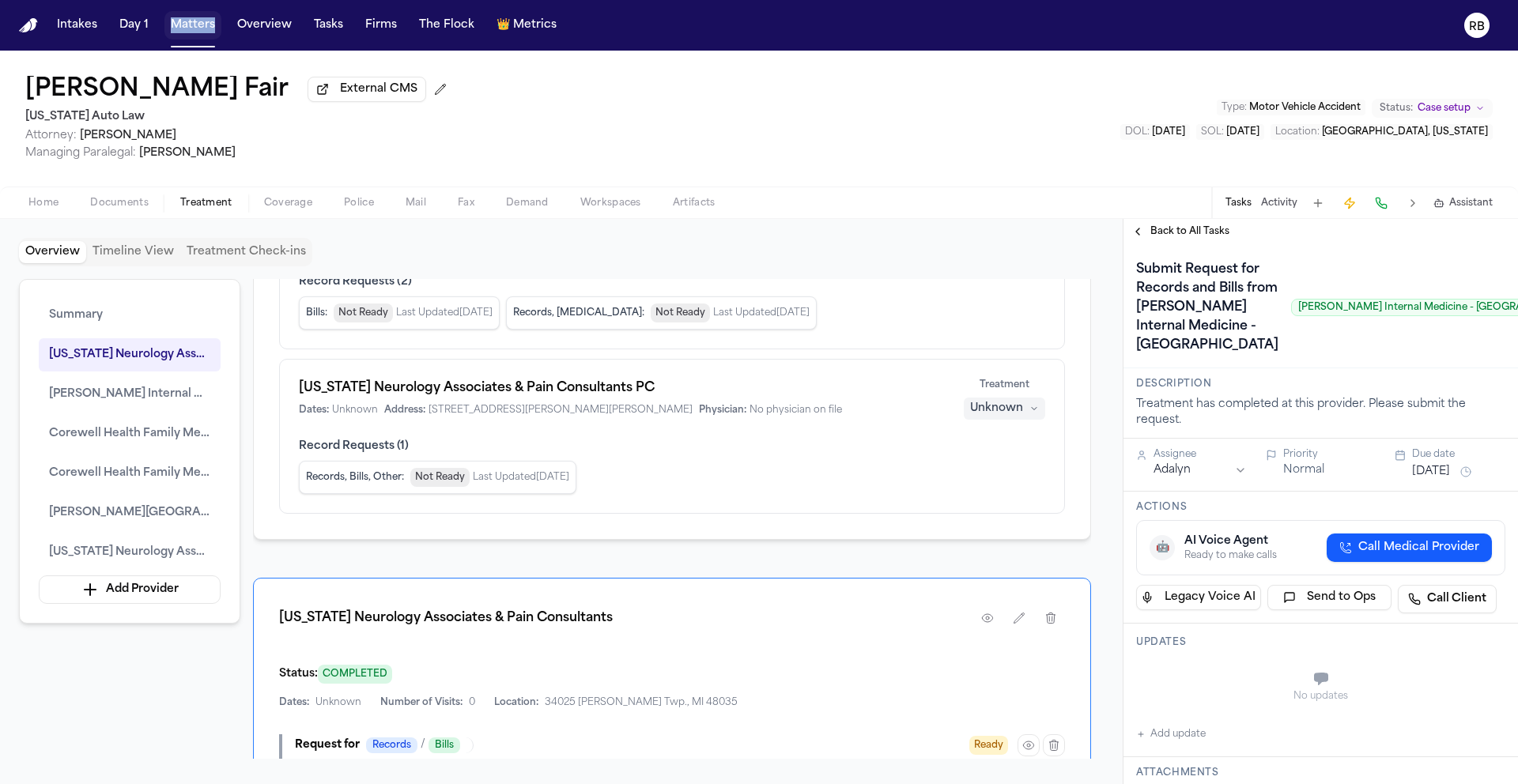
scroll to position [828, 0]
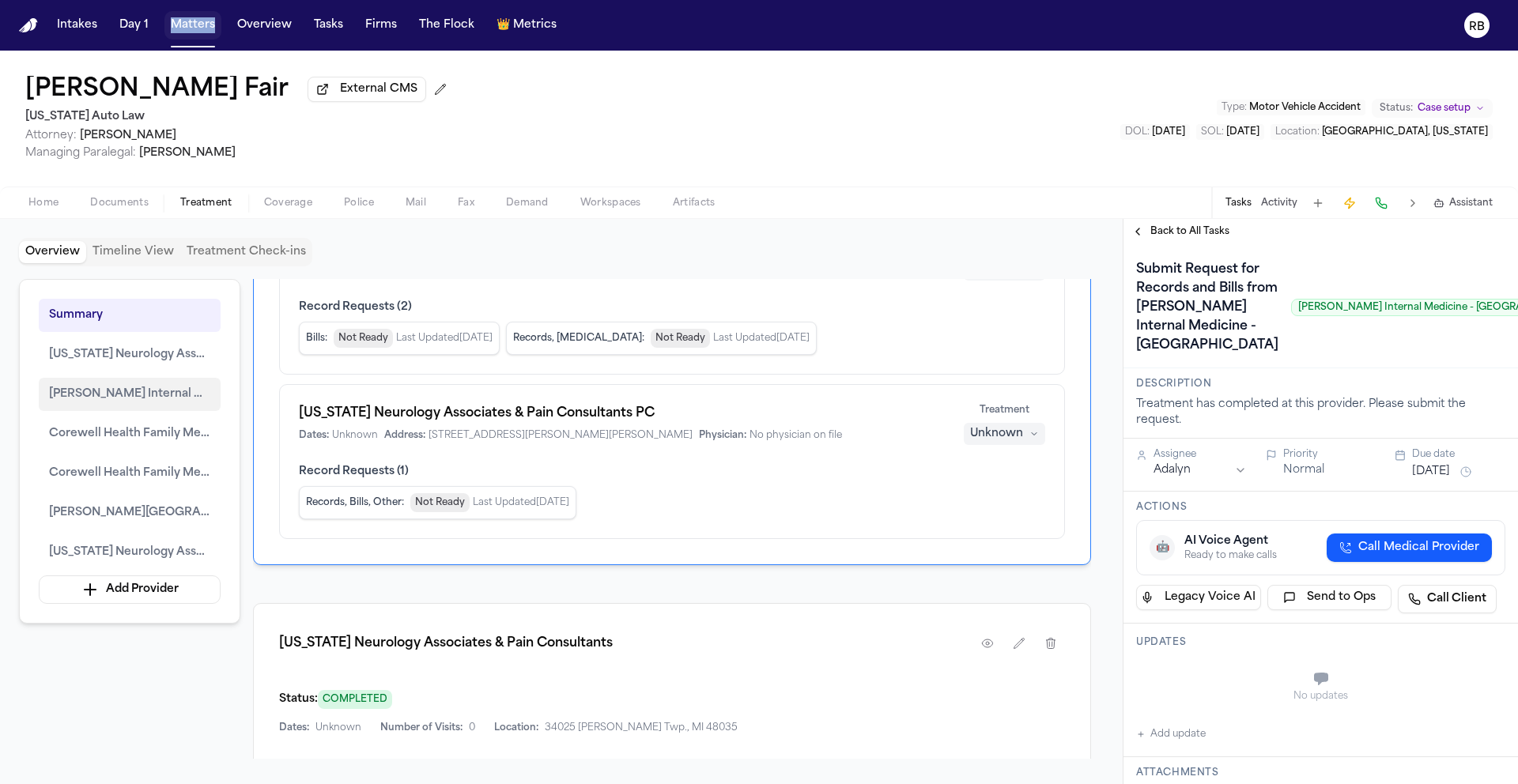
click at [164, 393] on span "Henry Ford Internal Medicine - Sterling Heights" at bounding box center [130, 395] width 161 height 19
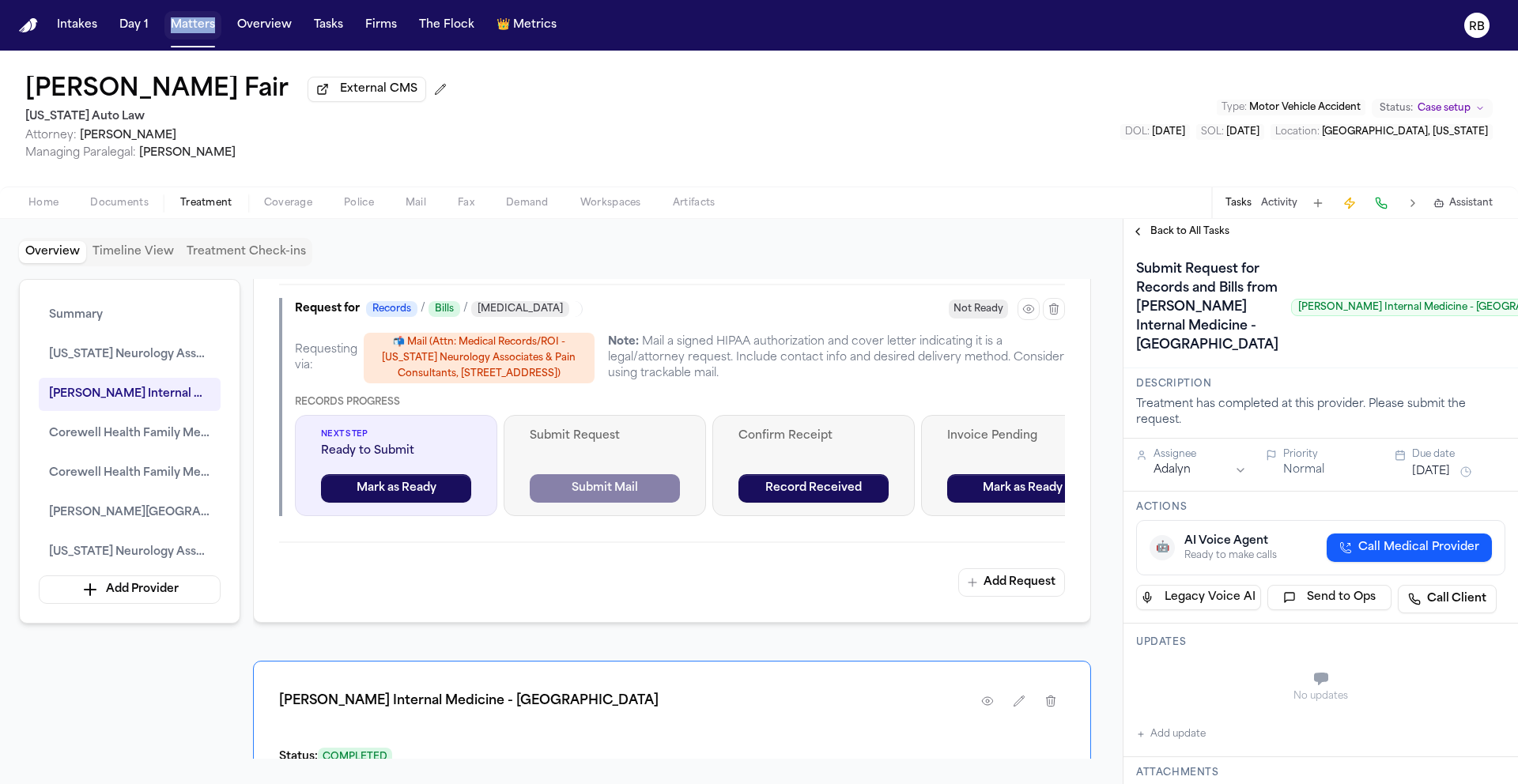
scroll to position [1560, 0]
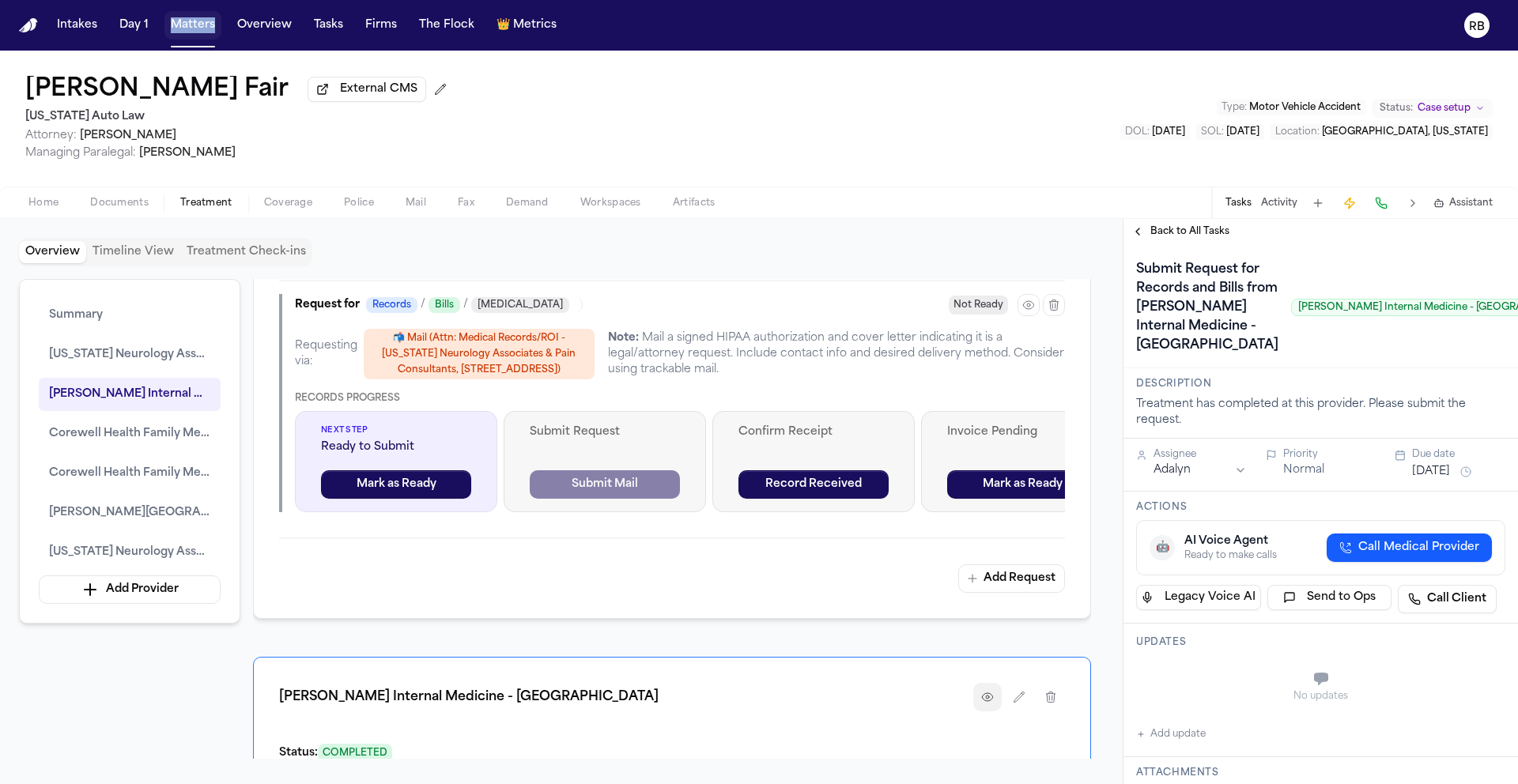
click at [982, 698] on icon "button" at bounding box center [987, 697] width 12 height 12
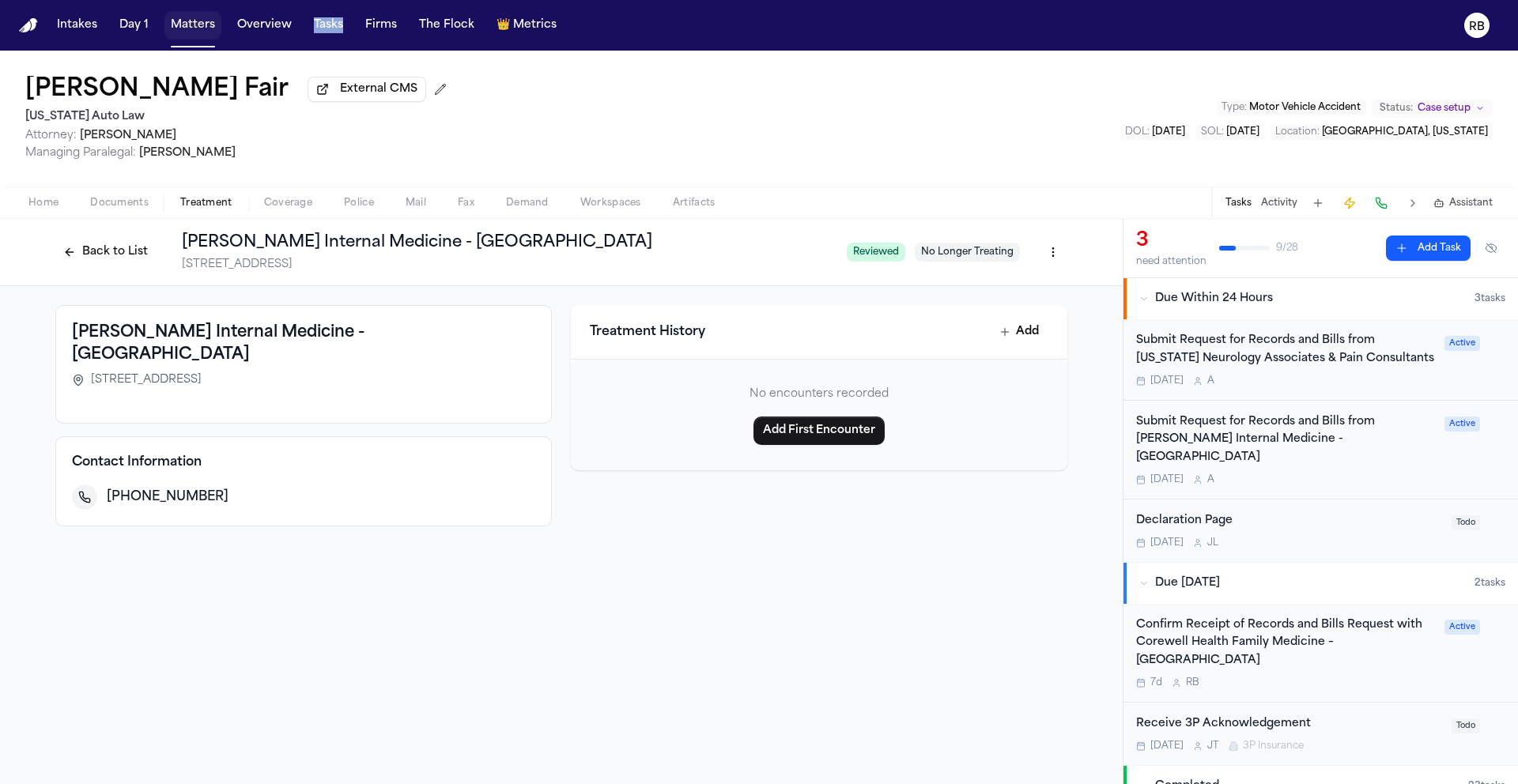
click at [466, 204] on span "Fax" at bounding box center [466, 203] width 17 height 12
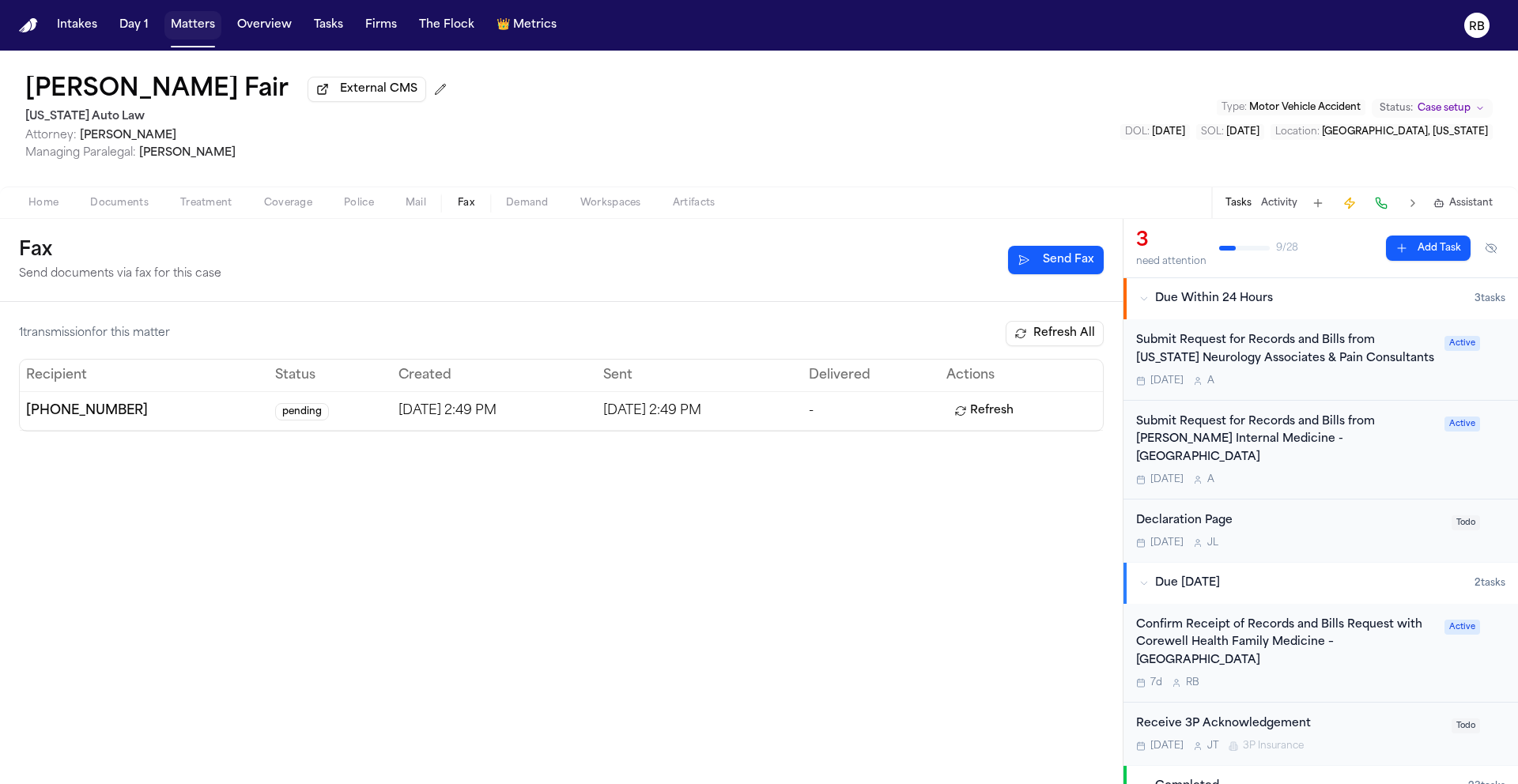
click at [747, 559] on div "1 transmission for this matter Refresh All Recipient Status Created Sent Delive…" at bounding box center [561, 542] width 1123 height 482
click at [1077, 270] on button "Send Fax" at bounding box center [1056, 260] width 95 height 28
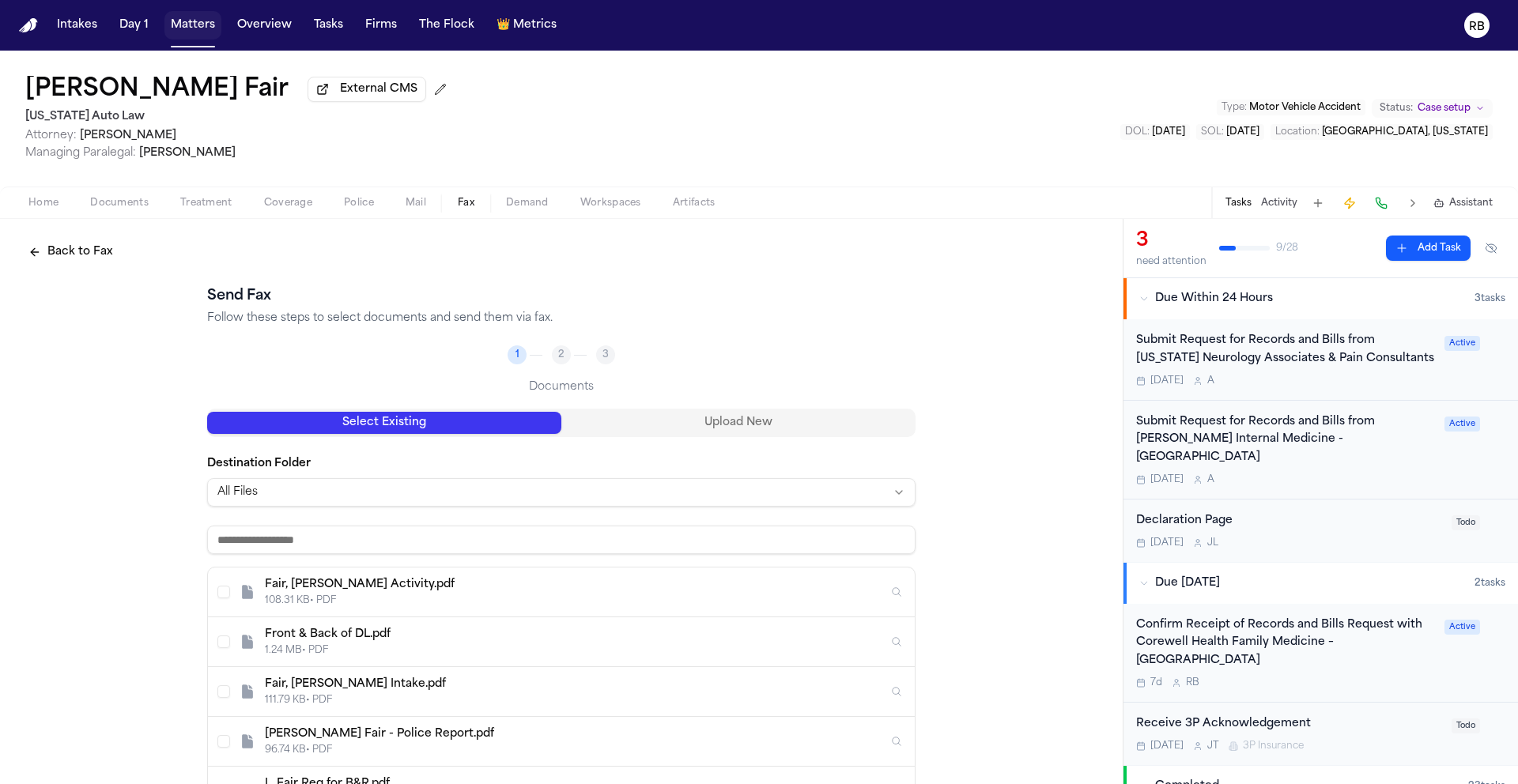
click at [814, 431] on button "Upload New" at bounding box center [738, 422] width 355 height 22
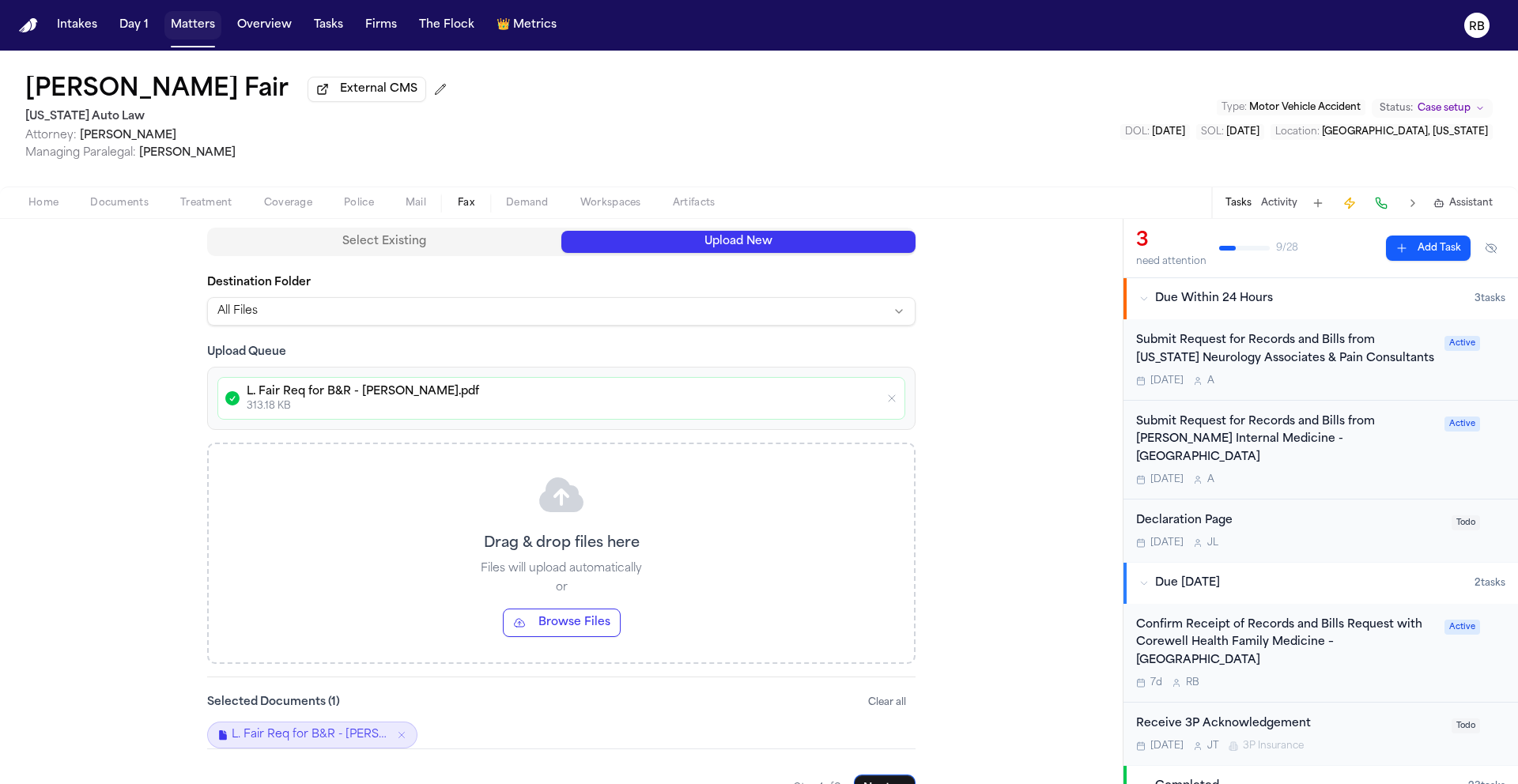
scroll to position [222, 0]
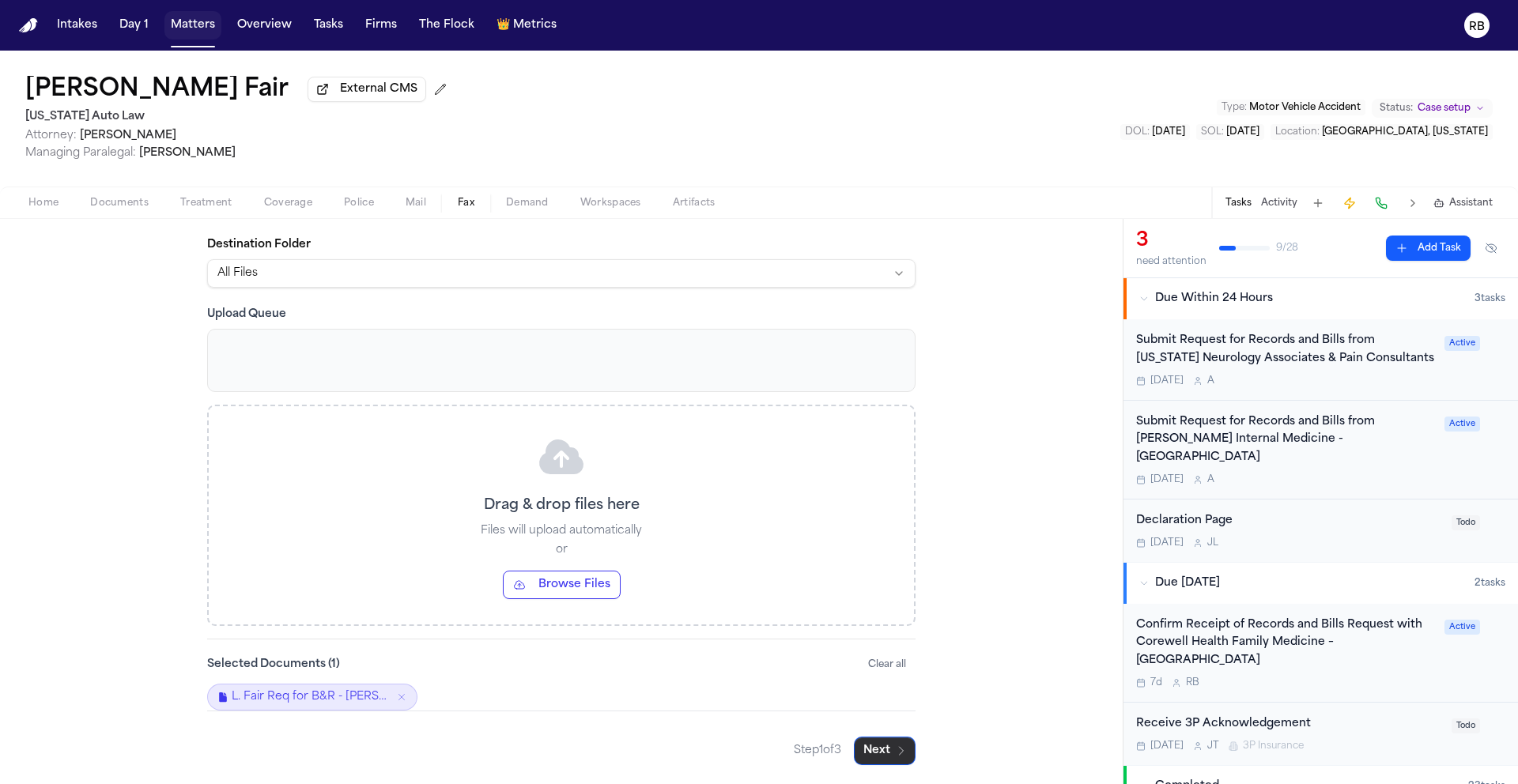
click at [895, 752] on icon "button" at bounding box center [901, 750] width 12 height 12
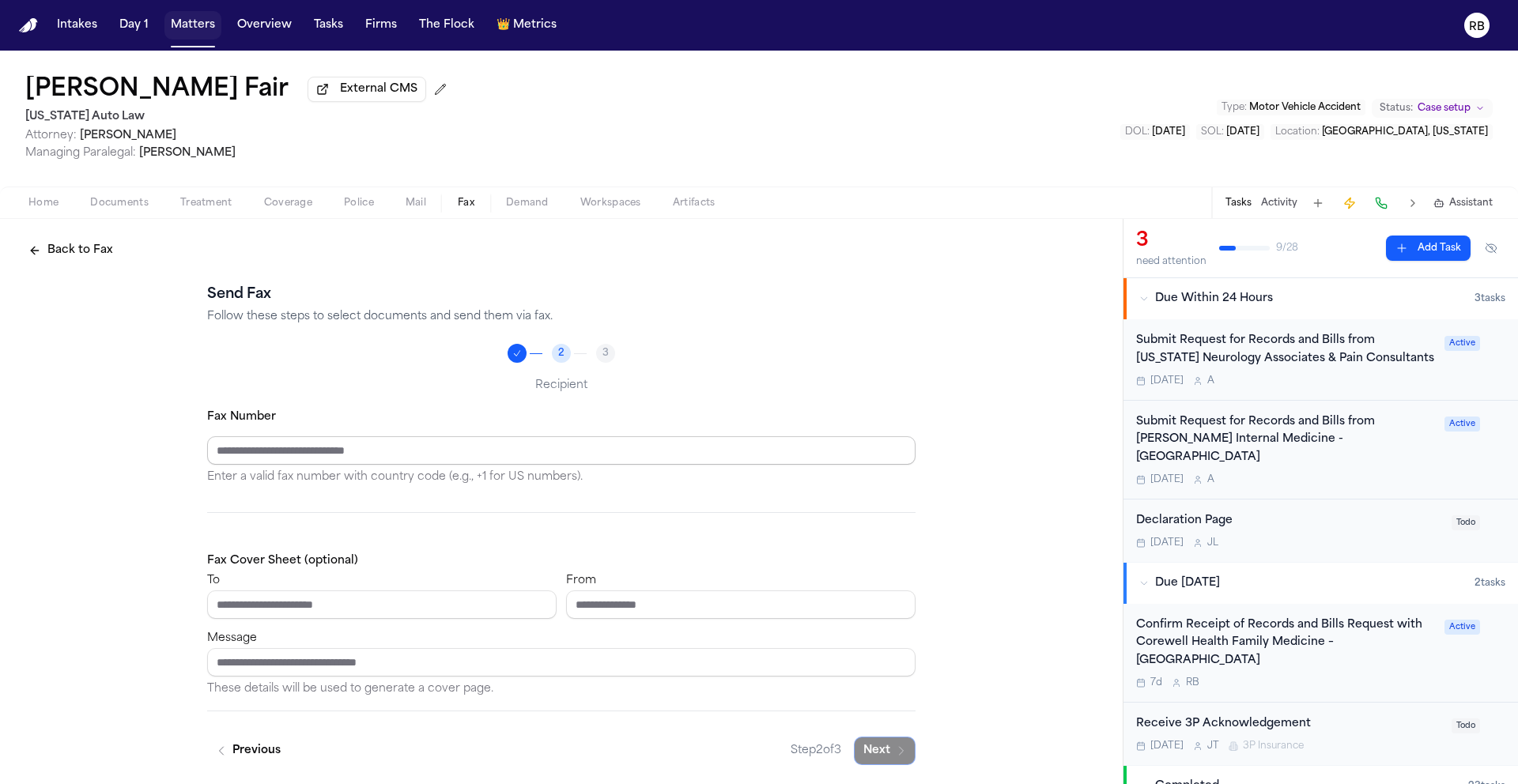
click at [383, 445] on input "Fax Number" at bounding box center [561, 451] width 708 height 28
type input "**********"
click at [261, 596] on input "To" at bounding box center [382, 605] width 349 height 28
type input "**********"
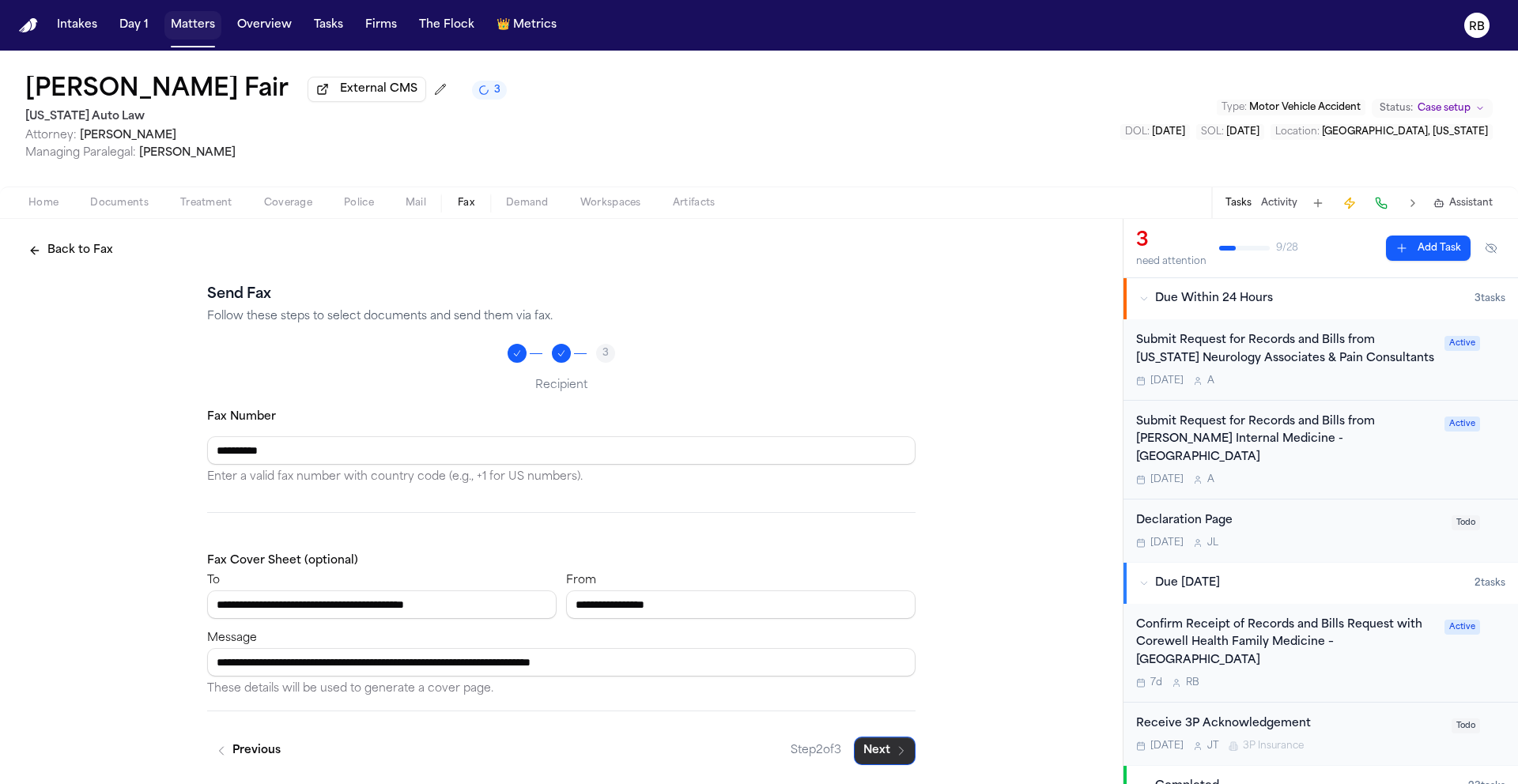
type input "**********"
click at [871, 748] on button "Next" at bounding box center [885, 750] width 62 height 28
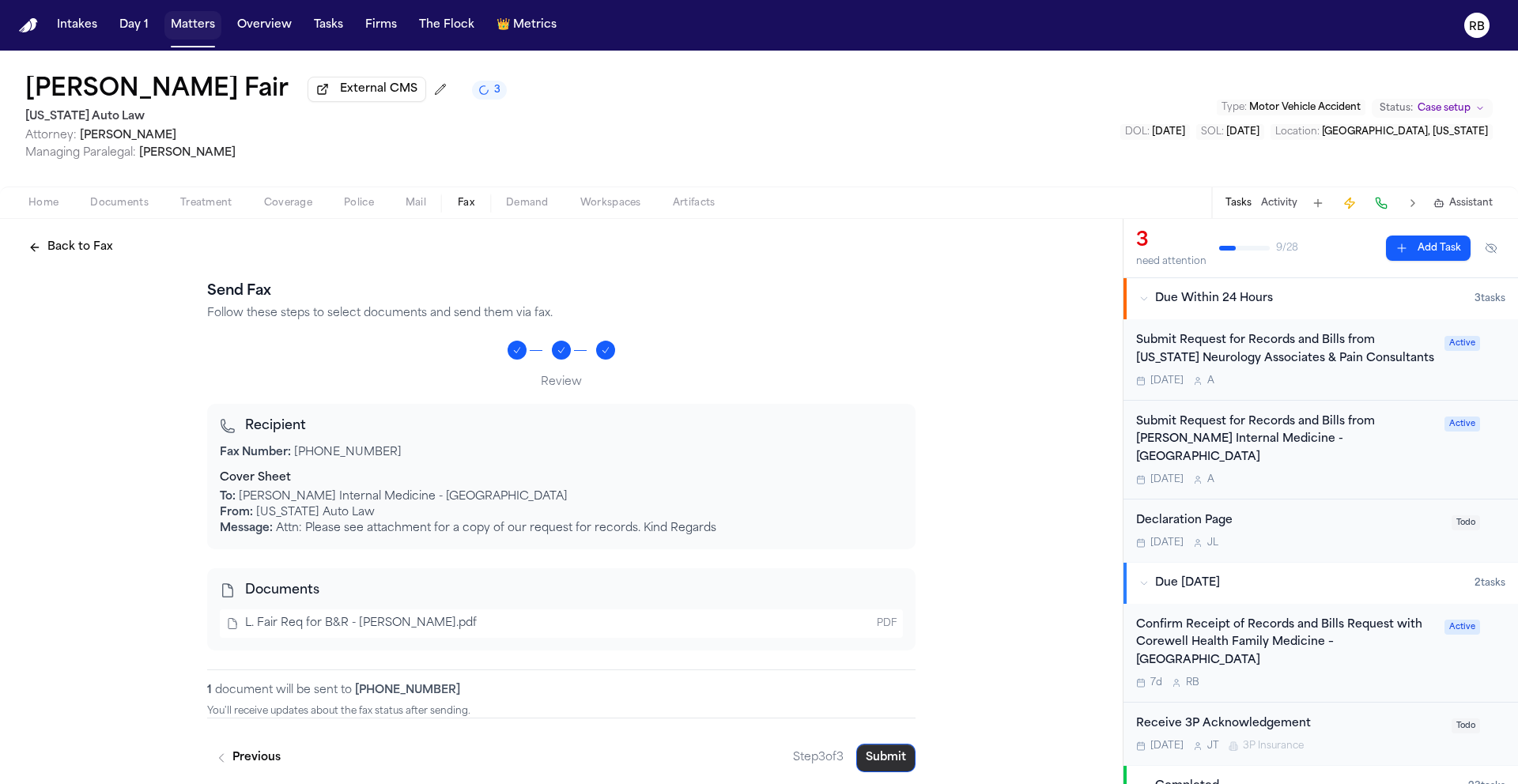
click at [897, 756] on button "Submit" at bounding box center [886, 758] width 59 height 28
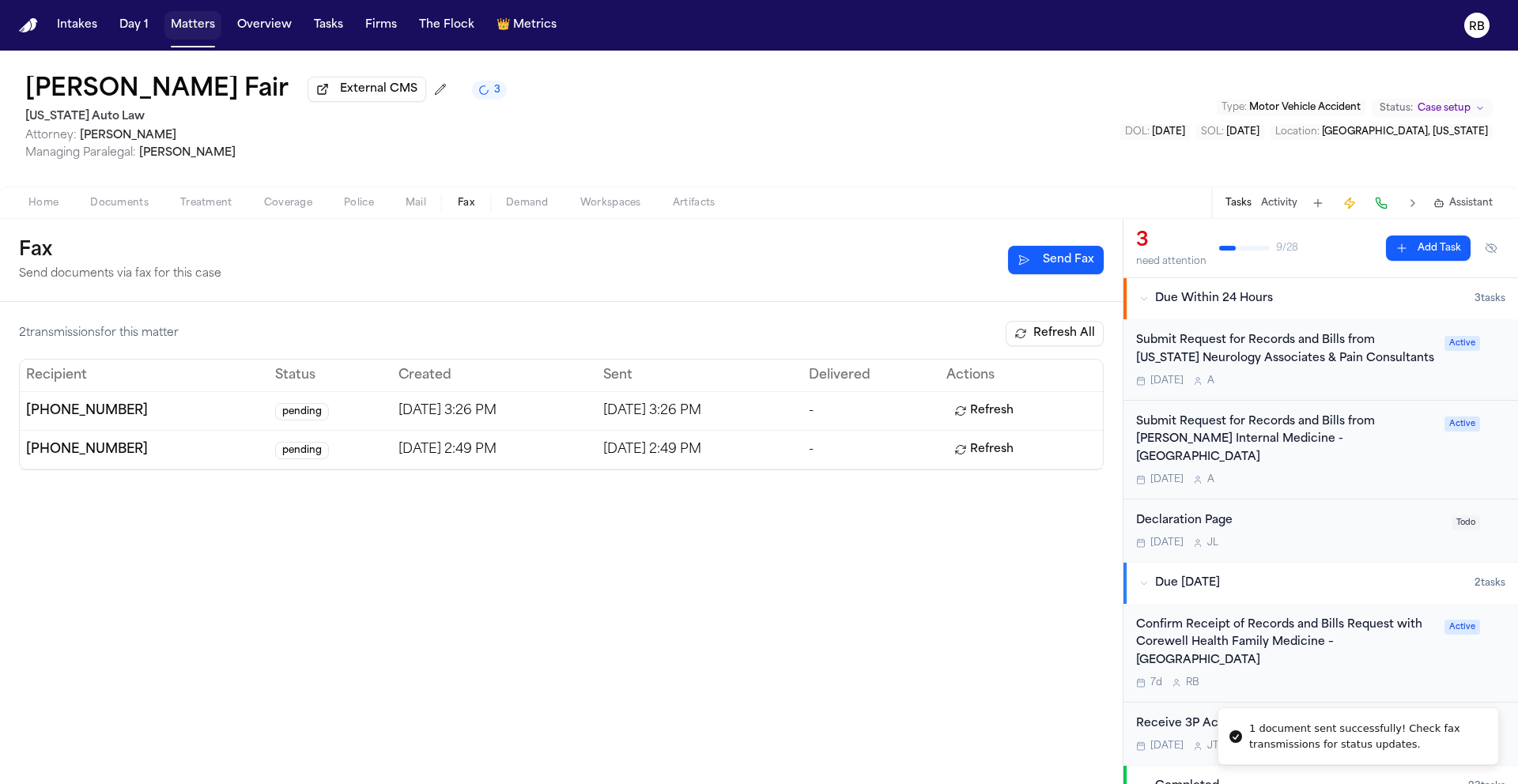
click at [1096, 266] on button "Send Fax" at bounding box center [1056, 260] width 95 height 28
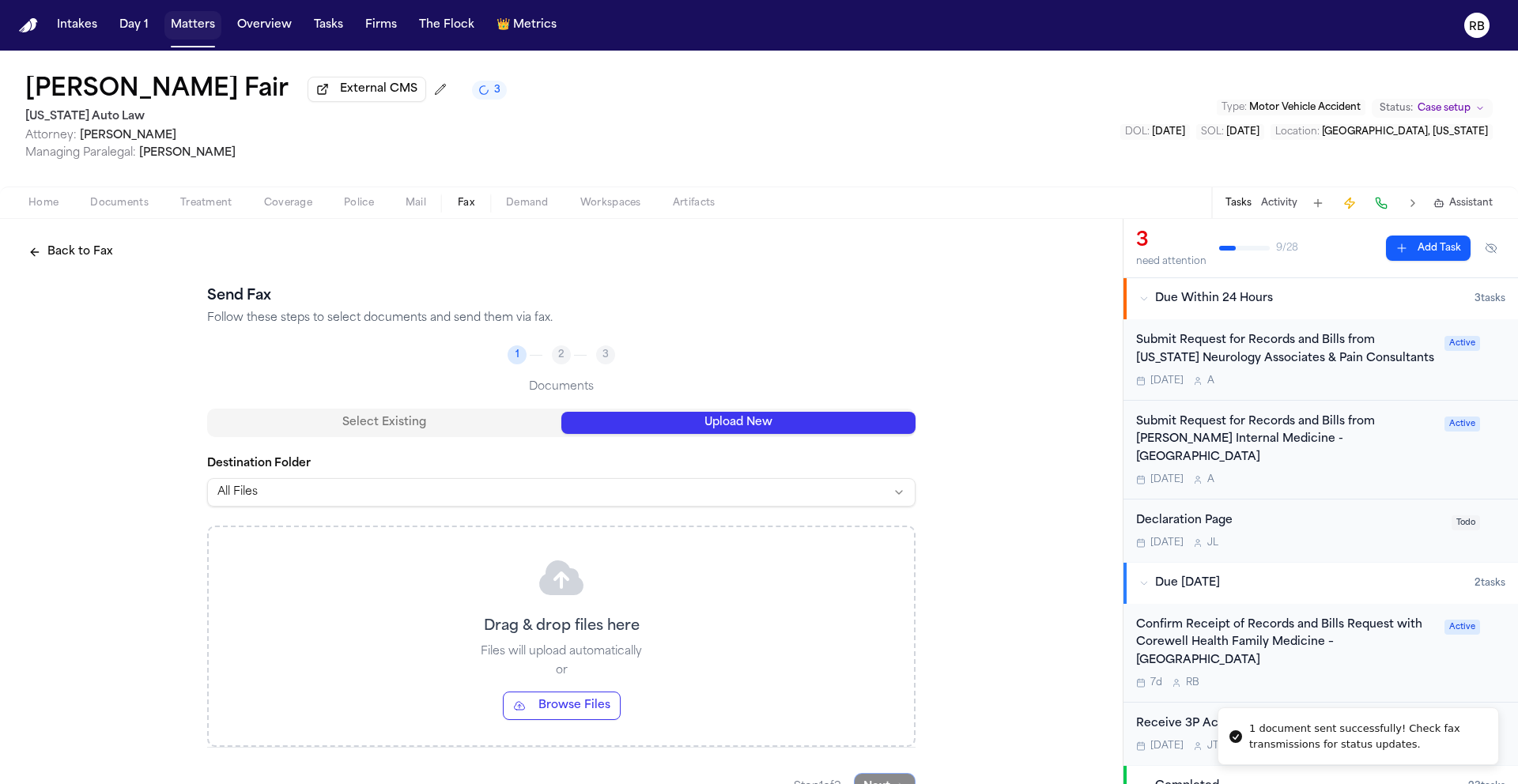
click at [784, 421] on button "Upload New" at bounding box center [738, 422] width 355 height 22
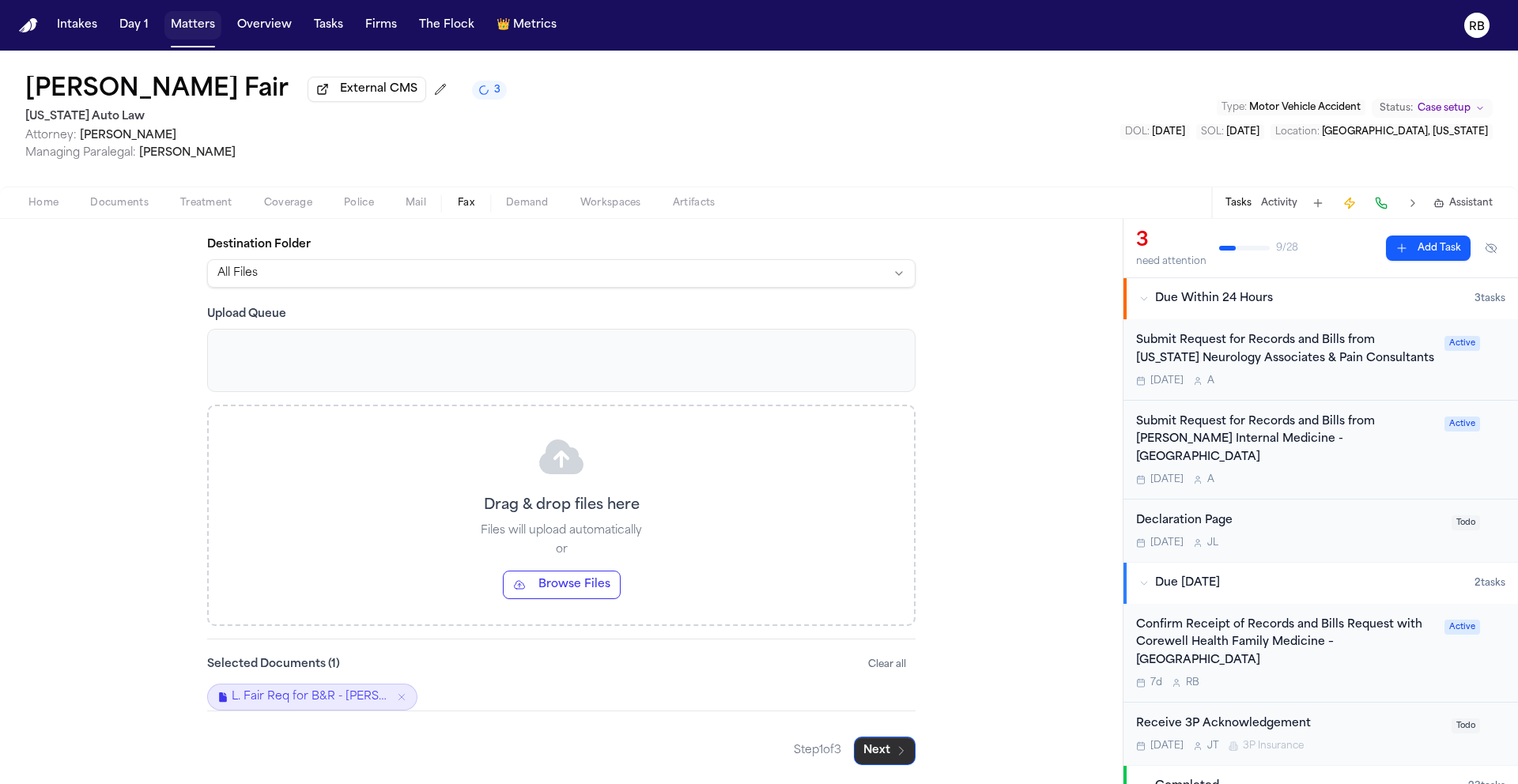
click at [873, 754] on button "Next" at bounding box center [885, 750] width 62 height 28
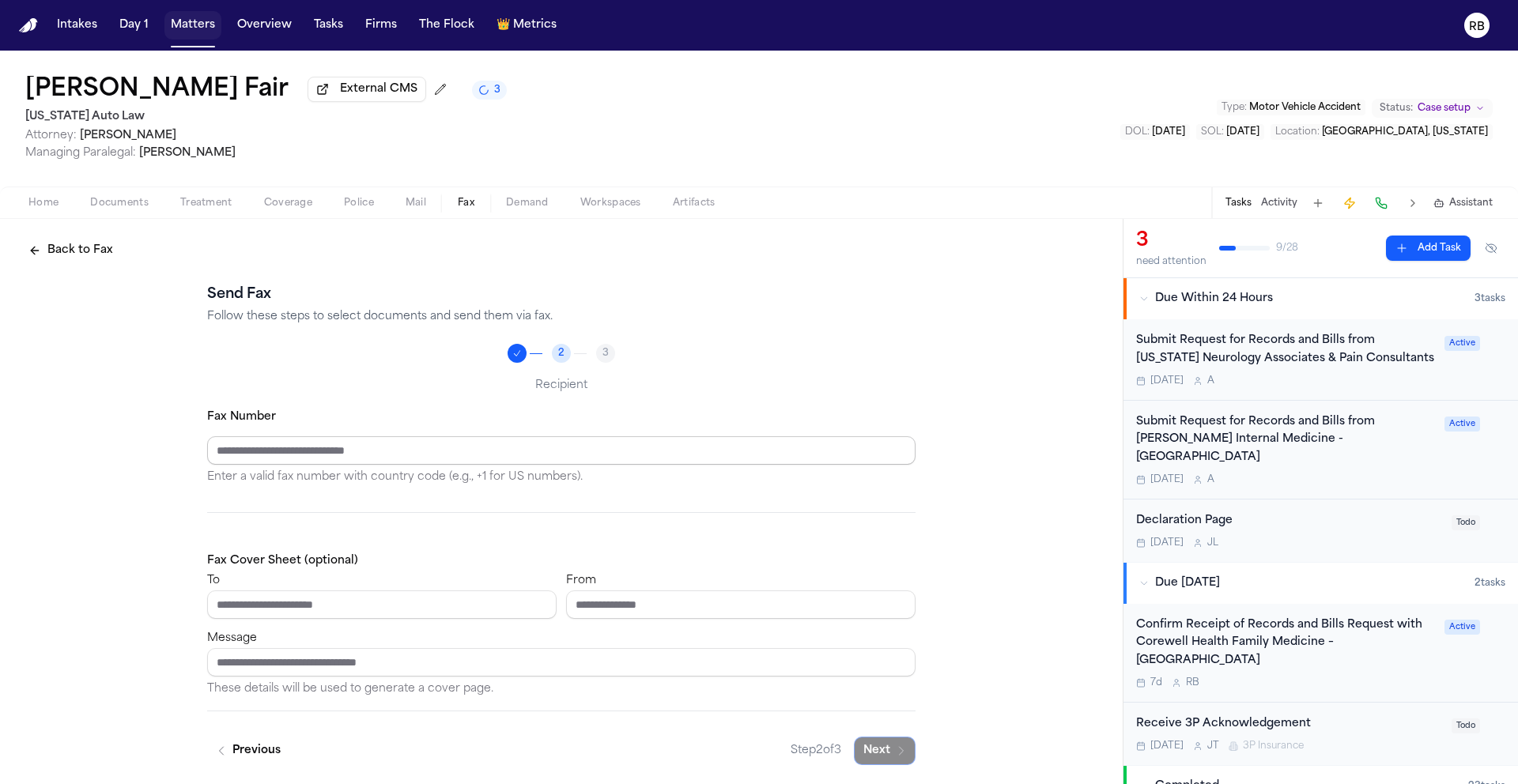
click at [266, 457] on input "Fax Number" at bounding box center [561, 451] width 708 height 28
type input "**********"
click at [292, 604] on input "To" at bounding box center [382, 605] width 349 height 28
type input "**********"
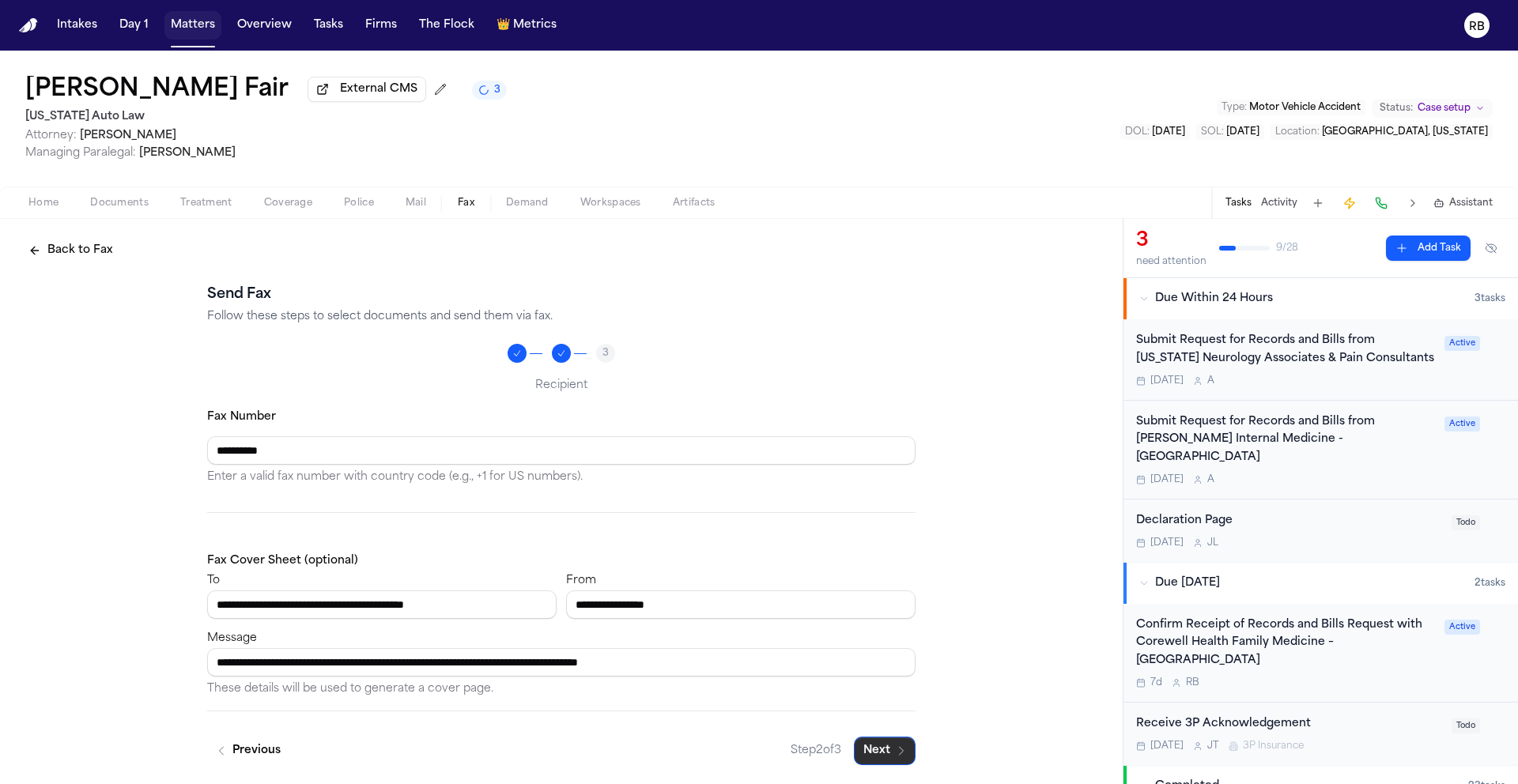
type input "**********"
click at [886, 754] on button "Next" at bounding box center [885, 750] width 62 height 28
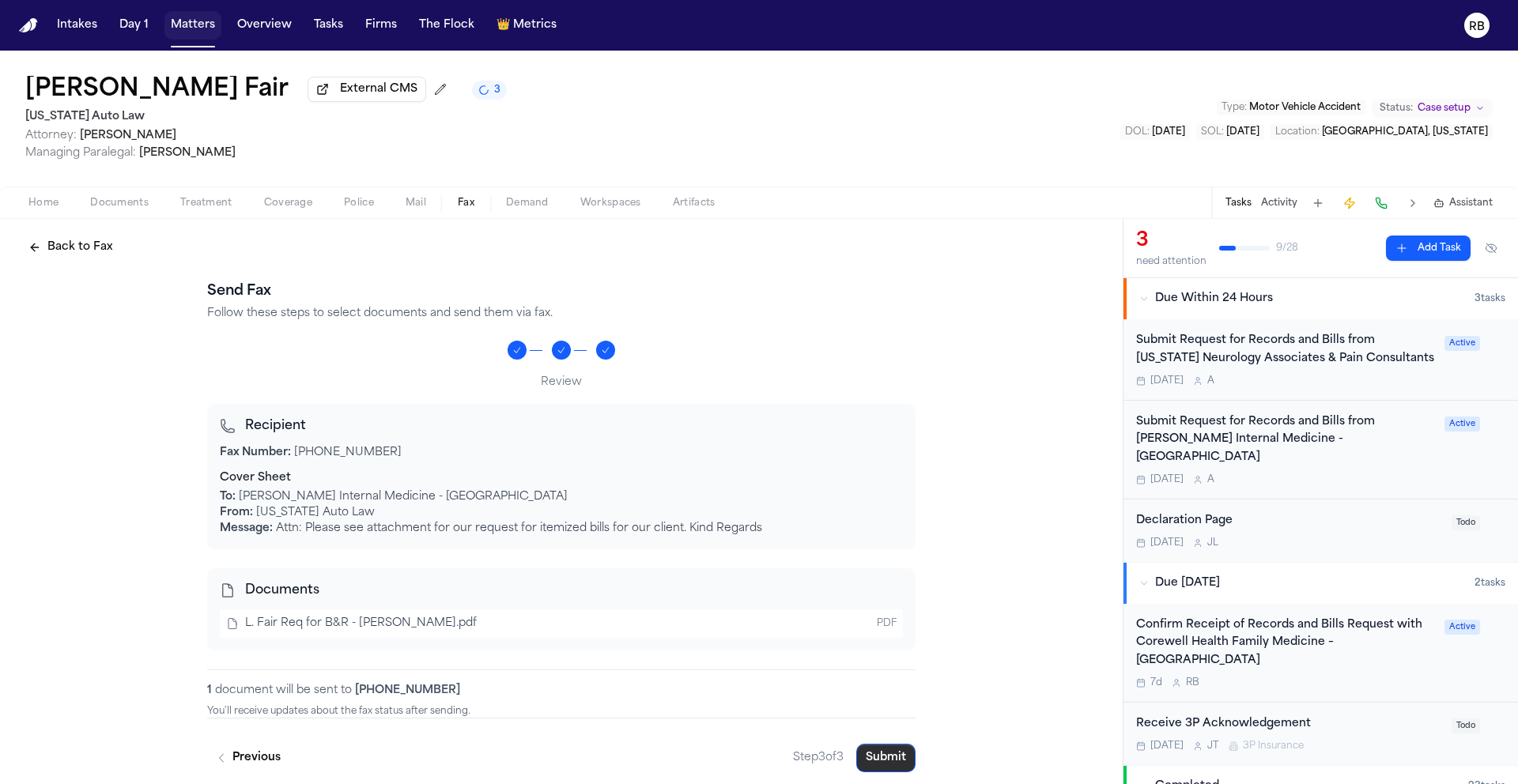
click at [883, 757] on button "Submit" at bounding box center [886, 758] width 59 height 28
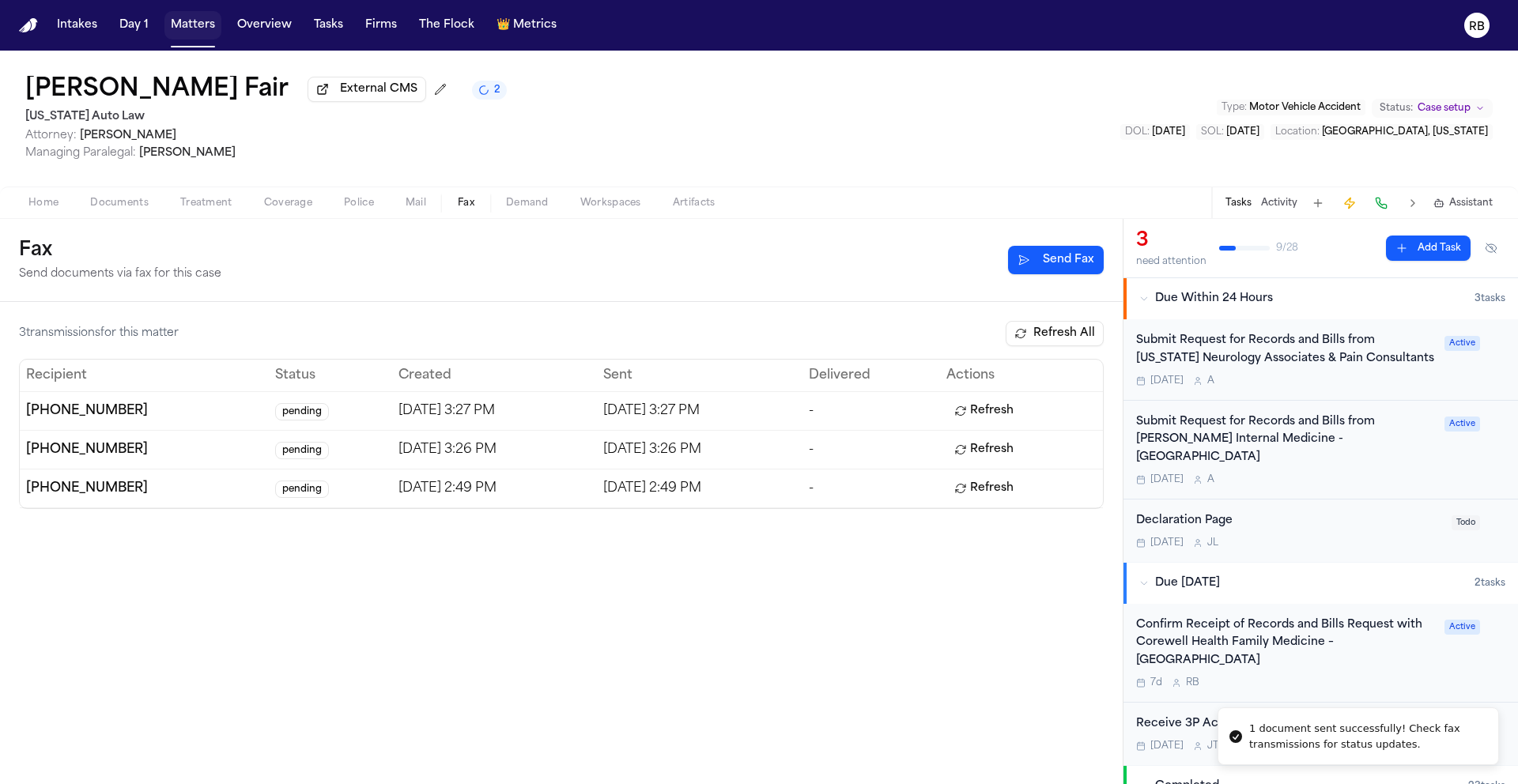
click at [856, 295] on div "Fax Send documents via fax for this case Send Fax" at bounding box center [561, 260] width 1123 height 83
click at [1060, 341] on button "Refresh All" at bounding box center [1054, 333] width 98 height 26
click at [1088, 338] on button "Refresh All" at bounding box center [1054, 333] width 98 height 26
click at [867, 187] on div "Latanya Fair External CMS Michigan Auto Law Attorney: Christopher Hunter Managi…" at bounding box center [759, 118] width 1518 height 136
click at [1030, 340] on button "Refresh All" at bounding box center [1054, 333] width 98 height 26
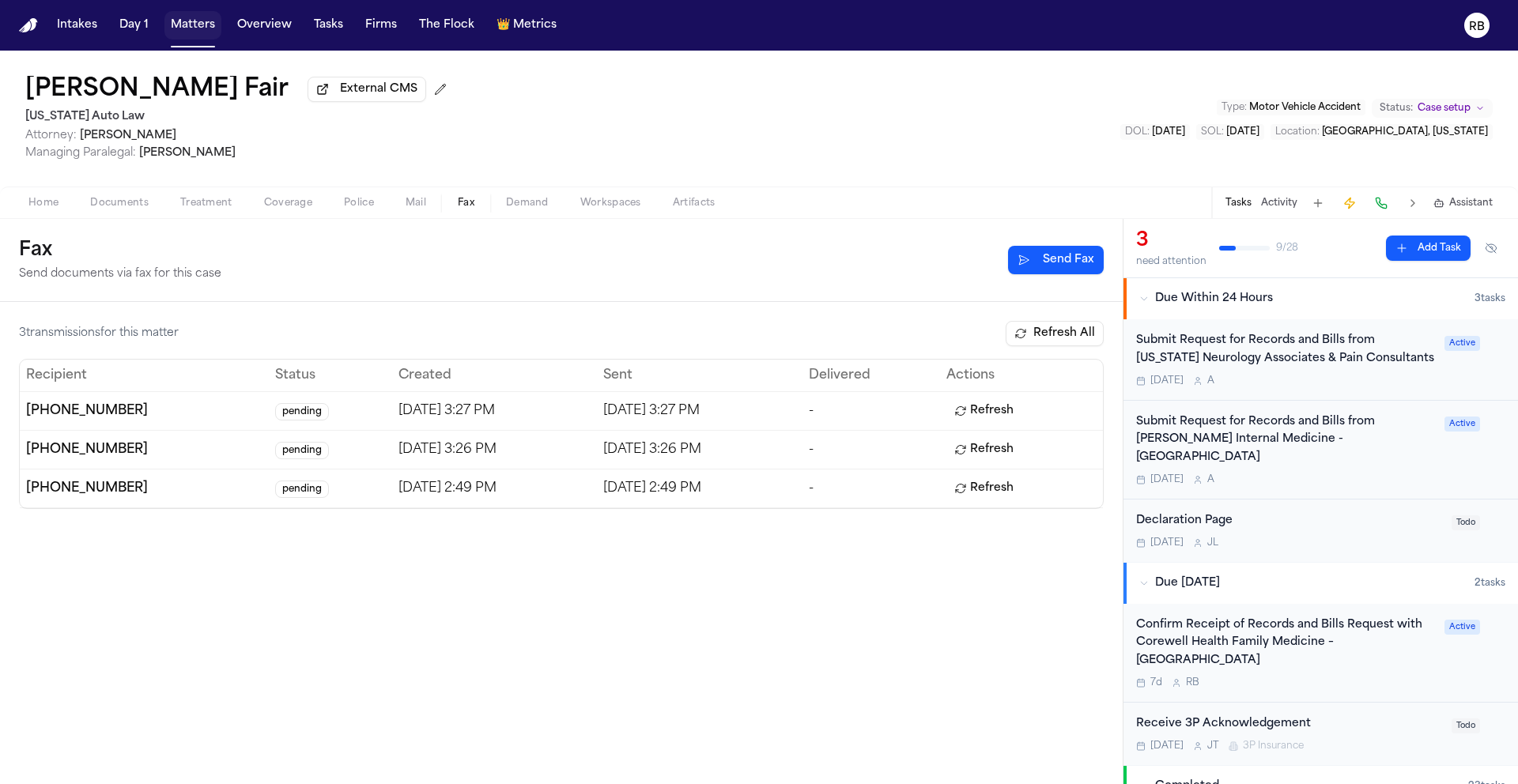
click at [825, 593] on div "3 transmission s for this matter Refresh All Recipient Status Created Sent Deli…" at bounding box center [561, 542] width 1123 height 482
click at [204, 205] on span "Treatment" at bounding box center [206, 203] width 52 height 12
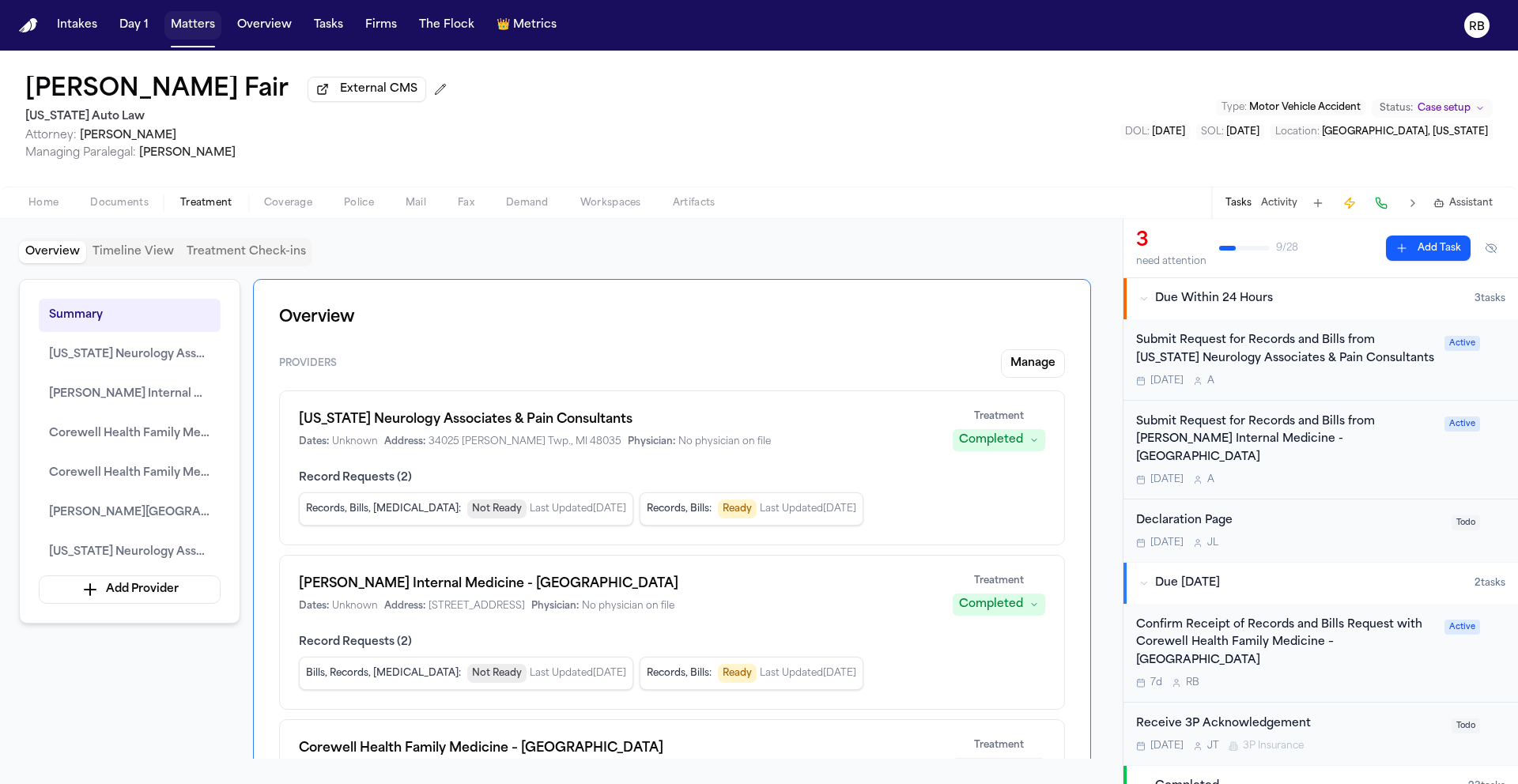
click at [1417, 474] on div "Tomorrow A" at bounding box center [1285, 480] width 299 height 12
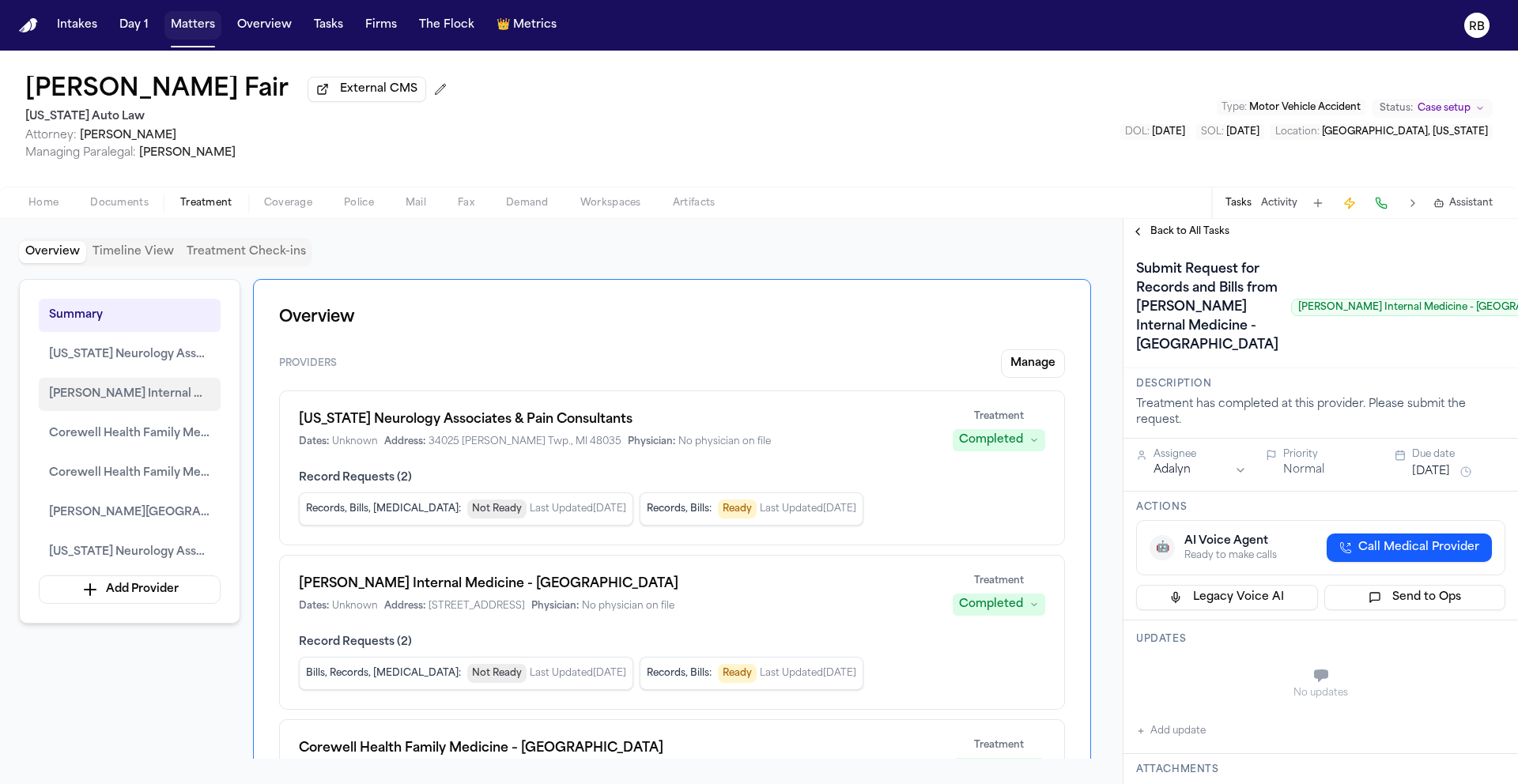
click at [174, 394] on span "Henry Ford Internal Medicine - Sterling Heights" at bounding box center [130, 395] width 161 height 19
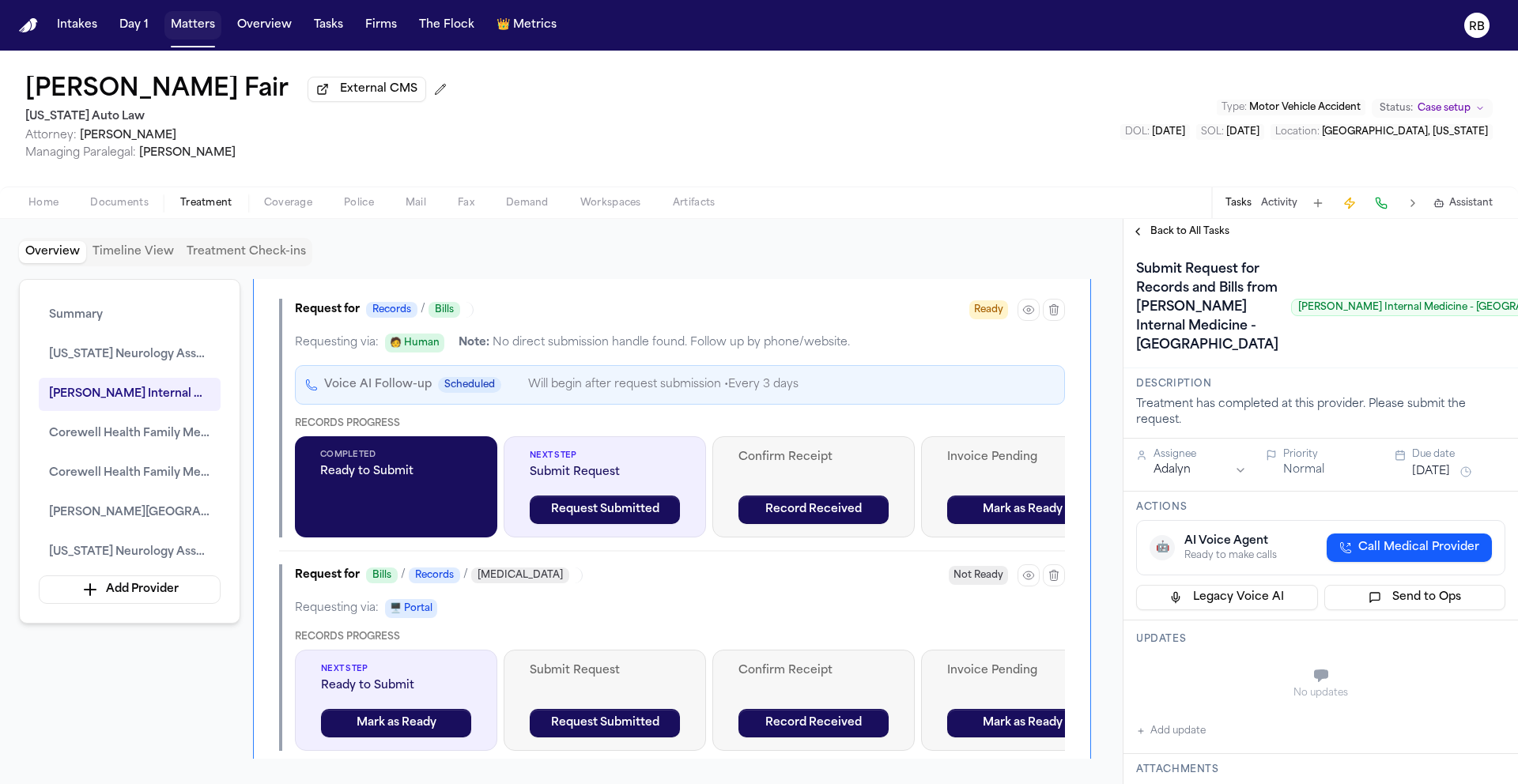
click at [632, 586] on div "Request for Bills / Records / Radiology Not Ready" at bounding box center [679, 575] width 770 height 22
click at [630, 524] on button "Request Submitted" at bounding box center [605, 510] width 150 height 28
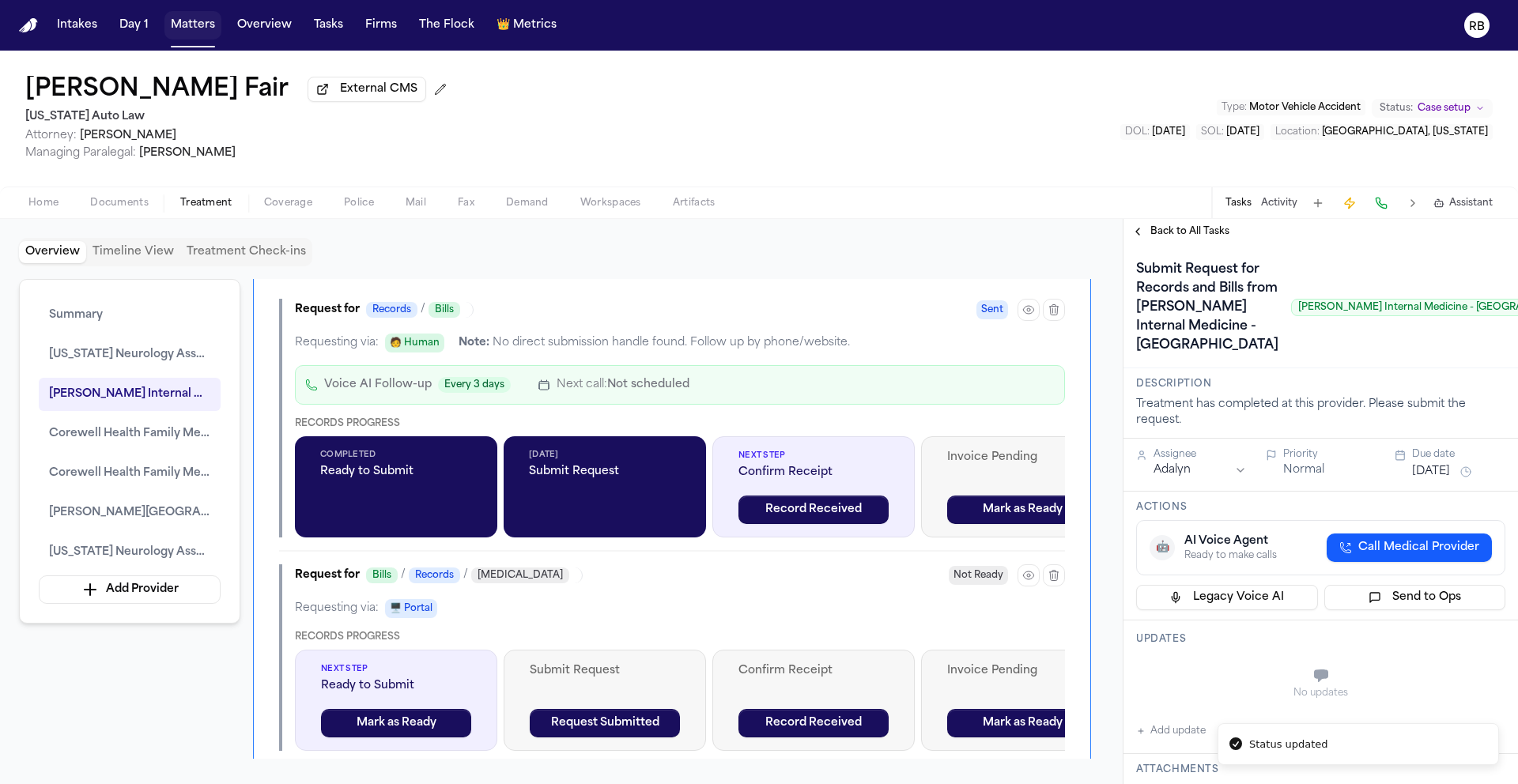
click at [649, 618] on div "Requesting via: 🖥️ Portal" at bounding box center [679, 609] width 770 height 19
click at [579, 737] on button "Request Submitted" at bounding box center [605, 723] width 150 height 28
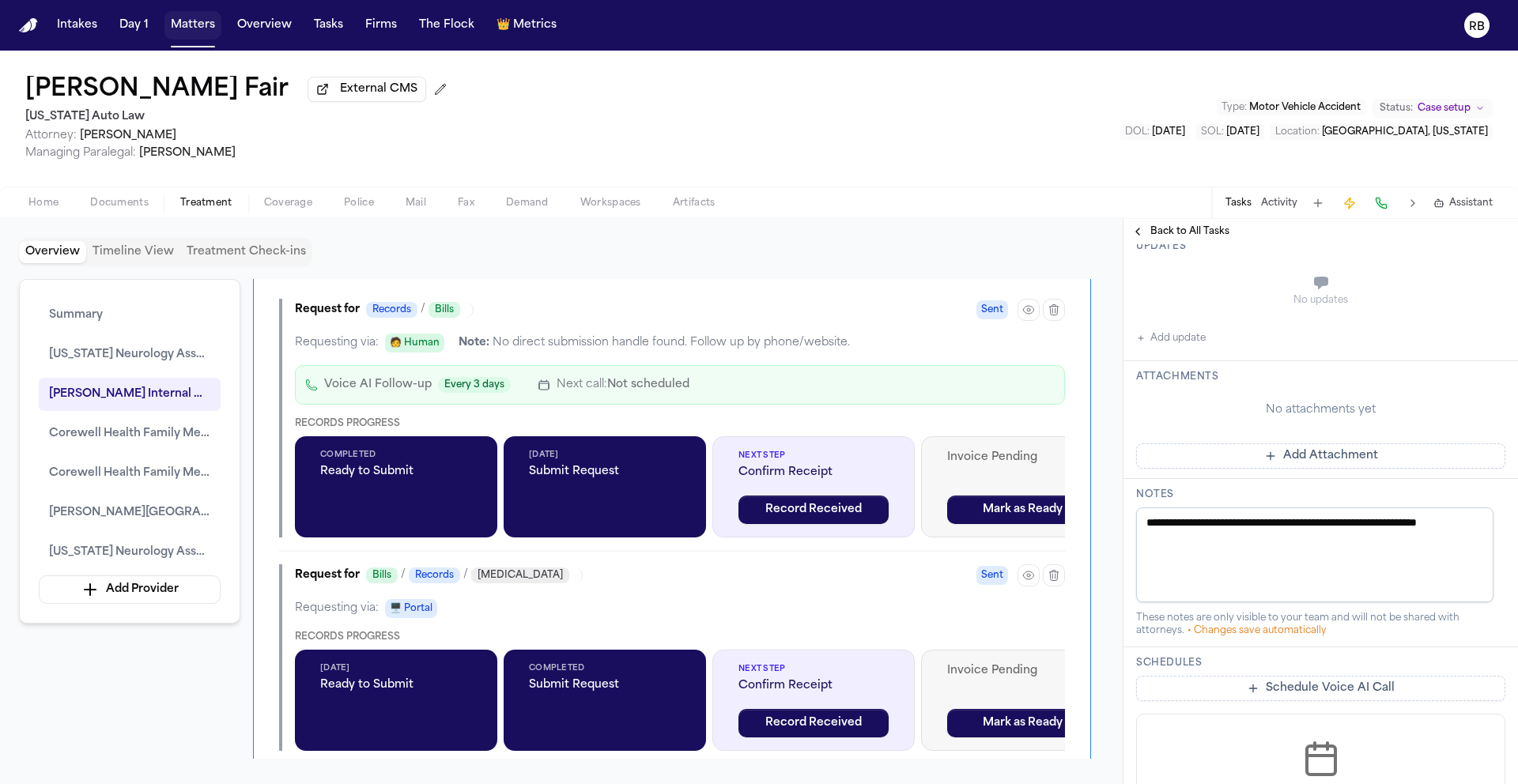
scroll to position [394, 0]
click at [1390, 467] on button "Add Attachment" at bounding box center [1320, 454] width 370 height 26
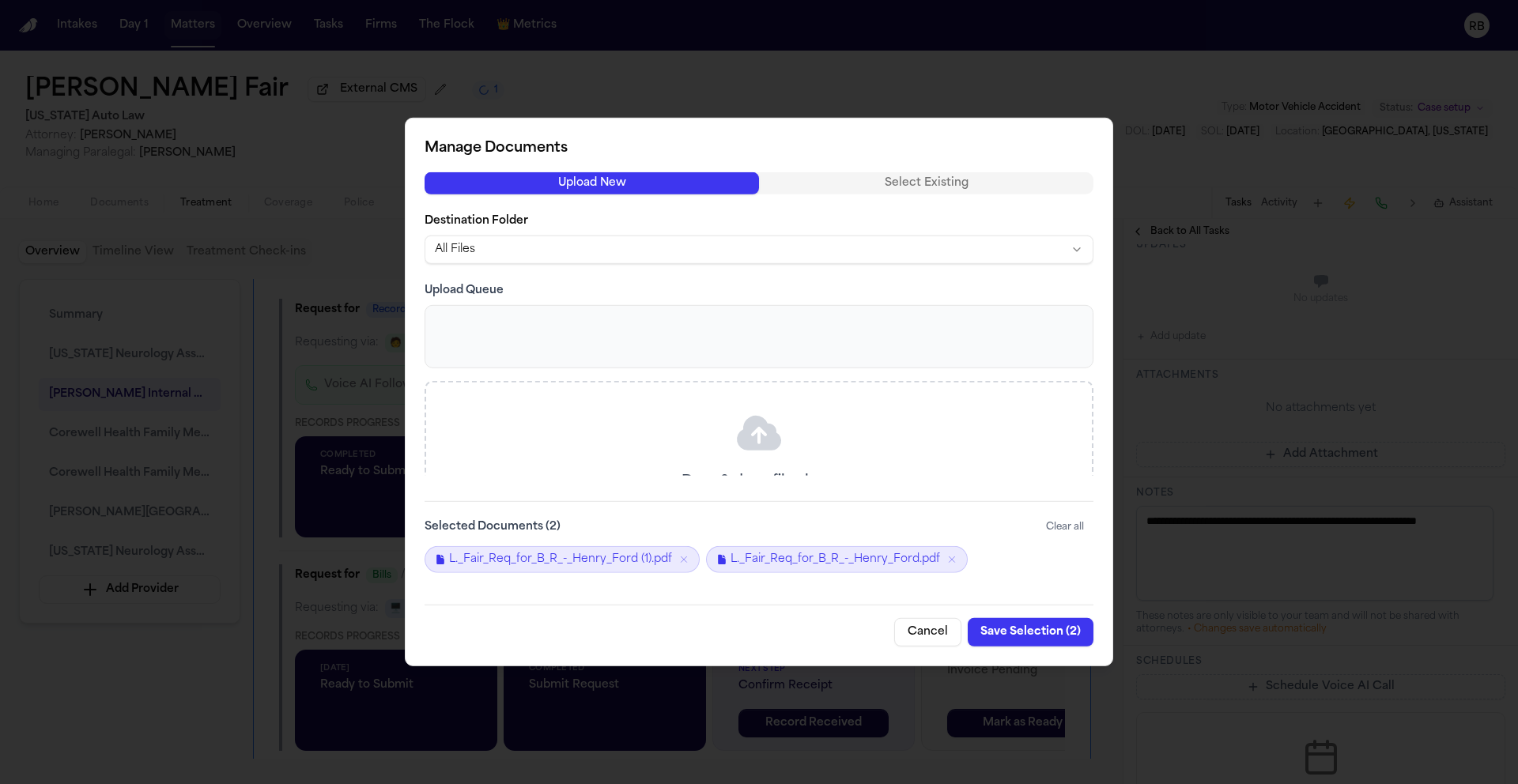
click at [1049, 637] on button "Save Selection ( 2 )" at bounding box center [1030, 632] width 126 height 28
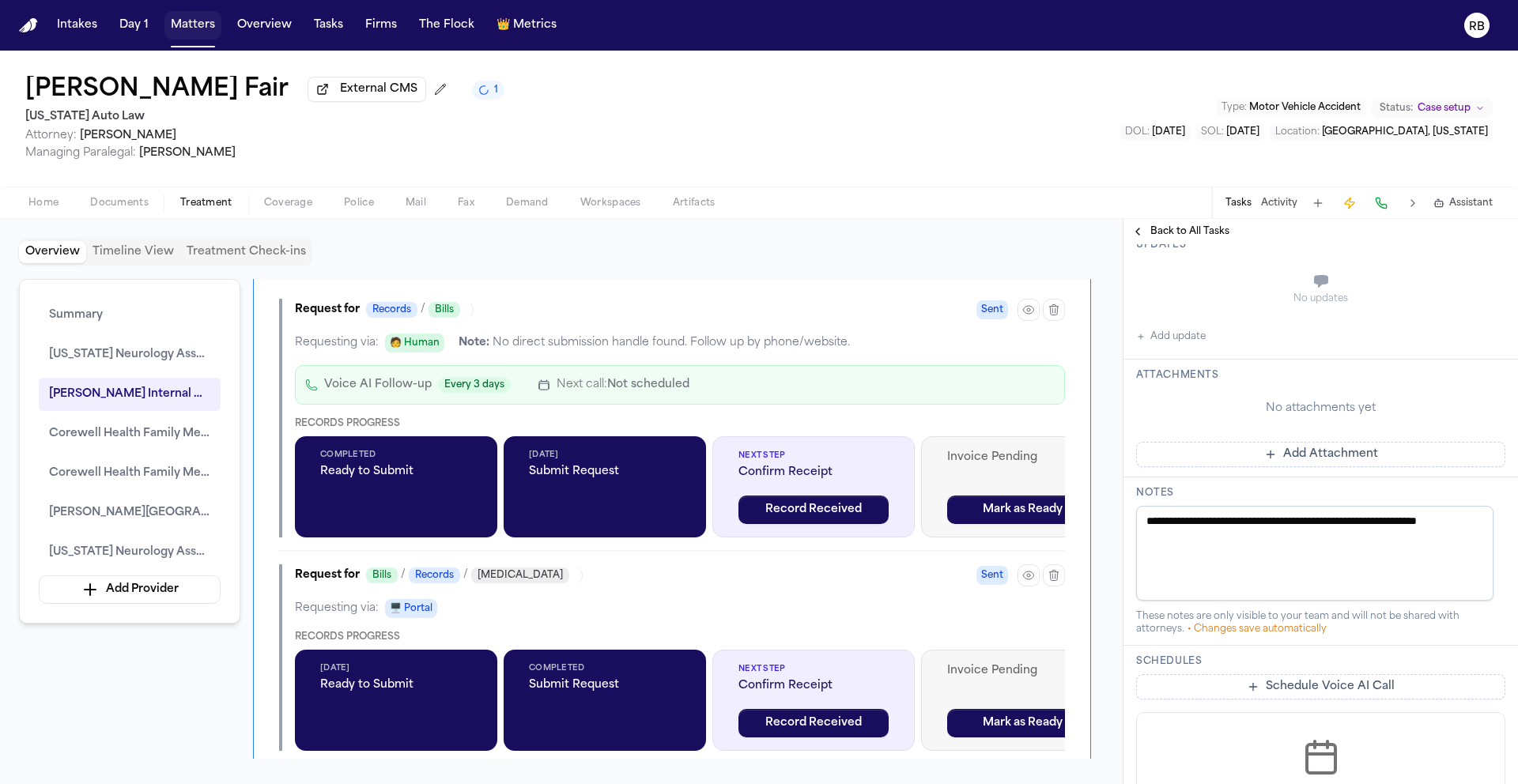
type textarea "**********"
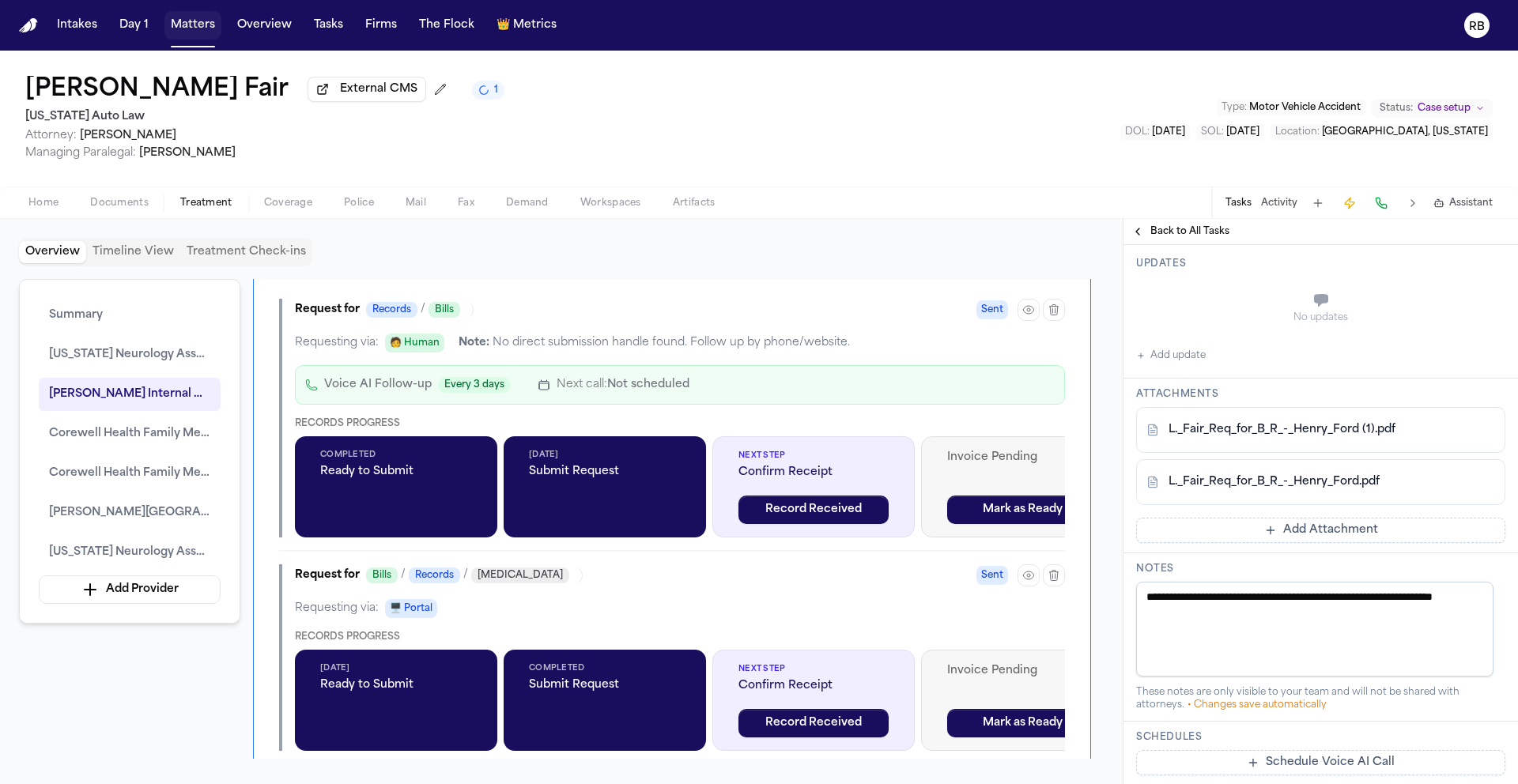
scroll to position [414, 0]
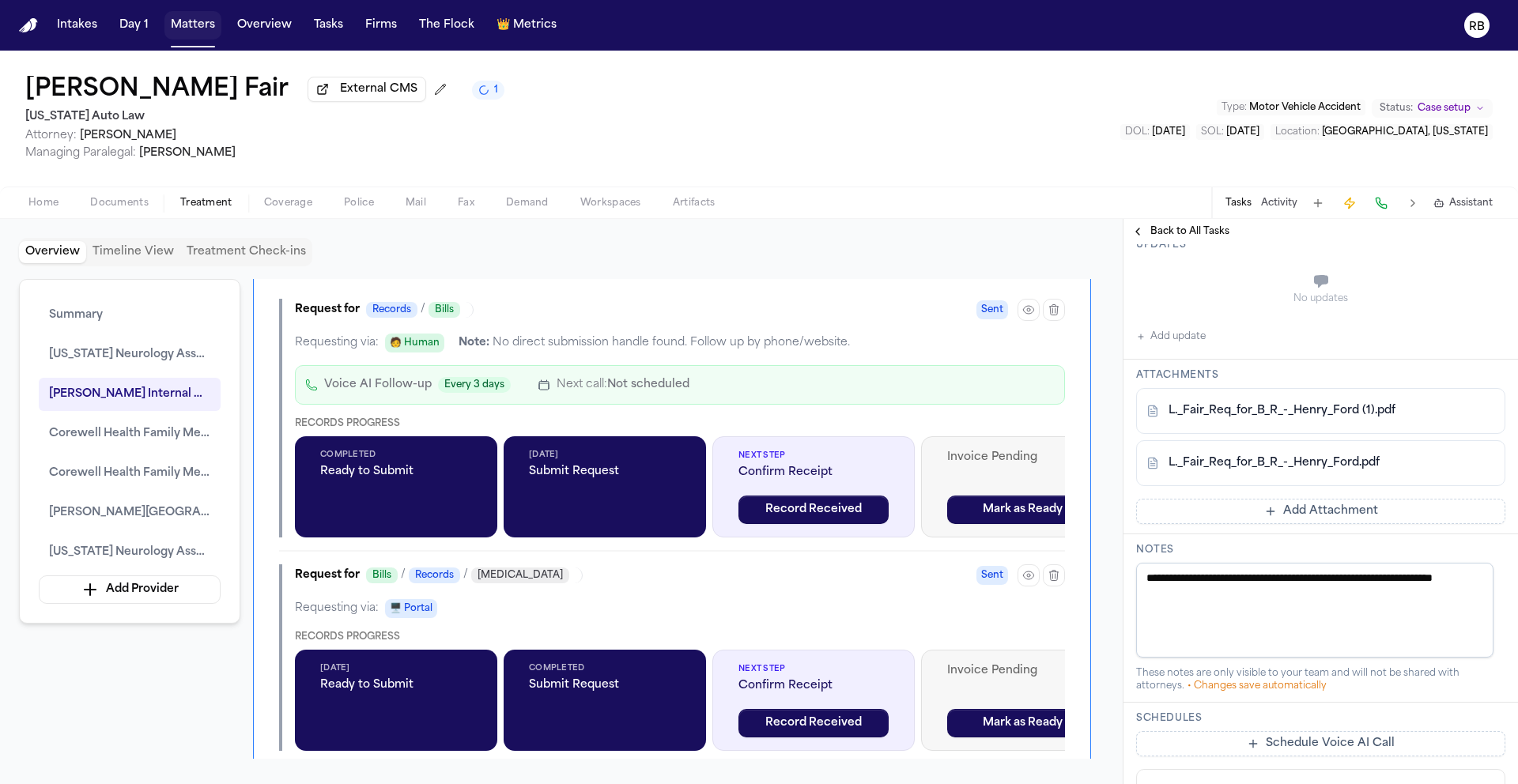
click at [1183, 347] on button "Add update" at bounding box center [1170, 337] width 70 height 19
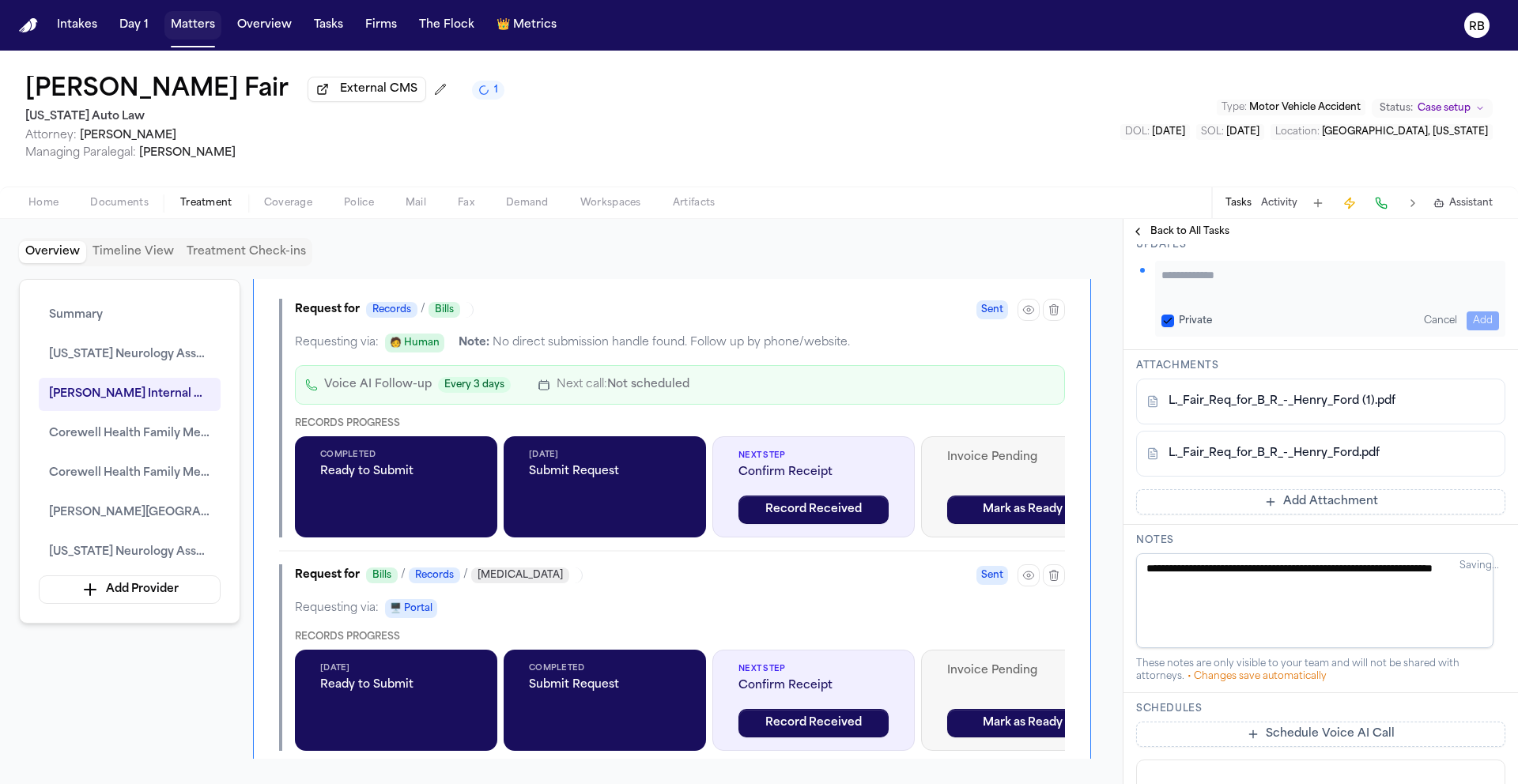
click at [1284, 299] on textarea "Add your update" at bounding box center [1330, 283] width 338 height 32
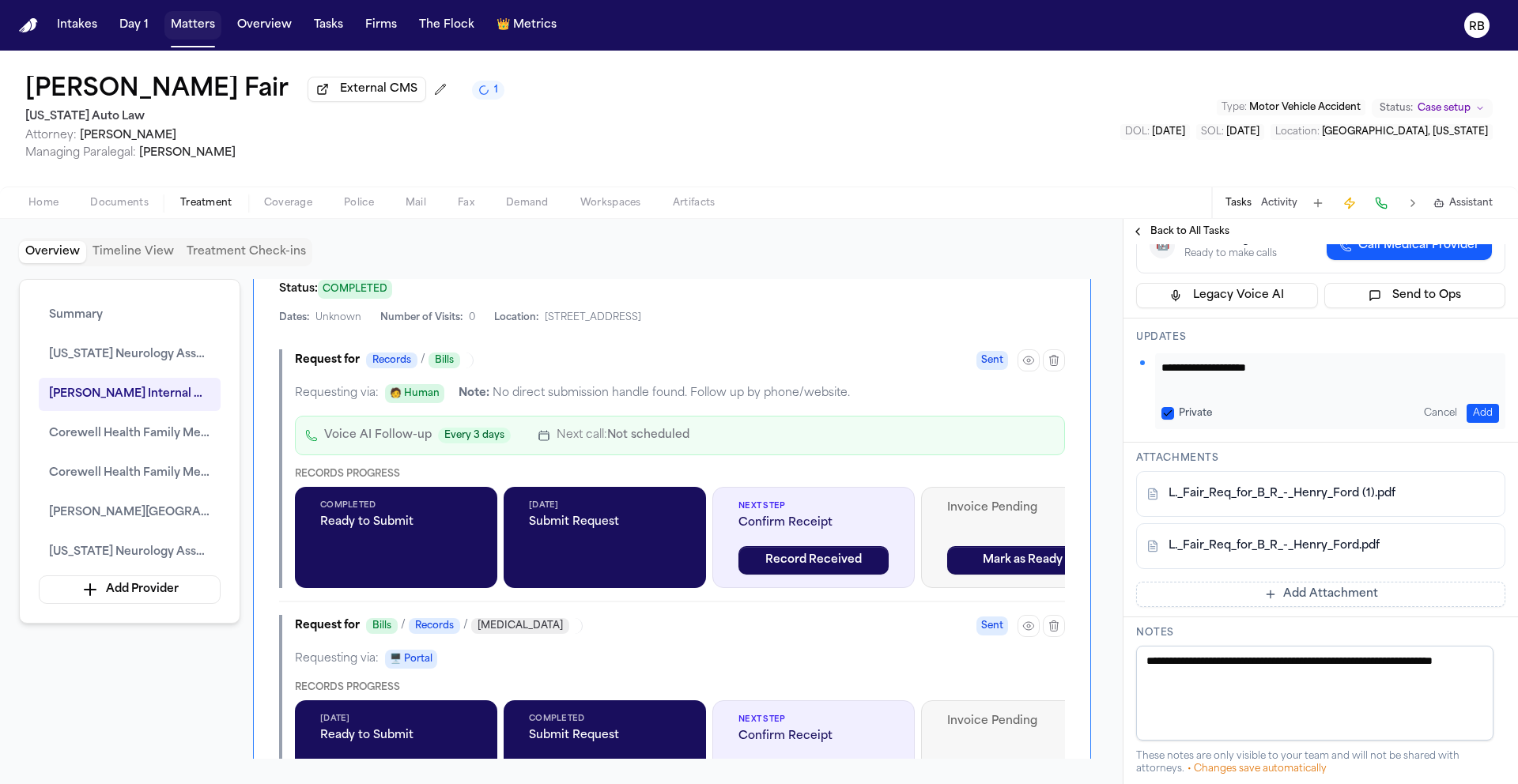
scroll to position [1818, 0]
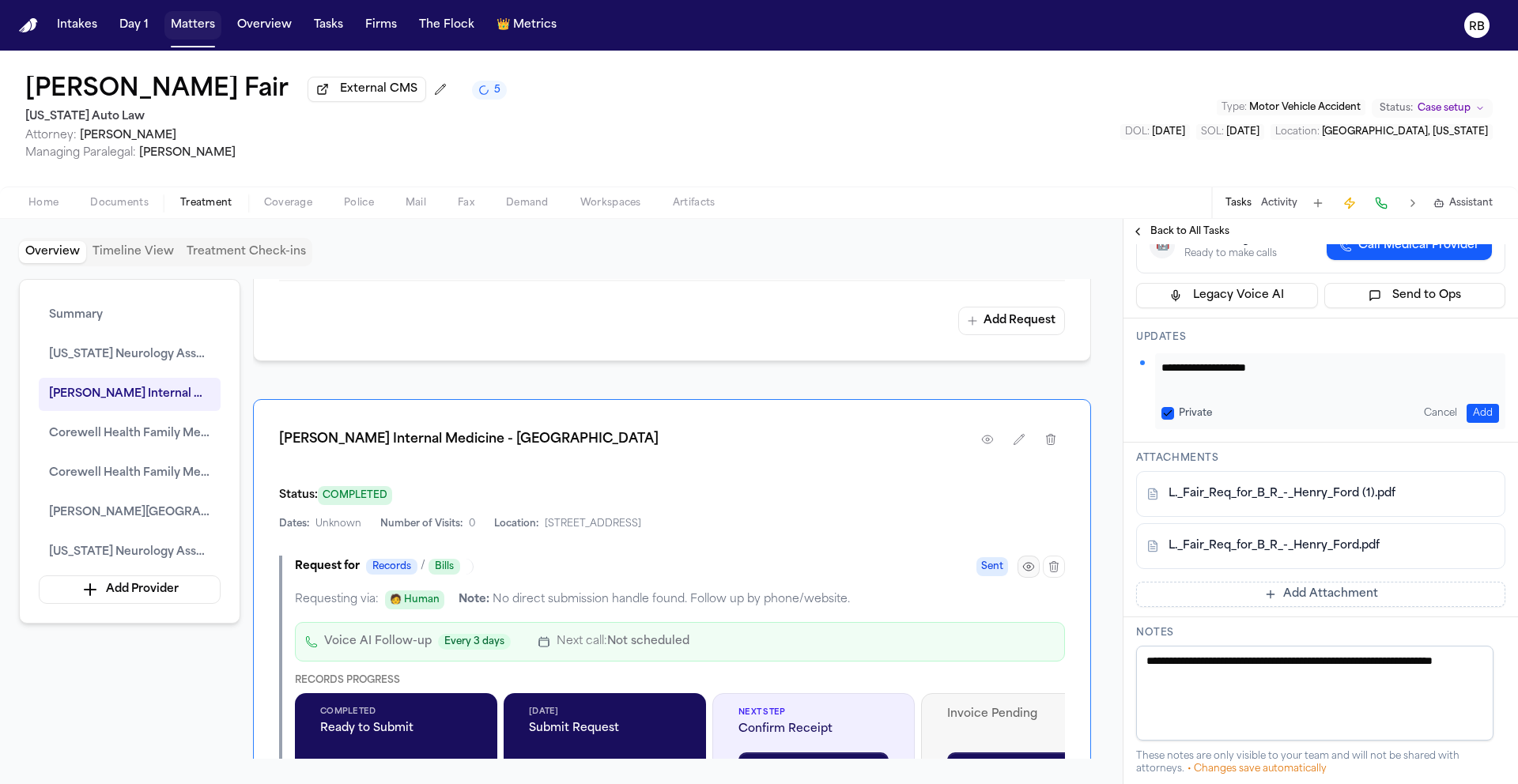
click at [1028, 573] on icon "button" at bounding box center [1028, 567] width 12 height 12
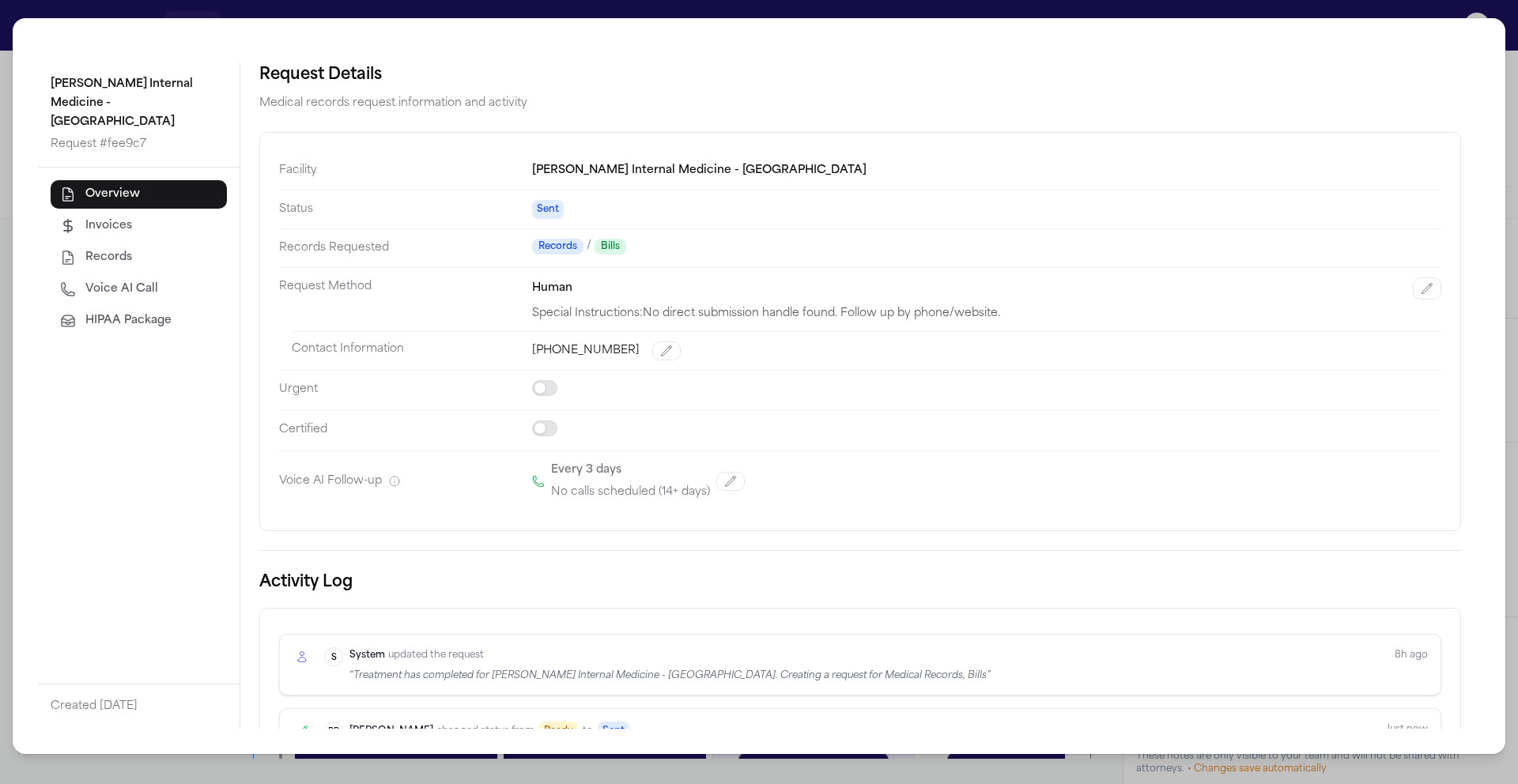
click at [3, 15] on div "Henry Ford Internal Medicine - Sterling Heights Request # fee9c7 Overview Invoi…" at bounding box center [759, 392] width 1518 height 784
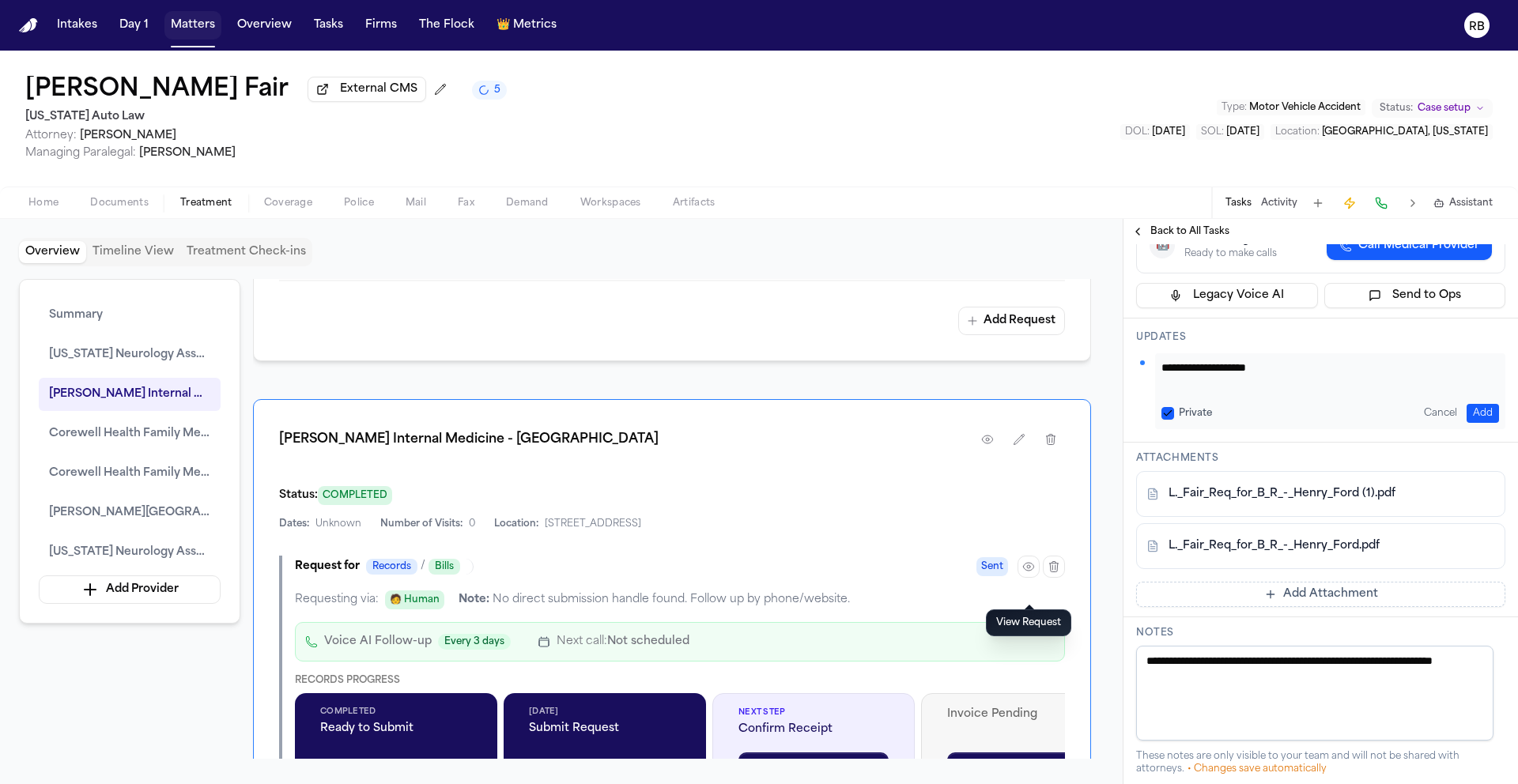
click at [1302, 392] on textarea "**********" at bounding box center [1324, 376] width 325 height 32
type textarea "**********"
click at [1469, 423] on button "Add" at bounding box center [1483, 414] width 33 height 19
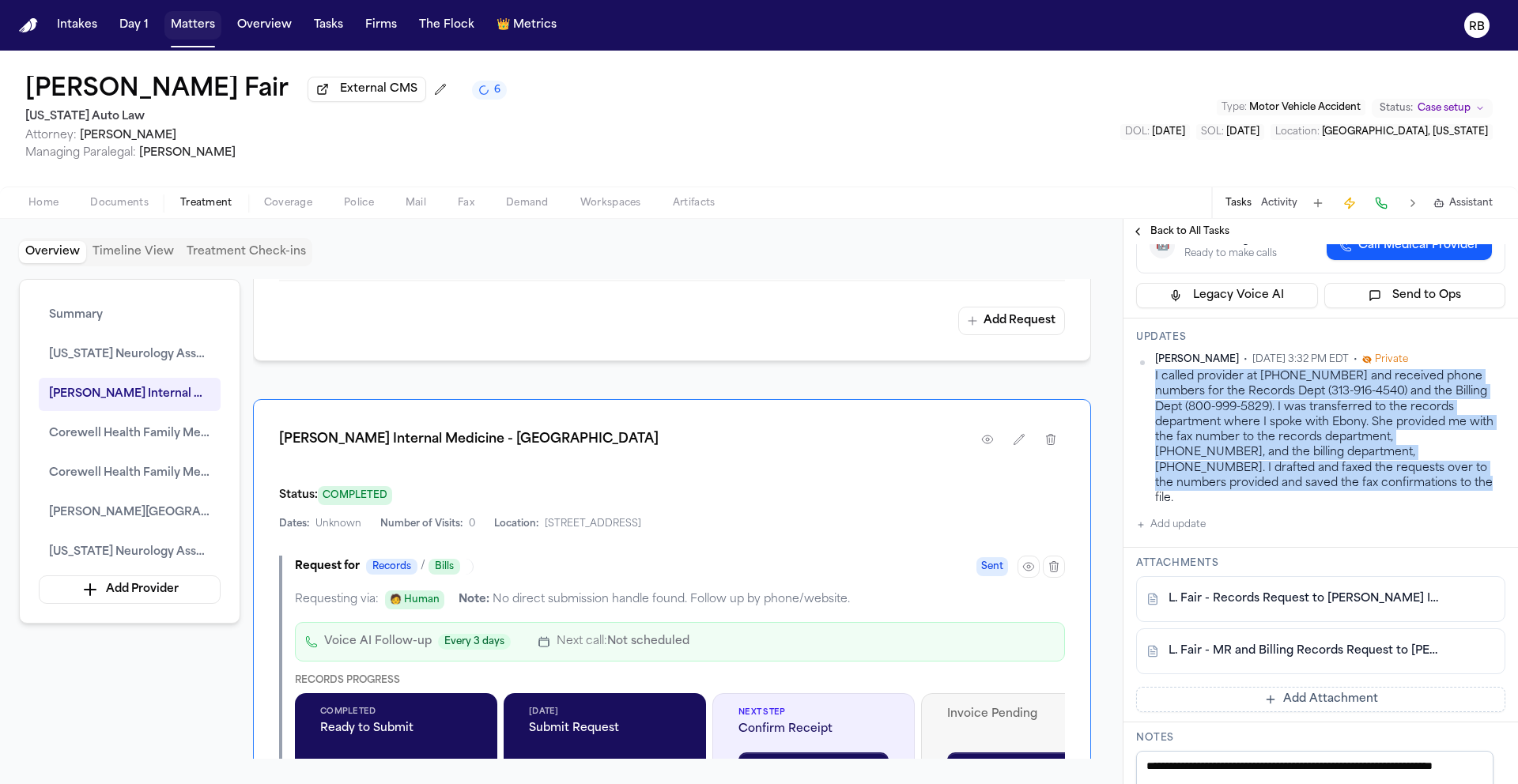
drag, startPoint x: 1308, startPoint y: 623, endPoint x: 1155, endPoint y: 517, distance: 186.1
click at [1155, 506] on div "I called provider at 586-977-9300 and received phone numbers for the Records De…" at bounding box center [1330, 437] width 350 height 137
copy div "I called provider at 586-977-9300 and received phone numbers for the Records De…"
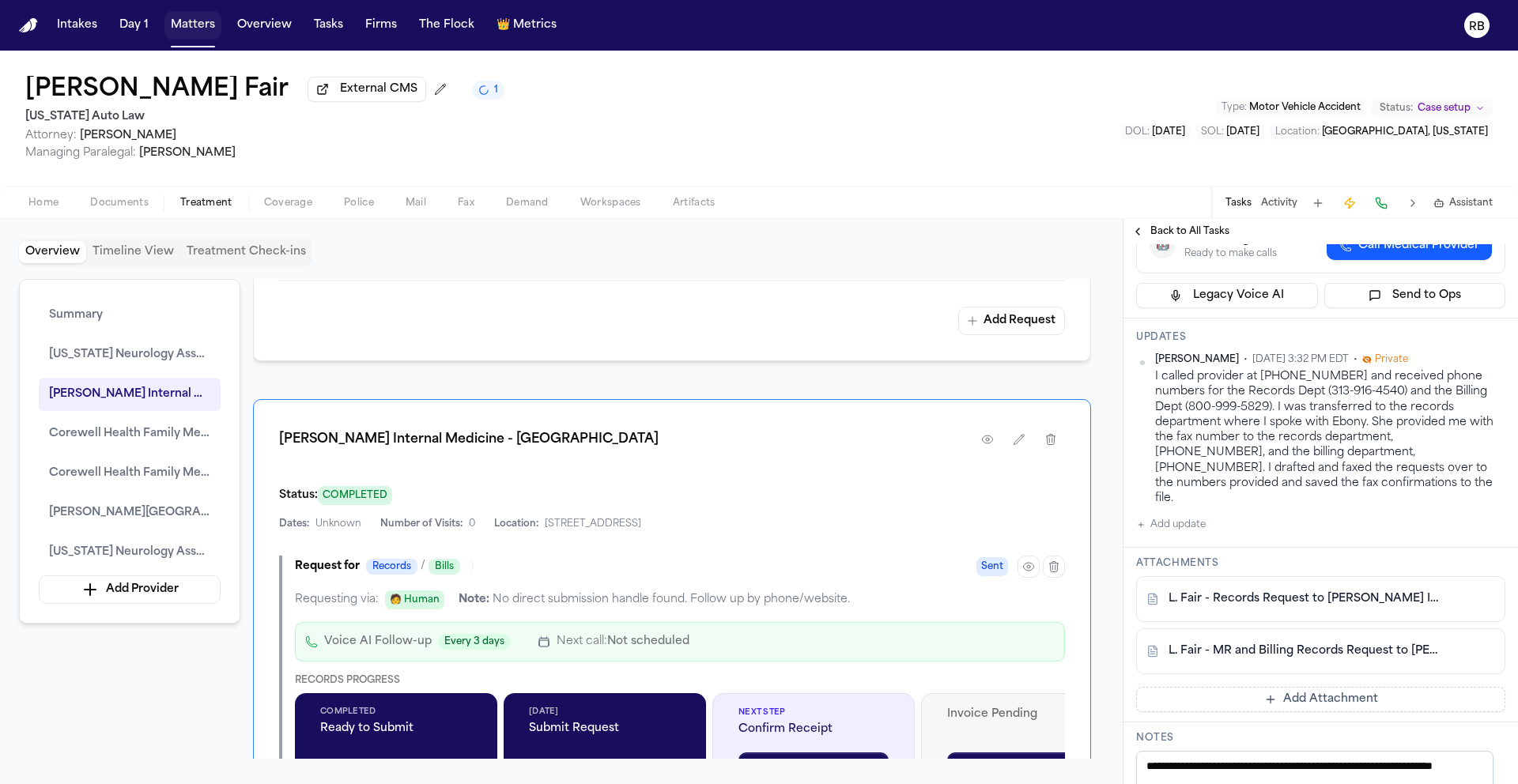
click at [858, 395] on div "Overview Providers Manage Michigan Neurology Associates & Pain Consultants Date…" at bounding box center [672, 519] width 838 height 480
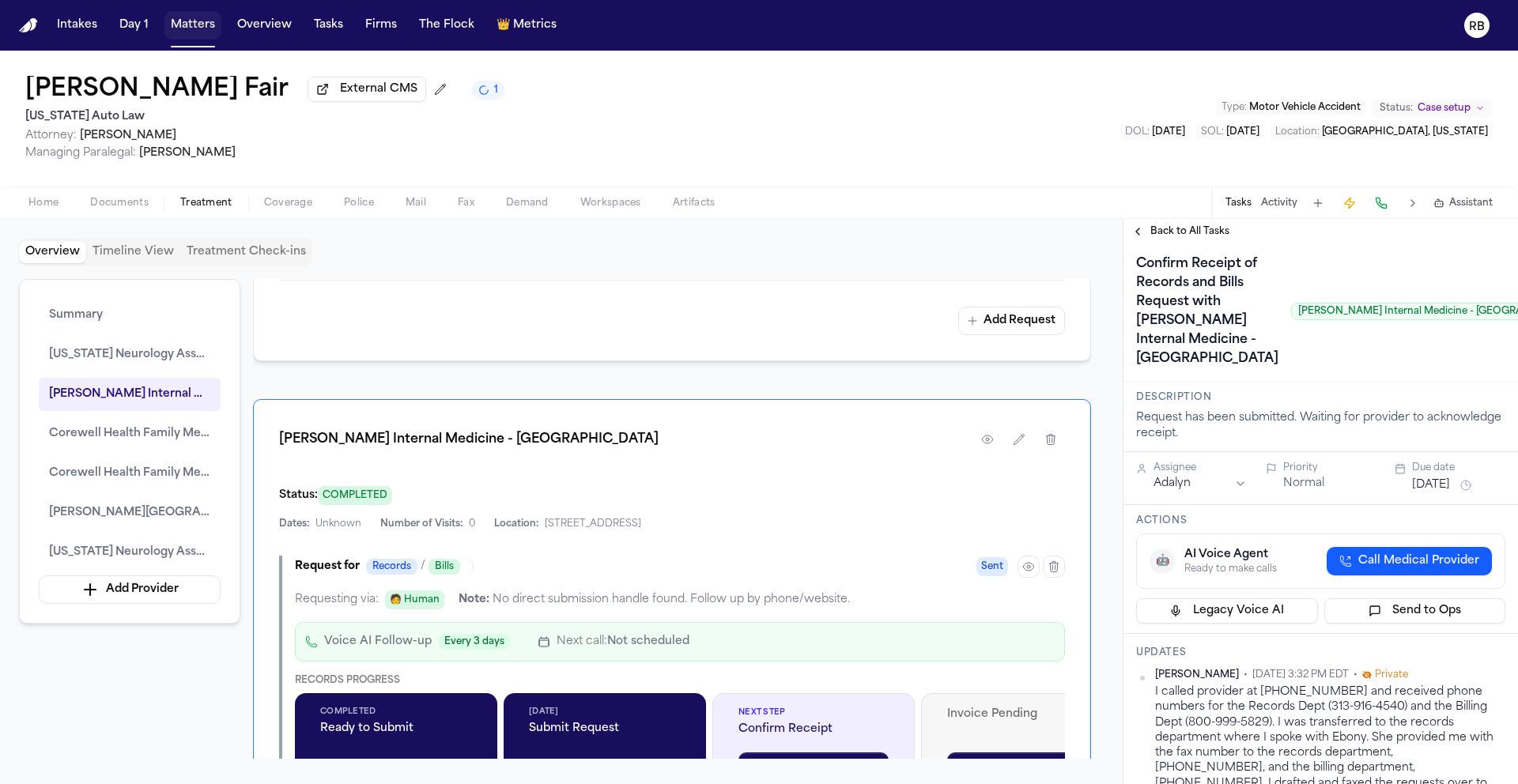
scroll to position [0, 0]
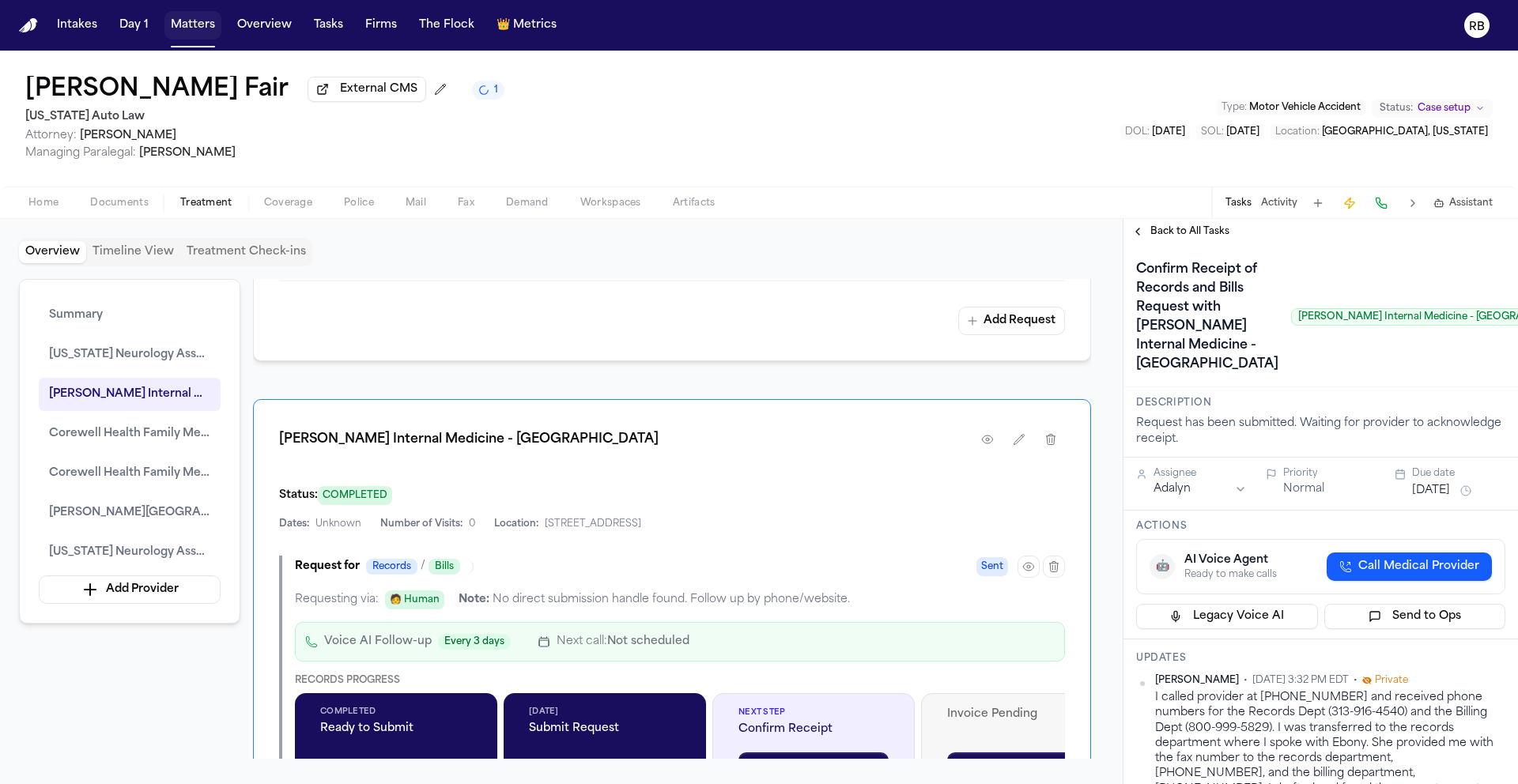
click at [1435, 499] on button "Oct 1, 2025" at bounding box center [1431, 491] width 38 height 16
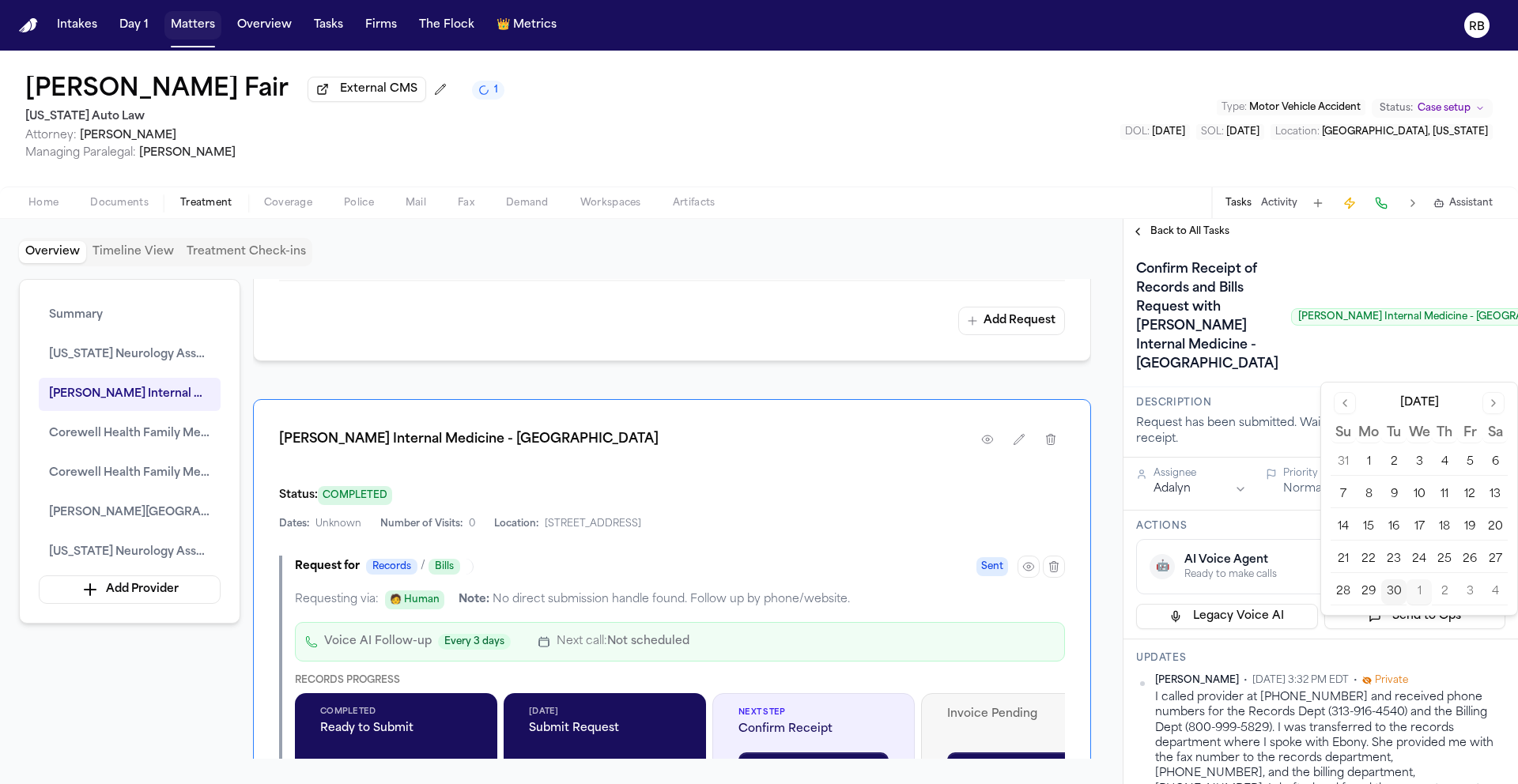
click at [1500, 407] on button "Go to next month" at bounding box center [1493, 403] width 22 height 22
click at [1390, 494] on button "7" at bounding box center [1394, 495] width 26 height 26
click at [1284, 377] on div "Confirm Receipt of Records and Bills Request with Henry Ford Internal Medicine …" at bounding box center [1363, 317] width 453 height 120
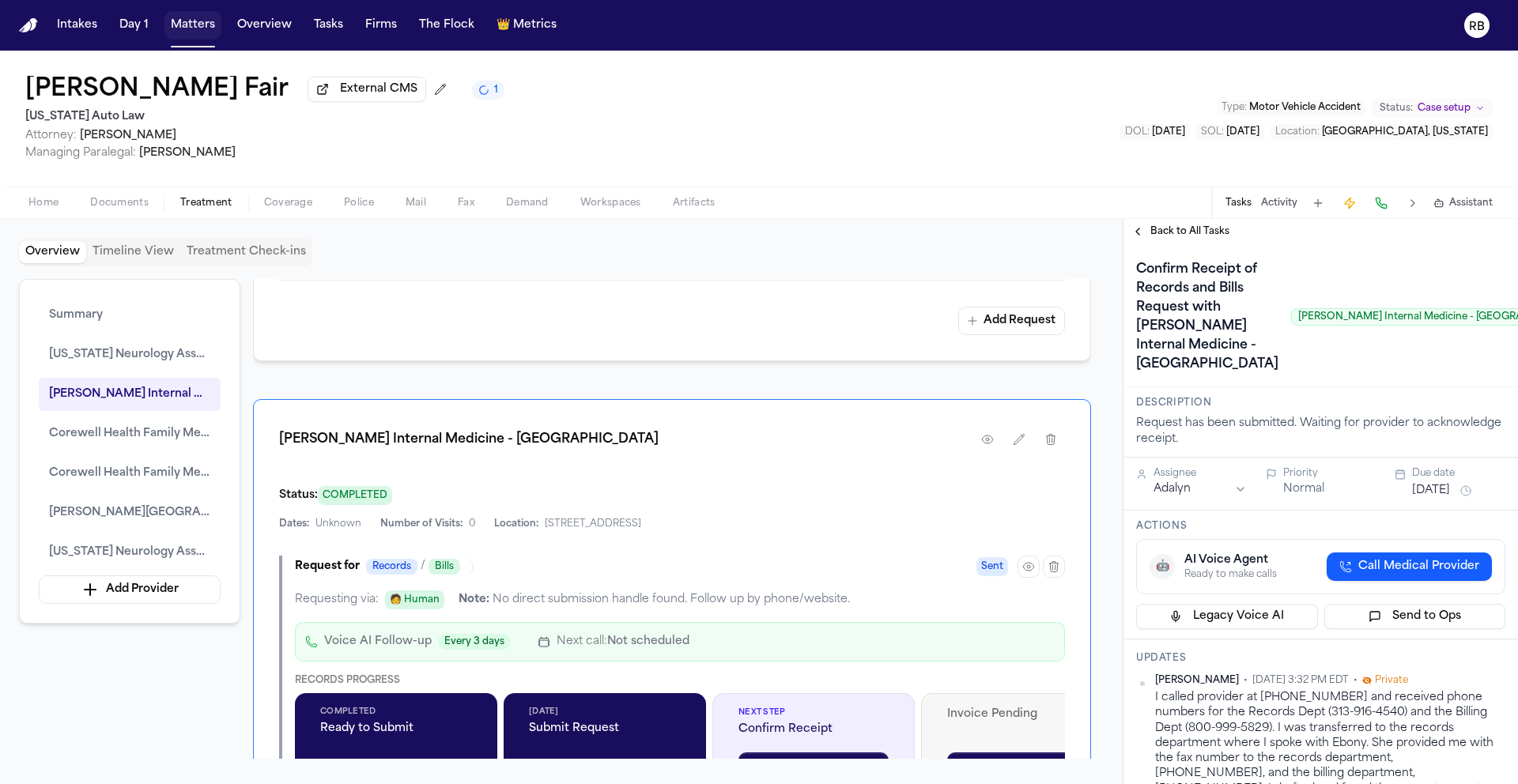
click at [1201, 238] on span "Back to All Tasks" at bounding box center [1190, 231] width 79 height 12
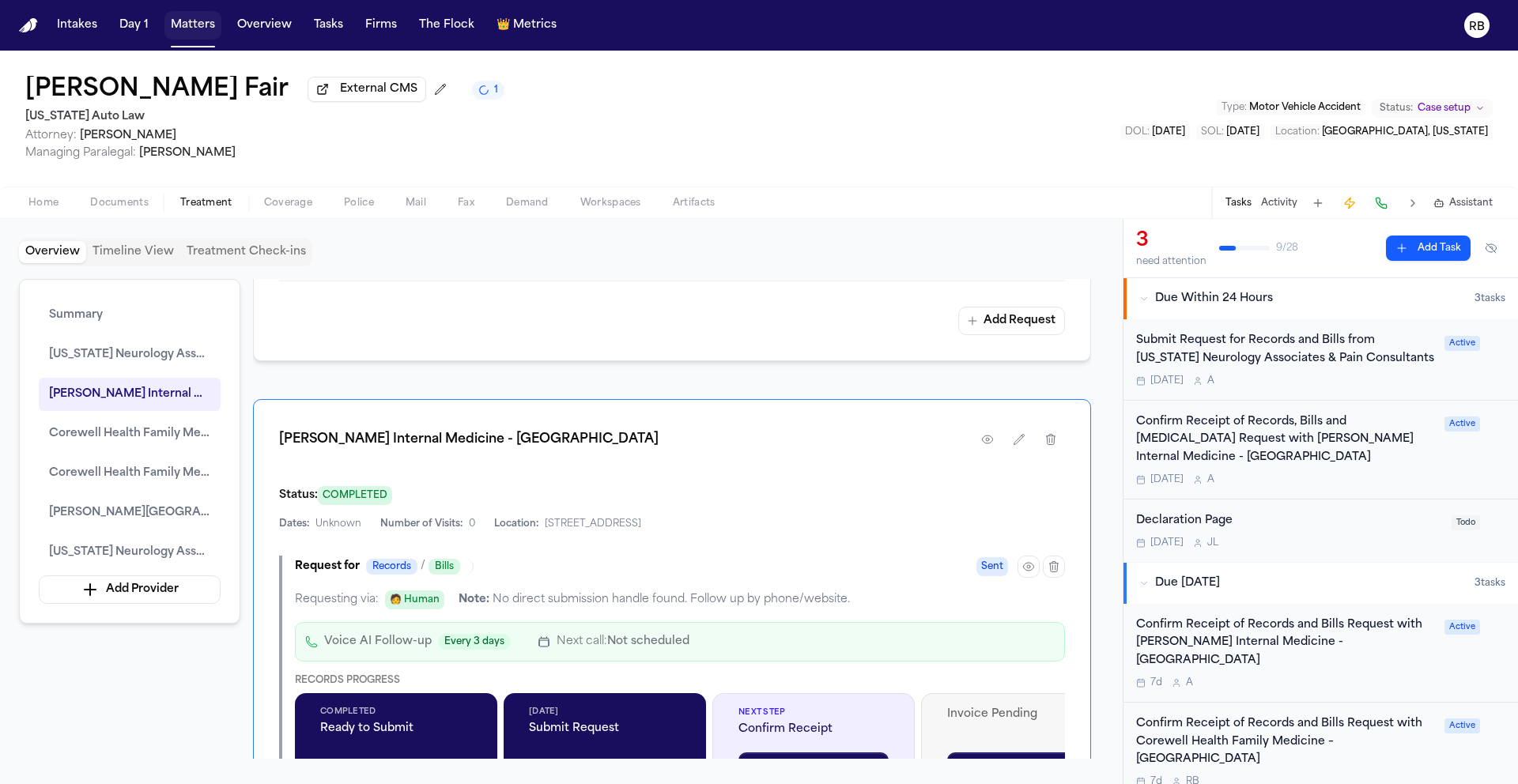
click at [1086, 401] on div "Overview Providers Manage Michigan Neurology Associates & Pain Consultants Date…" at bounding box center [672, 519] width 838 height 480
click at [1082, 407] on div "Overview Providers Manage Michigan Neurology Associates & Pain Consultants Date…" at bounding box center [672, 519] width 838 height 480
click at [1348, 473] on div "Confirm Receipt of Records, Bills and Radiology Request with Henry Ford Interna…" at bounding box center [1285, 450] width 299 height 72
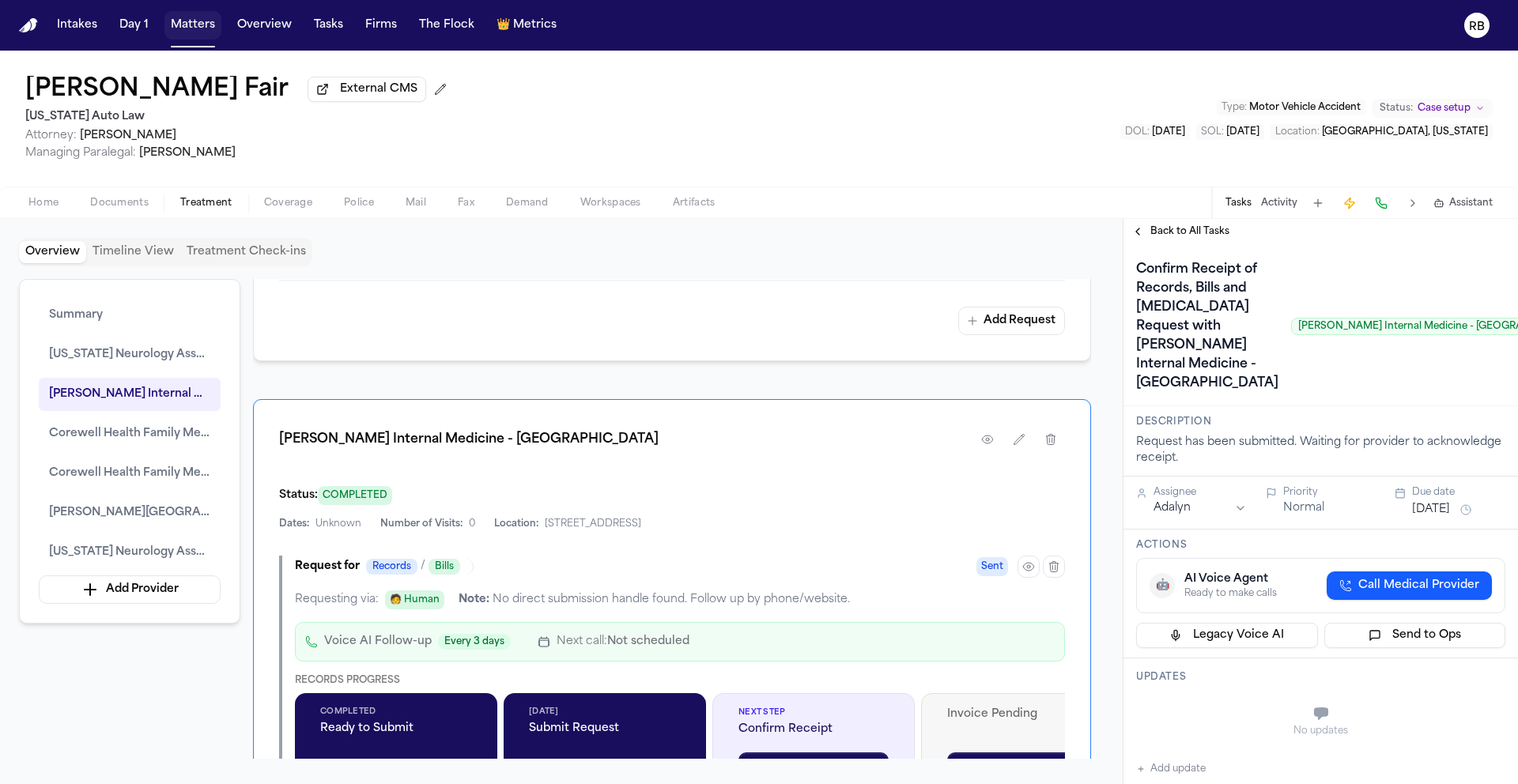
click at [1352, 307] on div "Confirm Receipt of Records, Bills and Radiology Request with Henry Ford Interna…" at bounding box center [1363, 326] width 453 height 139
click at [1236, 643] on html "Intakes Day 1 Matters Overview Tasks Firms The Flock 👑 Metrics RB Latanya Fair …" at bounding box center [759, 392] width 1518 height 784
click at [1450, 518] on button "Oct 1, 2025" at bounding box center [1431, 510] width 38 height 16
click at [1493, 422] on button "Go to next month" at bounding box center [1493, 422] width 22 height 22
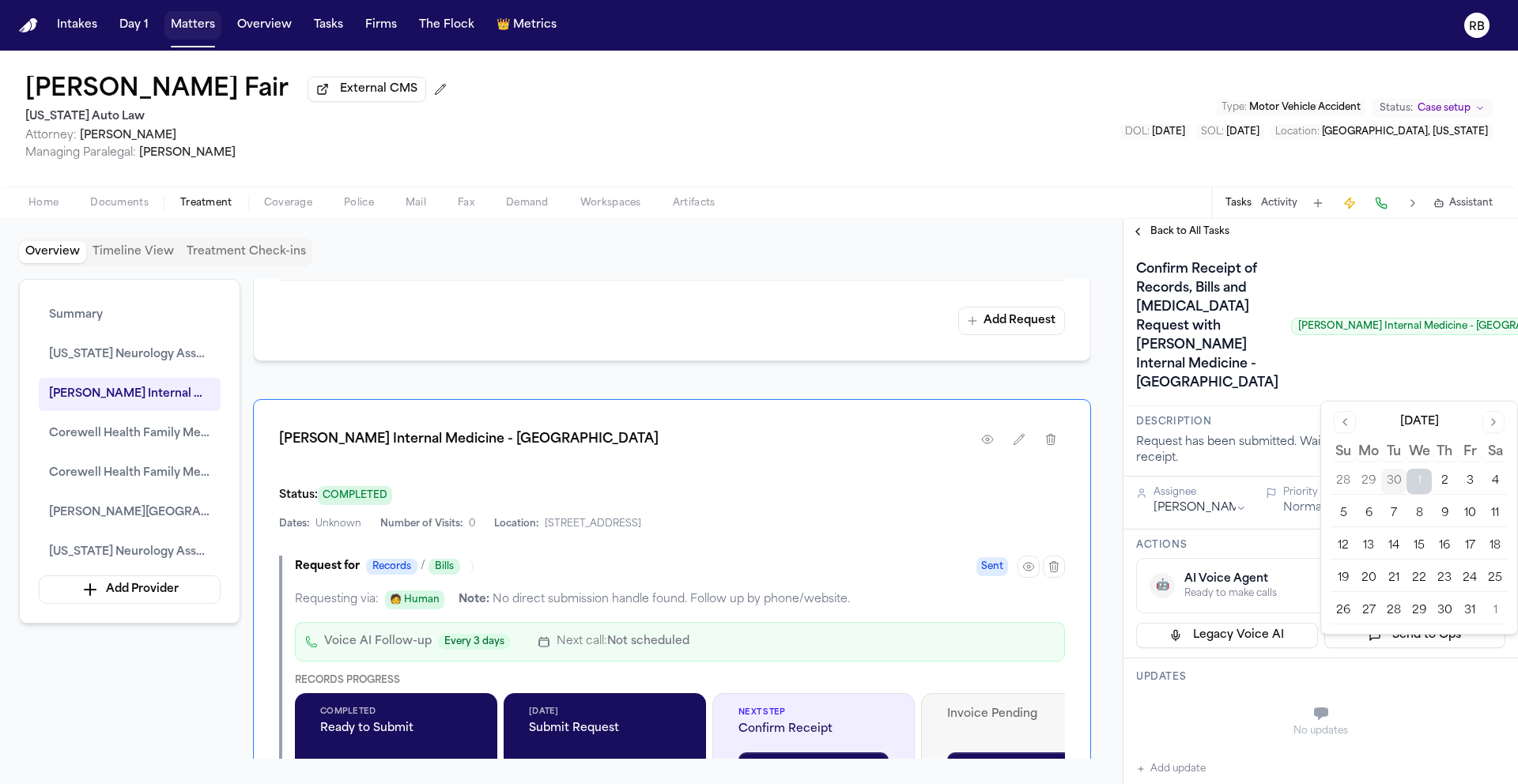
click at [1401, 515] on button "7" at bounding box center [1394, 513] width 26 height 26
click at [1268, 396] on div "Confirm Receipt of Records, Bills and Radiology Request with Henry Ford Interna…" at bounding box center [1363, 326] width 453 height 139
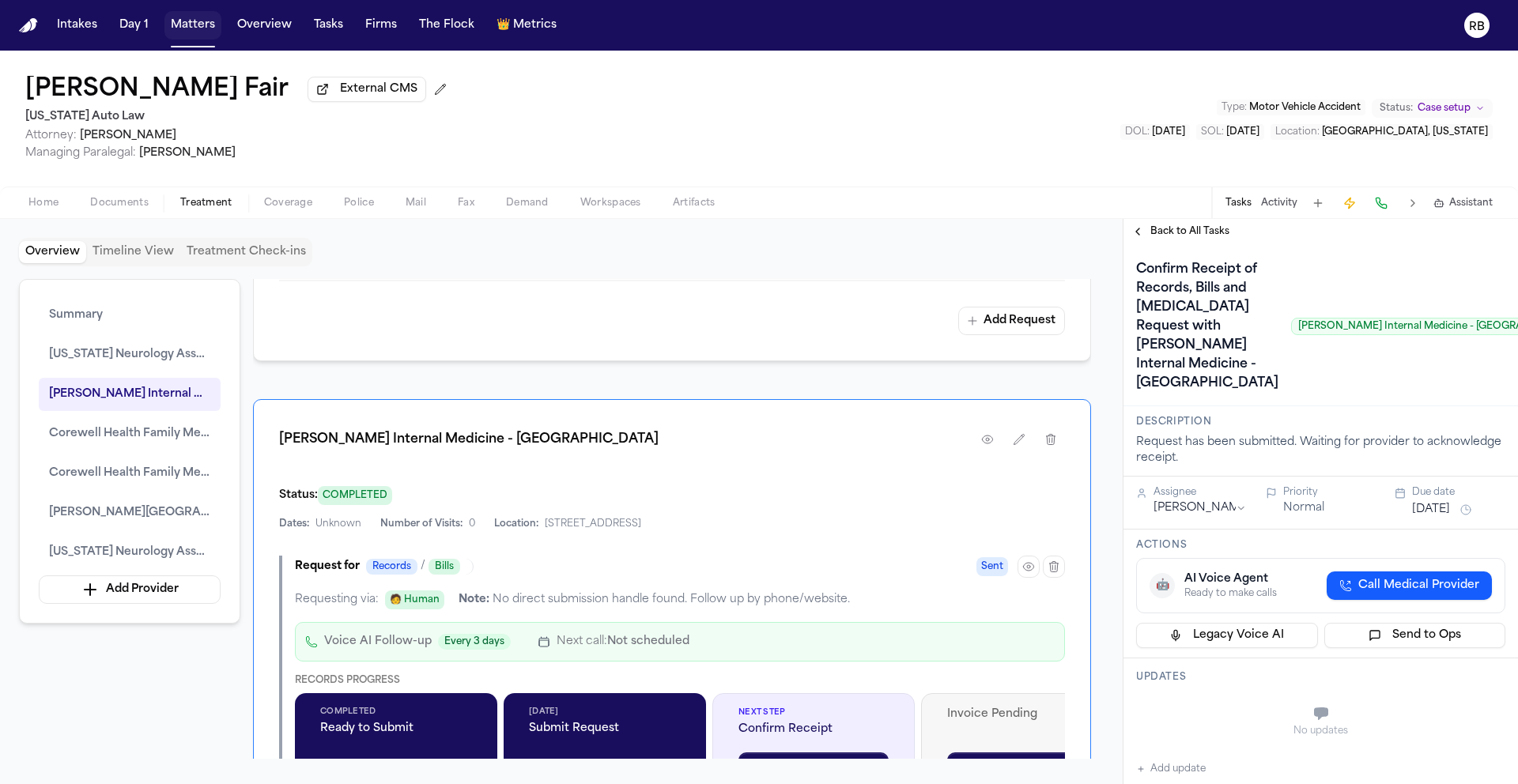
click at [1185, 244] on div "Back to All Tasks" at bounding box center [1320, 231] width 394 height 26
click at [1189, 237] on span "Back to All Tasks" at bounding box center [1190, 231] width 79 height 12
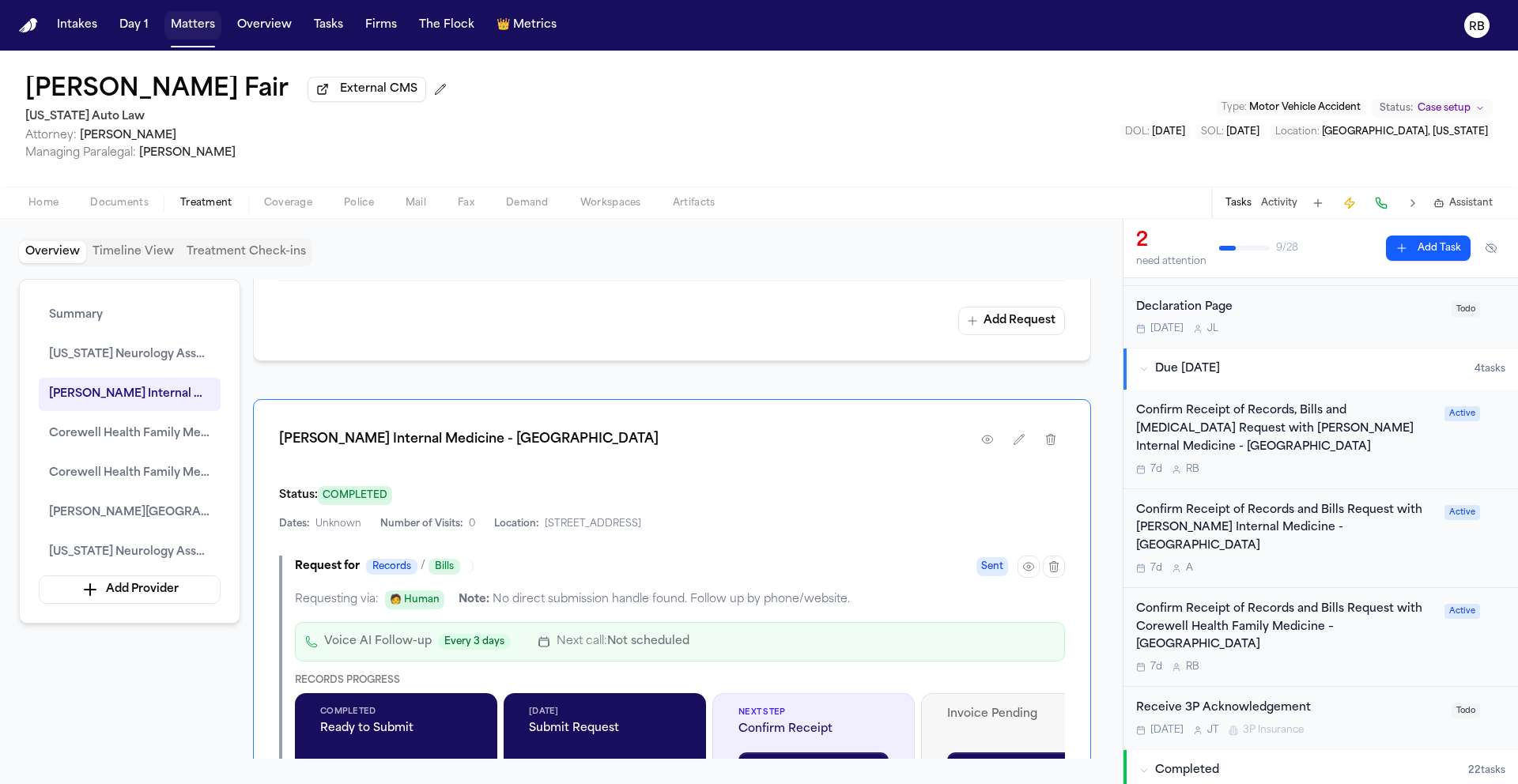
scroll to position [109, 0]
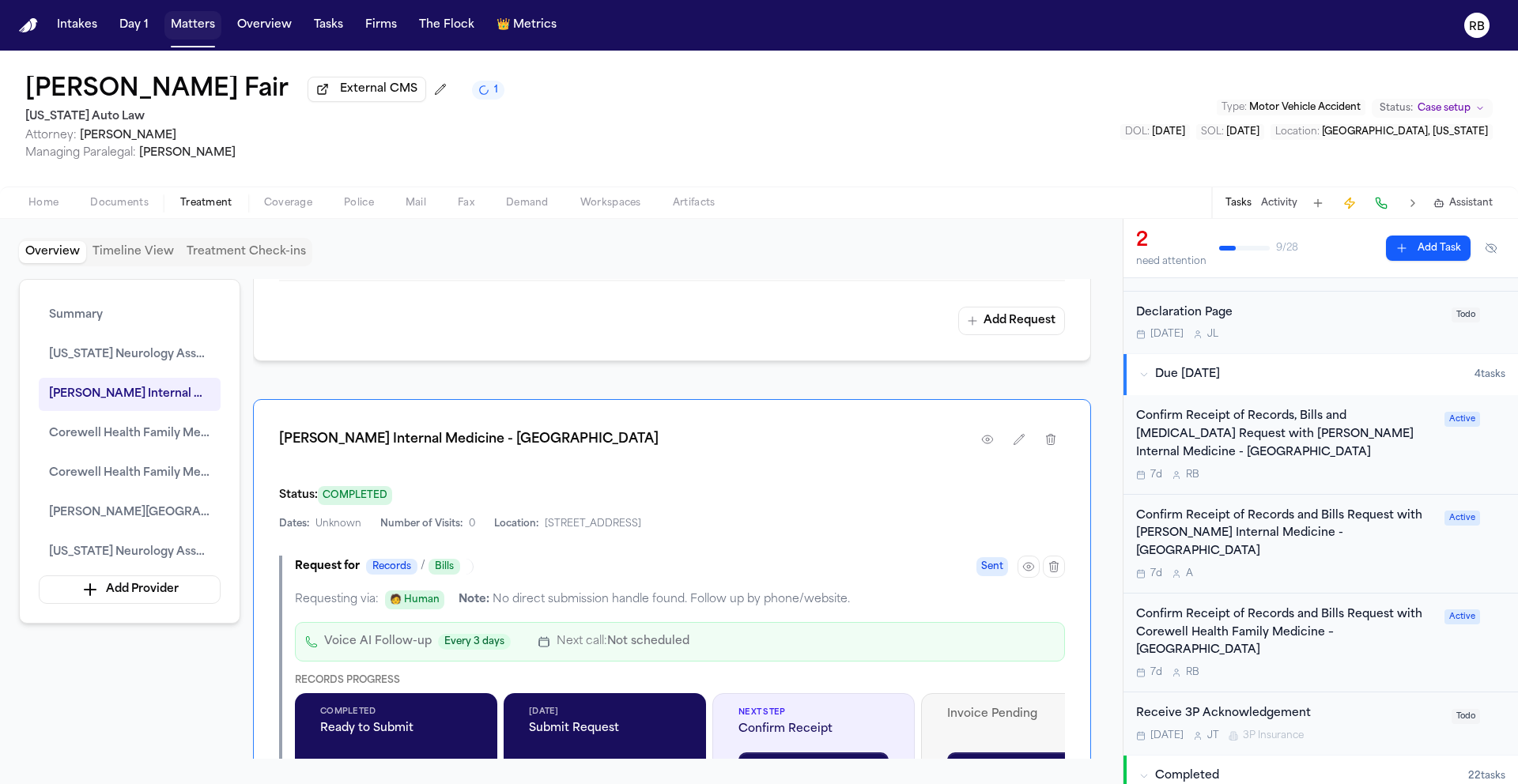
click at [1351, 469] on div "Confirm Receipt of Records, Bills and Radiology Request with Henry Ford Interna…" at bounding box center [1285, 444] width 299 height 72
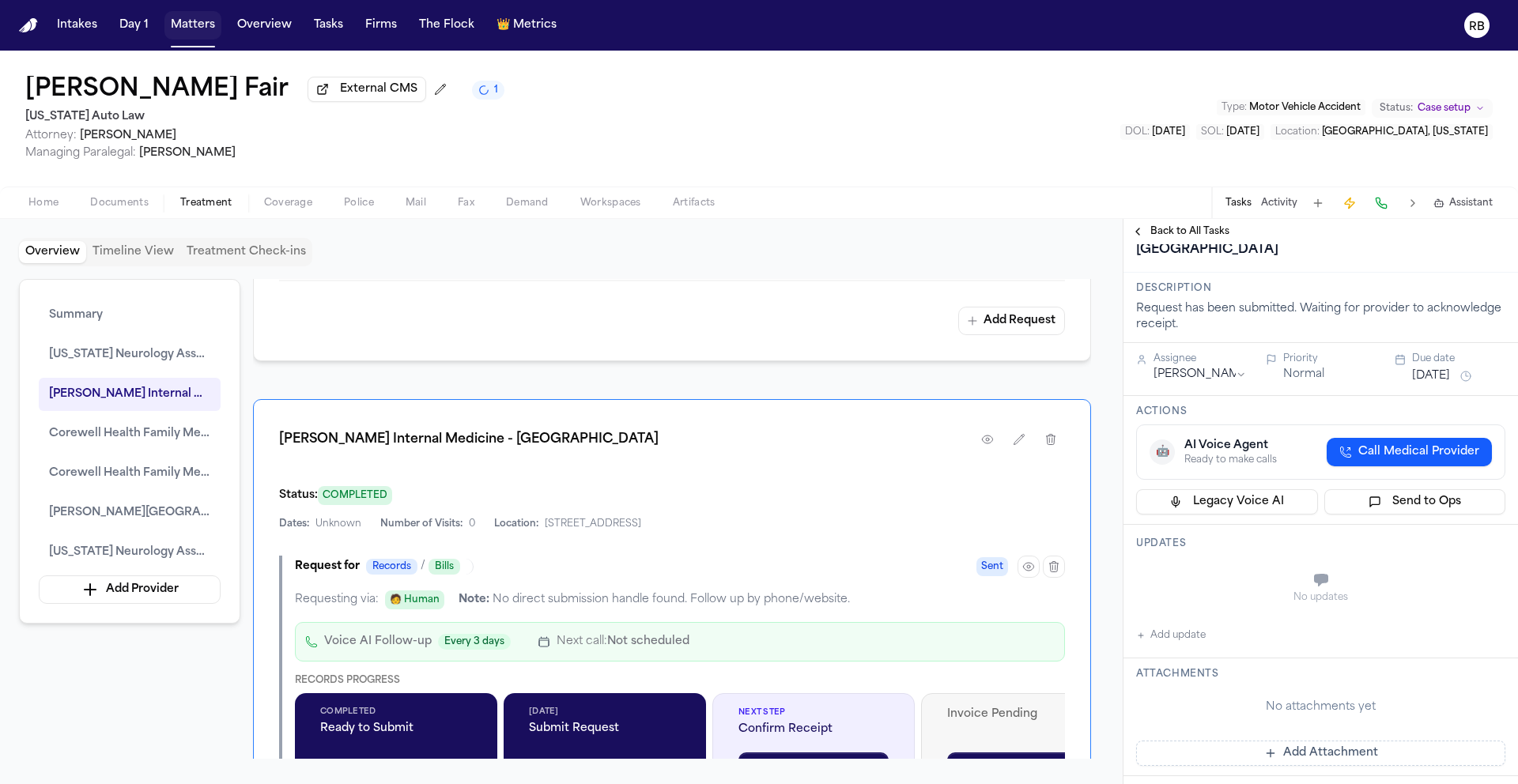
scroll to position [131, 0]
click at [1439, 386] on button "Oct 7, 2025" at bounding box center [1431, 378] width 38 height 16
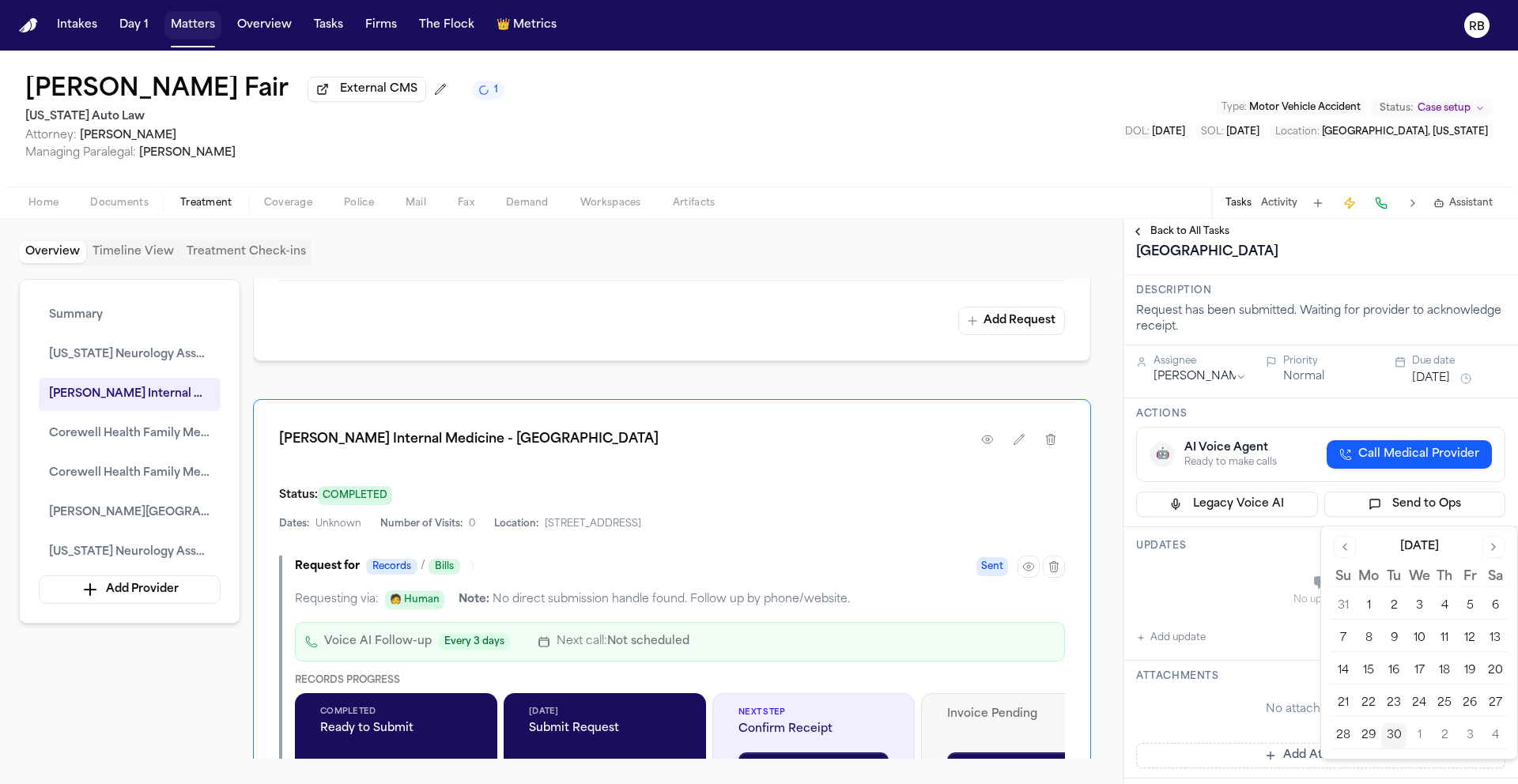
click at [1399, 740] on button "30" at bounding box center [1394, 735] width 26 height 26
click at [1391, 265] on div "Confirm Receipt of Records, Bills and Radiology Request with Henry Ford Interna…" at bounding box center [1363, 196] width 453 height 139
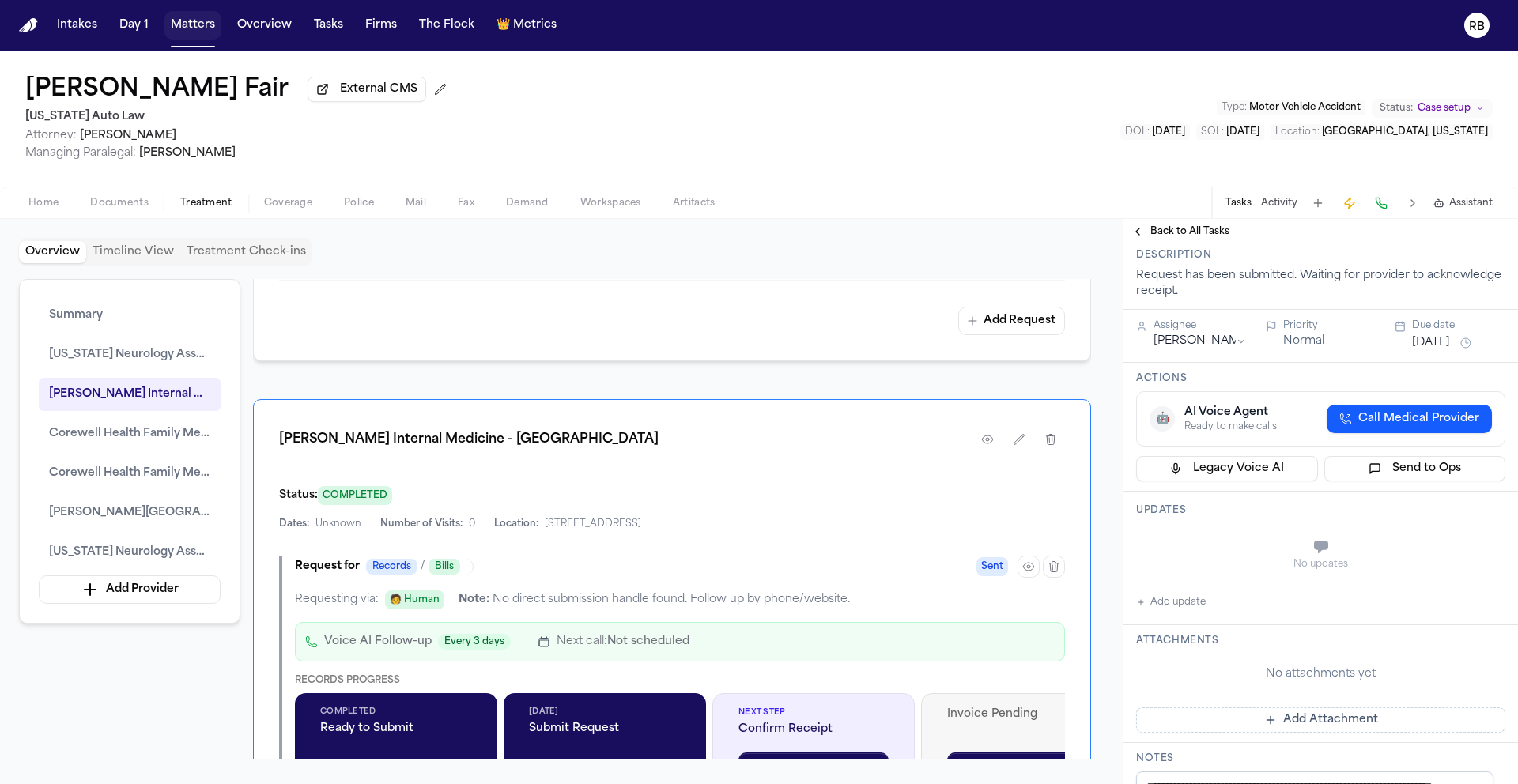
scroll to position [168, 0]
click at [1038, 392] on div "Overview Providers Manage Michigan Neurology Associates & Pain Consultants Date…" at bounding box center [672, 519] width 838 height 480
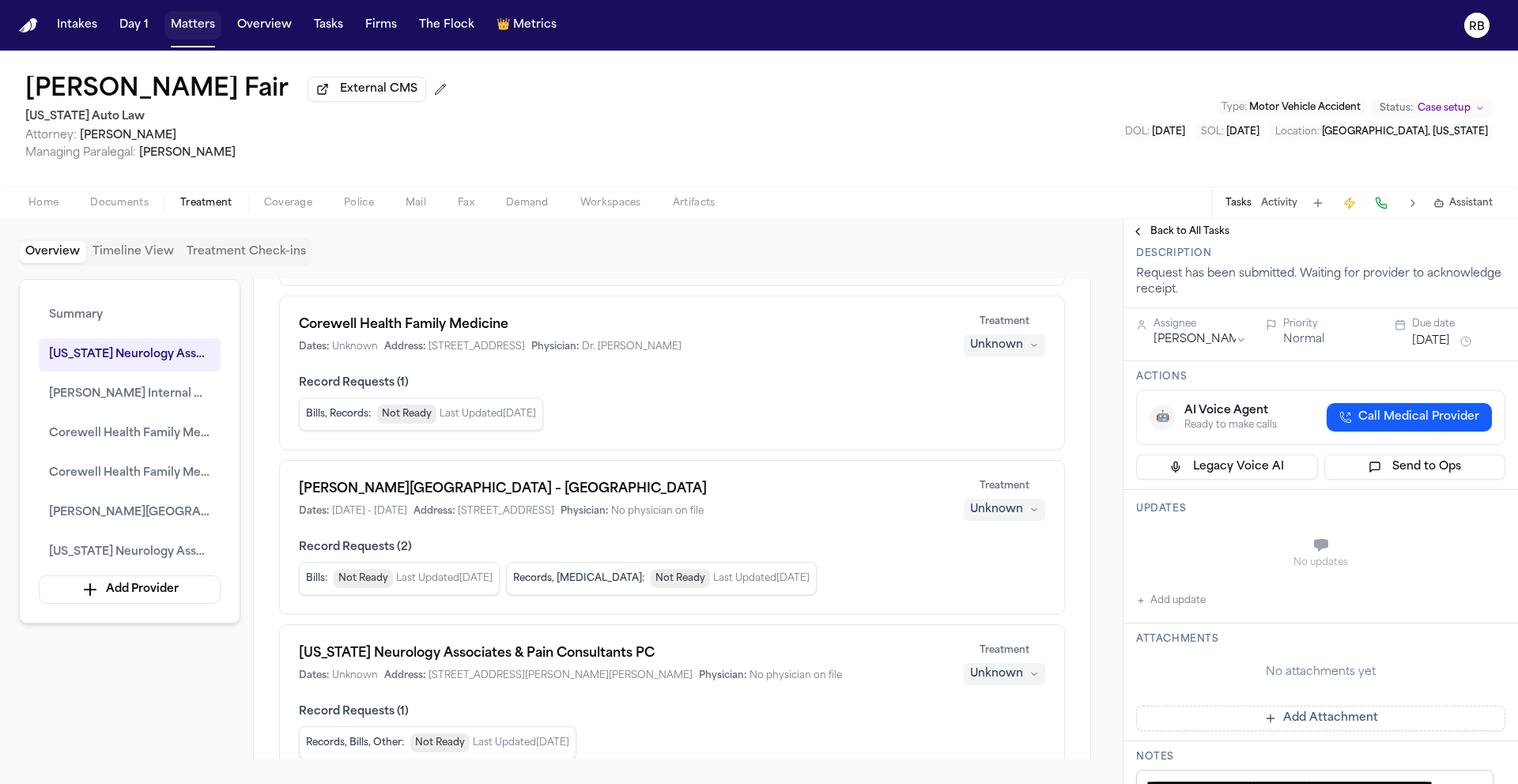
scroll to position [553, 0]
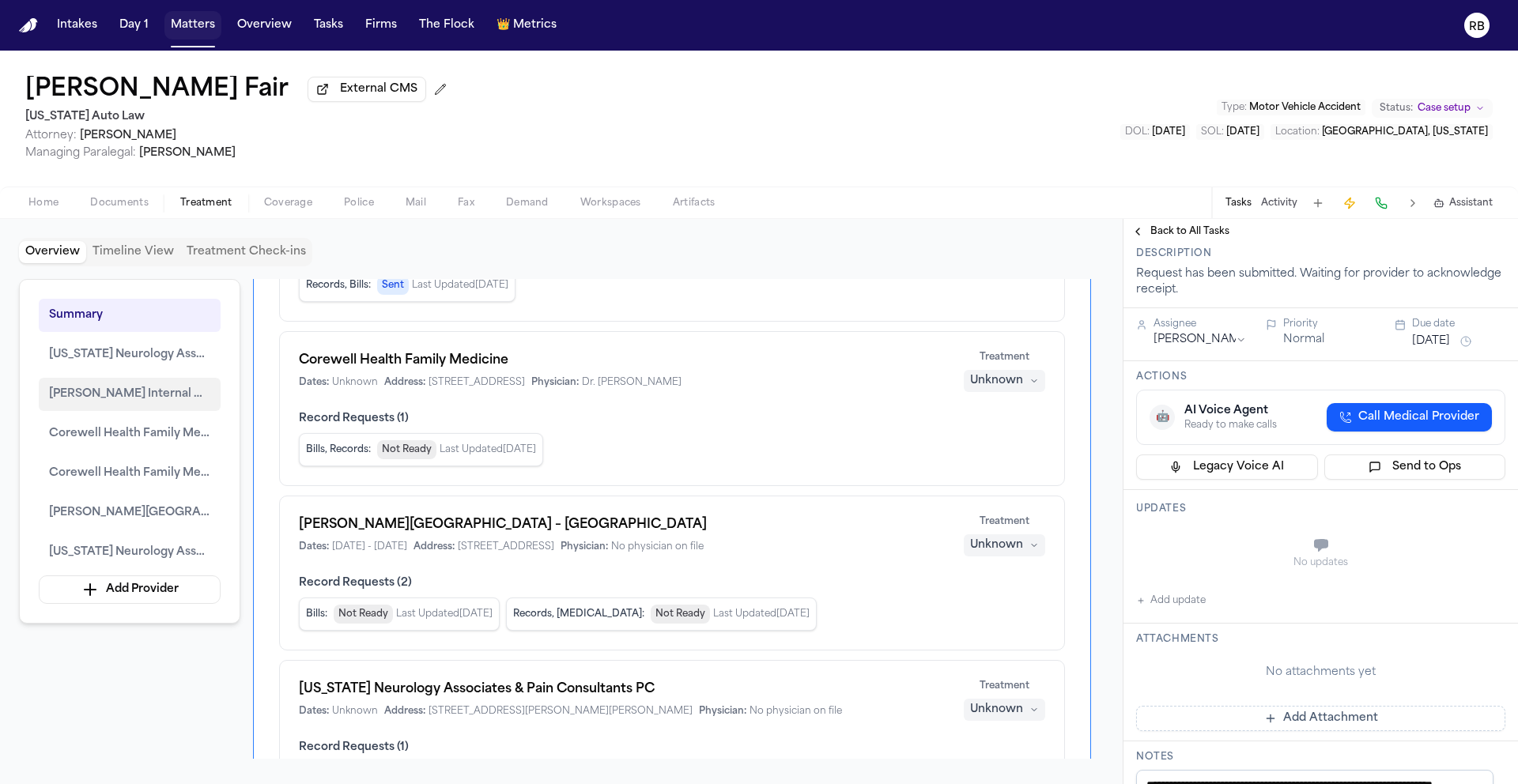
click at [160, 400] on span "Henry Ford Internal Medicine - Sterling Heights" at bounding box center [130, 395] width 161 height 19
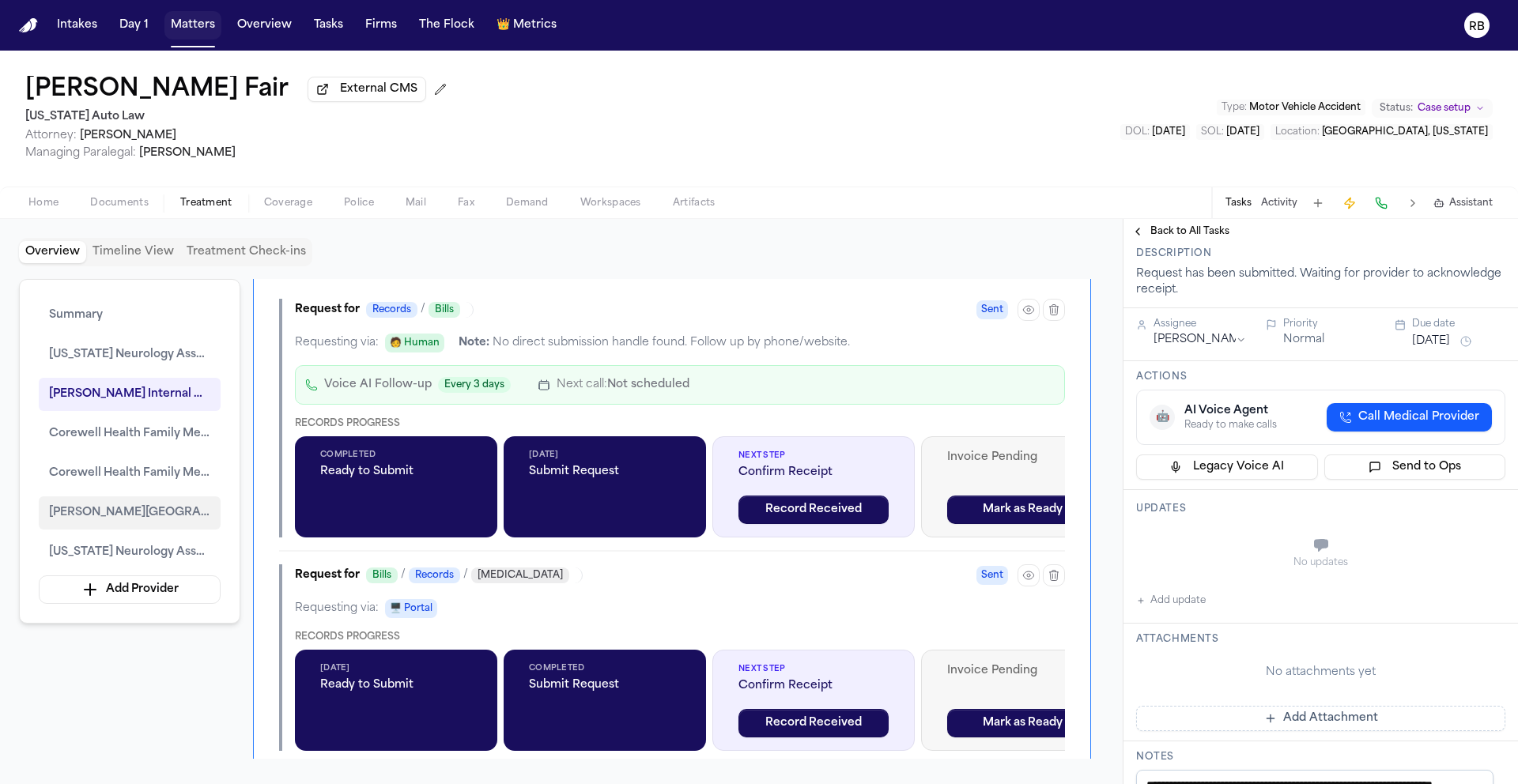
click at [165, 515] on span "Henry Ford Medical Center – Sterling Heights" at bounding box center [130, 513] width 161 height 19
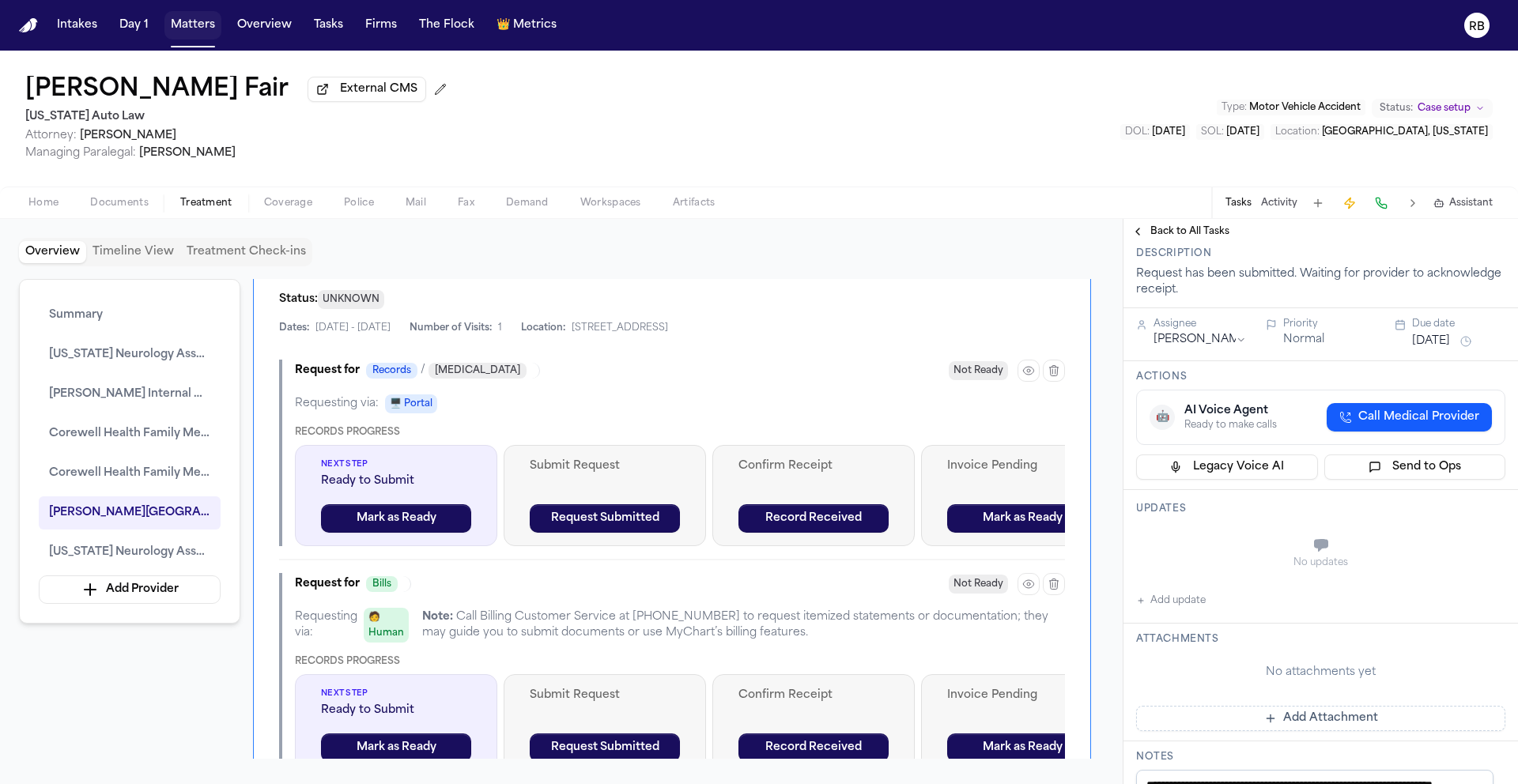
scroll to position [3918, 0]
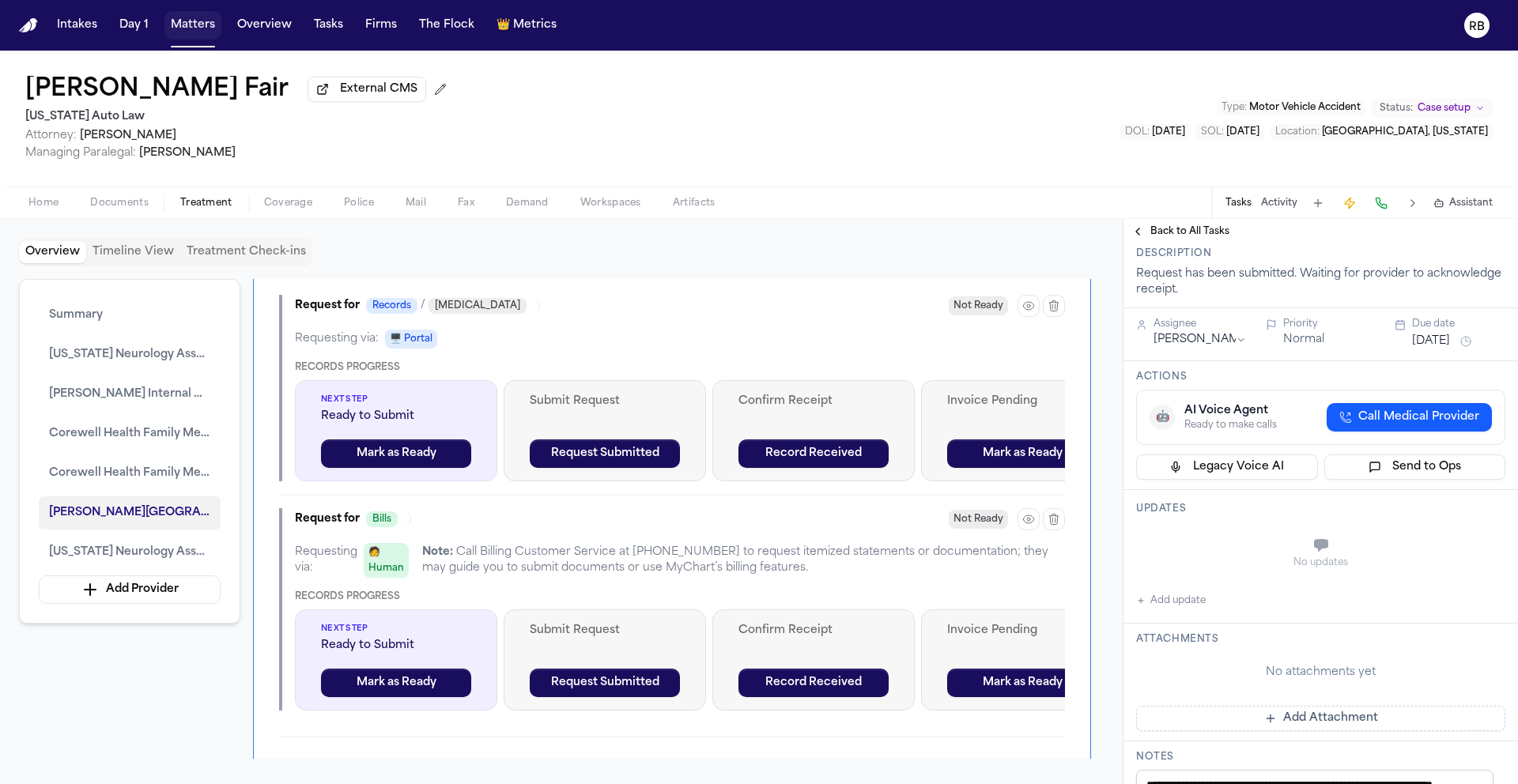
click at [147, 521] on span "Henry Ford Medical Center – Sterling Heights" at bounding box center [130, 513] width 161 height 19
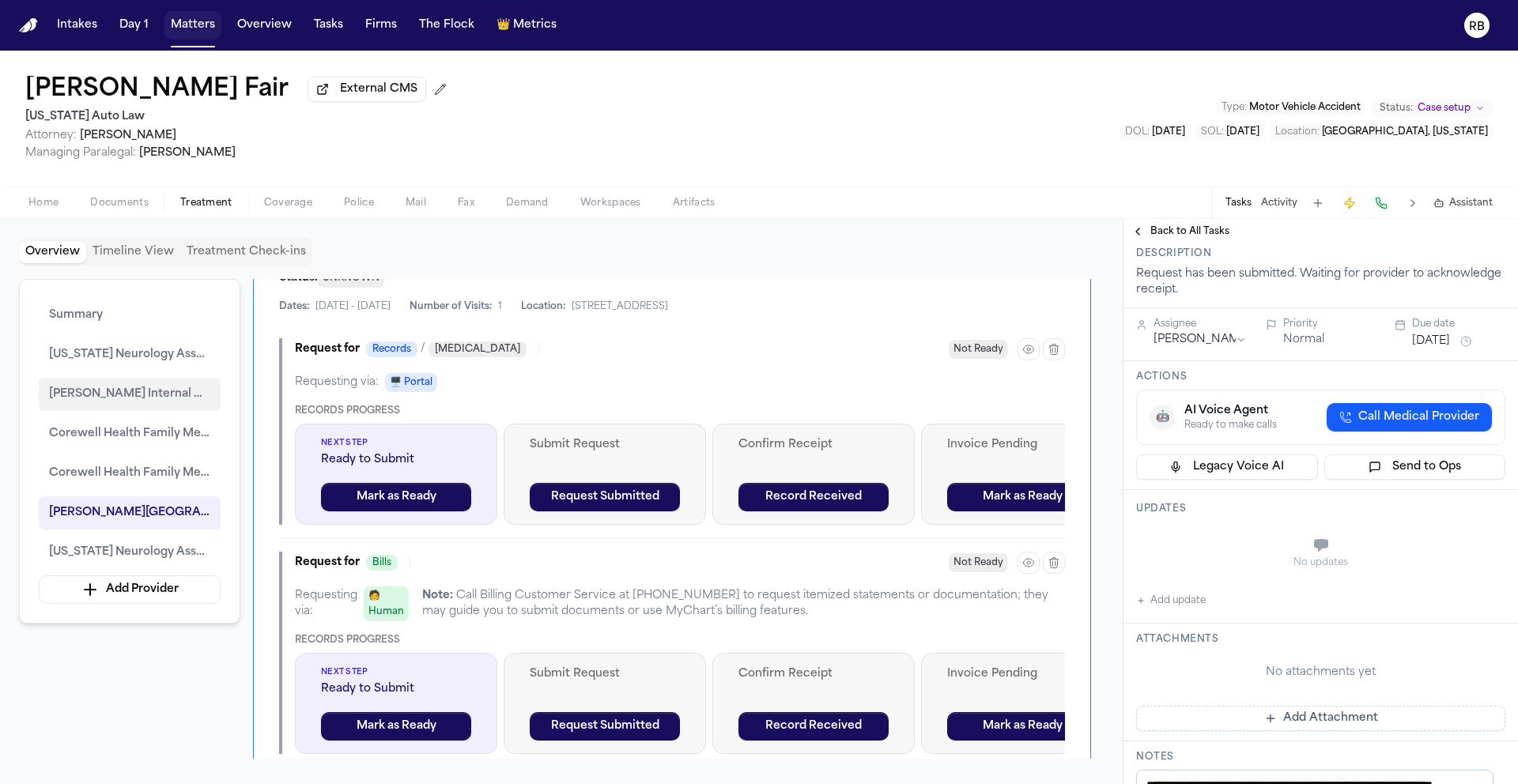
click at [131, 399] on span "Henry Ford Internal Medicine - Sterling Heights" at bounding box center [130, 395] width 161 height 19
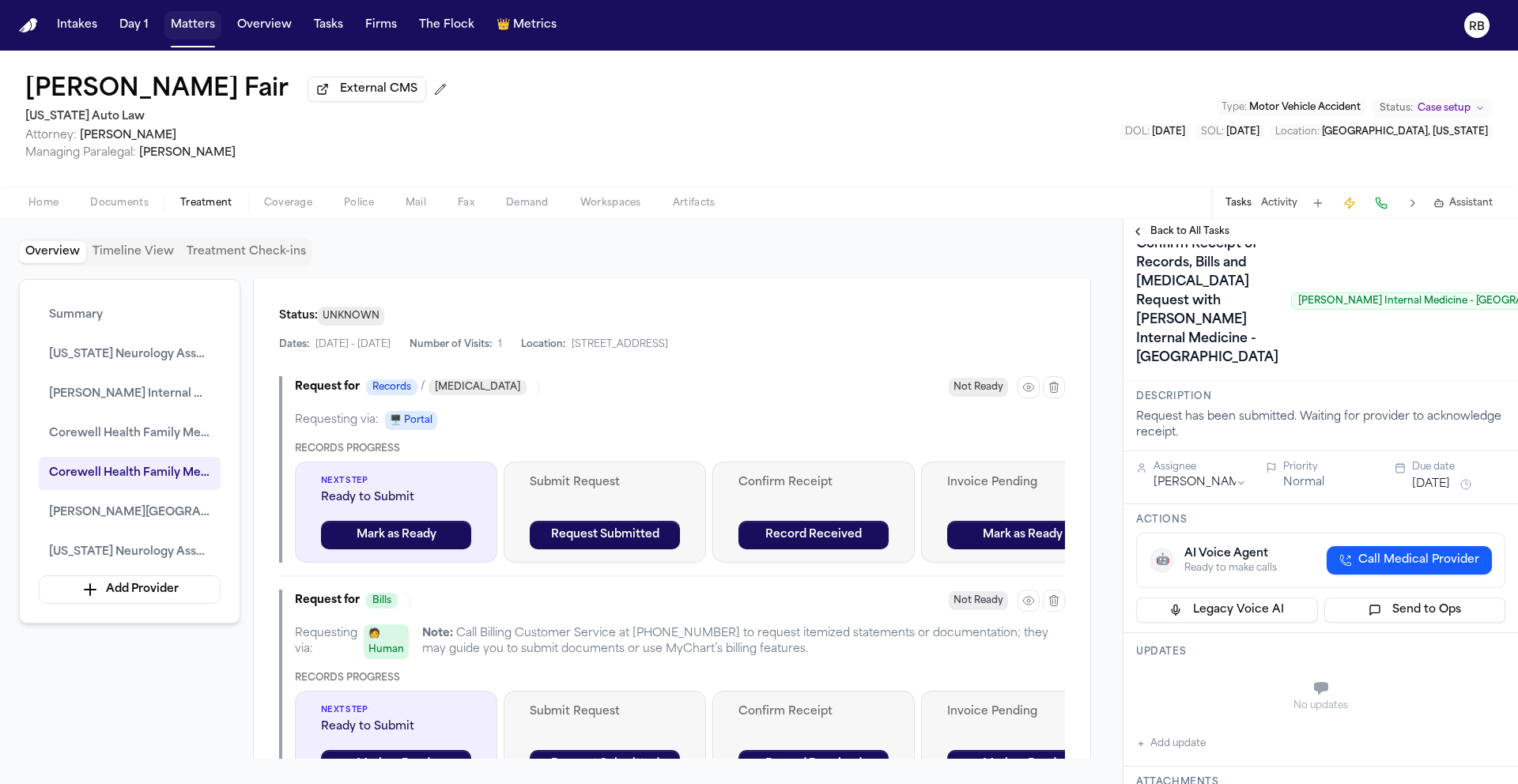
scroll to position [0, 0]
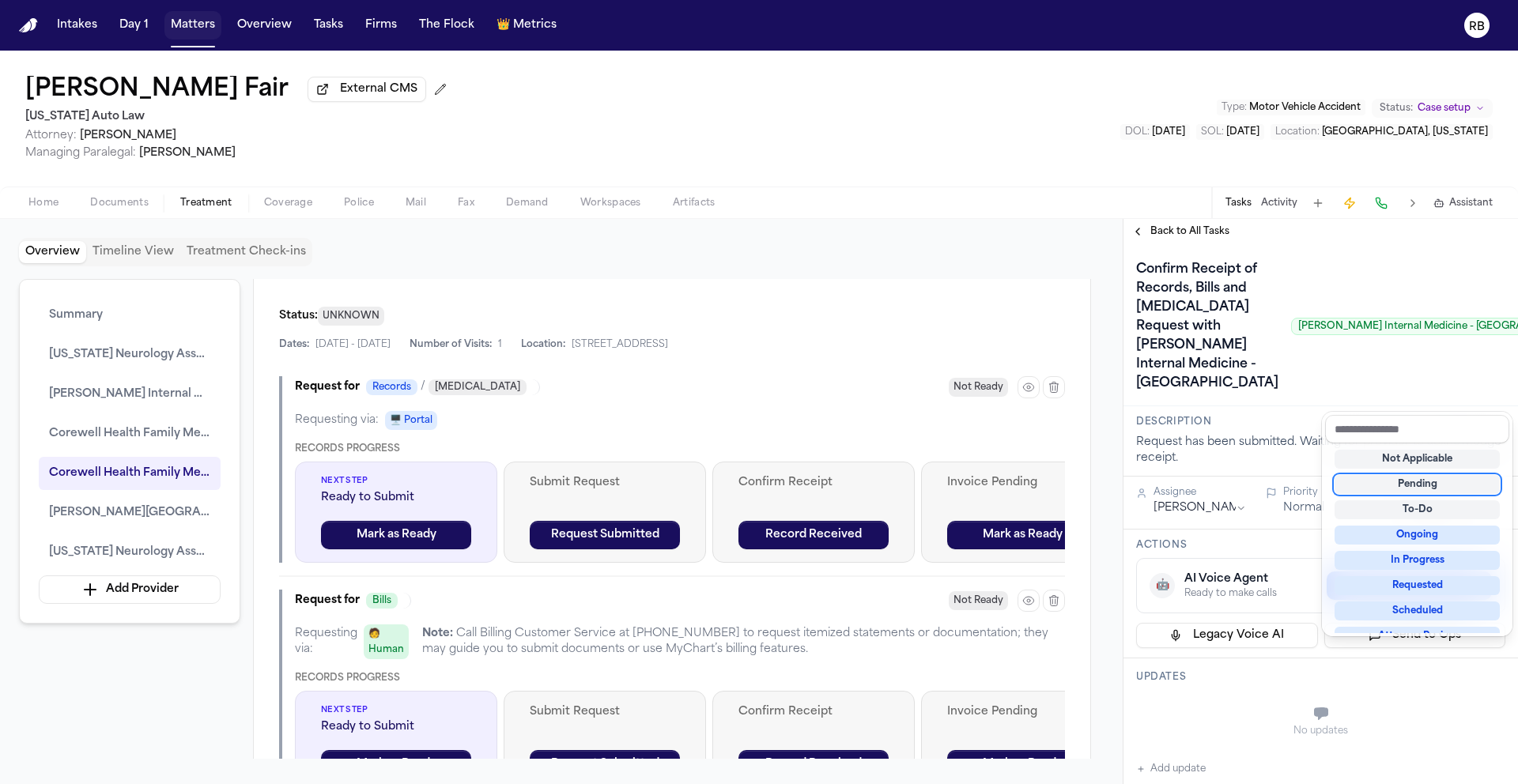
click at [1440, 483] on div "Pending" at bounding box center [1417, 485] width 165 height 19
click at [1285, 396] on div "Confirm Receipt of Records, Bills and Radiology Request with Henry Ford Interna…" at bounding box center [1320, 326] width 370 height 139
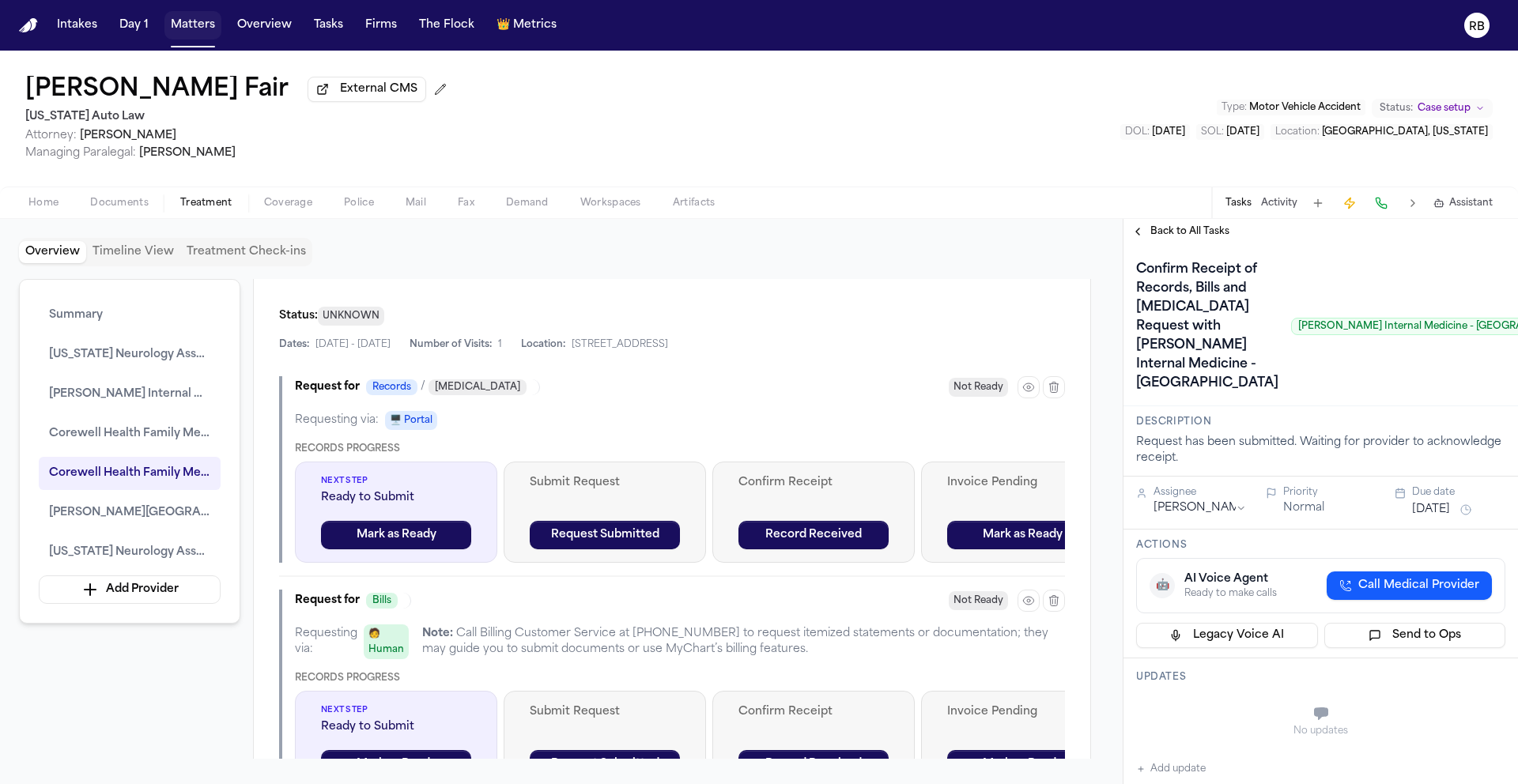
click at [1177, 325] on h1 "Confirm Receipt of Records, Bills and Radiology Request with Henry Ford Interna…" at bounding box center [1208, 326] width 155 height 139
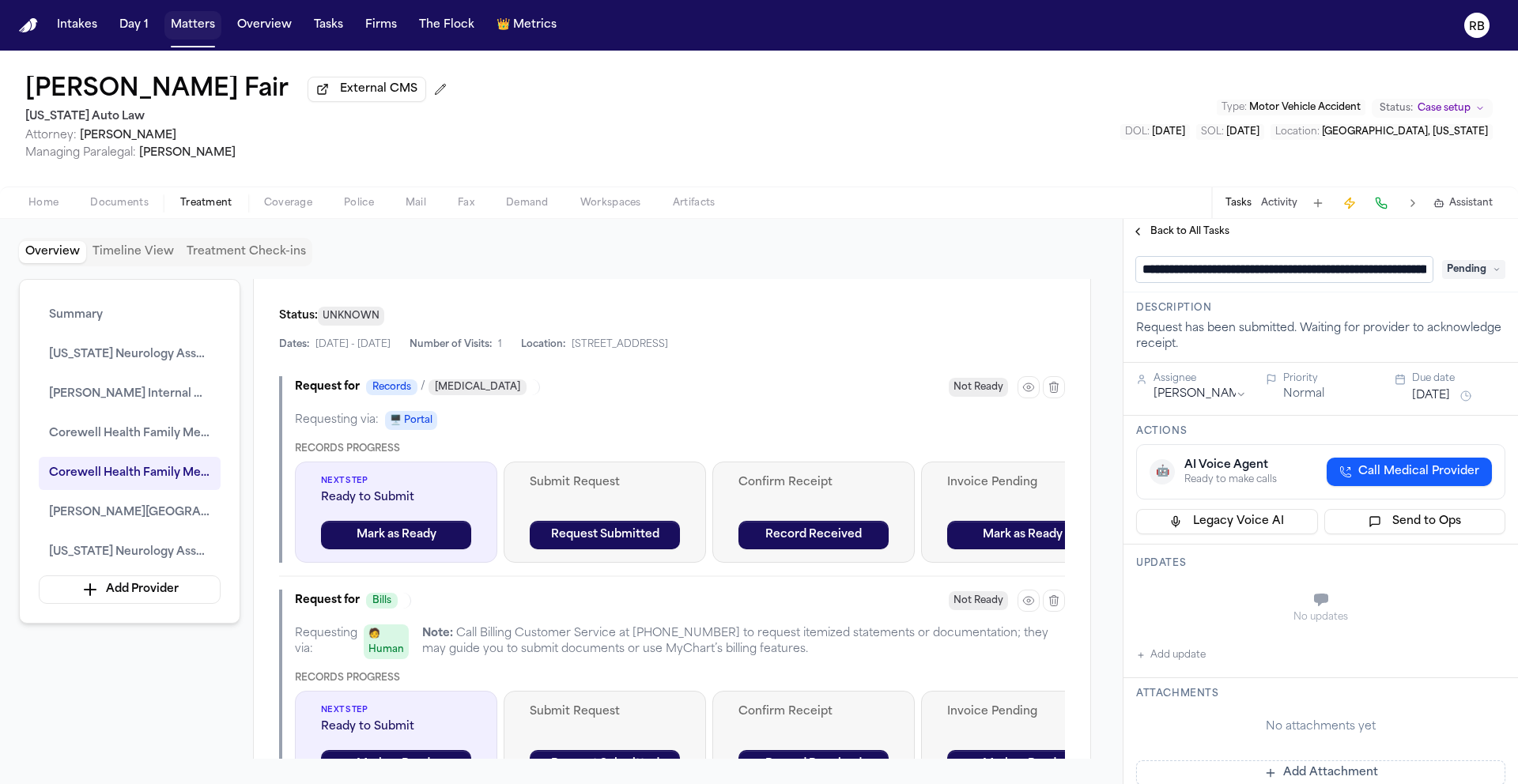
scroll to position [0, 419]
click at [1162, 272] on input "**********" at bounding box center [1278, 269] width 285 height 26
drag, startPoint x: 1259, startPoint y: 273, endPoint x: 976, endPoint y: 269, distance: 283.0
click at [977, 270] on div "Overview Timeline View Treatment Check-ins Summary Michigan Neurology Associate…" at bounding box center [759, 501] width 1518 height 565
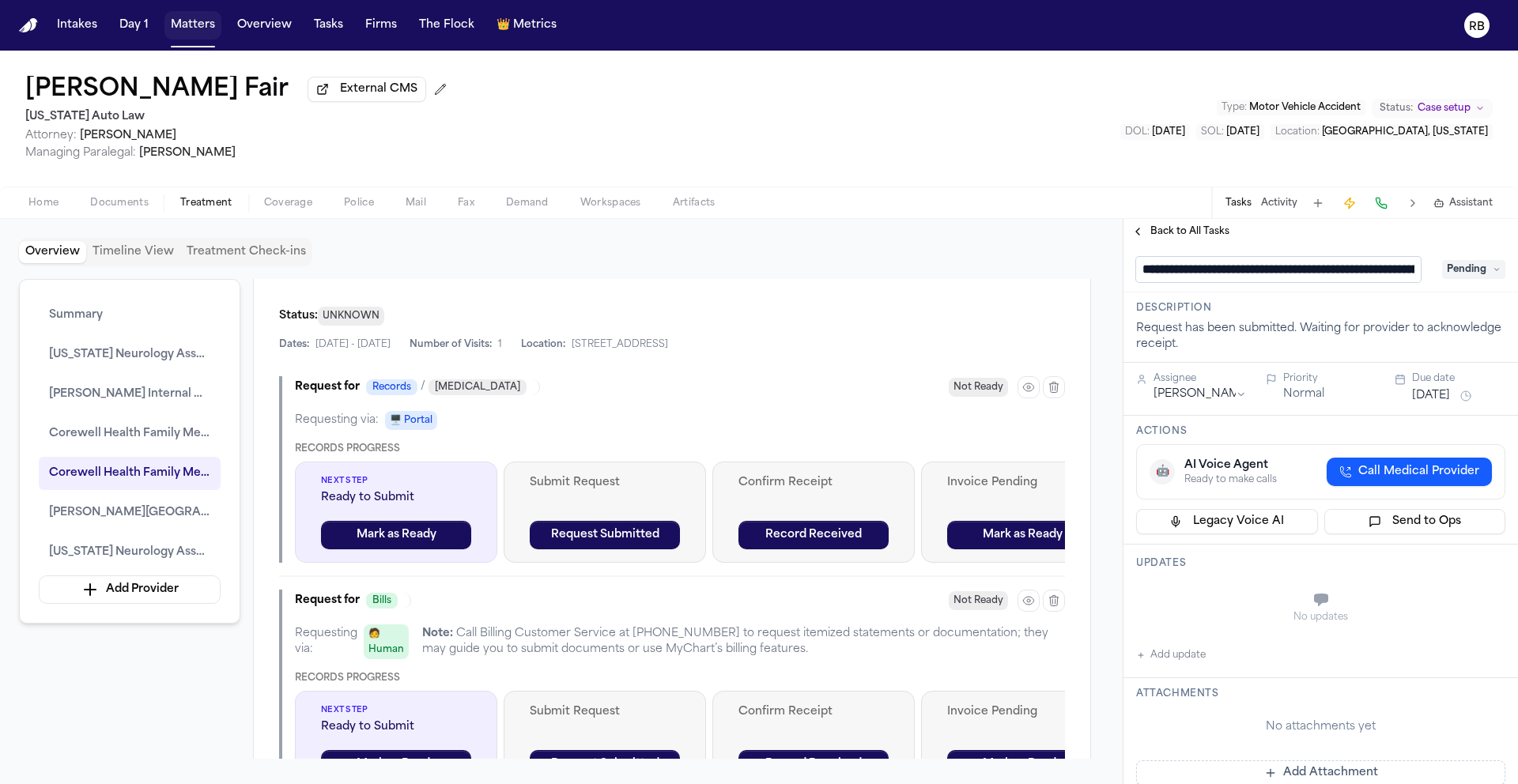
type input "**********"
click at [1457, 317] on div "**********" at bounding box center [1320, 760] width 394 height 1033
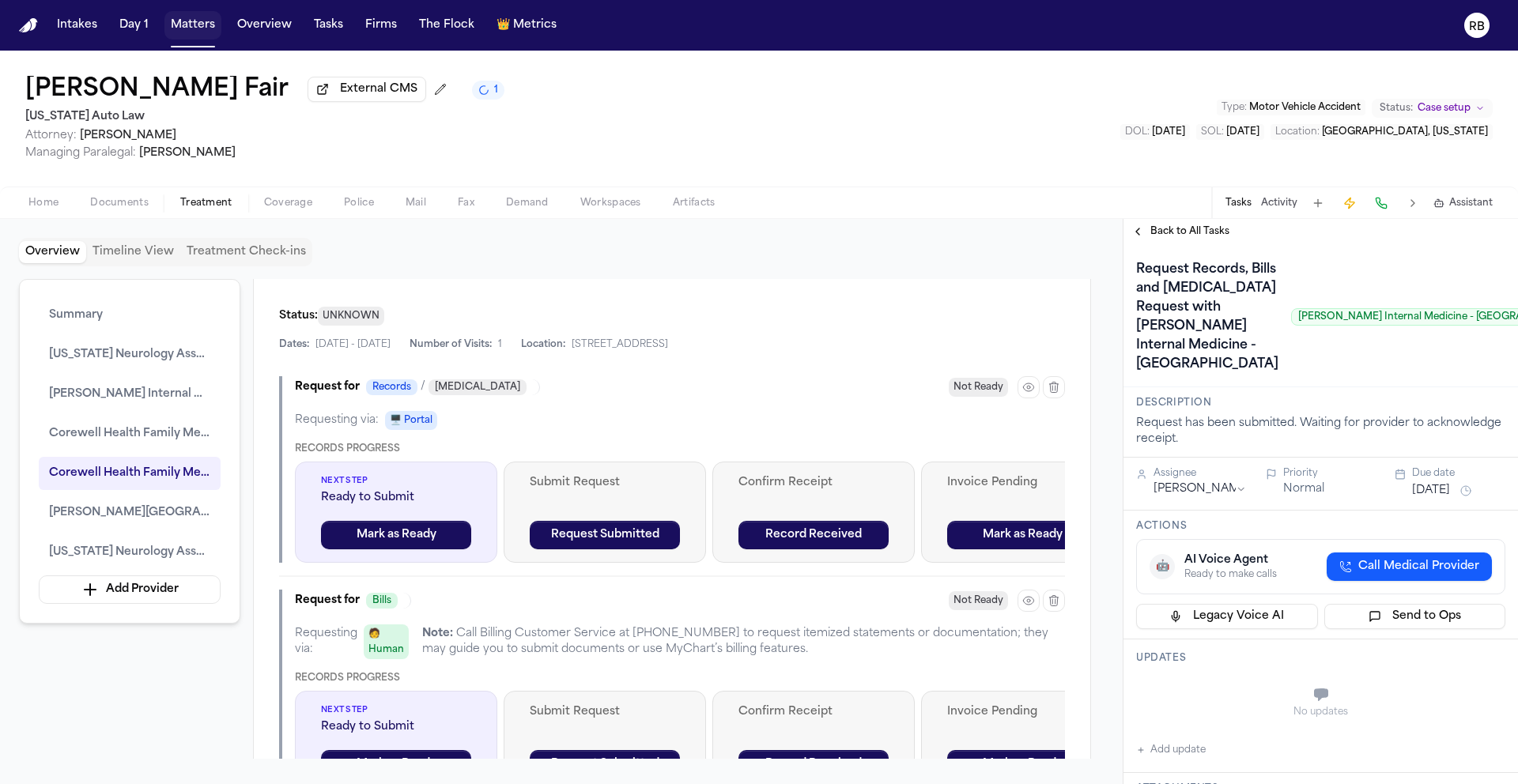
click at [1450, 499] on button "Sep 30, 2025" at bounding box center [1431, 491] width 38 height 16
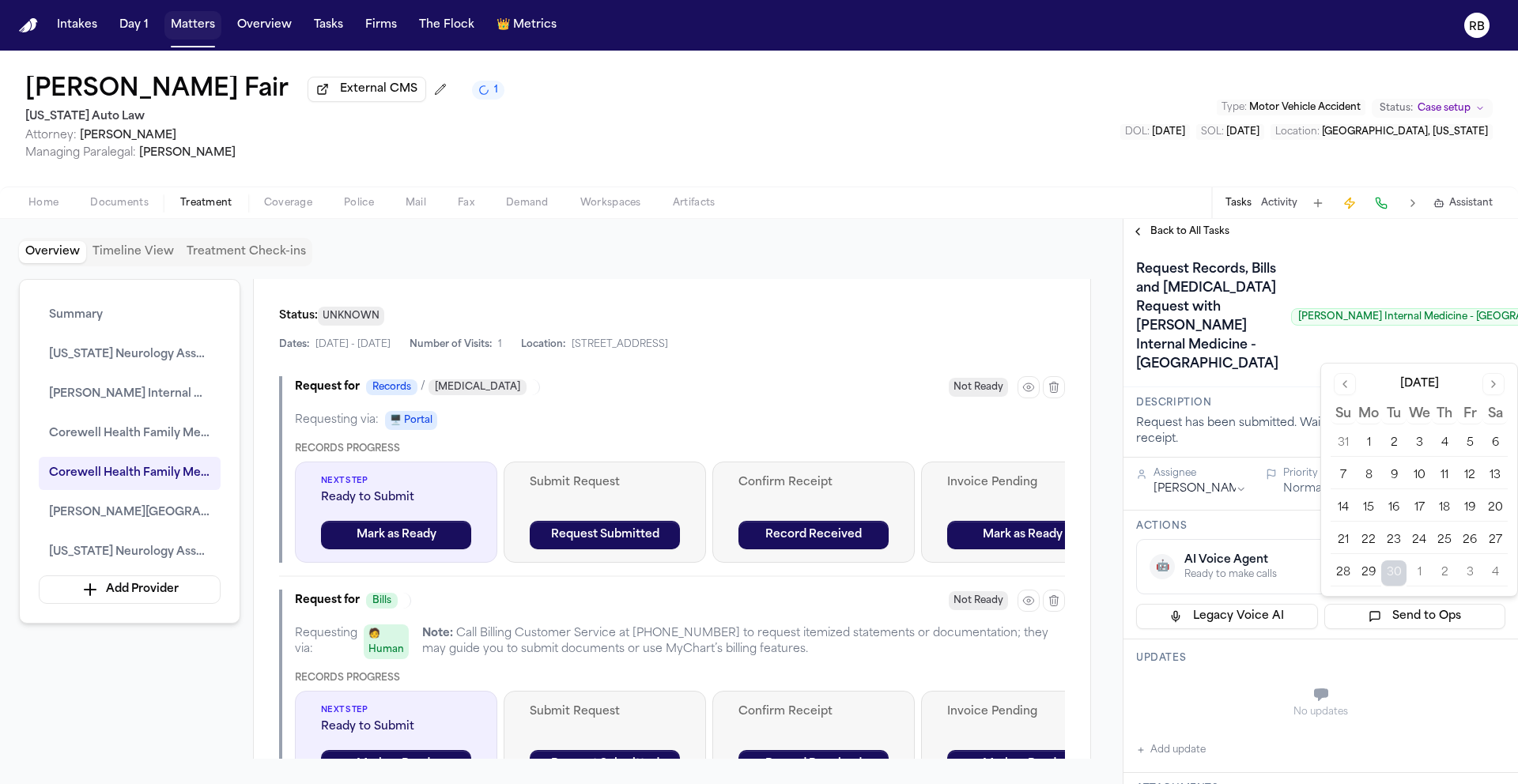
click at [1425, 577] on button "1" at bounding box center [1419, 573] width 26 height 26
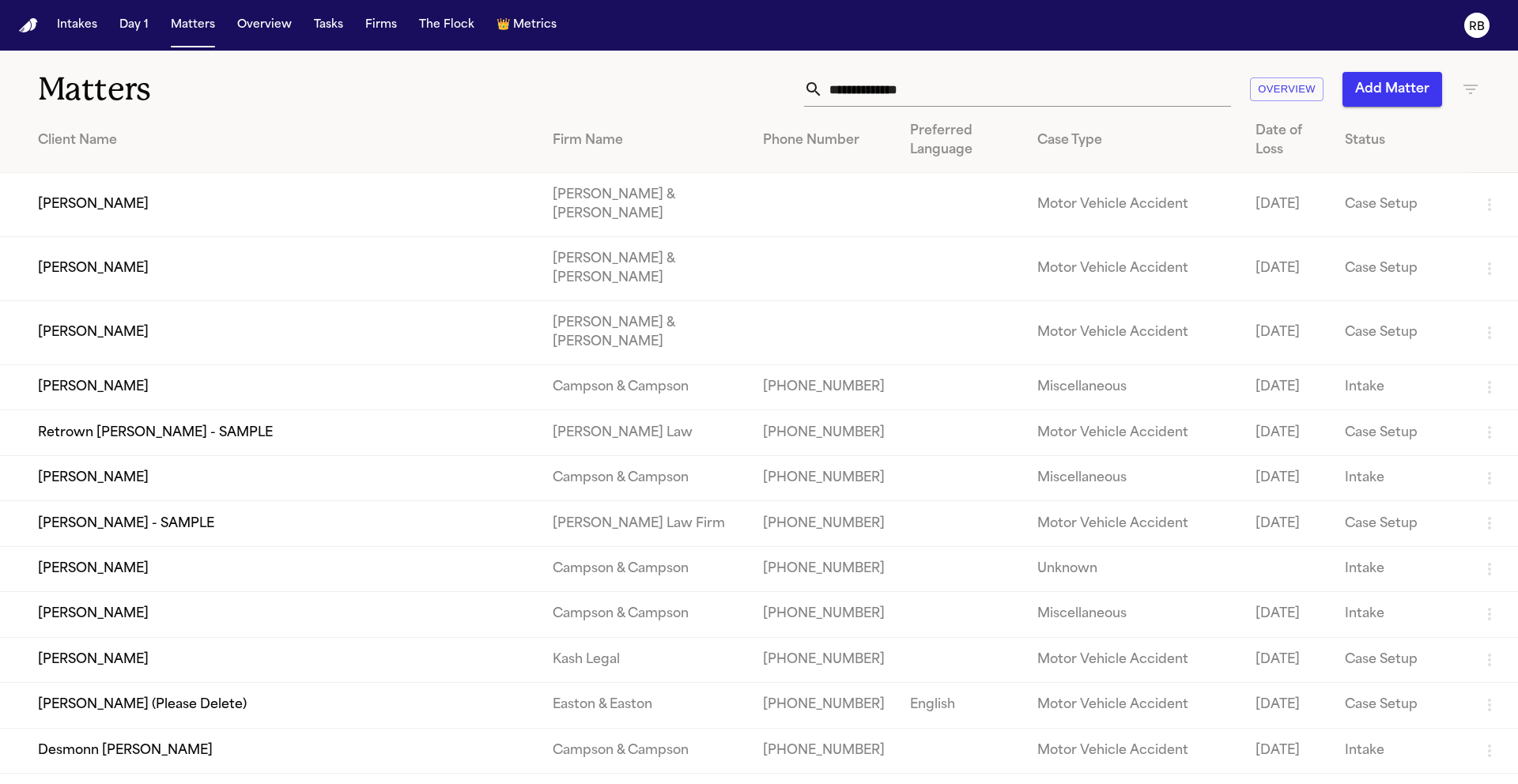
click at [1000, 80] on input "text" at bounding box center [1027, 89] width 408 height 34
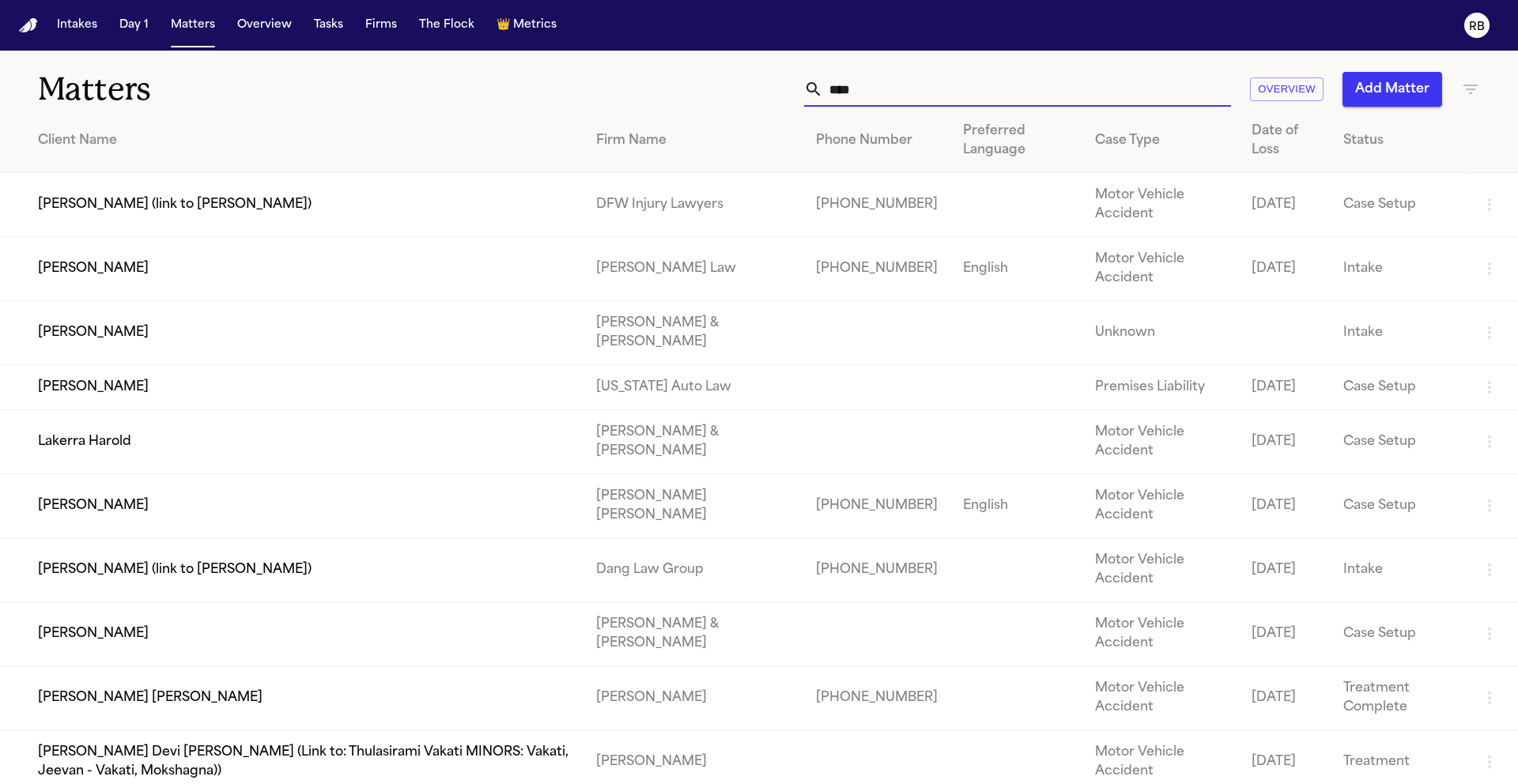
type input "****"
click at [121, 275] on td "[PERSON_NAME]" at bounding box center [292, 269] width 584 height 64
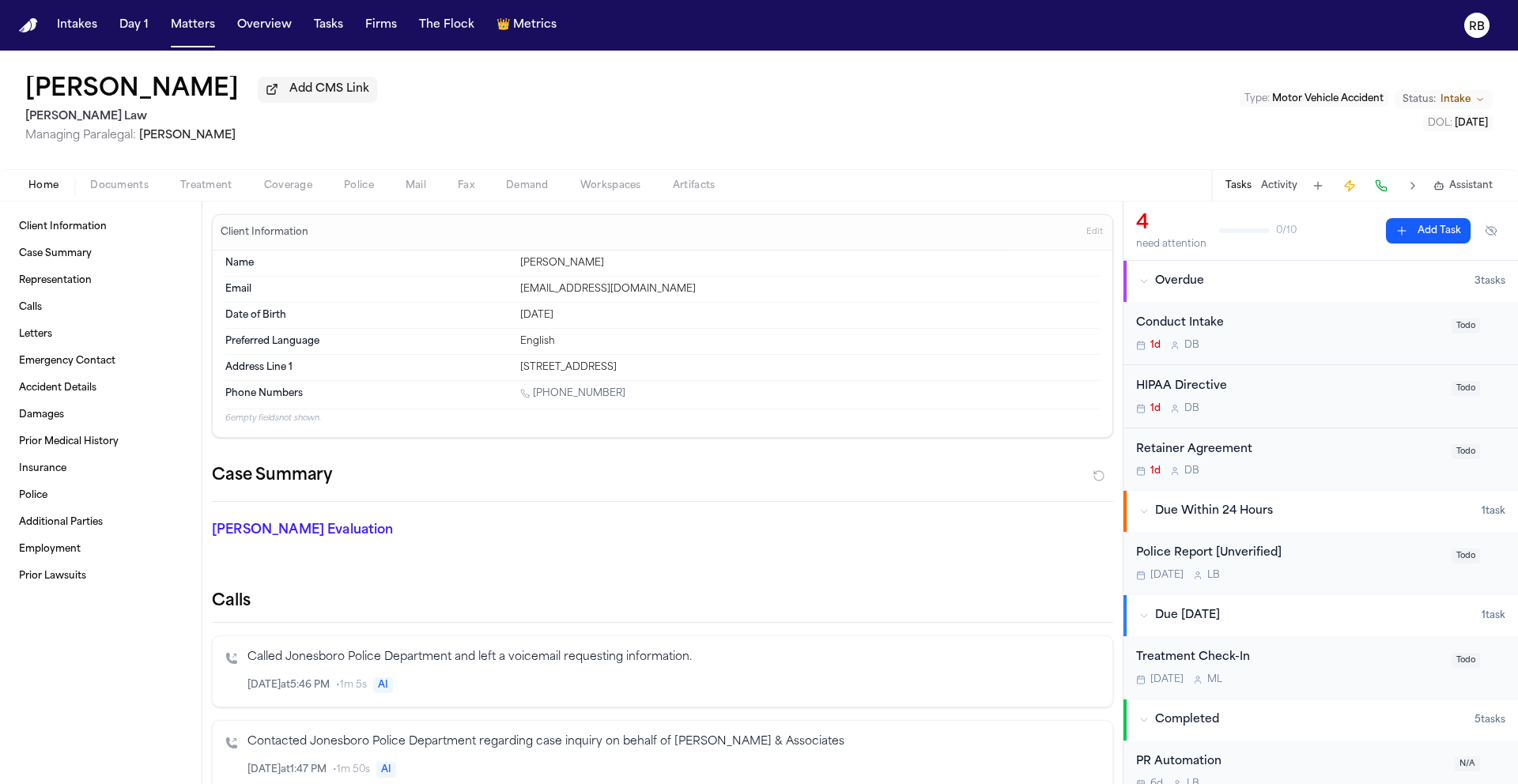
click at [211, 190] on span "Treatment" at bounding box center [206, 185] width 52 height 12
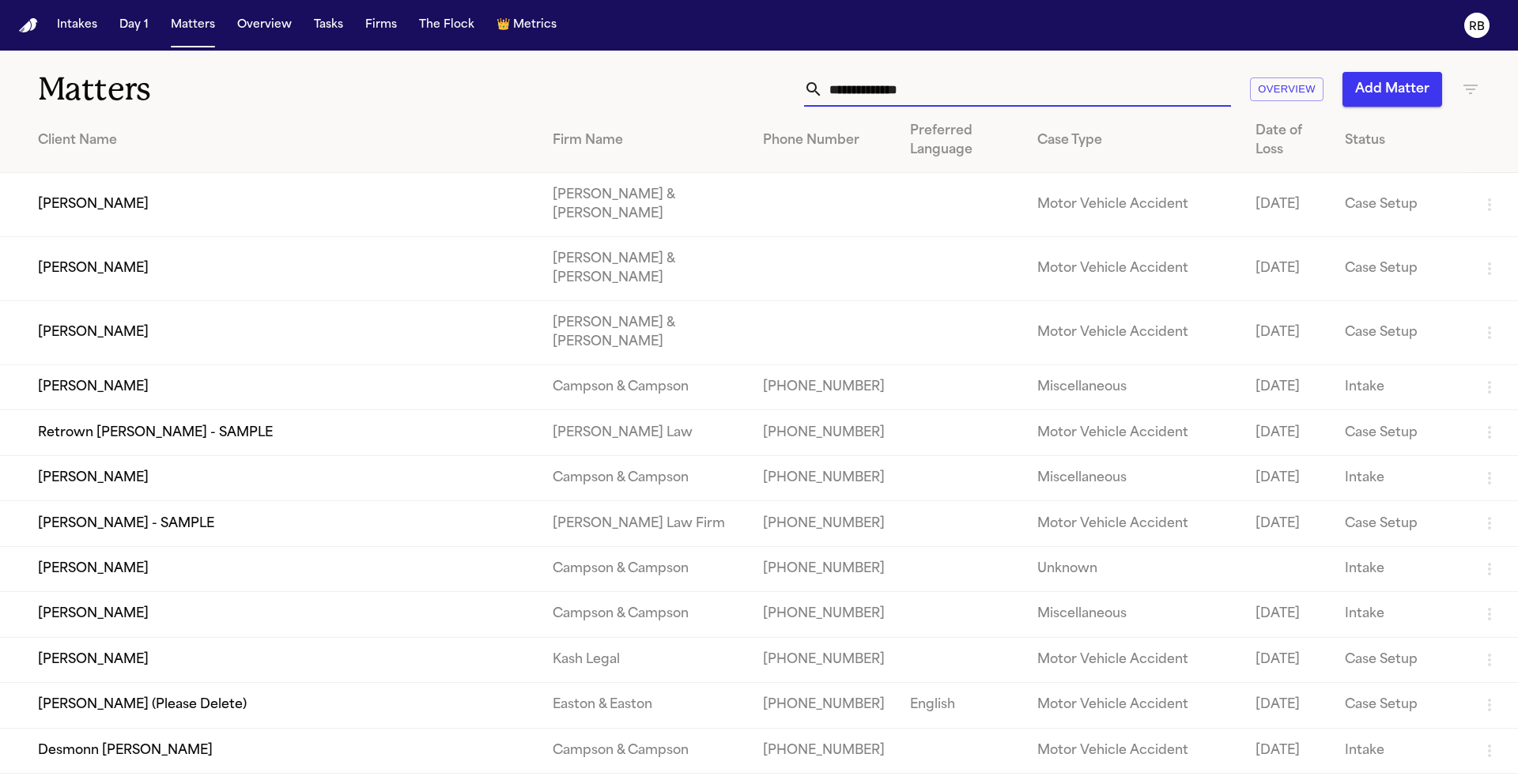
click at [913, 93] on input "text" at bounding box center [1027, 89] width 408 height 34
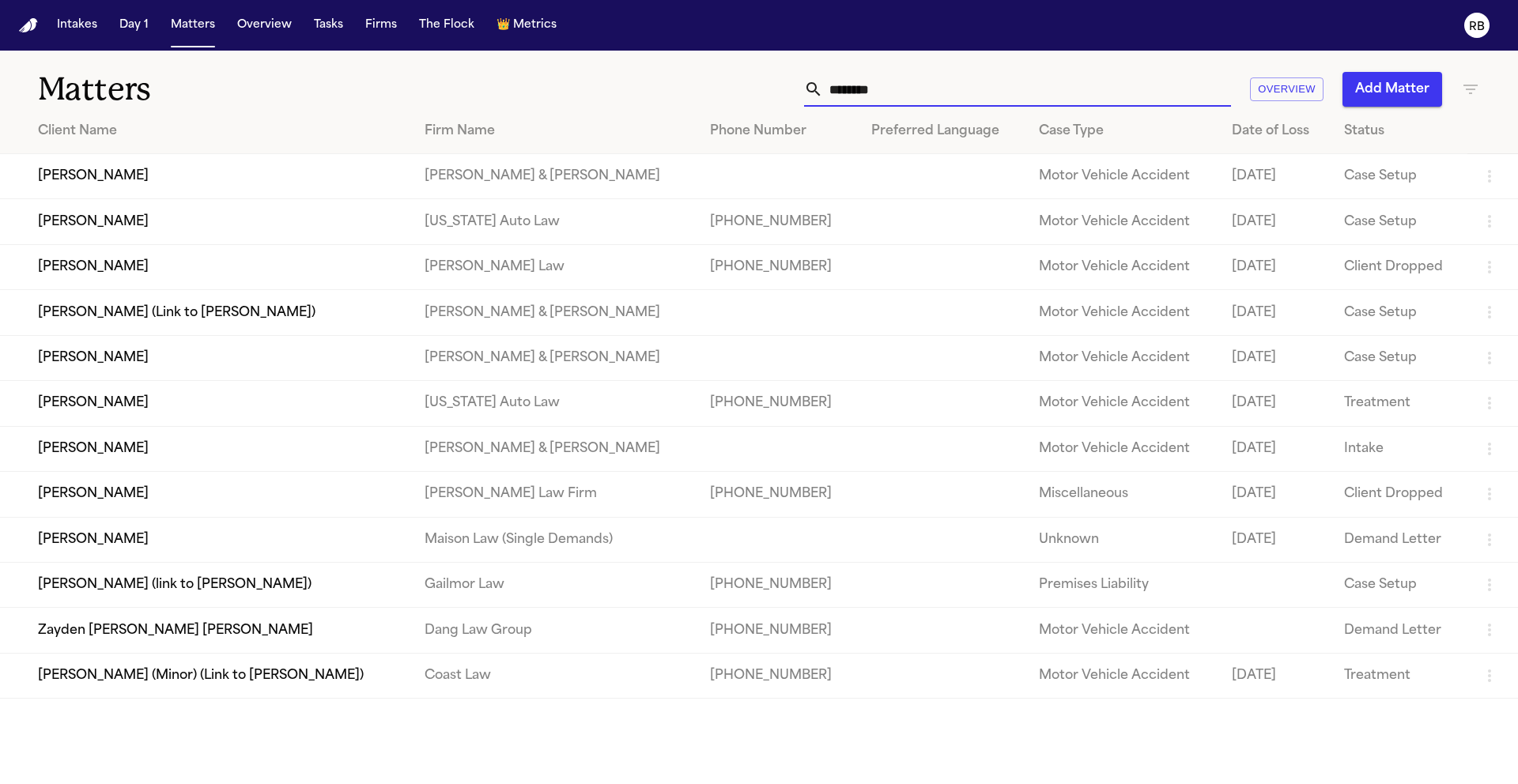
type input "*******"
click at [101, 223] on td "[PERSON_NAME]" at bounding box center [206, 221] width 412 height 45
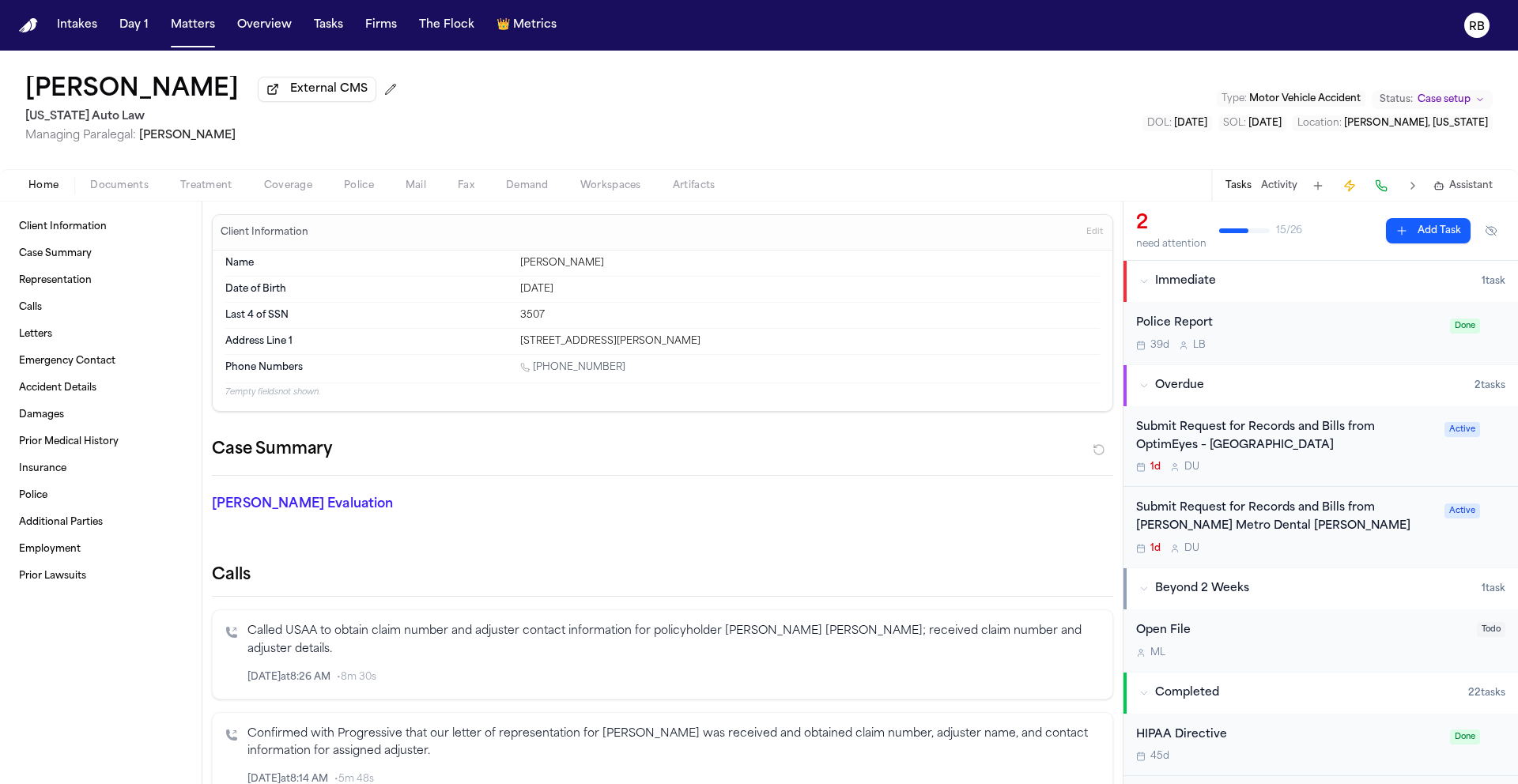
click at [207, 190] on span "Treatment" at bounding box center [206, 185] width 52 height 12
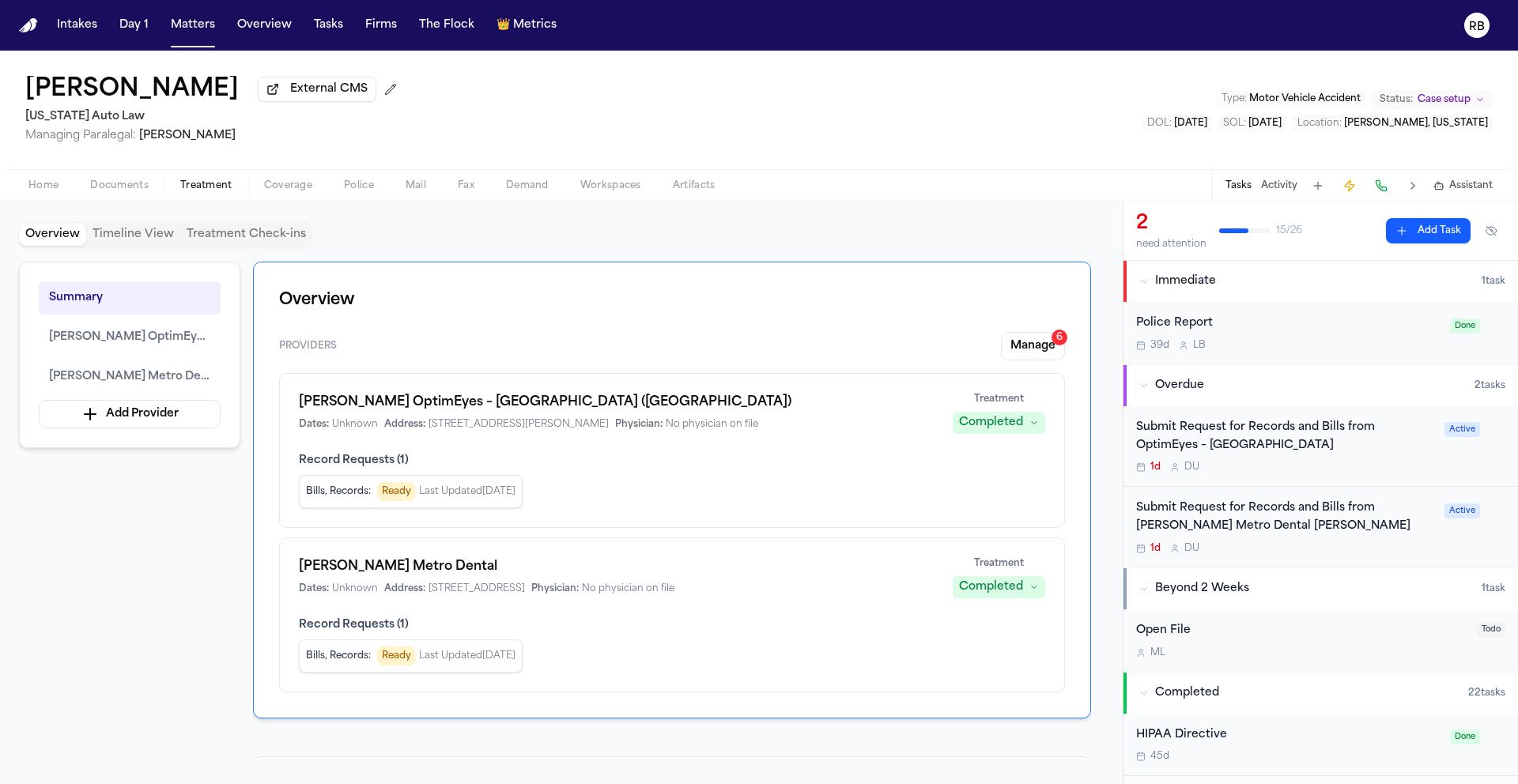
click at [774, 460] on span "Record Requests ( 1 )" at bounding box center [672, 461] width 746 height 16
click at [715, 404] on h1 "[PERSON_NAME] OptimEyes – [GEOGRAPHIC_DATA] ([GEOGRAPHIC_DATA])" at bounding box center [617, 403] width 635 height 19
click at [1374, 464] on div "1d D U" at bounding box center [1285, 467] width 299 height 12
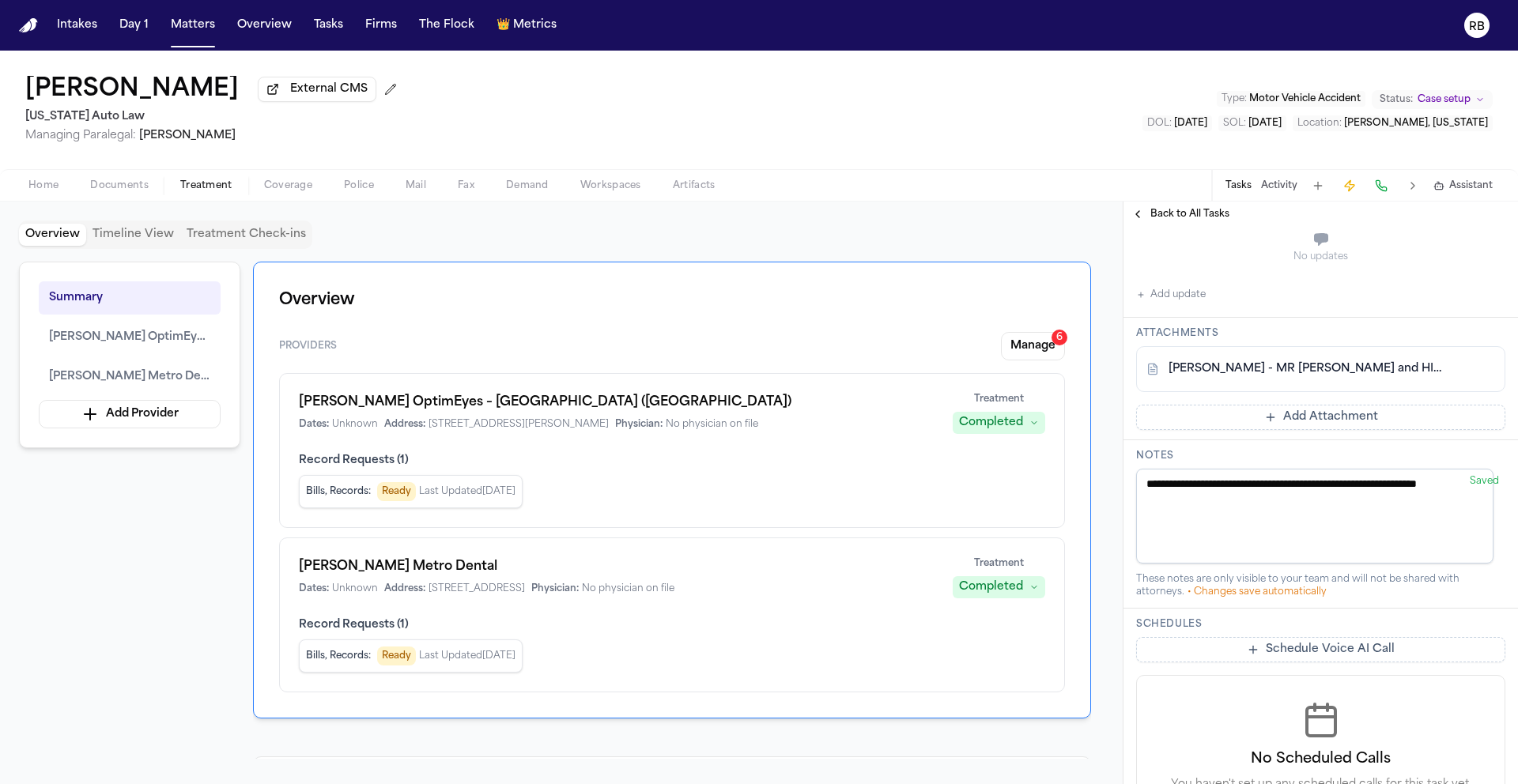
scroll to position [401, 0]
click at [1406, 378] on link "[PERSON_NAME] - MR [PERSON_NAME] and HIPAA Auth to [PERSON_NAME] OptimEyes - [D…" at bounding box center [1305, 370] width 273 height 16
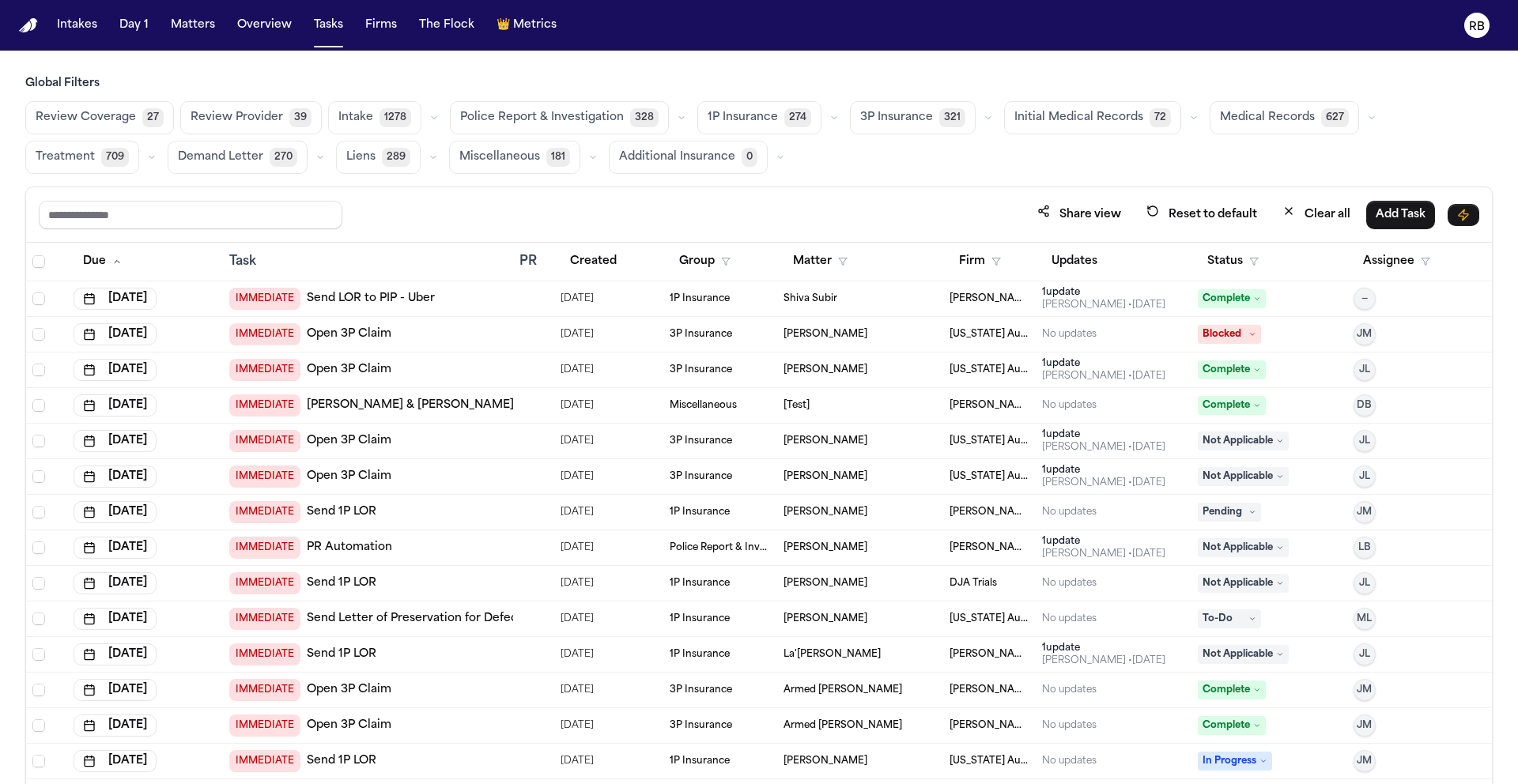
click at [1096, 116] on span "Initial Medical Records" at bounding box center [1079, 118] width 129 height 16
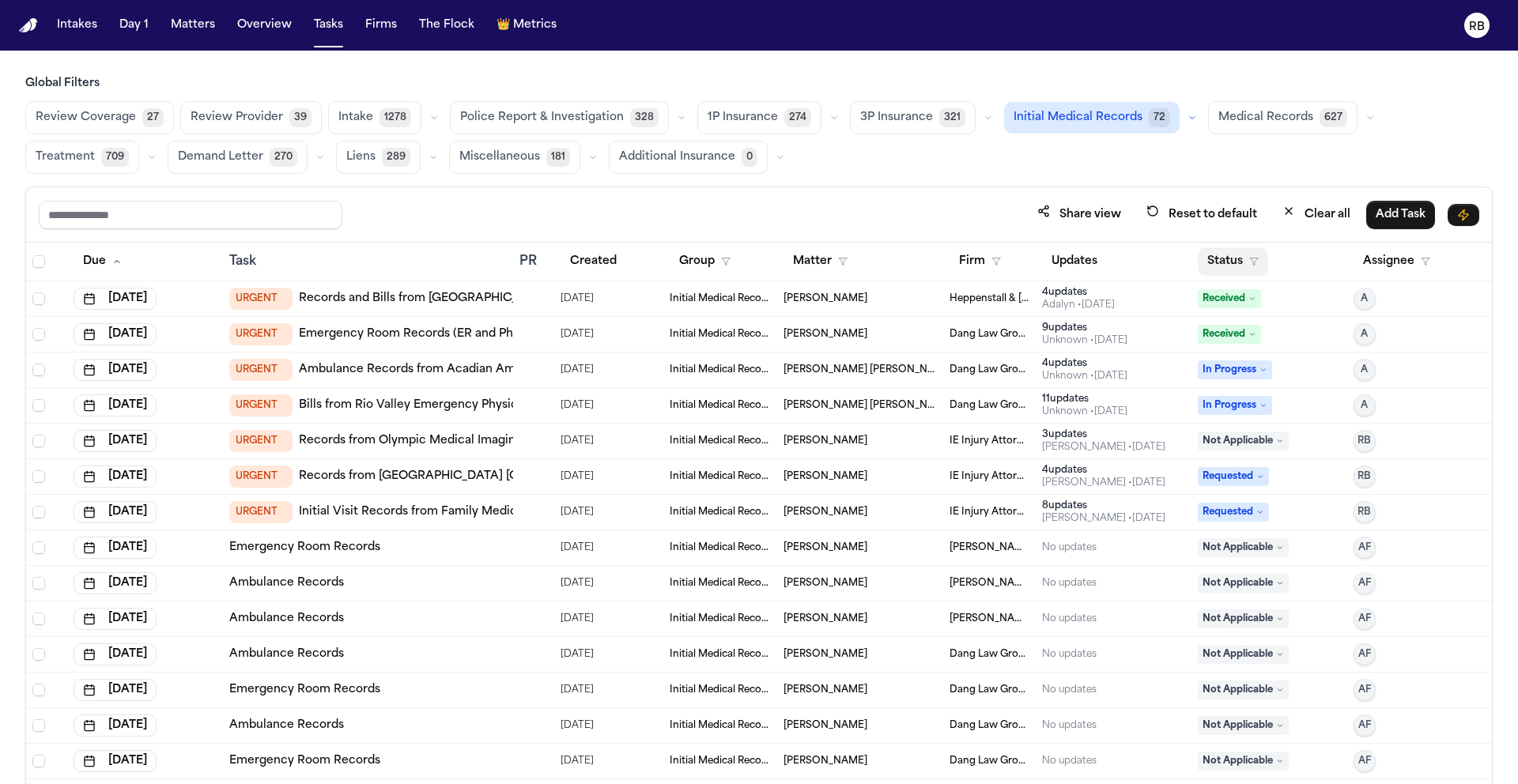
click at [1238, 258] on button "Status" at bounding box center [1233, 262] width 71 height 28
click at [1295, 151] on div "Global Filters Review Coverage 27 Review Provider 39 Intake 1278 Police Report …" at bounding box center [759, 465] width 1468 height 778
click at [972, 257] on button "Firm" at bounding box center [980, 262] width 61 height 28
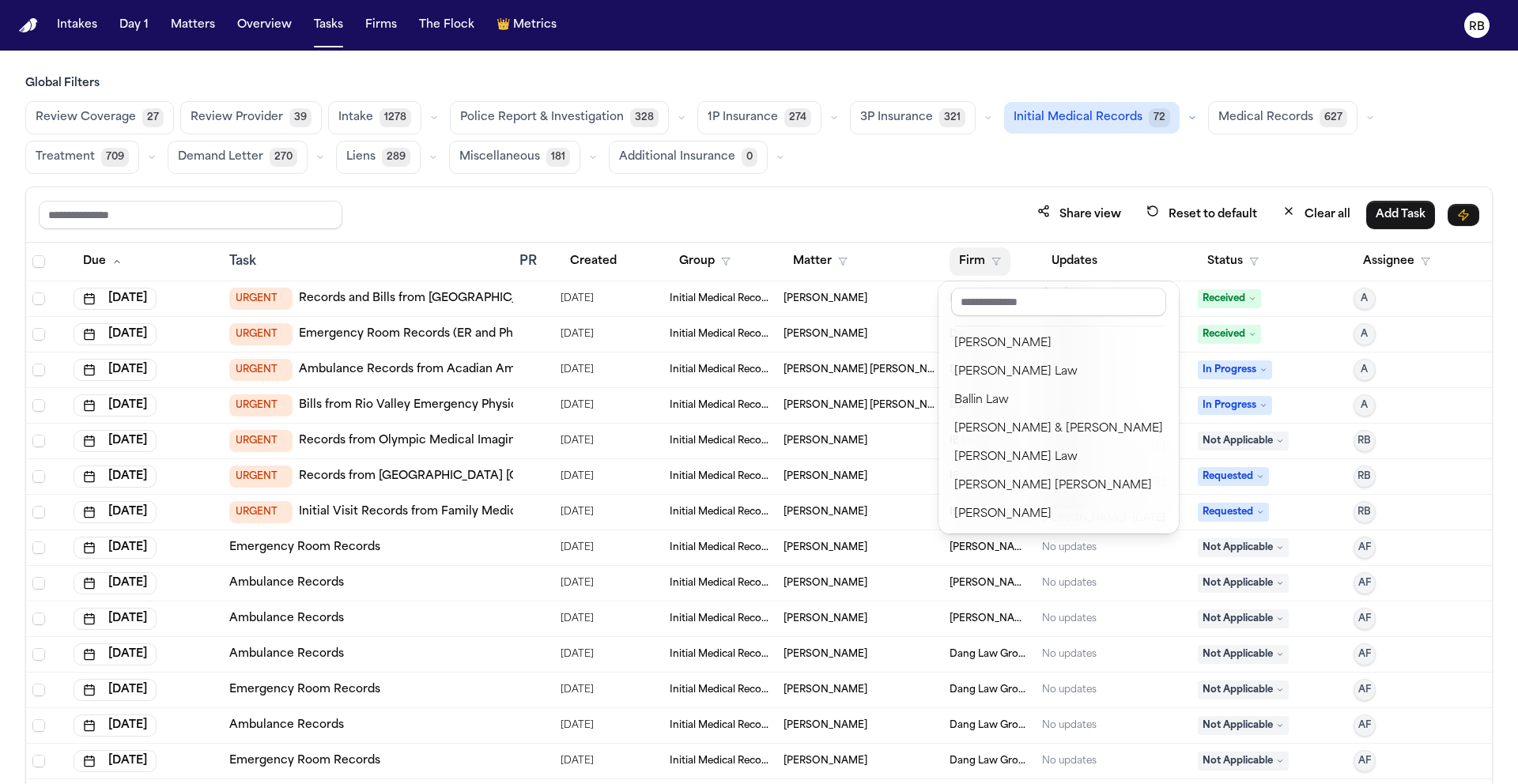
click at [988, 293] on input "text" at bounding box center [1058, 302] width 215 height 28
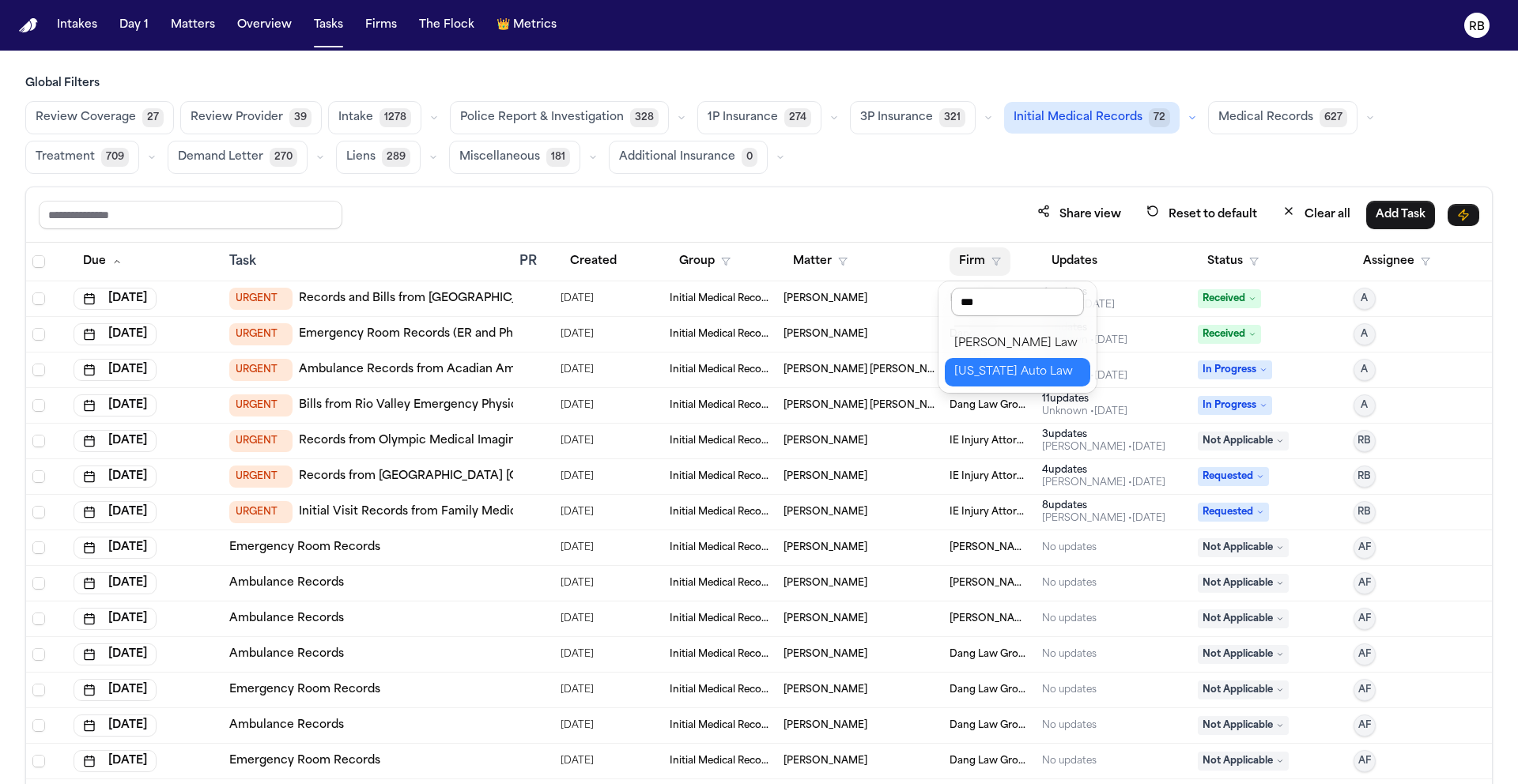
type input "****"
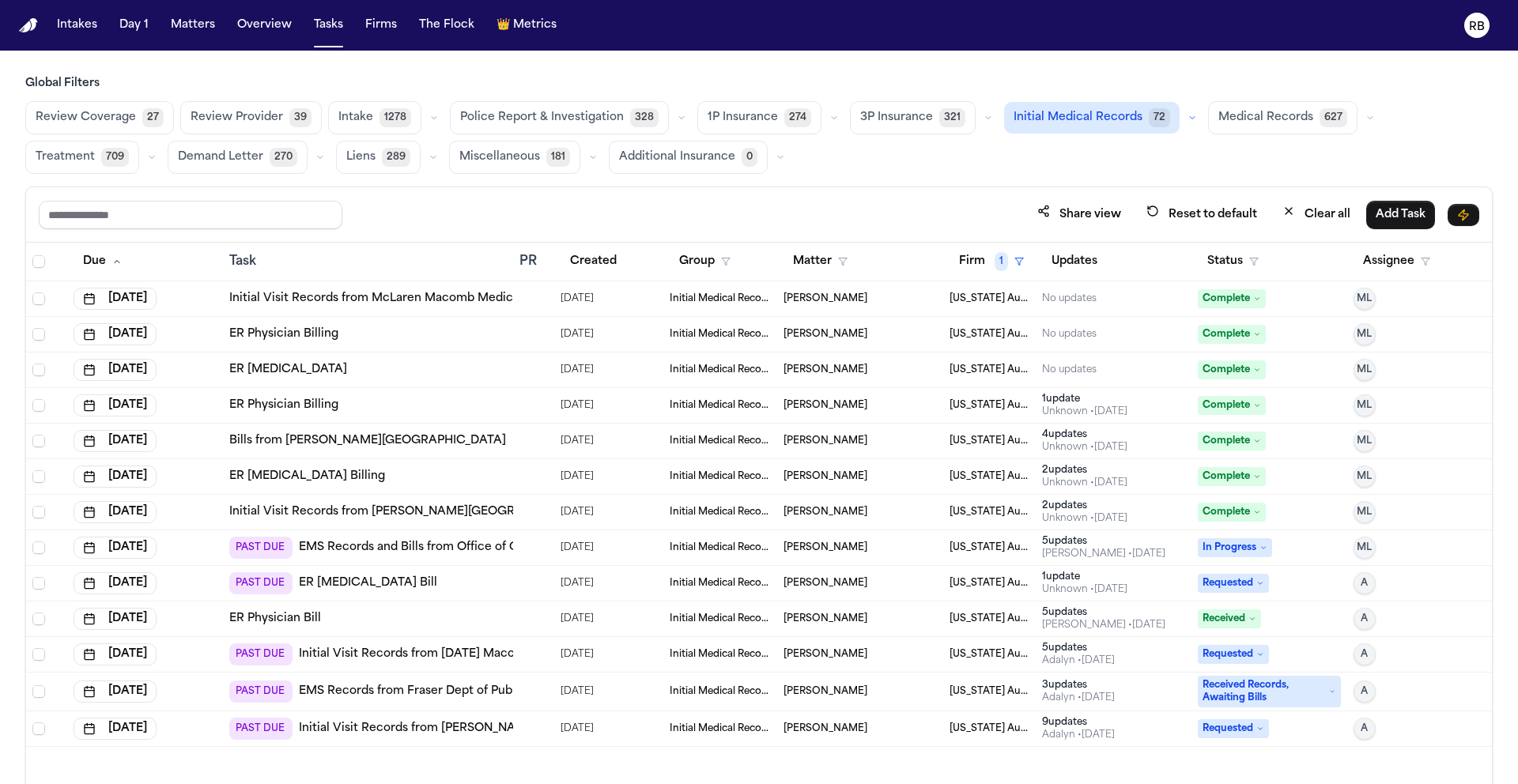
click at [1502, 365] on div "Global Filters Review Coverage 27 Review Provider 39 Intake 1278 Police Report …" at bounding box center [759, 465] width 1518 height 778
click at [917, 216] on div "Share view Reset to default Clear all Add Task" at bounding box center [759, 214] width 1440 height 29
click at [1515, 294] on div "Global Filters Review Coverage 27 Review Provider 39 Intake 1278 Police Report …" at bounding box center [759, 465] width 1518 height 778
click at [851, 760] on div "Due Task PR Created Group Matter Firm 1 Updates Status Assignee [DATE] Initial …" at bounding box center [759, 548] width 1466 height 610
click at [887, 187] on div "Share view Reset to default Clear all Add Task Due Task PR Created Group Matter…" at bounding box center [759, 520] width 1468 height 668
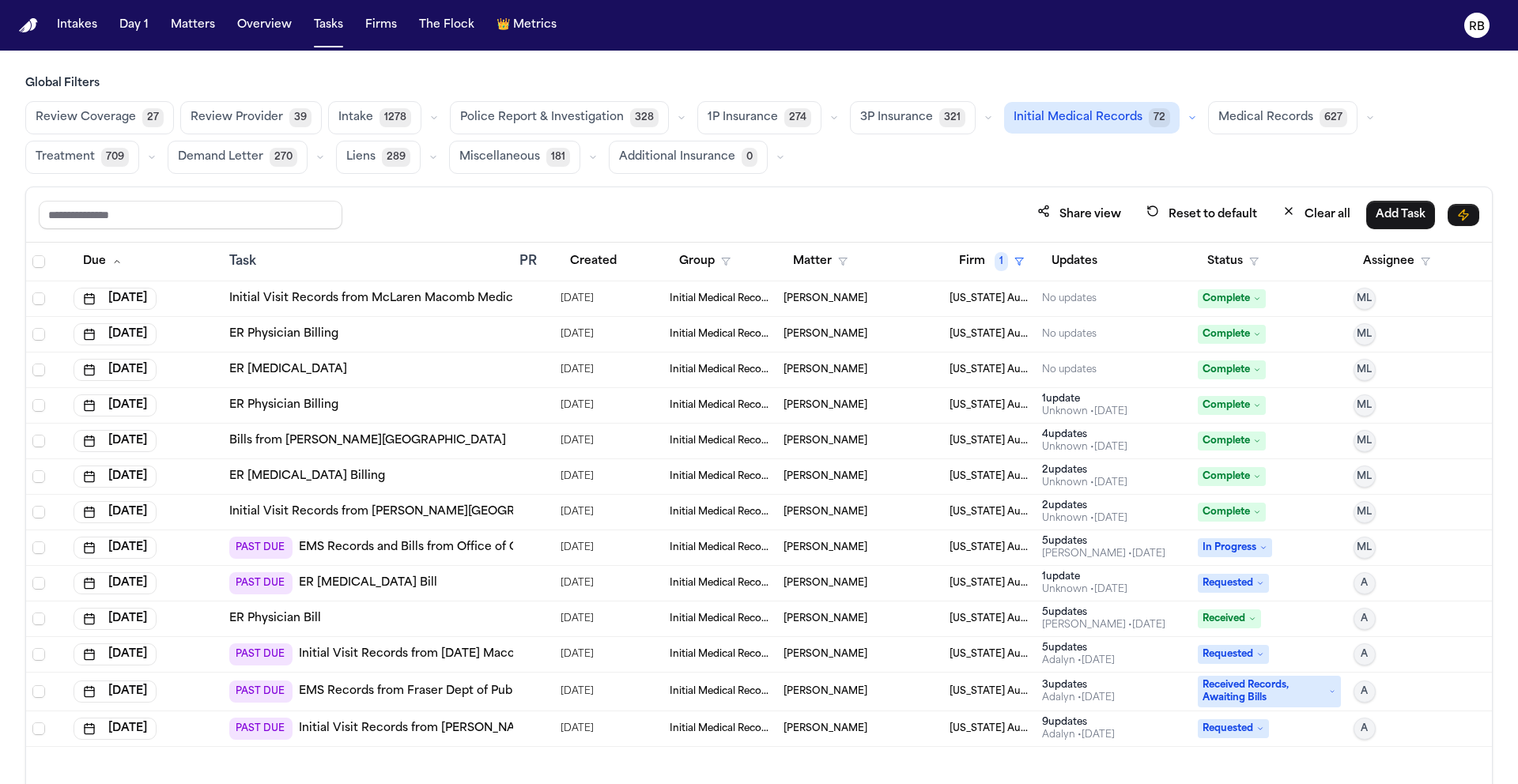
click at [832, 218] on div "Share view Reset to default Clear all Add Task" at bounding box center [759, 214] width 1440 height 29
click at [1212, 259] on button "Status" at bounding box center [1233, 262] width 71 height 28
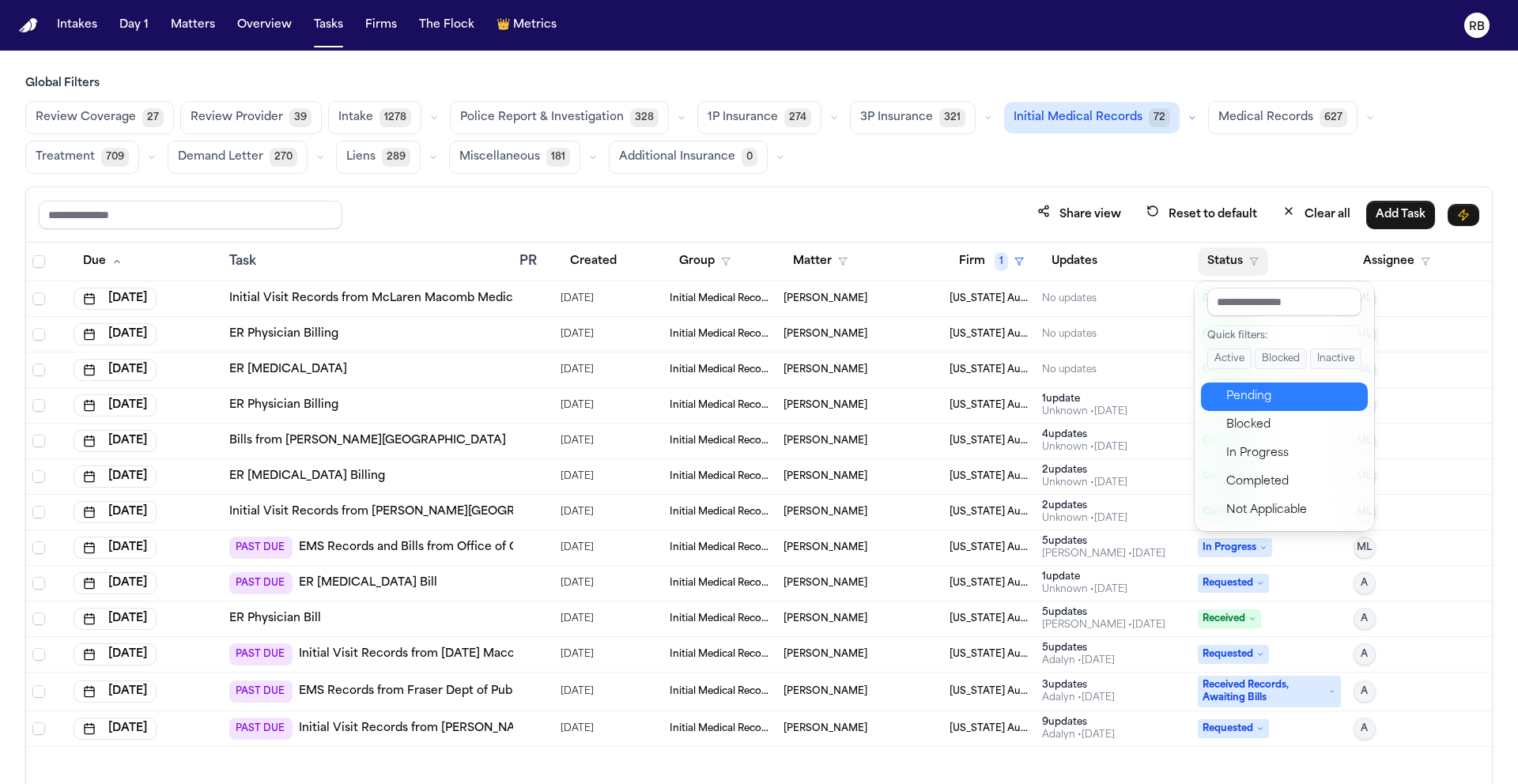
click at [1254, 407] on button "Pending" at bounding box center [1284, 397] width 167 height 28
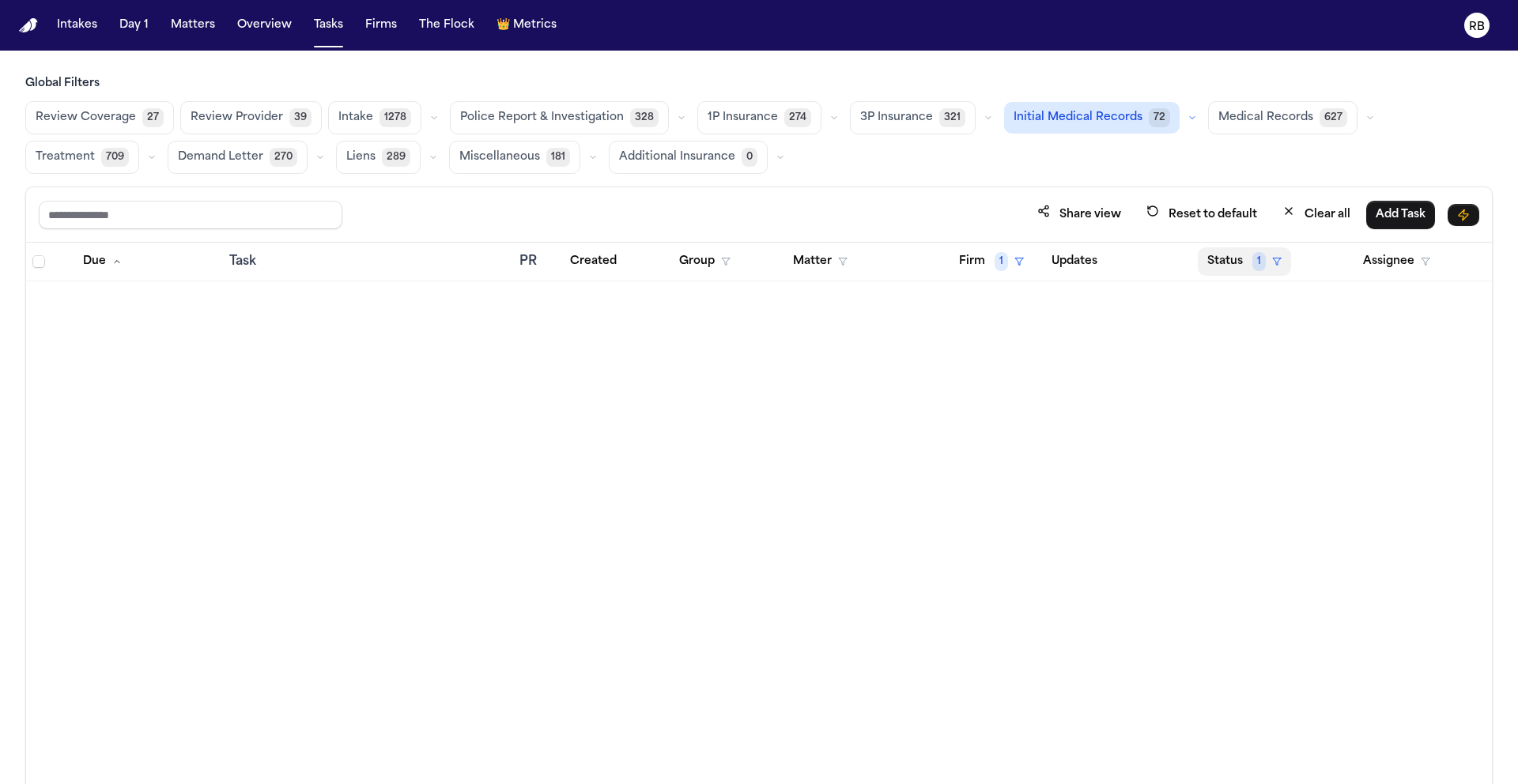
click at [1236, 258] on button "Status 1" at bounding box center [1245, 262] width 93 height 28
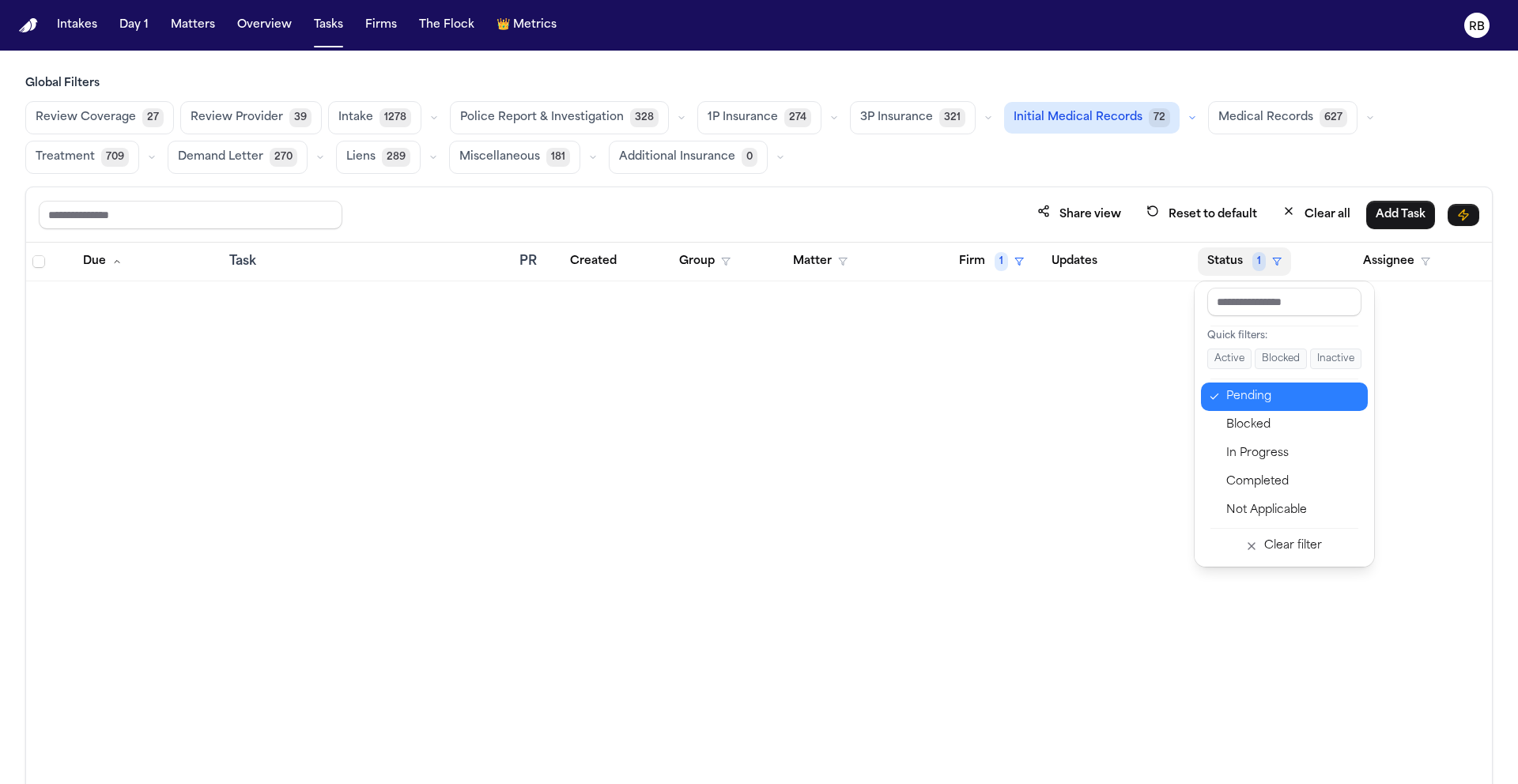
click at [1252, 387] on div "Pending" at bounding box center [1292, 397] width 132 height 19
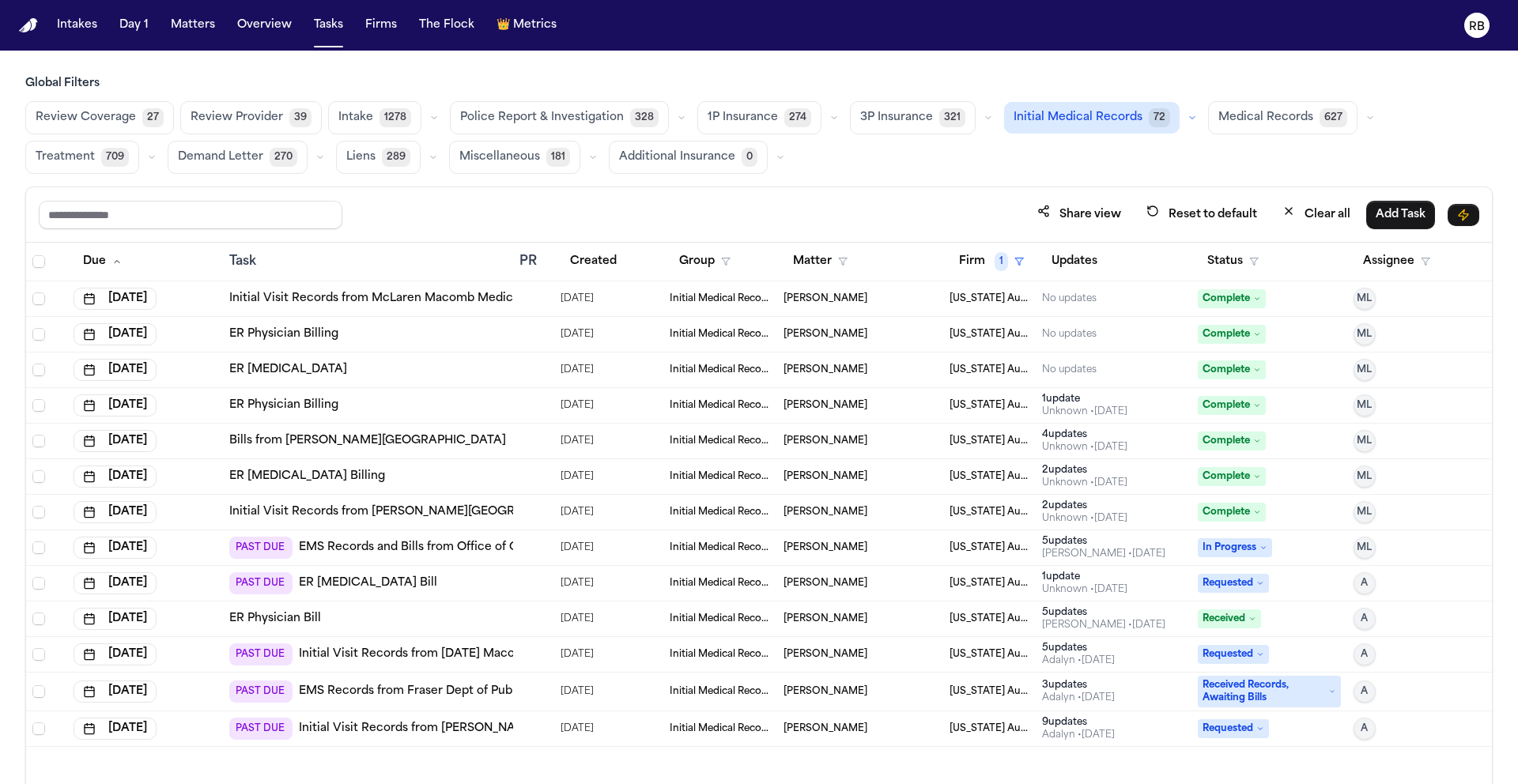
click at [534, 544] on div at bounding box center [534, 548] width 28 height 12
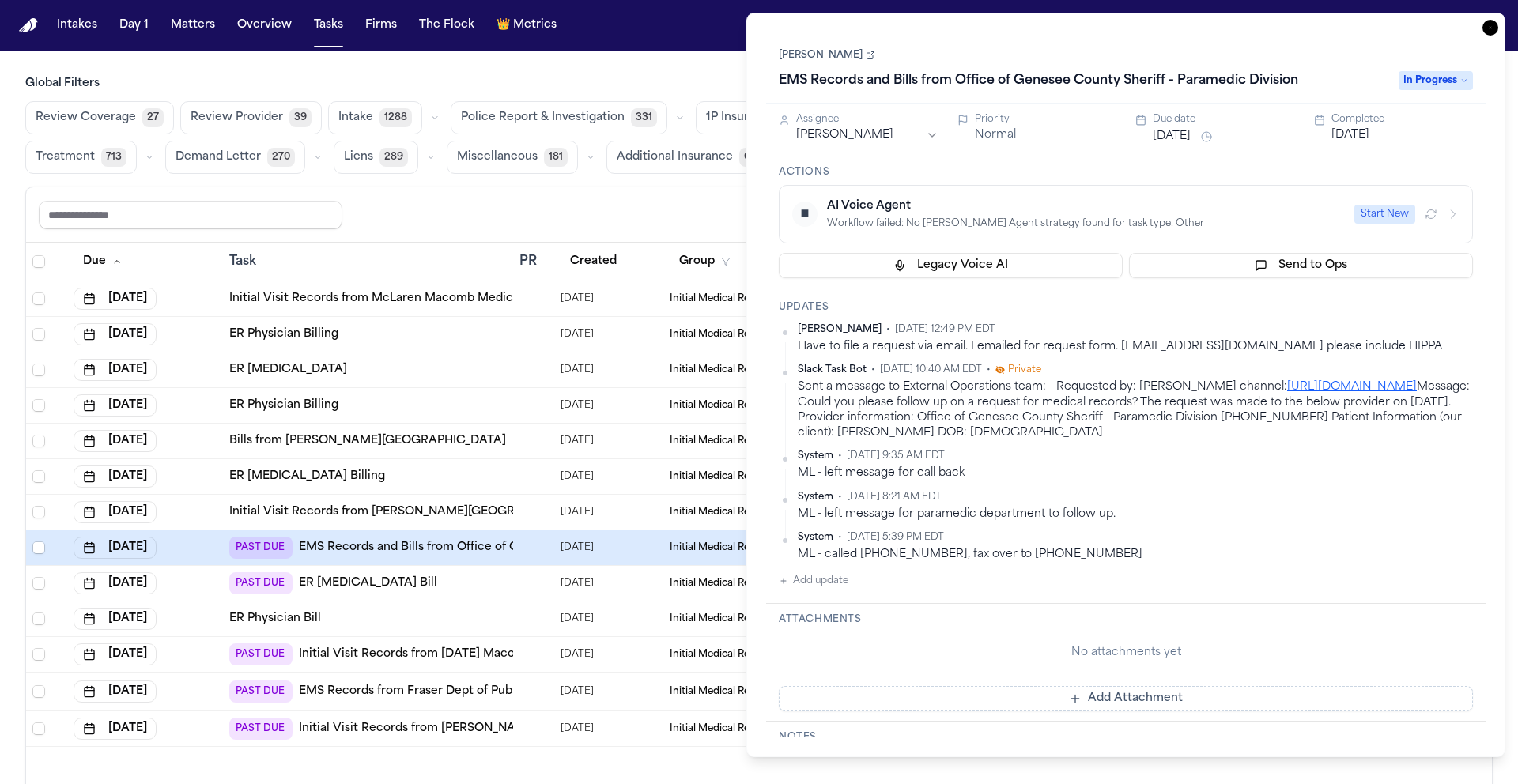
click at [1492, 26] on icon "button" at bounding box center [1491, 27] width 16 height 16
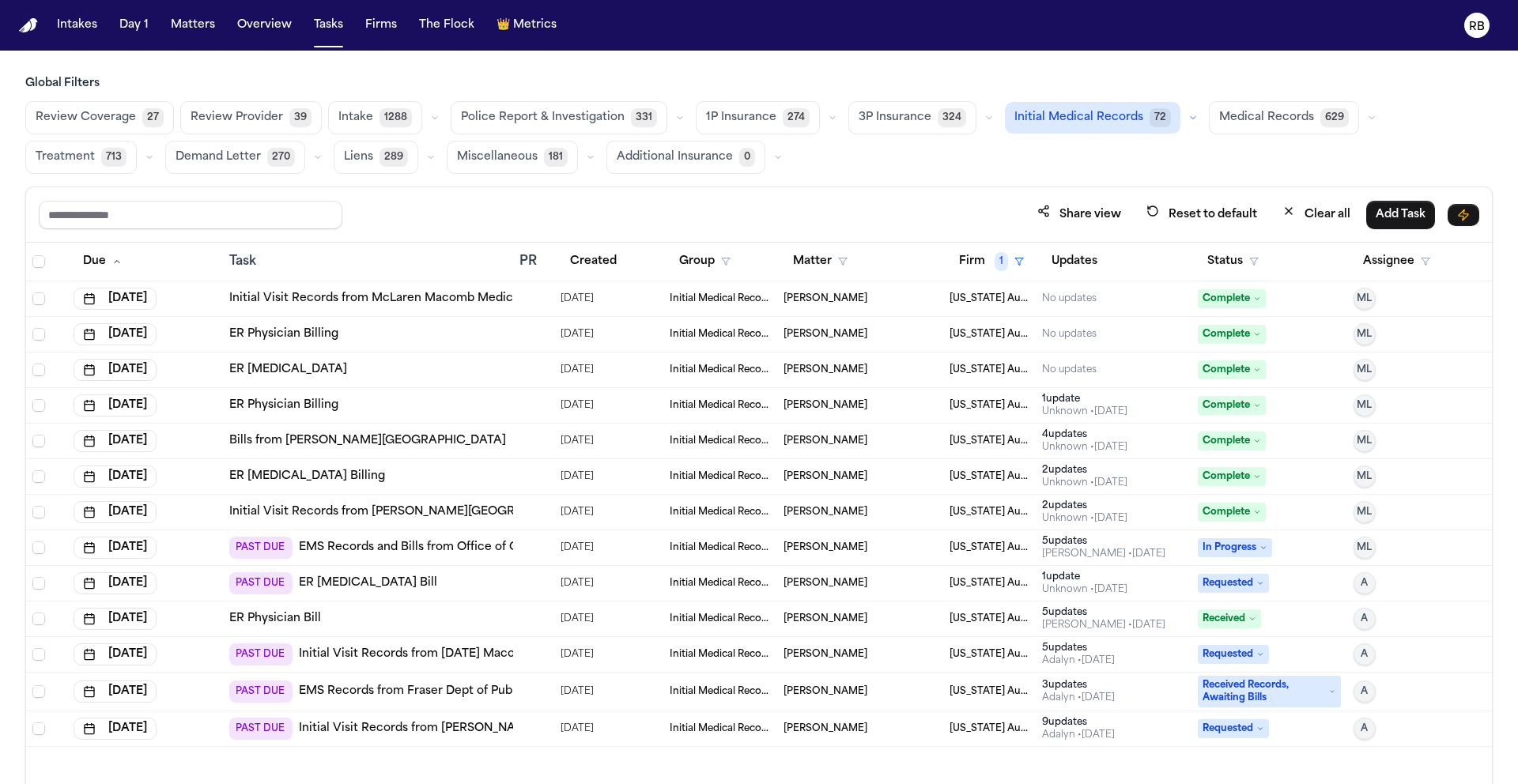
click at [535, 549] on div at bounding box center [534, 548] width 28 height 12
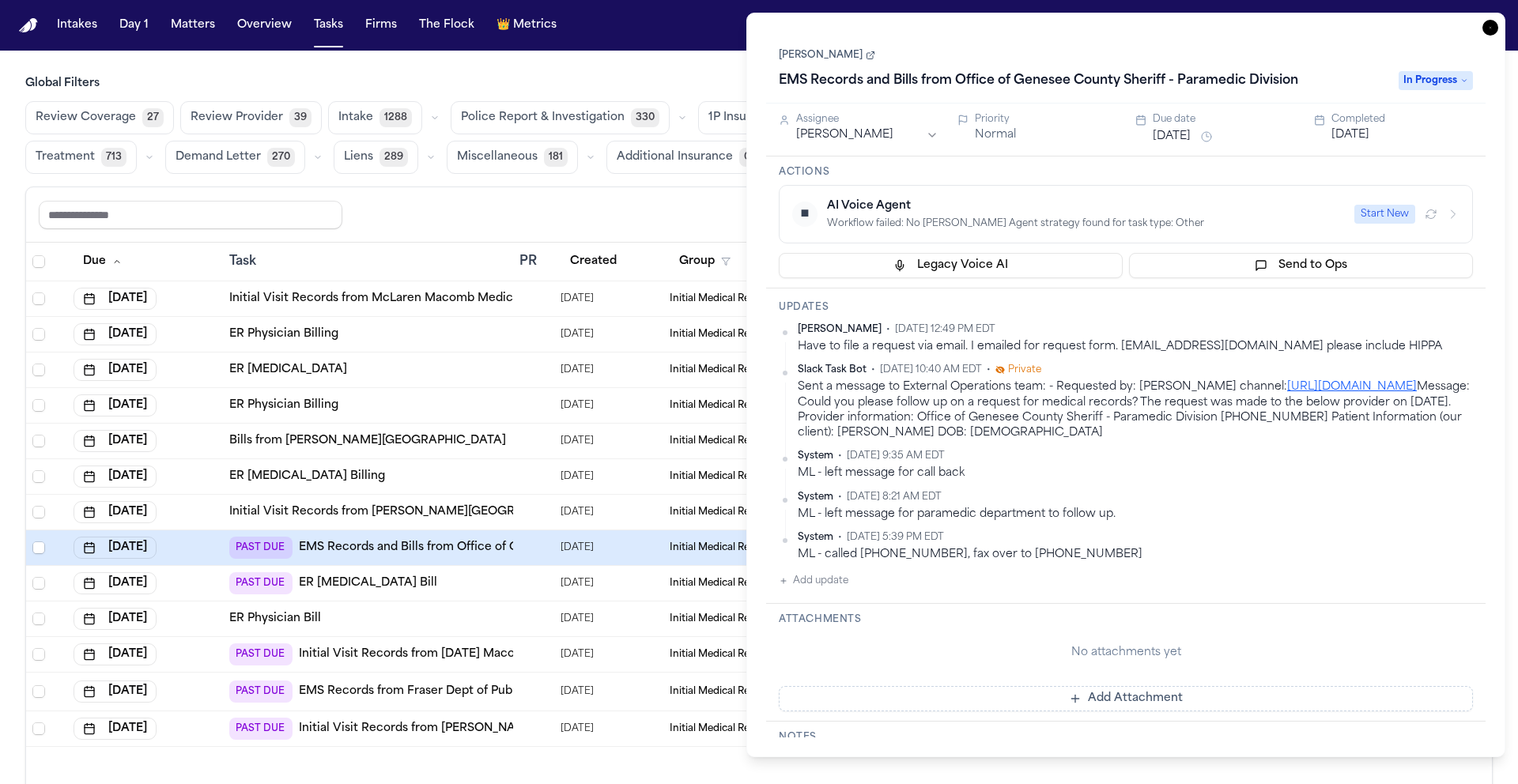
drag, startPoint x: 852, startPoint y: 57, endPoint x: 992, endPoint y: 4, distance: 149.7
click at [1282, 546] on div "System • [DATE] 5:39 PM EDT ML - called [PHONE_NUMBER], fax over to [PHONE_NUMB…" at bounding box center [1136, 546] width 676 height 31
drag, startPoint x: 1488, startPoint y: 27, endPoint x: 1482, endPoint y: 34, distance: 9.2
click at [1488, 27] on icon "button" at bounding box center [1491, 27] width 16 height 16
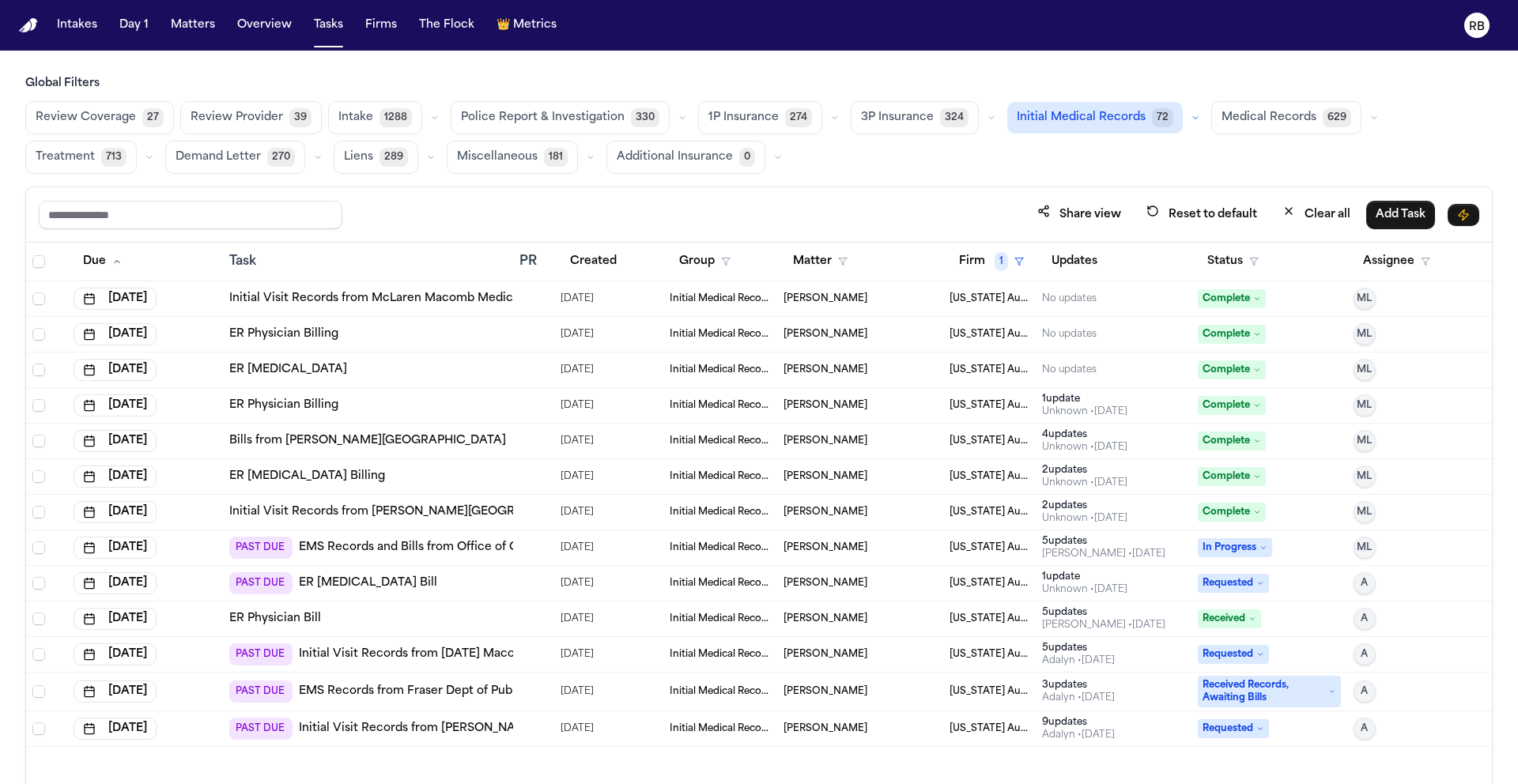
click at [542, 541] on div at bounding box center [534, 548] width 28 height 12
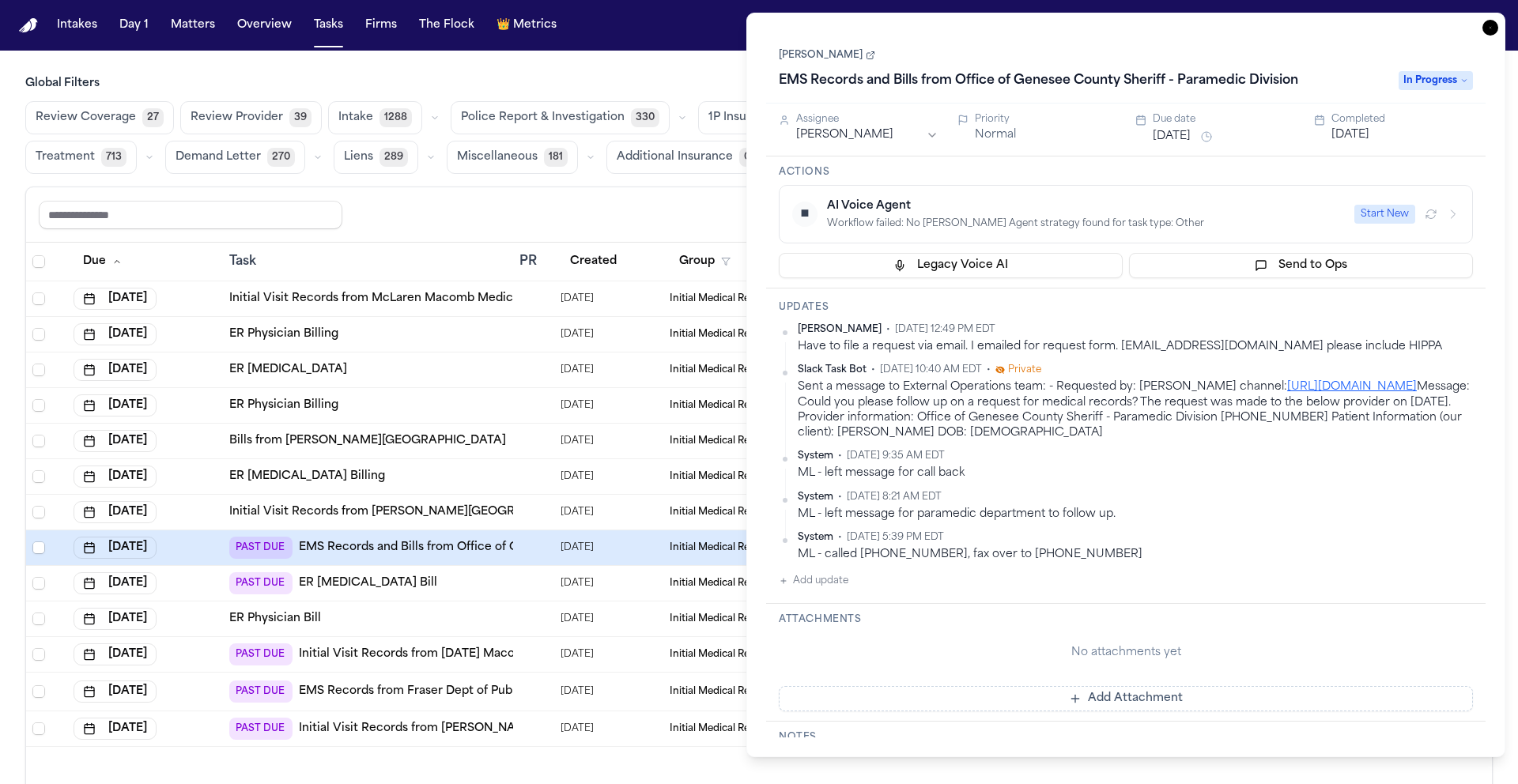
click at [812, 54] on link "[PERSON_NAME]" at bounding box center [826, 56] width 96 height 12
click at [1490, 26] on icon "button" at bounding box center [1491, 27] width 2 height 2
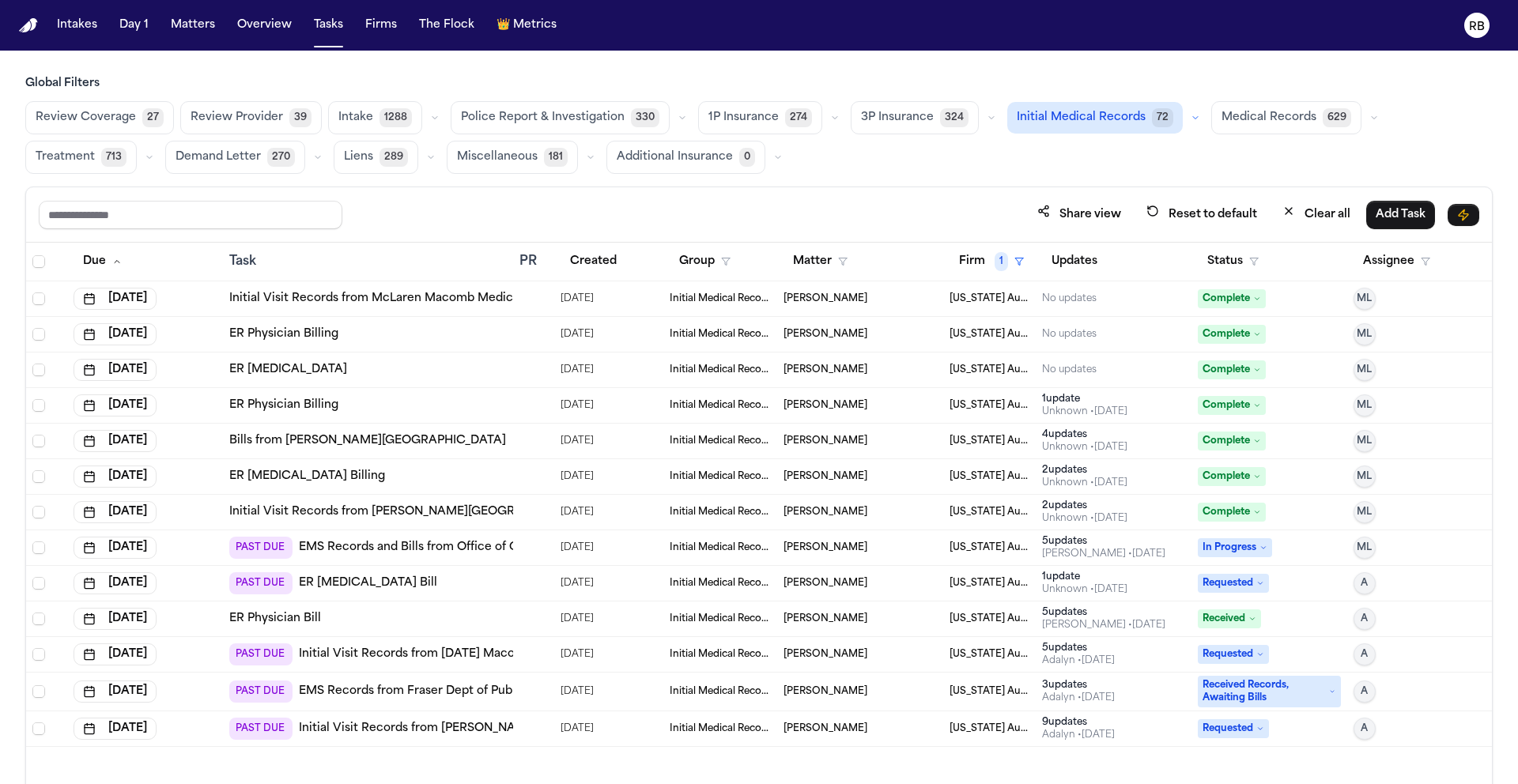
click at [951, 180] on div "Global Filters Review Coverage 27 Review Provider 39 Intake 1288 Police Report …" at bounding box center [759, 465] width 1468 height 778
click at [528, 546] on div at bounding box center [526, 548] width 12 height 12
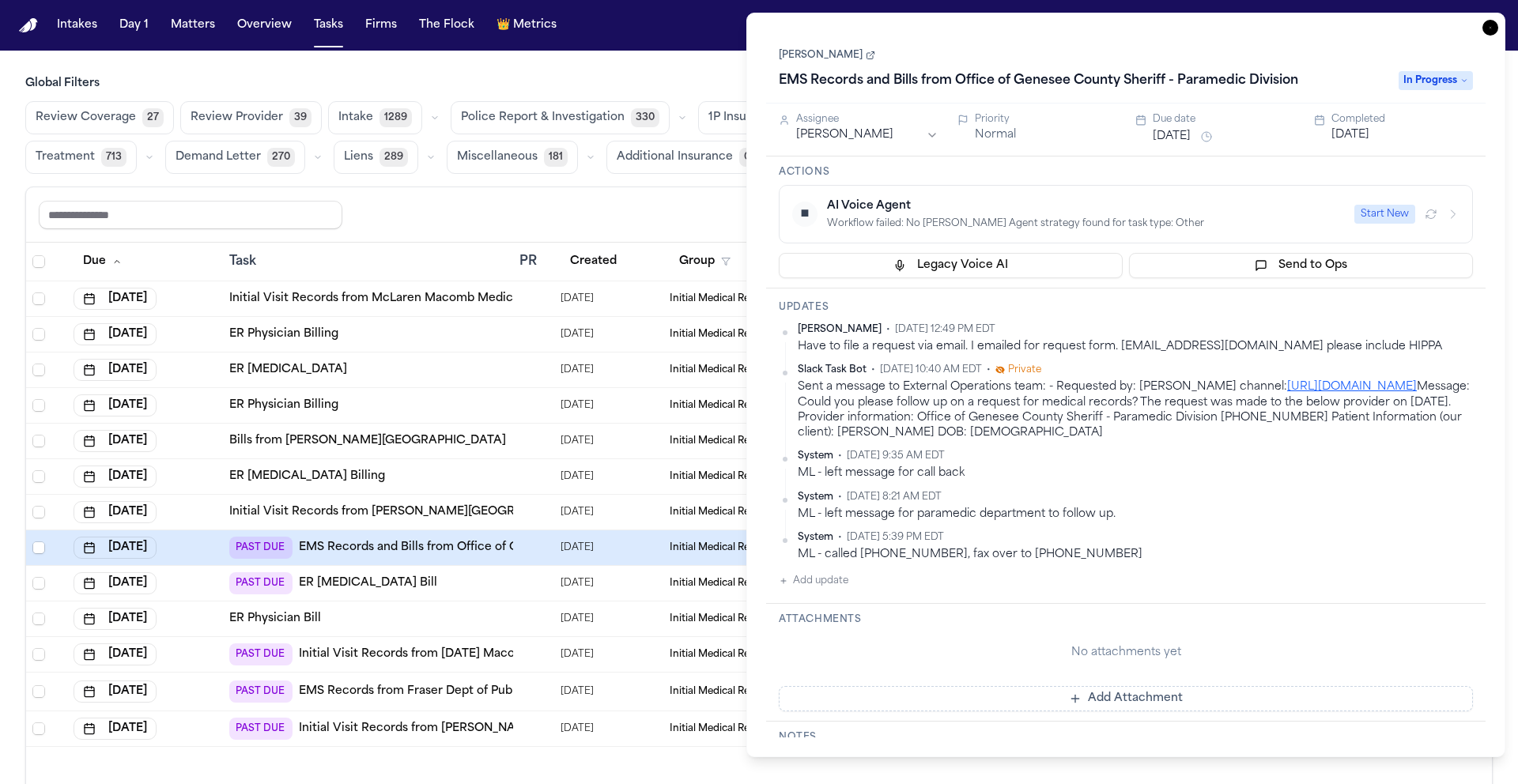
click at [1487, 29] on icon "button" at bounding box center [1491, 27] width 16 height 16
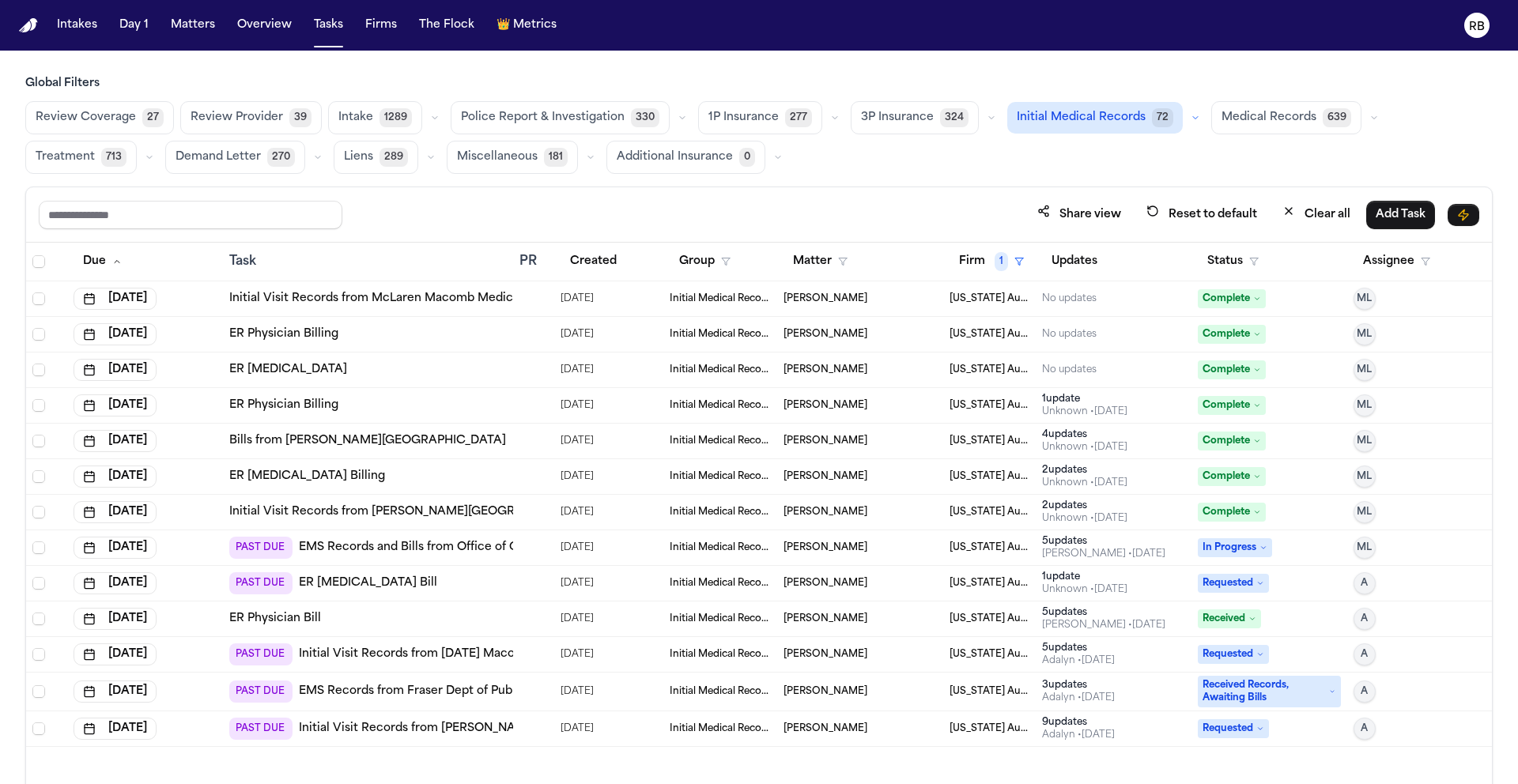
click at [952, 202] on div "Share view Reset to default Clear all Add Task" at bounding box center [759, 214] width 1440 height 29
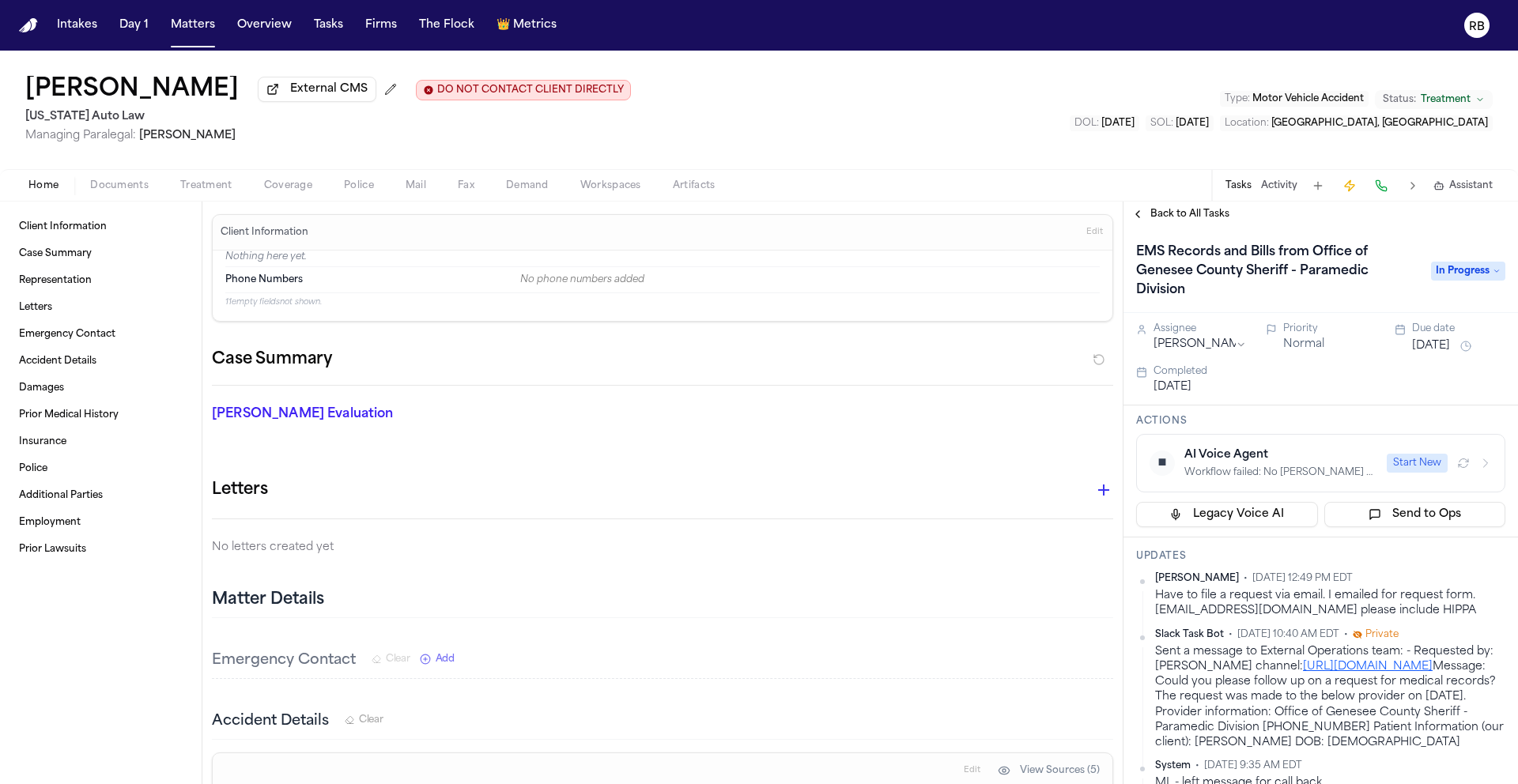
click at [878, 132] on div "[PERSON_NAME] External CMS DO NOT CONTACT CLIENT DIRECTLY DO NOT CONTACT [US_ST…" at bounding box center [759, 109] width 1518 height 118
click at [924, 113] on div "[PERSON_NAME] External CMS DO NOT CONTACT CLIENT DIRECTLY DO NOT CONTACT [US_ST…" at bounding box center [759, 109] width 1518 height 118
click at [116, 229] on link "Client Information" at bounding box center [101, 227] width 176 height 26
click at [1010, 122] on div "[PERSON_NAME] External CMS DO NOT CONTACT CLIENT DIRECTLY DO NOT CONTACT [US_ST…" at bounding box center [759, 109] width 1518 height 118
click at [992, 126] on div "[PERSON_NAME] External CMS DO NOT CONTACT CLIENT DIRECTLY DO NOT CONTACT [US_ST…" at bounding box center [759, 109] width 1518 height 118
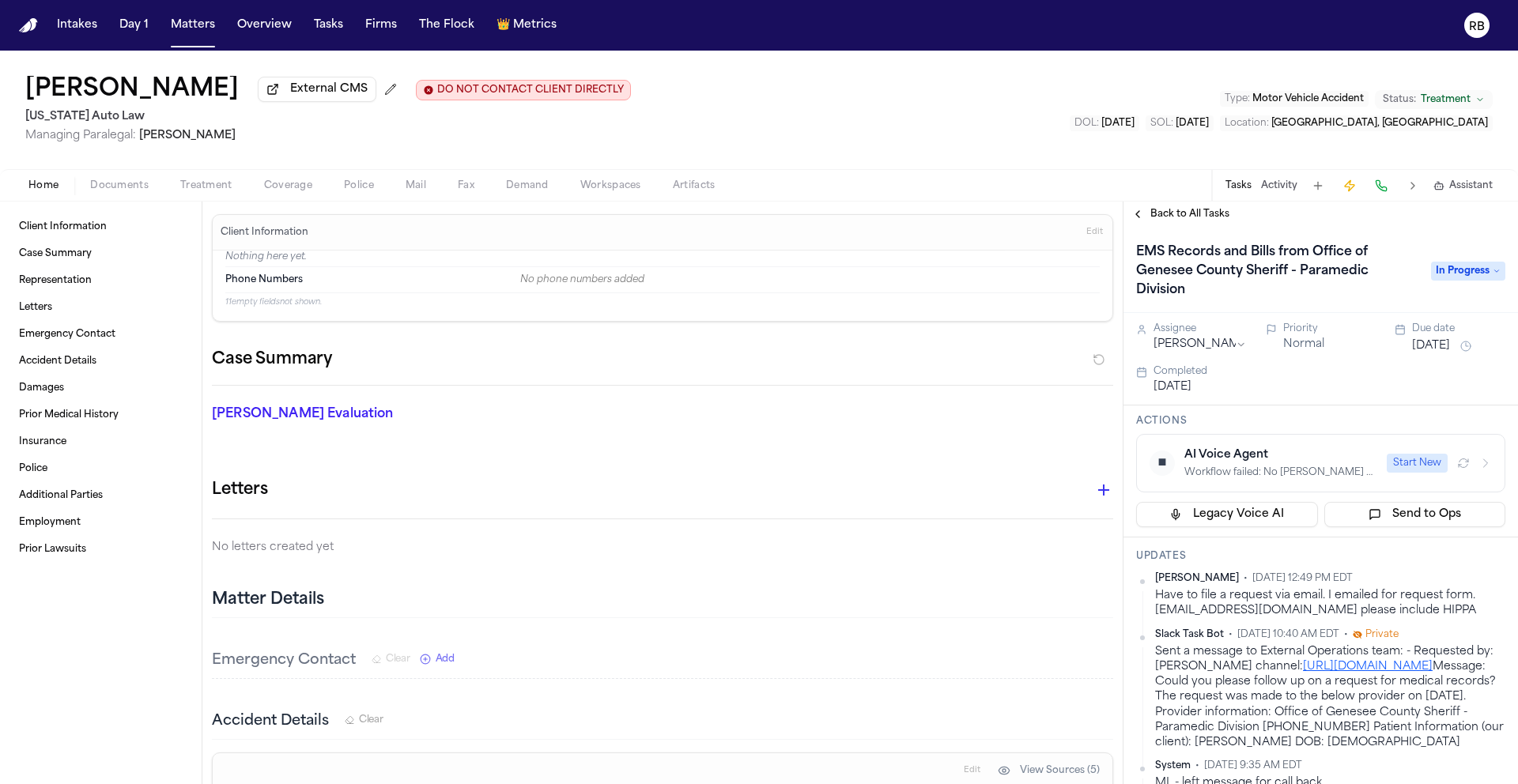
click at [216, 187] on span "Treatment" at bounding box center [206, 185] width 52 height 12
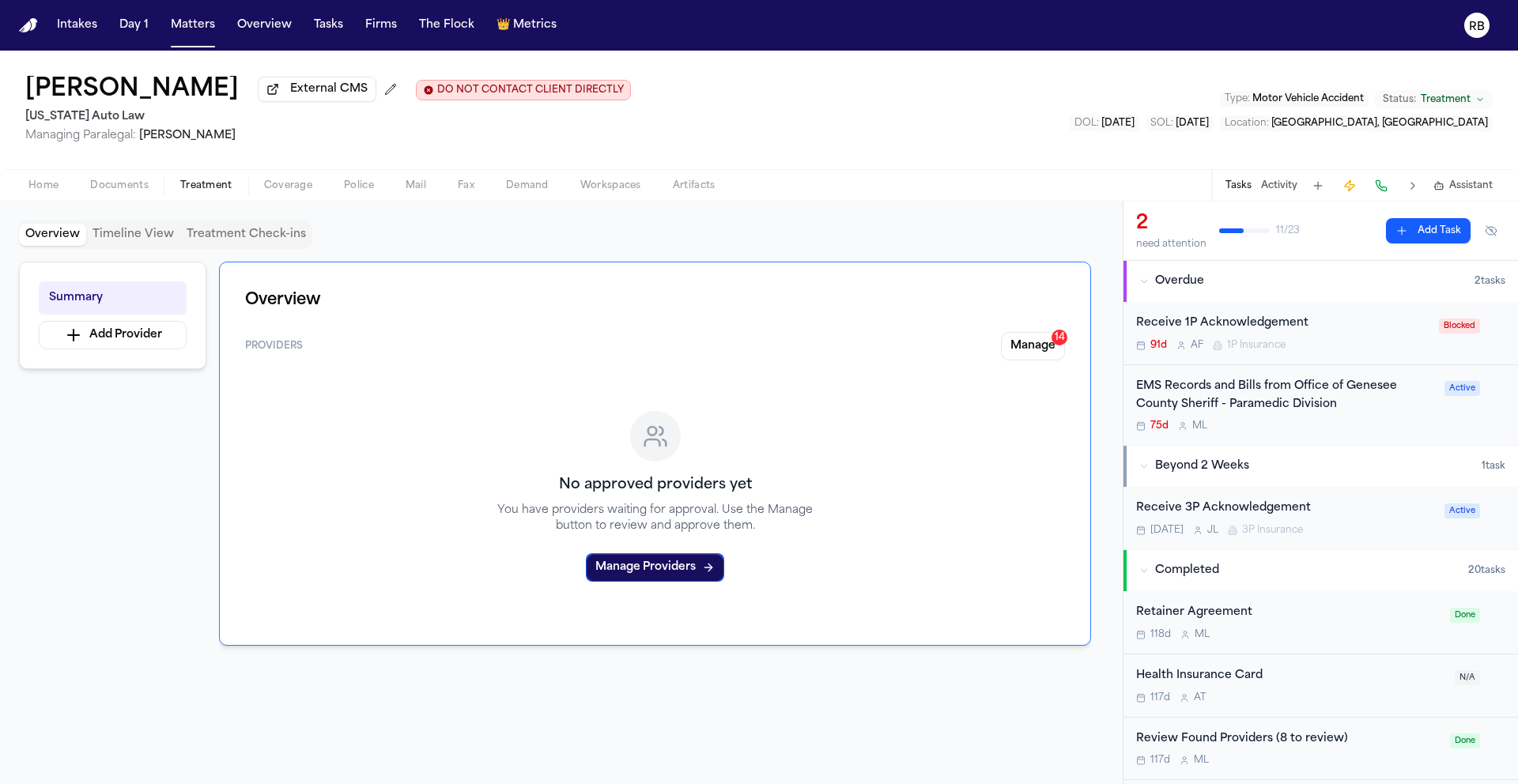
click at [1344, 325] on div "Receive 1P Acknowledgement" at bounding box center [1282, 324] width 294 height 19
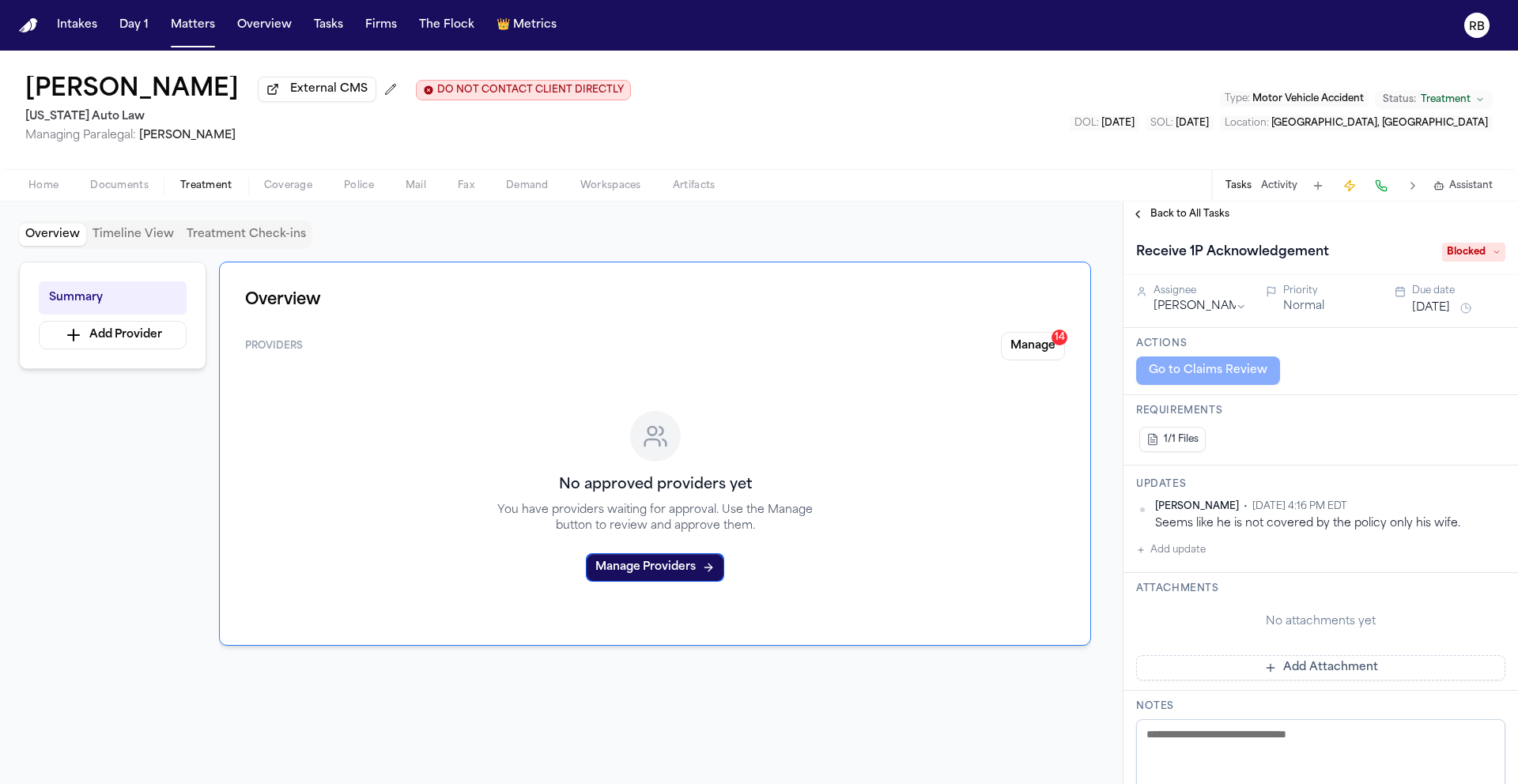
click at [1043, 236] on div "Overview Timeline View Treatment Check-ins" at bounding box center [562, 235] width 1085 height 28
click at [758, 225] on div "Overview Timeline View Treatment Check-ins" at bounding box center [562, 235] width 1085 height 28
click at [117, 192] on span "Documents" at bounding box center [119, 185] width 58 height 12
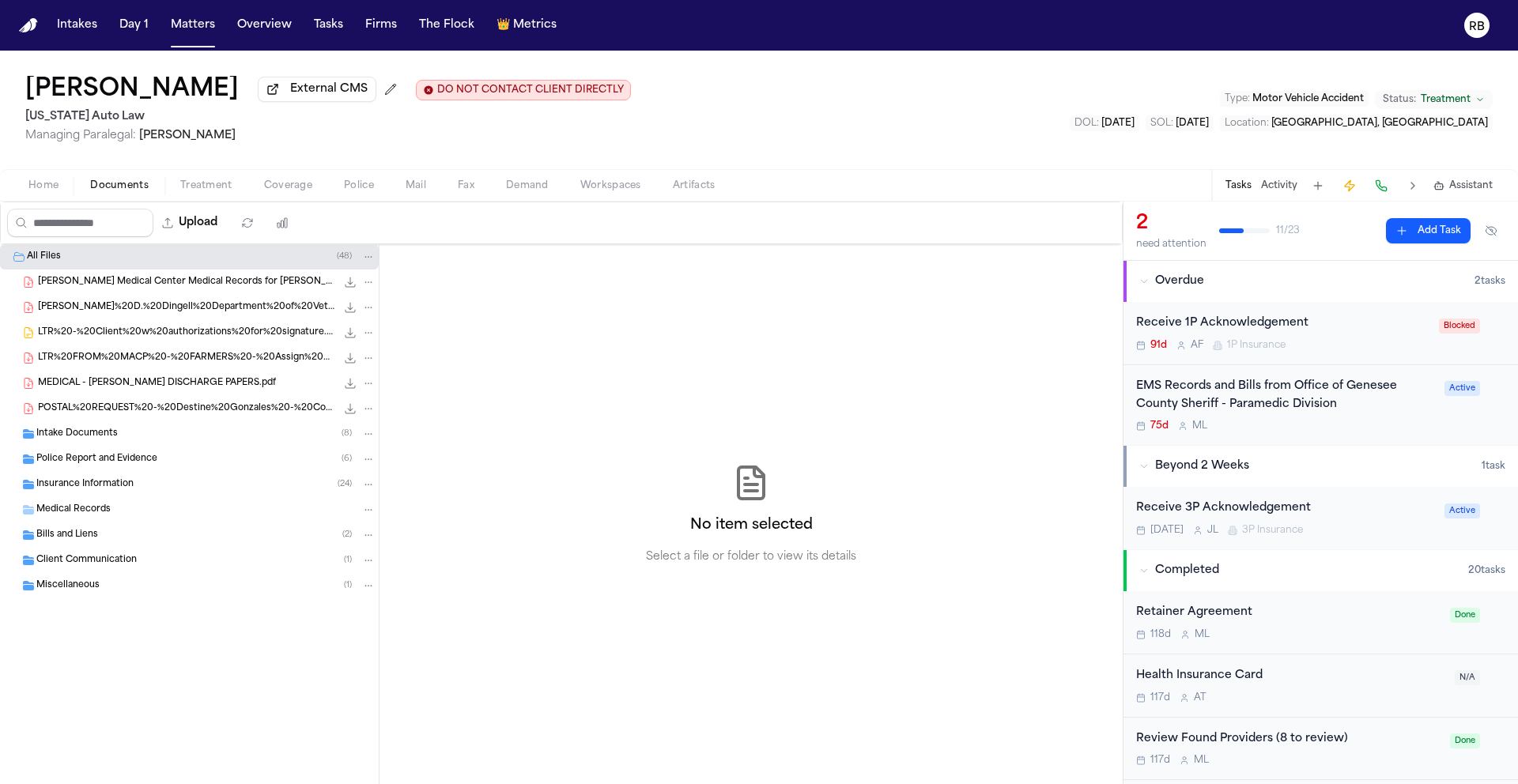
click at [144, 289] on span "[PERSON_NAME] Medical Center Medical Records for [PERSON_NAME] Received on [DAT…" at bounding box center [187, 282] width 298 height 13
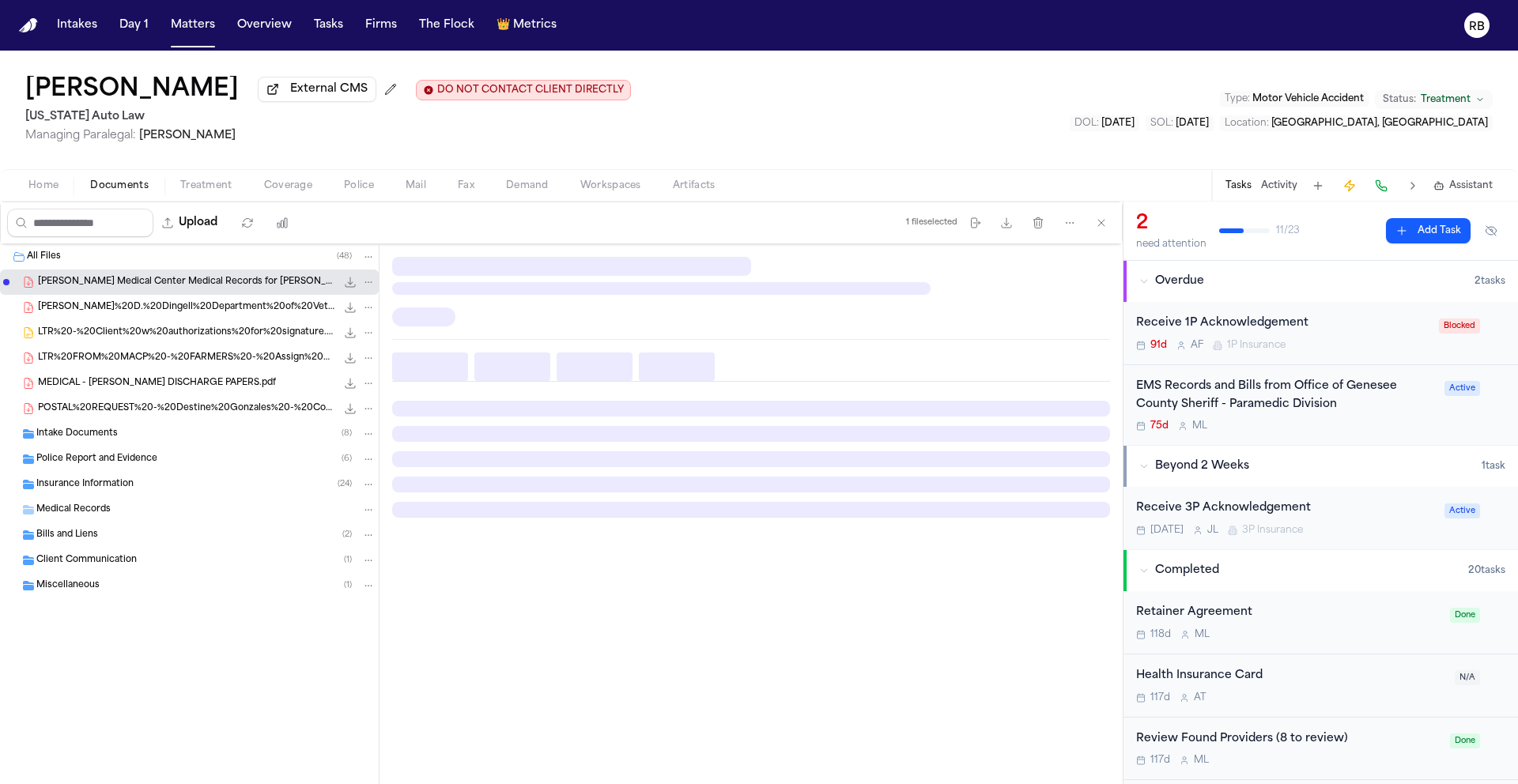
click at [1050, 118] on div "[PERSON_NAME] External CMS DO NOT CONTACT CLIENT DIRECTLY DO NOT CONTACT [US_ST…" at bounding box center [759, 109] width 1518 height 118
click at [168, 316] on div "[PERSON_NAME]%20D.%20Dingell%20Department%20of%20Veteran%20Affairs%20Medical%20…" at bounding box center [206, 308] width 338 height 16
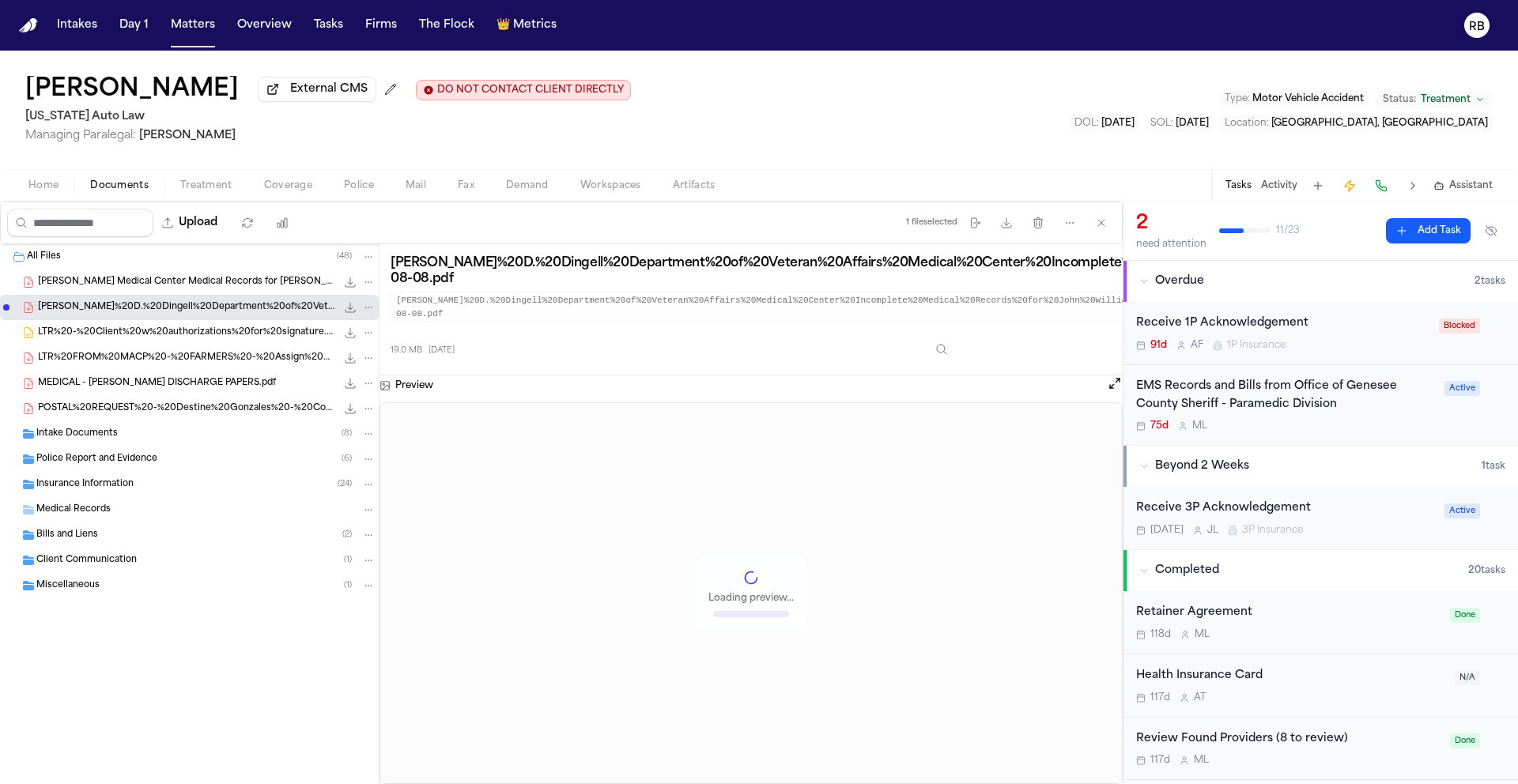
click at [241, 284] on span "[PERSON_NAME] Medical Center Medical Records for [PERSON_NAME] Received on [DAT…" at bounding box center [187, 282] width 298 height 13
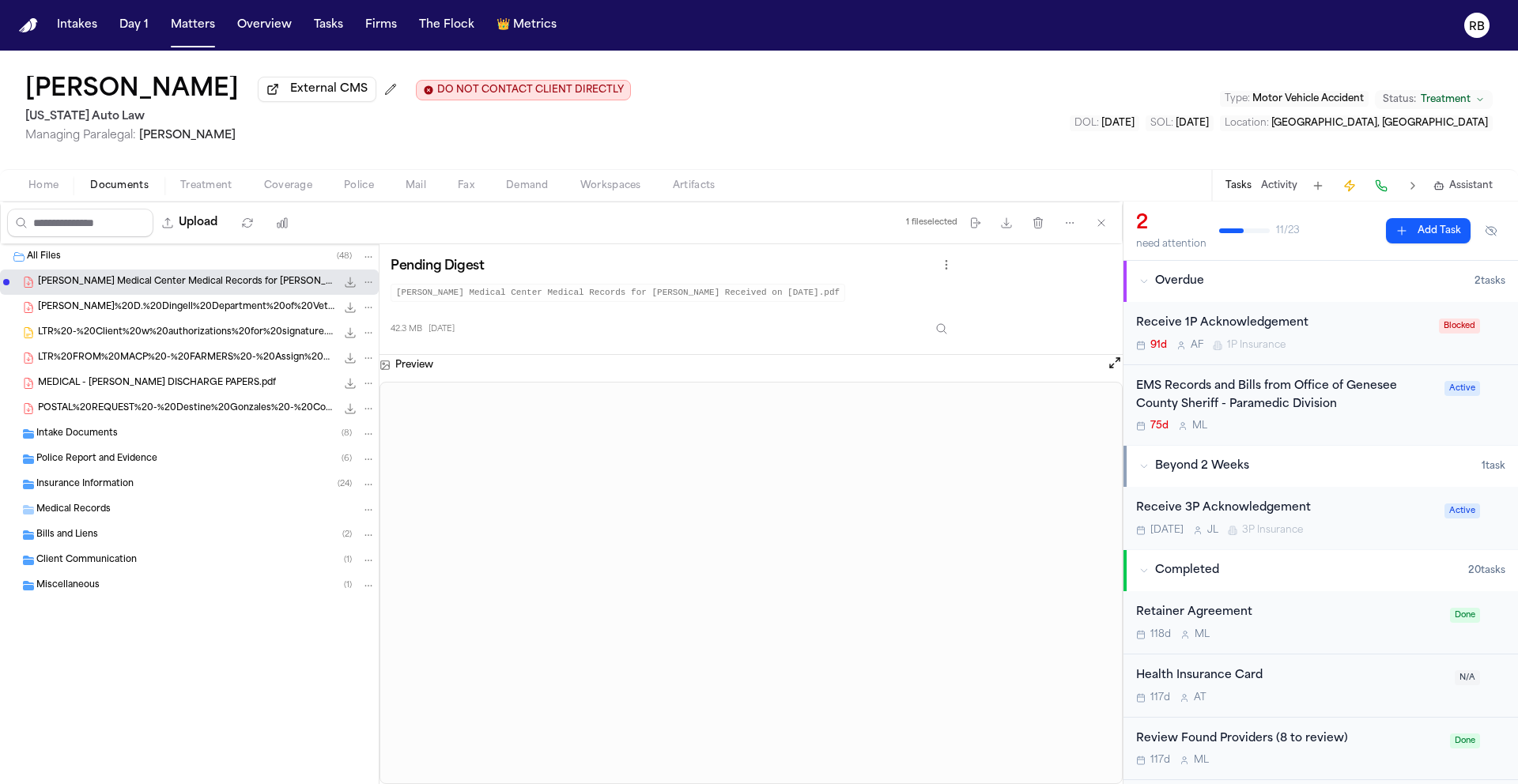
click at [164, 302] on div "[PERSON_NAME]%20D.%20Dingell%20Department%20of%20Veteran%20Affairs%20Medical%20…" at bounding box center [206, 308] width 338 height 16
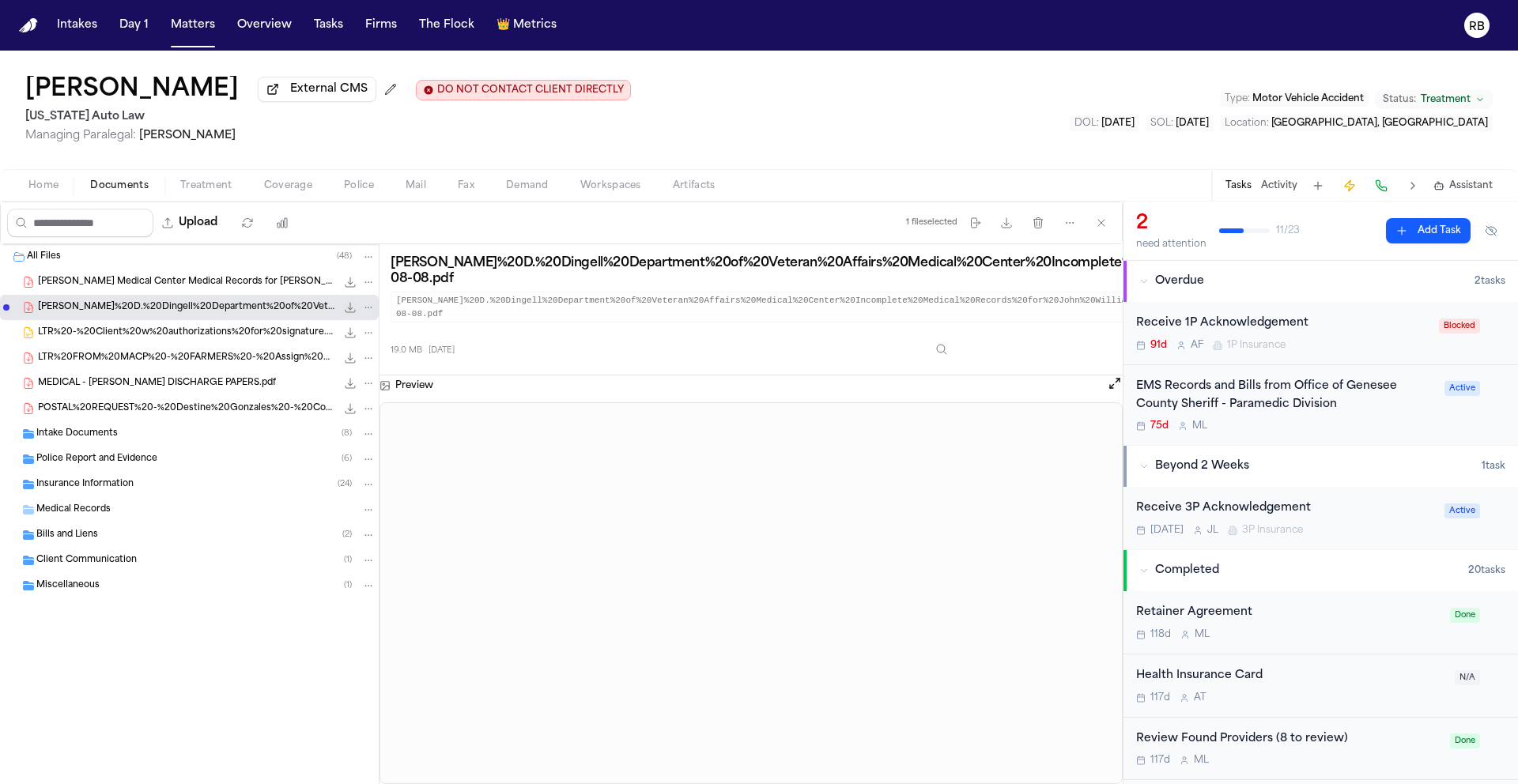
click at [187, 340] on span "LTR%20-%20Client%20w%20authorizations%20for%20signature.docx" at bounding box center [187, 332] width 298 height 13
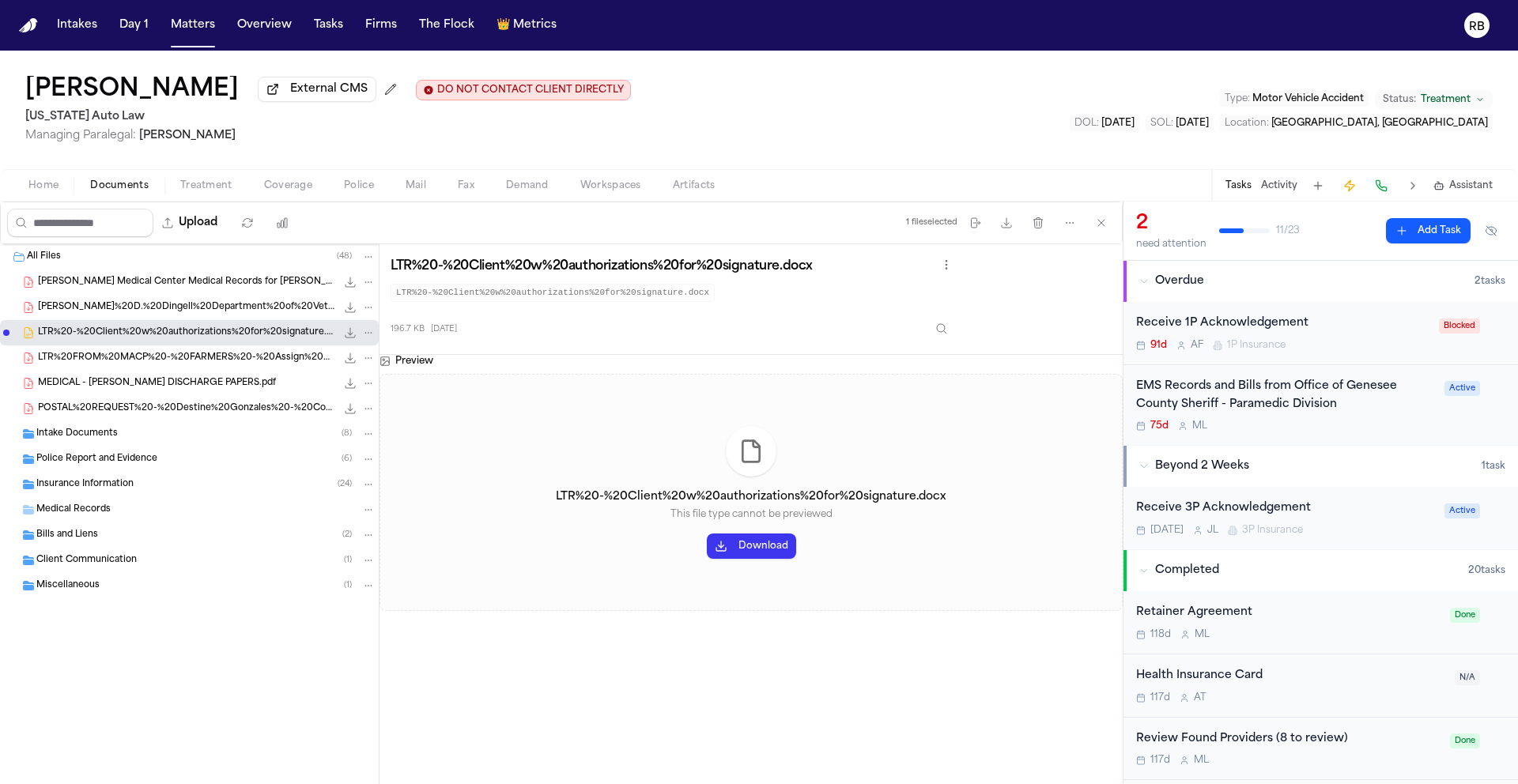
click at [187, 358] on span "LTR%20FROM%20MACP%20-%20FARMERS%20-%20Assign%20Claimant%20Letter%20-%20Sherri%2…" at bounding box center [187, 358] width 298 height 13
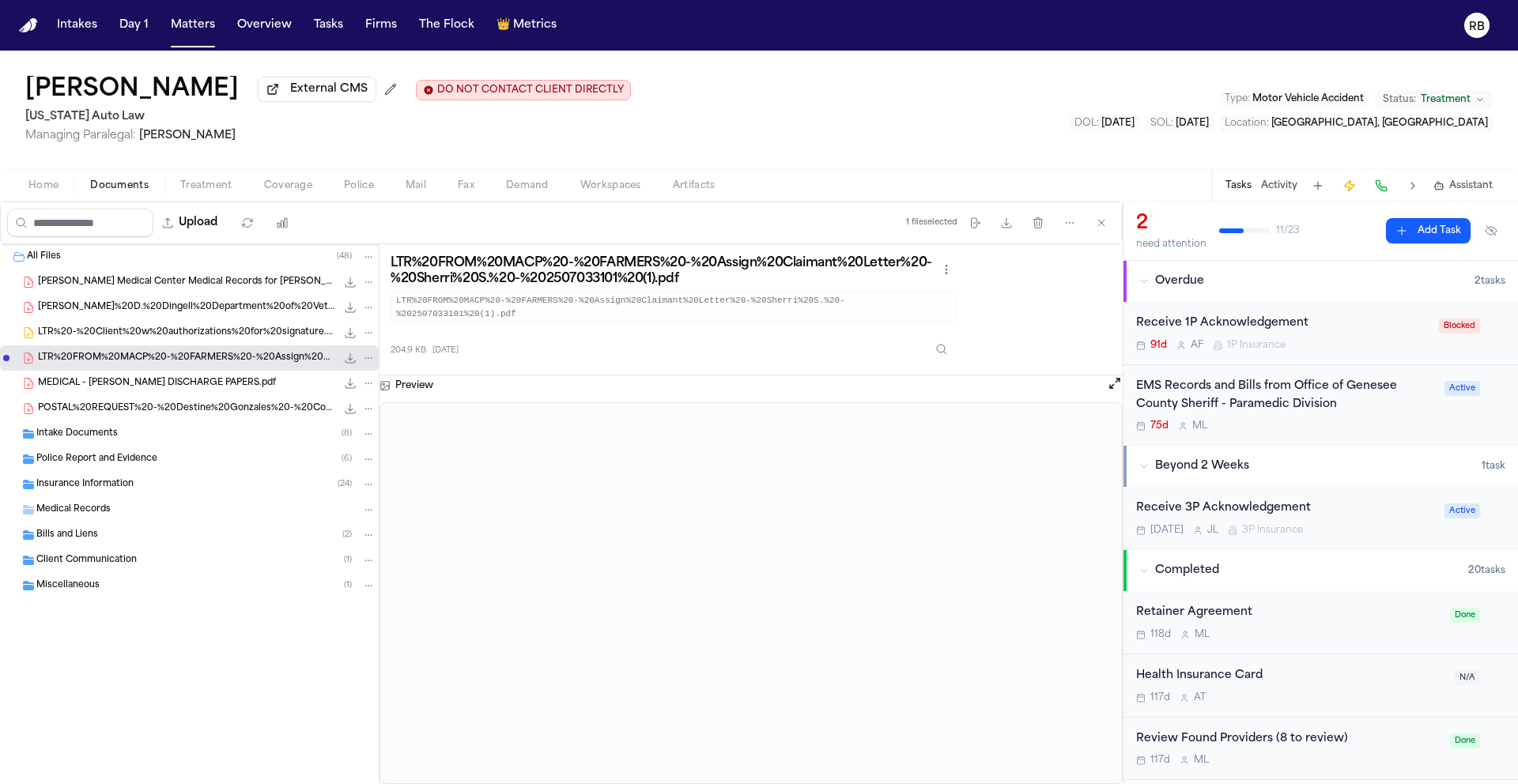
click at [197, 313] on span "[PERSON_NAME]%20D.%20Dingell%20Department%20of%20Veteran%20Affairs%20Medical%20…" at bounding box center [187, 308] width 298 height 13
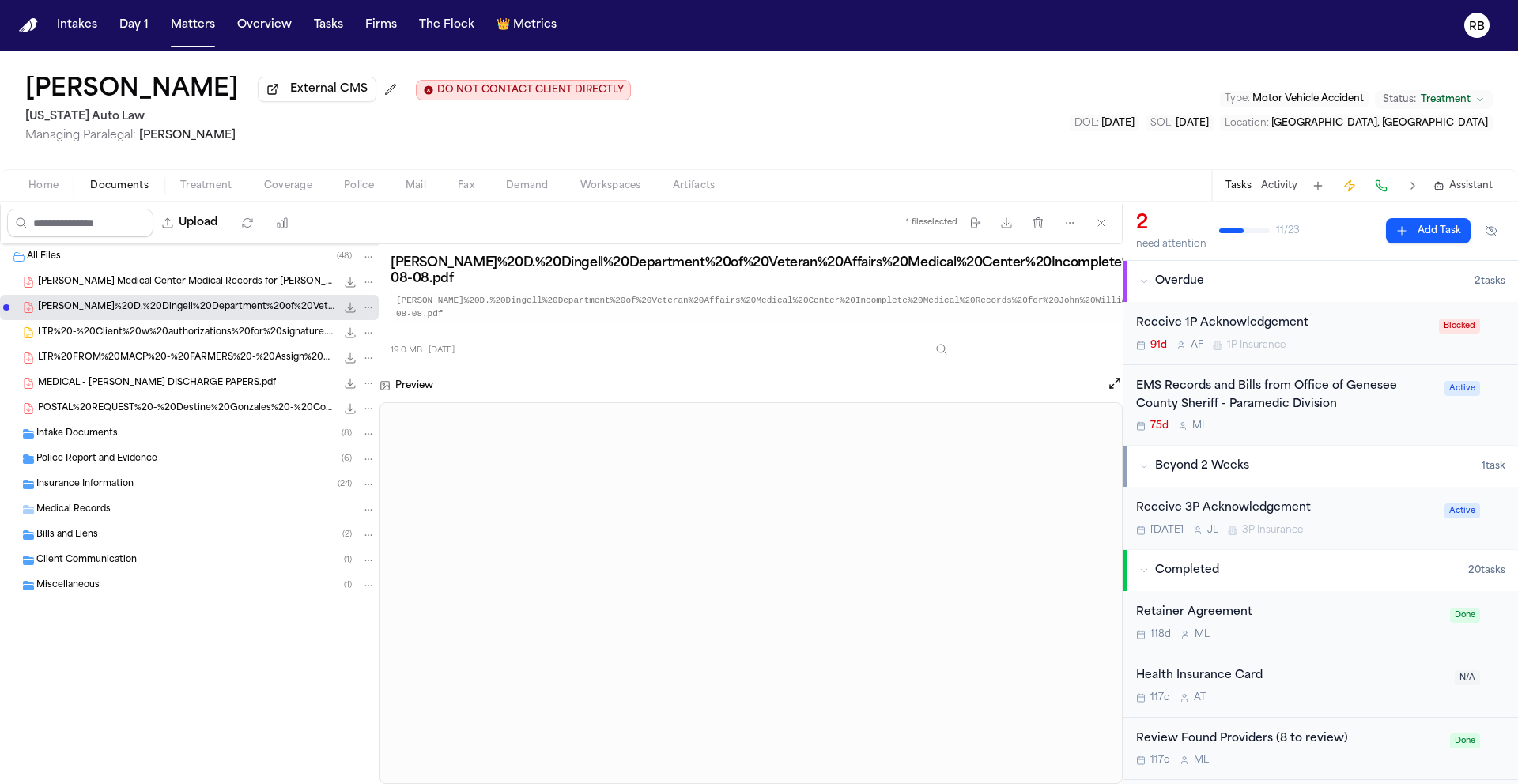
click at [131, 330] on span "LTR%20-%20Client%20w%20authorizations%20for%20signature.docx" at bounding box center [187, 332] width 298 height 13
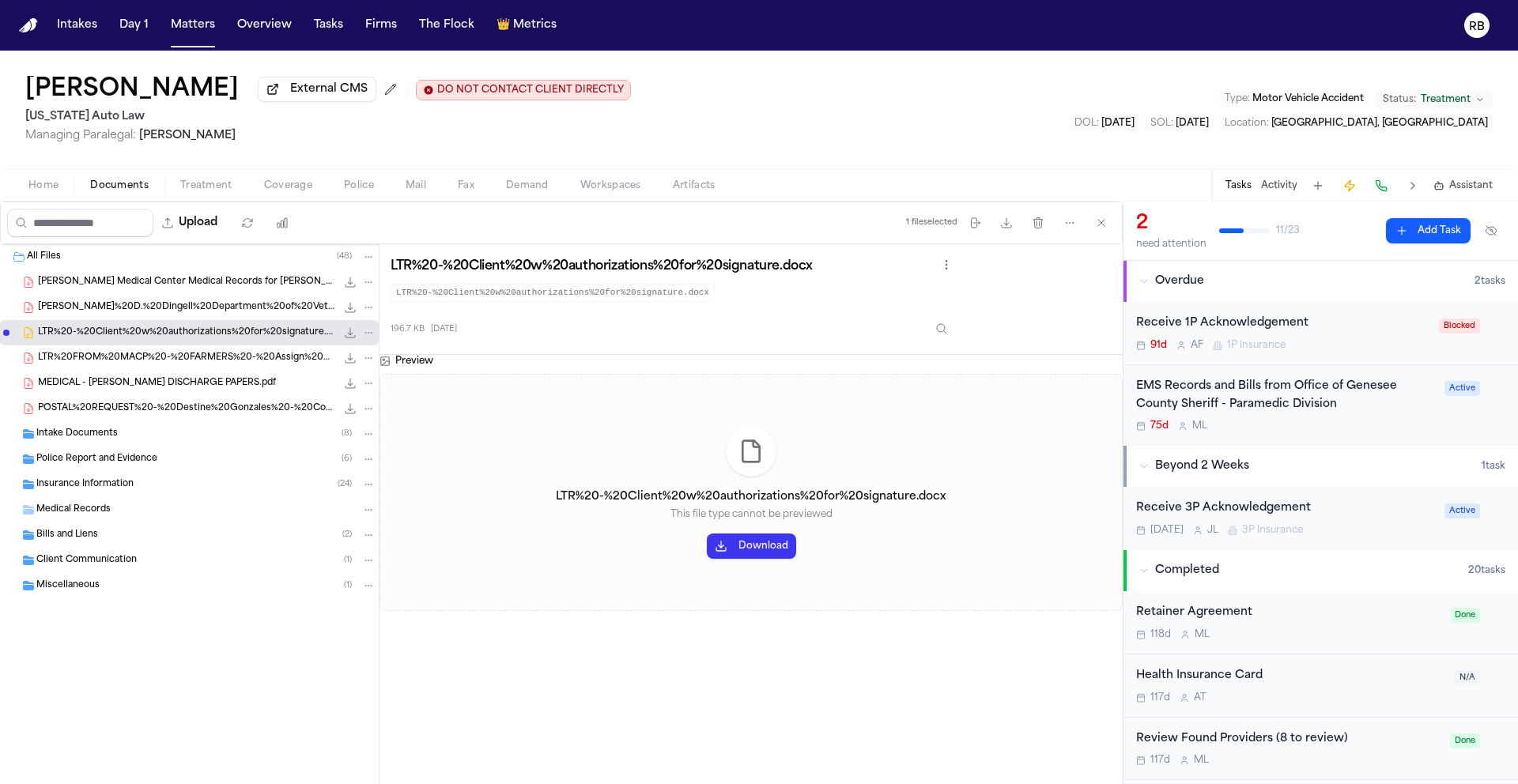
click at [161, 355] on span "LTR%20FROM%20MACP%20-%20FARMERS%20-%20Assign%20Claimant%20Letter%20-%20Sherri%2…" at bounding box center [187, 358] width 298 height 13
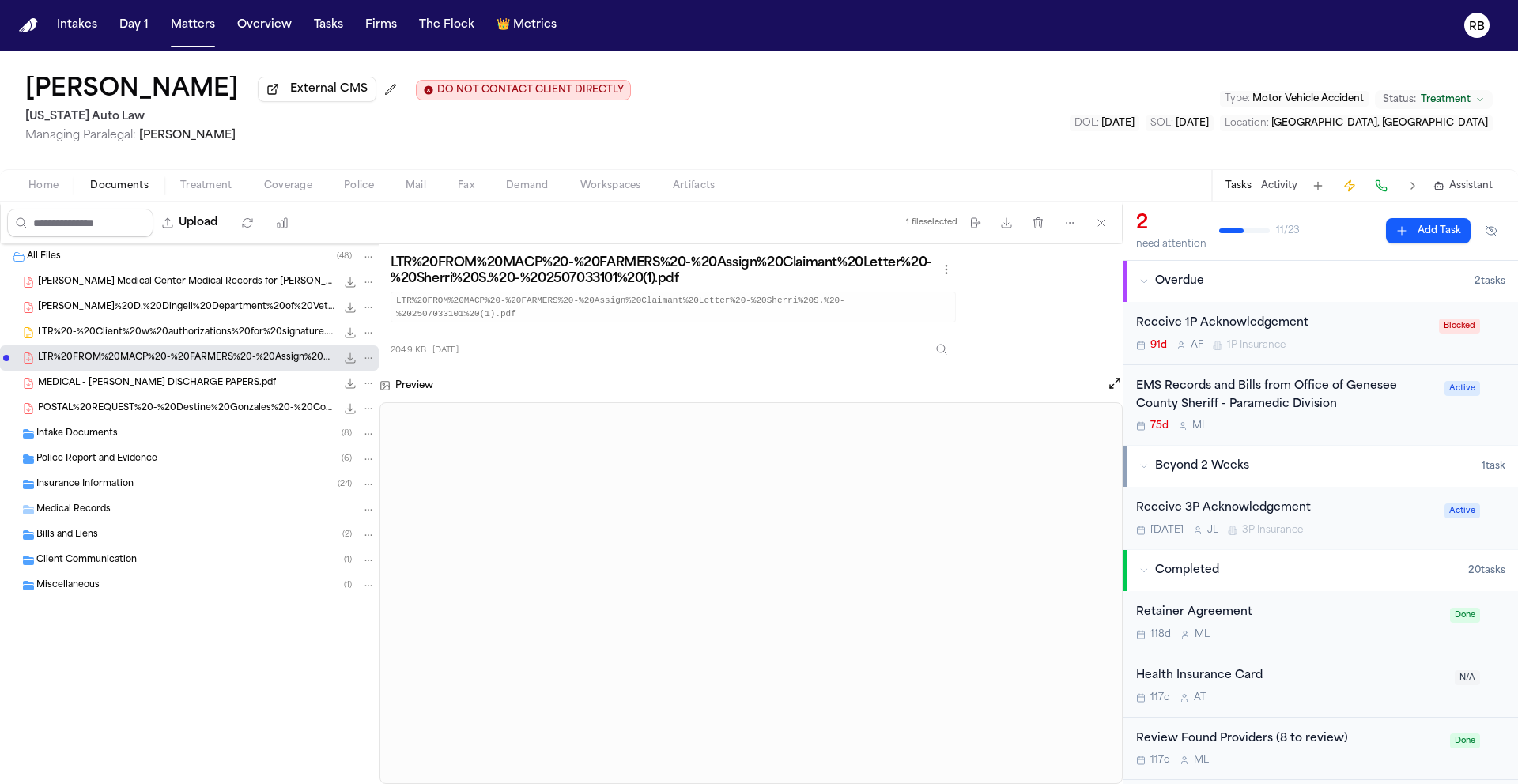
click at [209, 385] on span "MEDICAL - [PERSON_NAME] DISCHARGE PAPERS.pdf" at bounding box center [157, 384] width 238 height 13
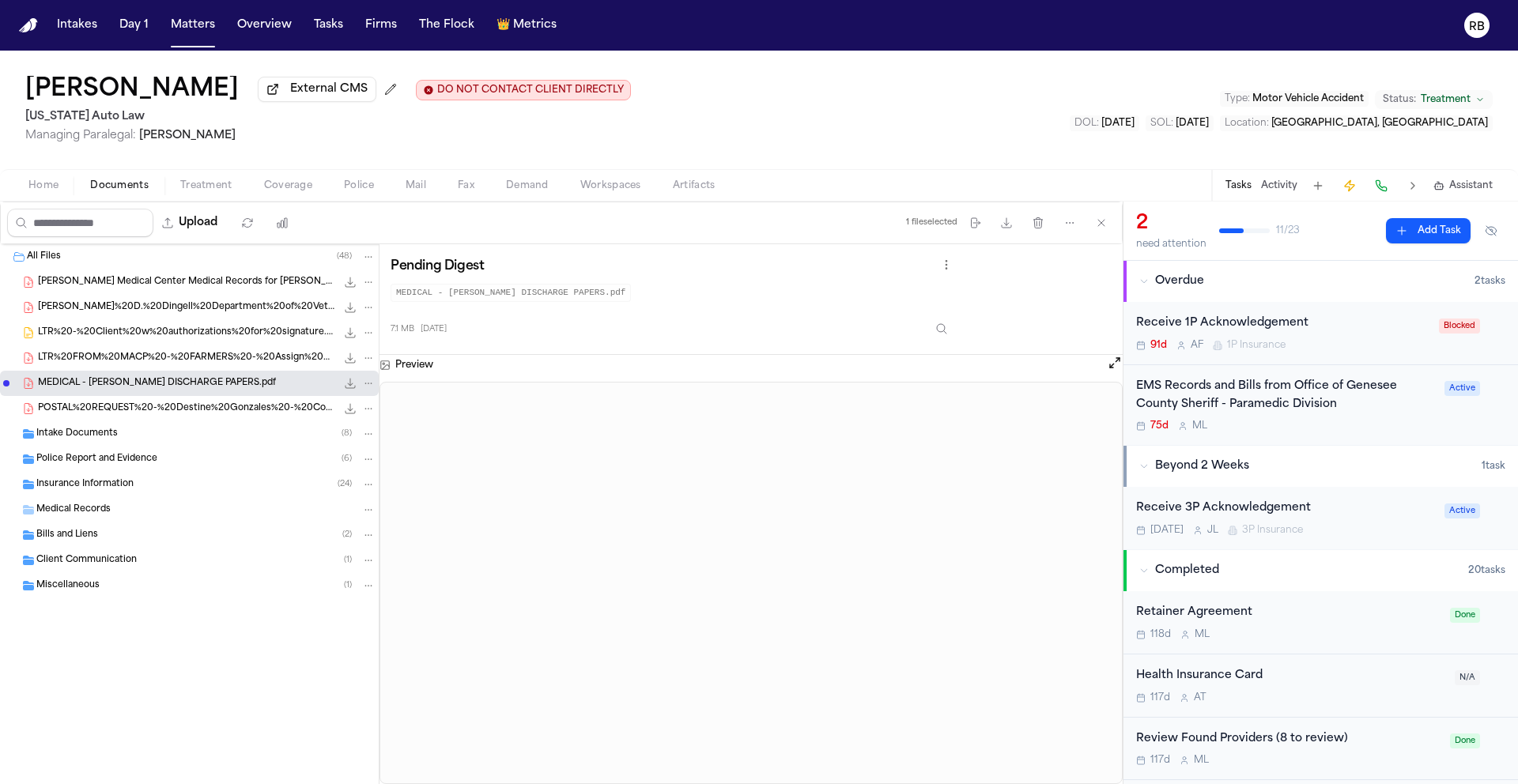
click at [210, 406] on span "POSTAL%20REQUEST%20-%20Destine%20Gonzales%20-%20Confirmed.pdf" at bounding box center [187, 408] width 298 height 13
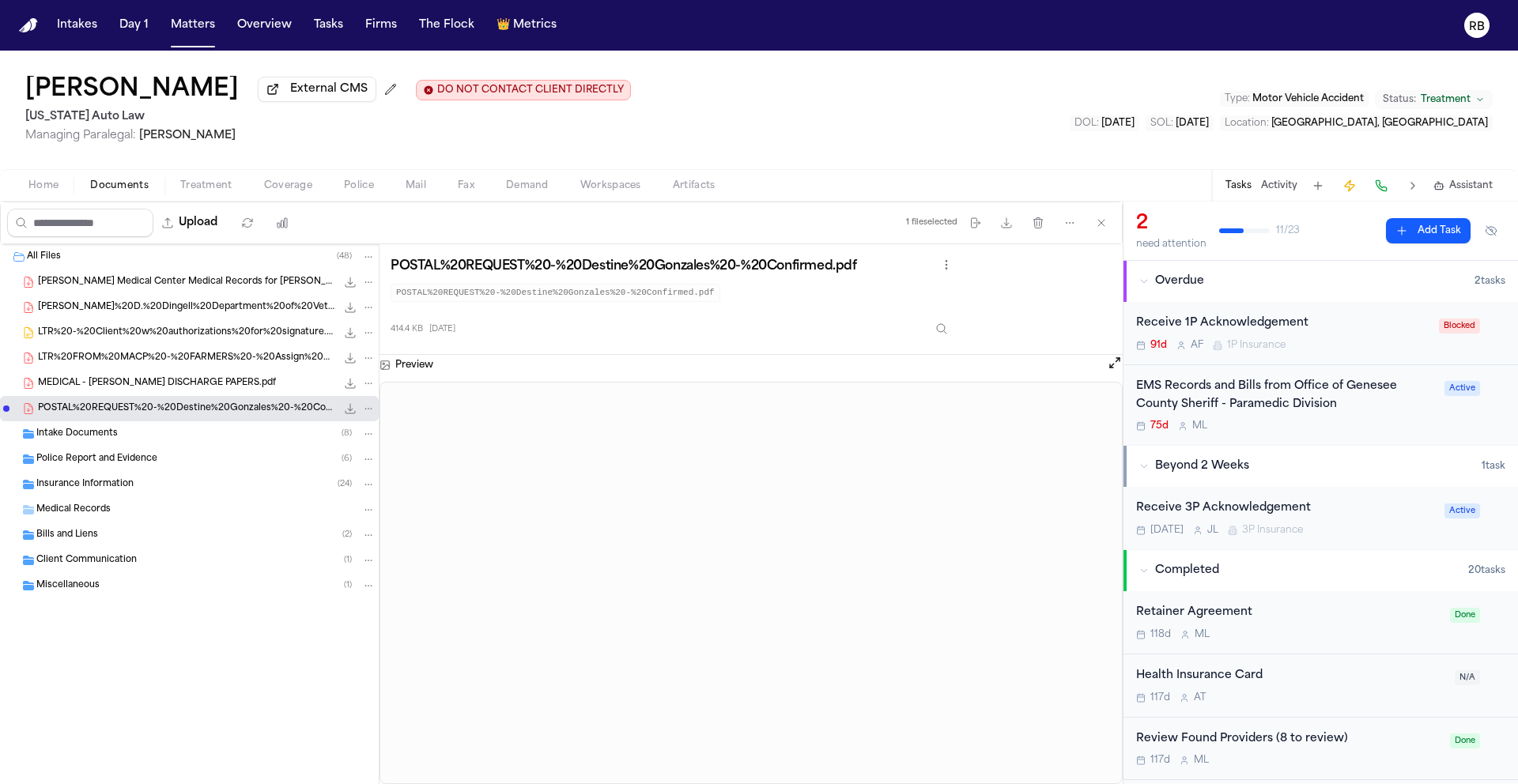
click at [105, 516] on span "Medical Records" at bounding box center [73, 510] width 74 height 13
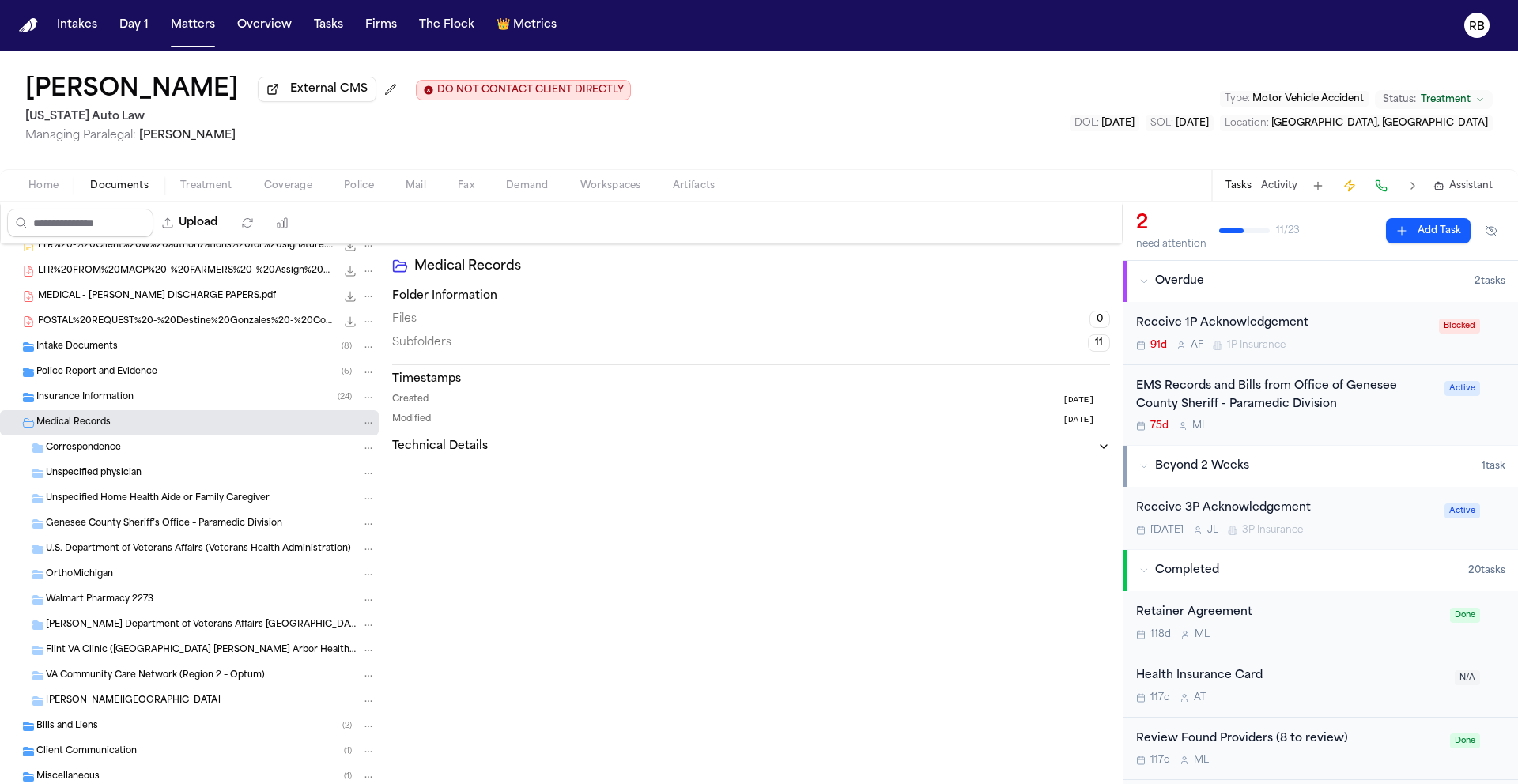
scroll to position [88, 0]
click at [238, 528] on span "Genesee County Sheriff’s Office – Paramedic Division" at bounding box center [164, 523] width 236 height 13
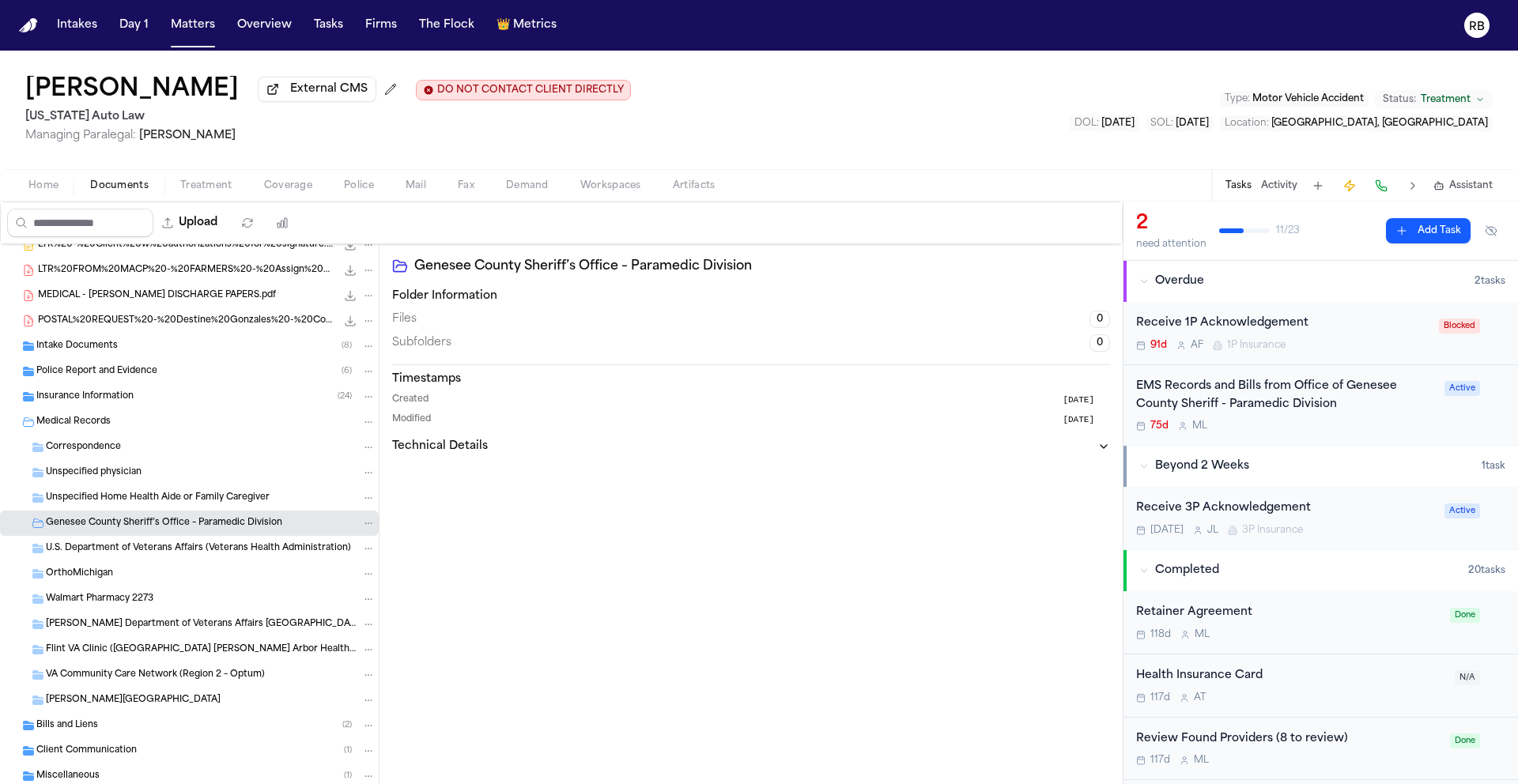
click at [919, 130] on div "[PERSON_NAME] External CMS DO NOT CONTACT CLIENT DIRECTLY DO NOT CONTACT [US_ST…" at bounding box center [759, 109] width 1518 height 118
click at [48, 183] on span "Home" at bounding box center [43, 185] width 30 height 12
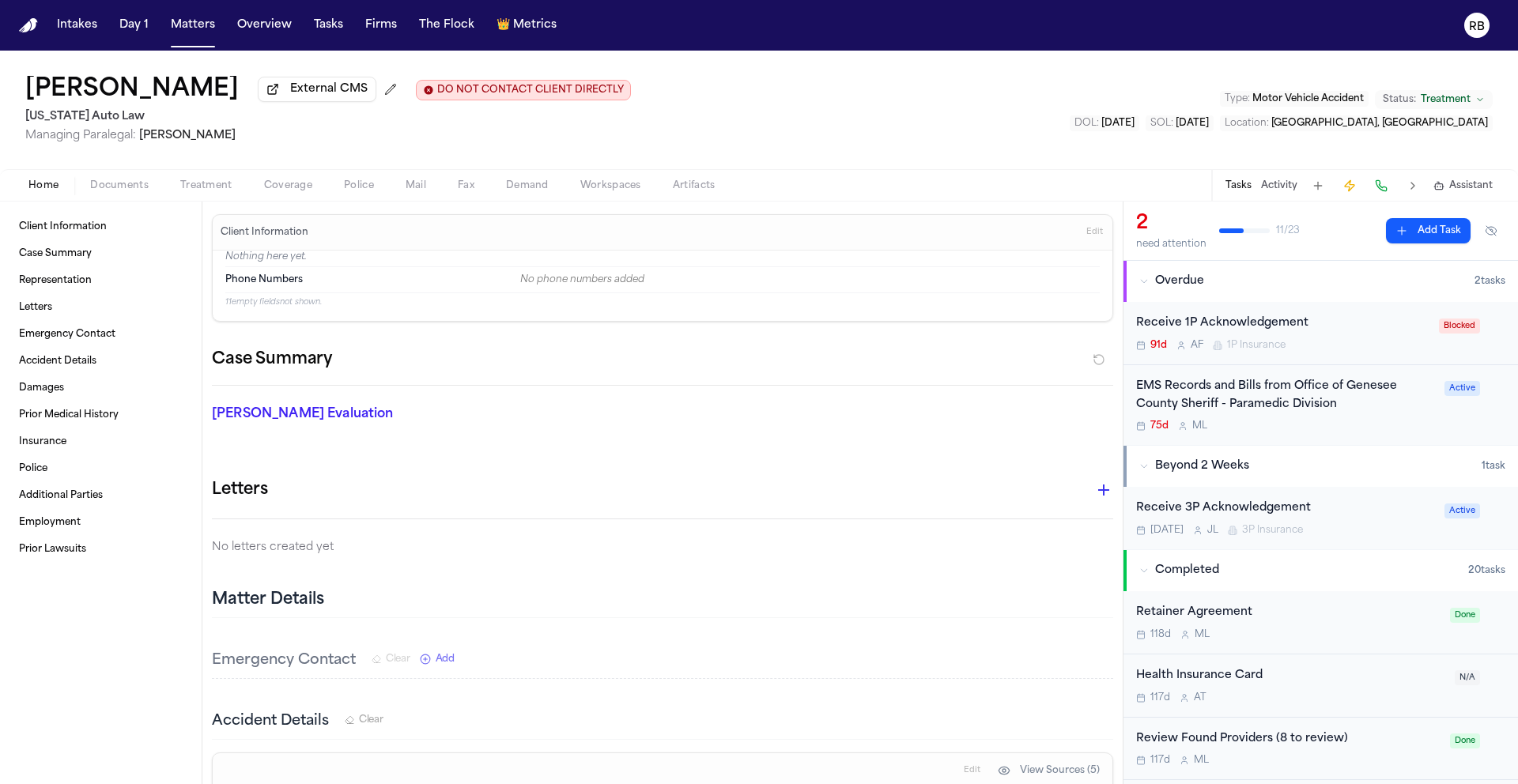
click at [813, 119] on div "[PERSON_NAME] External CMS DO NOT CONTACT CLIENT DIRECTLY DO NOT CONTACT [US_ST…" at bounding box center [759, 109] width 1518 height 118
click at [113, 187] on span "Documents" at bounding box center [119, 185] width 58 height 12
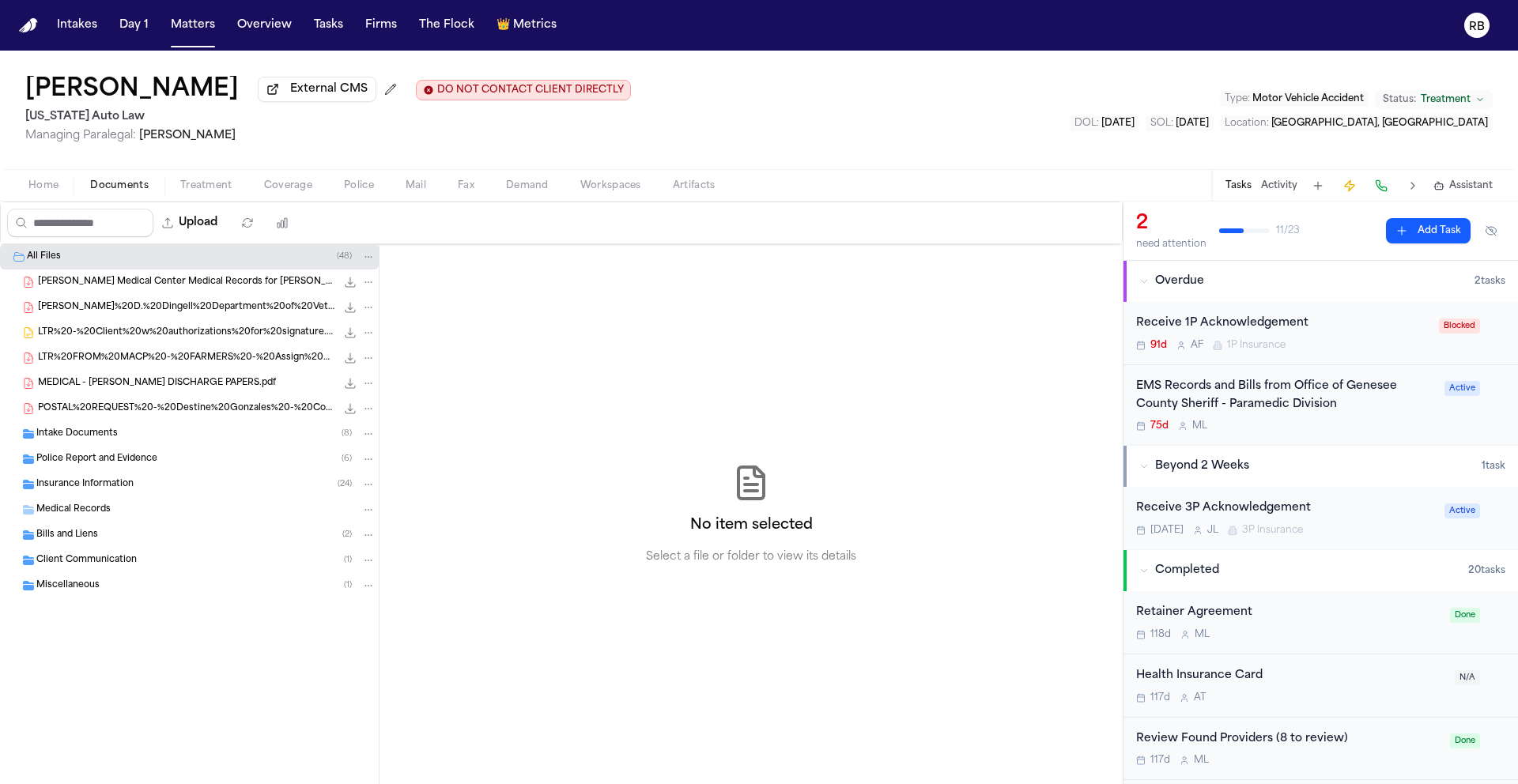
click at [210, 180] on span "Treatment" at bounding box center [206, 185] width 52 height 12
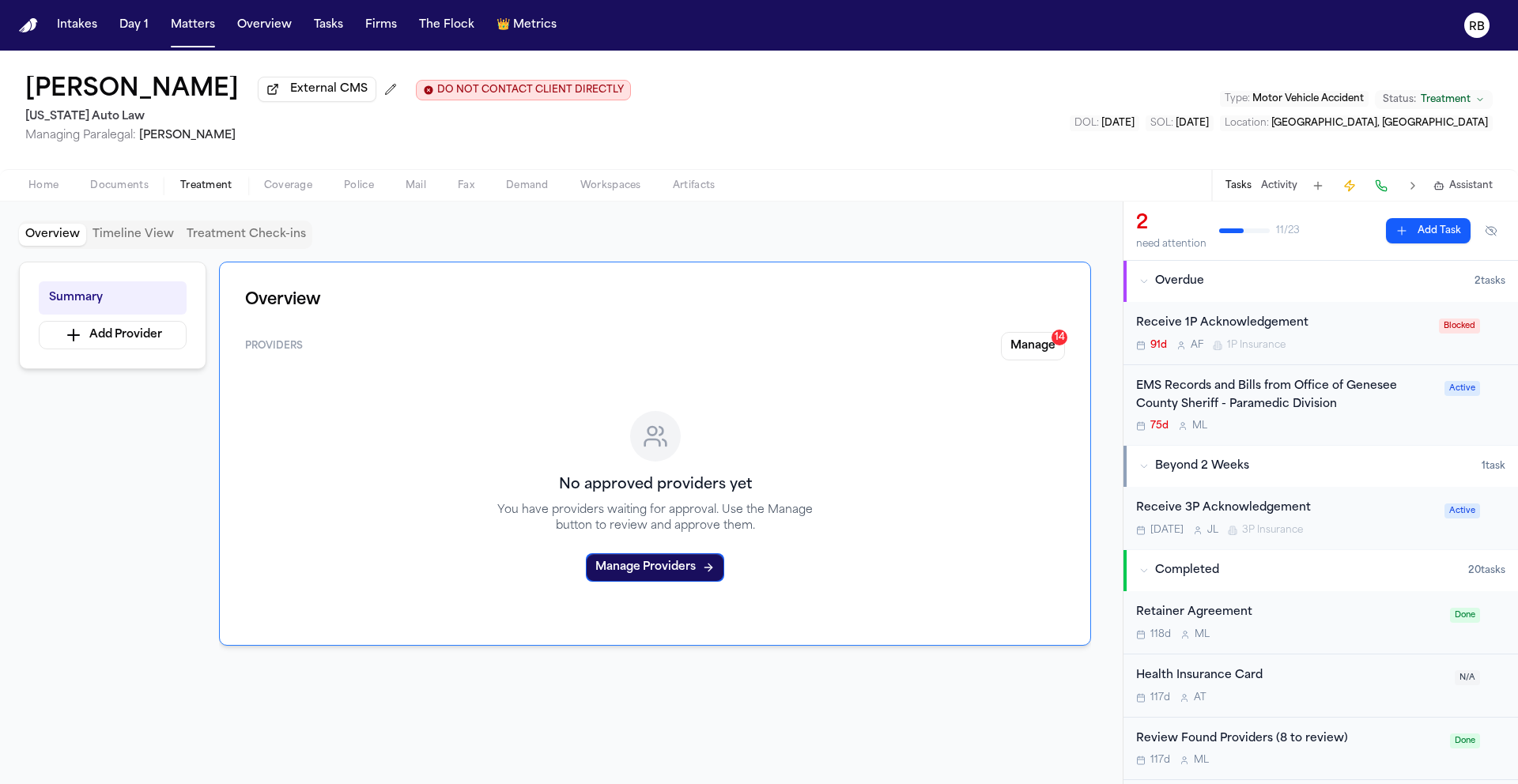
click at [1285, 192] on button "Activity" at bounding box center [1279, 185] width 36 height 12
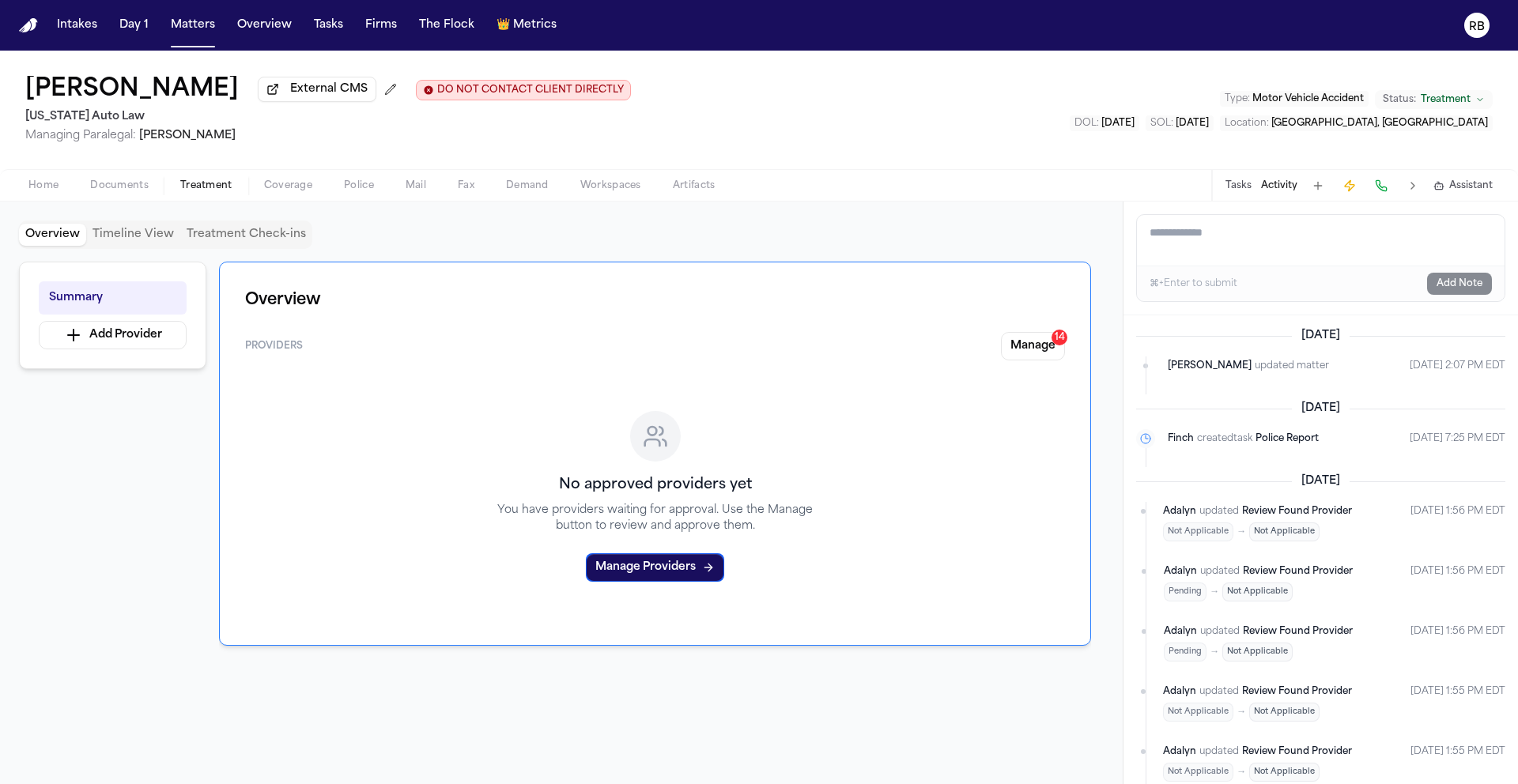
click at [986, 225] on div "Overview Timeline View Treatment Check-ins" at bounding box center [562, 235] width 1085 height 28
click at [774, 223] on div "Overview Timeline View Treatment Check-ins Summary Add Provider Overview Provid…" at bounding box center [561, 493] width 1123 height 583
